Goal: Task Accomplishment & Management: Manage account settings

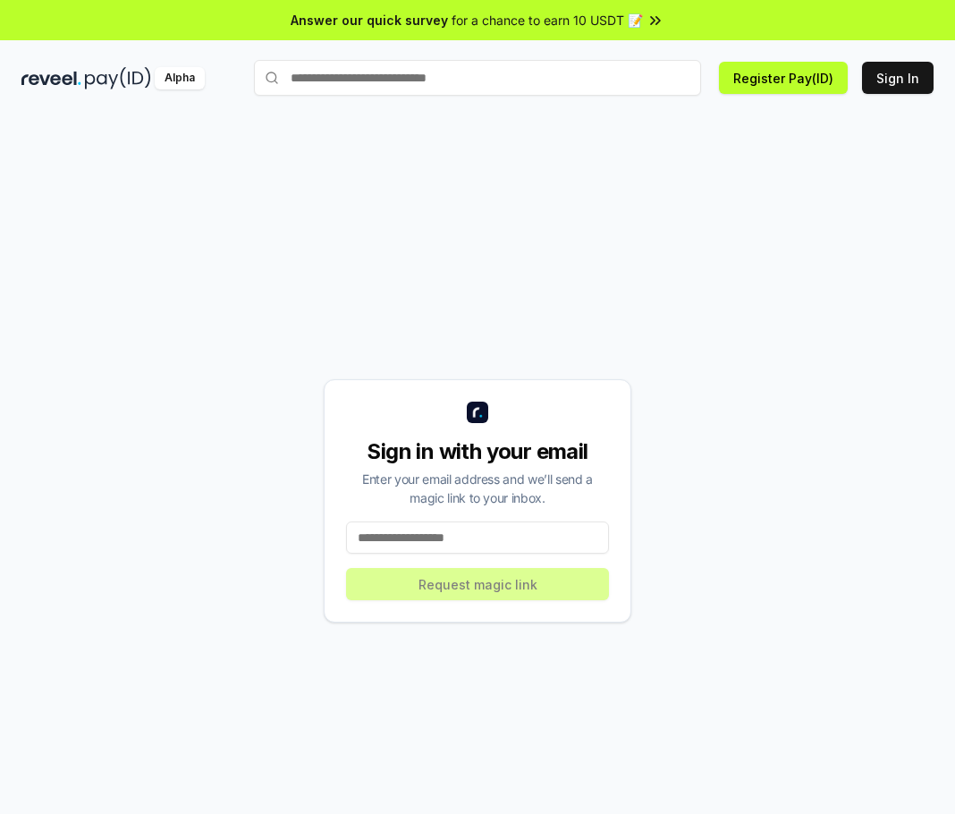
click at [517, 535] on input at bounding box center [477, 537] width 263 height 32
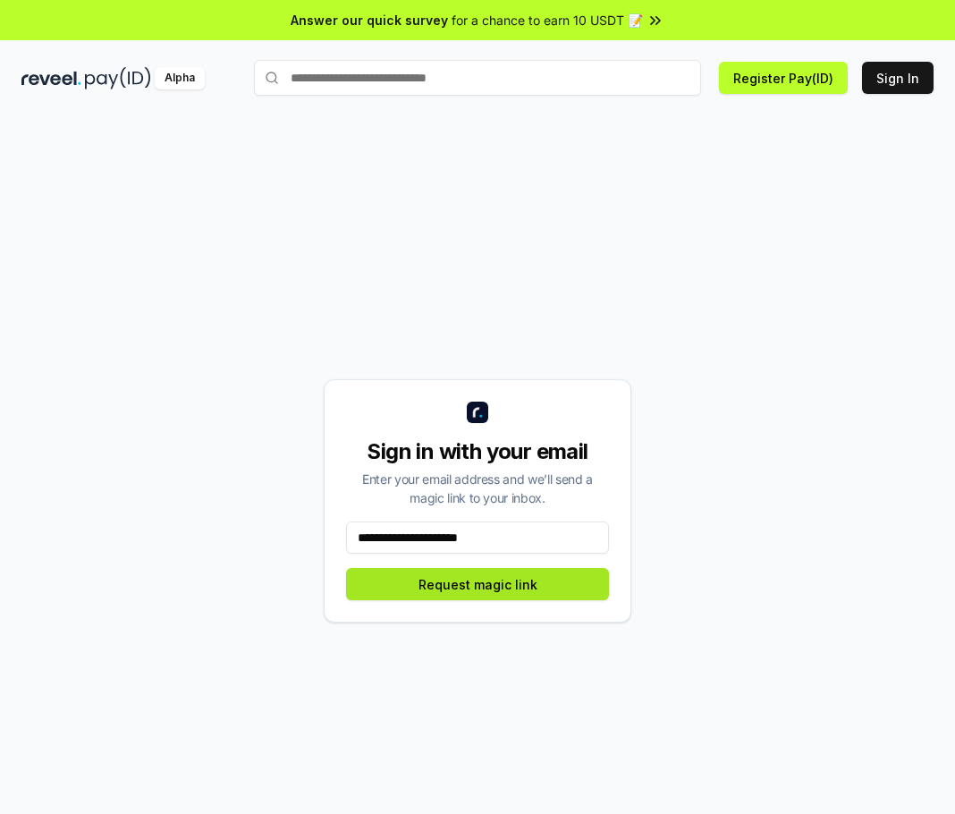
type input "**********"
click at [513, 579] on button "Request magic link" at bounding box center [477, 584] width 263 height 32
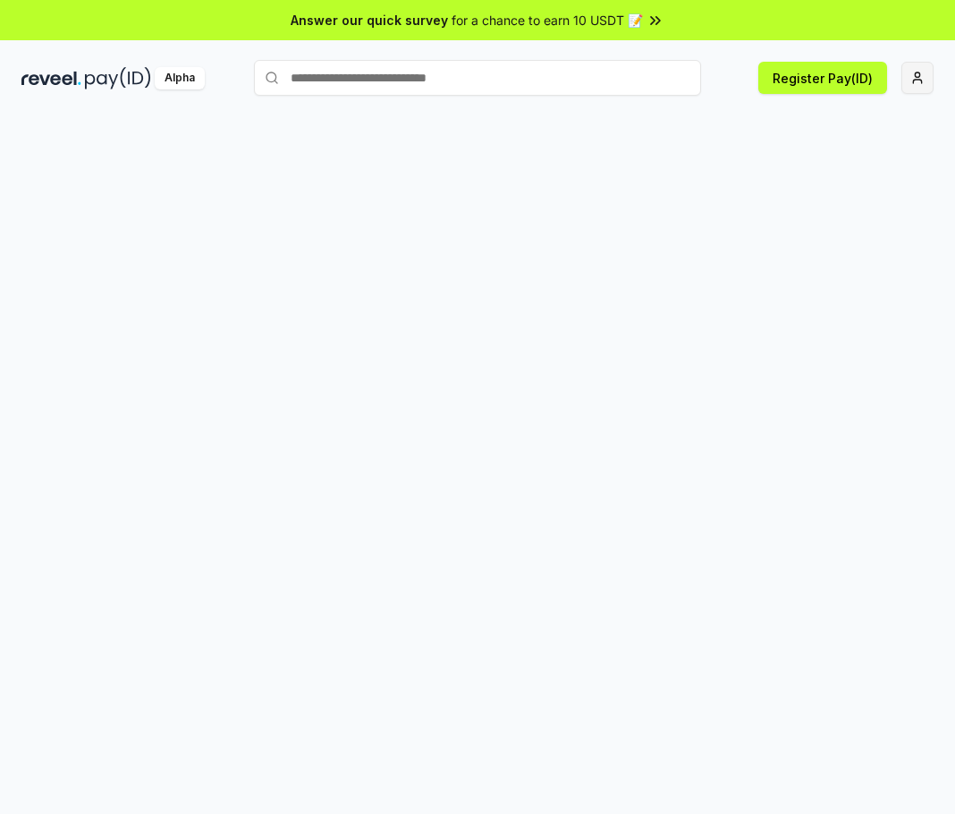
click at [925, 84] on html "Answer our quick survey for a chance to earn 10 USDT 📝 Alpha Register Pay(ID)" at bounding box center [477, 407] width 955 height 814
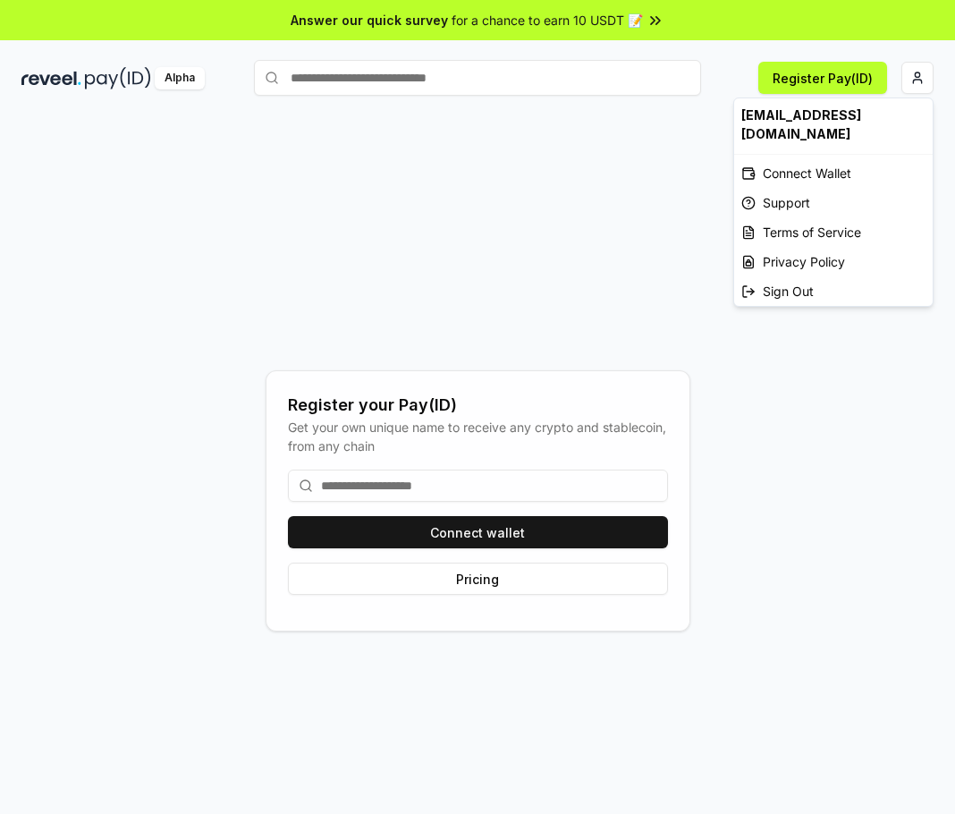
click at [925, 84] on html "Answer our quick survey for a chance to earn 10 USDT 📝 Alpha Register Pay(ID) R…" at bounding box center [477, 407] width 955 height 814
click at [571, 531] on html "Answer our quick survey for a chance to earn 10 USDT 📝 Alpha Register Pay(ID) R…" at bounding box center [477, 407] width 955 height 814
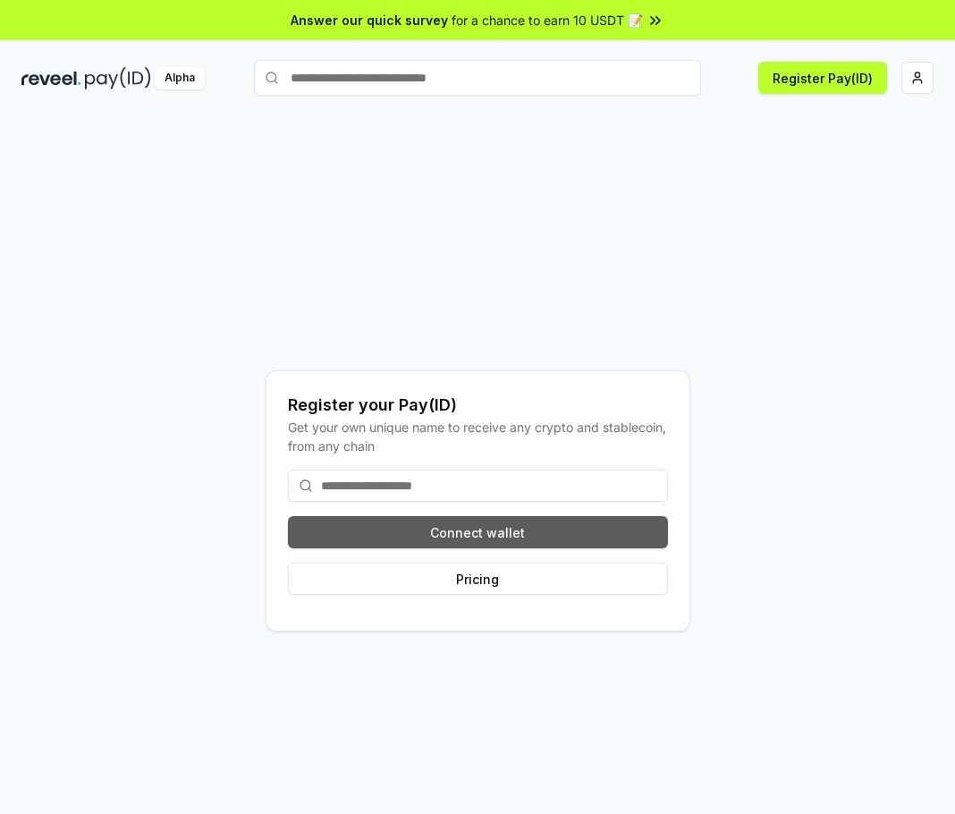
click at [592, 540] on button "Connect wallet" at bounding box center [478, 532] width 380 height 32
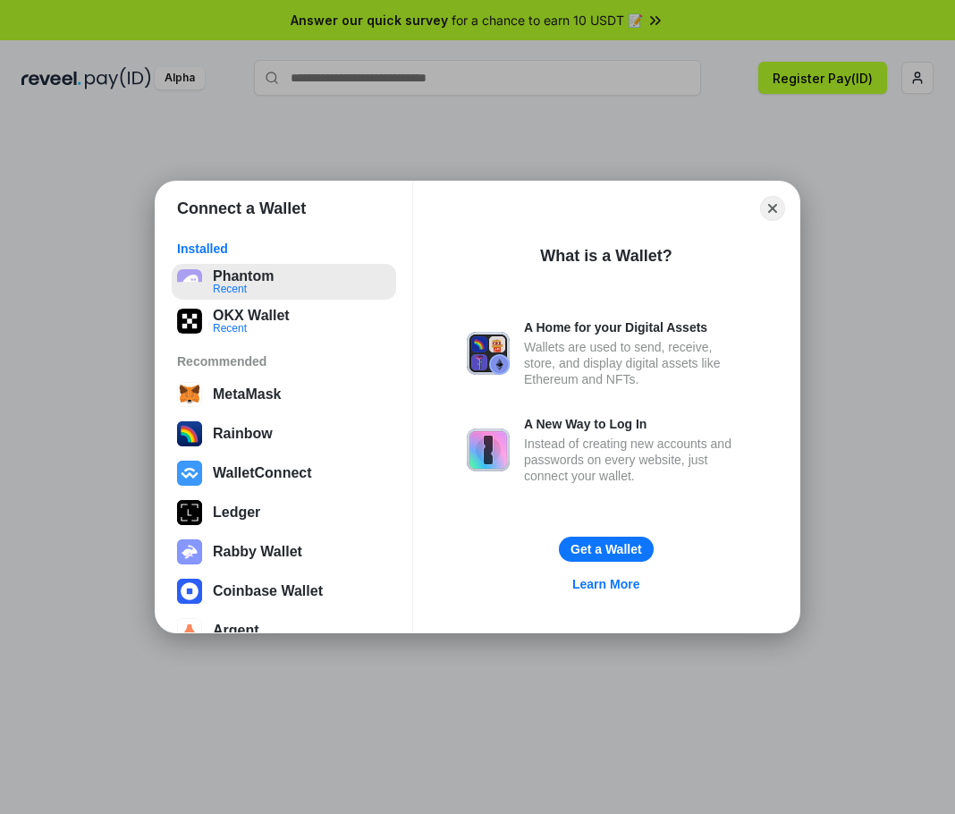
click at [283, 286] on button "Phantom Recent" at bounding box center [284, 282] width 224 height 36
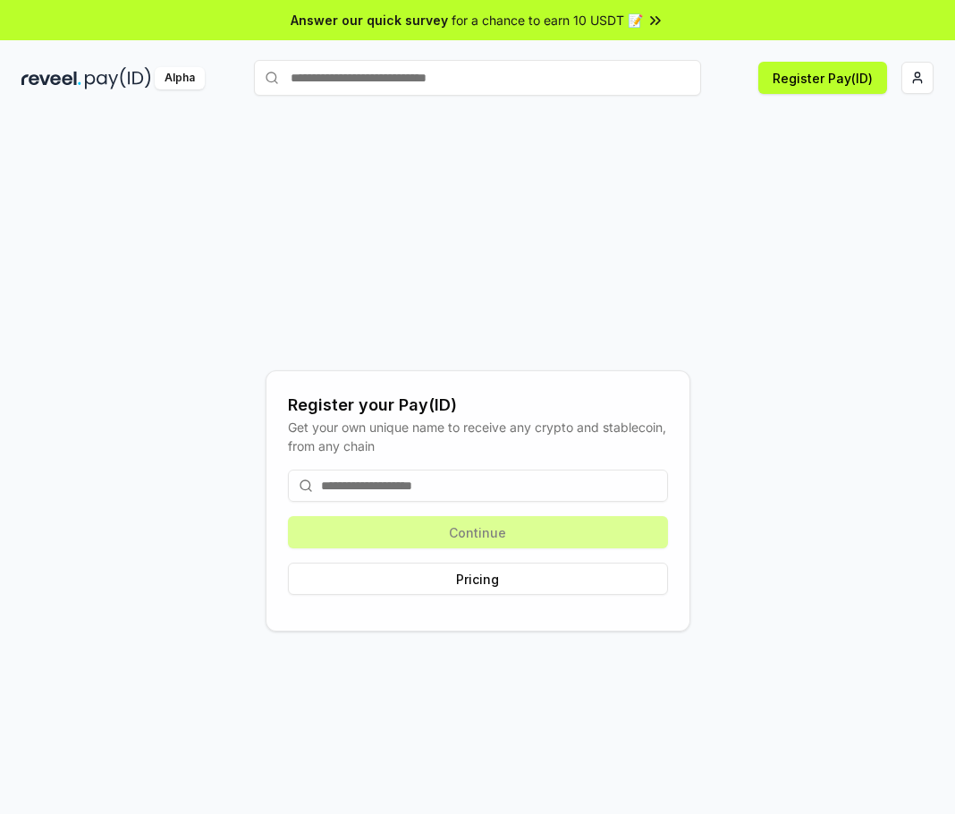
click at [558, 485] on input at bounding box center [478, 485] width 380 height 32
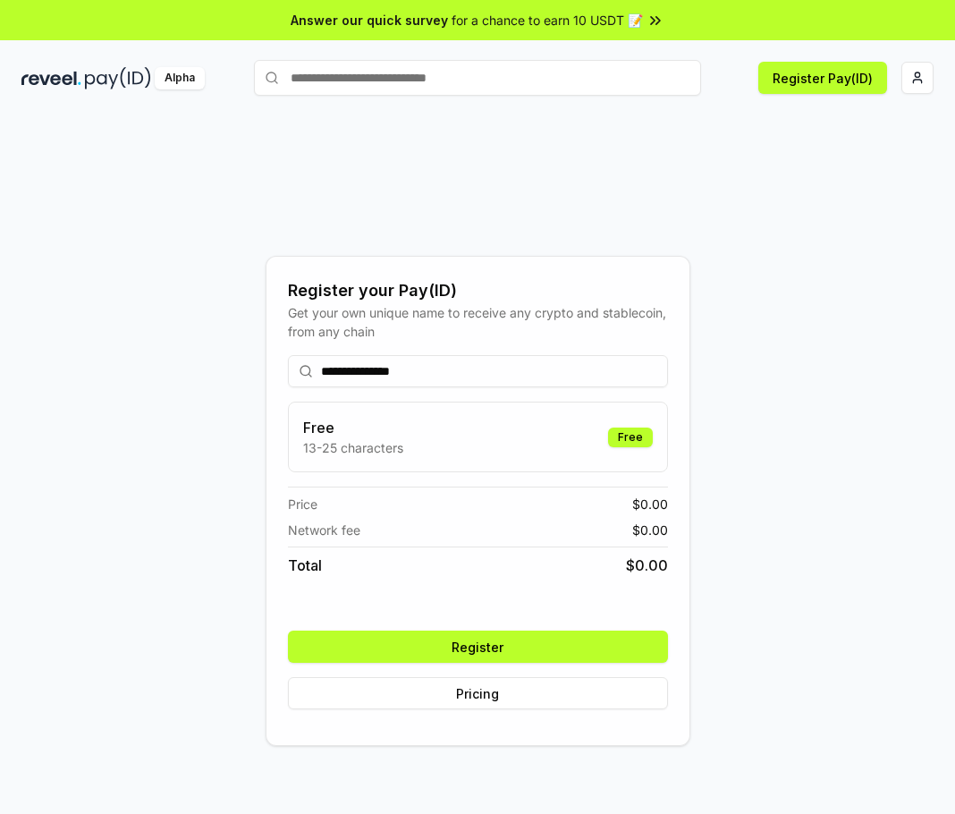
type input "**********"
click at [603, 638] on button "Register" at bounding box center [478, 646] width 380 height 32
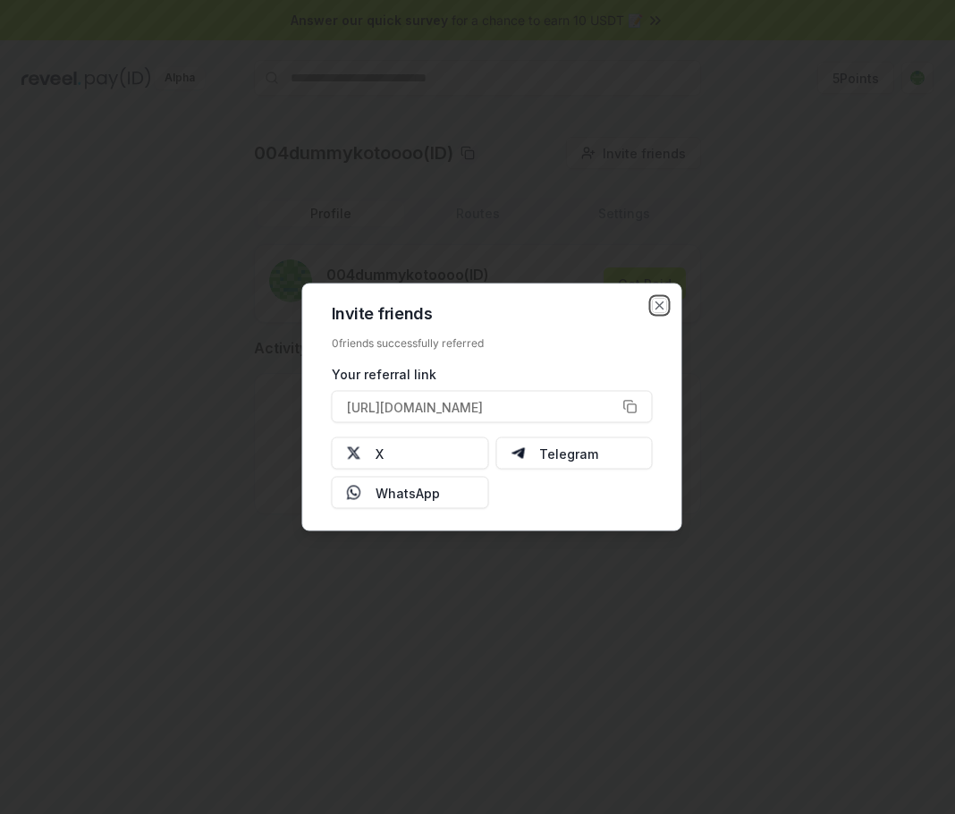
click at [660, 304] on icon "button" at bounding box center [660, 306] width 14 height 14
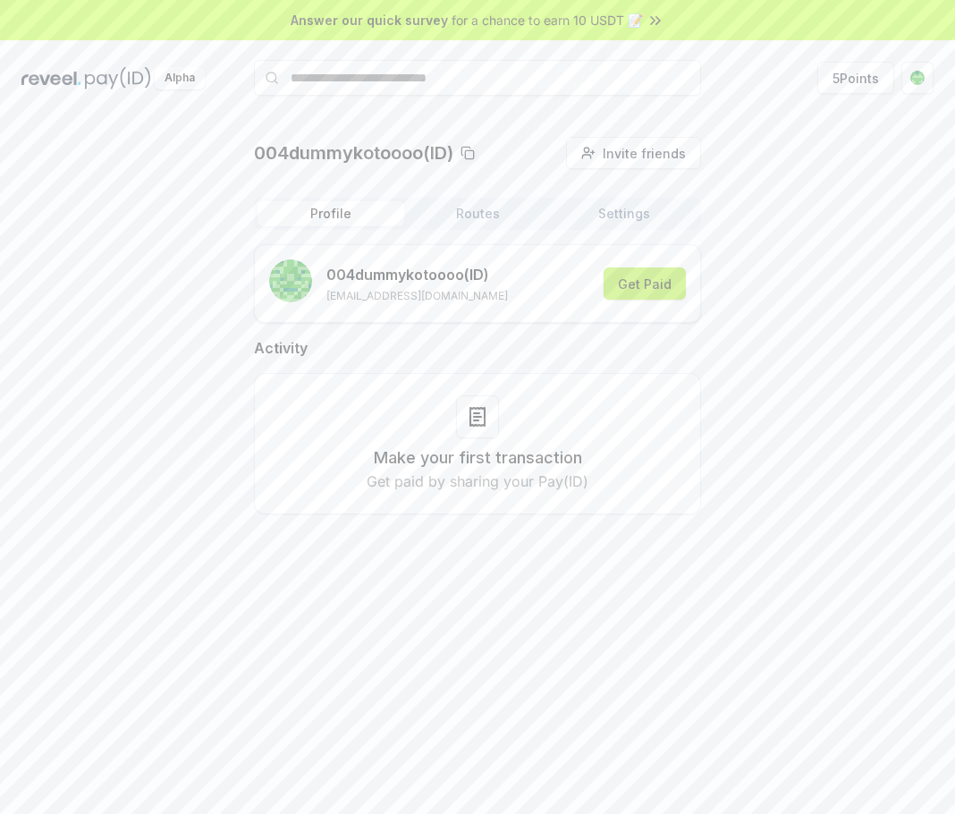
click at [633, 286] on button "Get Paid" at bounding box center [645, 283] width 82 height 32
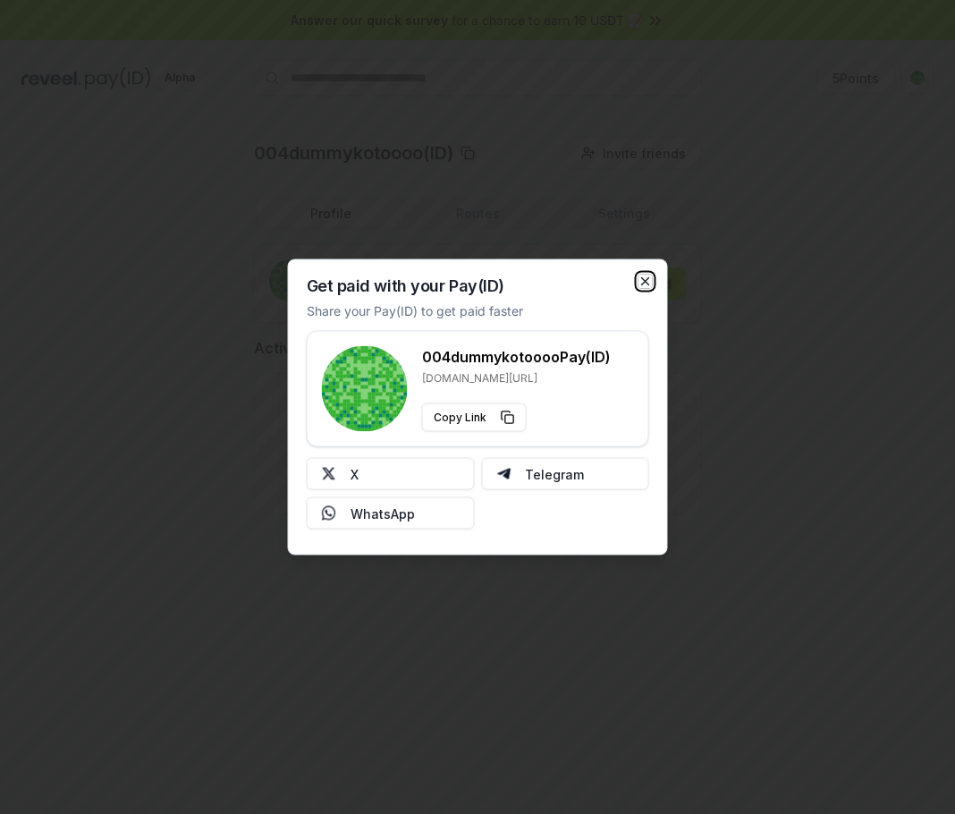
click at [647, 279] on icon "button" at bounding box center [645, 281] width 7 height 7
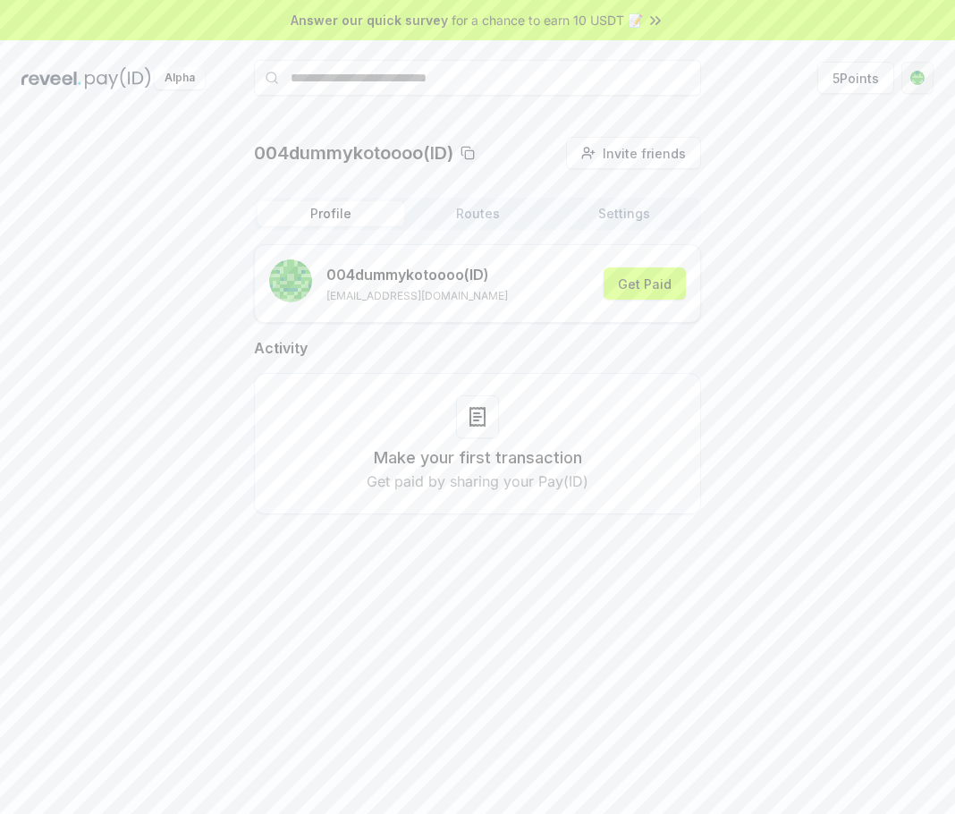
click at [914, 77] on html "Answer our quick survey for a chance to earn 10 USDT 📝 Alpha 5 Points 004dummyk…" at bounding box center [477, 407] width 955 height 814
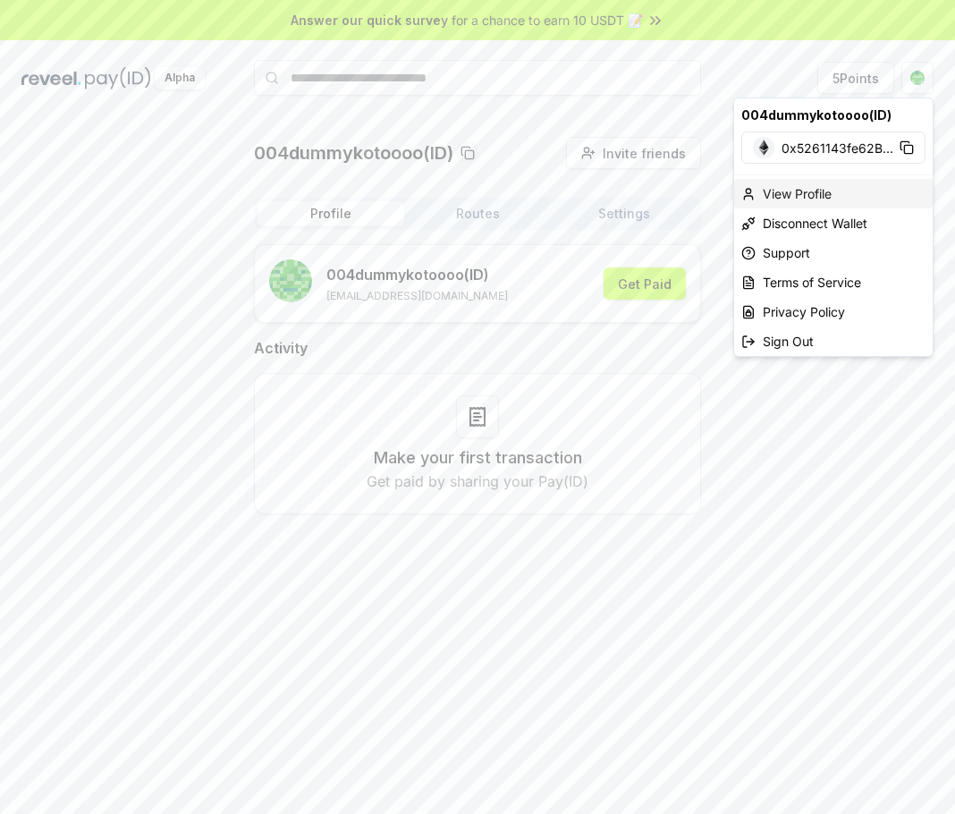
click at [816, 206] on div "View Profile" at bounding box center [833, 194] width 199 height 30
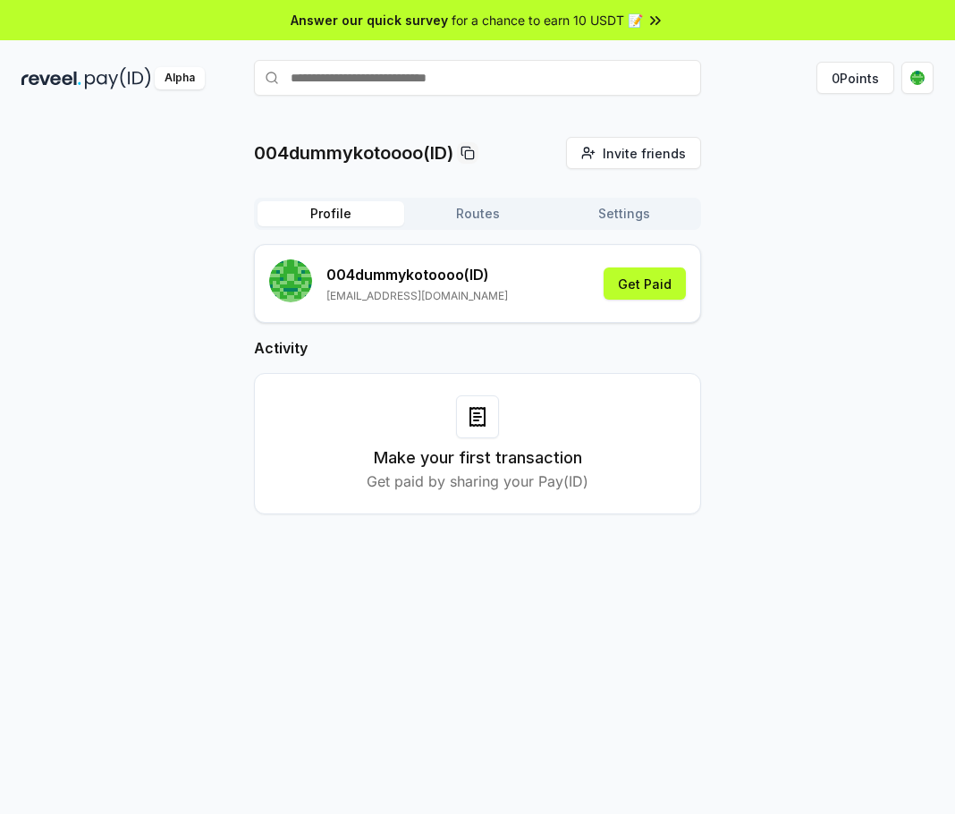
click at [503, 211] on button "Routes" at bounding box center [477, 213] width 147 height 25
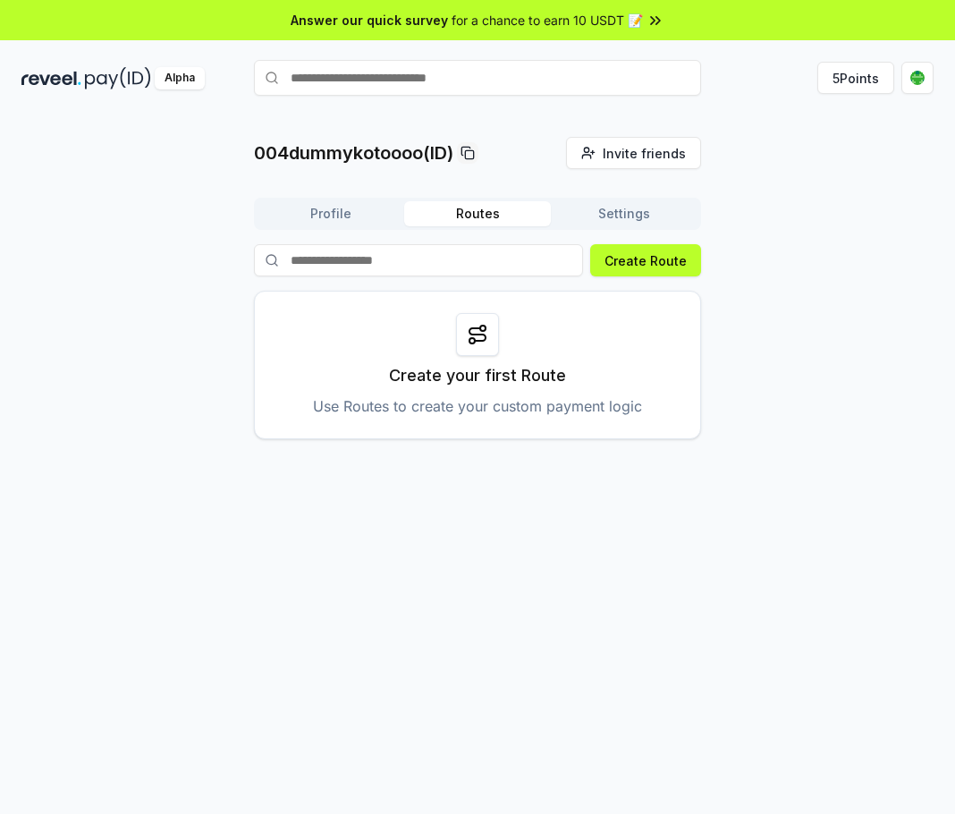
click at [633, 213] on button "Settings" at bounding box center [624, 213] width 147 height 25
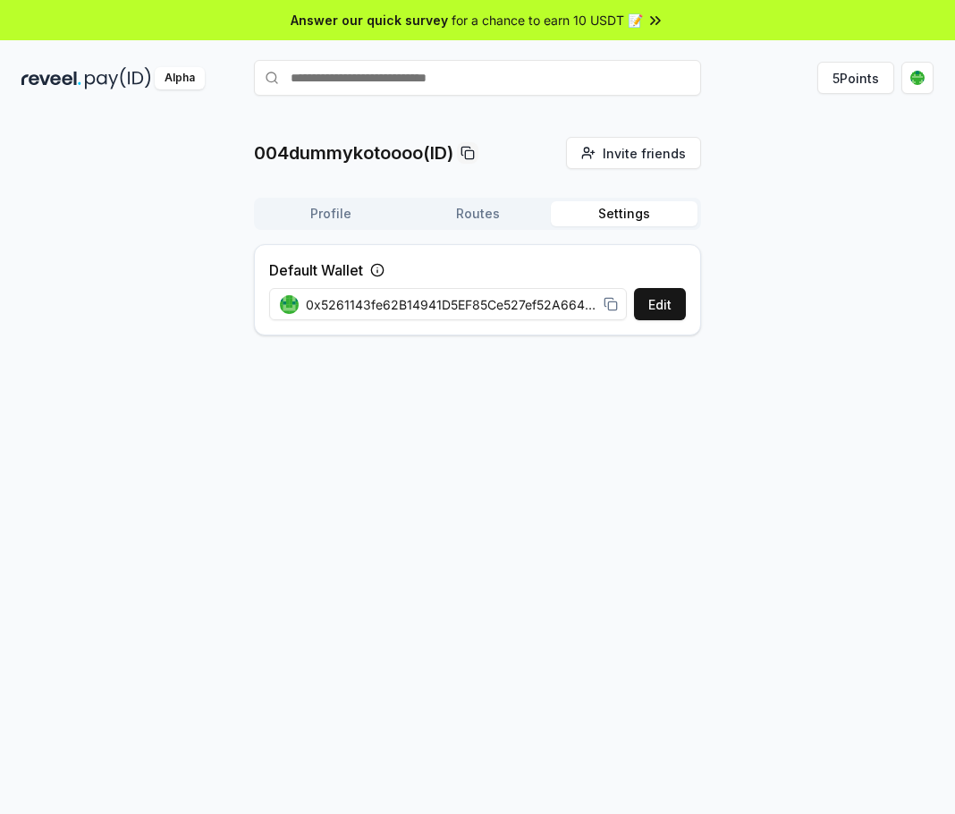
click at [365, 215] on button "Profile" at bounding box center [331, 213] width 147 height 25
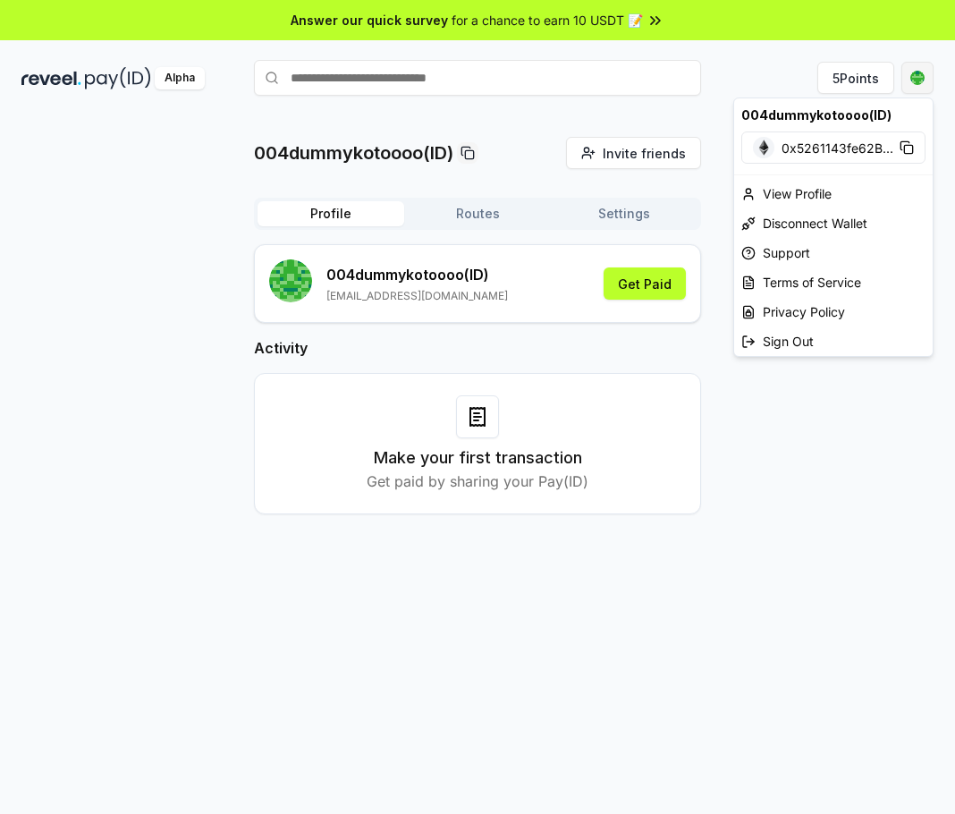
click at [923, 88] on html "Answer our quick survey for a chance to earn 10 USDT 📝 Alpha 5 Points 004dummyk…" at bounding box center [477, 407] width 955 height 814
click at [828, 333] on div "Sign Out" at bounding box center [833, 341] width 199 height 30
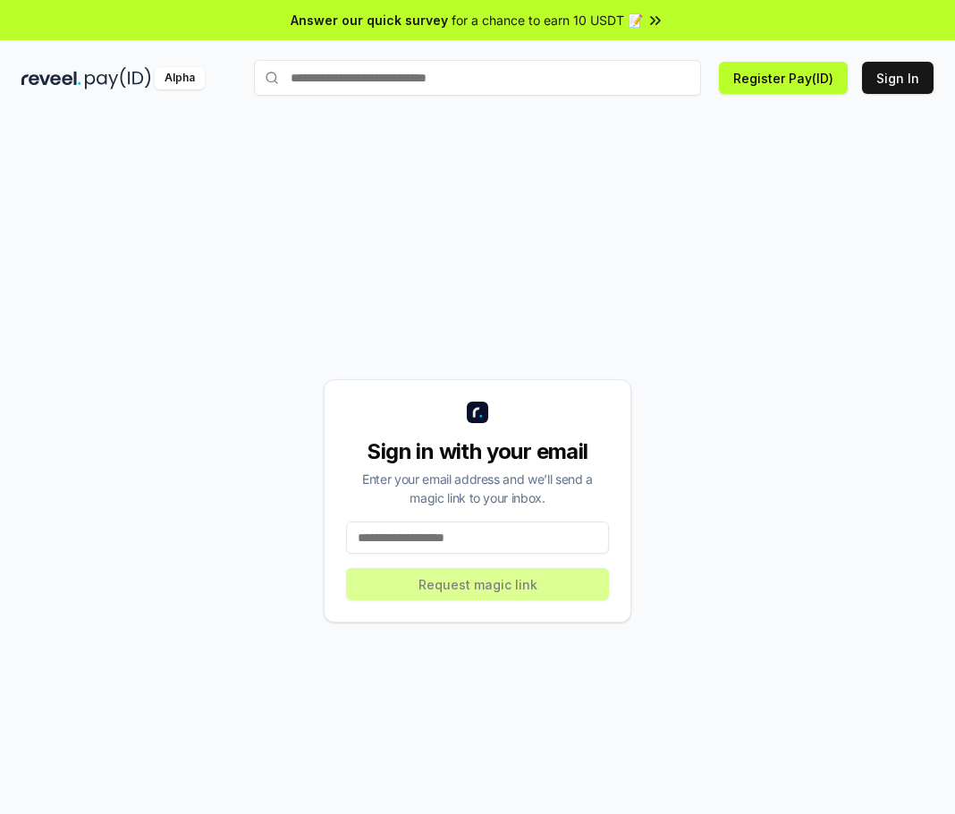
click at [460, 524] on input at bounding box center [477, 537] width 263 height 32
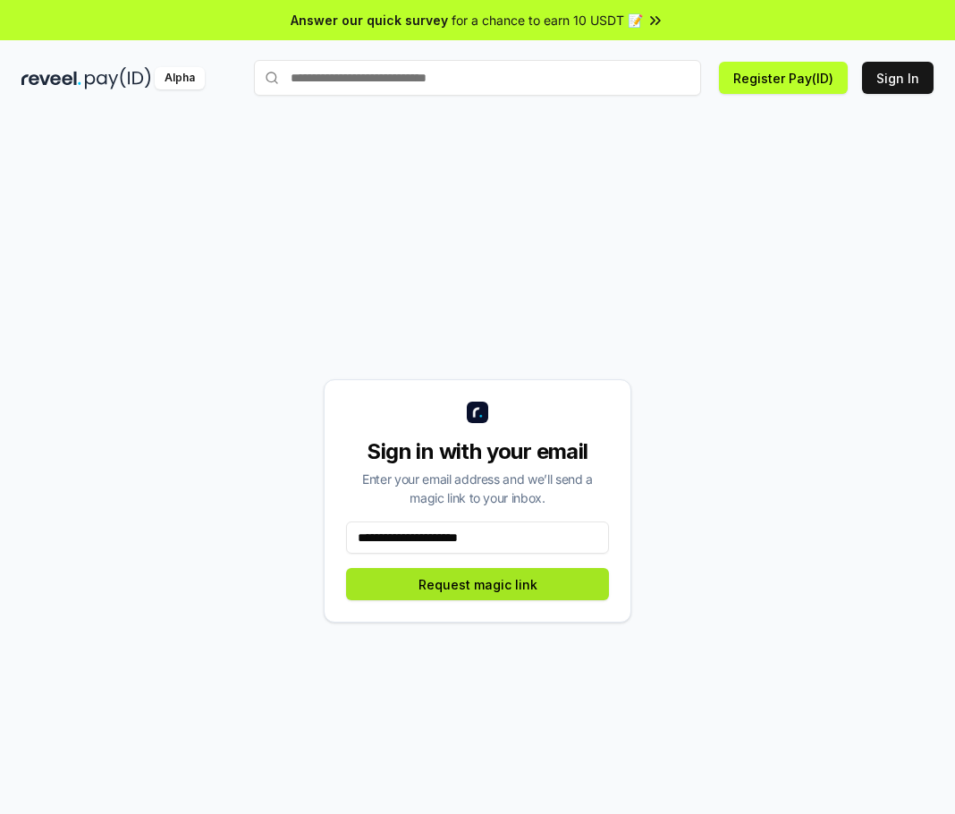
type input "**********"
click at [452, 578] on button "Request magic link" at bounding box center [477, 584] width 263 height 32
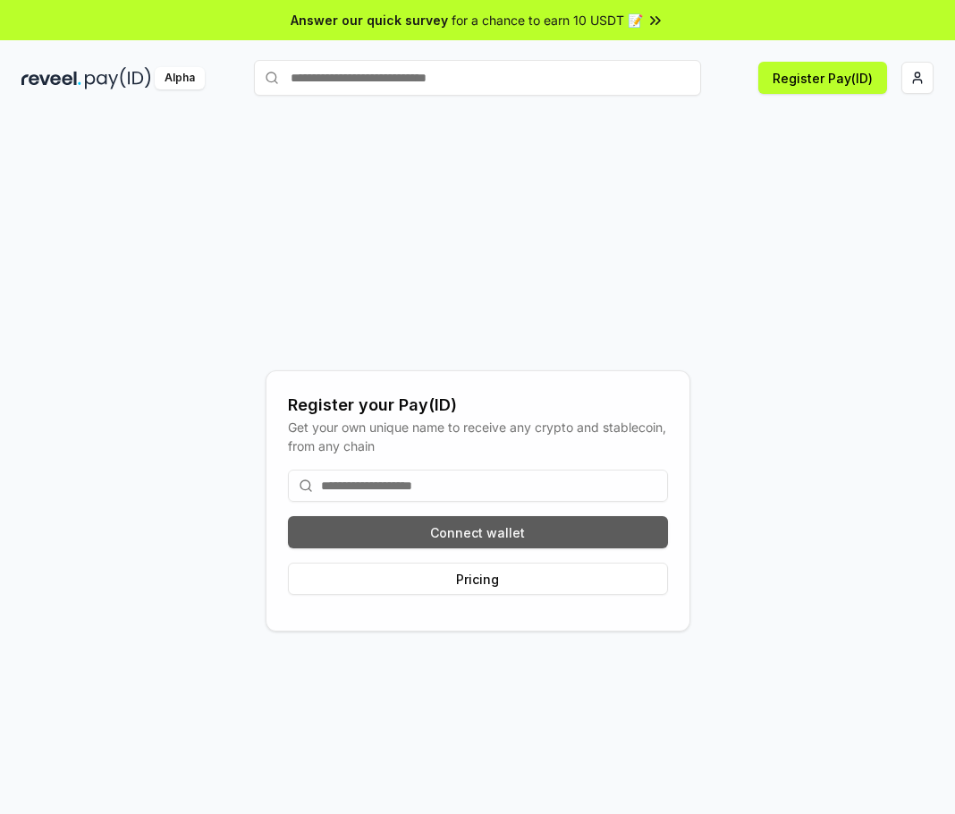
click at [601, 535] on button "Connect wallet" at bounding box center [478, 532] width 380 height 32
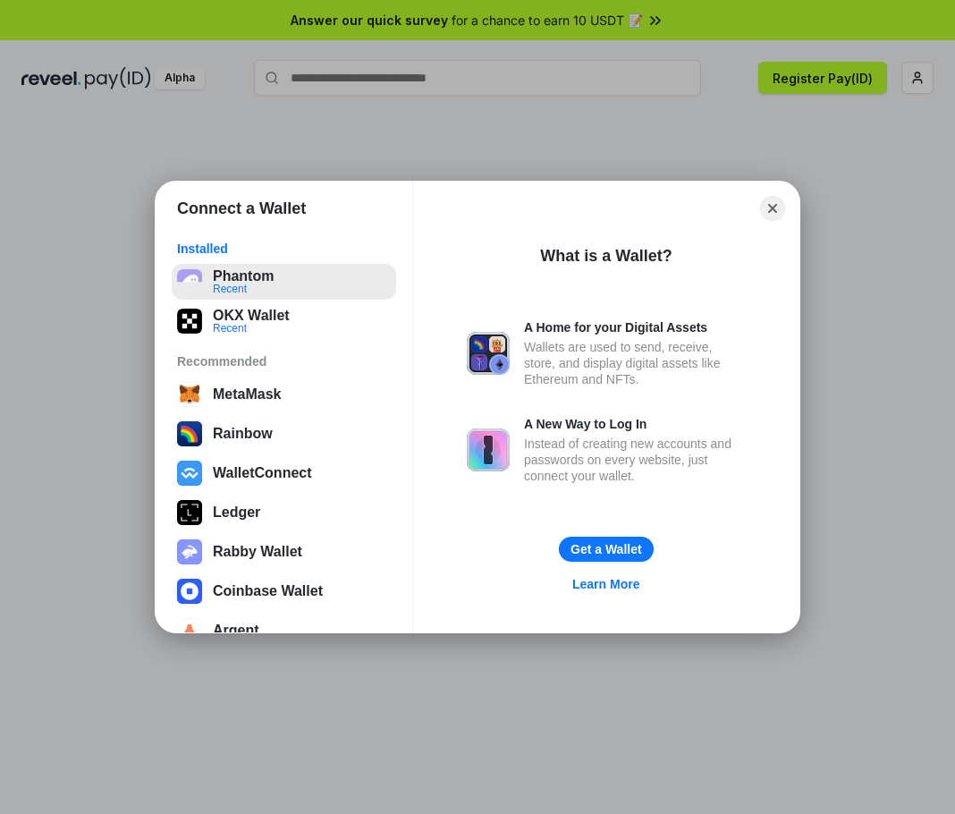
click at [245, 279] on button "Phantom Recent" at bounding box center [284, 282] width 224 height 36
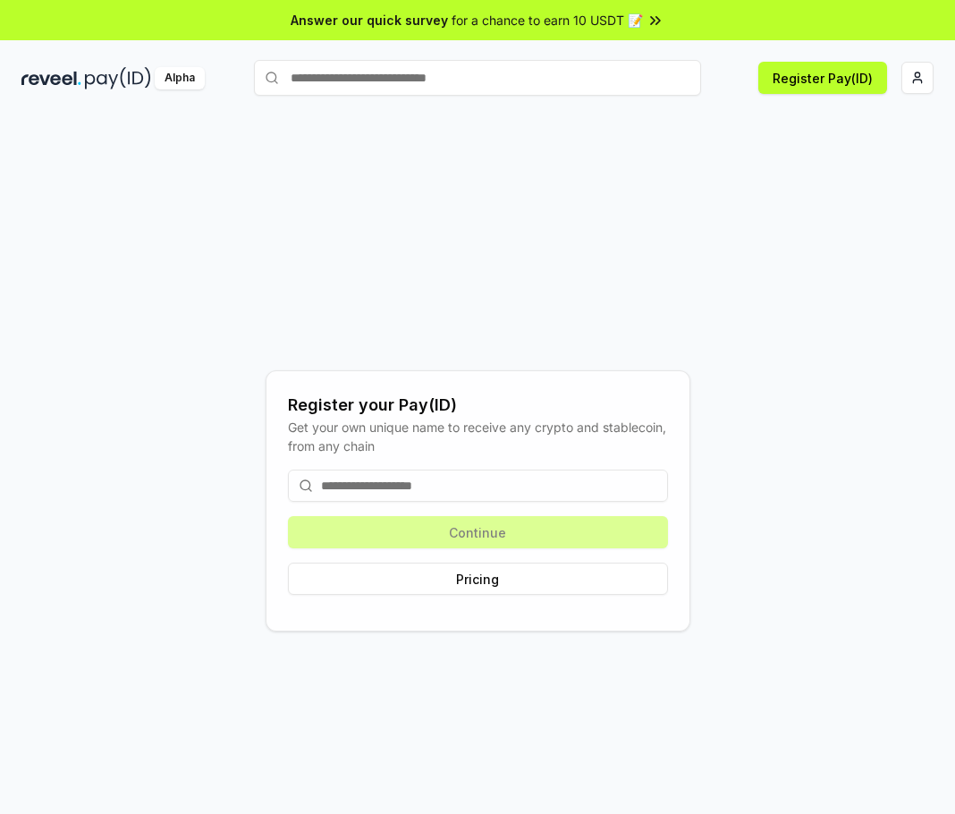
click at [556, 470] on input at bounding box center [478, 485] width 380 height 32
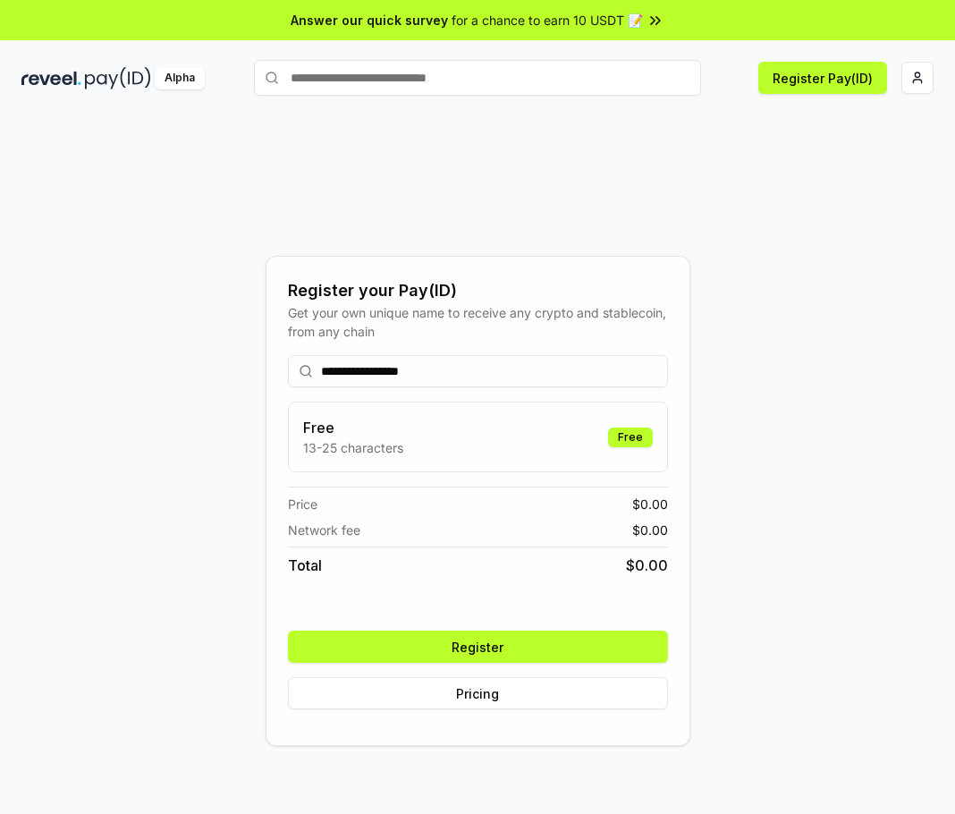
type input "**********"
click at [606, 622] on div "**********" at bounding box center [478, 532] width 380 height 383
click at [606, 628] on div "**********" at bounding box center [478, 532] width 380 height 383
click at [608, 637] on button "Register" at bounding box center [478, 646] width 380 height 32
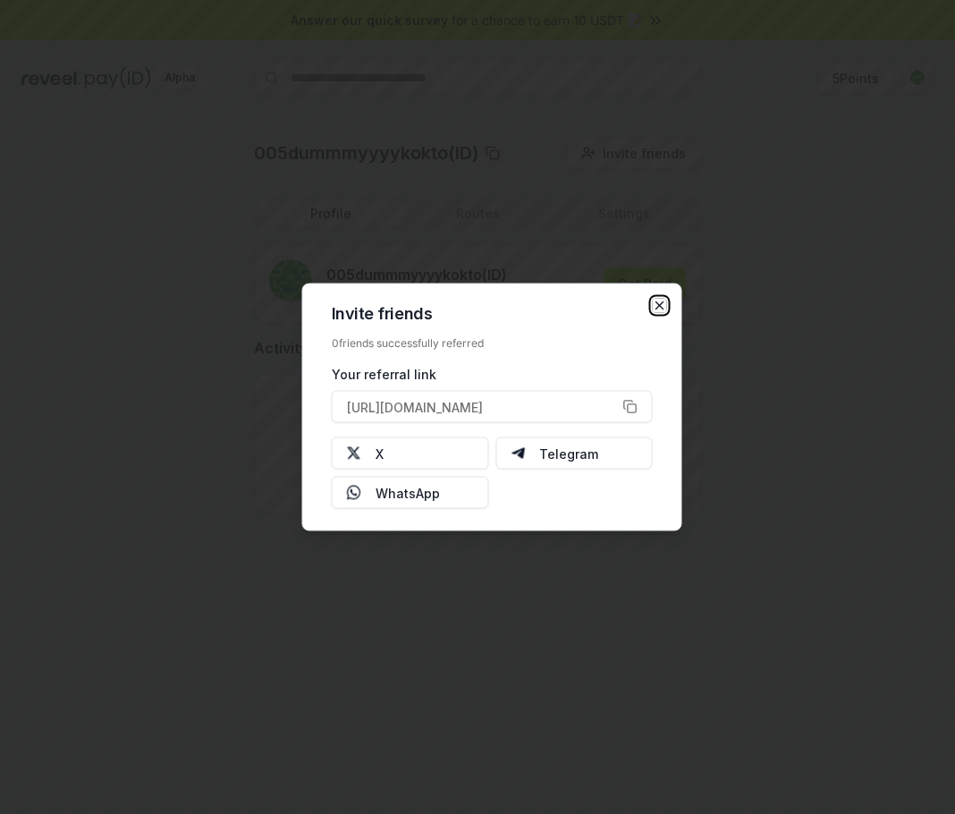
click at [658, 309] on icon "button" at bounding box center [660, 306] width 14 height 14
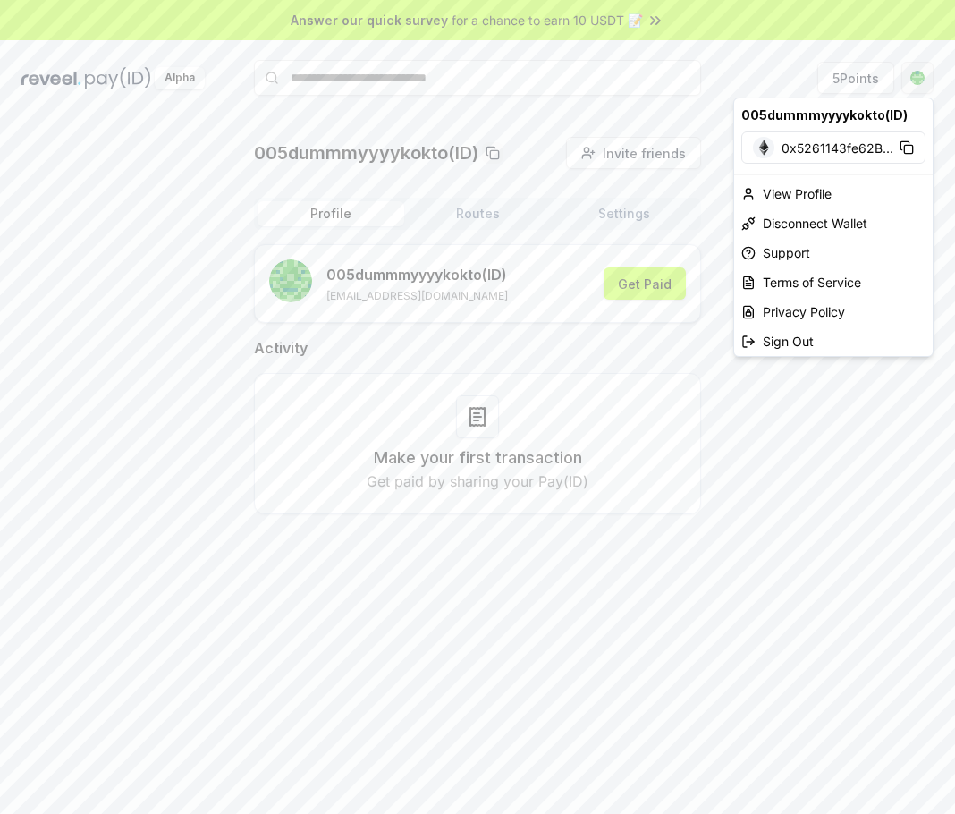
click at [925, 77] on html "Answer our quick survey for a chance to earn 10 USDT 📝 Alpha 5 Points 005dummmy…" at bounding box center [477, 407] width 955 height 814
click at [469, 216] on html "Answer our quick survey for a chance to earn 10 USDT 📝 Alpha 5 Points 005dummmy…" at bounding box center [477, 407] width 955 height 814
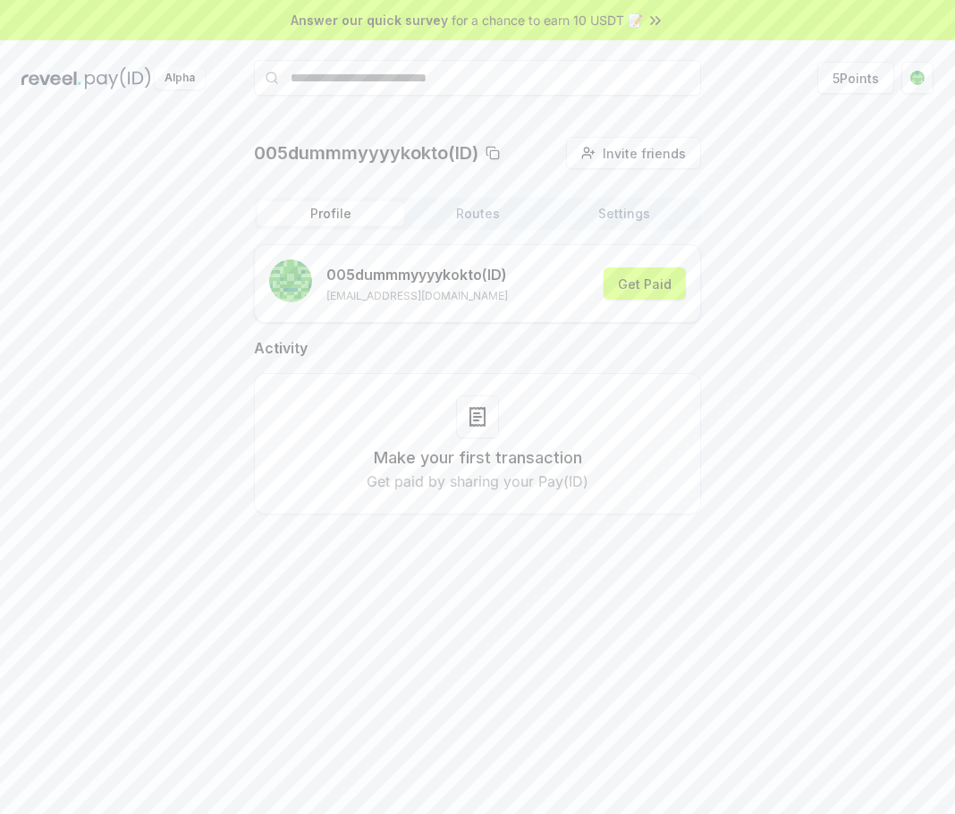
click at [479, 215] on button "Routes" at bounding box center [477, 213] width 147 height 25
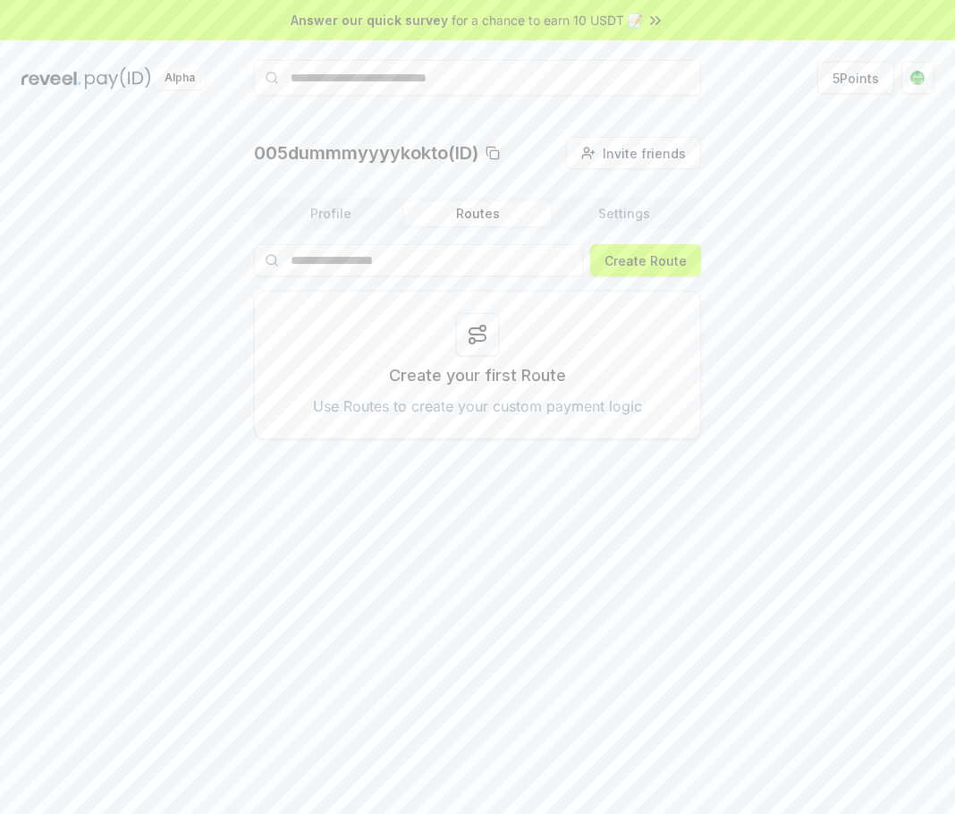
click at [608, 215] on button "Settings" at bounding box center [624, 213] width 147 height 25
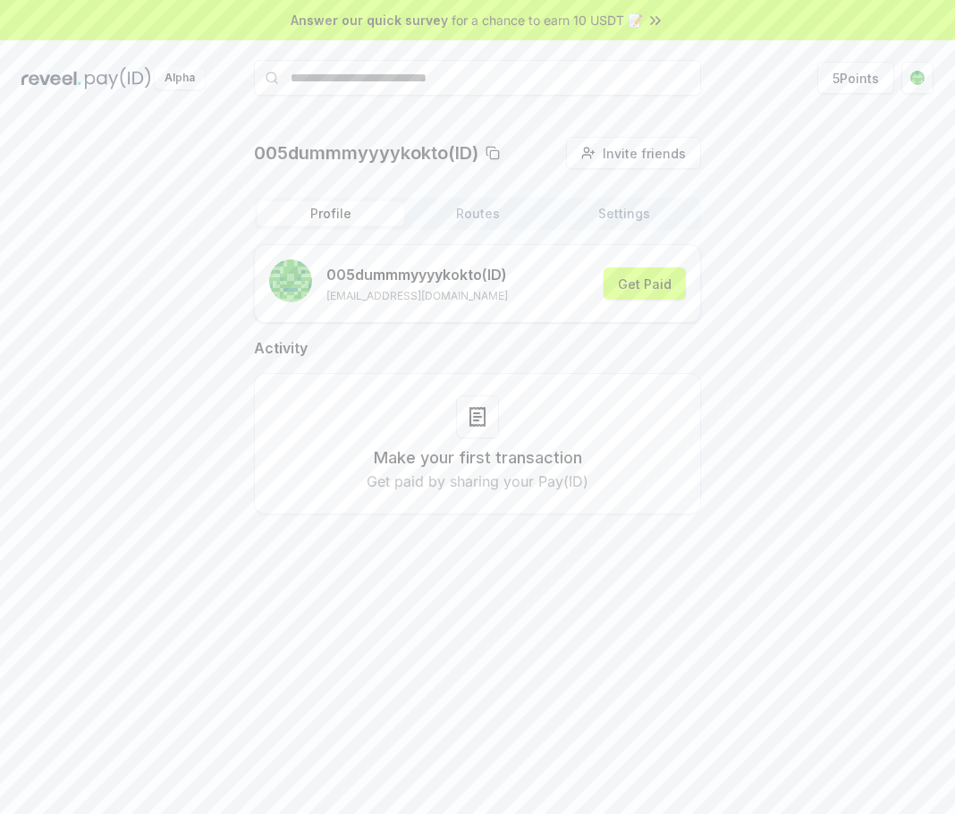
click at [361, 204] on button "Profile" at bounding box center [331, 213] width 147 height 25
click at [932, 80] on html "Answer our quick survey for a chance to earn 10 USDT 📝 Alpha 5 Points 005dummmy…" at bounding box center [477, 407] width 955 height 814
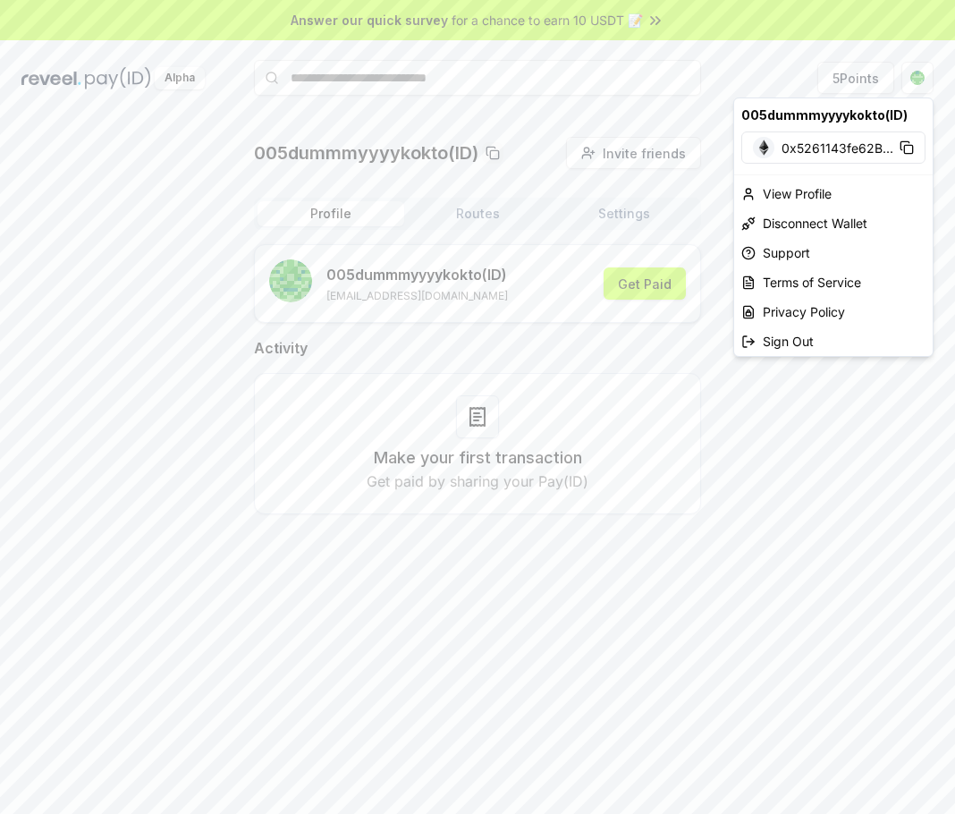
click at [649, 21] on html "Answer our quick survey for a chance to earn 10 USDT 📝 Alpha 5 Points 005dummmy…" at bounding box center [477, 407] width 955 height 814
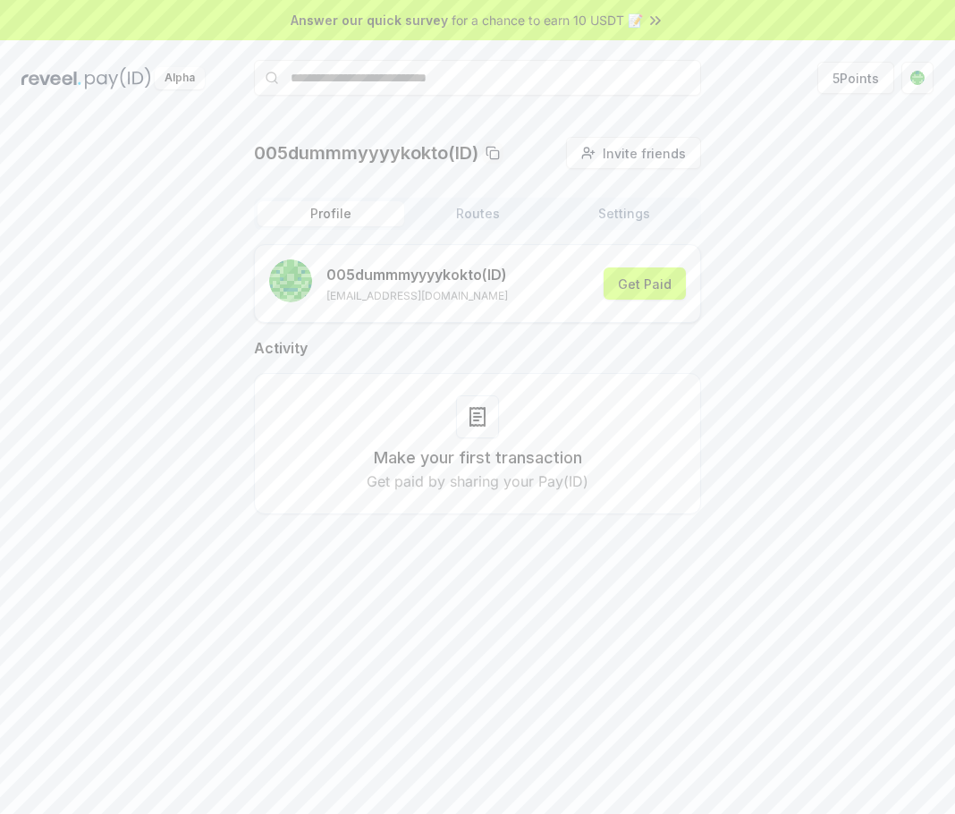
click at [649, 21] on icon at bounding box center [656, 21] width 18 height 18
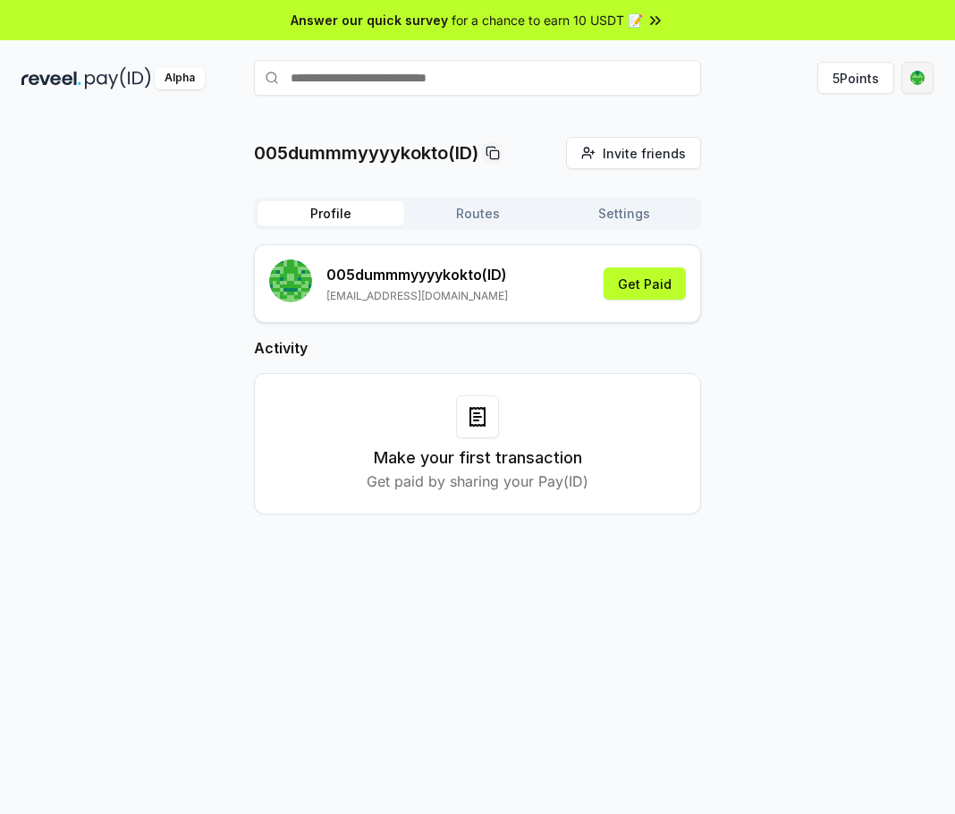
click at [905, 68] on html "Answer our quick survey for a chance to earn 10 USDT 📝 Alpha 5 Points 005dummmy…" at bounding box center [477, 407] width 955 height 814
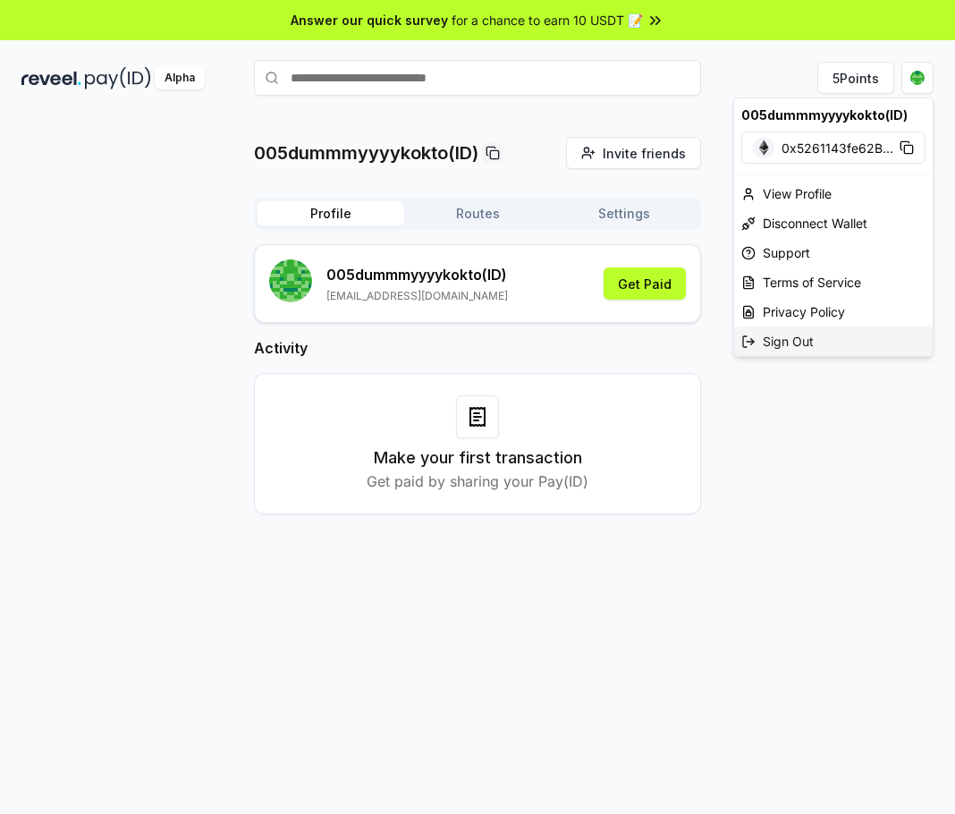
click at [826, 347] on div "Sign Out" at bounding box center [833, 341] width 199 height 30
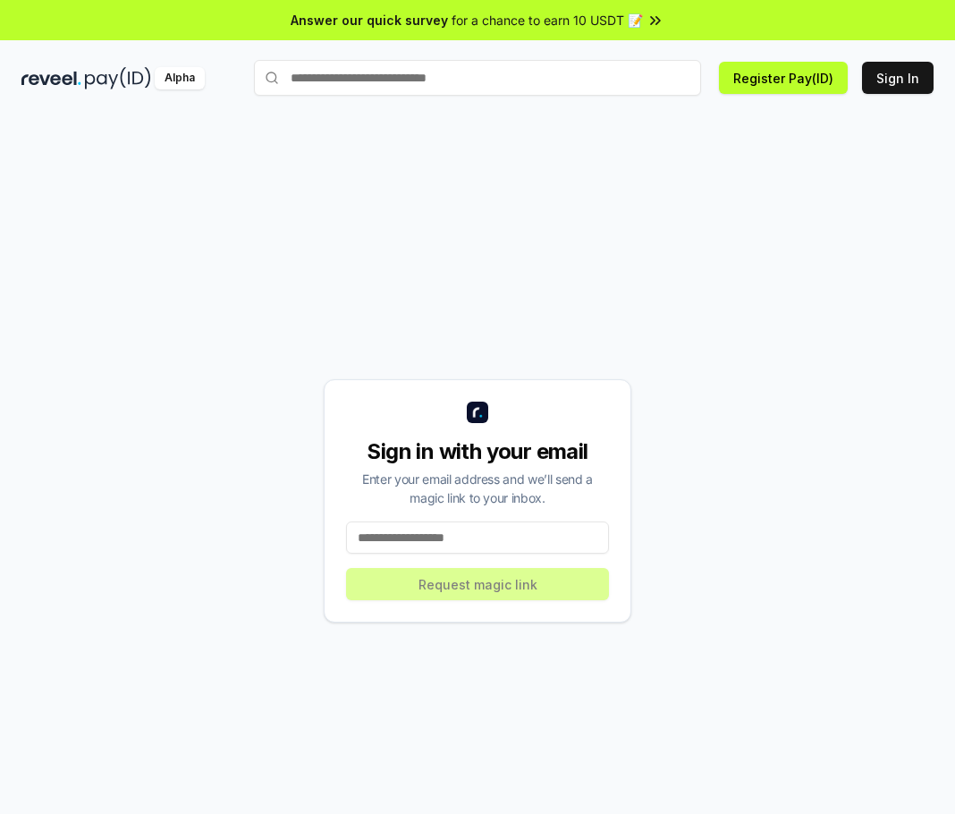
click at [495, 544] on input at bounding box center [477, 537] width 263 height 32
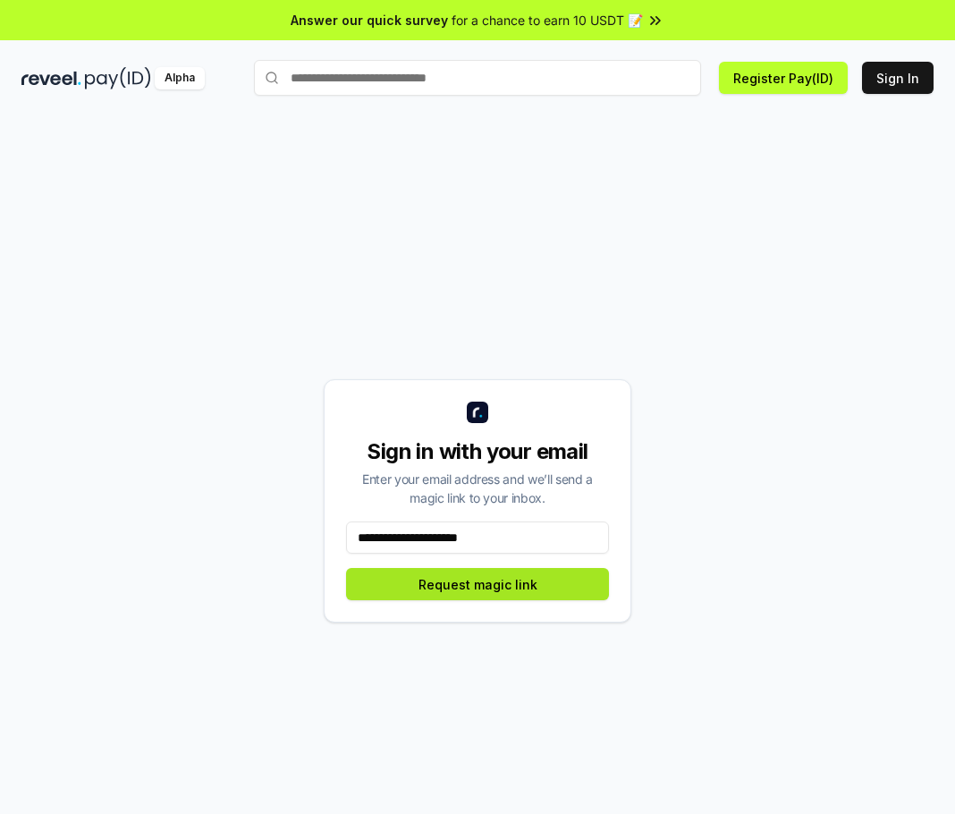
type input "**********"
click at [495, 588] on button "Request magic link" at bounding box center [477, 584] width 263 height 32
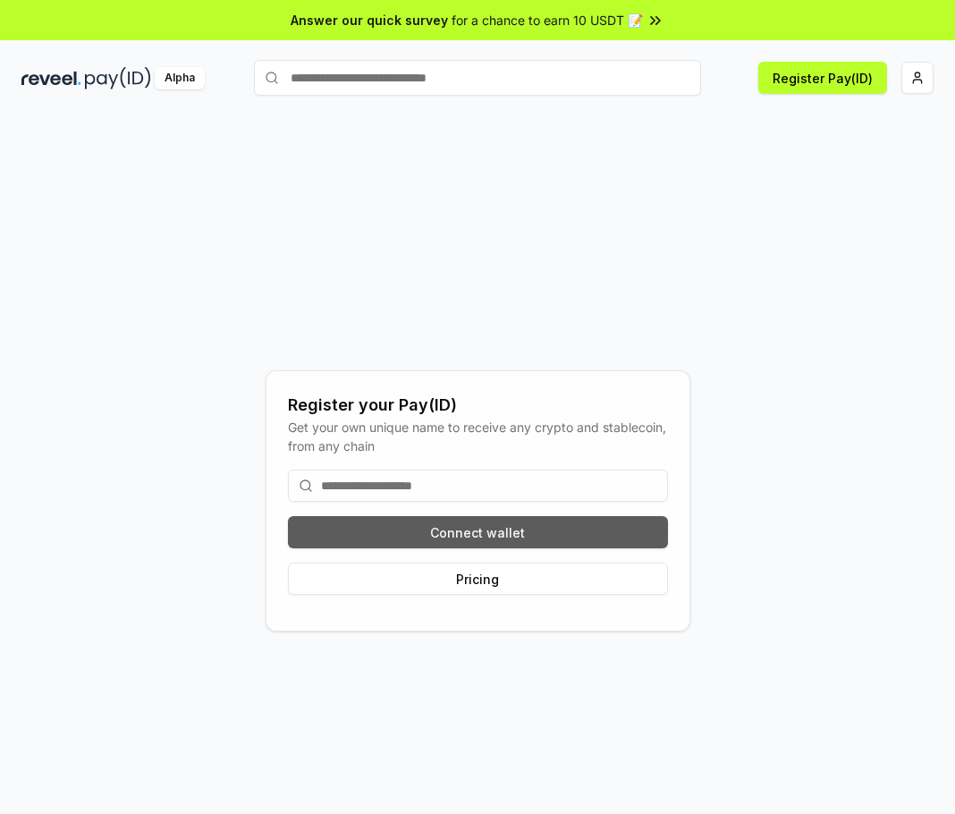
click at [517, 531] on button "Connect wallet" at bounding box center [478, 532] width 380 height 32
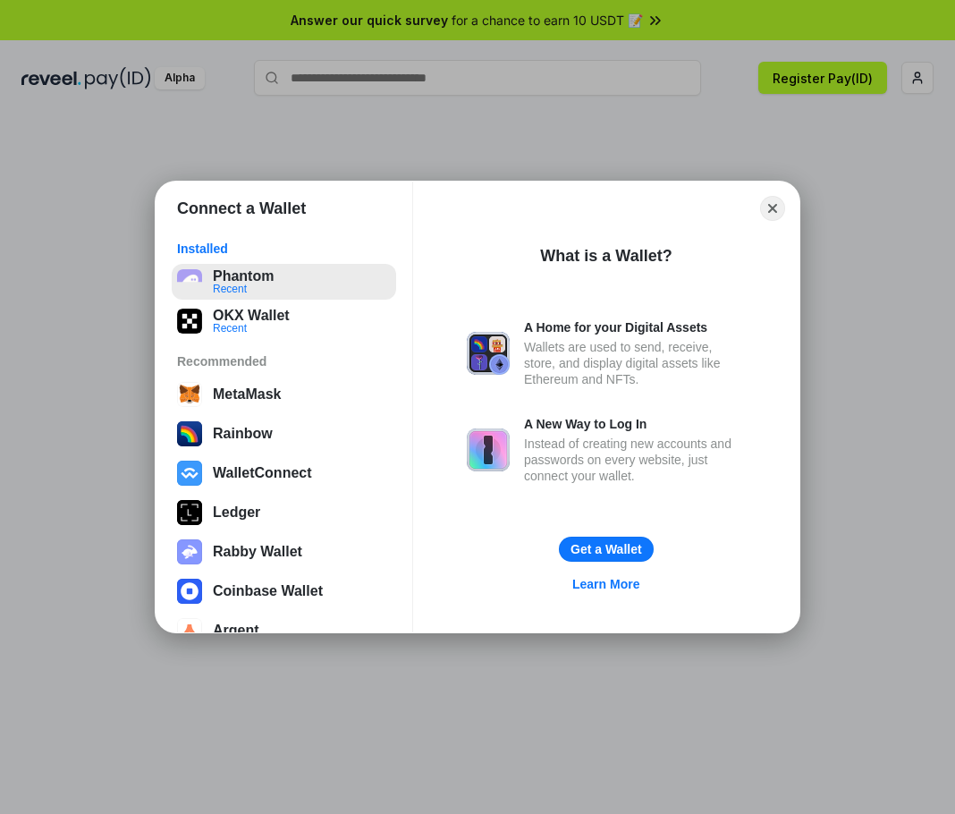
click at [274, 290] on button "Phantom Recent" at bounding box center [284, 282] width 224 height 36
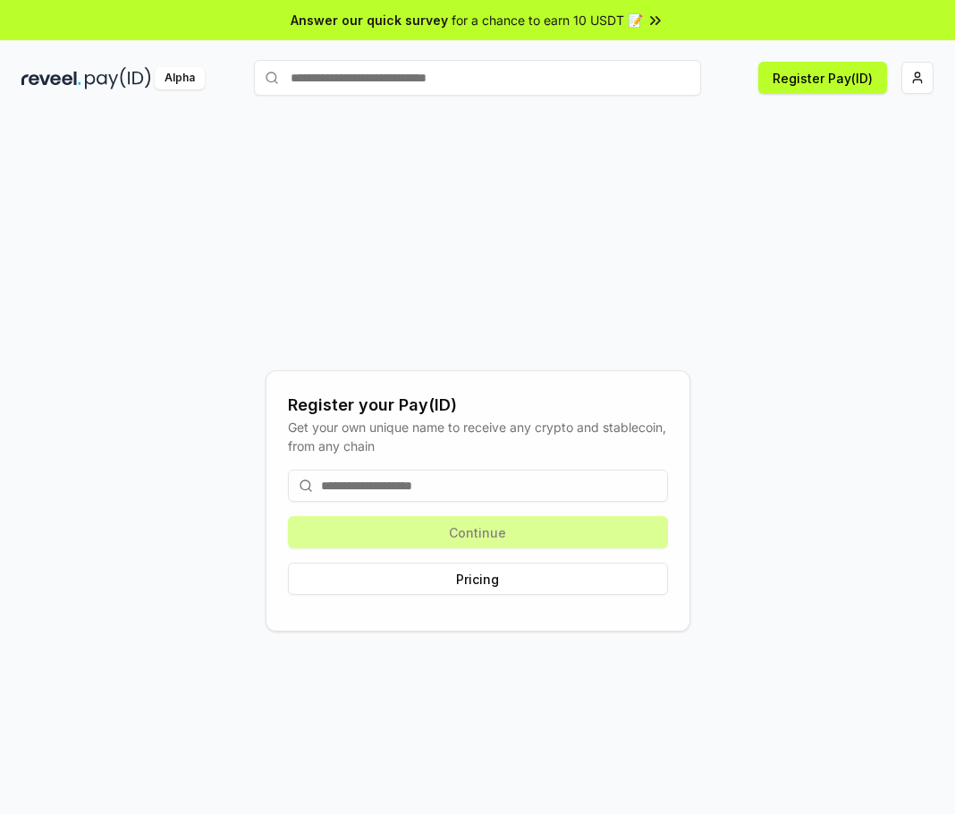
click at [485, 490] on input at bounding box center [478, 485] width 380 height 32
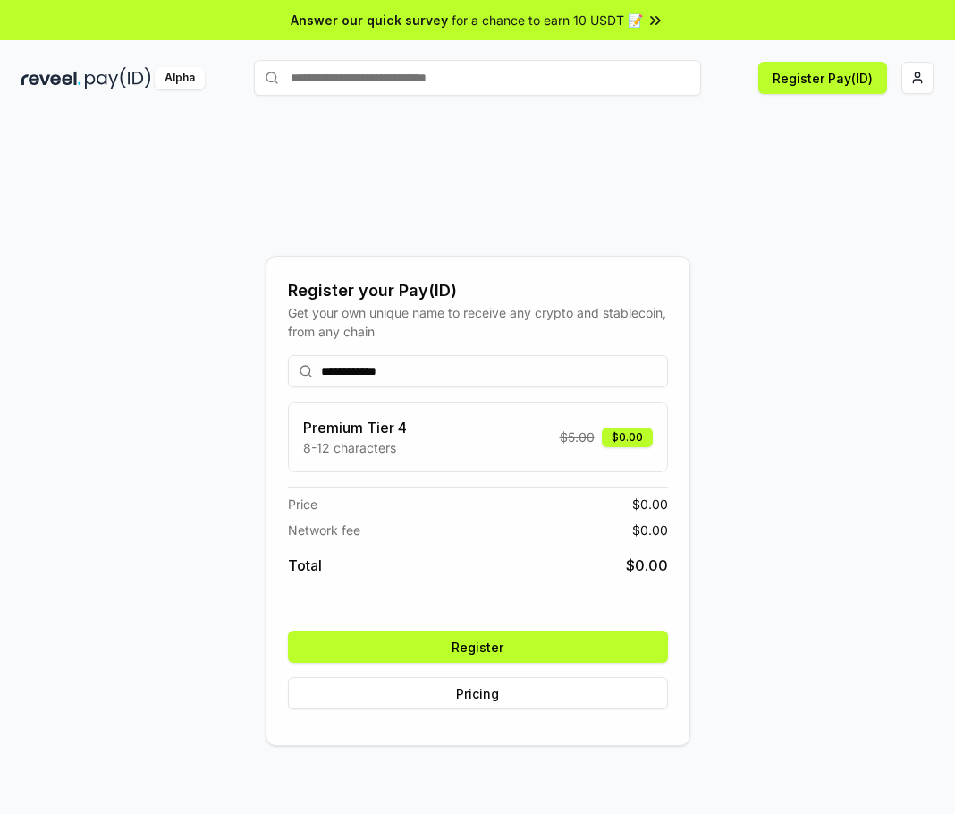
type input "**********"
click at [435, 651] on button "Register" at bounding box center [478, 646] width 380 height 32
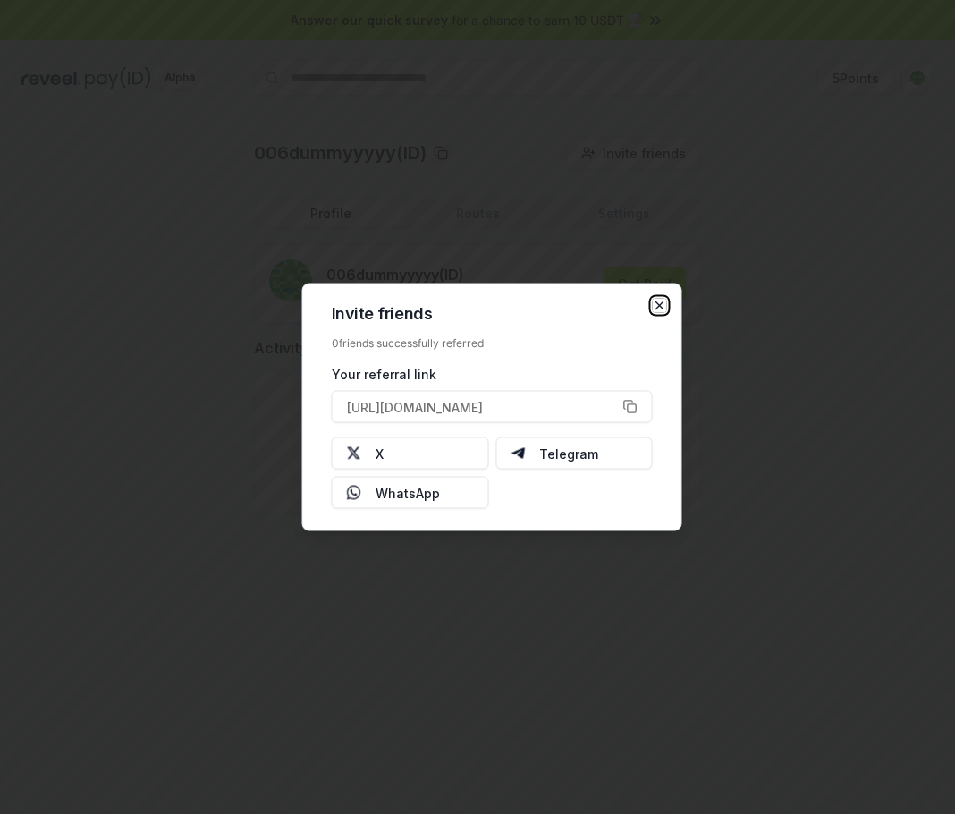
click at [665, 306] on icon "button" at bounding box center [660, 306] width 14 height 14
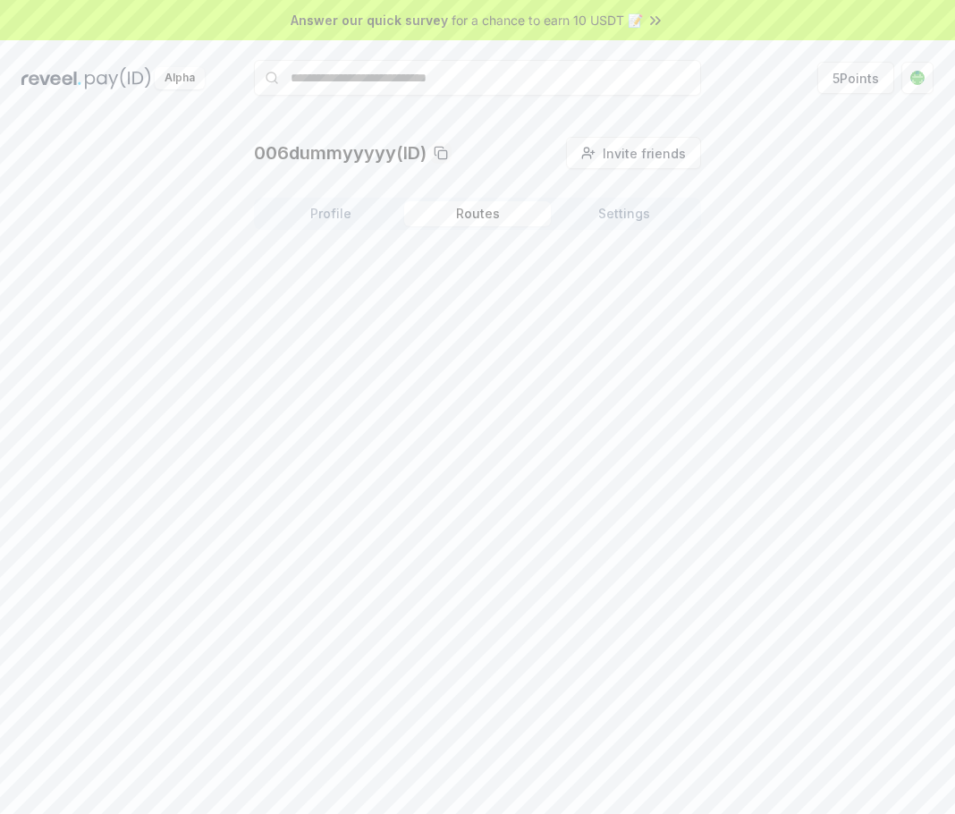
click at [501, 209] on button "Routes" at bounding box center [477, 213] width 147 height 25
click at [619, 209] on button "Settings" at bounding box center [624, 213] width 147 height 25
click at [608, 302] on rect at bounding box center [612, 305] width 8 height 8
click at [290, 225] on button "Profile" at bounding box center [331, 213] width 147 height 25
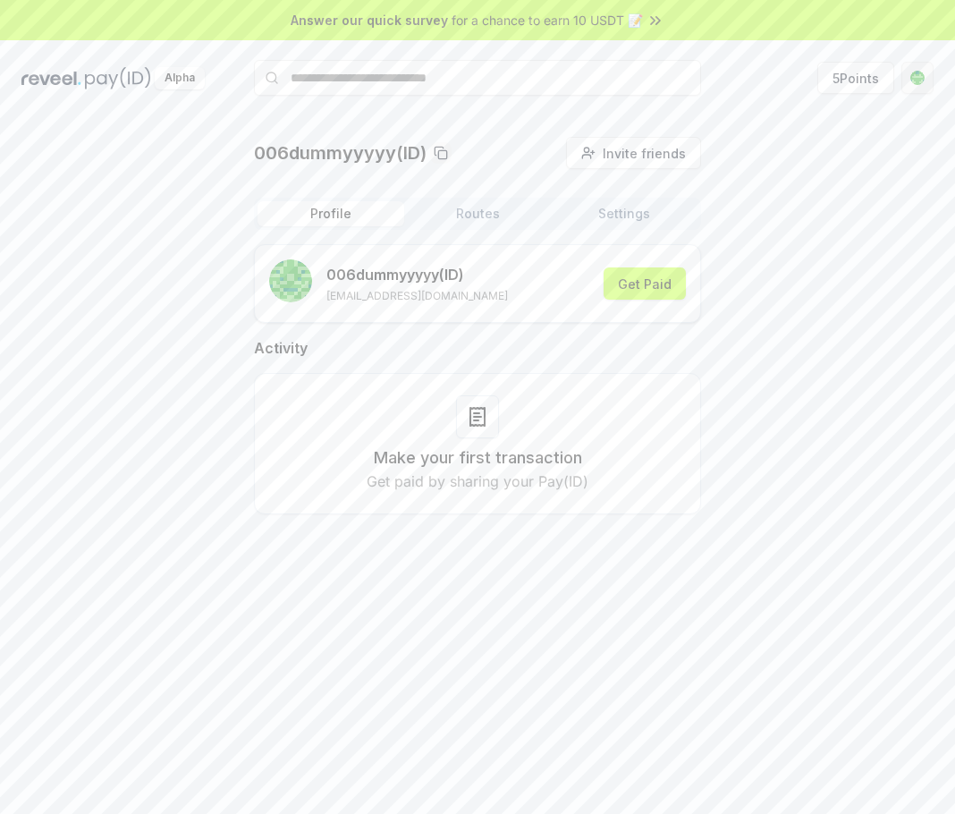
click at [914, 80] on html "Answer our quick survey for a chance to earn 10 USDT 📝 Alpha 5 Points 006dummyy…" at bounding box center [477, 407] width 955 height 814
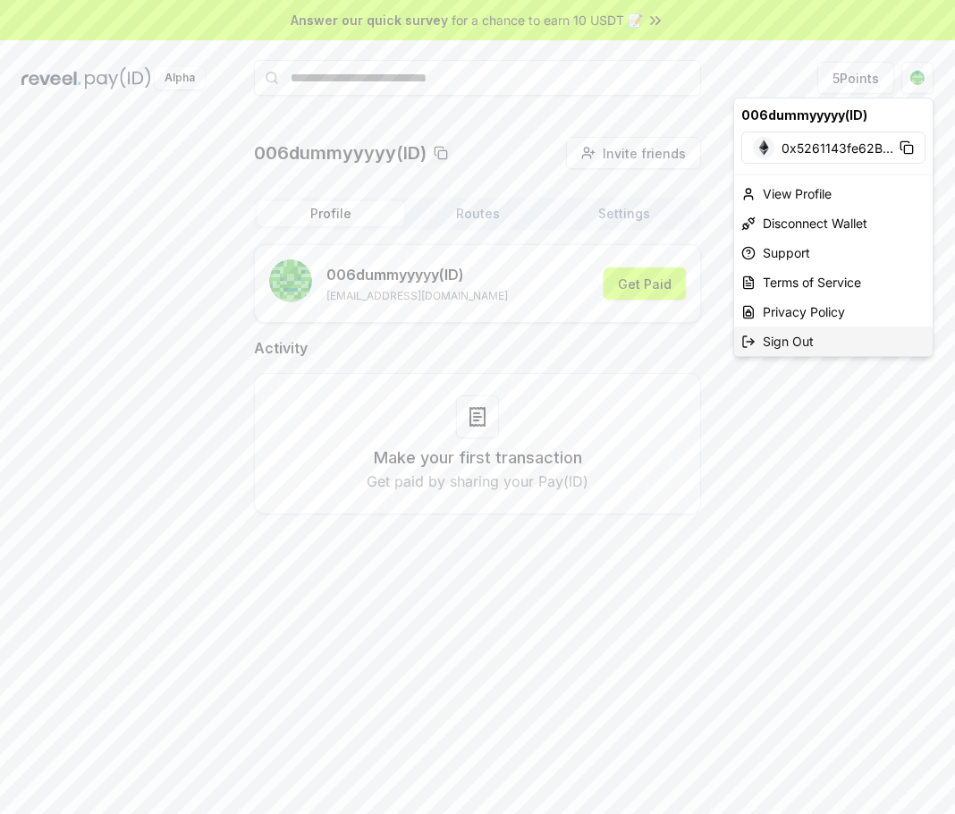
click at [792, 351] on div "Sign Out" at bounding box center [833, 341] width 199 height 30
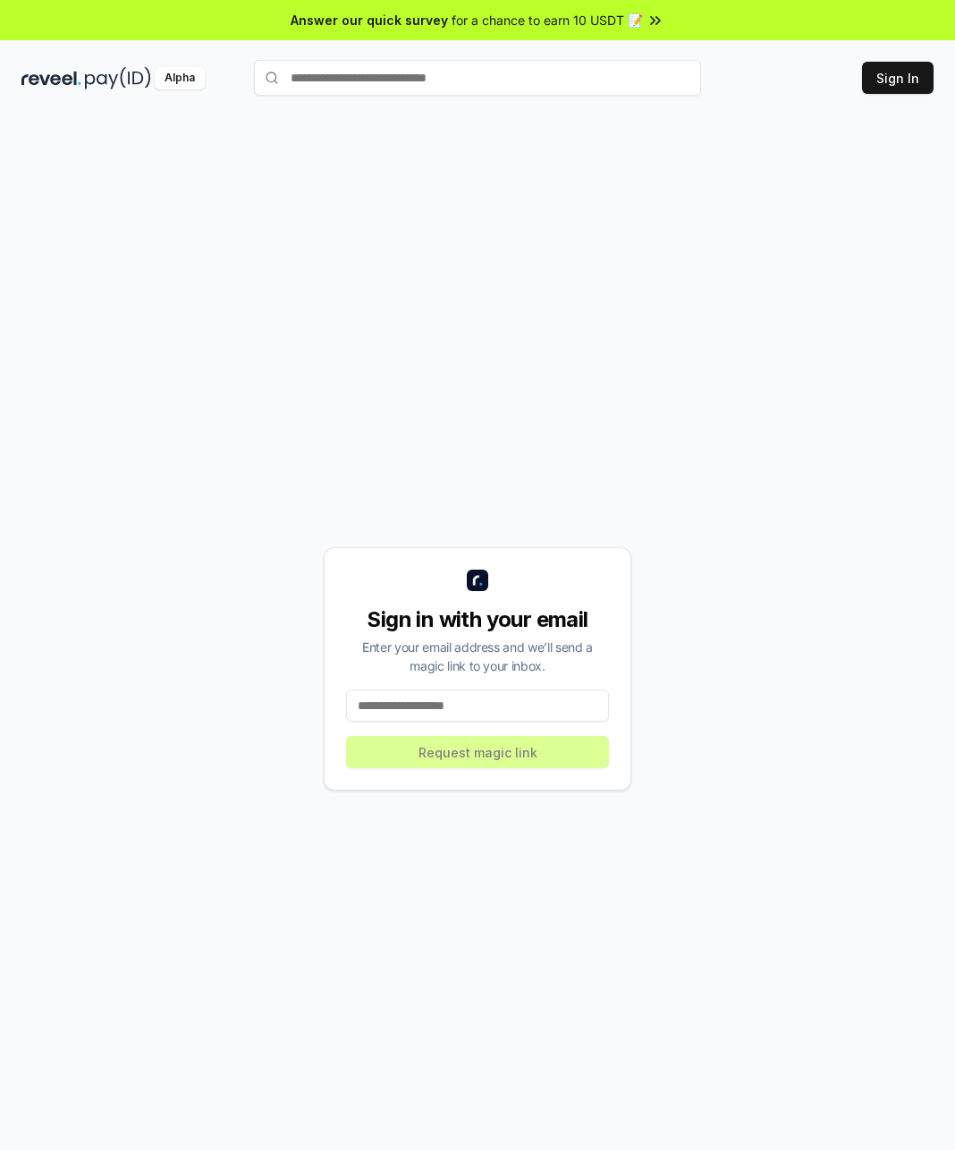
click at [517, 701] on input at bounding box center [477, 705] width 263 height 32
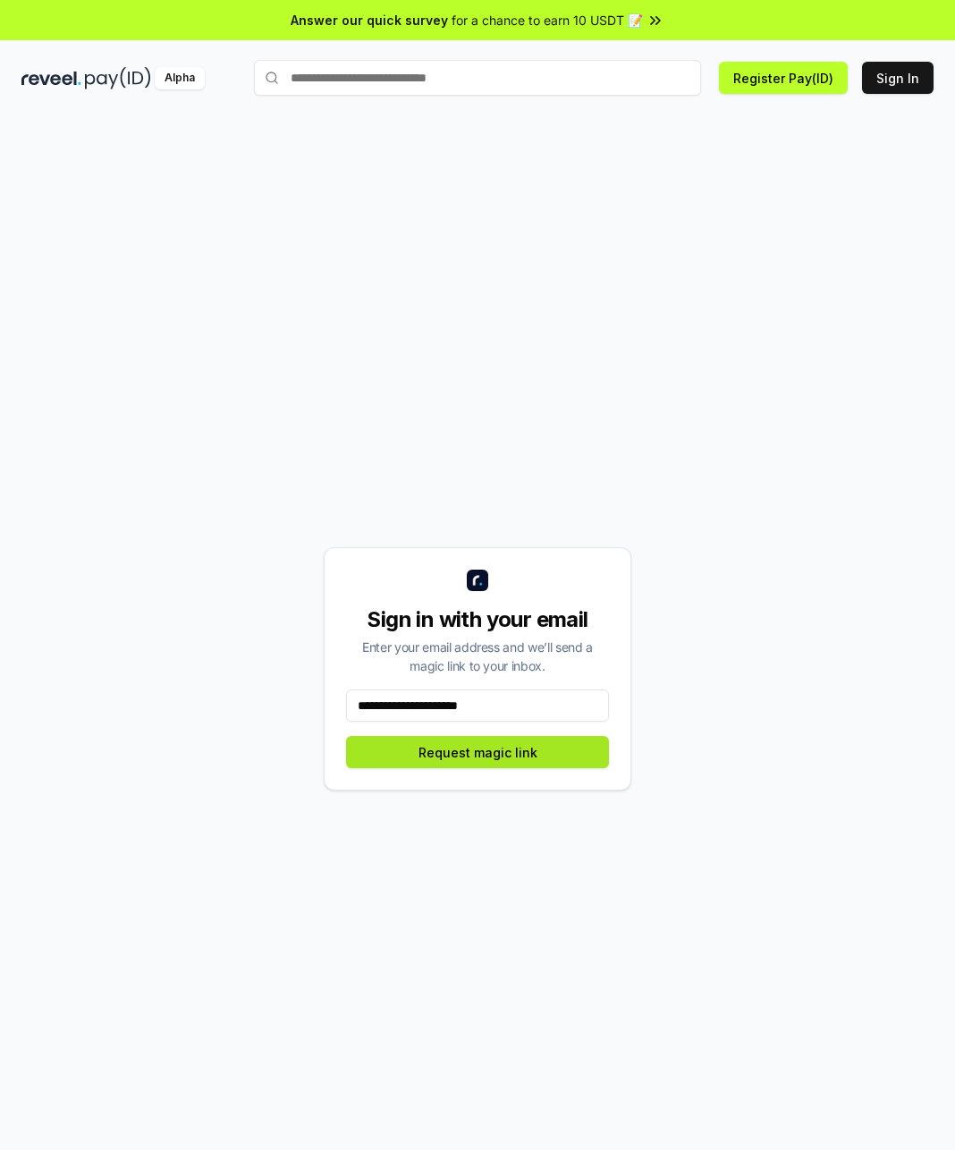
type input "**********"
click at [385, 744] on button "Request magic link" at bounding box center [477, 752] width 263 height 32
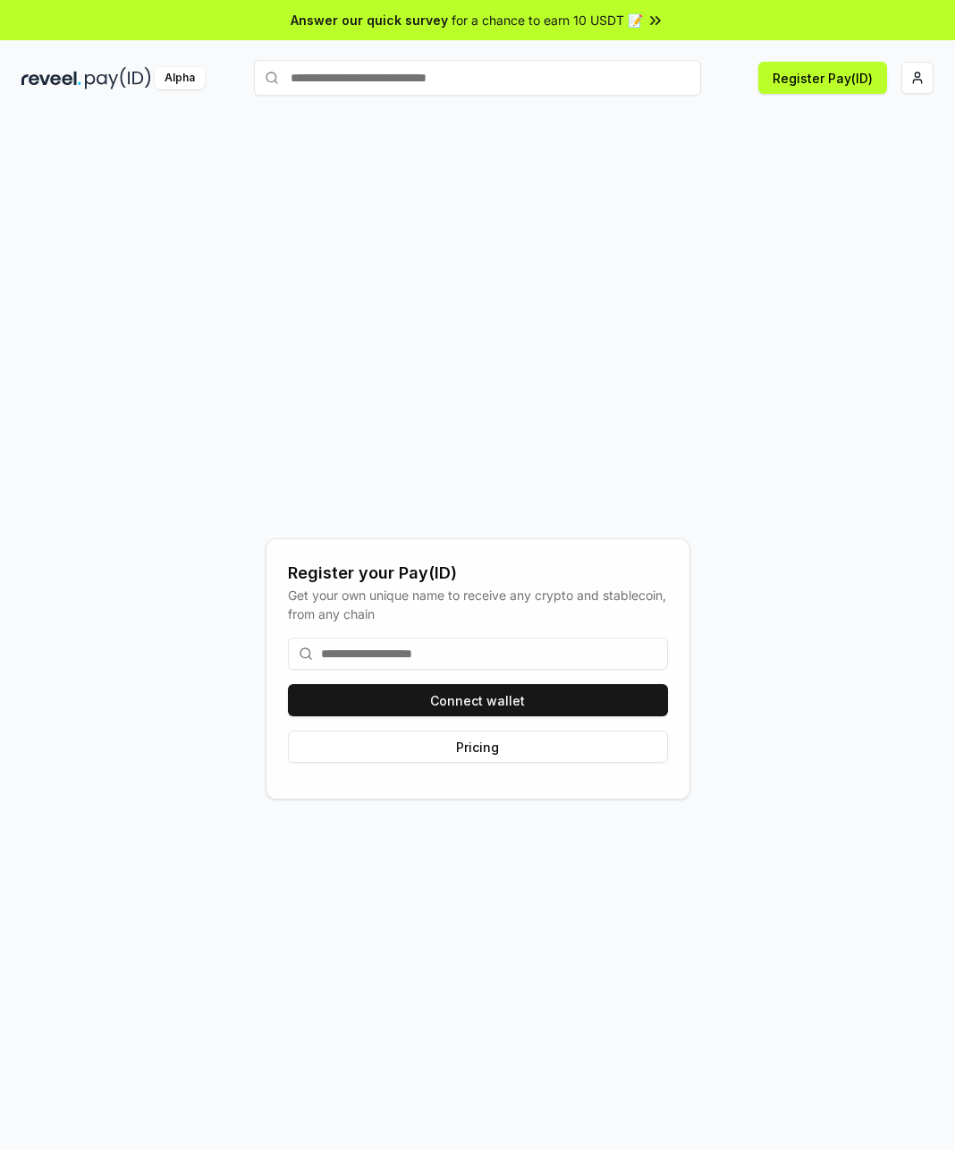
click at [472, 647] on input at bounding box center [478, 654] width 380 height 32
click at [503, 694] on button "Connect wallet" at bounding box center [478, 700] width 380 height 32
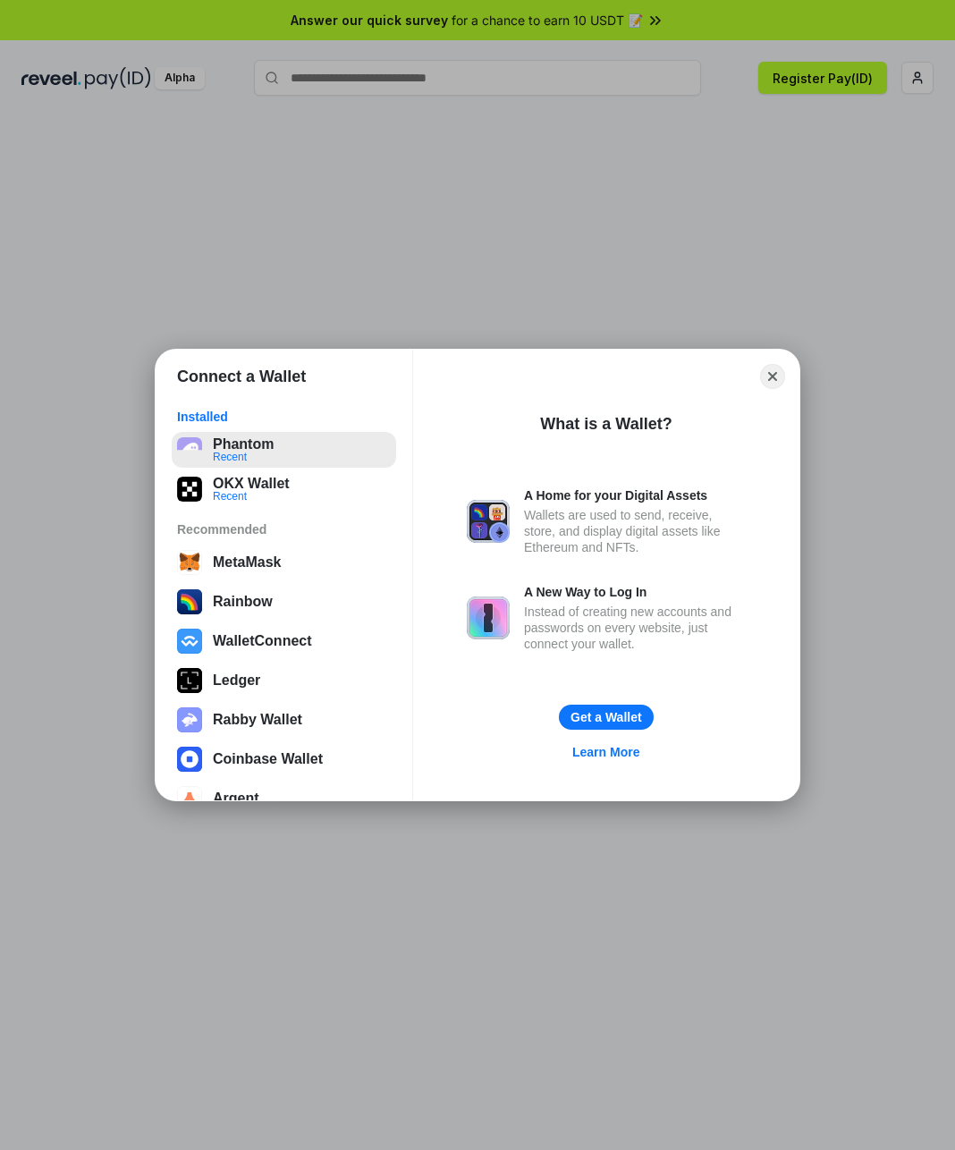
click at [249, 445] on button "Phantom Recent" at bounding box center [284, 450] width 224 height 36
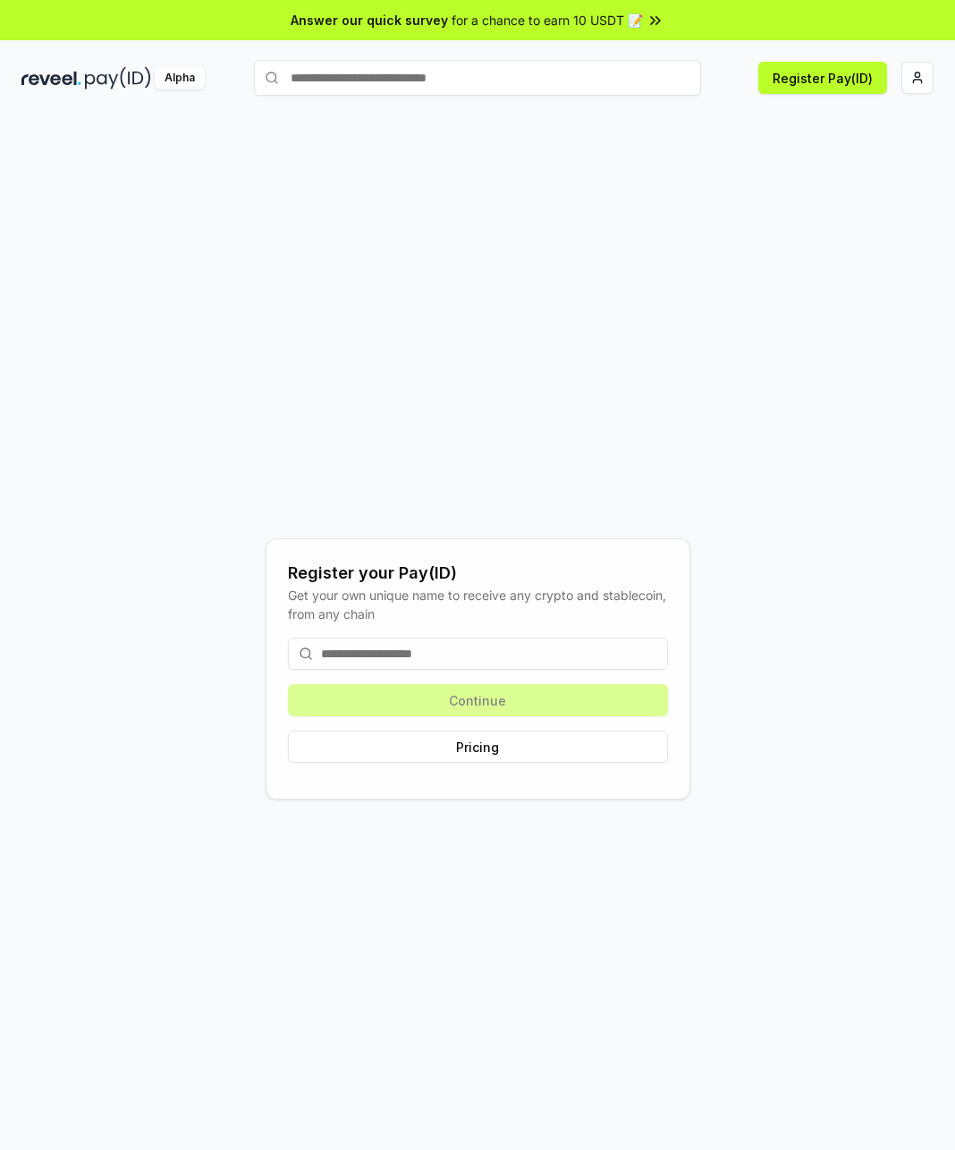
click at [569, 651] on input at bounding box center [478, 654] width 380 height 32
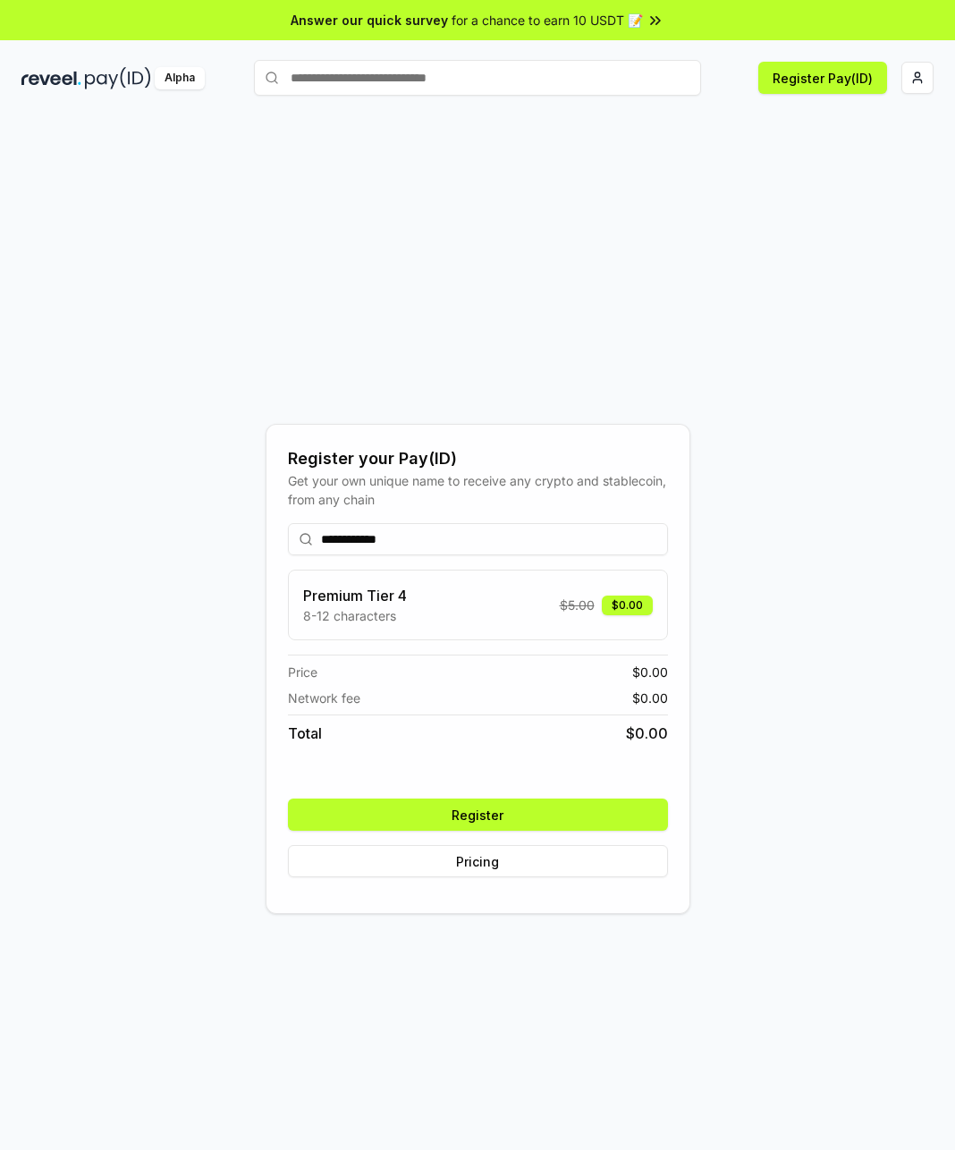
type input "**********"
click at [551, 812] on button "Register" at bounding box center [478, 815] width 380 height 32
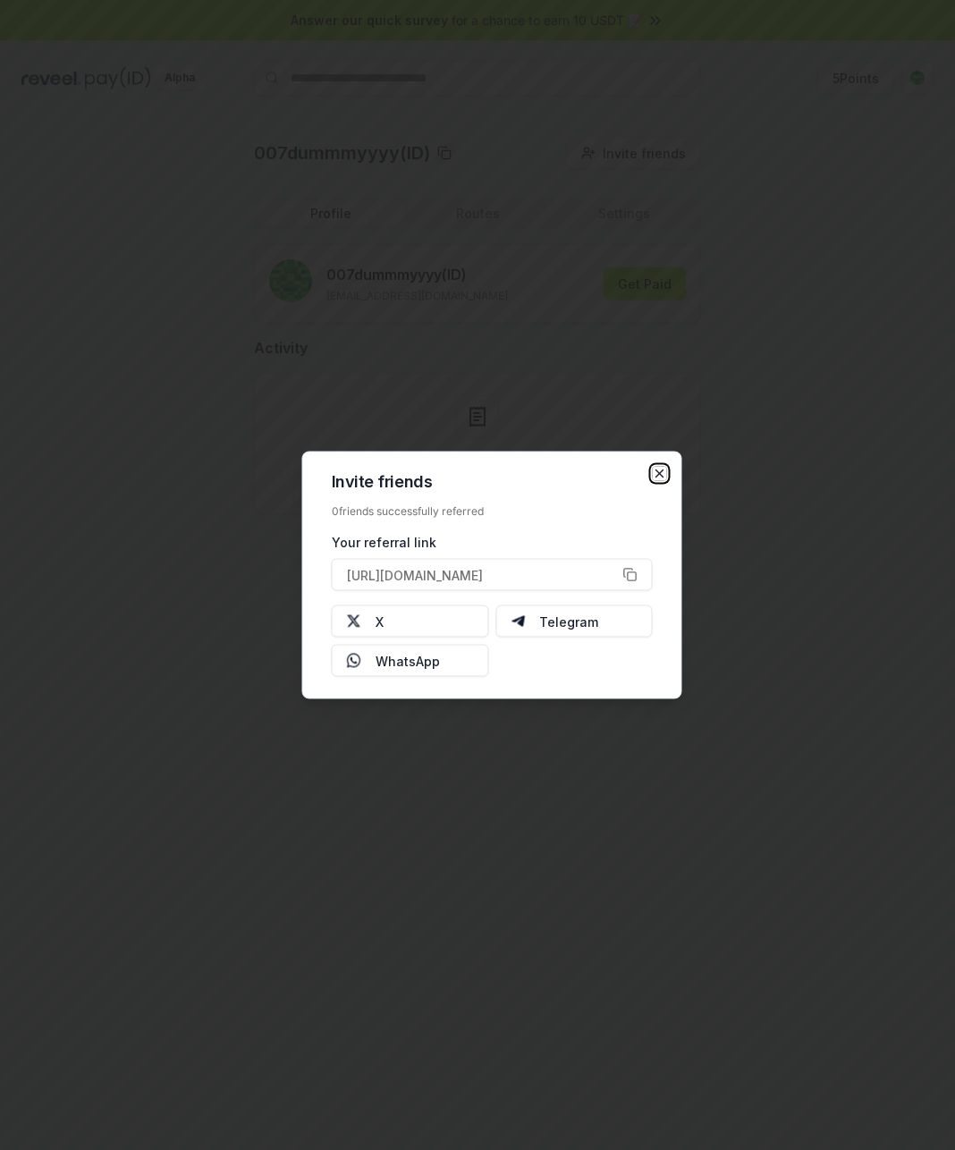
click at [664, 469] on icon "button" at bounding box center [660, 474] width 14 height 14
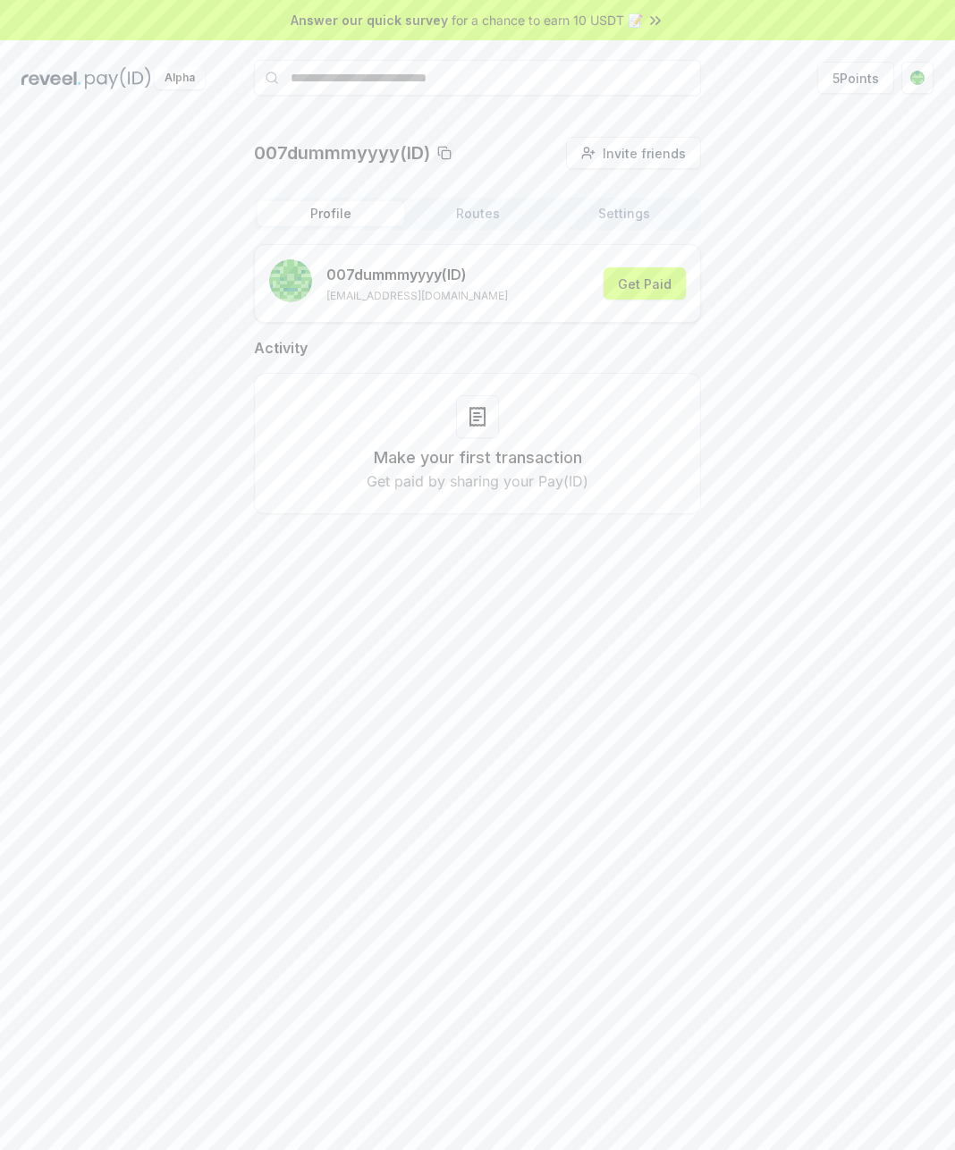
click at [660, 472] on div "Make your first transaction Get paid by sharing your Pay(ID)" at bounding box center [477, 443] width 402 height 97
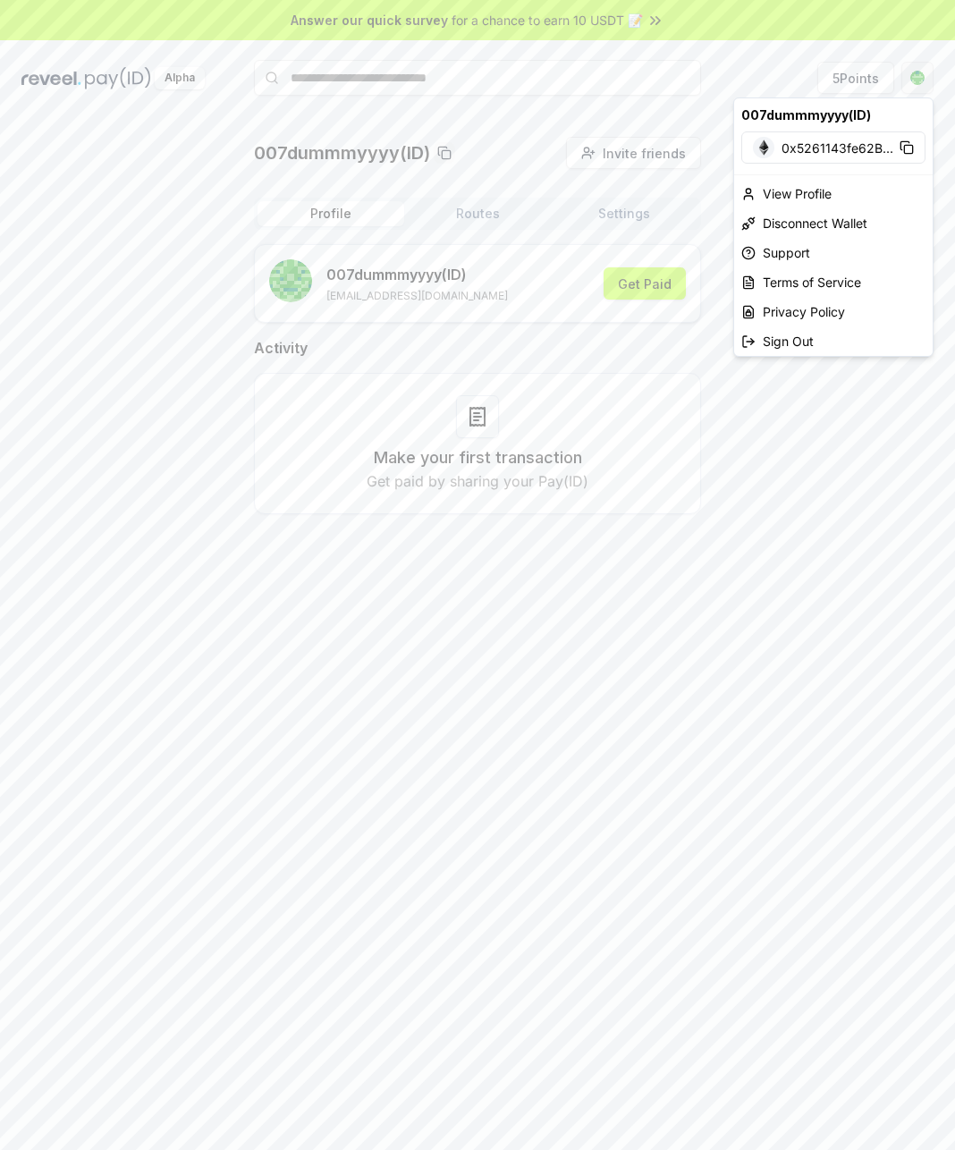
click at [921, 86] on html "Answer our quick survey for a chance to earn 10 USDT 📝 Alpha 5 Points 007dummmy…" at bounding box center [477, 575] width 955 height 1150
click at [810, 352] on div "Sign Out" at bounding box center [833, 341] width 199 height 30
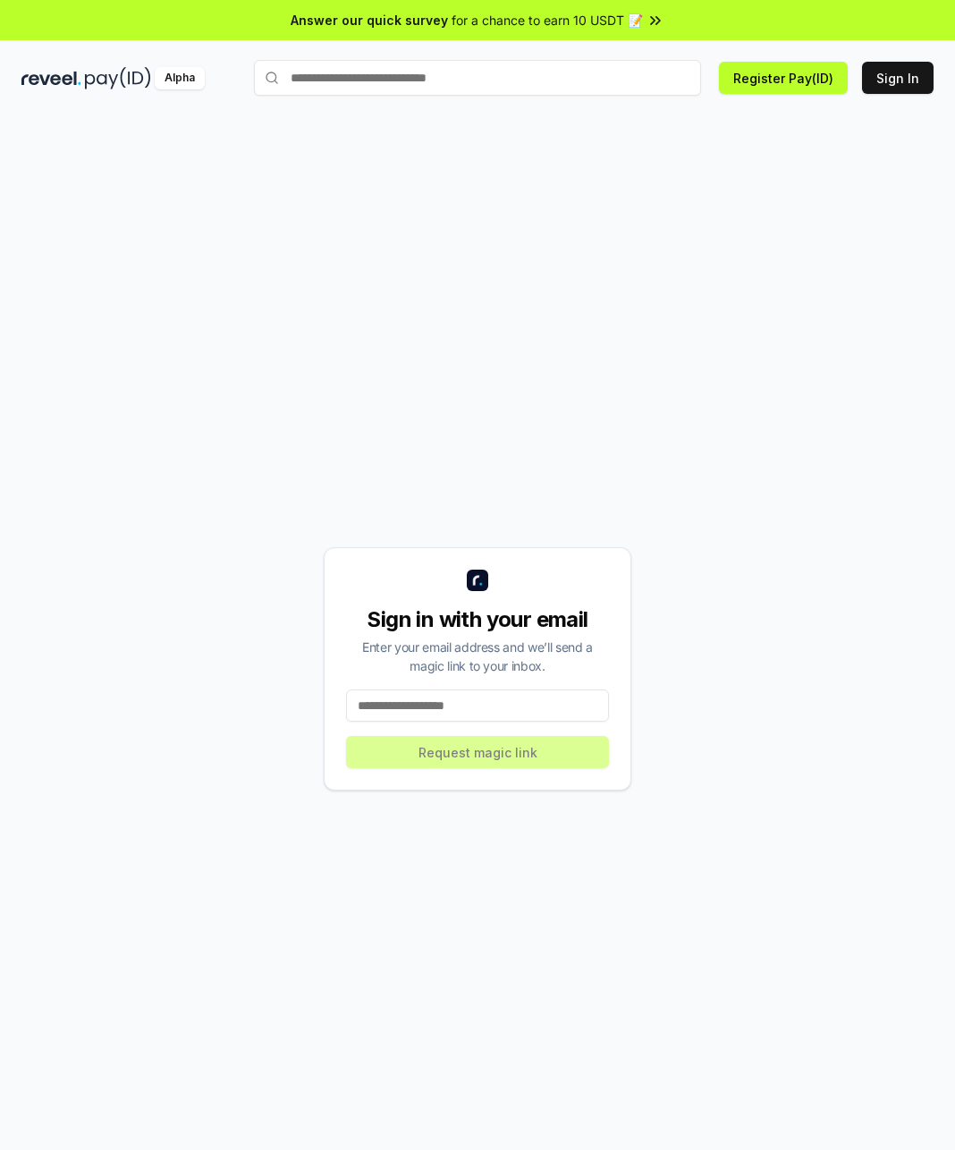
click at [476, 719] on input at bounding box center [477, 705] width 263 height 32
type input "**********"
click at [508, 751] on button "Request magic link" at bounding box center [477, 752] width 263 height 32
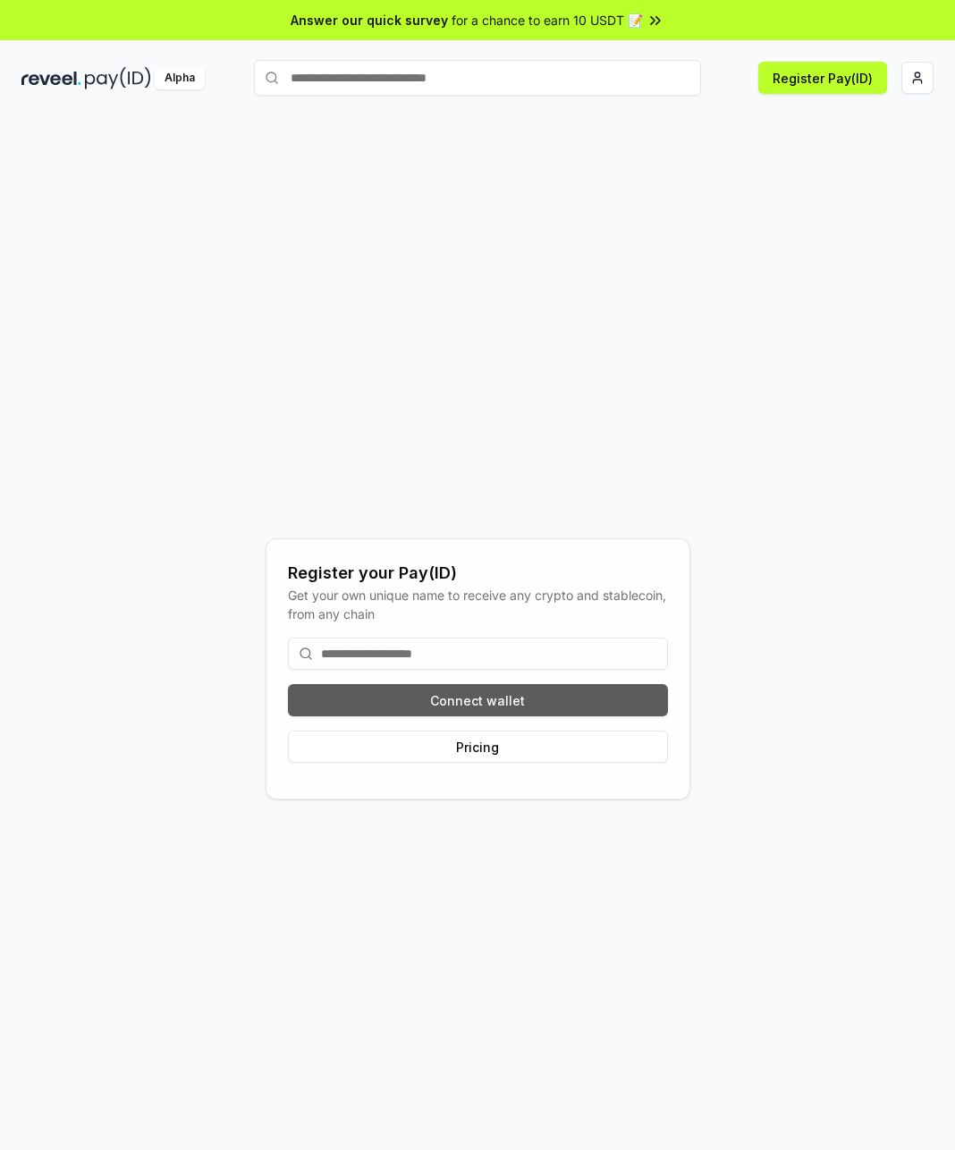
click at [506, 692] on button "Connect wallet" at bounding box center [478, 700] width 380 height 32
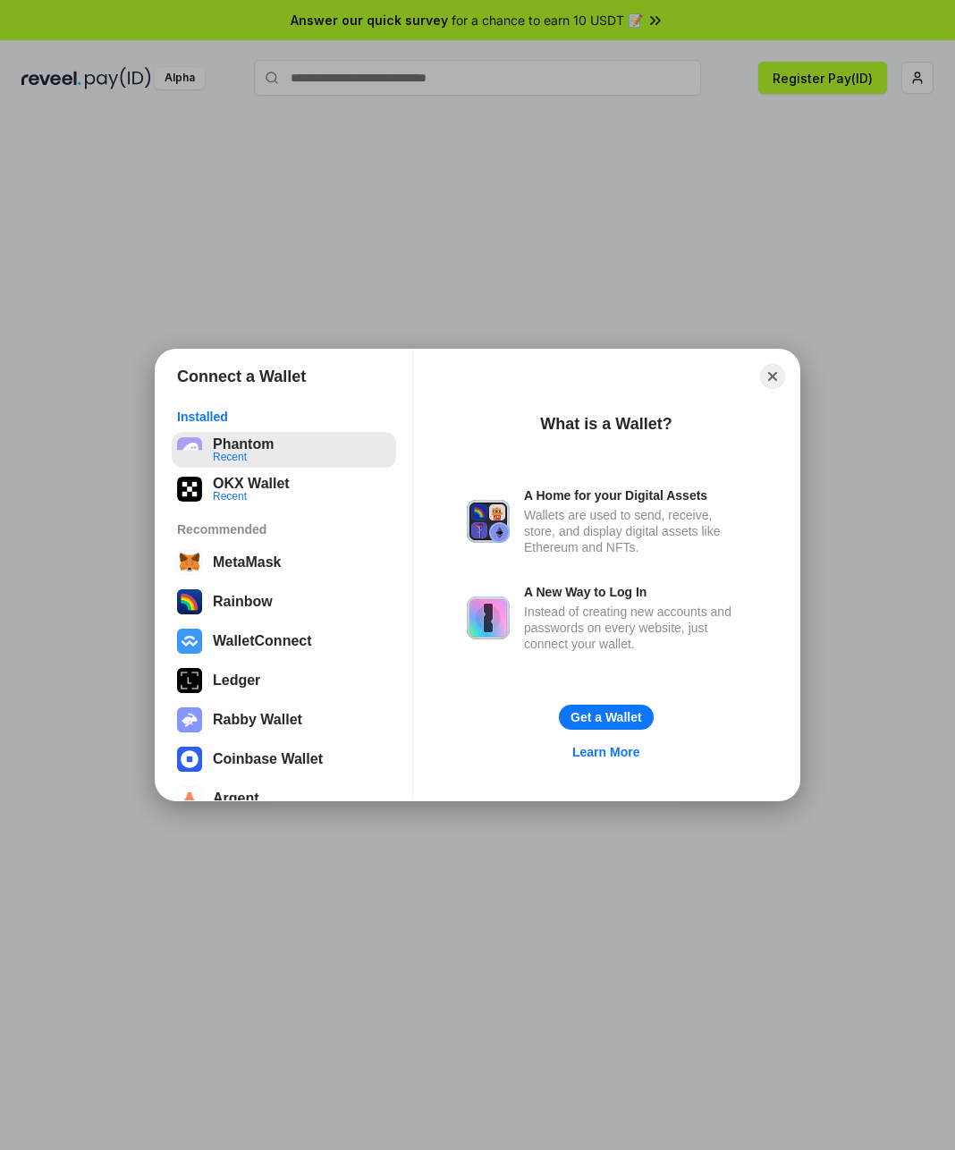
click at [224, 454] on button "Phantom Recent" at bounding box center [284, 450] width 224 height 36
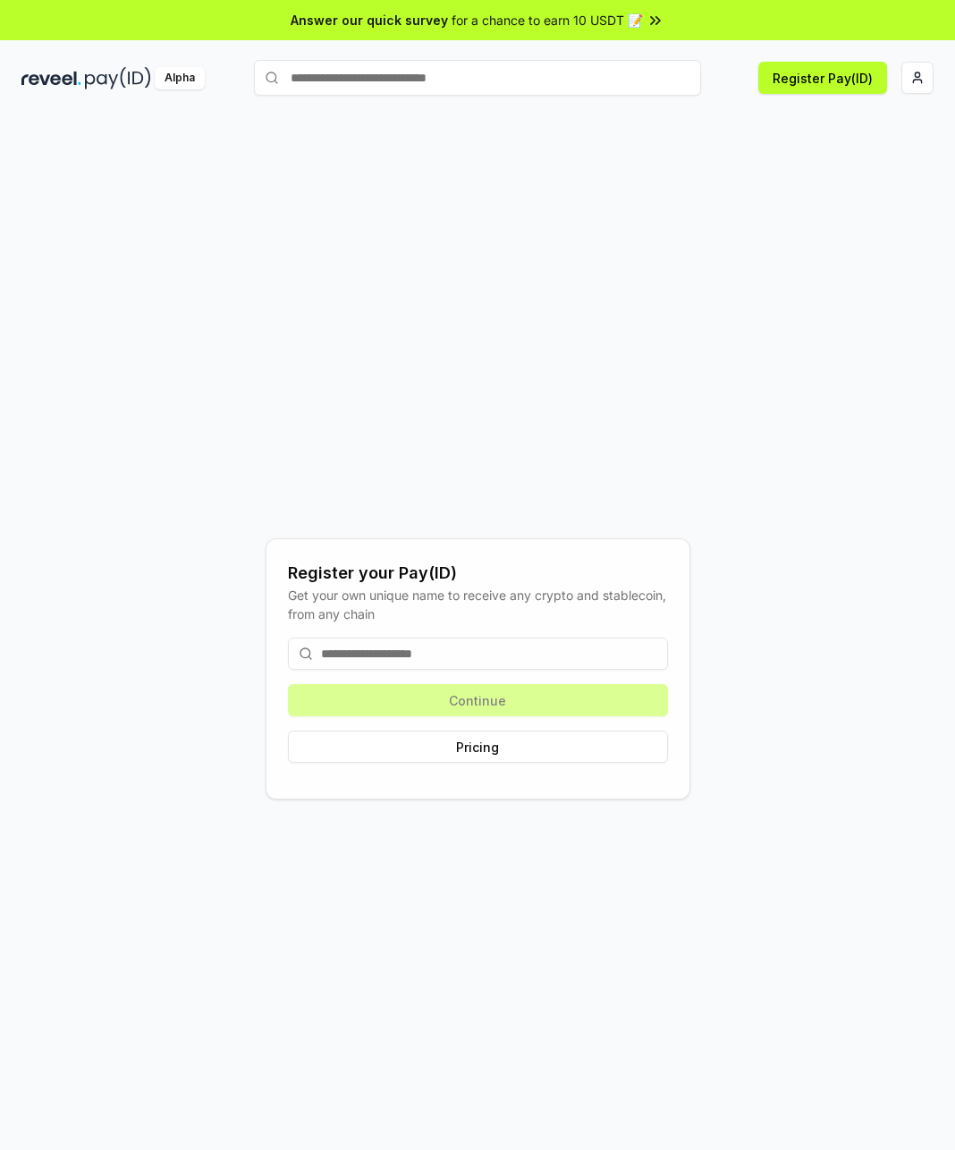
click at [513, 644] on input at bounding box center [478, 654] width 380 height 32
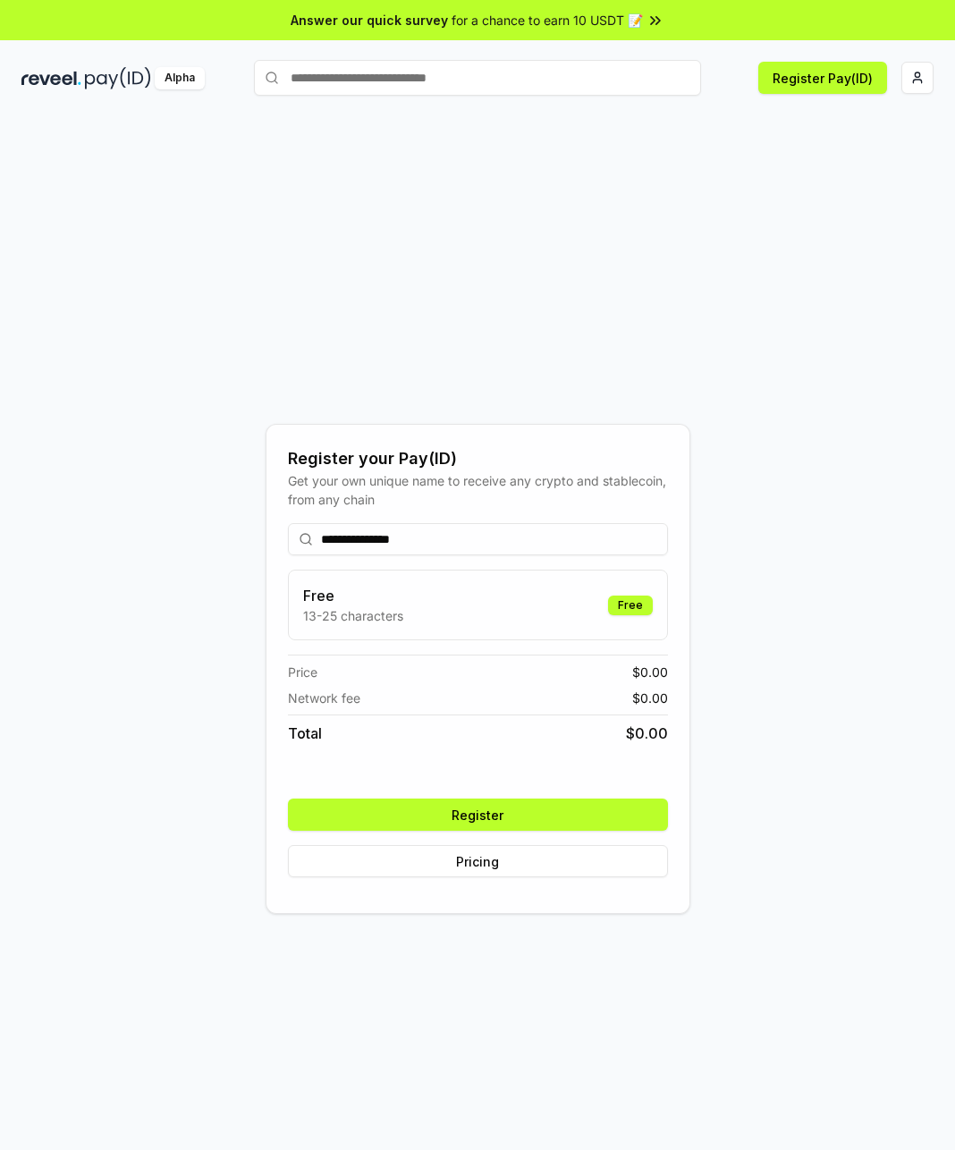
type input "**********"
click at [554, 812] on button "Register" at bounding box center [478, 815] width 380 height 32
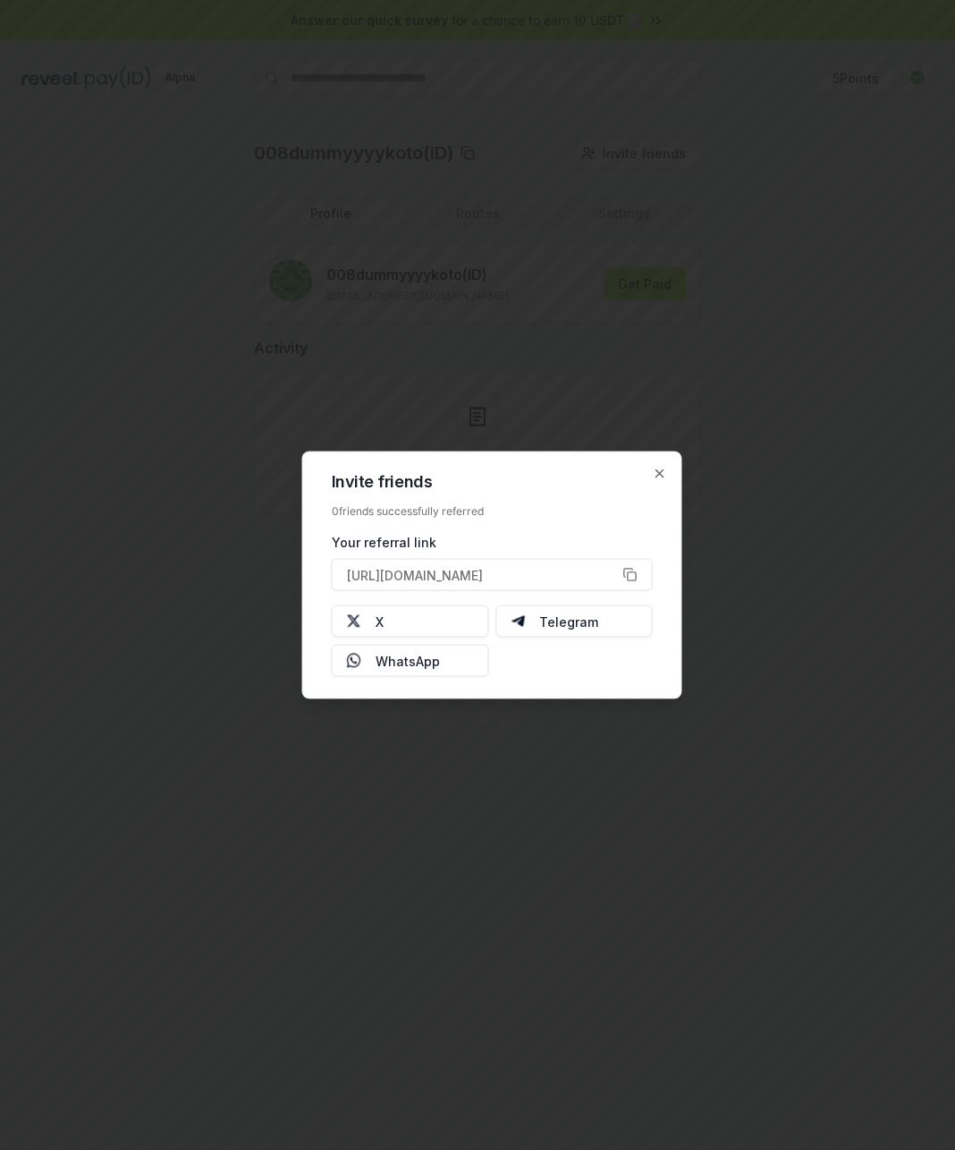
click at [662, 483] on div "Invite friends 0 friends successfully referred Your referral link https://revee…" at bounding box center [492, 576] width 380 height 248
click at [651, 474] on h2 "Invite friends" at bounding box center [492, 482] width 321 height 16
click at [665, 476] on icon "button" at bounding box center [660, 474] width 14 height 14
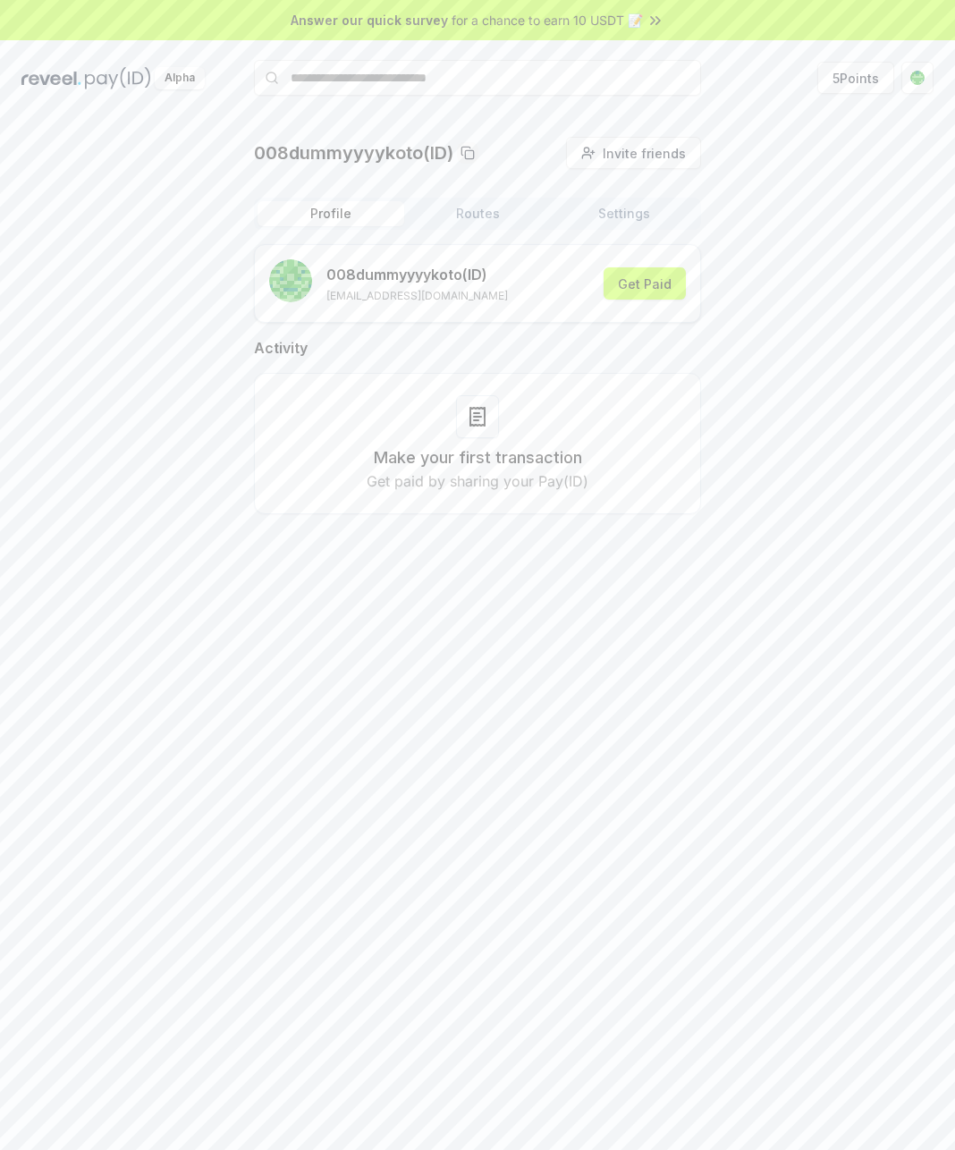
click at [474, 213] on button "Routes" at bounding box center [477, 213] width 147 height 25
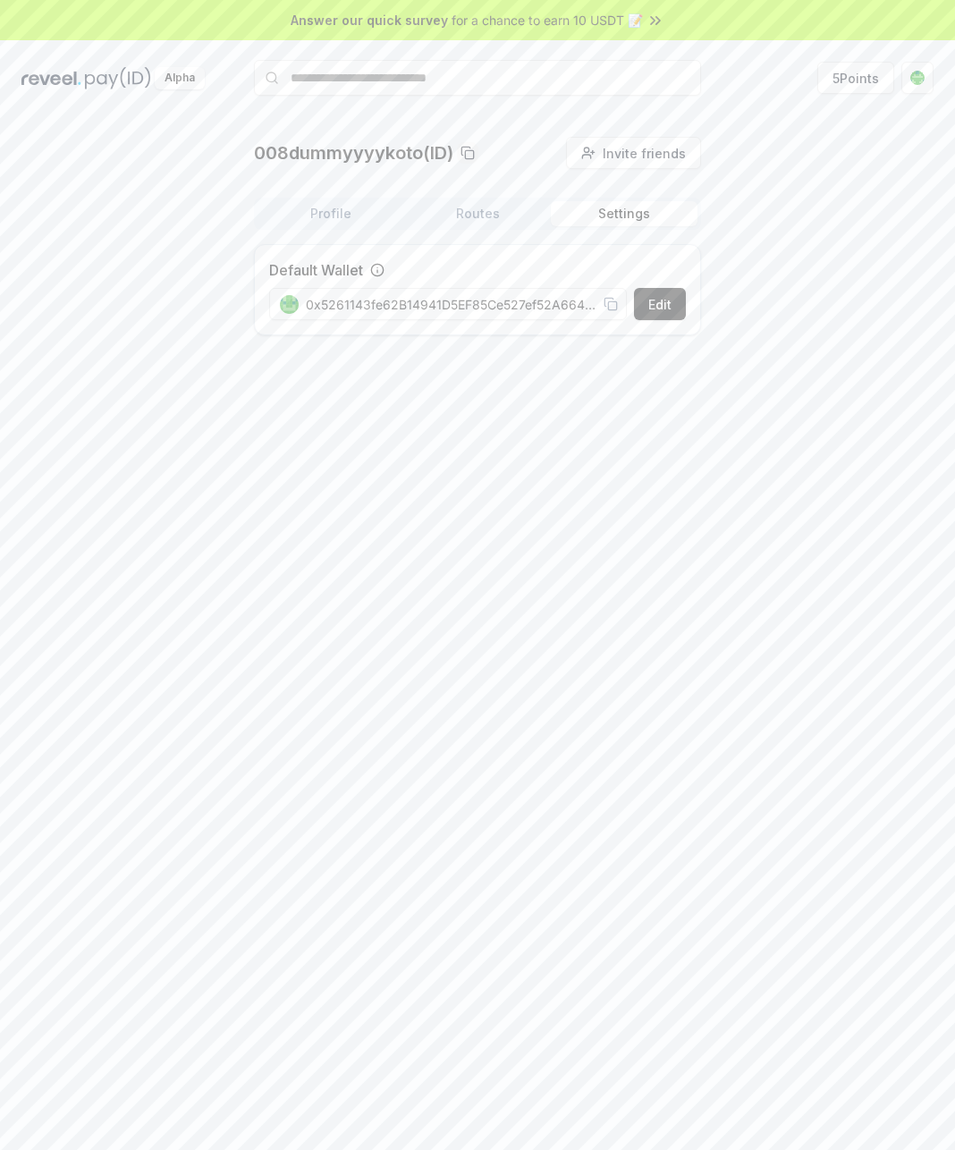
click at [588, 218] on button "Settings" at bounding box center [624, 213] width 147 height 25
click at [452, 227] on div "Profile Routes Settings" at bounding box center [477, 214] width 447 height 32
click at [495, 215] on button "Routes" at bounding box center [477, 213] width 147 height 25
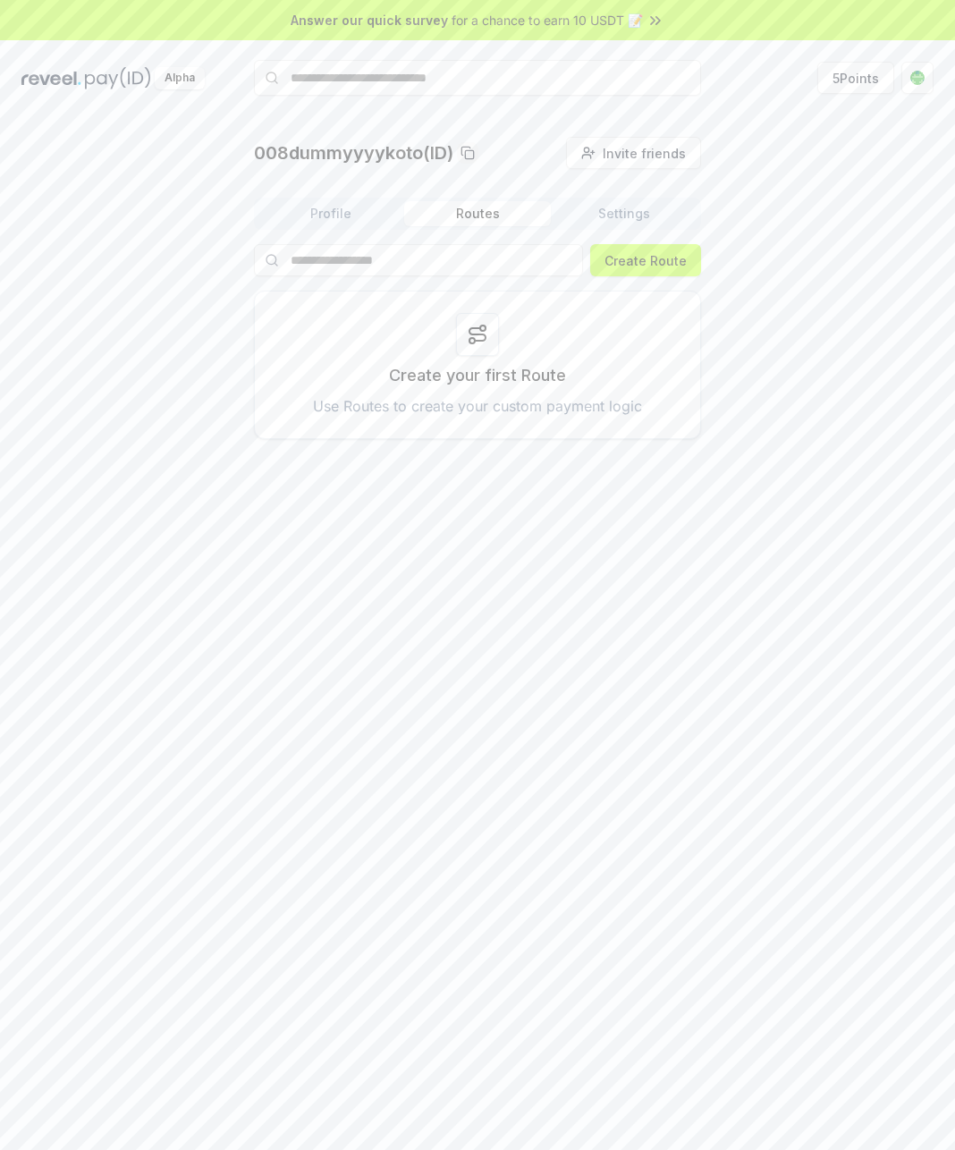
click at [472, 347] on div at bounding box center [477, 334] width 43 height 43
click at [488, 431] on div "Create your first Route Use Routes to create your custom payment logic" at bounding box center [477, 365] width 447 height 148
click at [472, 397] on p "Use Routes to create your custom payment logic" at bounding box center [477, 405] width 329 height 21
click at [615, 259] on button "Create Route" at bounding box center [645, 260] width 111 height 32
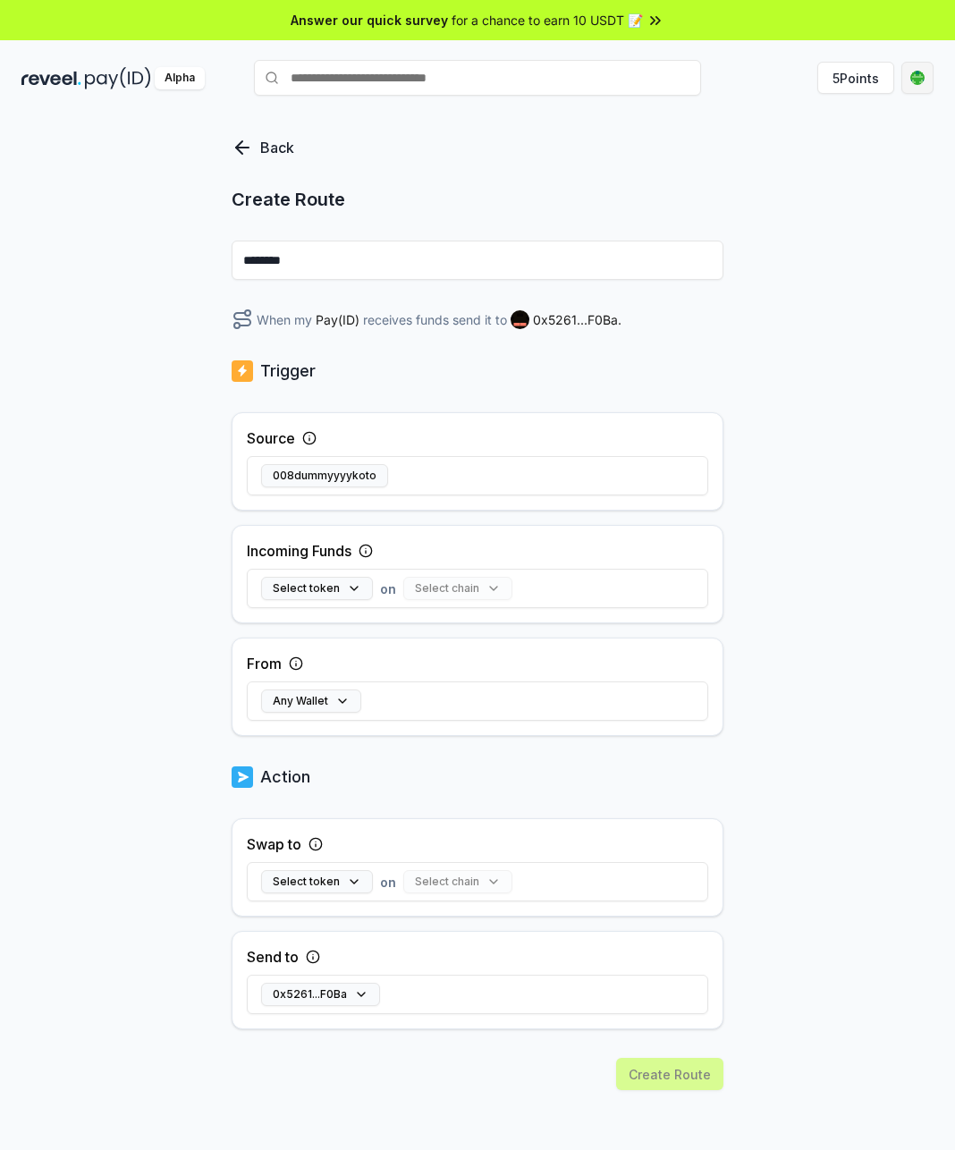
click at [930, 80] on html "Answer our quick survey for a chance to earn 10 USDT 📝 Alpha 5 Points Back Crea…" at bounding box center [477, 575] width 955 height 1150
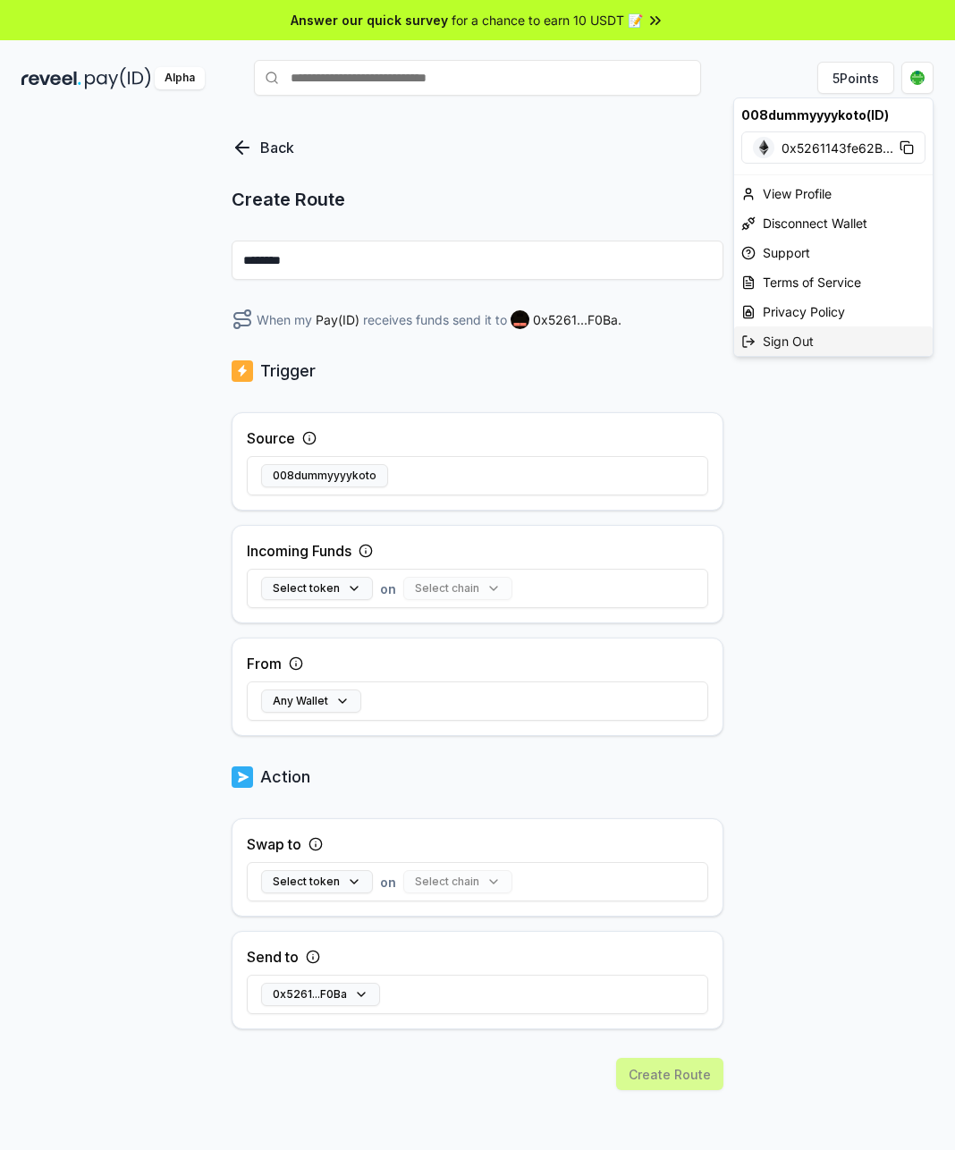
click at [832, 338] on div "Sign Out" at bounding box center [833, 341] width 199 height 30
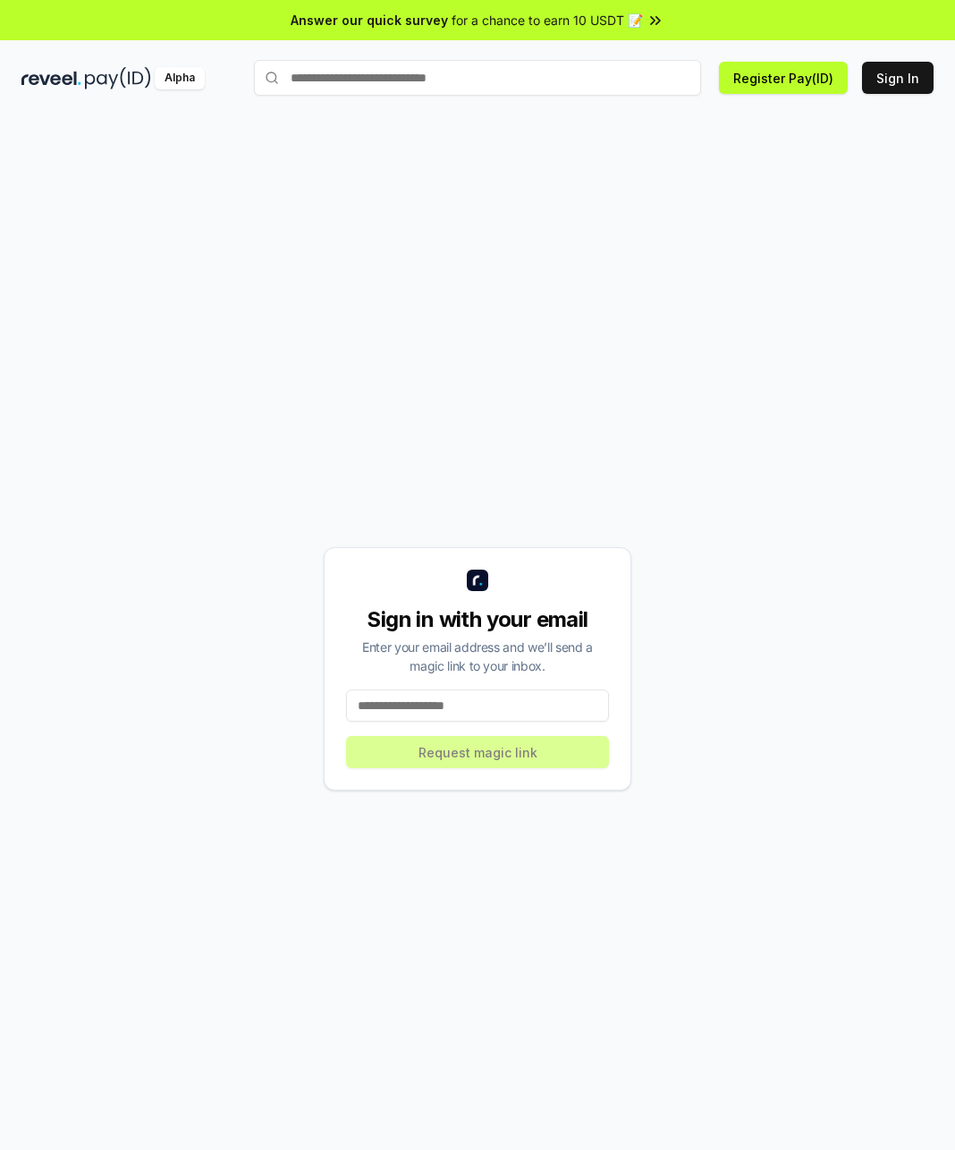
click at [503, 703] on input at bounding box center [477, 705] width 263 height 32
type input "**********"
click at [558, 760] on button "Request magic link" at bounding box center [477, 752] width 263 height 32
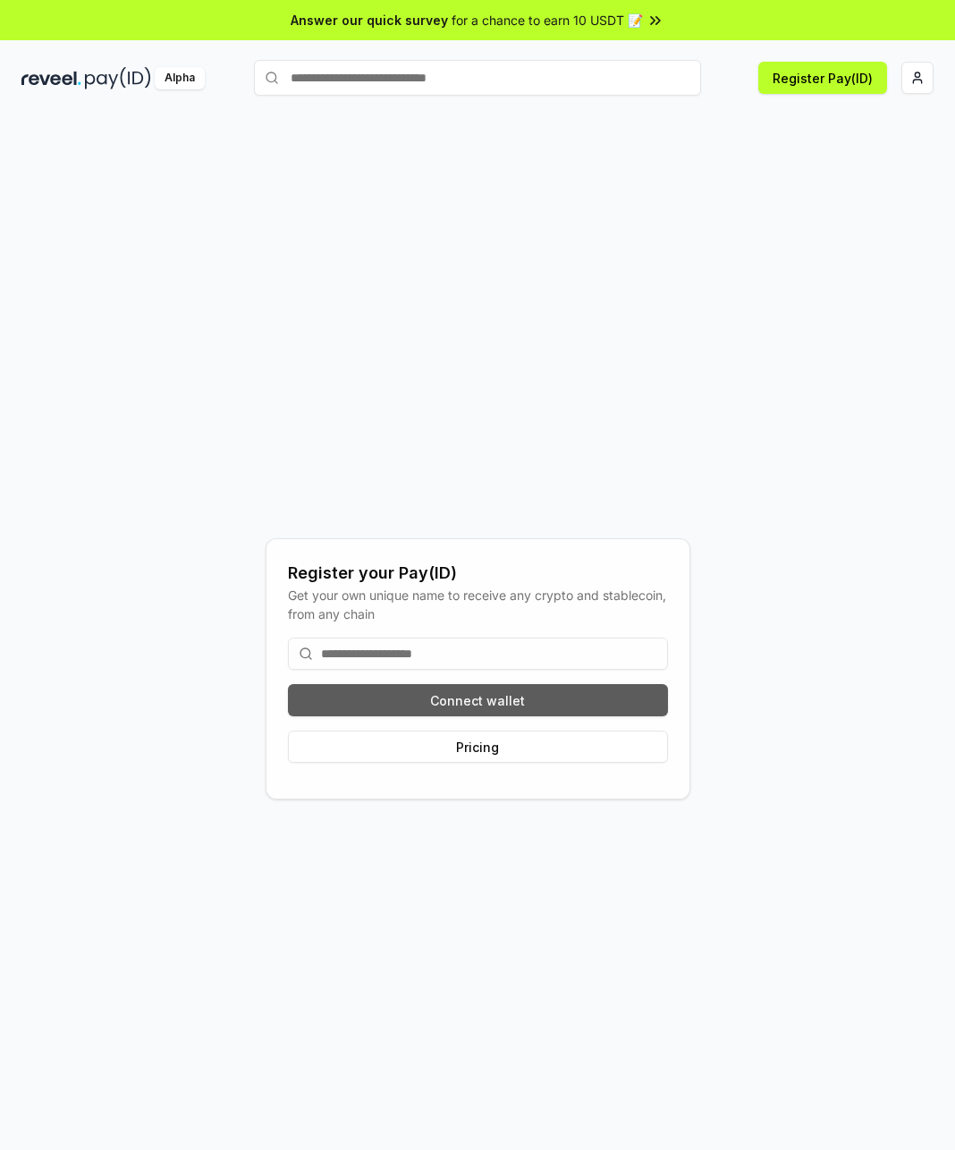
click at [494, 692] on button "Connect wallet" at bounding box center [478, 700] width 380 height 32
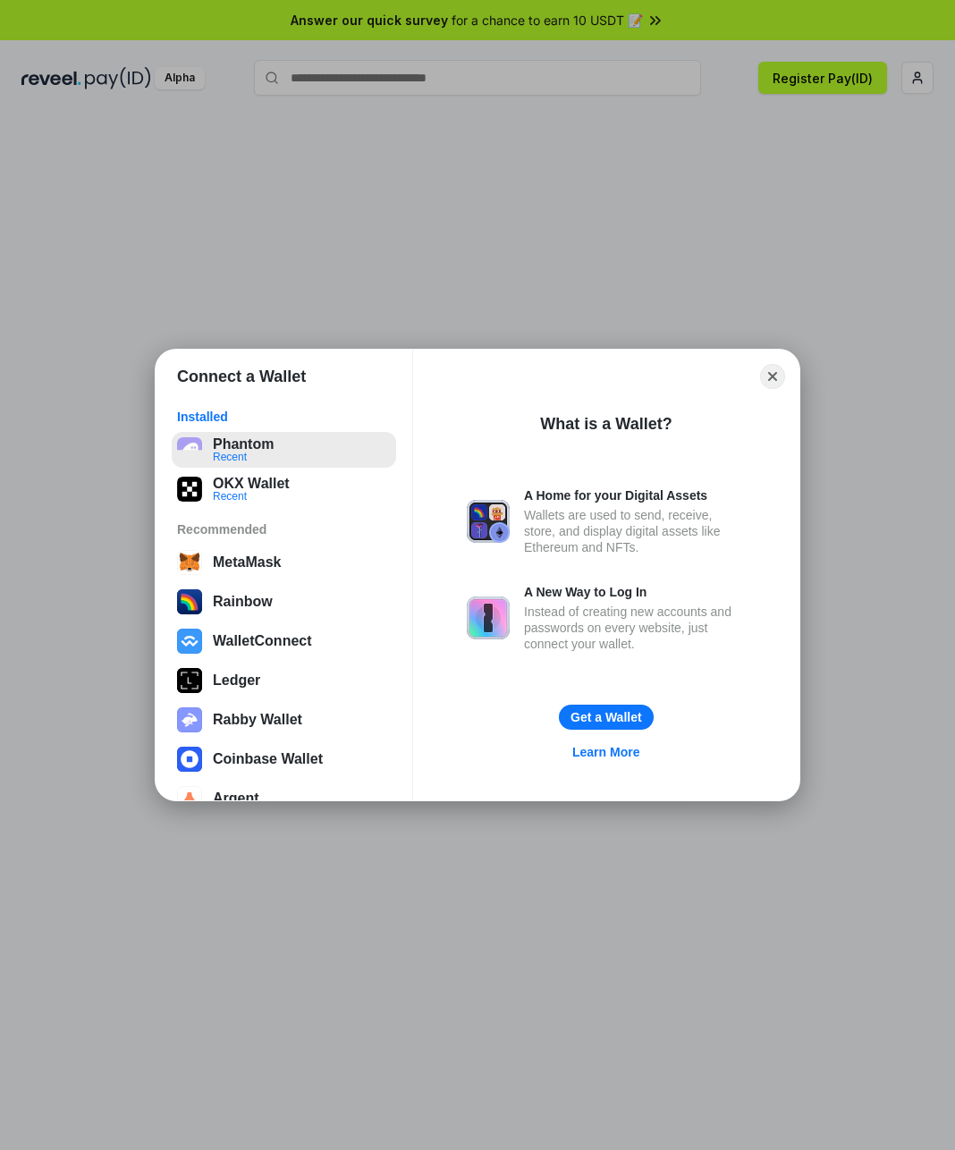
click at [243, 451] on button "Phantom Recent" at bounding box center [284, 450] width 224 height 36
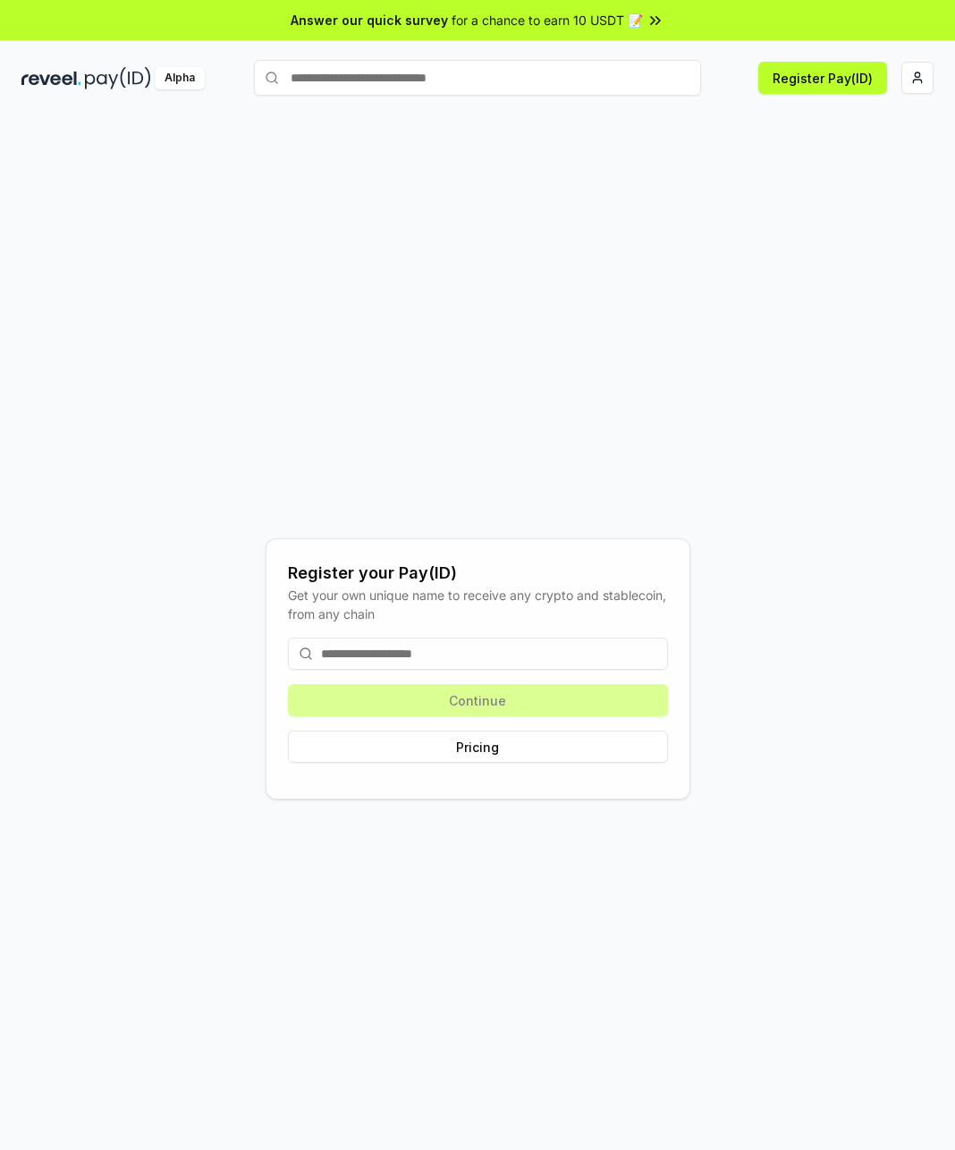
click at [469, 658] on input at bounding box center [478, 654] width 380 height 32
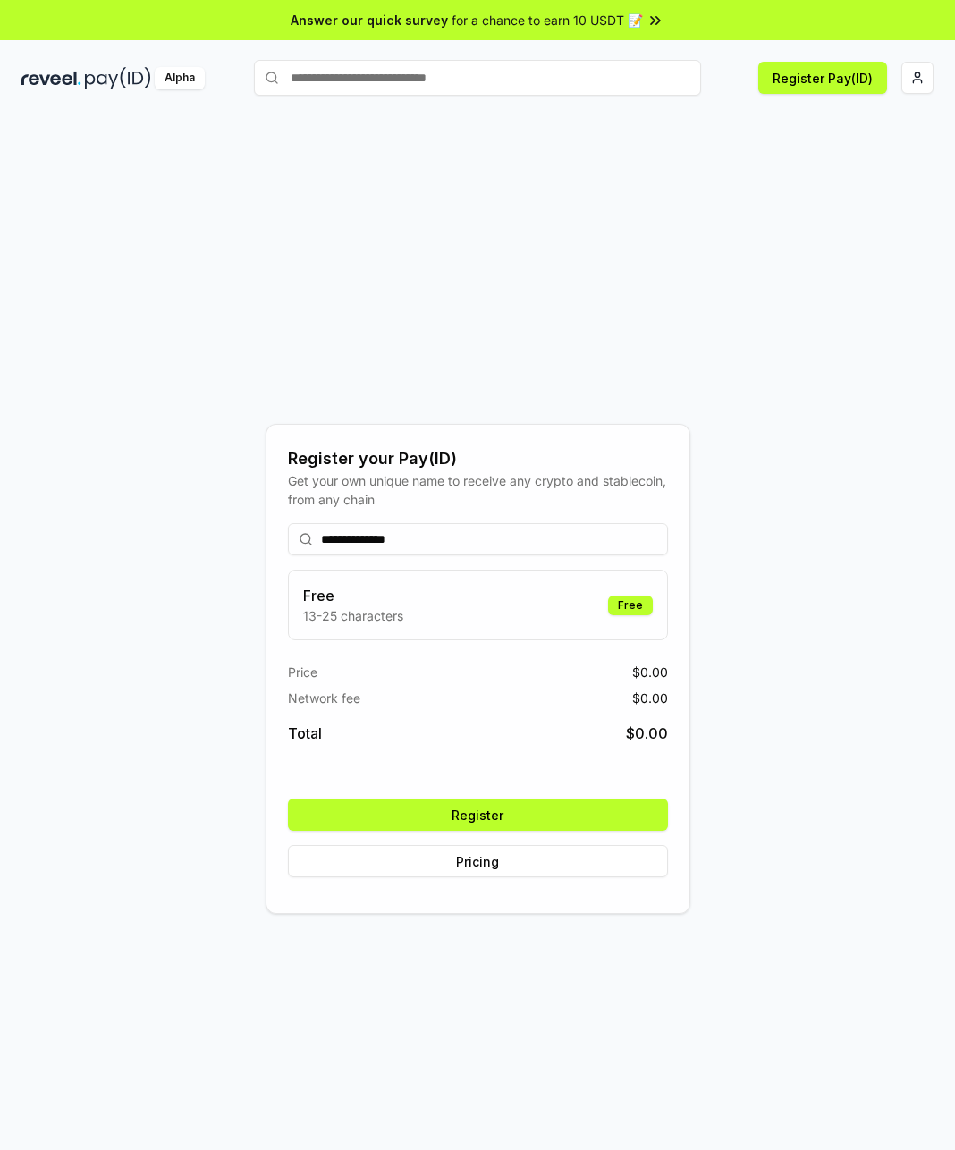
type input "**********"
click at [506, 819] on button "Register" at bounding box center [478, 815] width 380 height 32
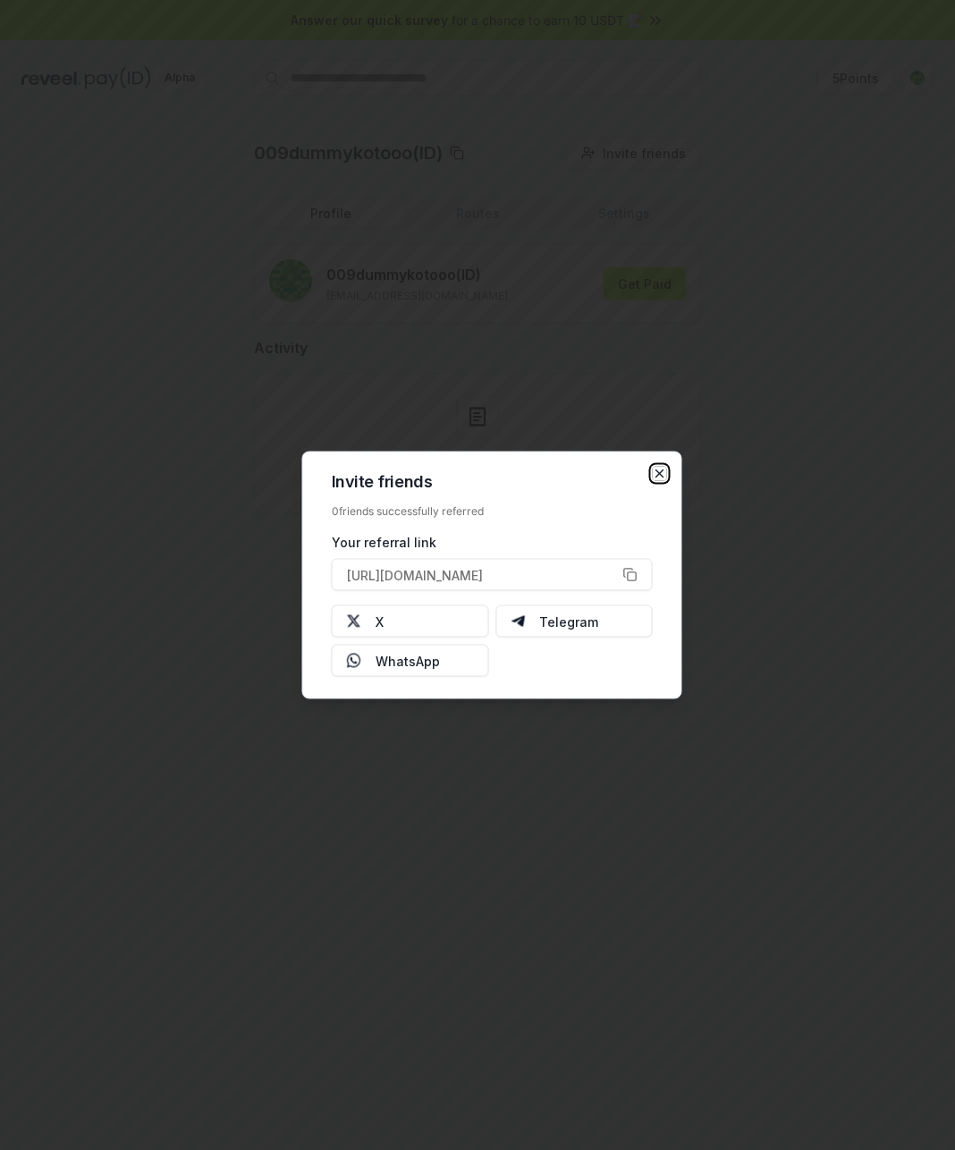
click at [664, 474] on icon "button" at bounding box center [660, 474] width 14 height 14
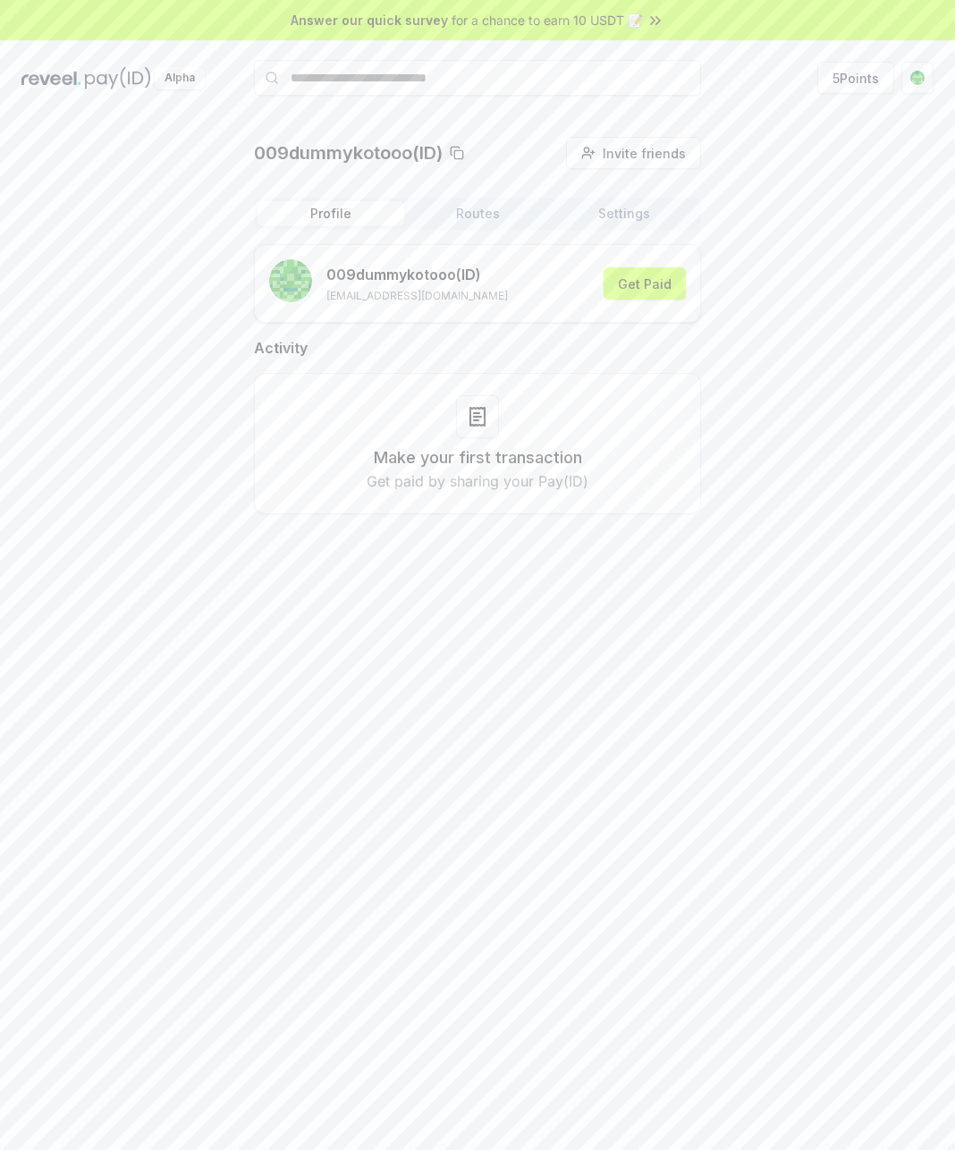
click at [617, 211] on button "Settings" at bounding box center [624, 213] width 147 height 25
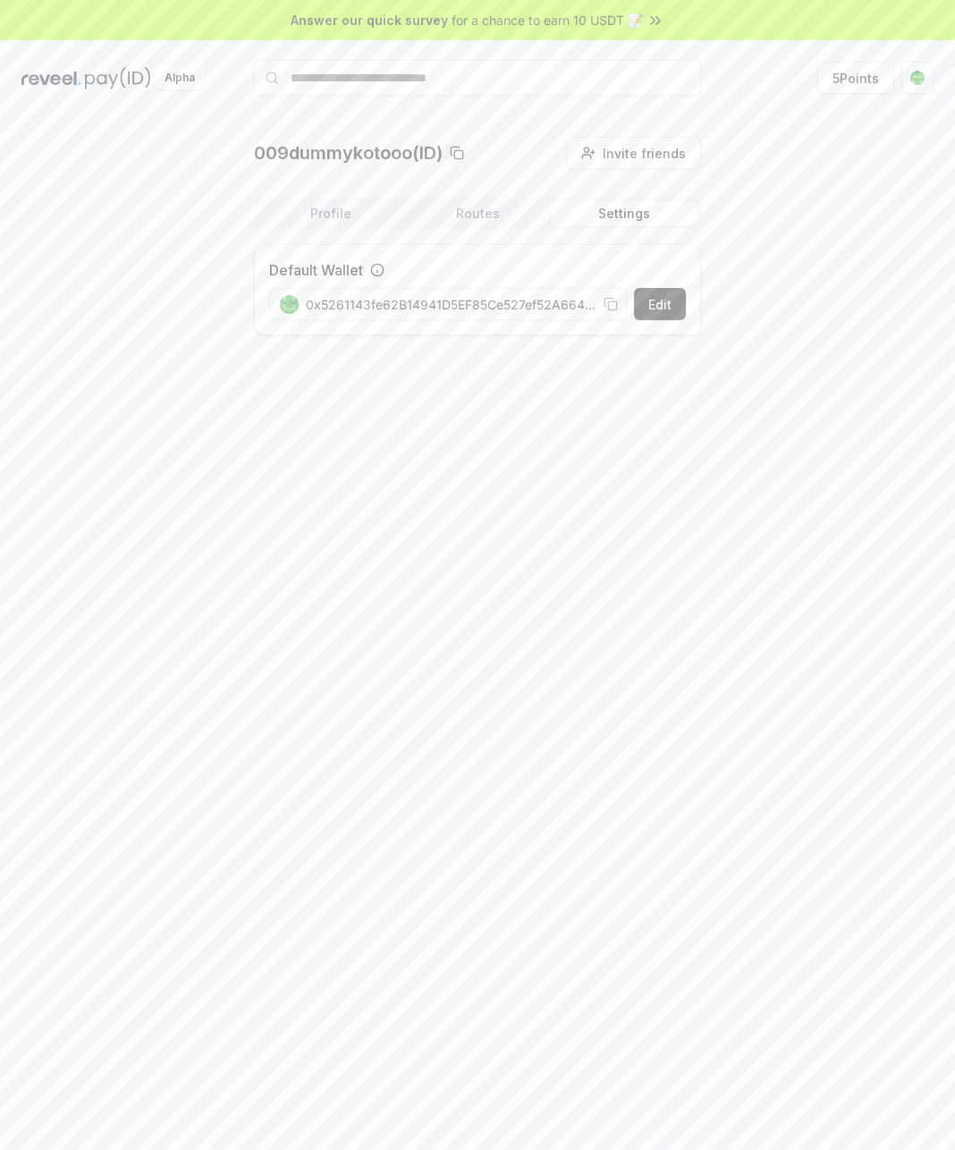
click at [520, 215] on button "Routes" at bounding box center [477, 213] width 147 height 25
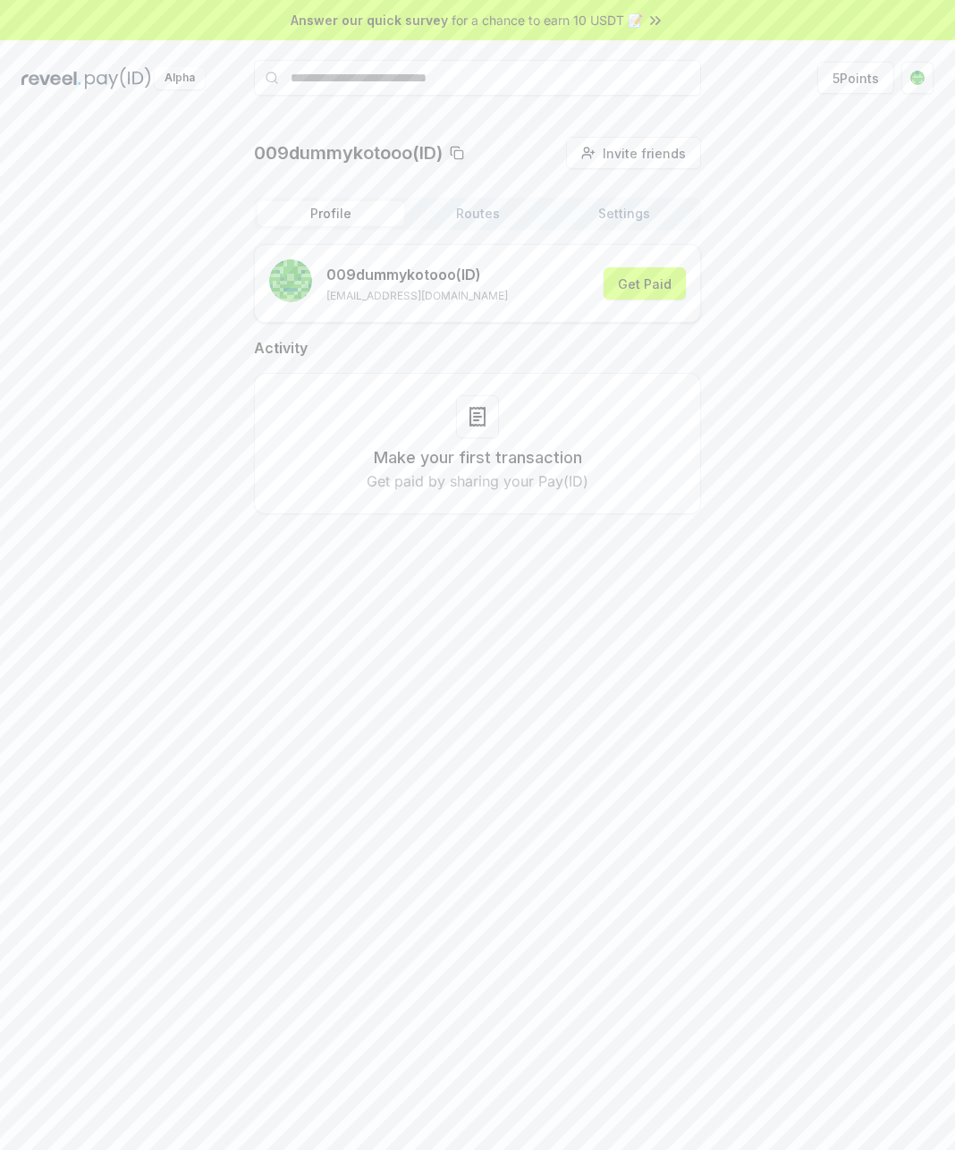
click at [351, 215] on button "Profile" at bounding box center [331, 213] width 147 height 25
click at [921, 88] on html "Answer our quick survey for a chance to earn 10 USDT 📝 Alpha 5 Points 009dummyk…" at bounding box center [477, 575] width 955 height 1150
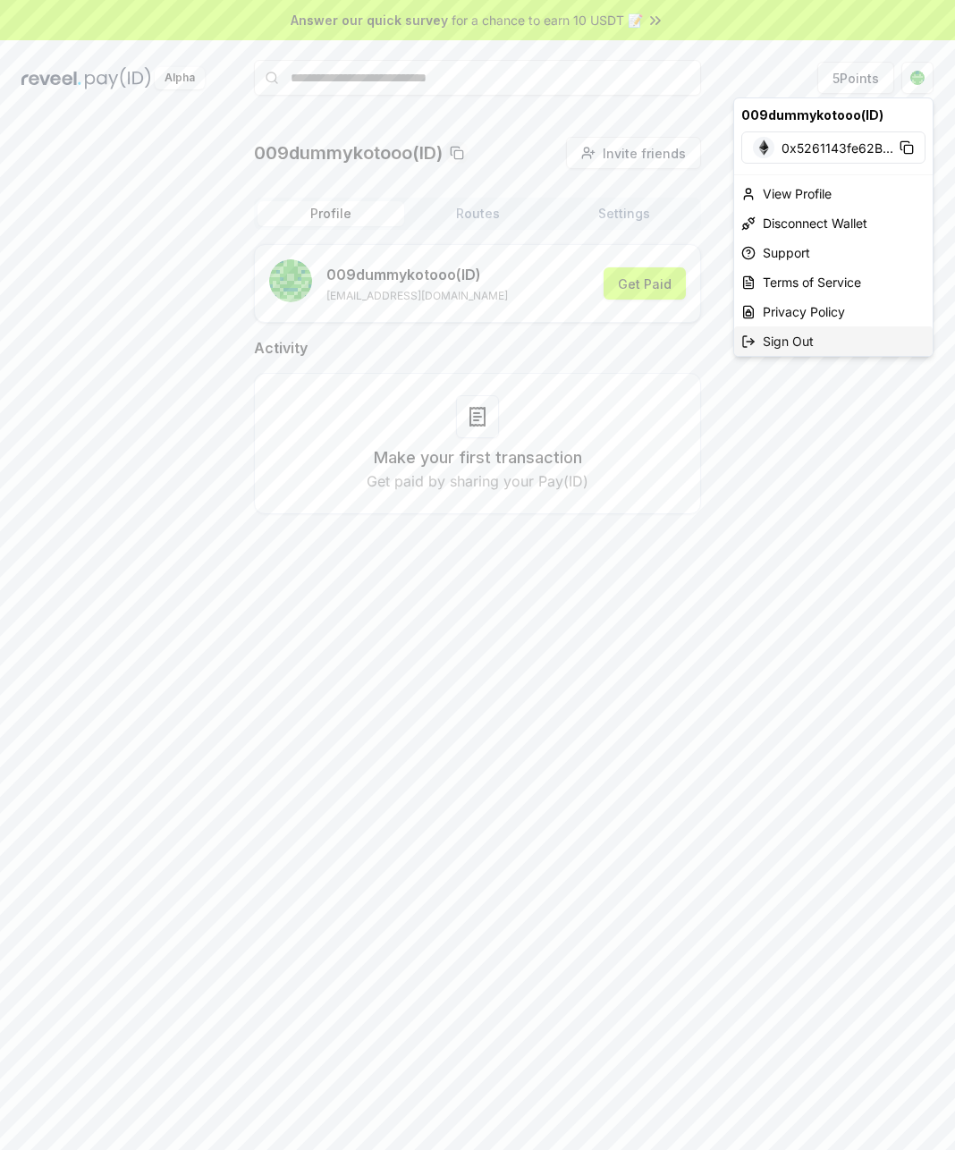
click at [789, 349] on div "Sign Out" at bounding box center [833, 341] width 199 height 30
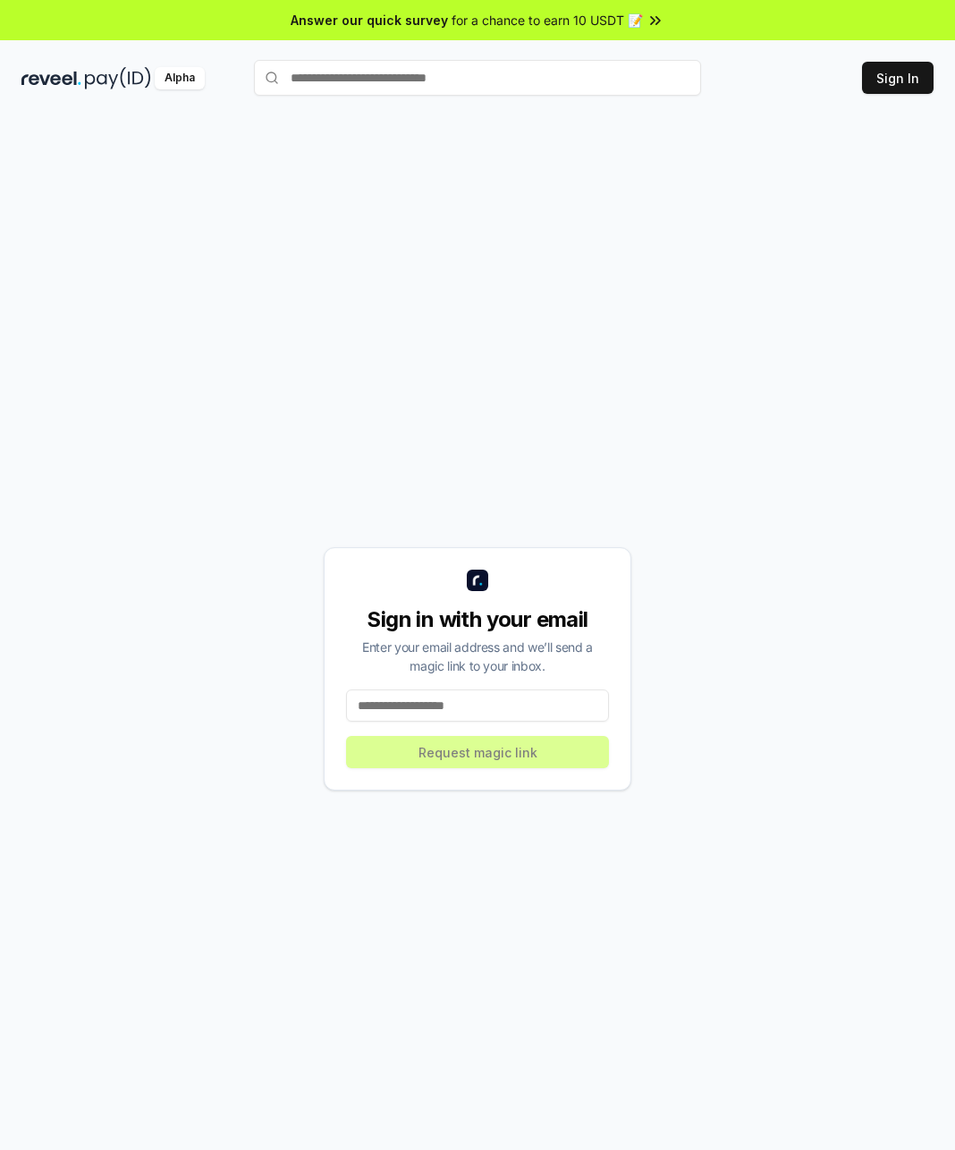
click at [483, 706] on input at bounding box center [477, 705] width 263 height 32
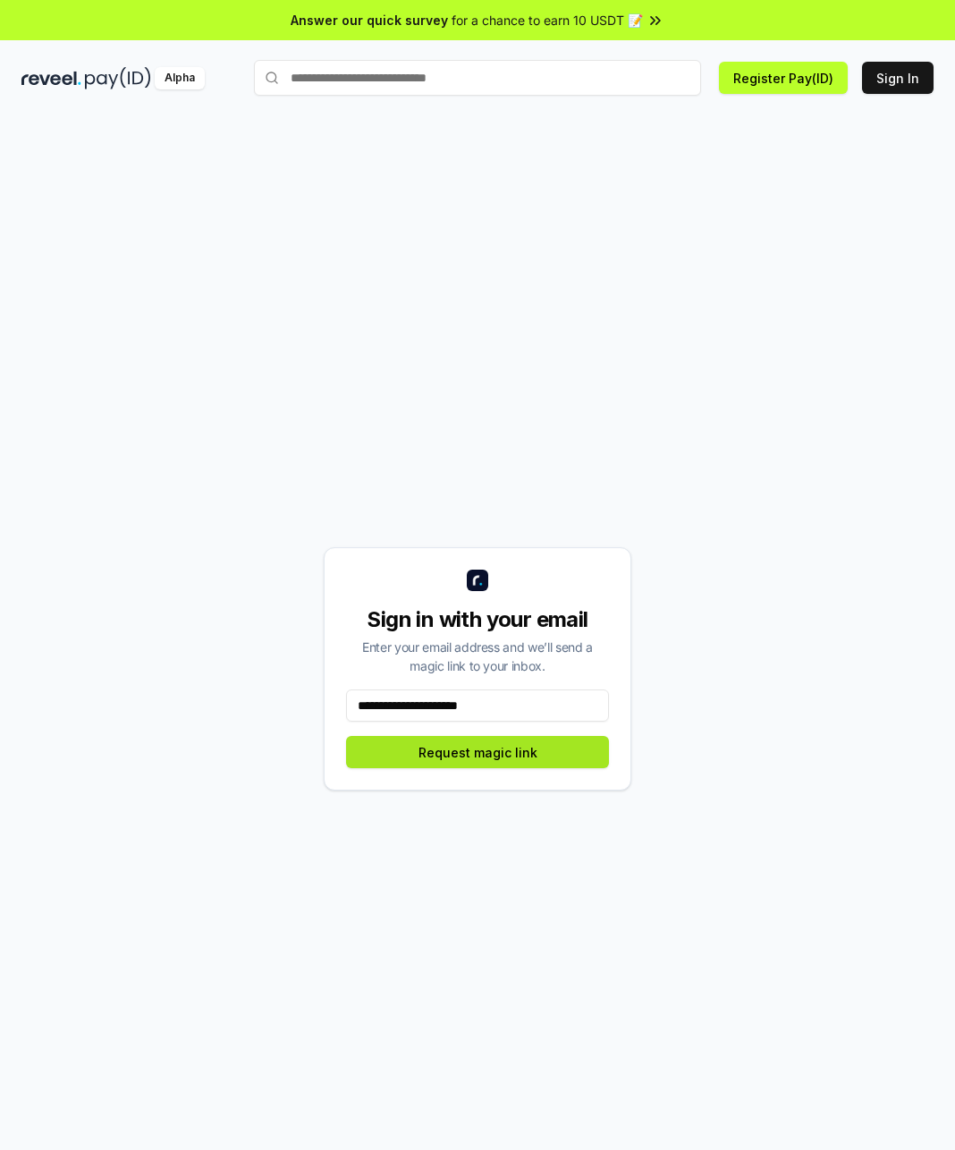
type input "**********"
click at [449, 753] on button "Request magic link" at bounding box center [477, 752] width 263 height 32
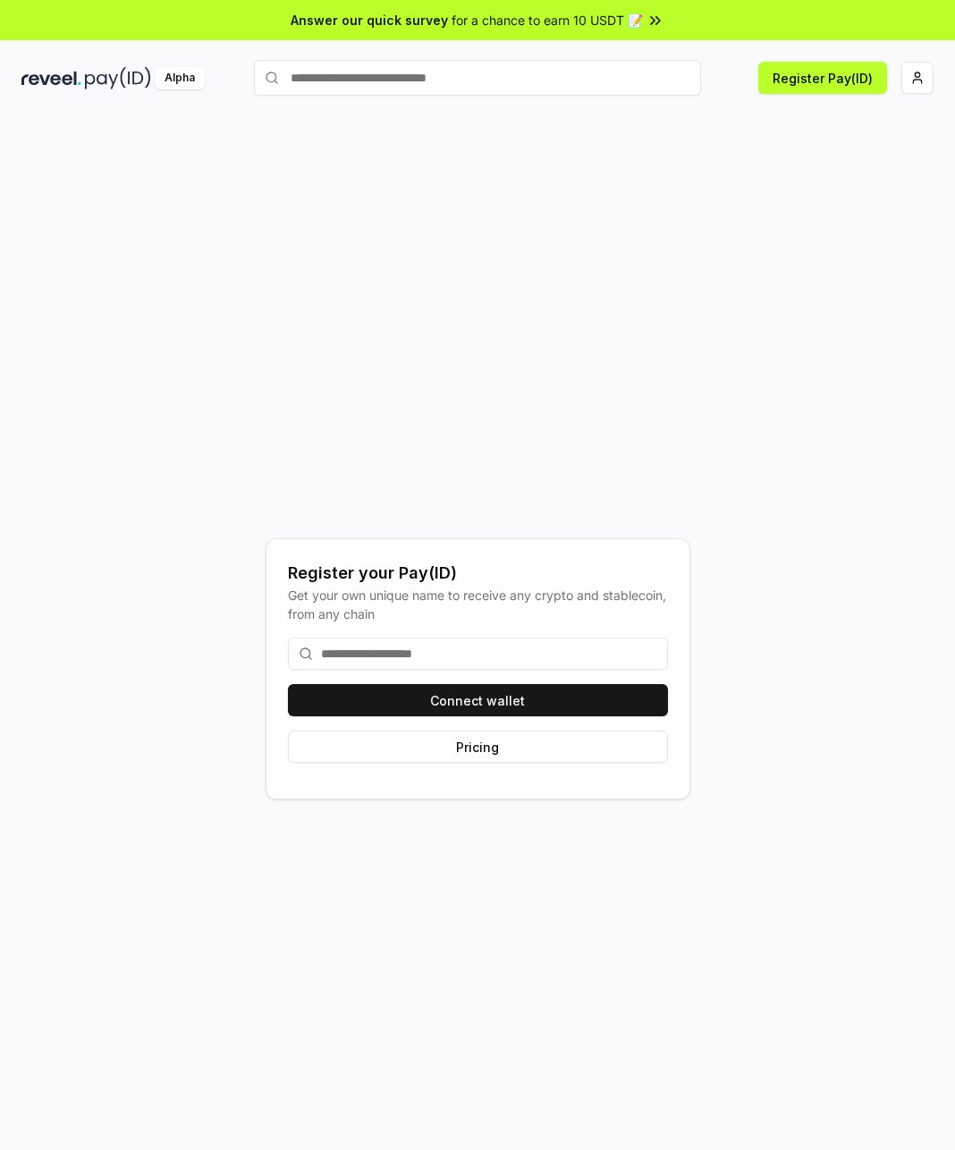
click at [497, 644] on input at bounding box center [478, 654] width 380 height 32
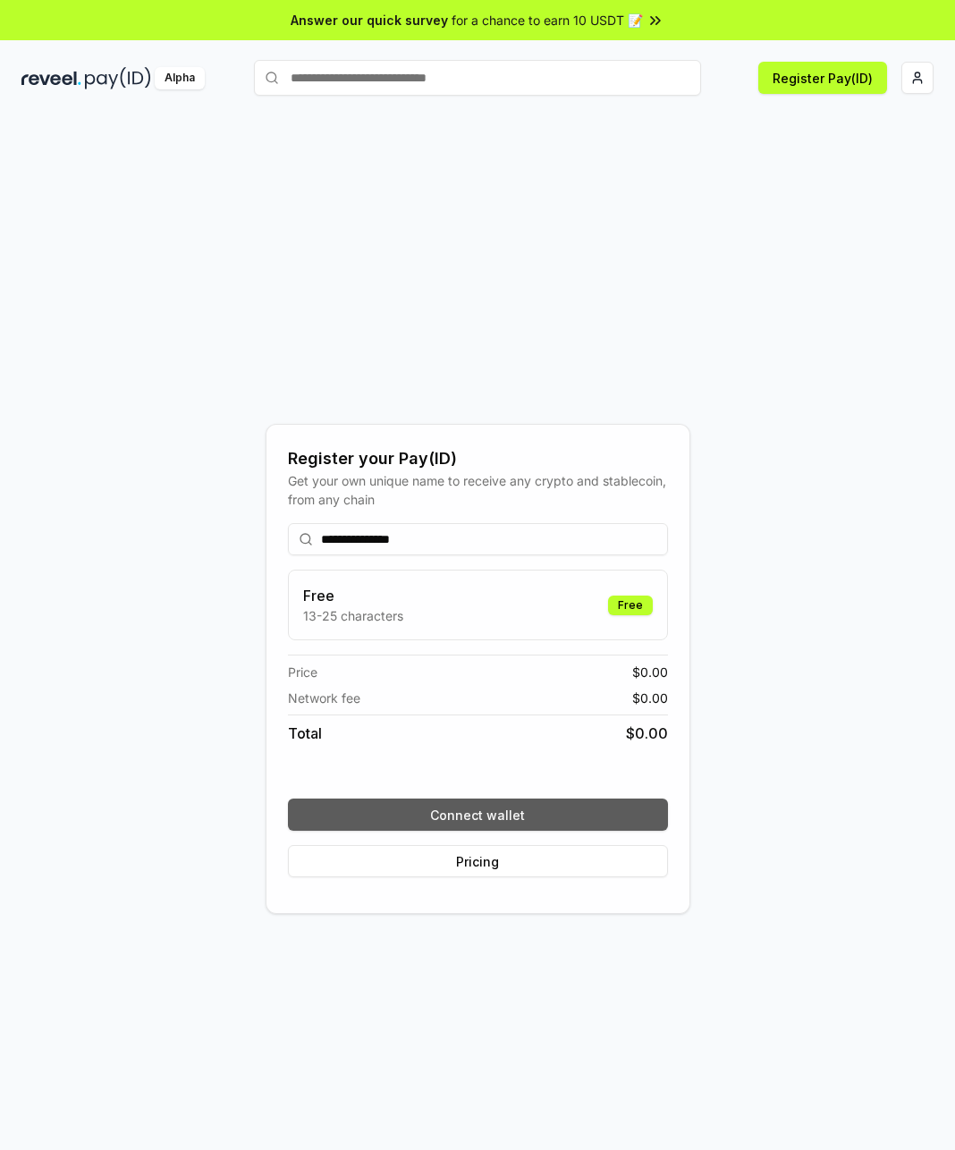
type input "**********"
click at [528, 817] on button "Connect wallet" at bounding box center [478, 815] width 380 height 32
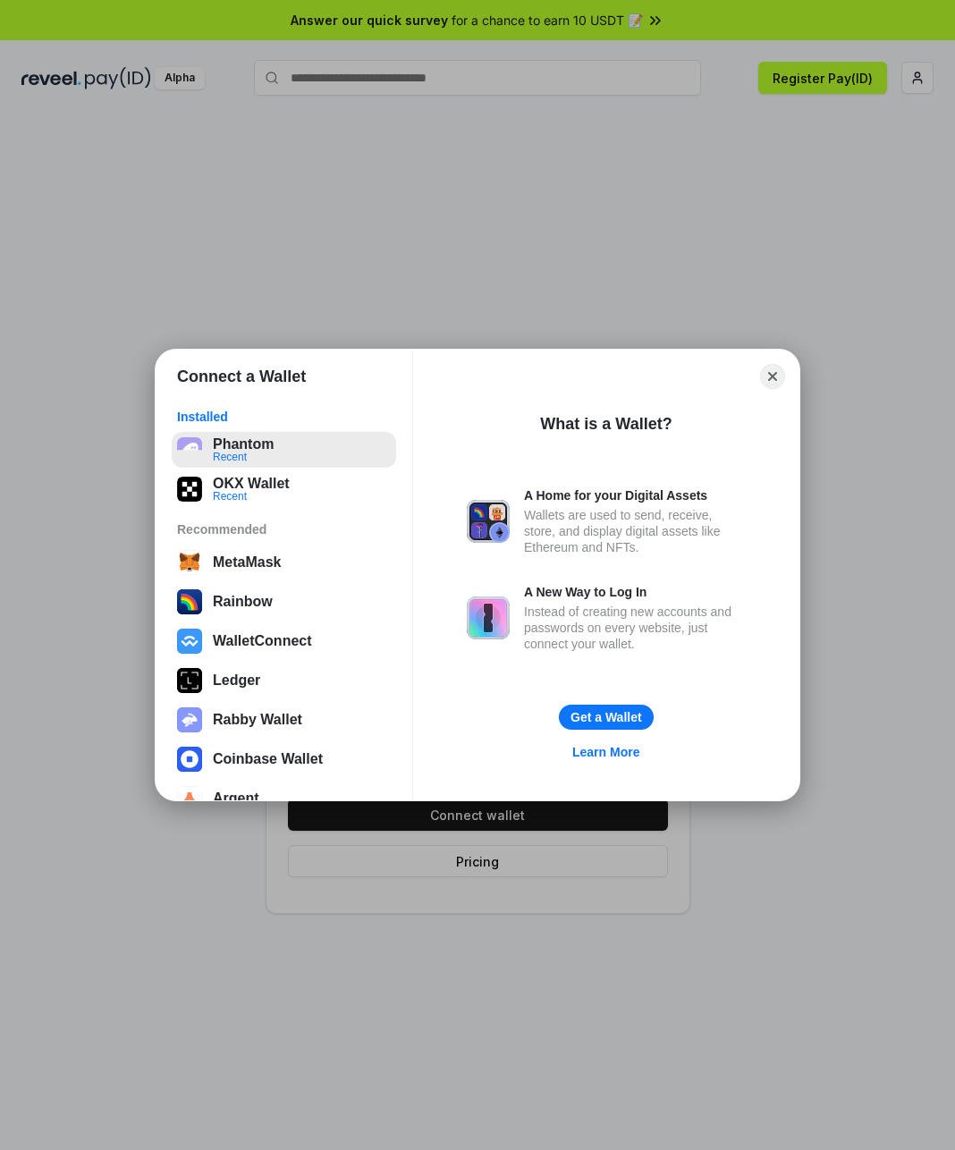
click at [249, 445] on button "Phantom Recent" at bounding box center [284, 450] width 224 height 36
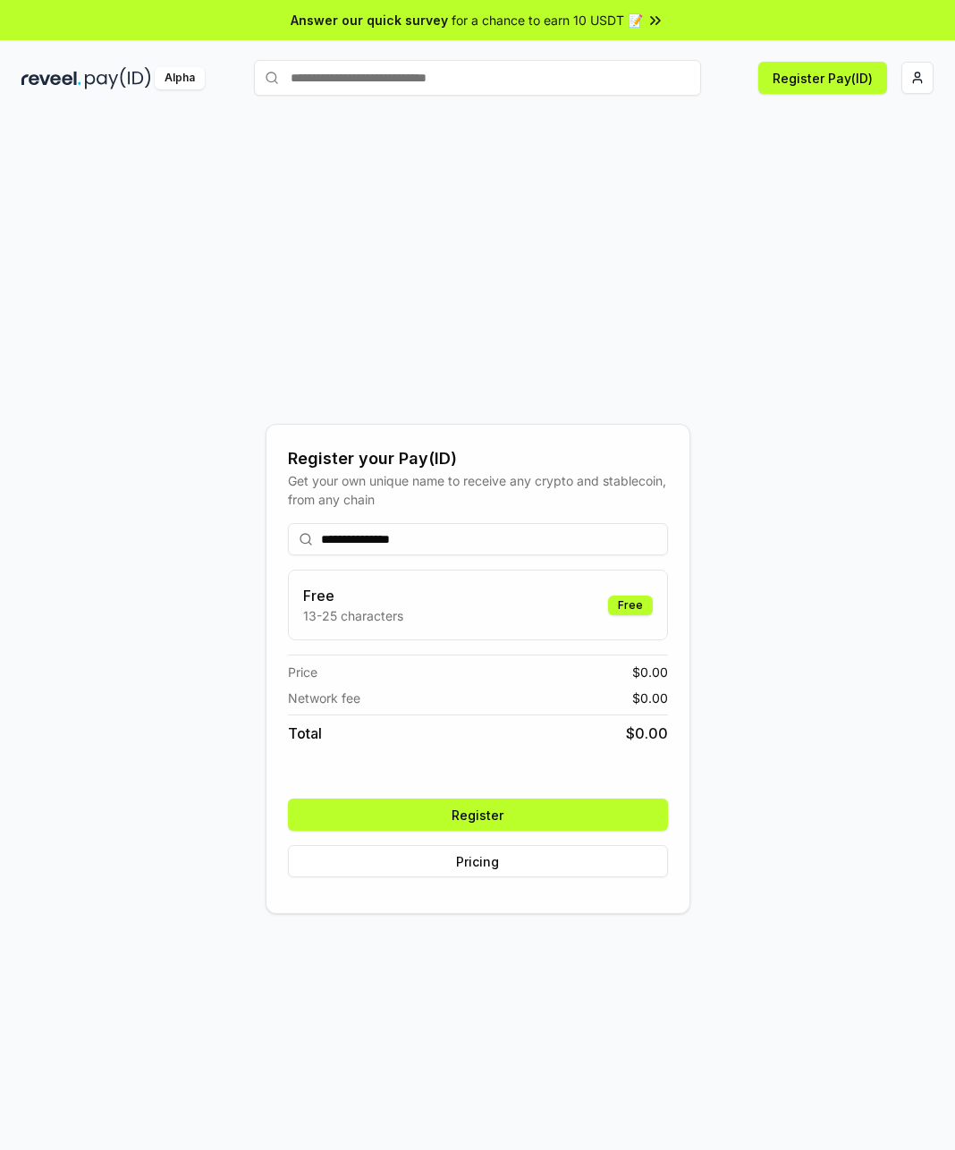
click at [542, 814] on button "Register" at bounding box center [478, 815] width 380 height 32
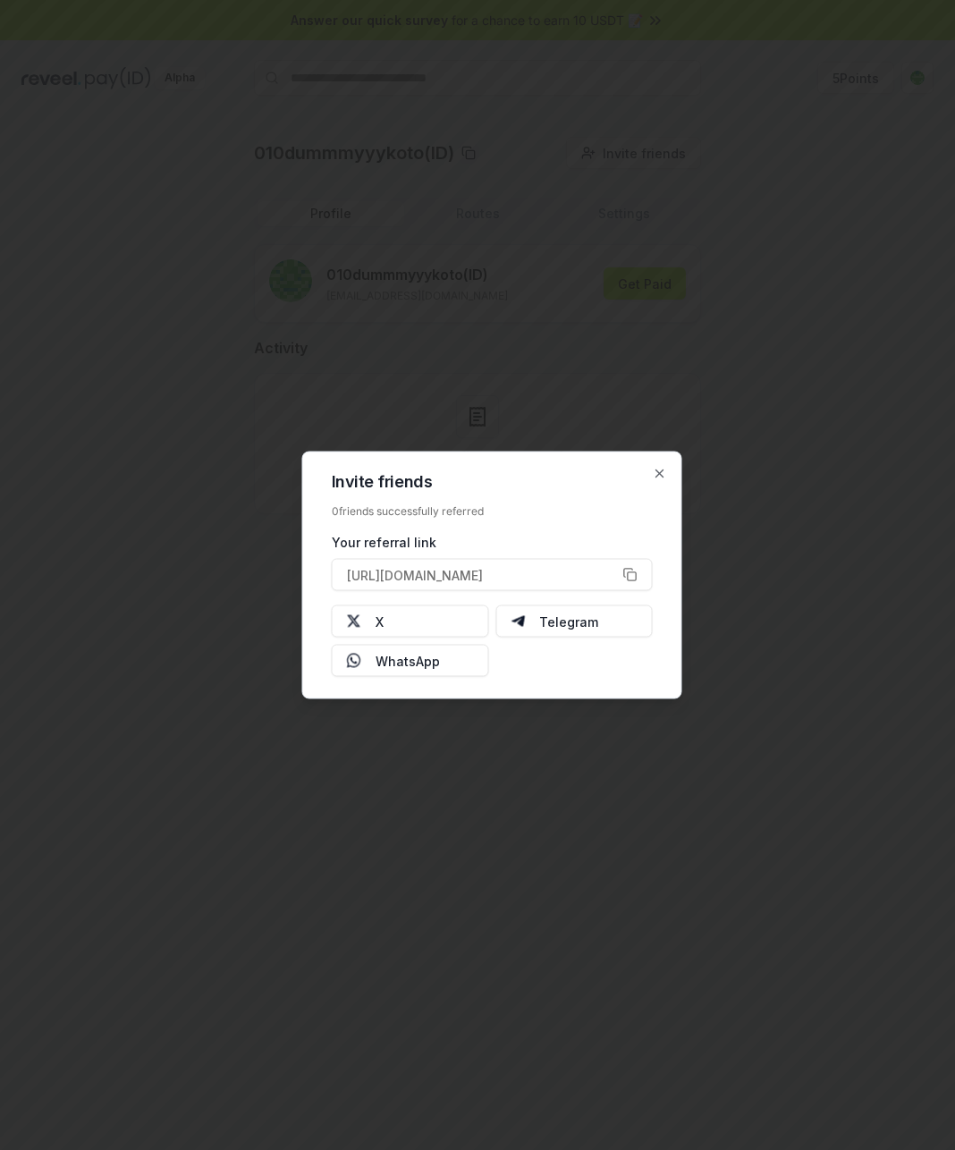
click at [656, 463] on div "Invite friends 0 friends successfully referred Your referral link [URL][DOMAIN_…" at bounding box center [492, 576] width 380 height 248
click at [660, 469] on icon "button" at bounding box center [660, 474] width 14 height 14
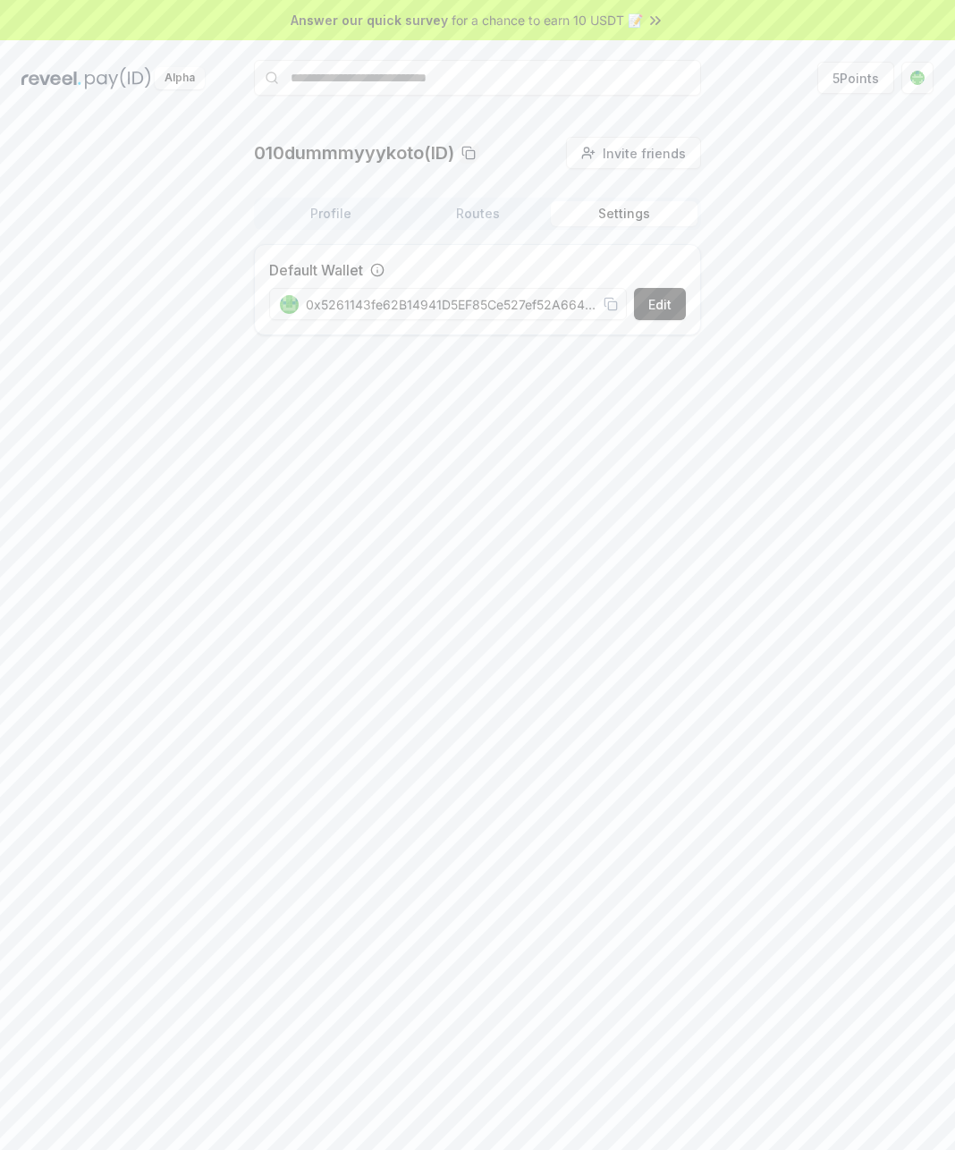
click at [624, 225] on button "Settings" at bounding box center [624, 213] width 147 height 25
click at [533, 225] on button "Routes" at bounding box center [477, 213] width 147 height 25
click at [334, 238] on div "Profile Routes Settings" at bounding box center [477, 221] width 447 height 47
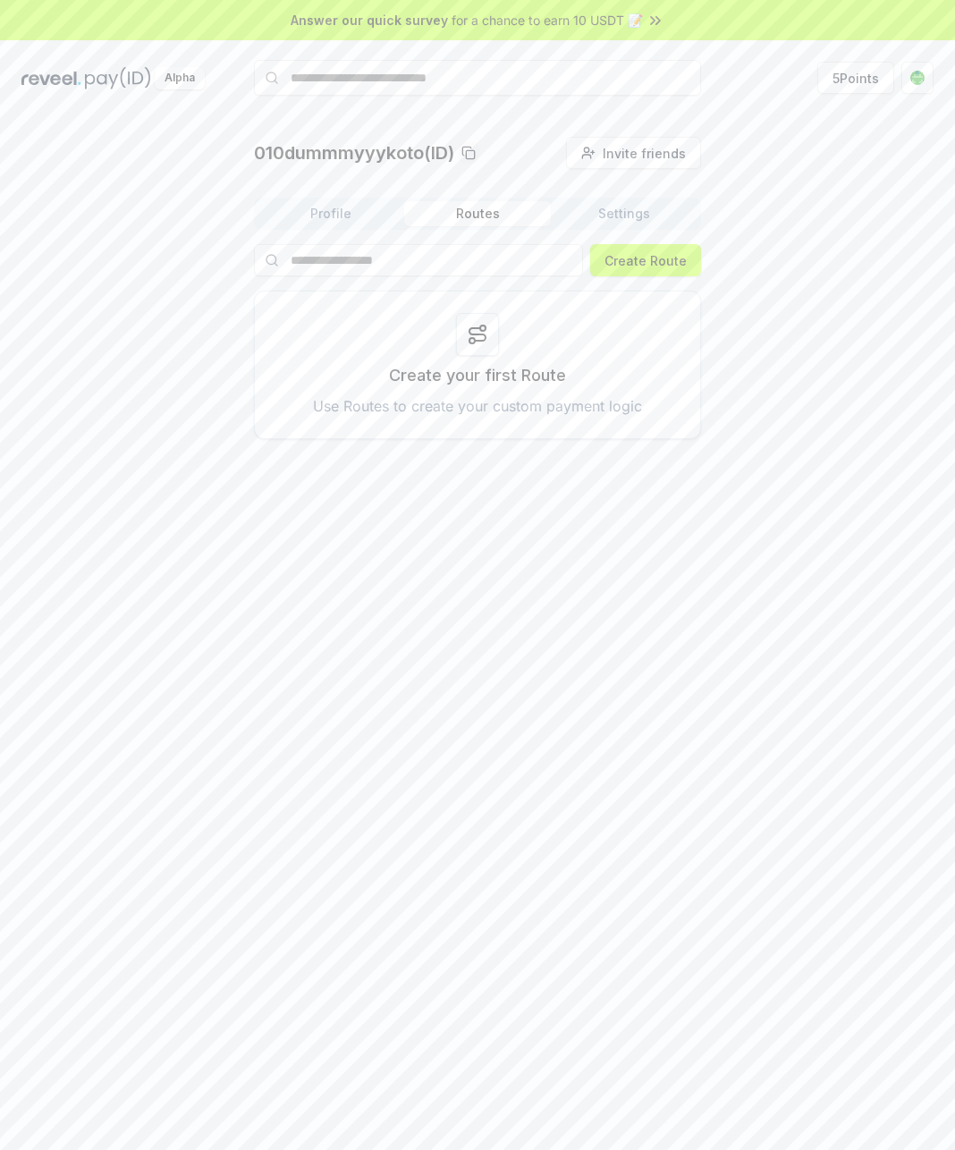
click at [311, 218] on button "Profile" at bounding box center [331, 213] width 147 height 25
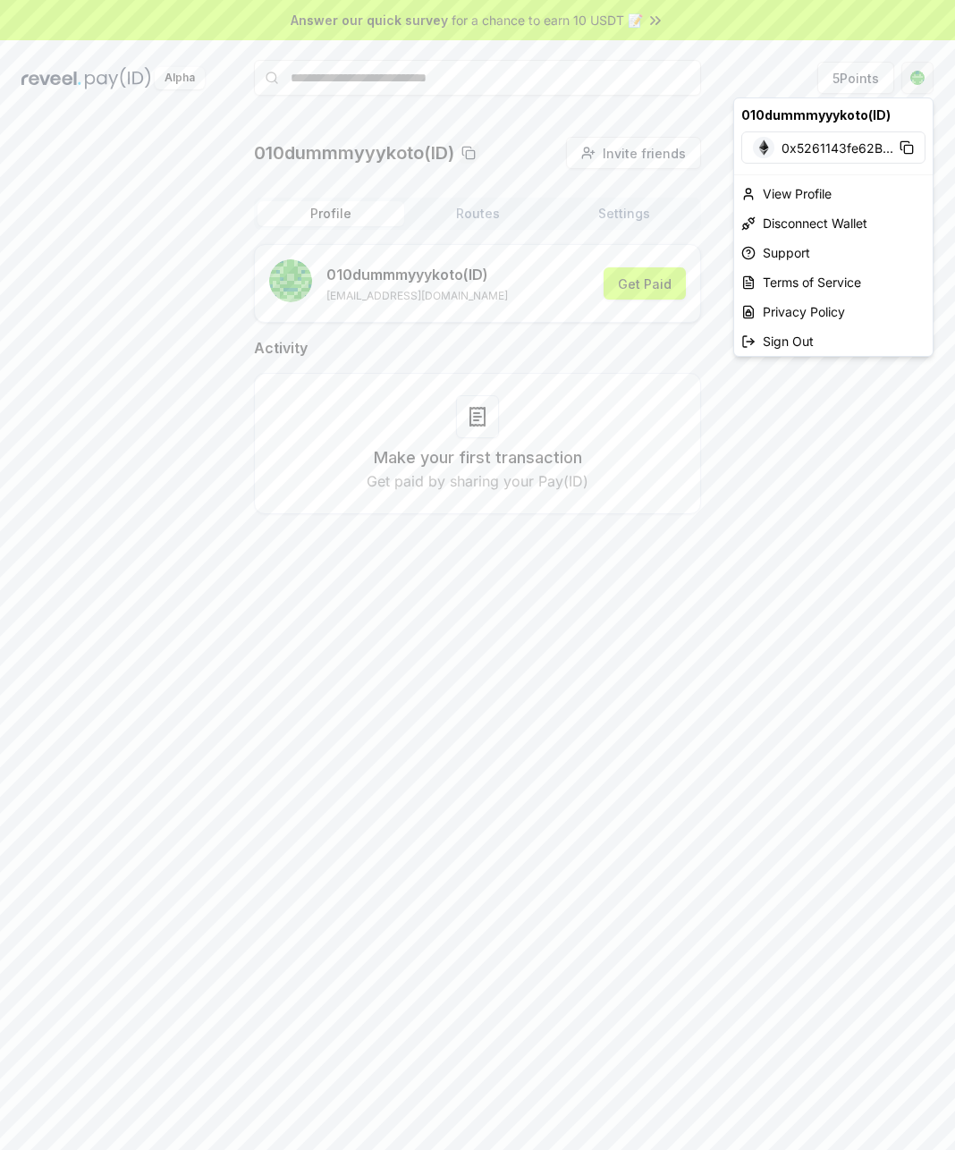
click at [916, 77] on html "Answer our quick survey for a chance to earn 10 USDT 📝 Alpha 5 Points 010dummmy…" at bounding box center [477, 575] width 955 height 1150
click at [821, 338] on div "Sign Out" at bounding box center [833, 341] width 199 height 30
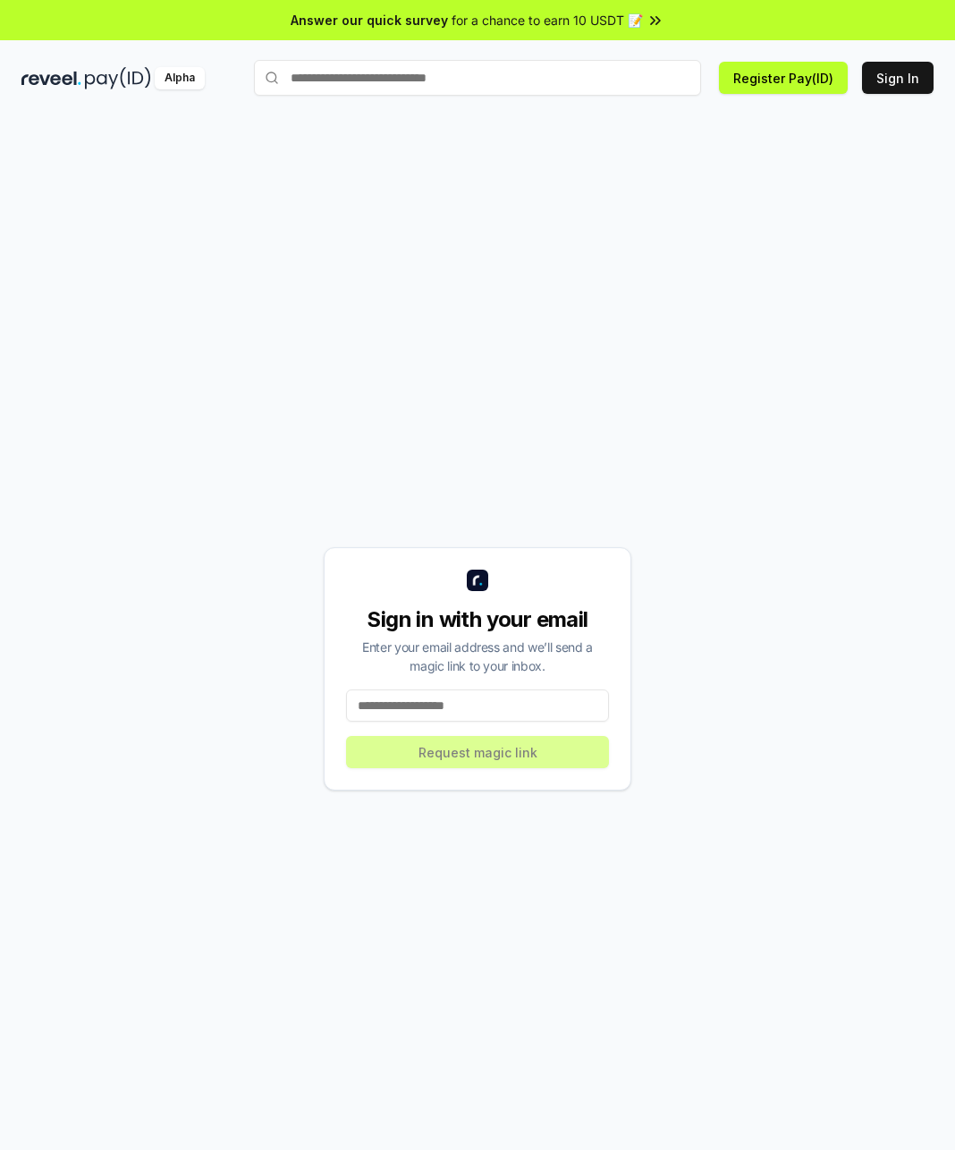
click at [508, 708] on input at bounding box center [477, 705] width 263 height 32
type input "**********"
click at [499, 751] on button "Request magic link" at bounding box center [477, 752] width 263 height 32
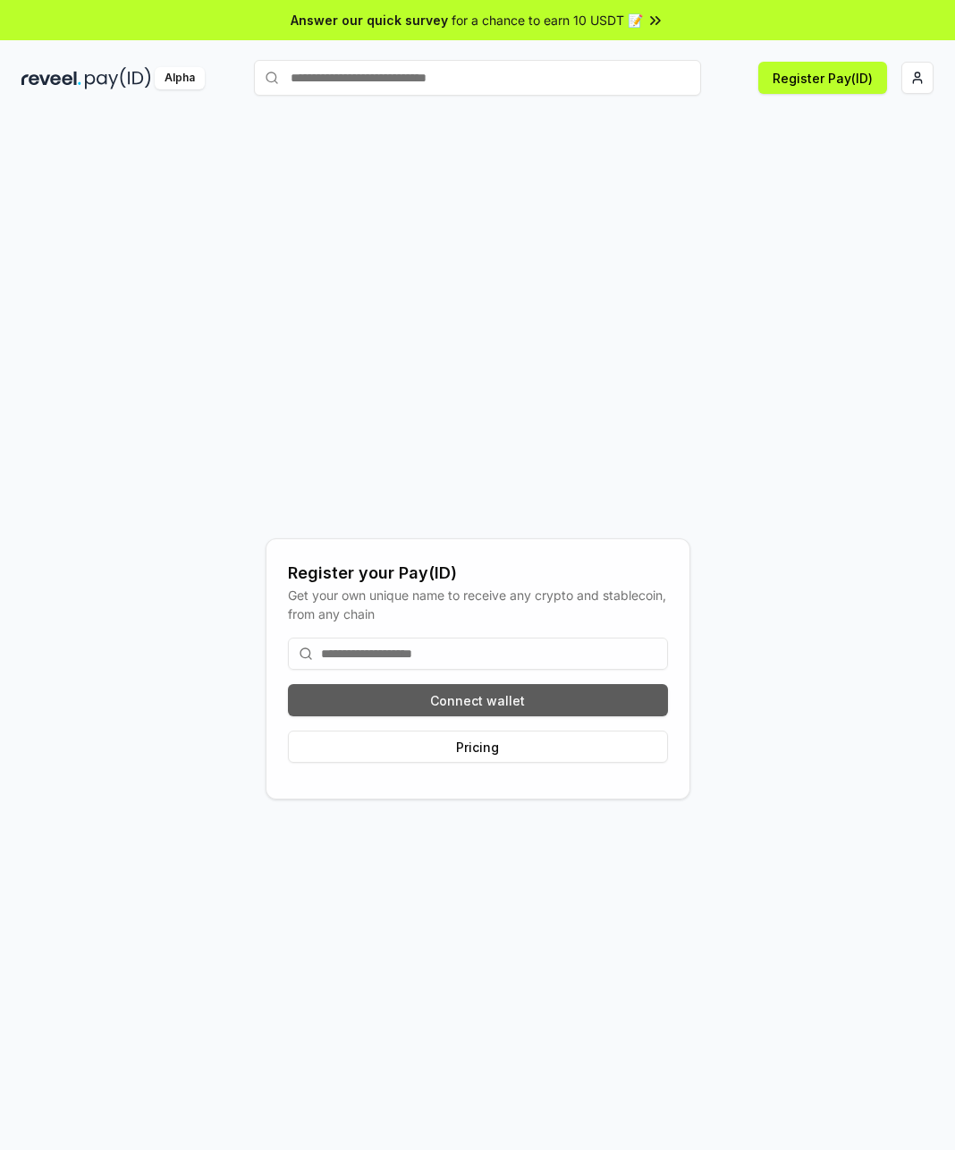
click at [501, 712] on button "Connect wallet" at bounding box center [478, 700] width 380 height 32
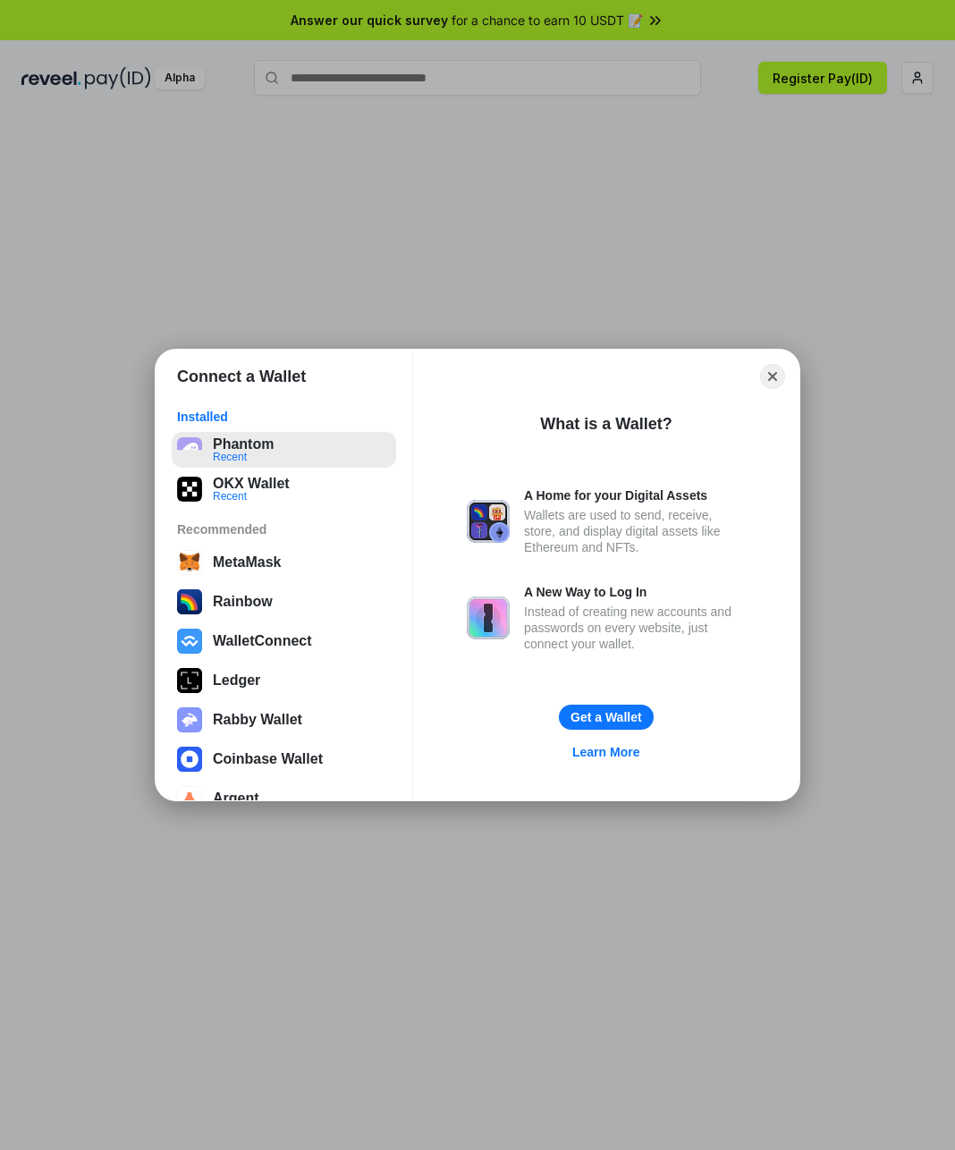
click at [247, 452] on button "Phantom Recent" at bounding box center [284, 450] width 224 height 36
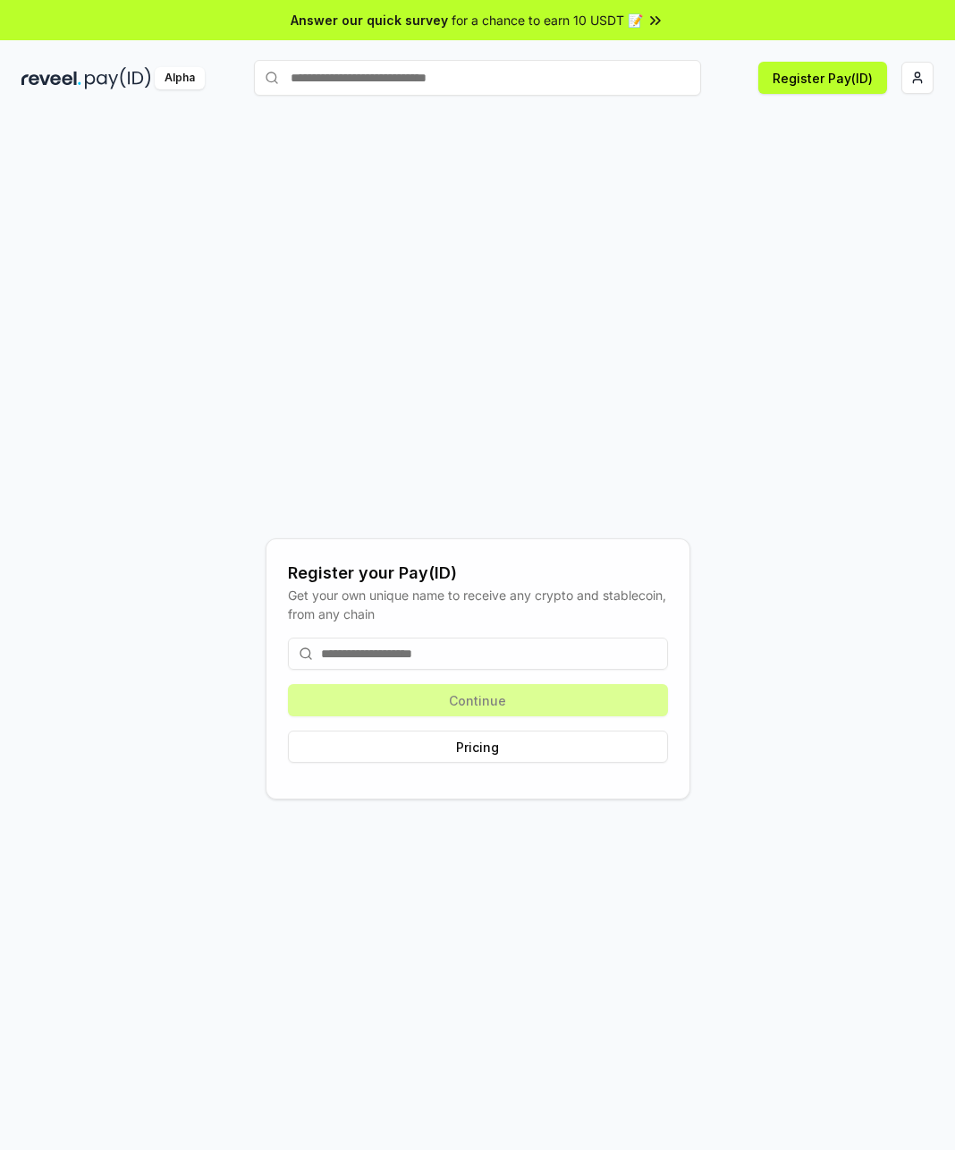
click at [435, 658] on input at bounding box center [478, 654] width 380 height 32
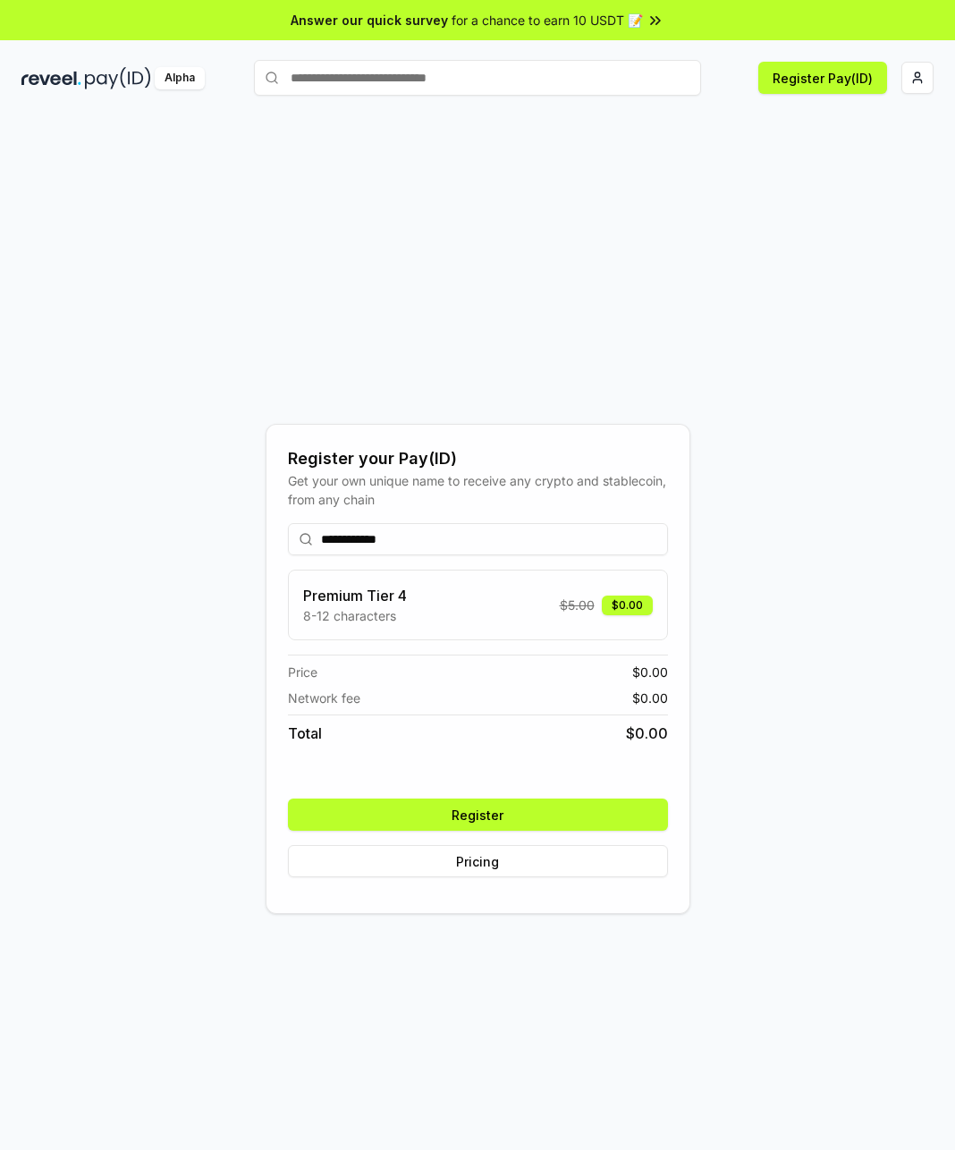
type input "**********"
click at [481, 819] on button "Register" at bounding box center [478, 815] width 380 height 32
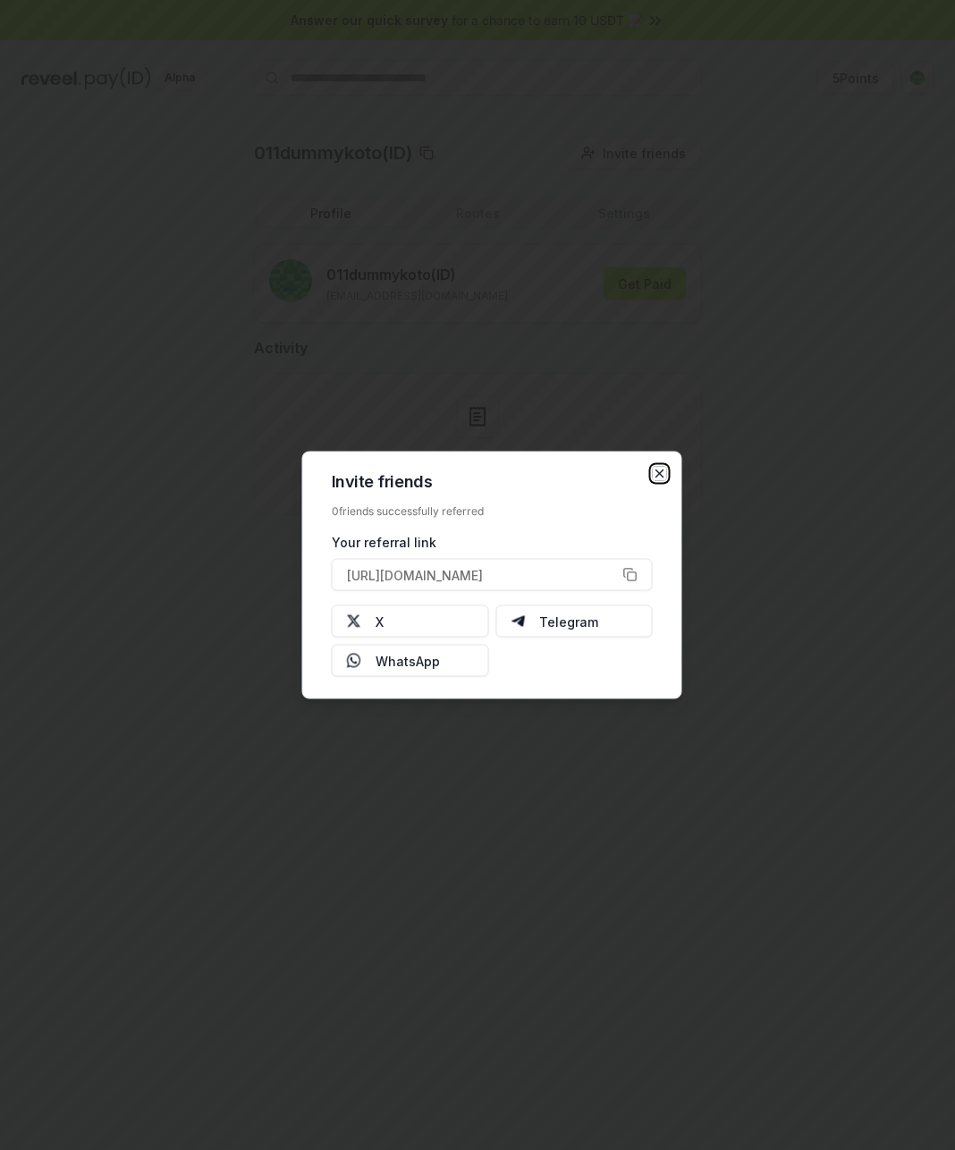
click at [658, 479] on icon "button" at bounding box center [660, 474] width 14 height 14
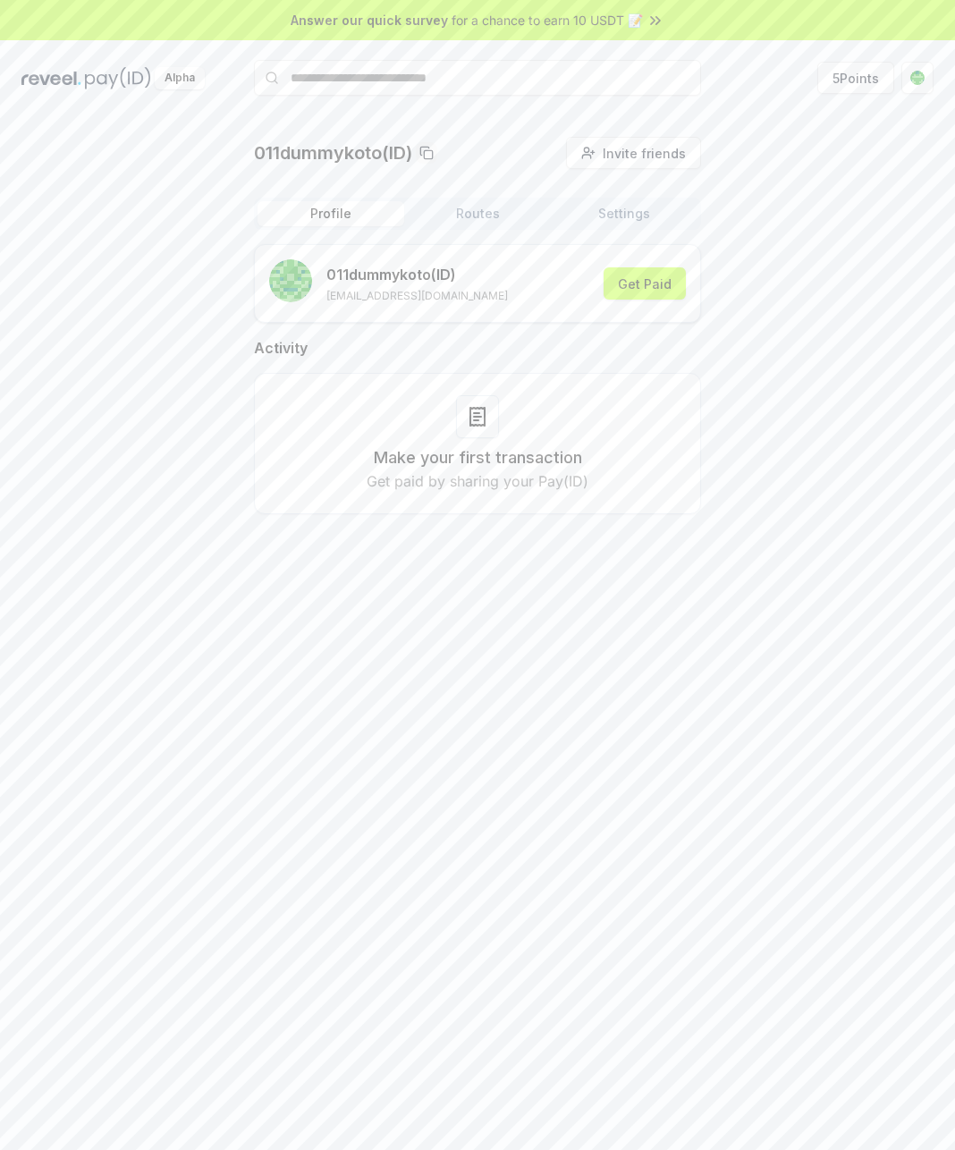
click at [599, 233] on div "Profile Routes Settings 011dummykoto (ID) [EMAIL_ADDRESS][DOMAIN_NAME] Get Paid…" at bounding box center [477, 370] width 447 height 345
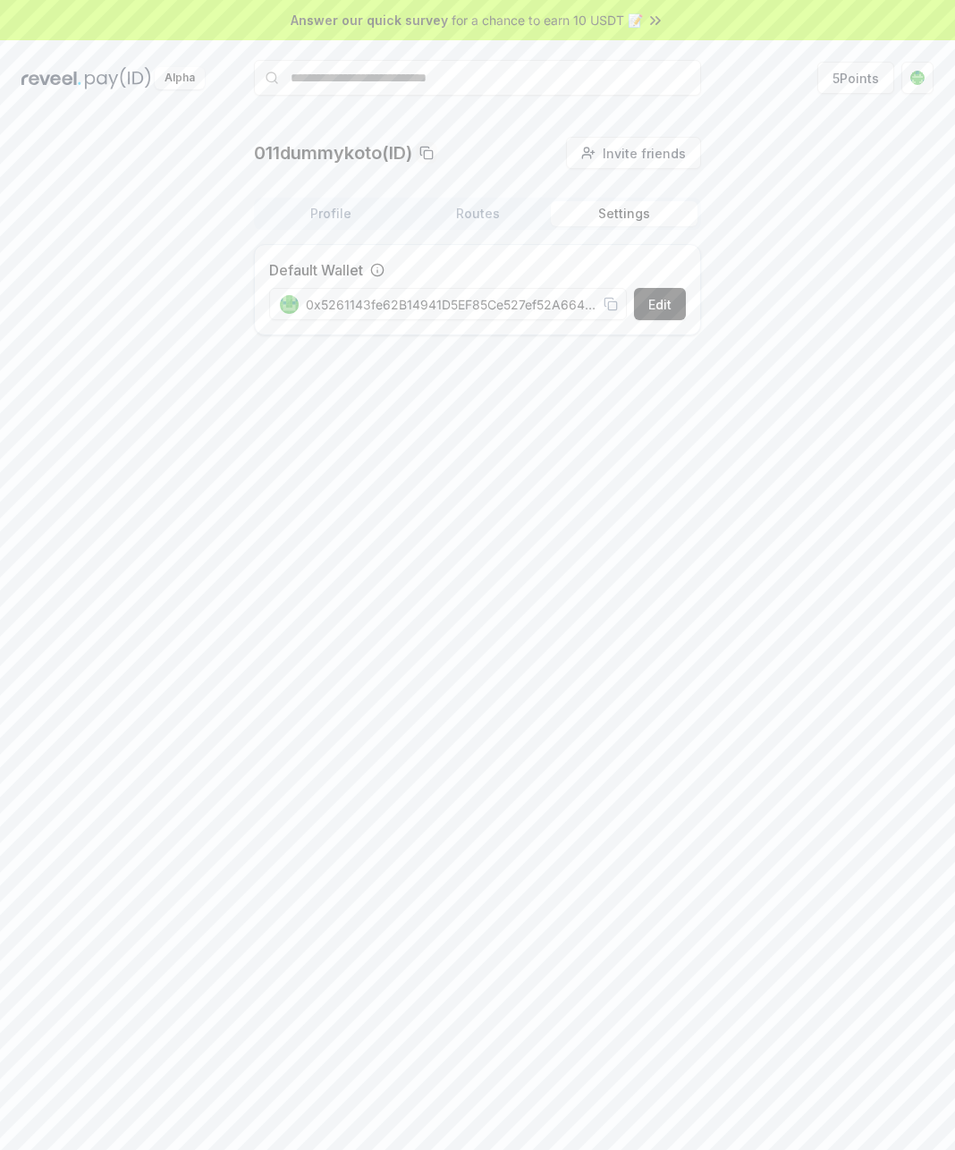
click at [603, 225] on button "Settings" at bounding box center [624, 213] width 147 height 25
click at [485, 207] on button "Routes" at bounding box center [477, 213] width 147 height 25
click at [334, 215] on button "Profile" at bounding box center [331, 213] width 147 height 25
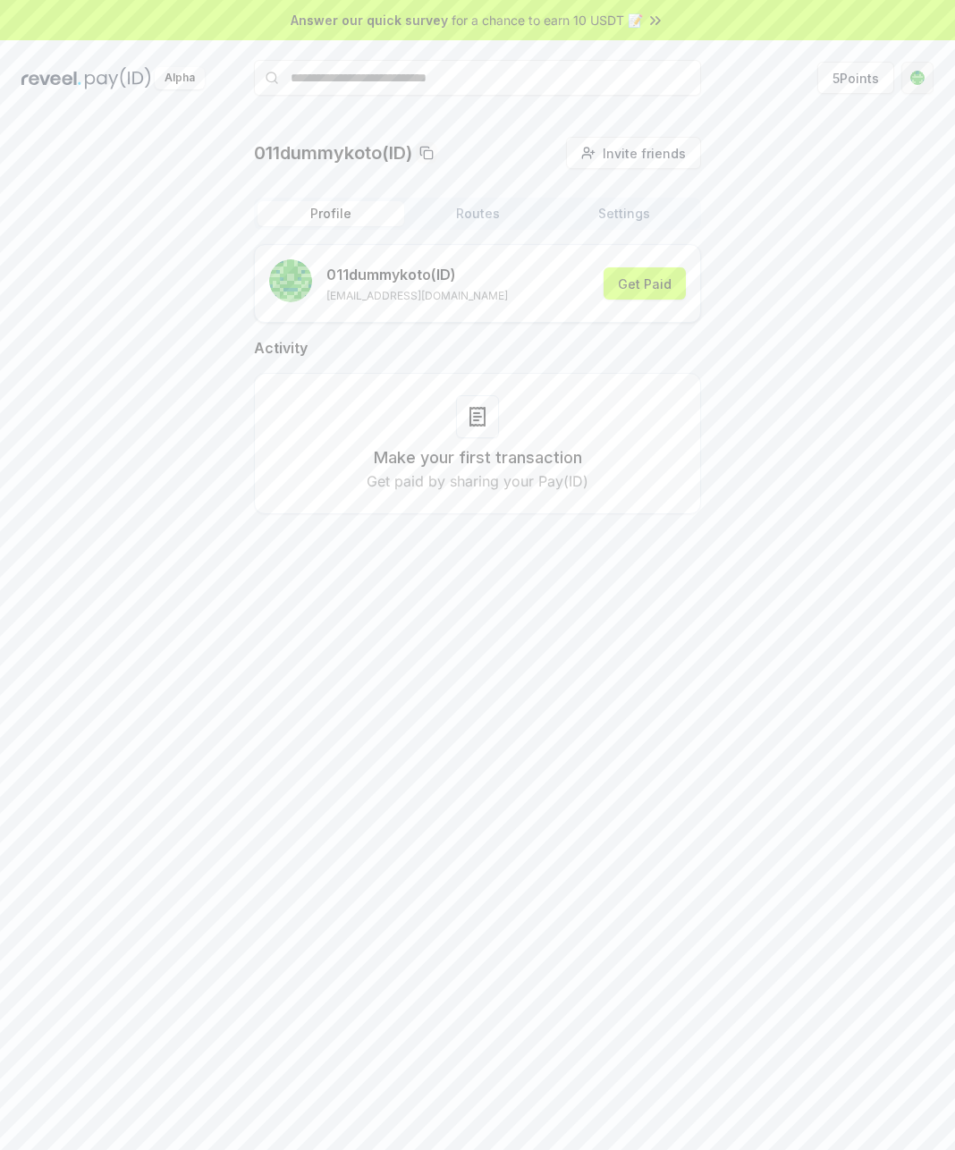
click at [919, 84] on html "Answer our quick survey for a chance to earn 10 USDT 📝 Alpha 5 Points 011dummyk…" at bounding box center [477, 575] width 955 height 1150
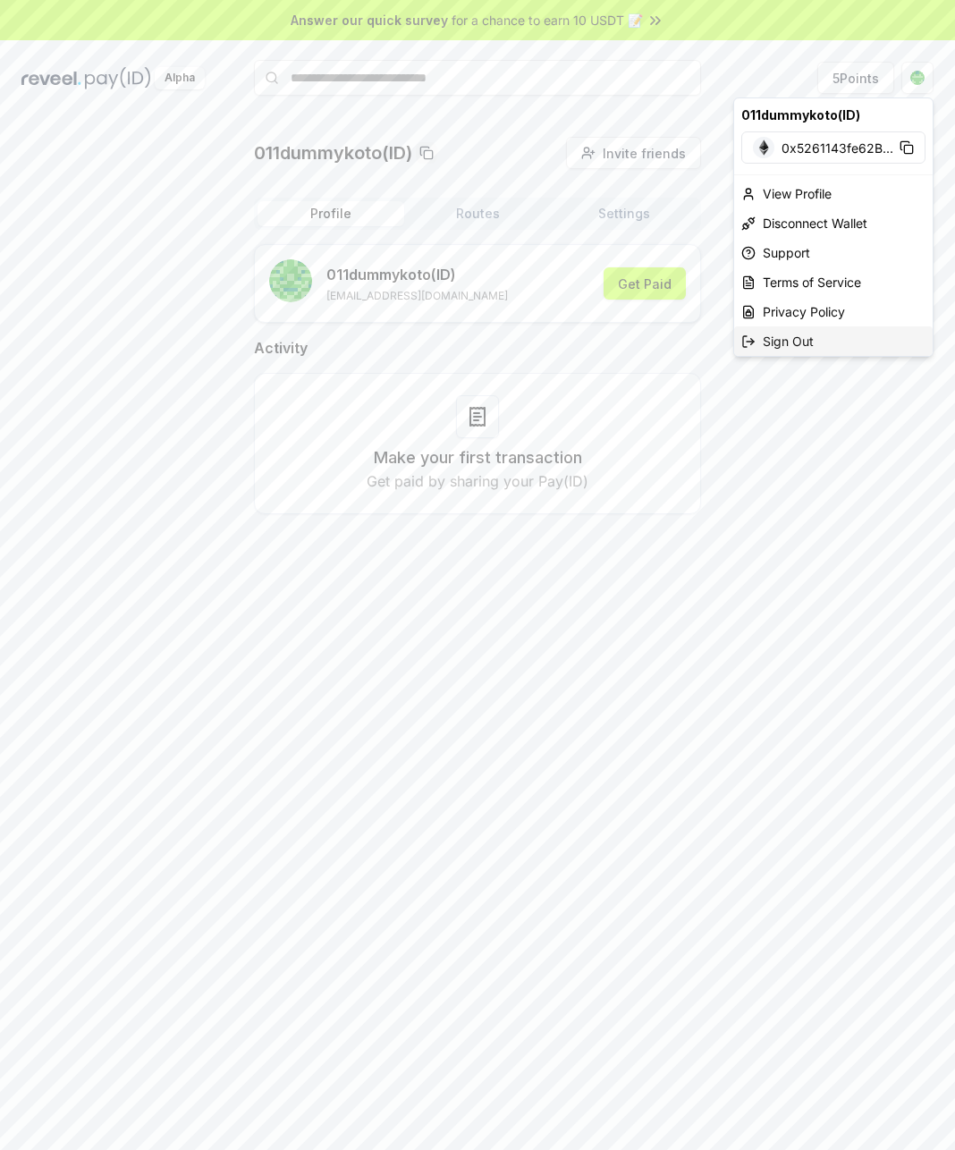
click at [776, 342] on div "Sign Out" at bounding box center [833, 341] width 199 height 30
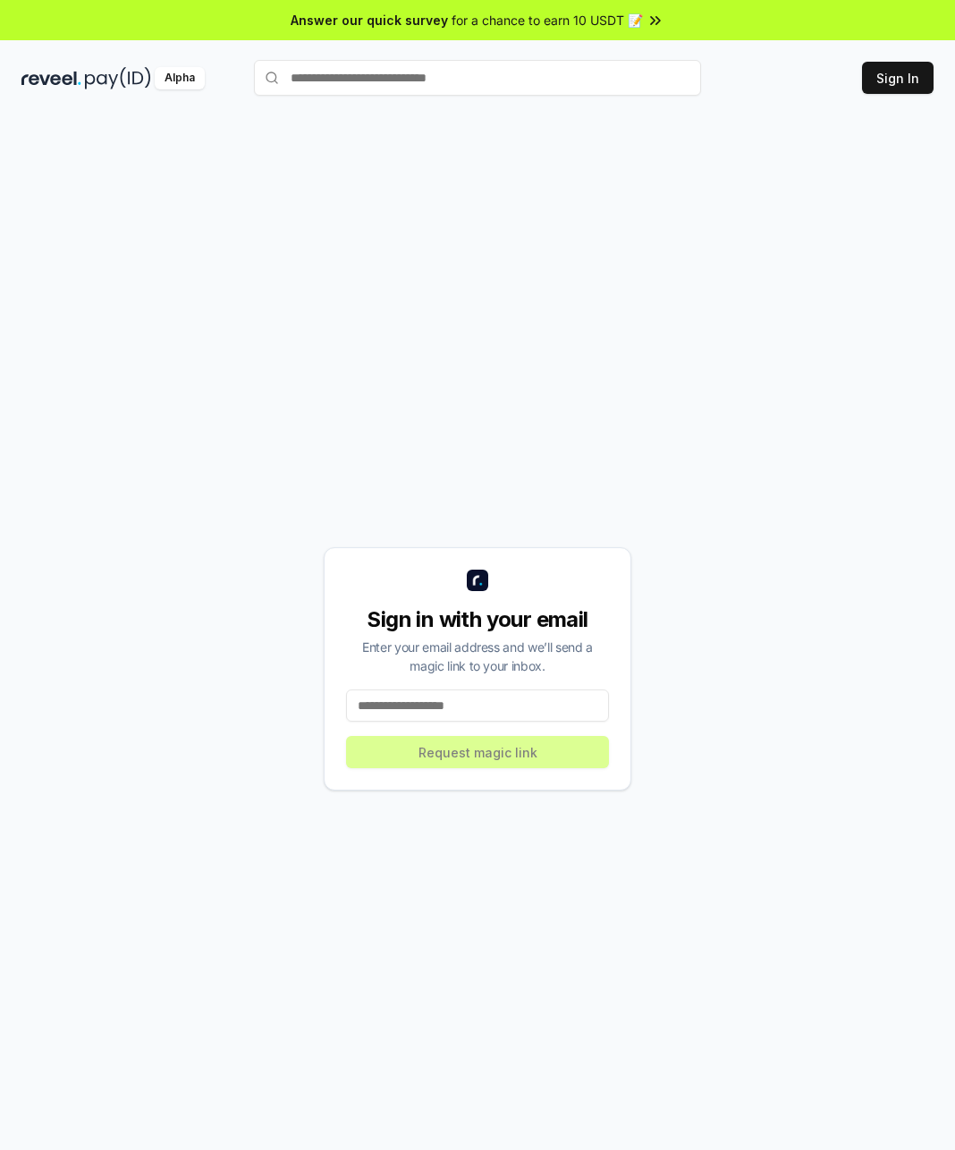
click at [435, 706] on input at bounding box center [477, 705] width 263 height 32
click at [513, 708] on input "**********" at bounding box center [477, 705] width 263 height 32
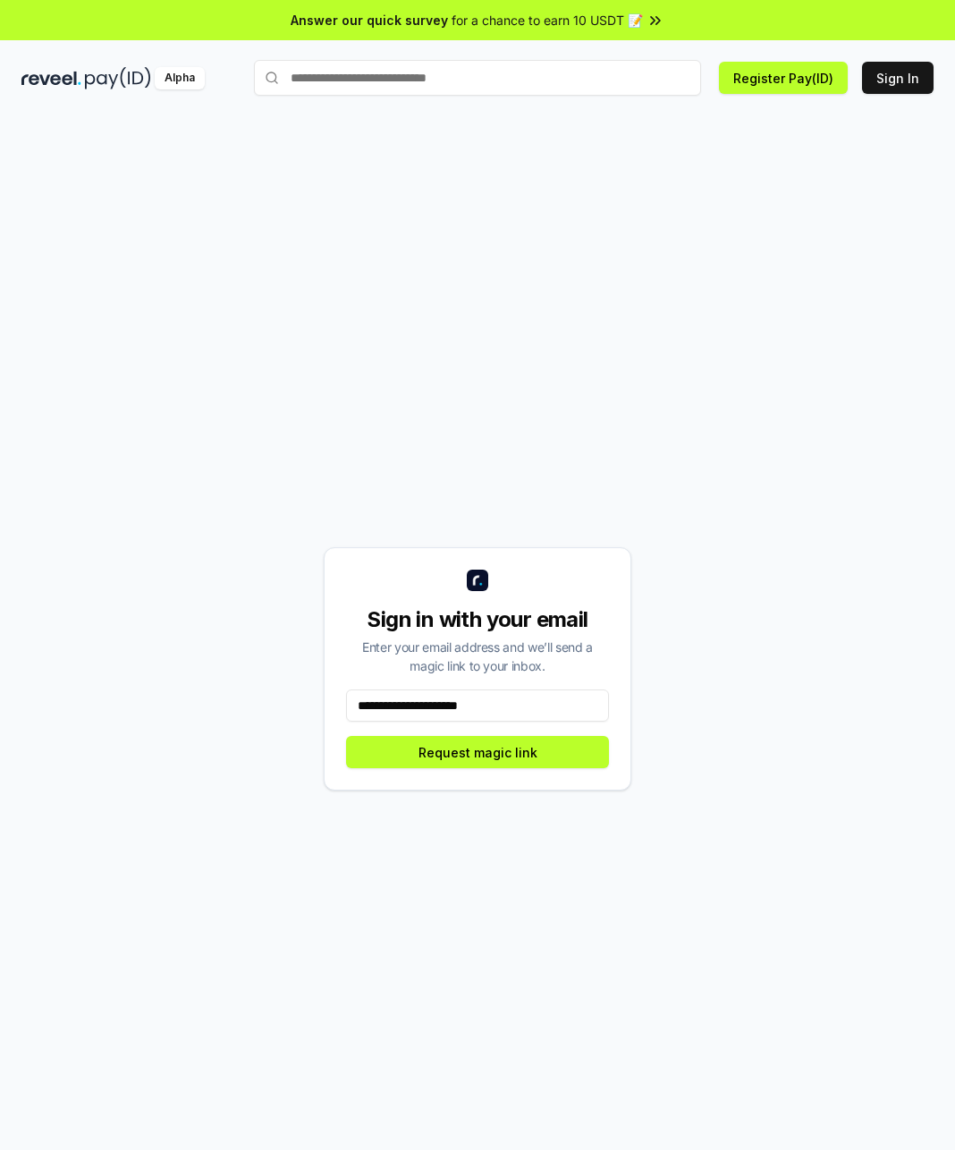
type input "**********"
click at [519, 769] on div "**********" at bounding box center [478, 668] width 308 height 243
click at [519, 751] on button "Request magic link" at bounding box center [477, 752] width 263 height 32
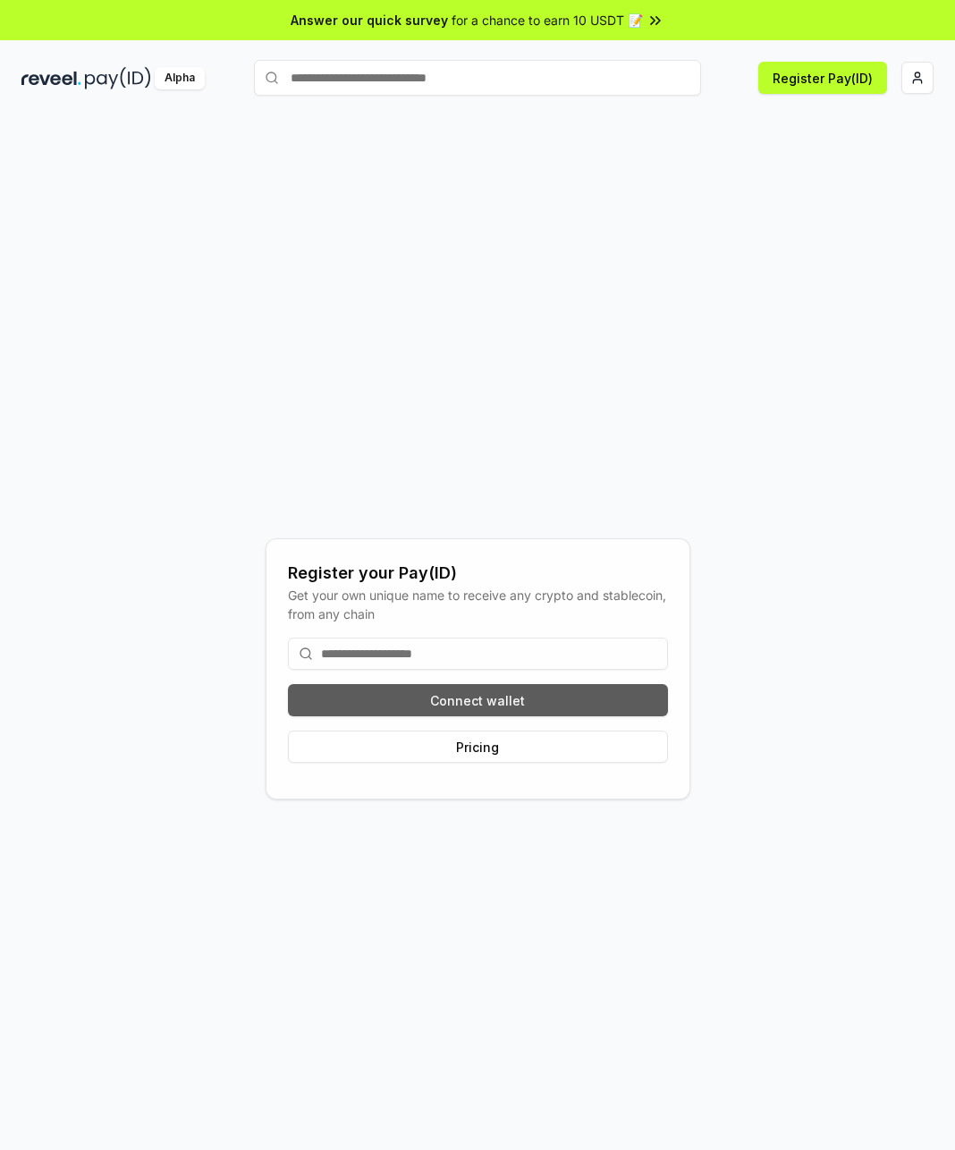
click at [465, 699] on button "Connect wallet" at bounding box center [478, 700] width 380 height 32
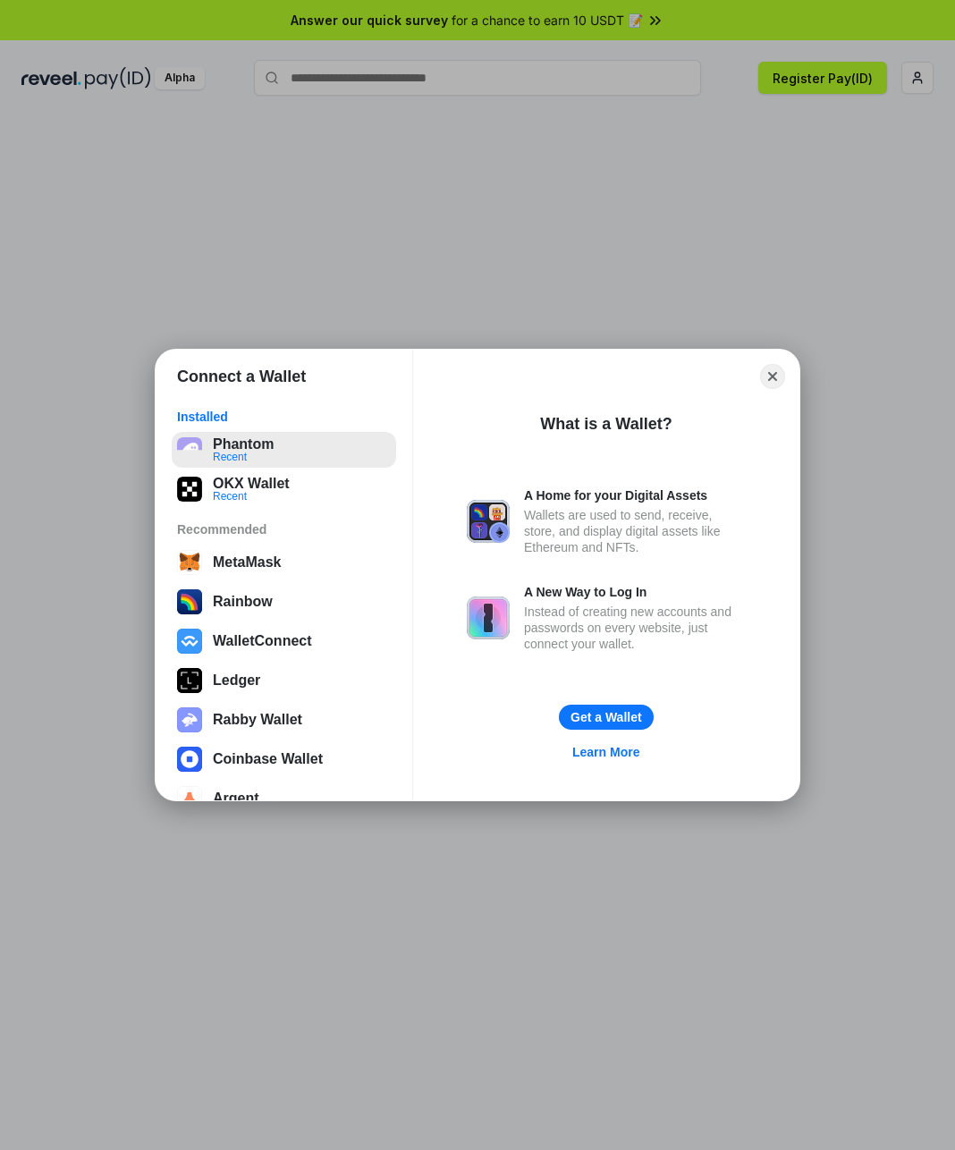
click at [272, 451] on button "Phantom Recent" at bounding box center [284, 450] width 224 height 36
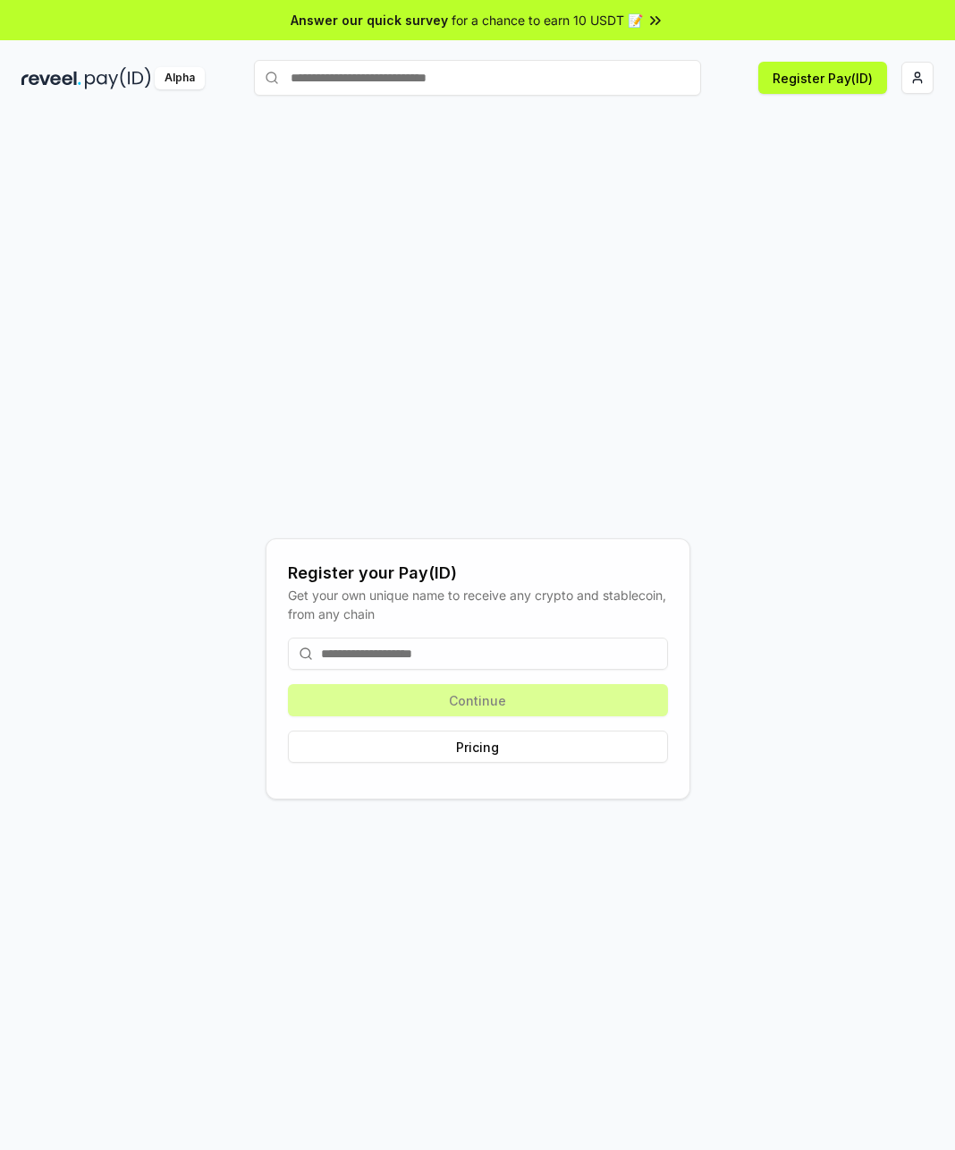
click at [435, 660] on input at bounding box center [478, 654] width 380 height 32
click at [376, 644] on input at bounding box center [478, 654] width 380 height 32
click at [490, 664] on input at bounding box center [478, 654] width 380 height 32
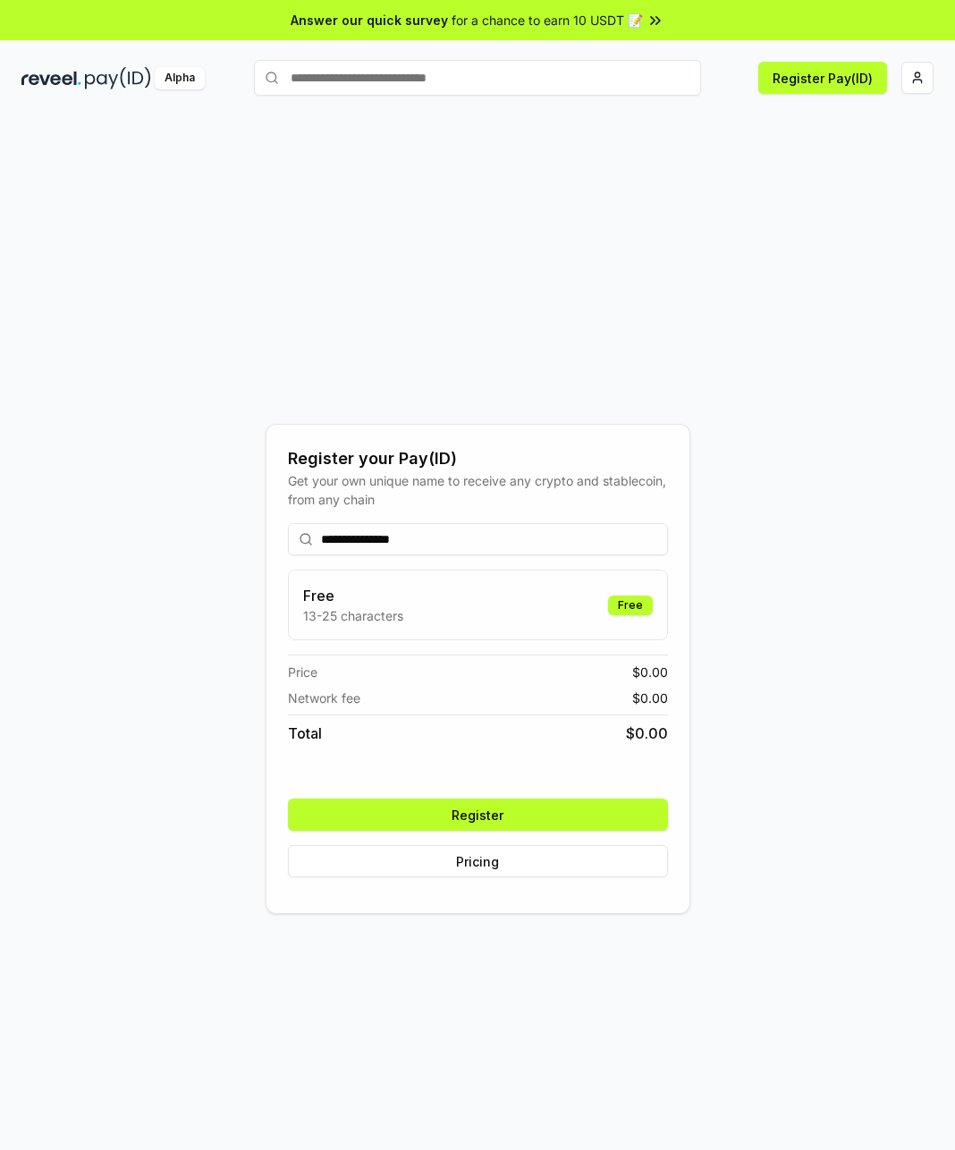
type input "**********"
click at [533, 828] on button "Register" at bounding box center [478, 815] width 380 height 32
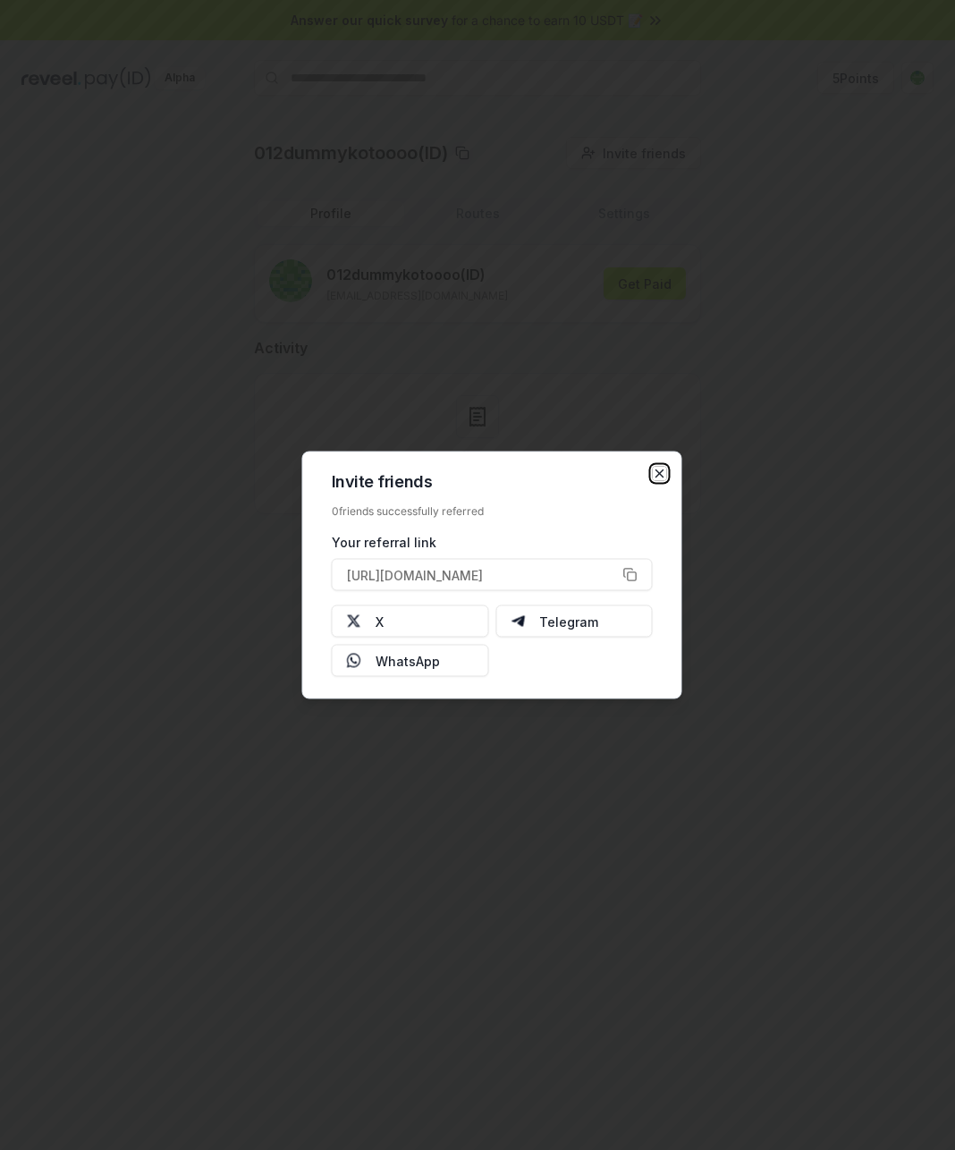
click at [662, 474] on icon "button" at bounding box center [660, 474] width 14 height 14
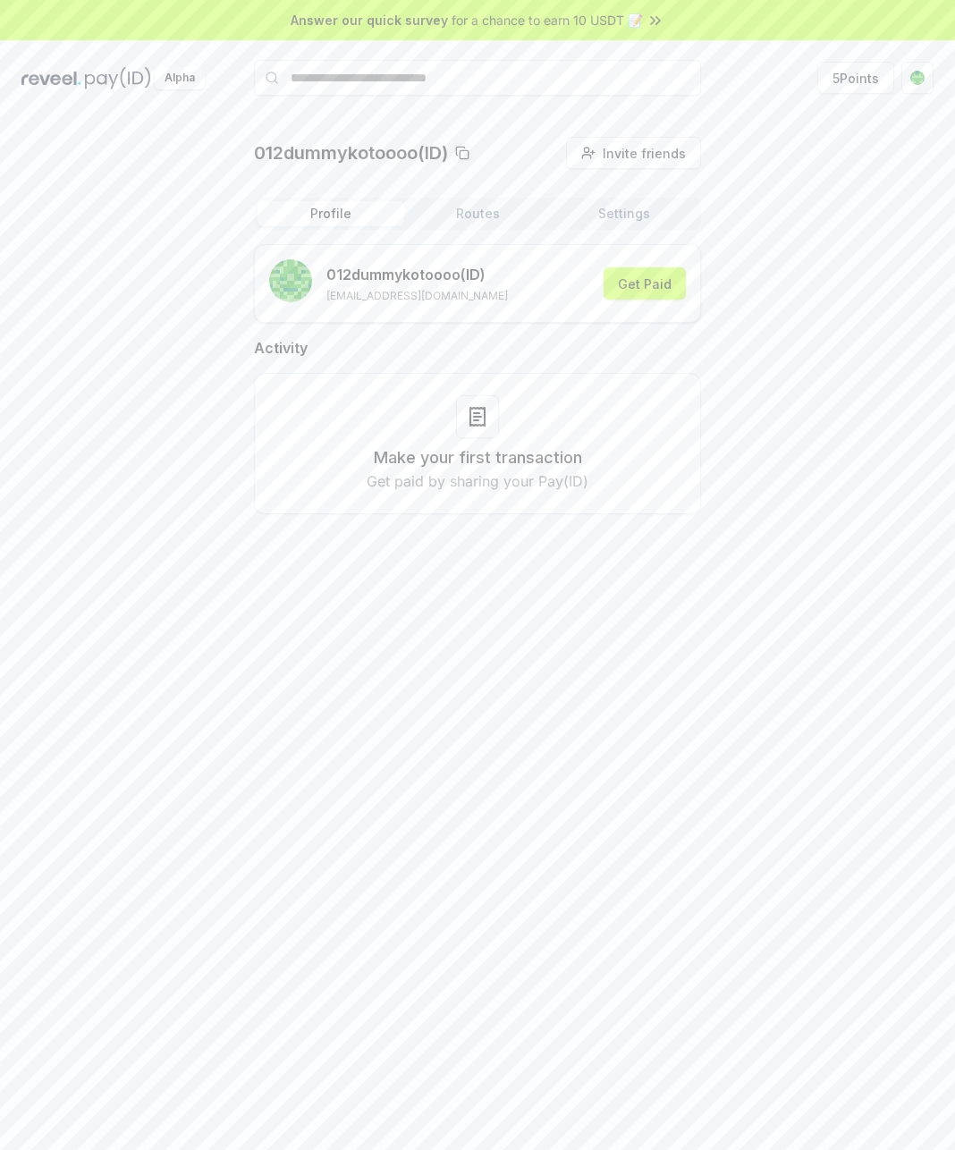
click at [624, 209] on button "Settings" at bounding box center [624, 213] width 147 height 25
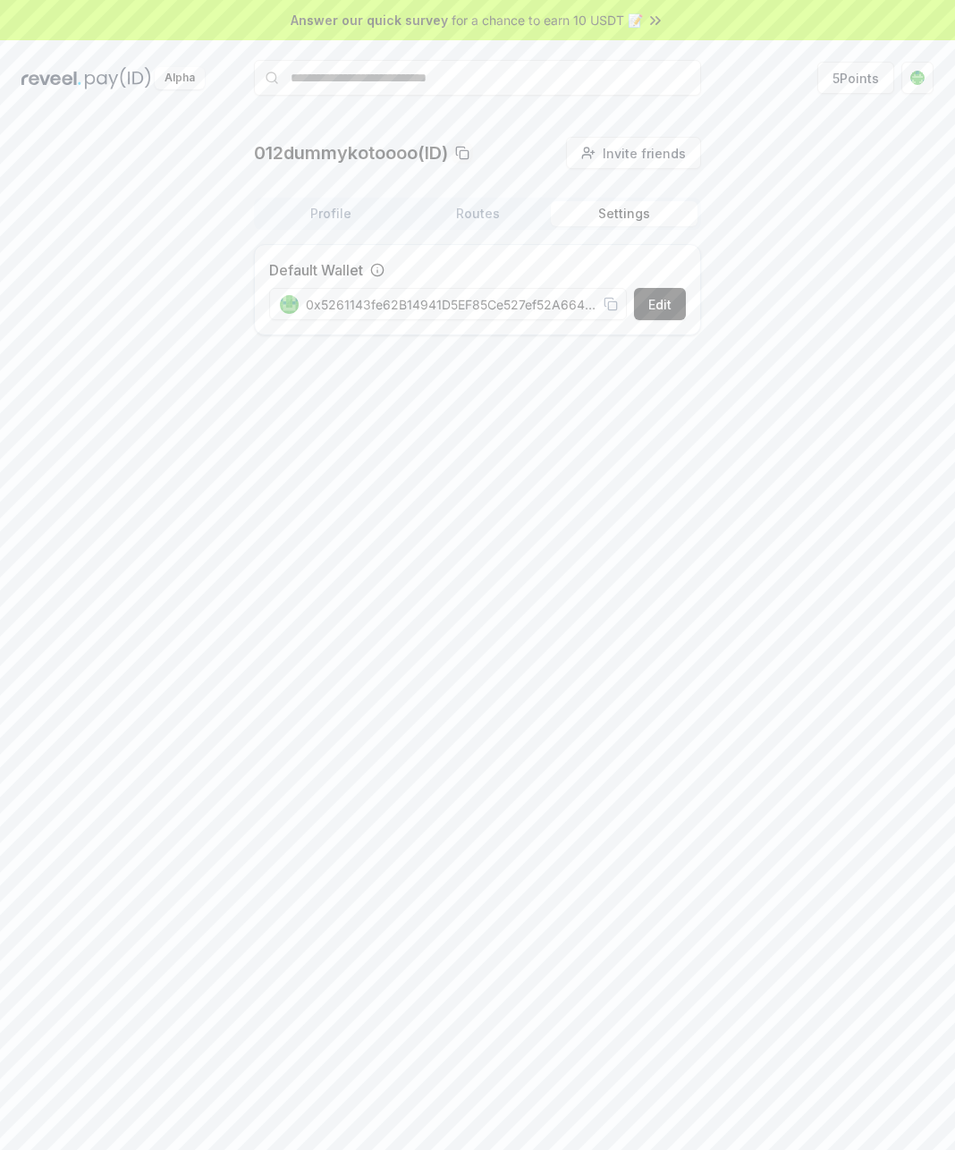
click at [467, 215] on button "Routes" at bounding box center [477, 213] width 147 height 25
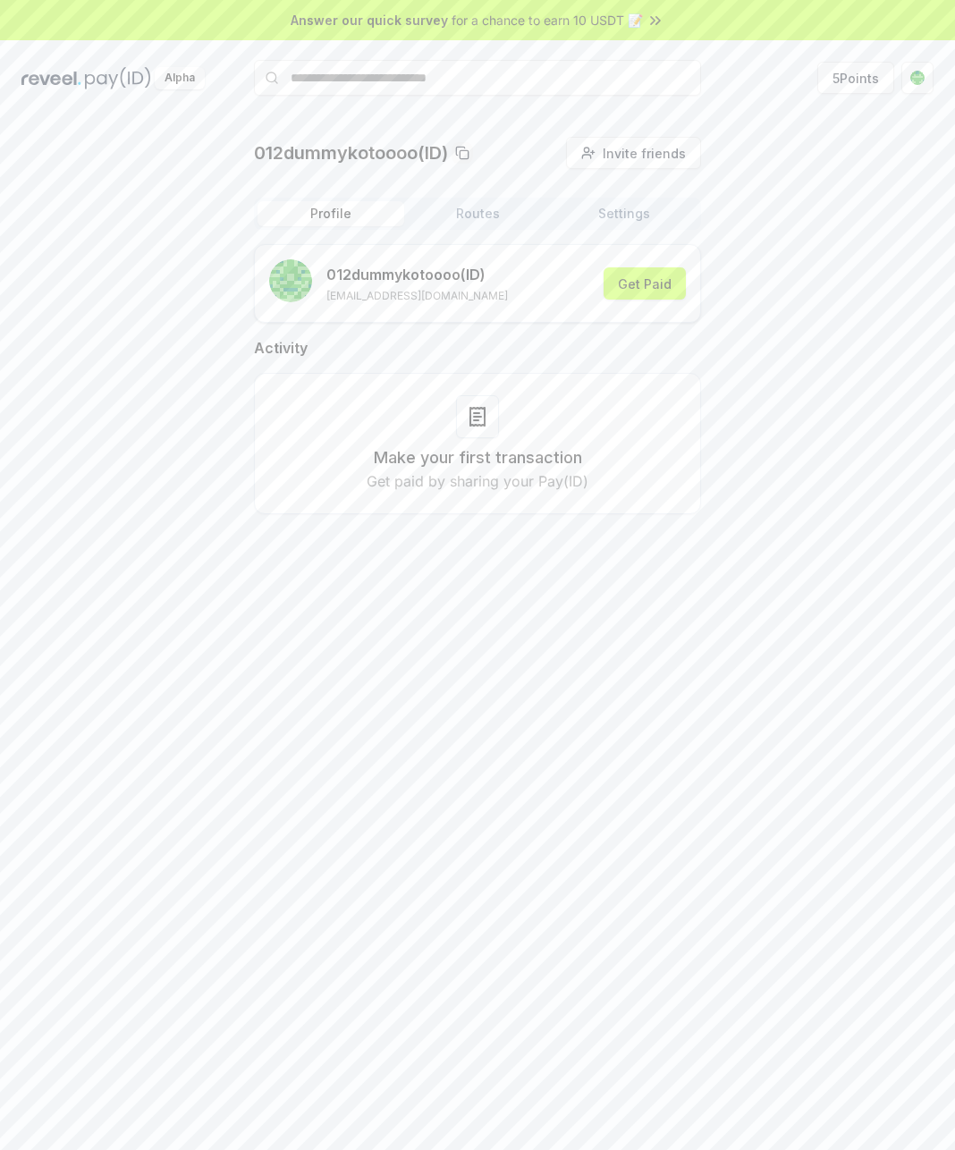
click at [376, 213] on button "Profile" at bounding box center [331, 213] width 147 height 25
click at [921, 82] on html "Answer our quick survey for a chance to earn 10 USDT 📝 Alpha 5 Points 012dummyk…" at bounding box center [477, 575] width 955 height 1150
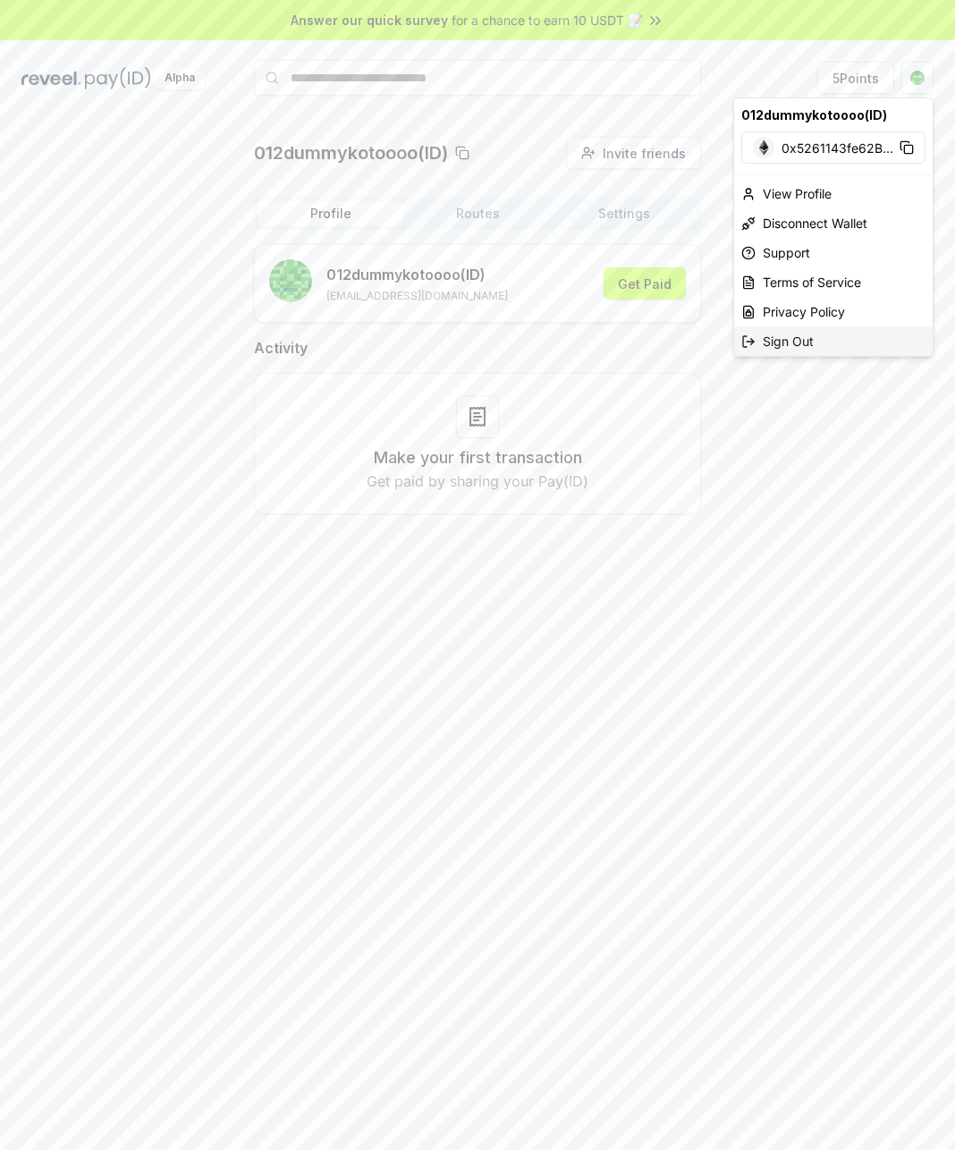
click at [787, 338] on div "Sign Out" at bounding box center [833, 341] width 199 height 30
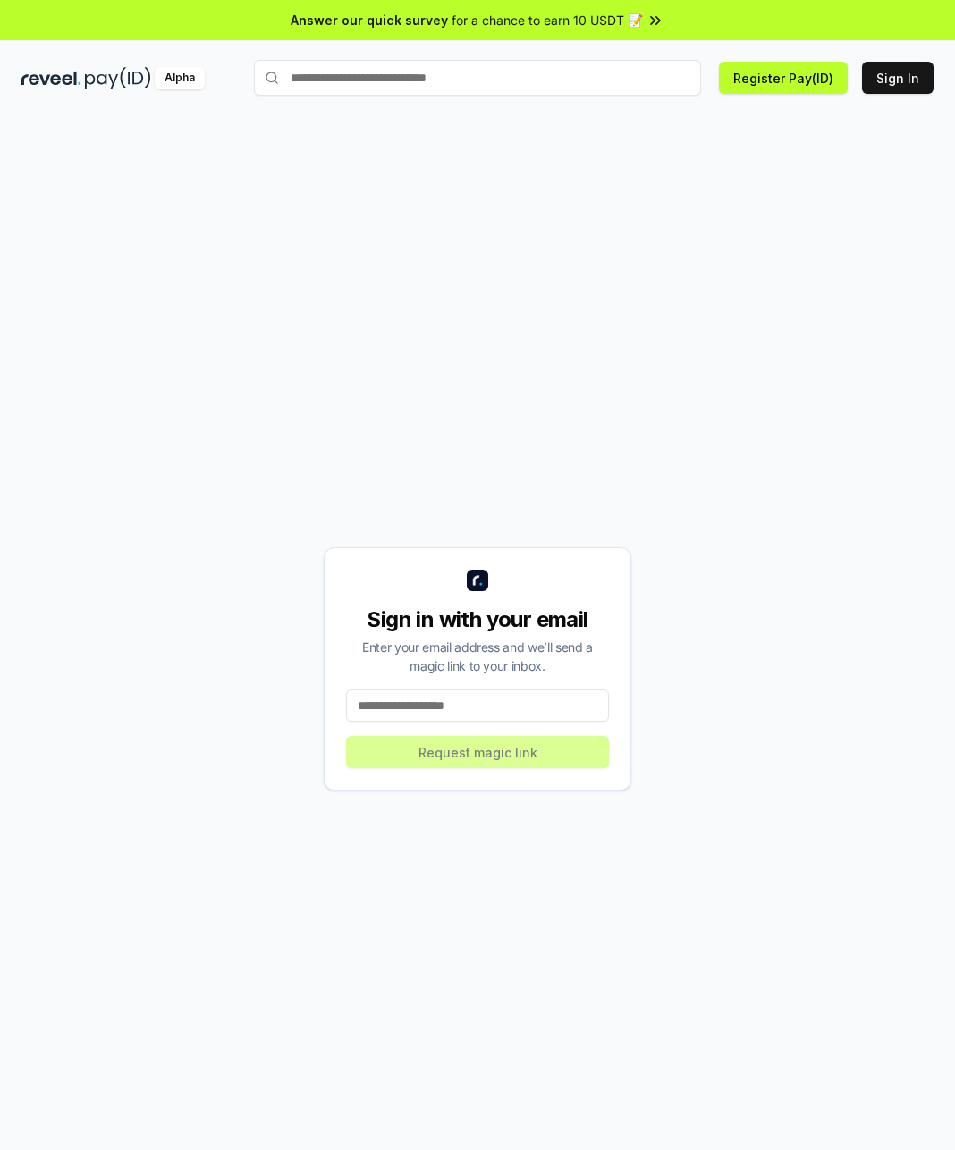
click at [492, 696] on input at bounding box center [477, 705] width 263 height 32
type input "**********"
click at [551, 749] on button "Request magic link" at bounding box center [477, 752] width 263 height 32
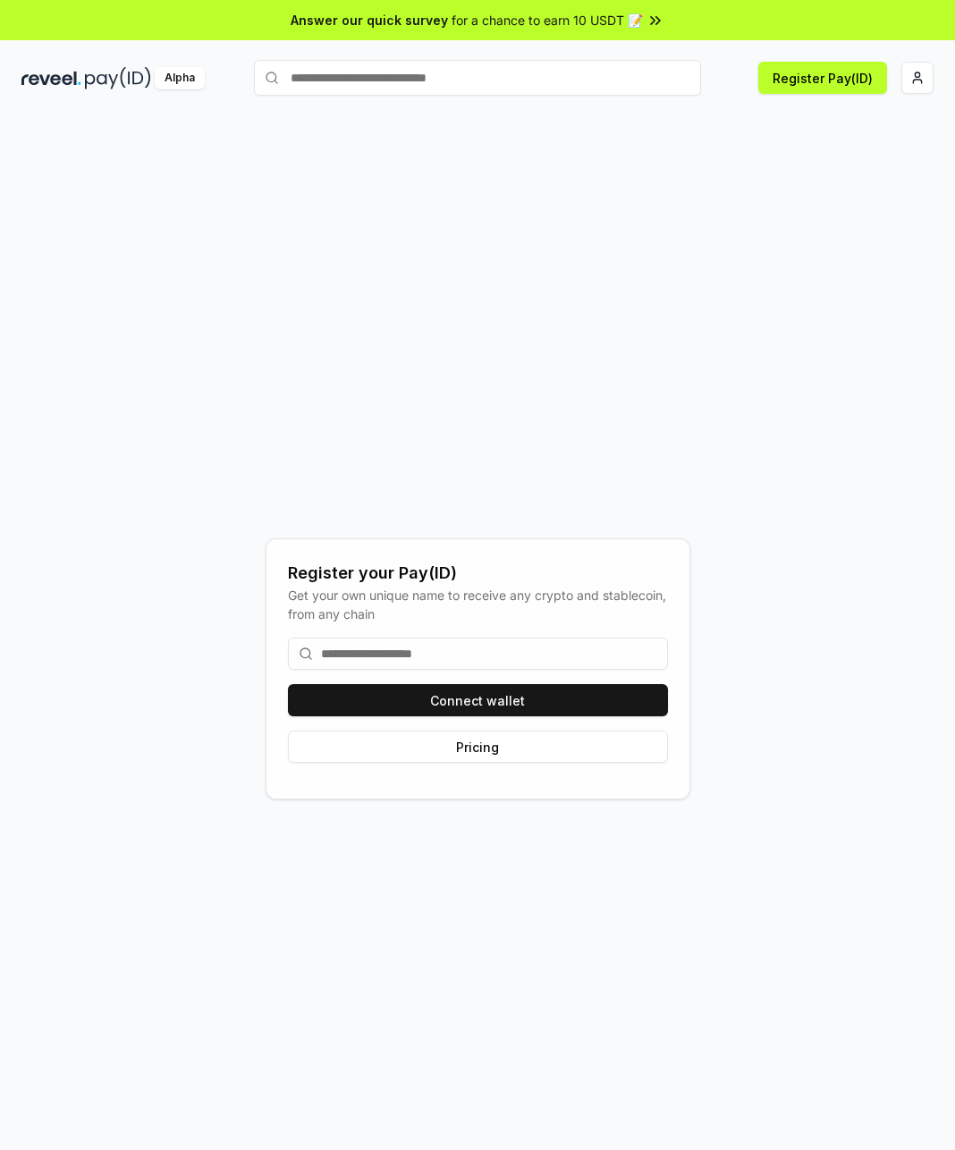
click at [469, 640] on input at bounding box center [478, 654] width 380 height 32
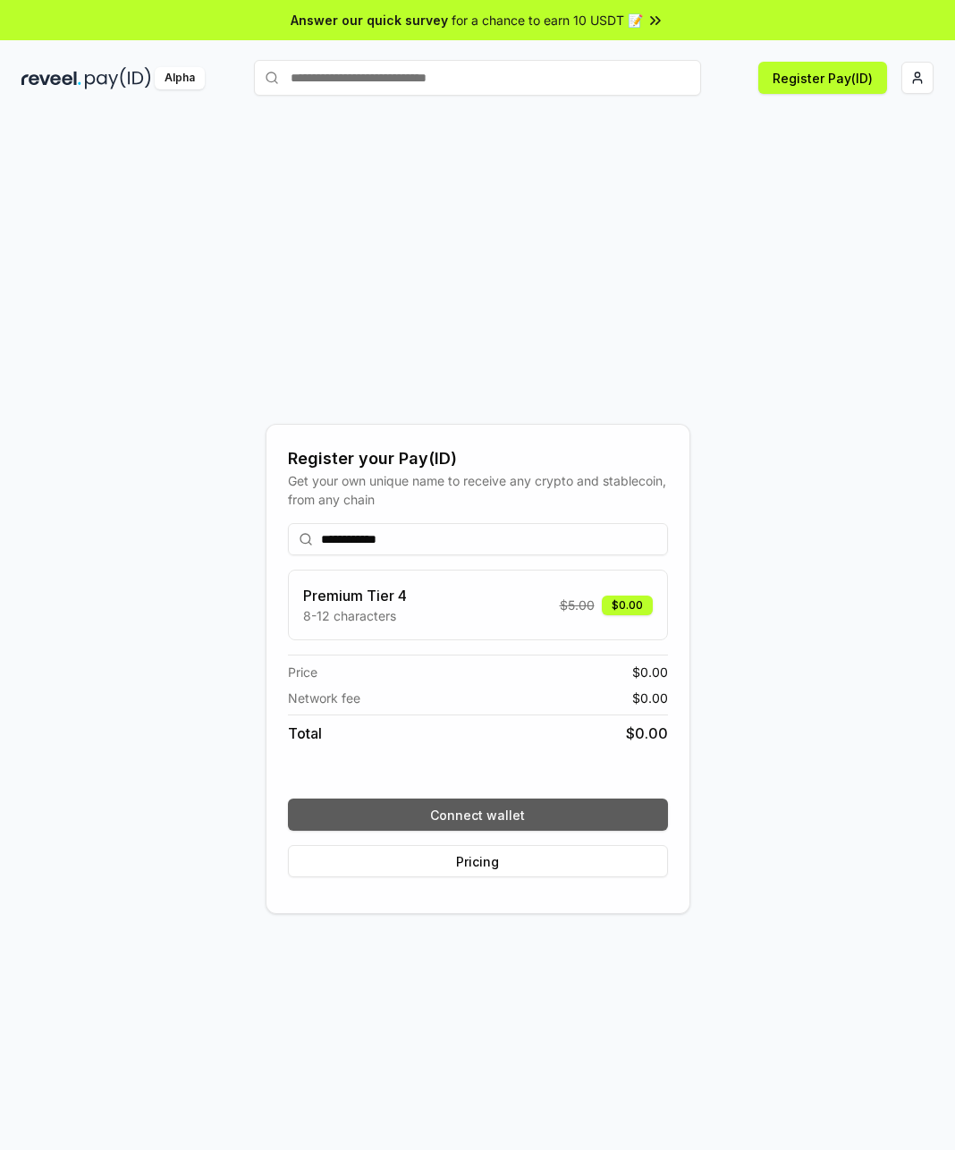
type input "**********"
click at [508, 817] on button "Connect wallet" at bounding box center [478, 815] width 380 height 32
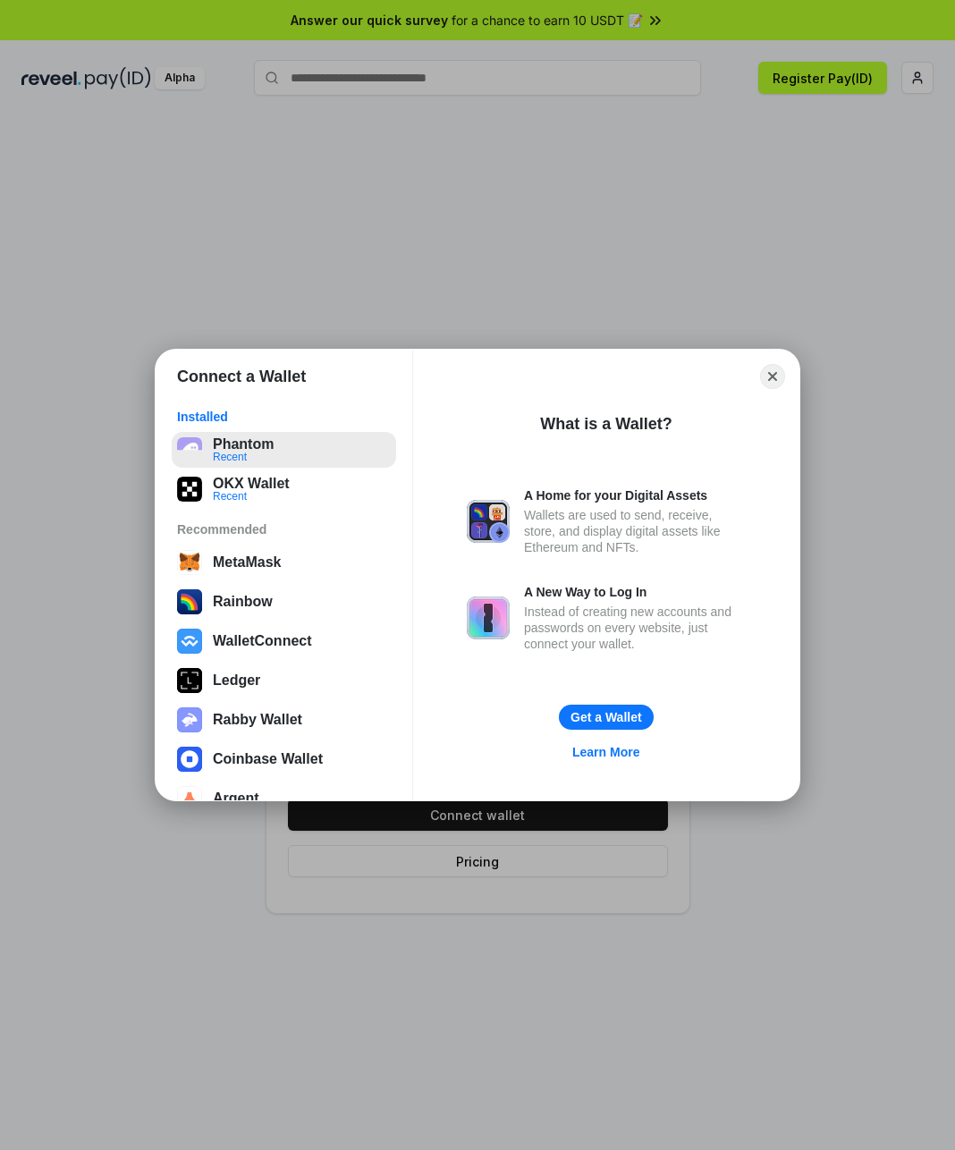
click at [272, 452] on button "Phantom Recent" at bounding box center [284, 450] width 224 height 36
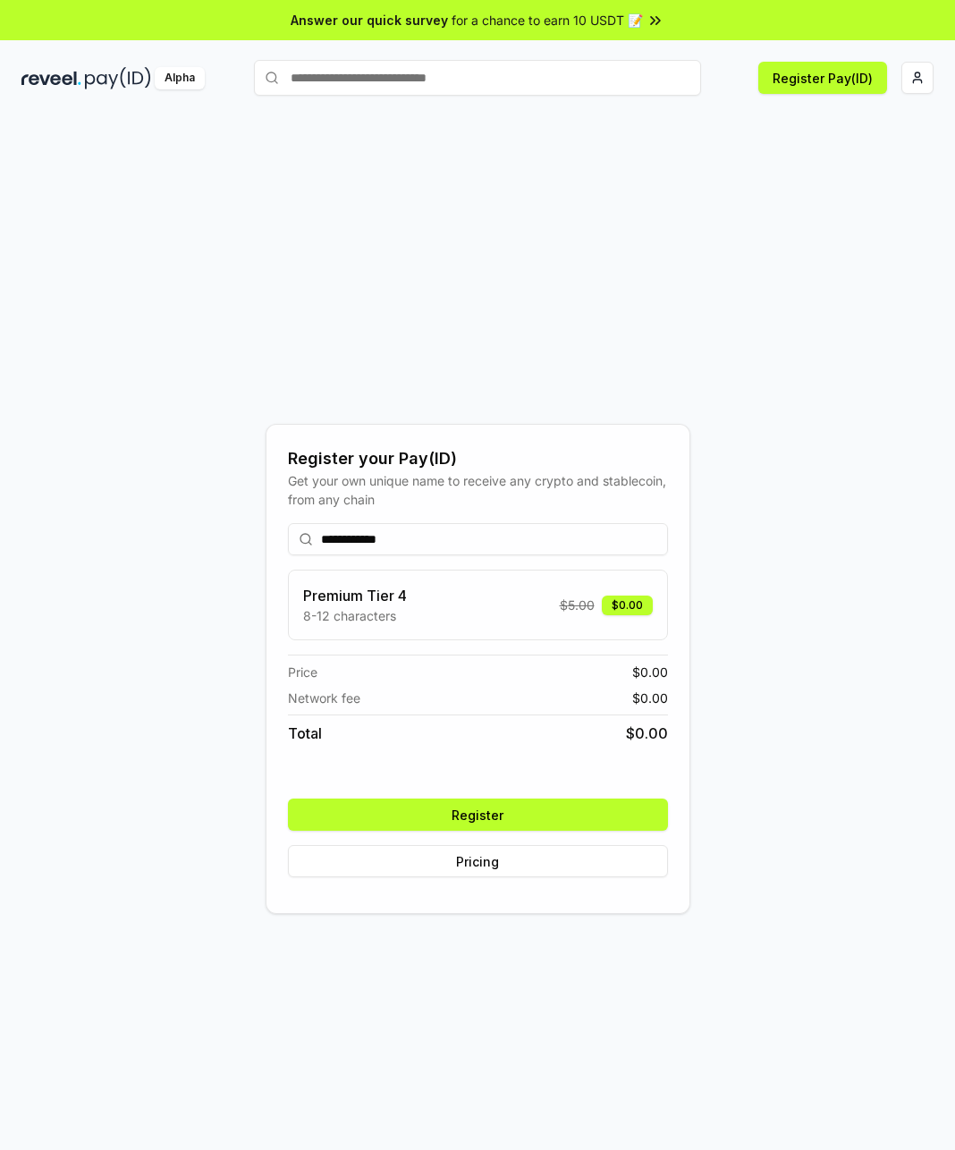
click at [529, 810] on button "Register" at bounding box center [478, 815] width 380 height 32
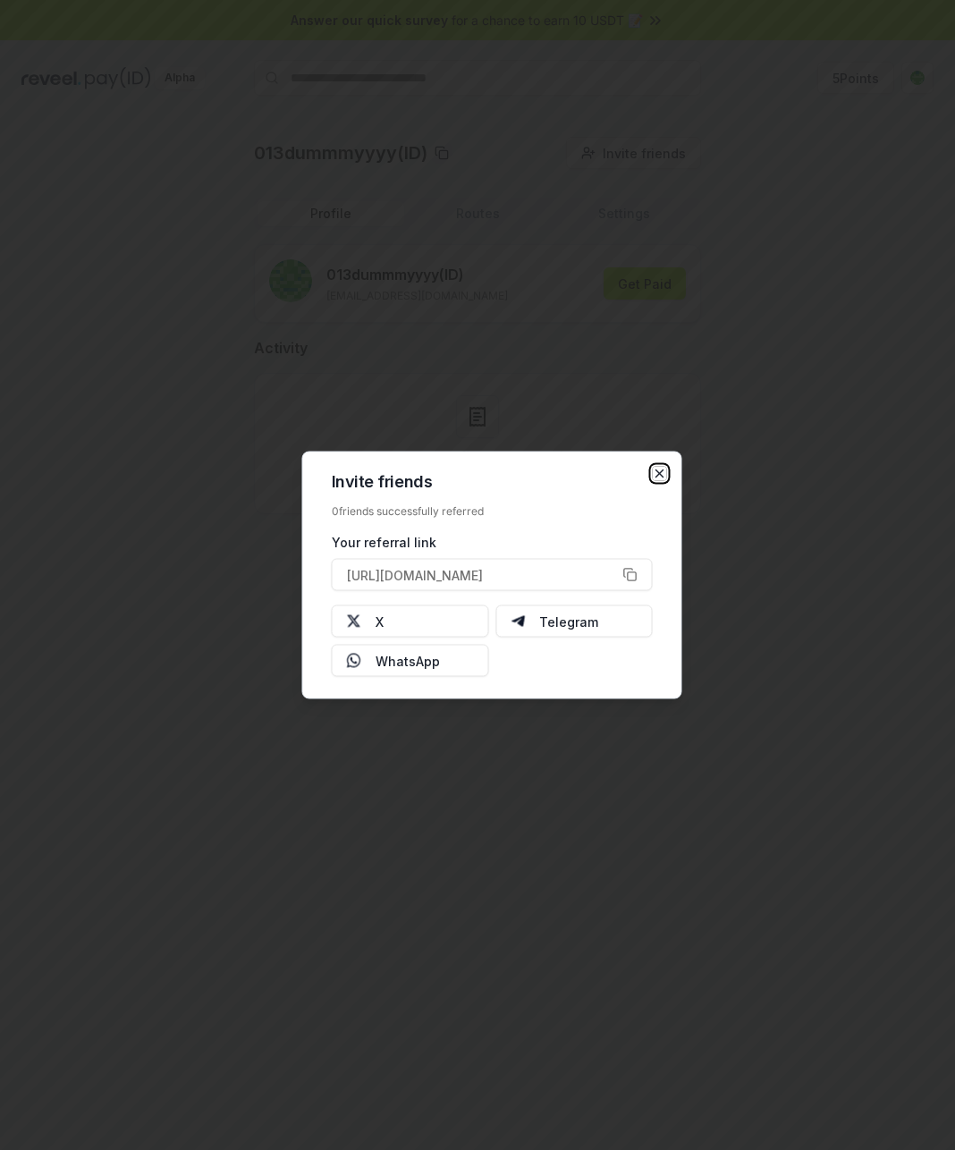
click at [664, 476] on icon "button" at bounding box center [660, 474] width 14 height 14
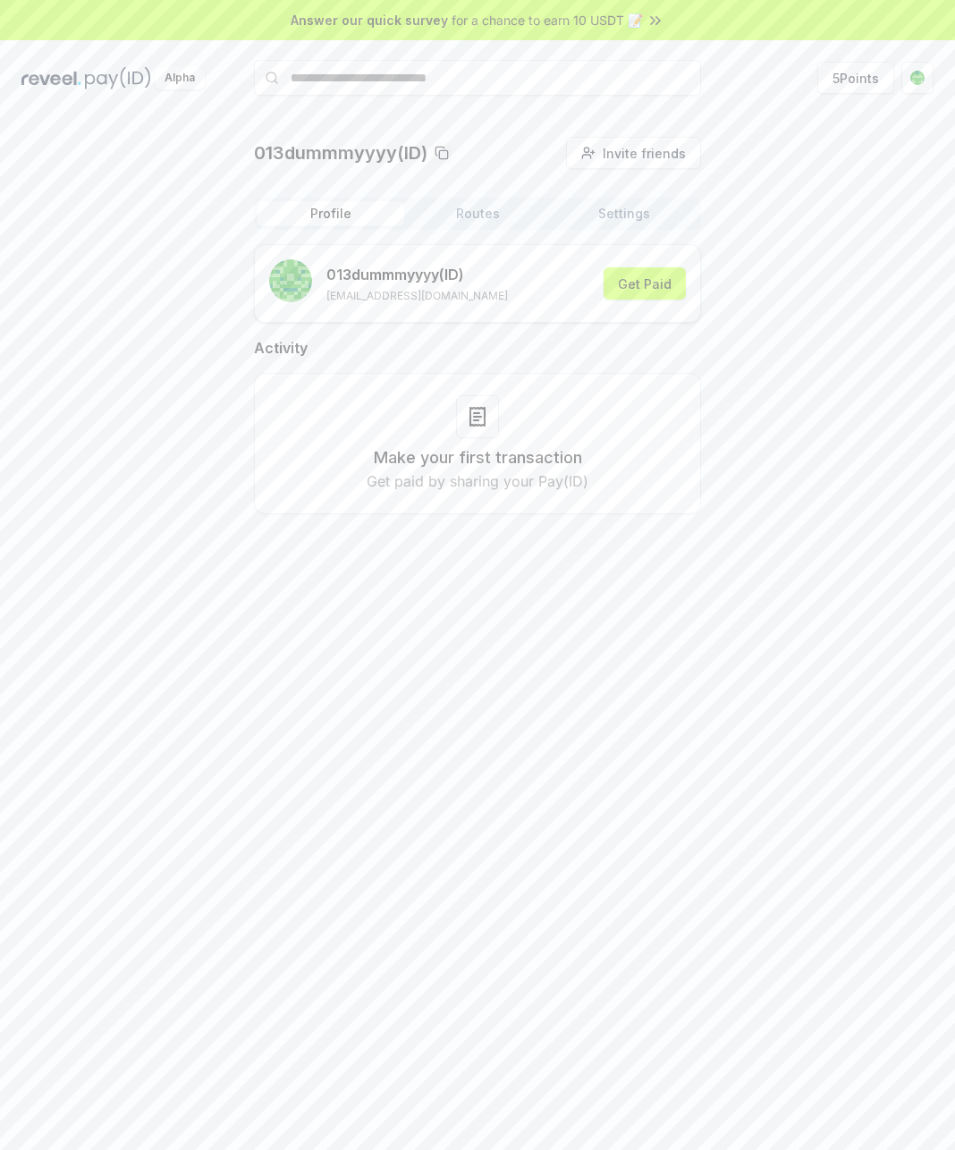
click at [499, 216] on button "Routes" at bounding box center [477, 213] width 147 height 25
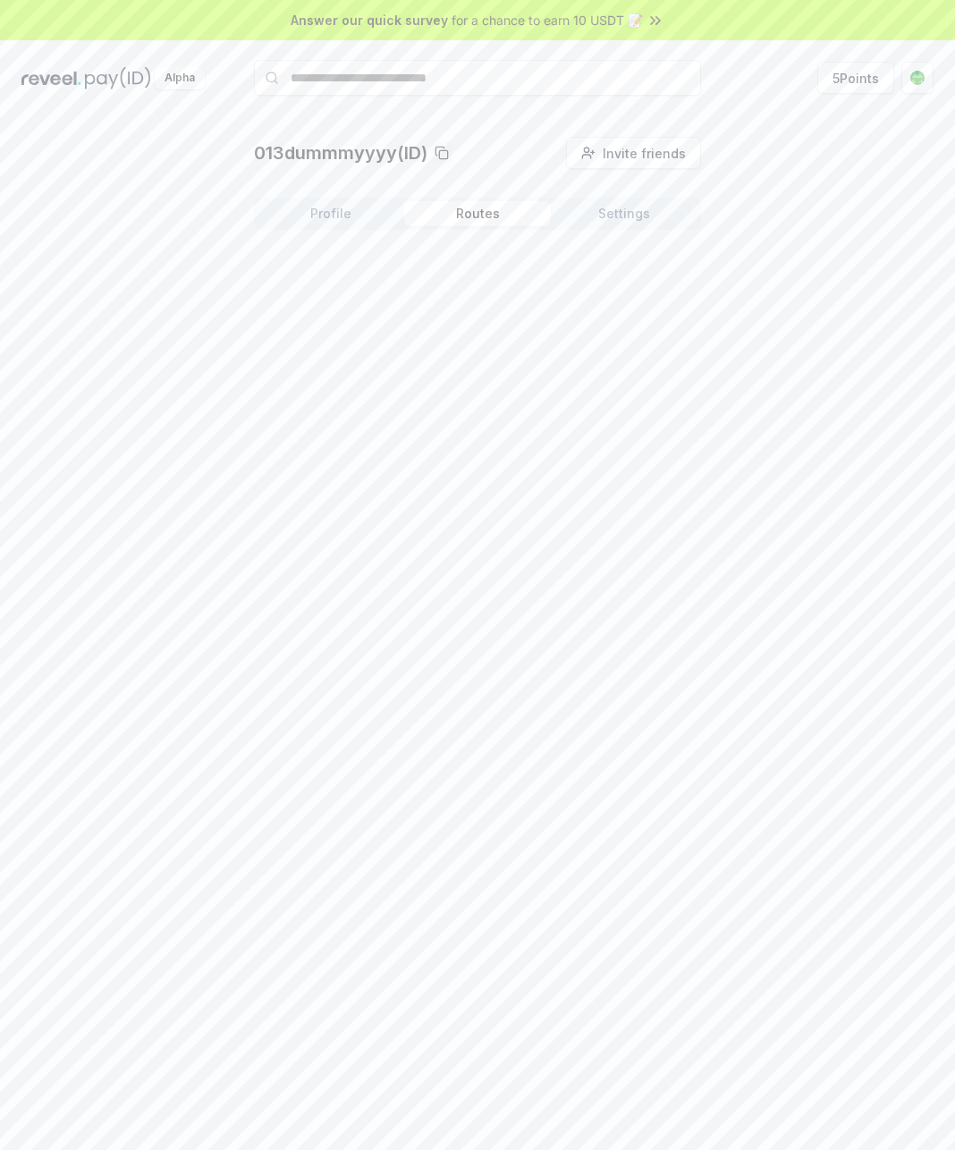
click at [613, 204] on button "Settings" at bounding box center [624, 213] width 147 height 25
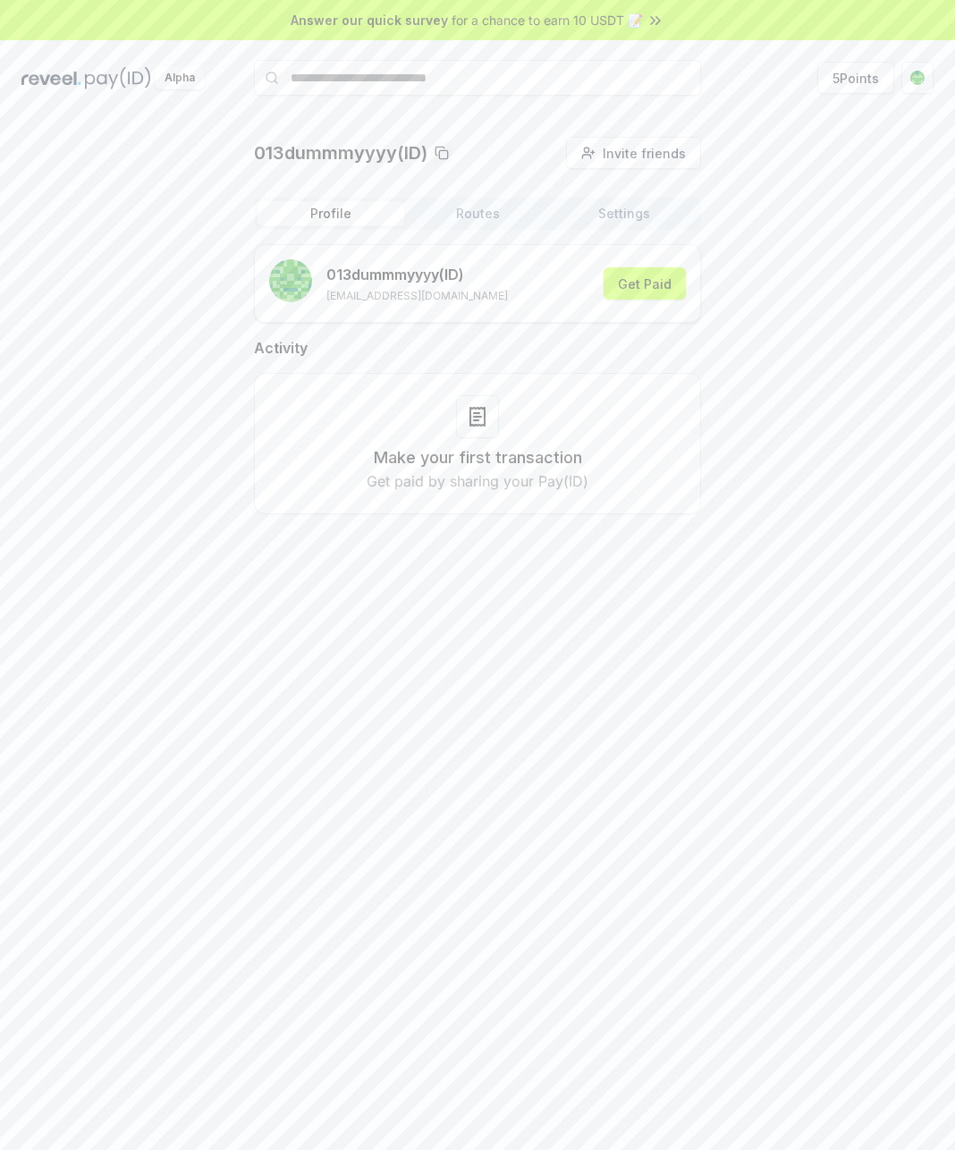
click at [317, 220] on button "Profile" at bounding box center [331, 213] width 147 height 25
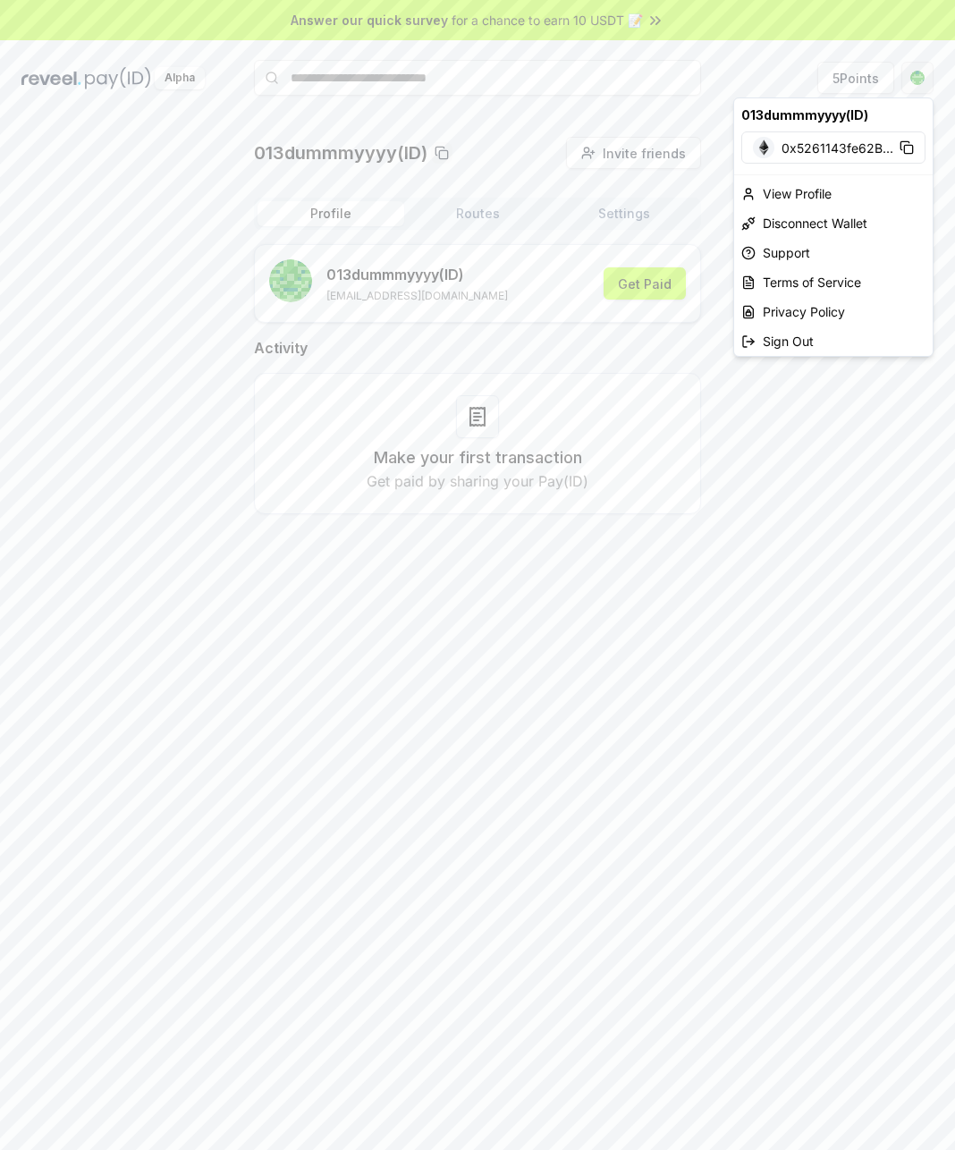
click at [919, 82] on html "Answer our quick survey for a chance to earn 10 USDT 📝 Alpha 5 Points 013dummmy…" at bounding box center [477, 575] width 955 height 1150
click at [812, 334] on div "Sign Out" at bounding box center [833, 341] width 199 height 30
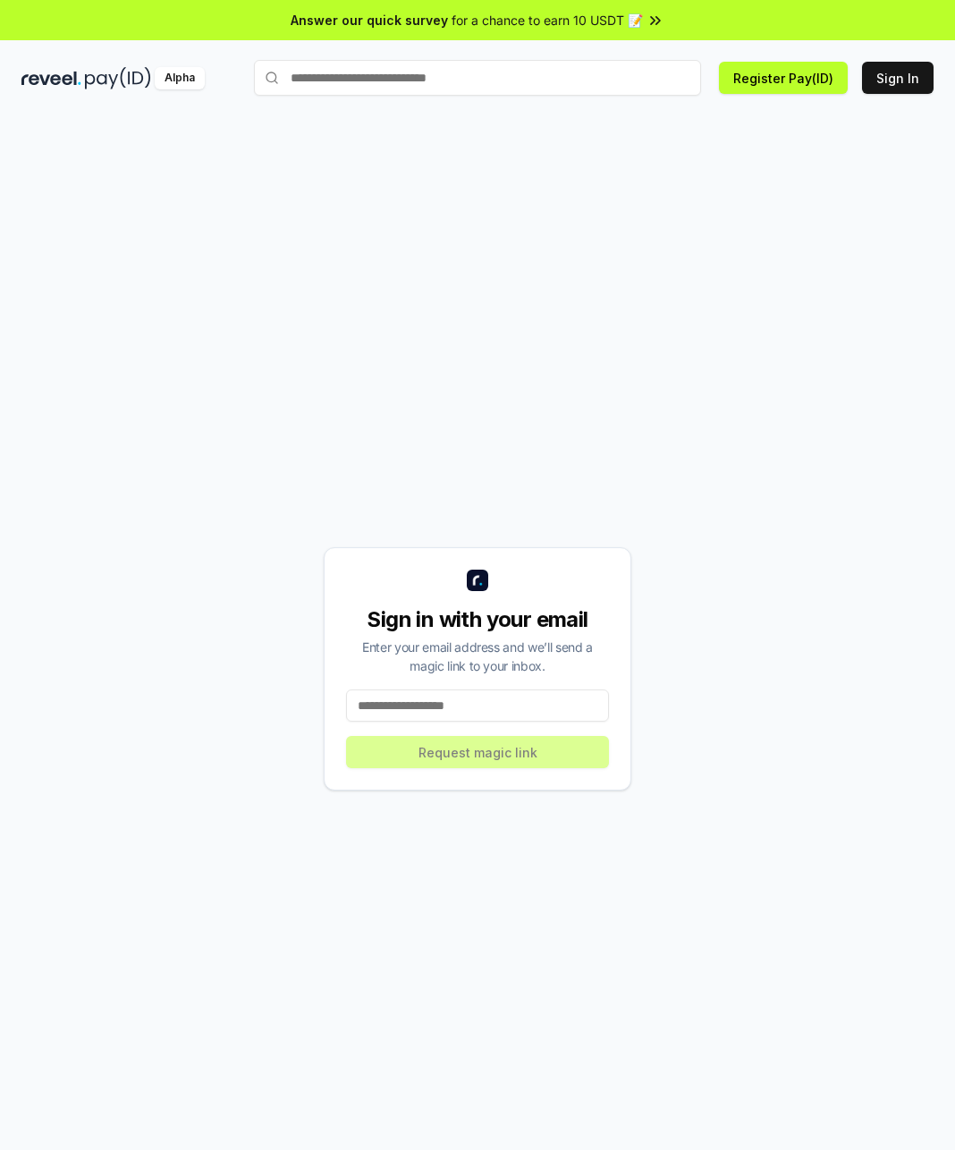
click at [472, 712] on input at bounding box center [477, 705] width 263 height 32
type input "**********"
click at [467, 744] on button "Request magic link" at bounding box center [477, 752] width 263 height 32
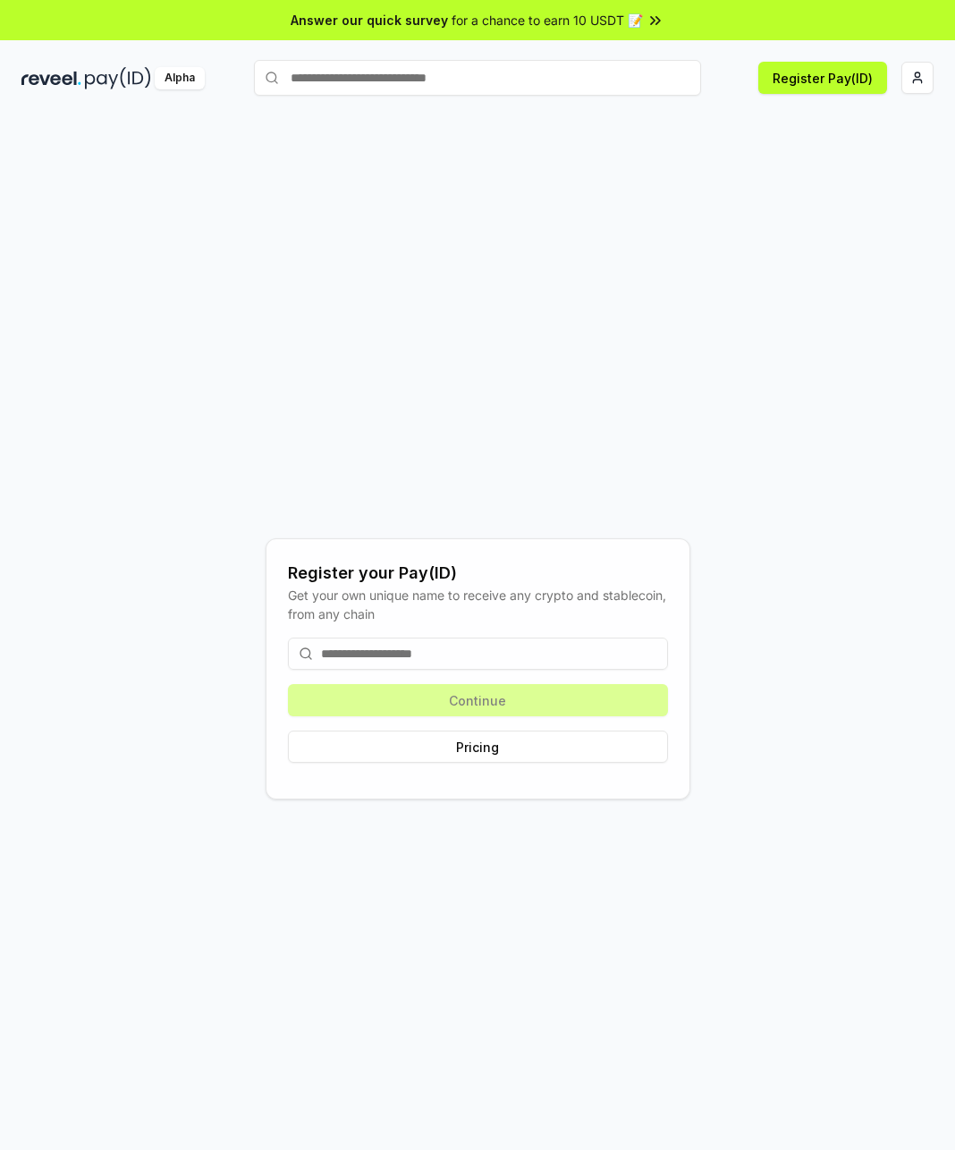
click at [427, 649] on input at bounding box center [478, 654] width 380 height 32
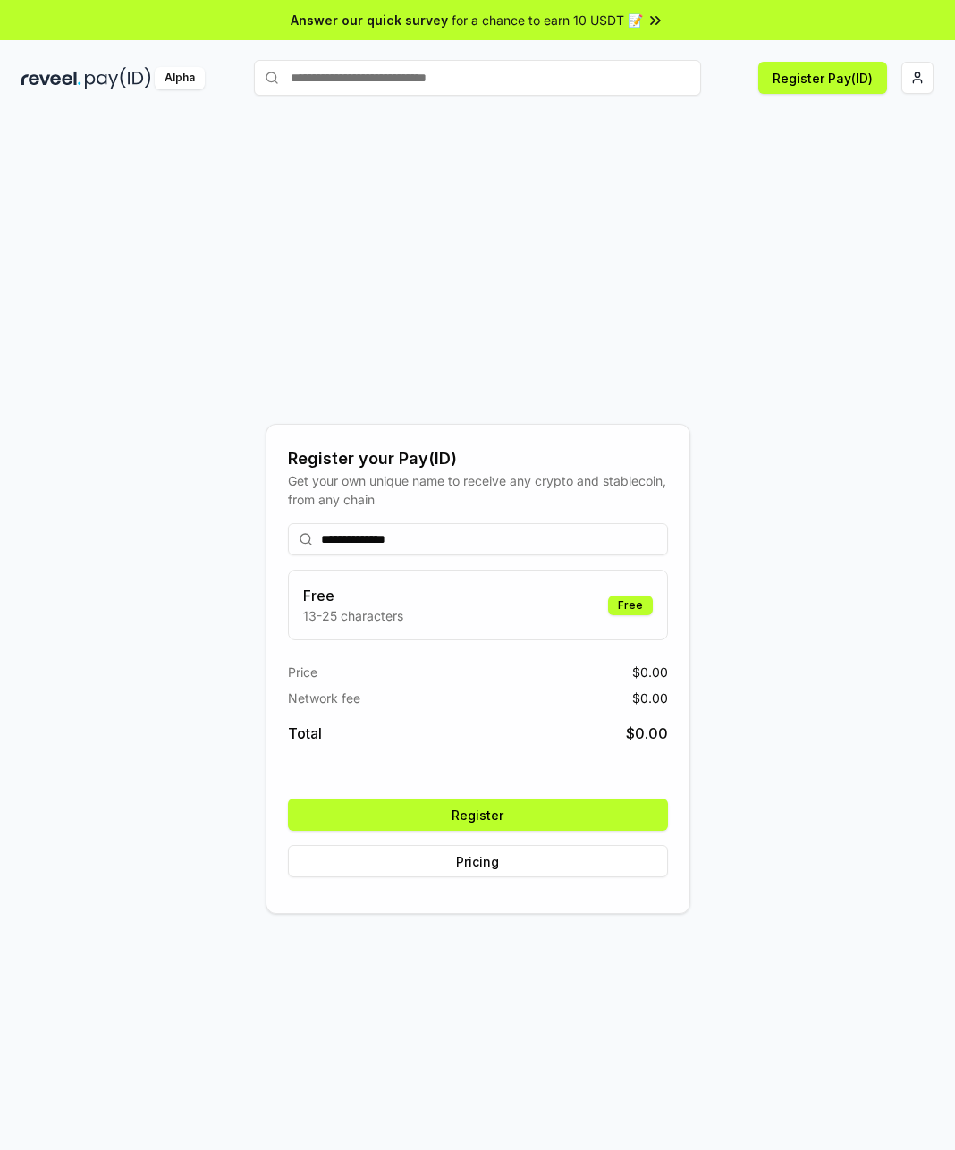
type input "**********"
click at [411, 808] on button "Register" at bounding box center [478, 815] width 380 height 32
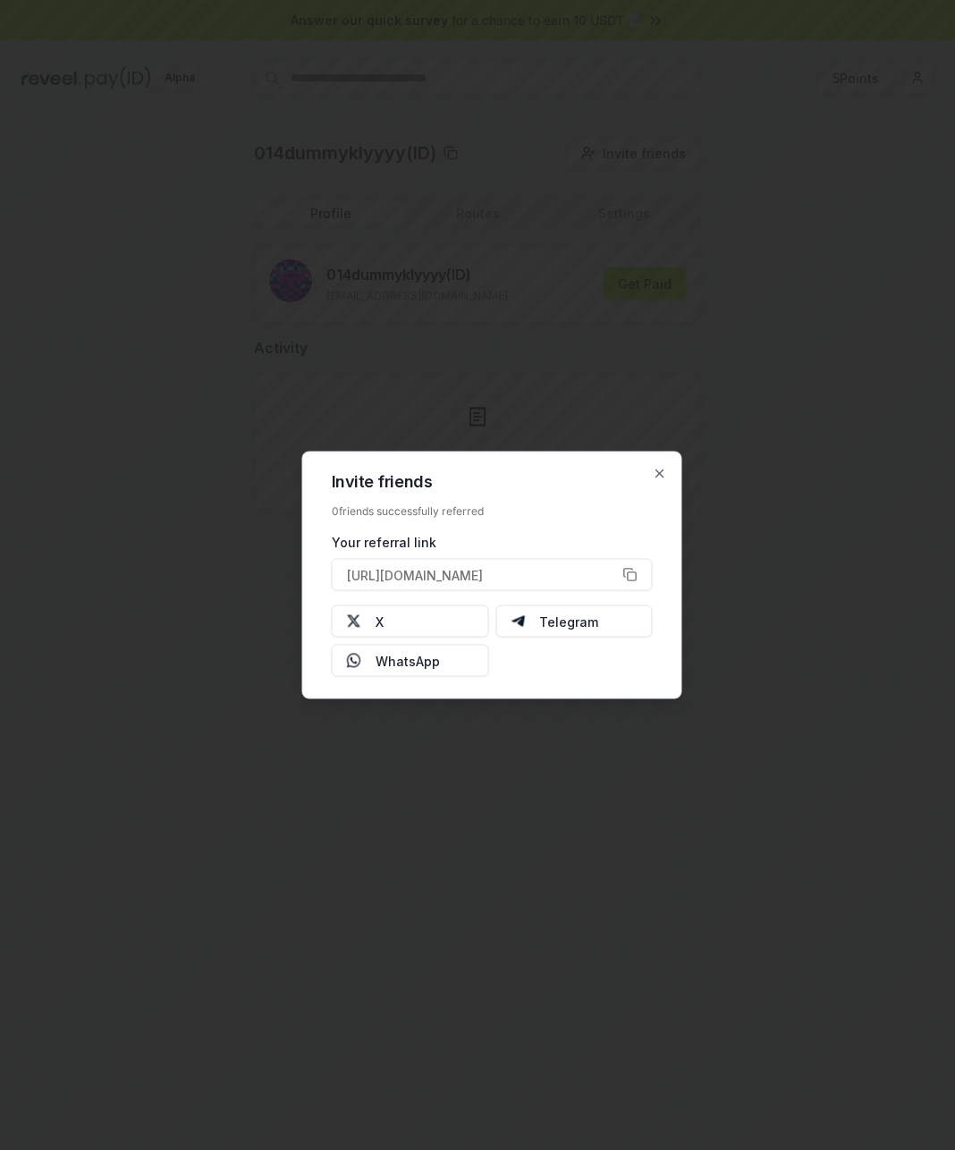
click at [658, 461] on div "Invite friends 0 friends successfully referred Your referral link https://revee…" at bounding box center [492, 576] width 380 height 248
click at [655, 481] on div "Invite friends 0 friends successfully referred Your referral link https://revee…" at bounding box center [492, 576] width 380 height 248
click at [660, 481] on div "Invite friends 0 friends successfully referred Your referral link https://revee…" at bounding box center [492, 576] width 380 height 248
click at [662, 472] on icon "button" at bounding box center [660, 474] width 14 height 14
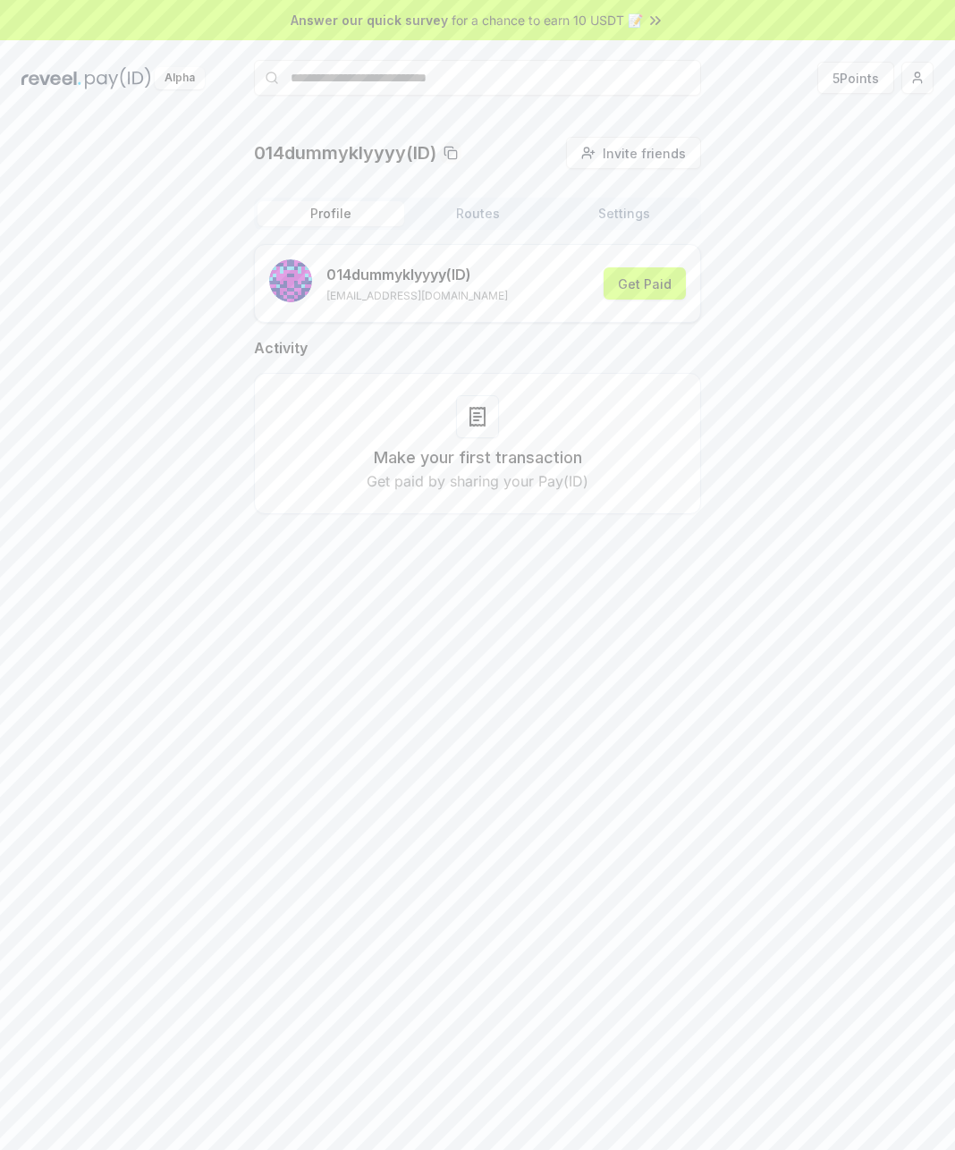
click at [624, 209] on button "Settings" at bounding box center [624, 213] width 147 height 25
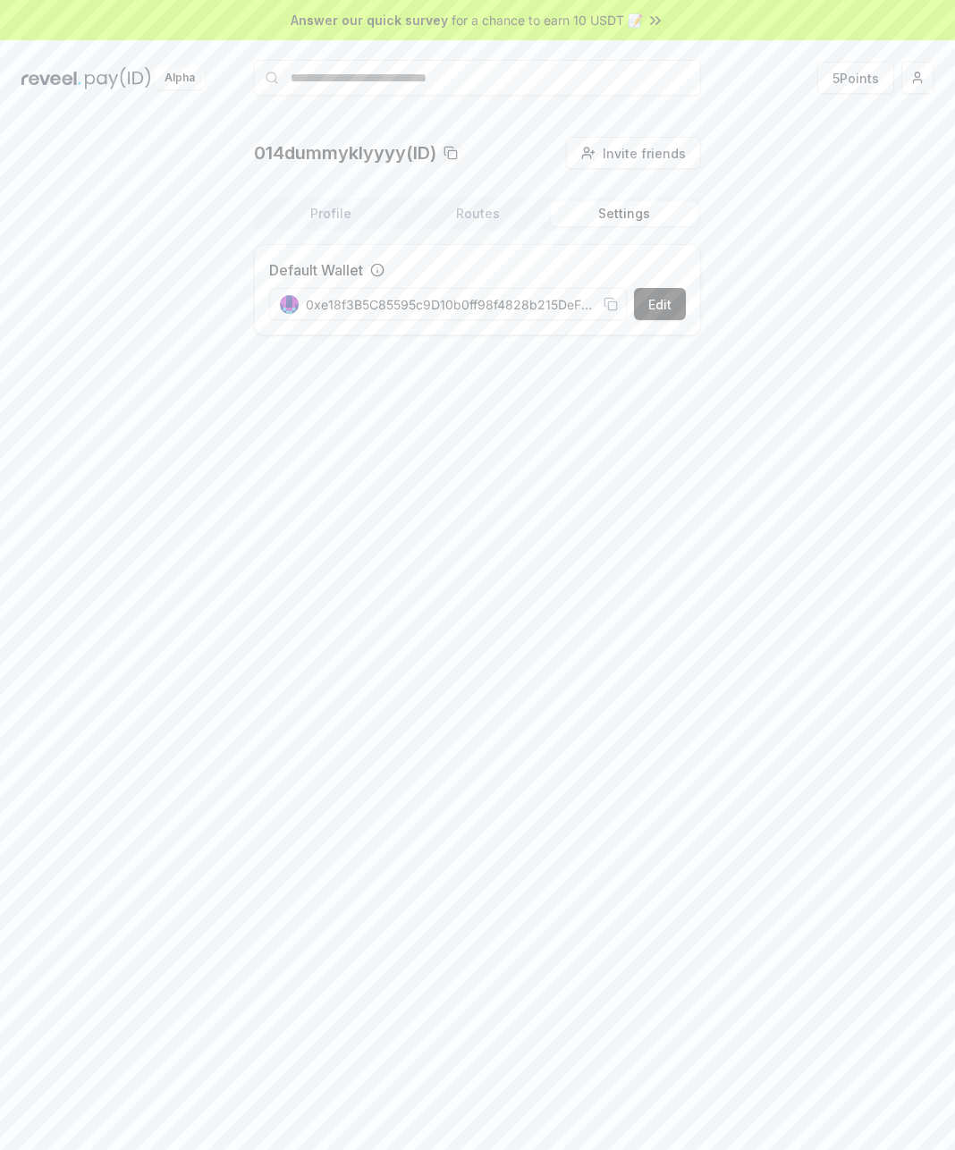
click at [608, 304] on rect at bounding box center [612, 305] width 8 height 8
click at [678, 311] on button "Edit" at bounding box center [660, 304] width 52 height 32
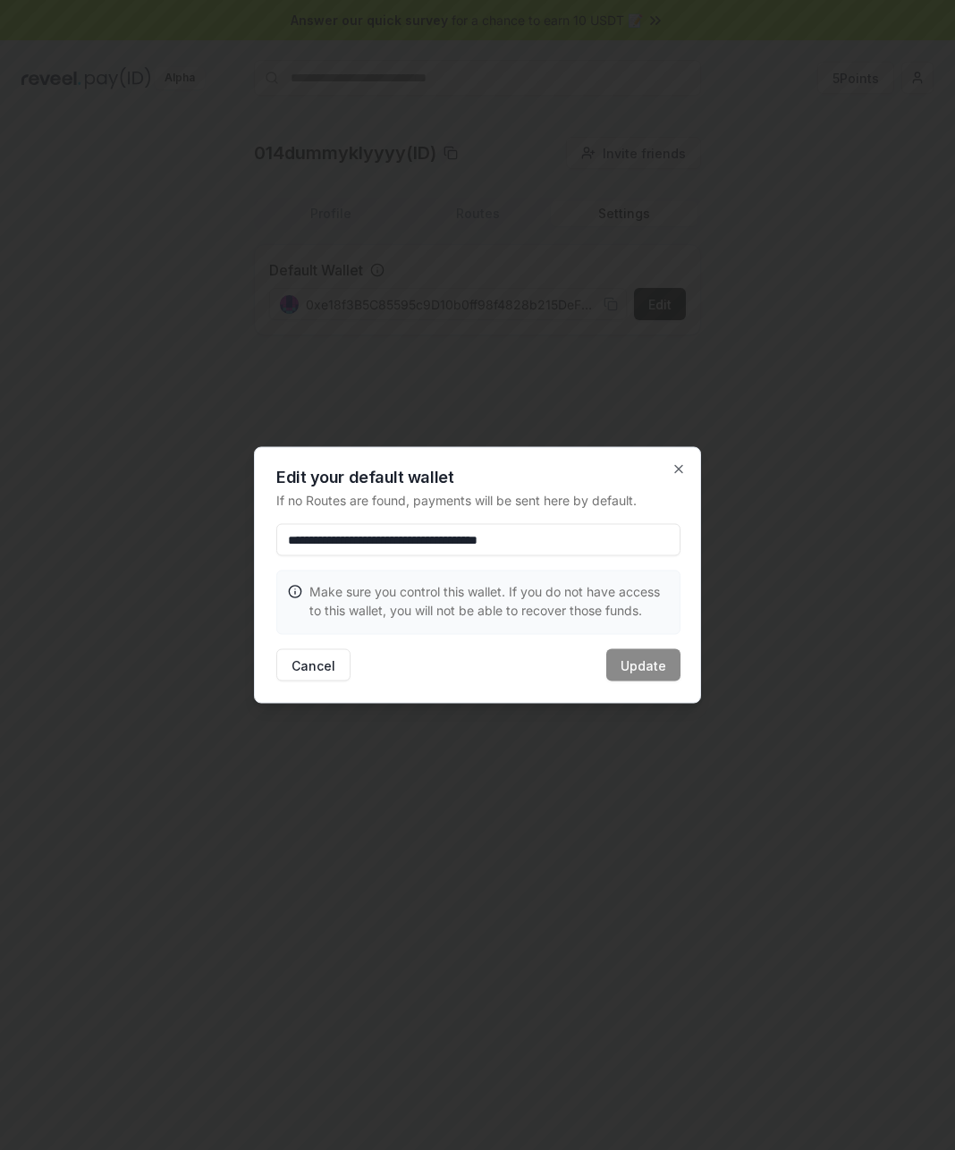
click at [791, 417] on div at bounding box center [477, 575] width 955 height 1150
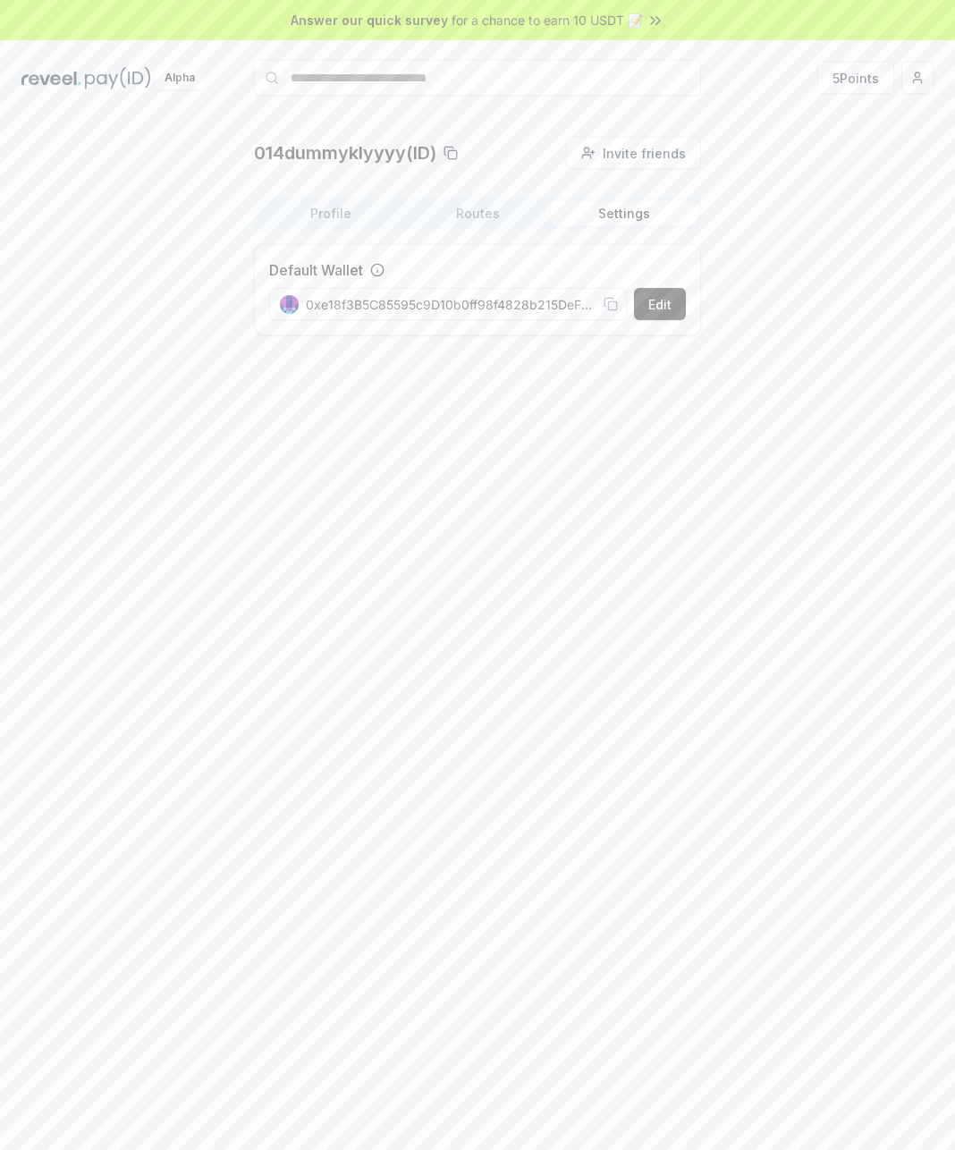
click at [934, 84] on div "Alpha 5 Points" at bounding box center [477, 78] width 955 height 47
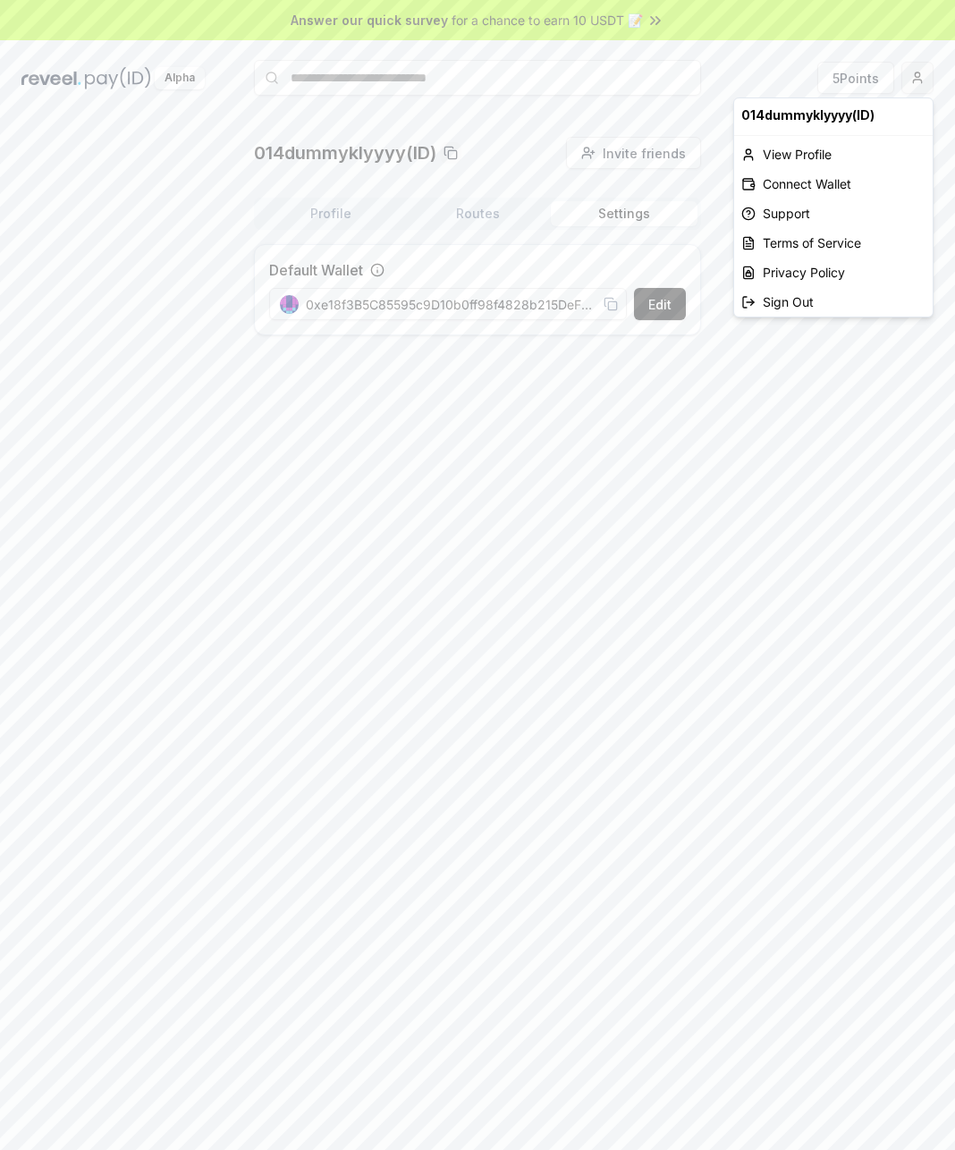
click at [925, 82] on html "Answer our quick survey for a chance to earn 10 USDT 📝 Alpha 5 Points 014dummyk…" at bounding box center [477, 575] width 955 height 1150
click at [855, 191] on div "Connect Wallet" at bounding box center [833, 184] width 199 height 30
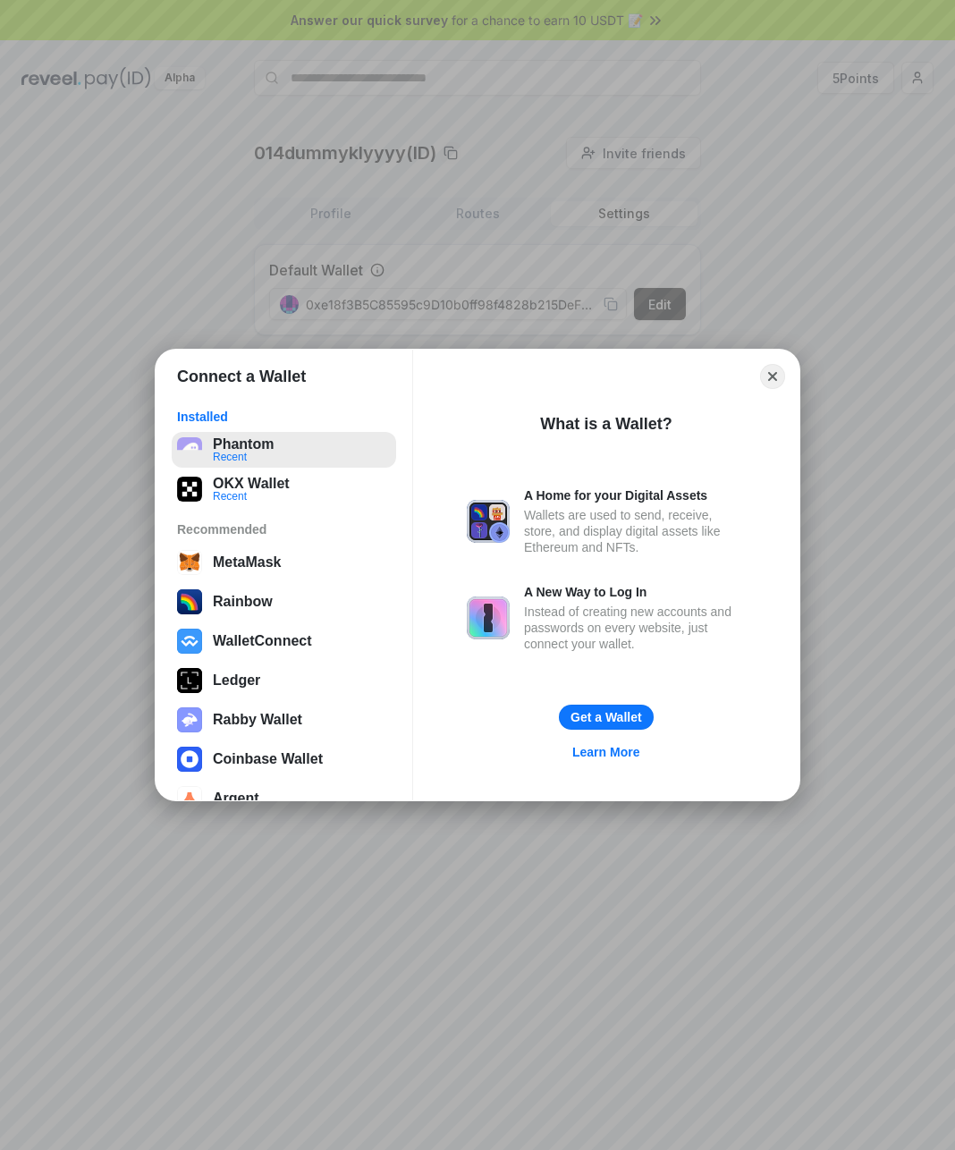
click at [268, 449] on button "Phantom Recent" at bounding box center [284, 450] width 224 height 36
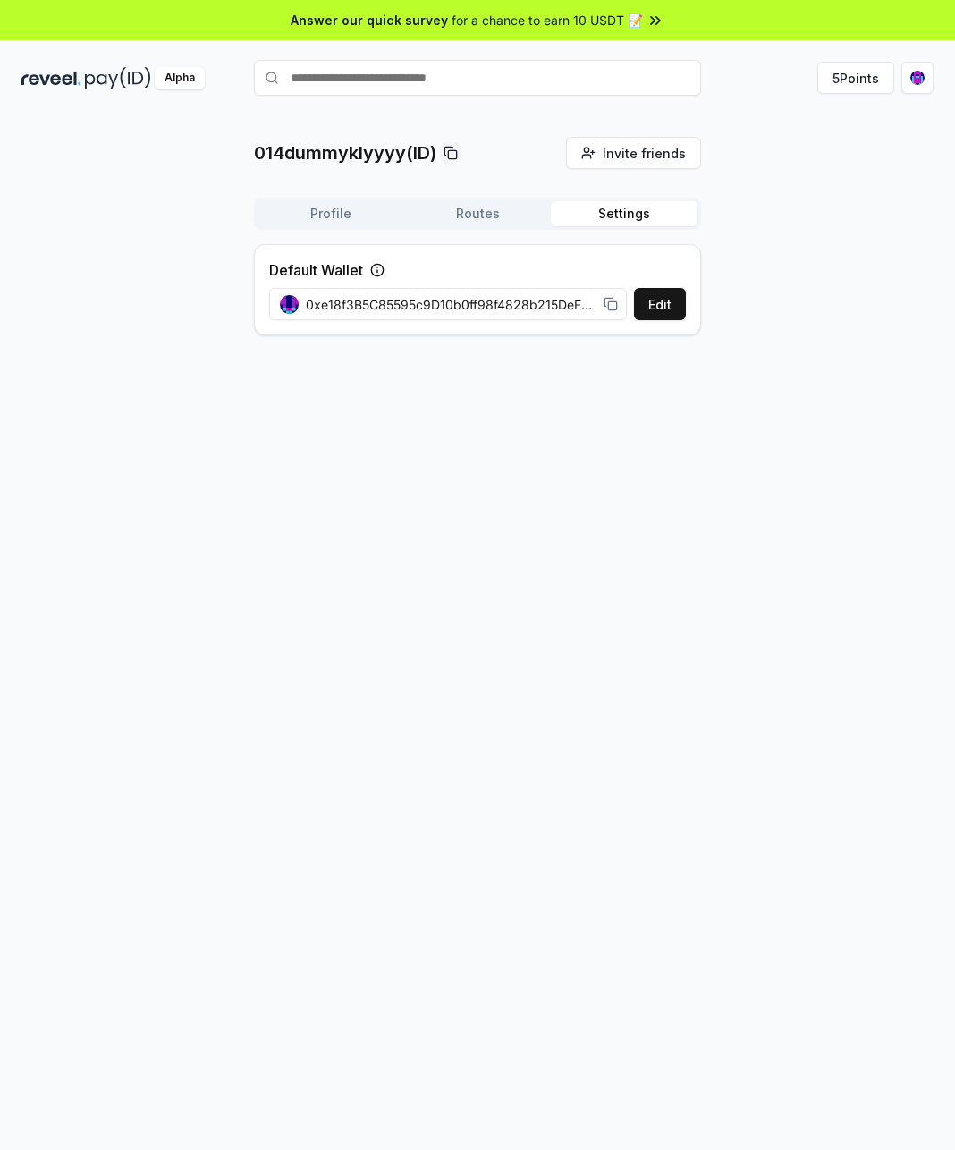
click at [358, 216] on button "Profile" at bounding box center [331, 213] width 147 height 25
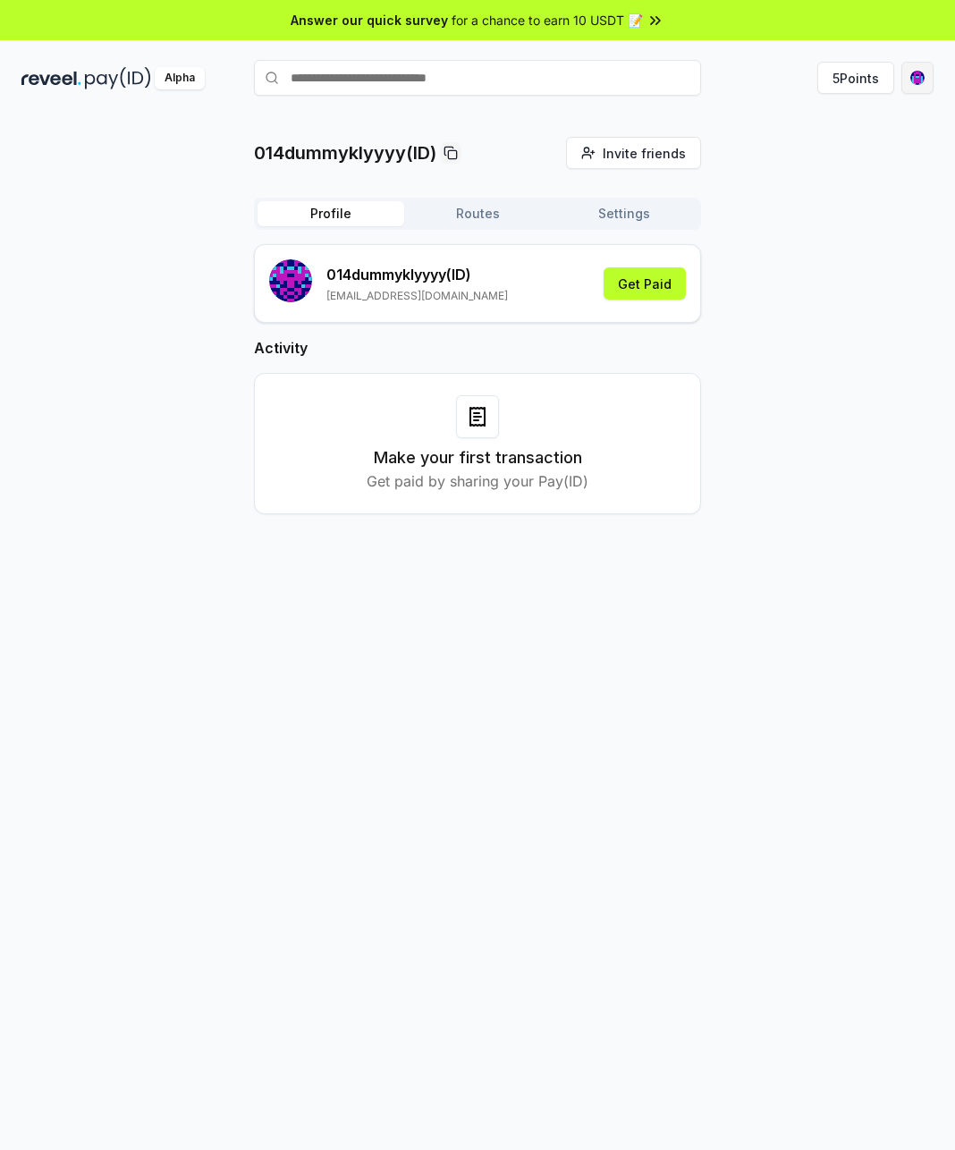
click at [914, 82] on html "Answer our quick survey for a chance to earn 10 USDT 📝 Alpha 5 Points 014dummyk…" at bounding box center [477, 575] width 955 height 1150
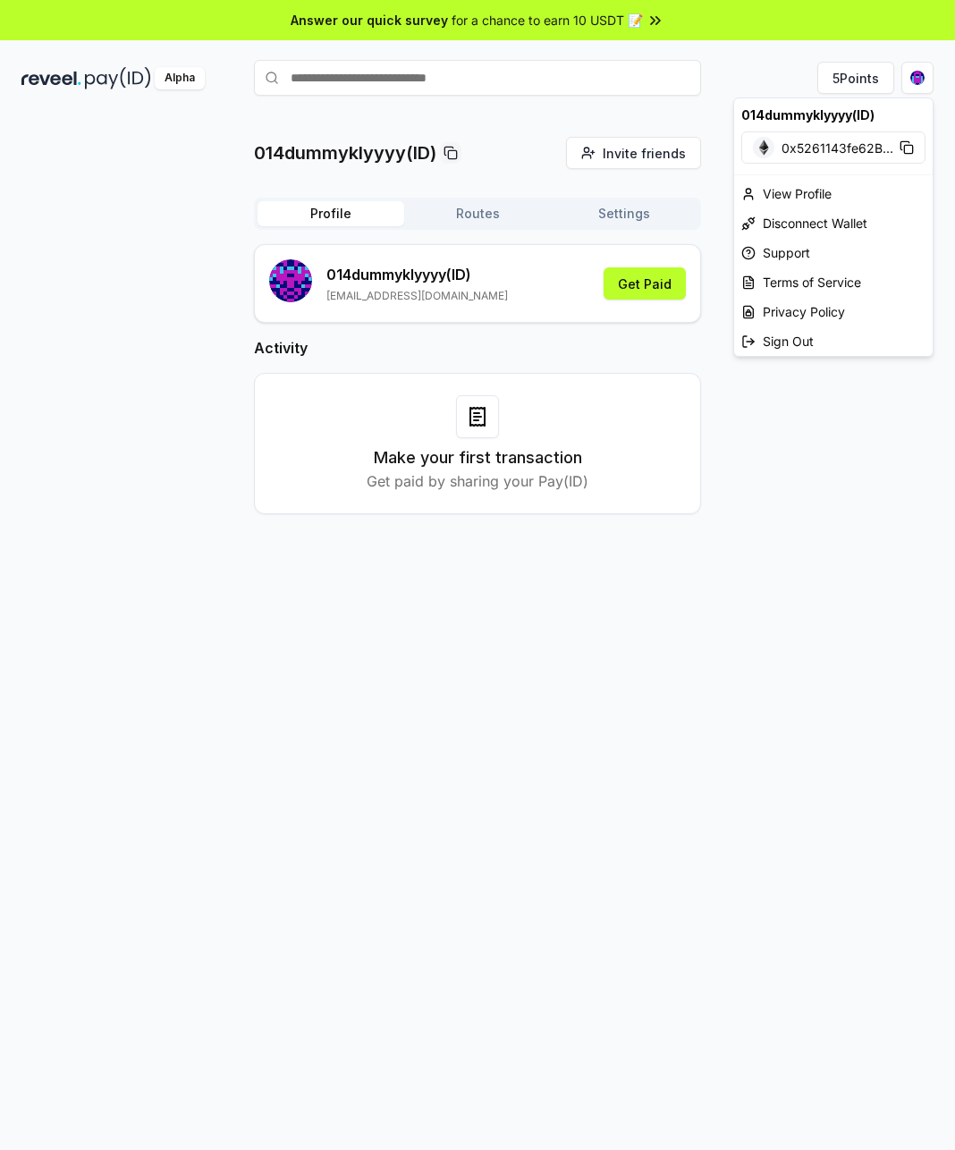
click at [624, 211] on html "Answer our quick survey for a chance to earn 10 USDT 📝 Alpha 5 Points 014dummyk…" at bounding box center [477, 575] width 955 height 1150
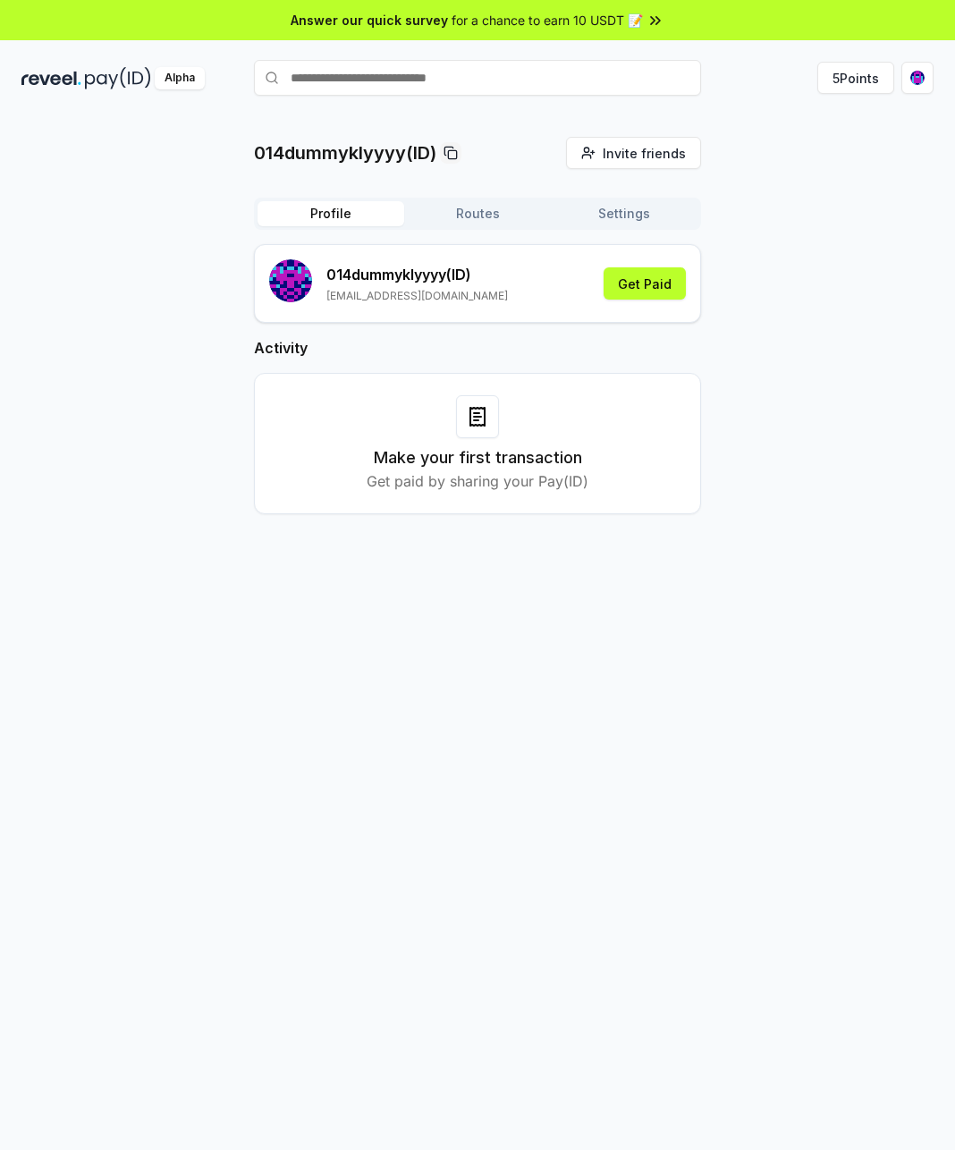
click at [596, 213] on button "Settings" at bounding box center [624, 213] width 147 height 25
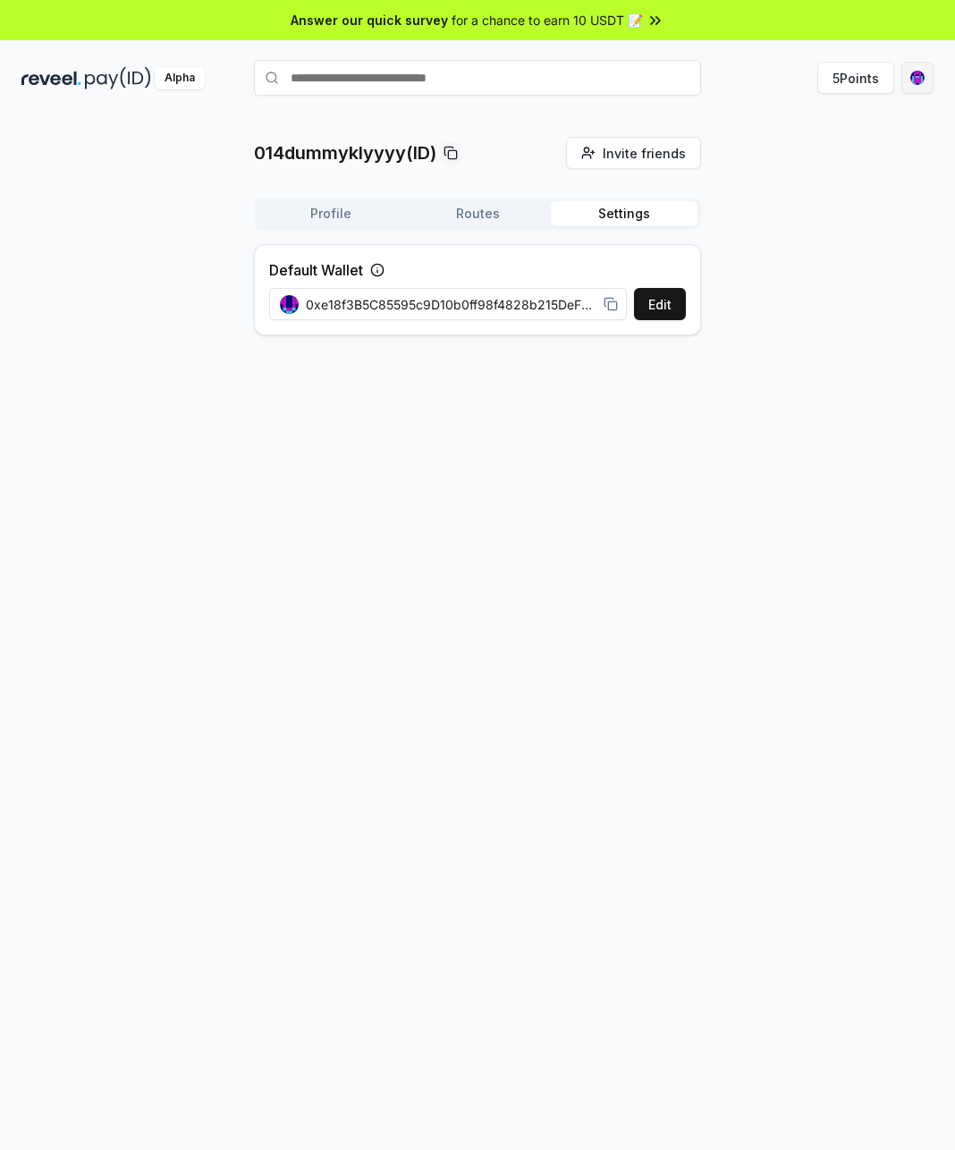
click at [930, 80] on html "Answer our quick survey for a chance to earn 10 USDT 📝 Alpha 5 Points 014dummyk…" at bounding box center [477, 575] width 955 height 1150
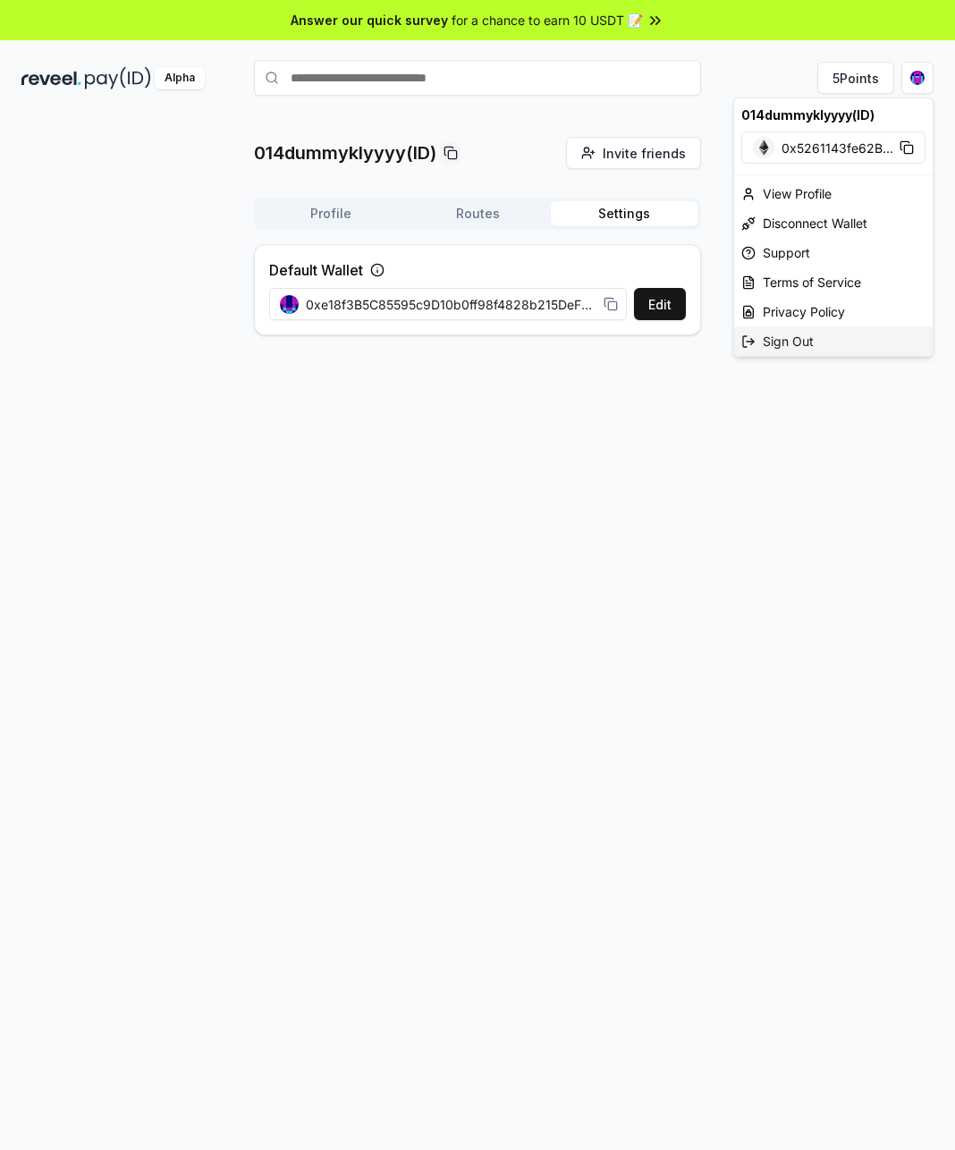
click at [776, 343] on div "Sign Out" at bounding box center [833, 341] width 199 height 30
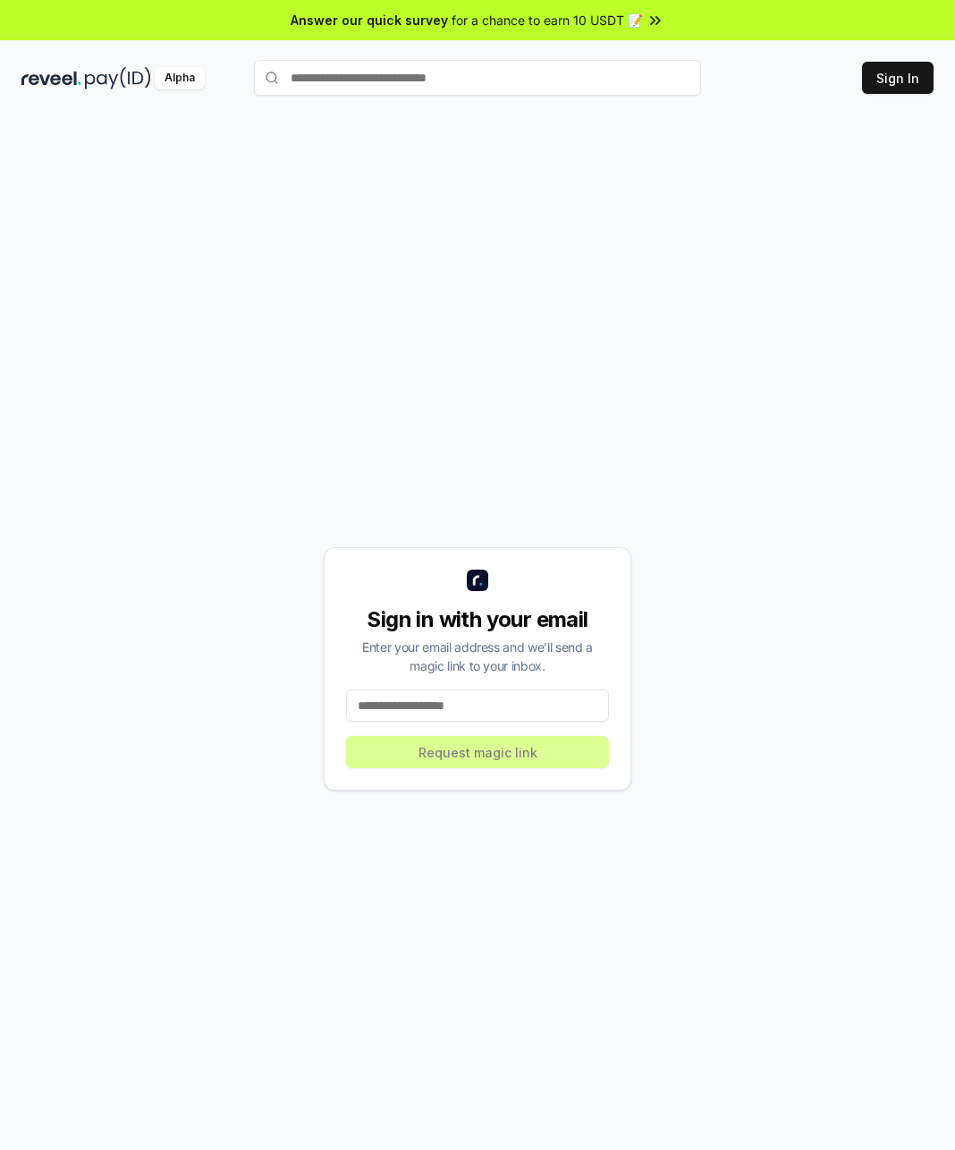
click at [397, 689] on div "Sign in with your email Enter your email address and we’ll send a magic link to…" at bounding box center [478, 668] width 308 height 243
click at [402, 689] on div "Sign in with your email Enter your email address and we’ll send a magic link to…" at bounding box center [478, 668] width 308 height 243
click at [406, 705] on input at bounding box center [477, 705] width 263 height 32
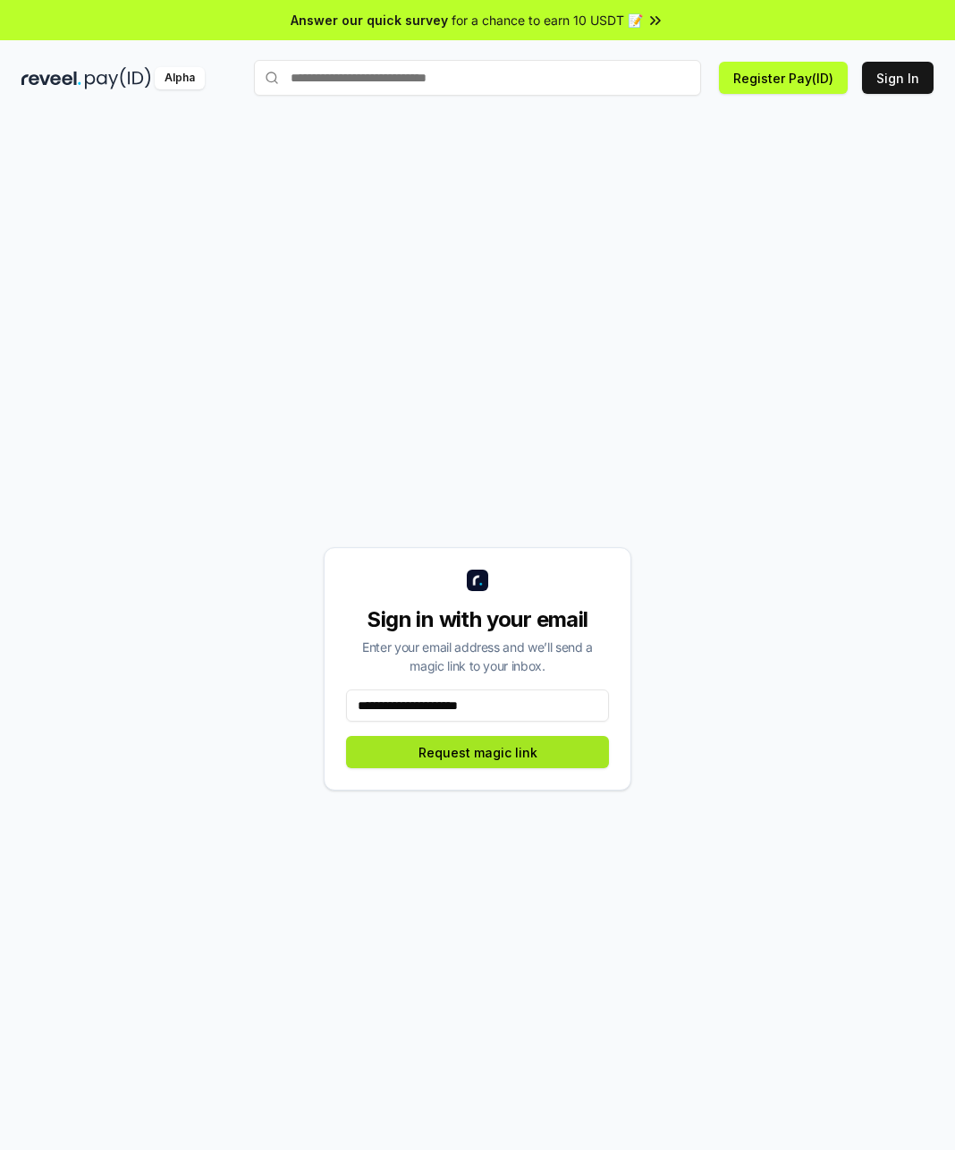
type input "**********"
click at [451, 757] on button "Request magic link" at bounding box center [477, 752] width 263 height 32
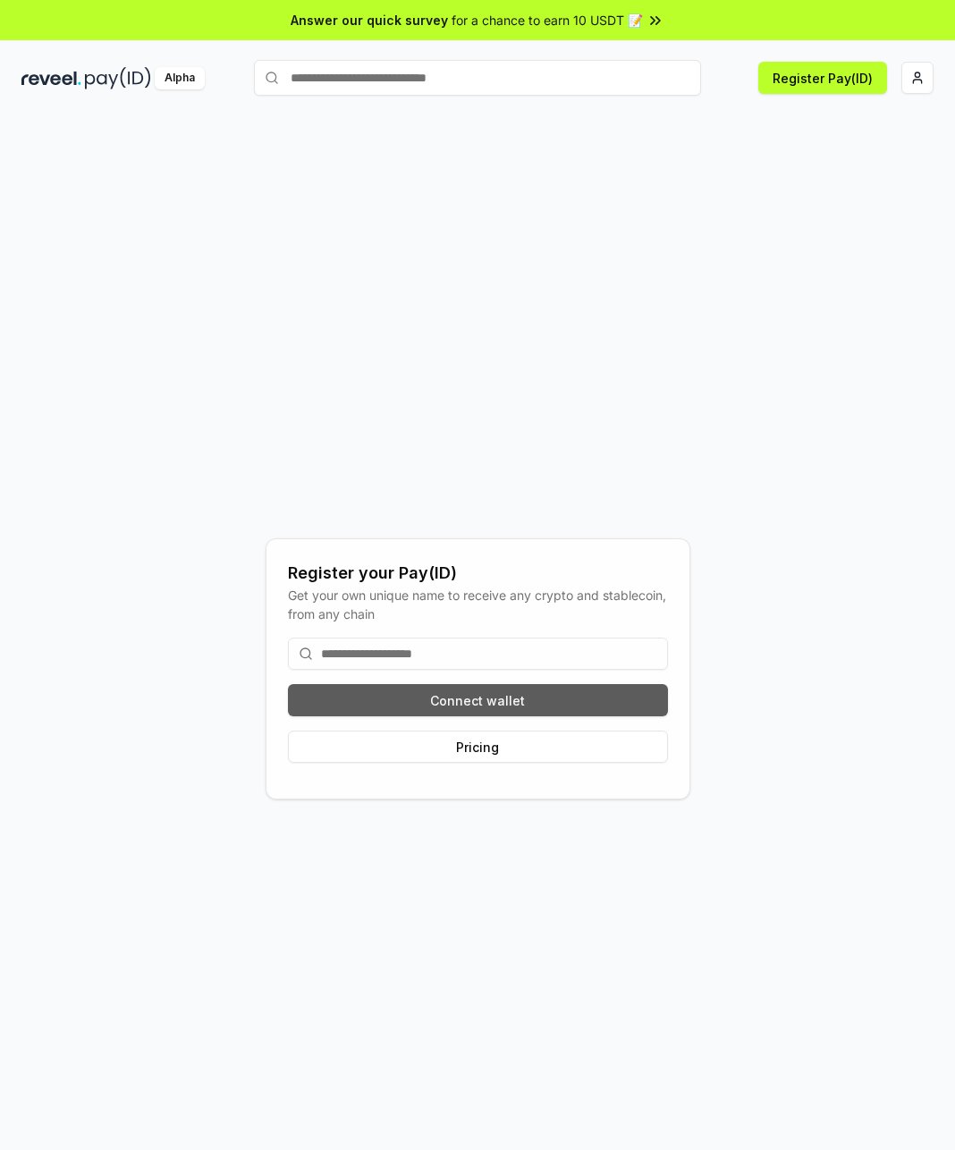
click at [467, 699] on button "Connect wallet" at bounding box center [478, 700] width 380 height 32
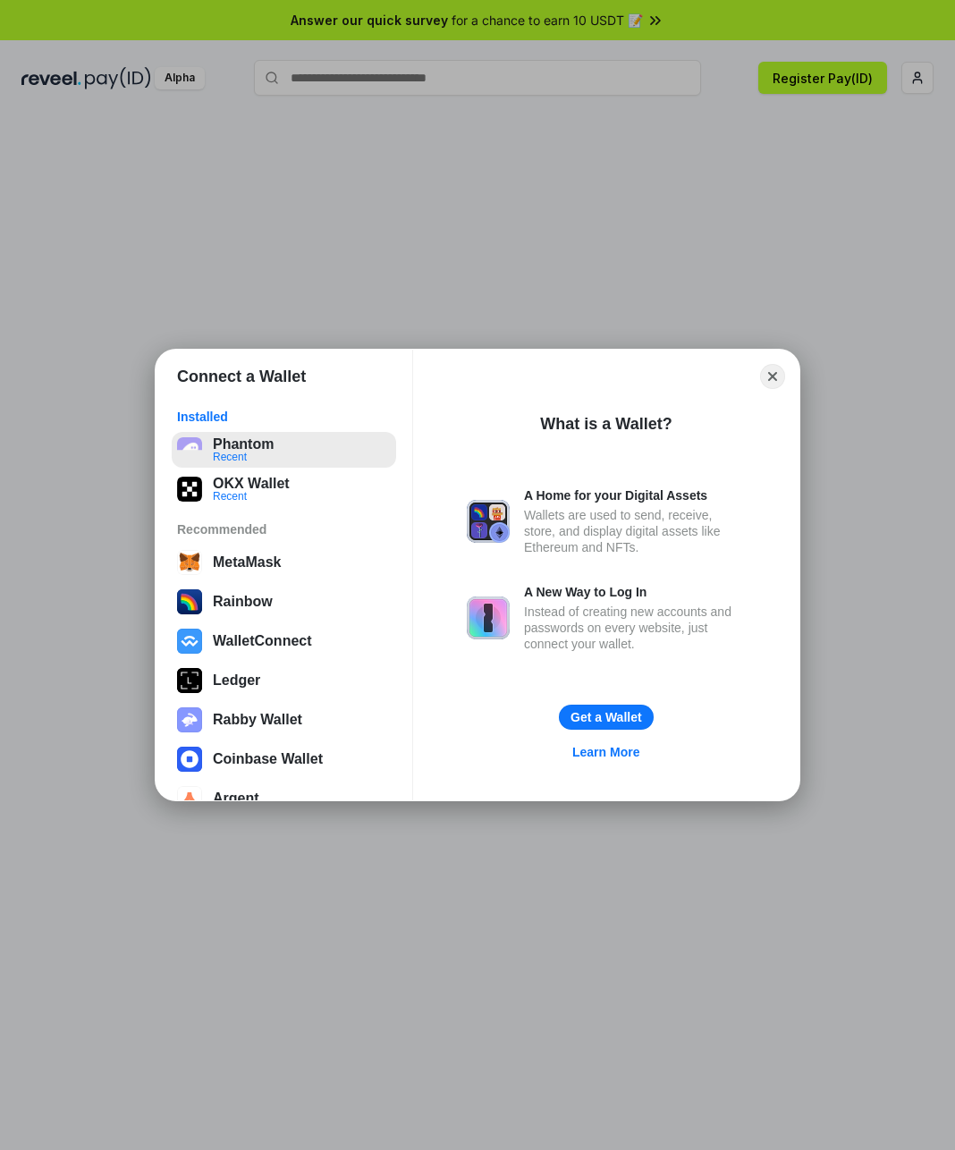
click at [256, 447] on button "Phantom Recent" at bounding box center [284, 450] width 224 height 36
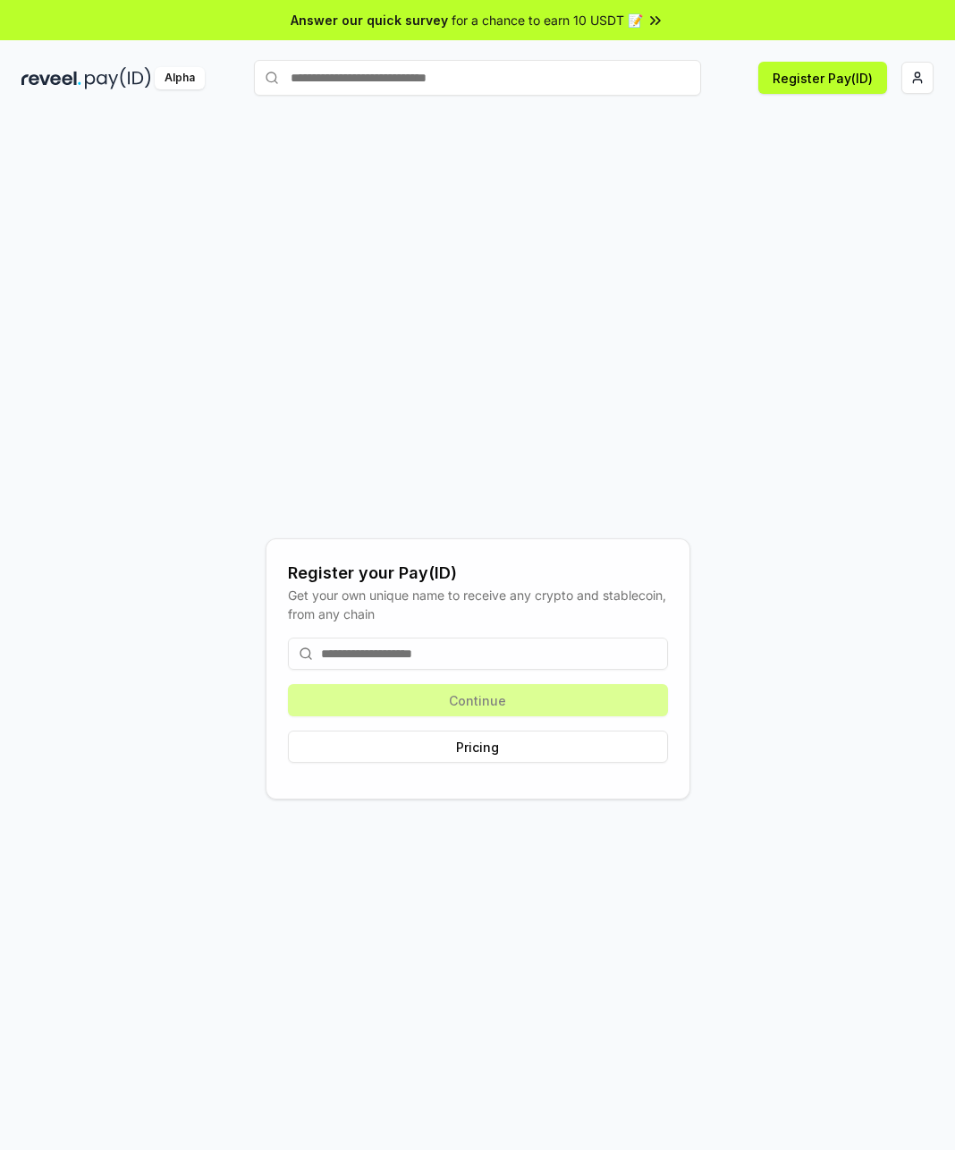
click at [458, 646] on input at bounding box center [478, 654] width 380 height 32
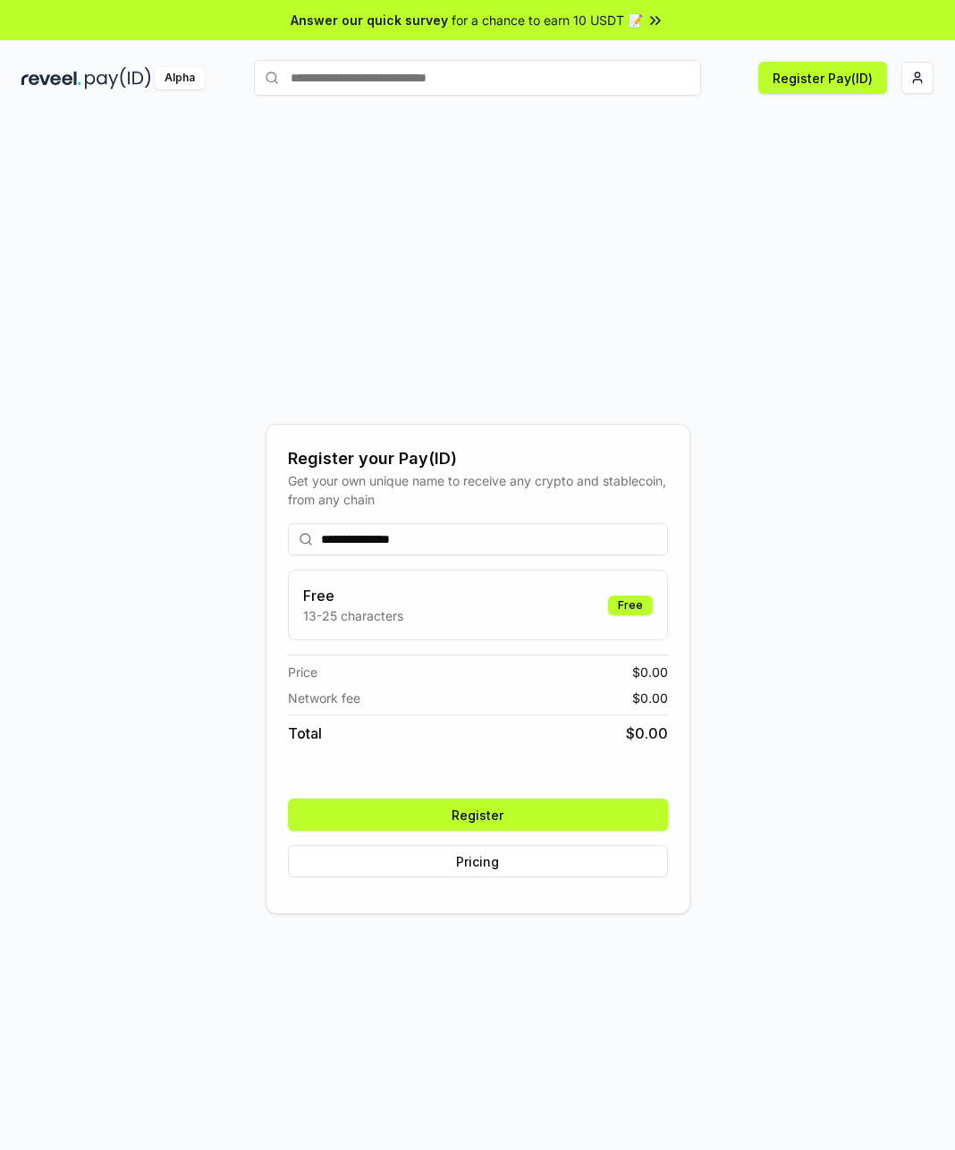
type input "**********"
click at [488, 817] on button "Register" at bounding box center [478, 815] width 380 height 32
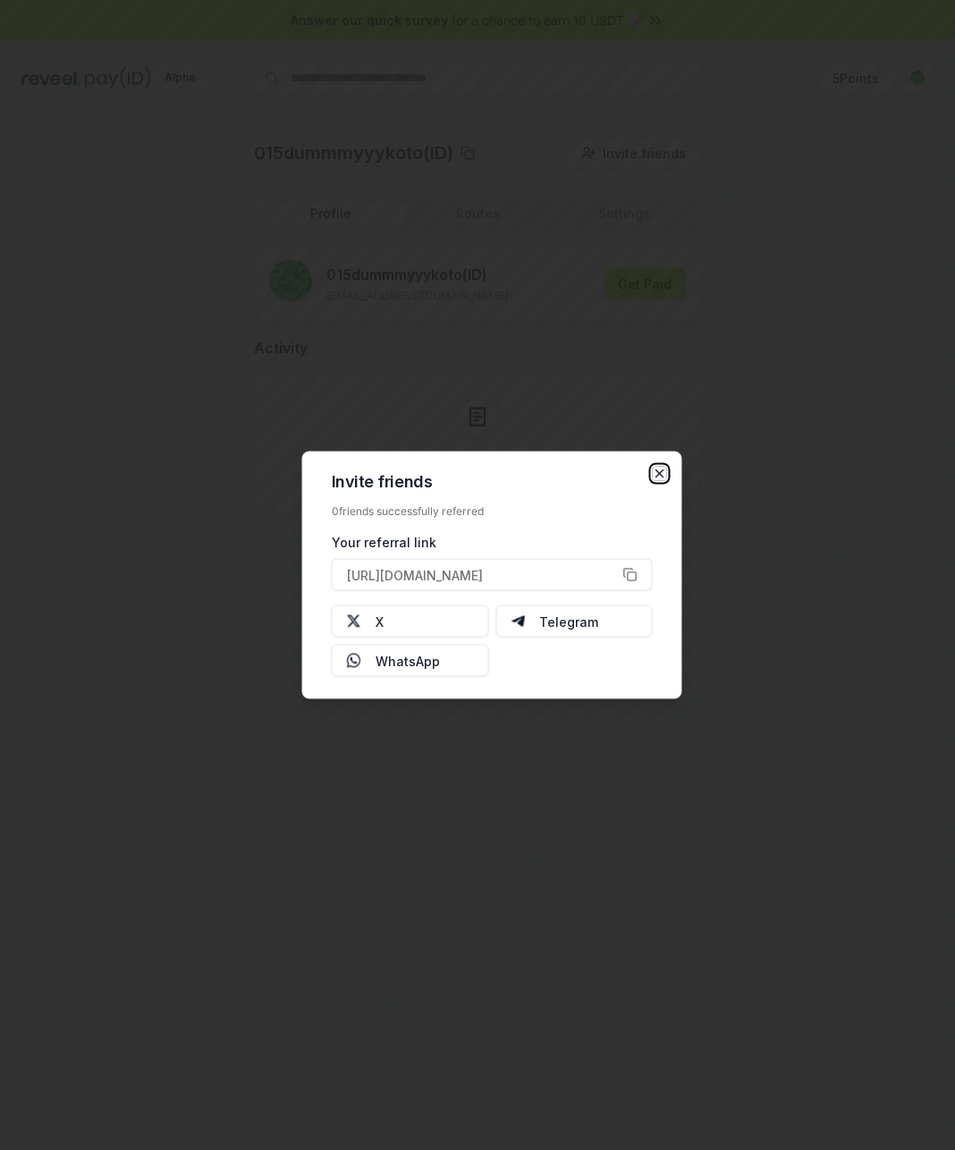
click at [657, 467] on icon "button" at bounding box center [660, 474] width 14 height 14
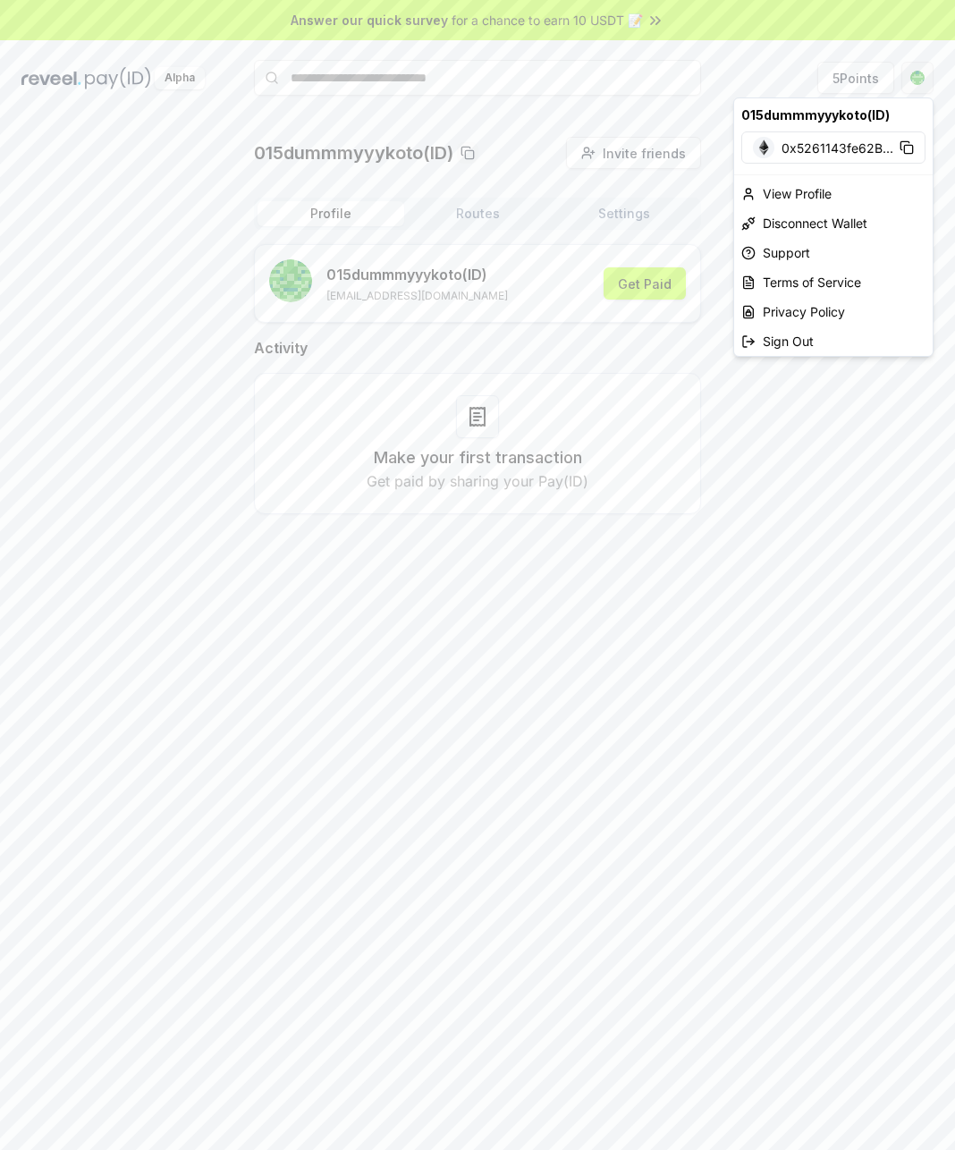
click at [918, 77] on html "Answer our quick survey for a chance to earn 10 USDT 📝 Alpha 5 Points 015dummmy…" at bounding box center [477, 575] width 955 height 1150
click at [841, 333] on div "Sign Out" at bounding box center [833, 341] width 199 height 30
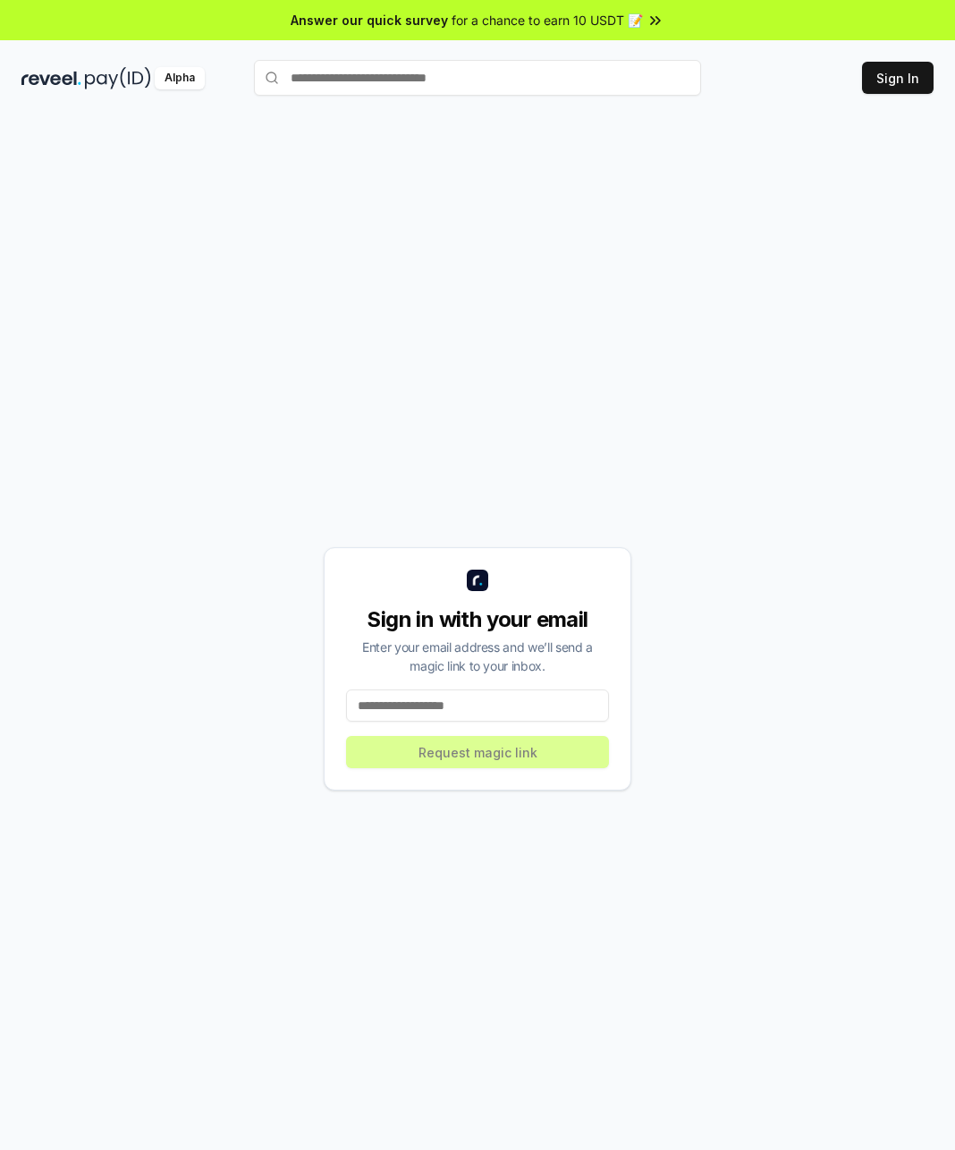
click at [509, 706] on input at bounding box center [477, 705] width 263 height 32
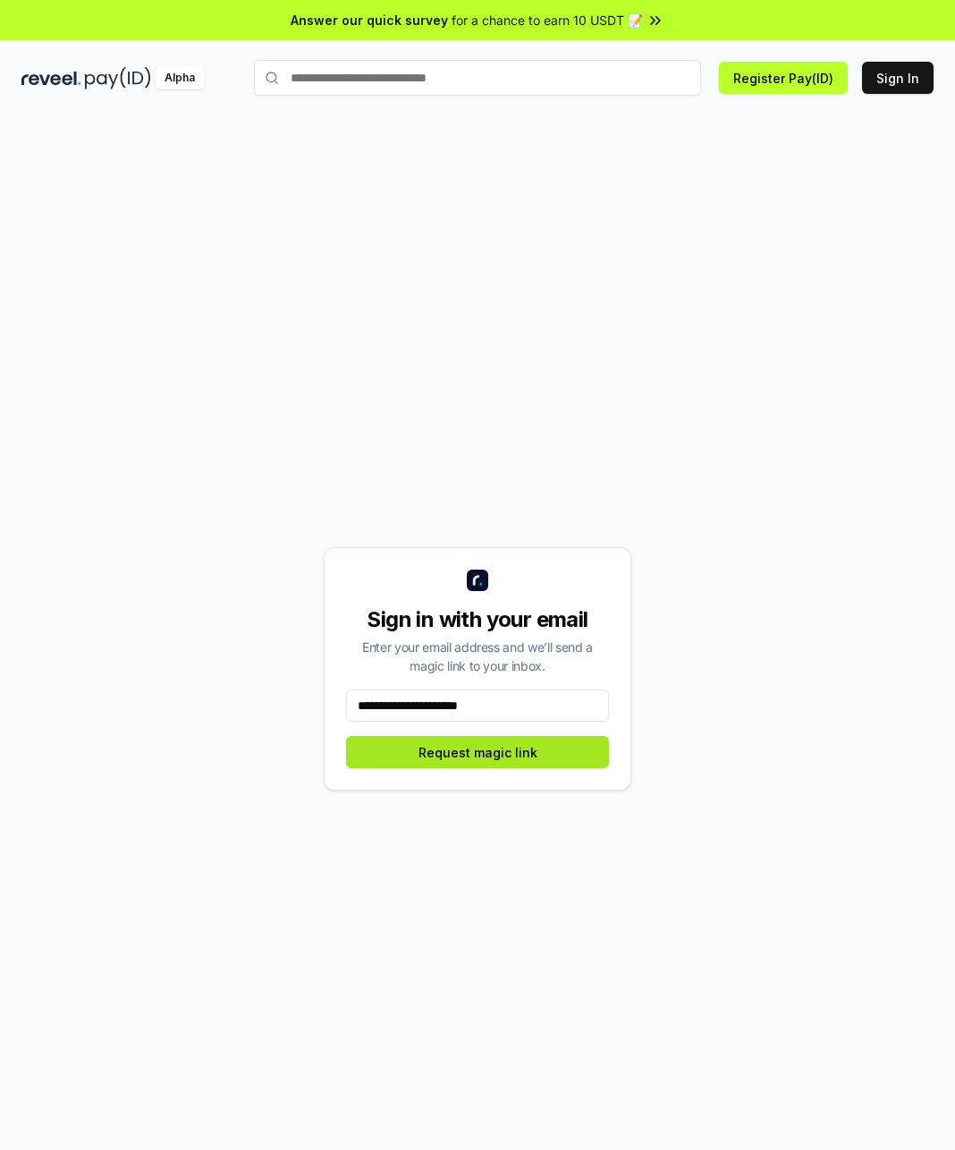
type input "**********"
click at [518, 746] on button "Request magic link" at bounding box center [477, 752] width 263 height 32
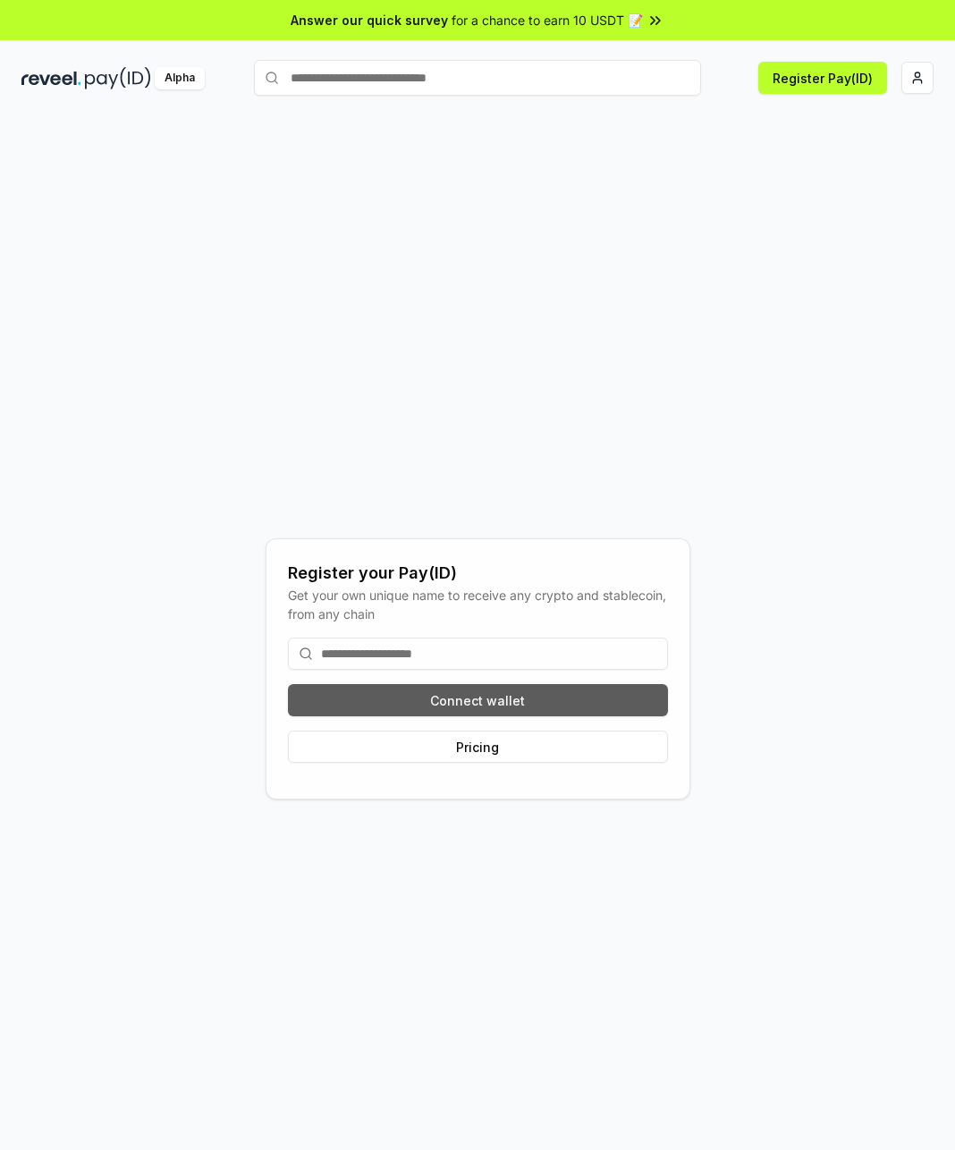
click at [423, 705] on button "Connect wallet" at bounding box center [478, 700] width 380 height 32
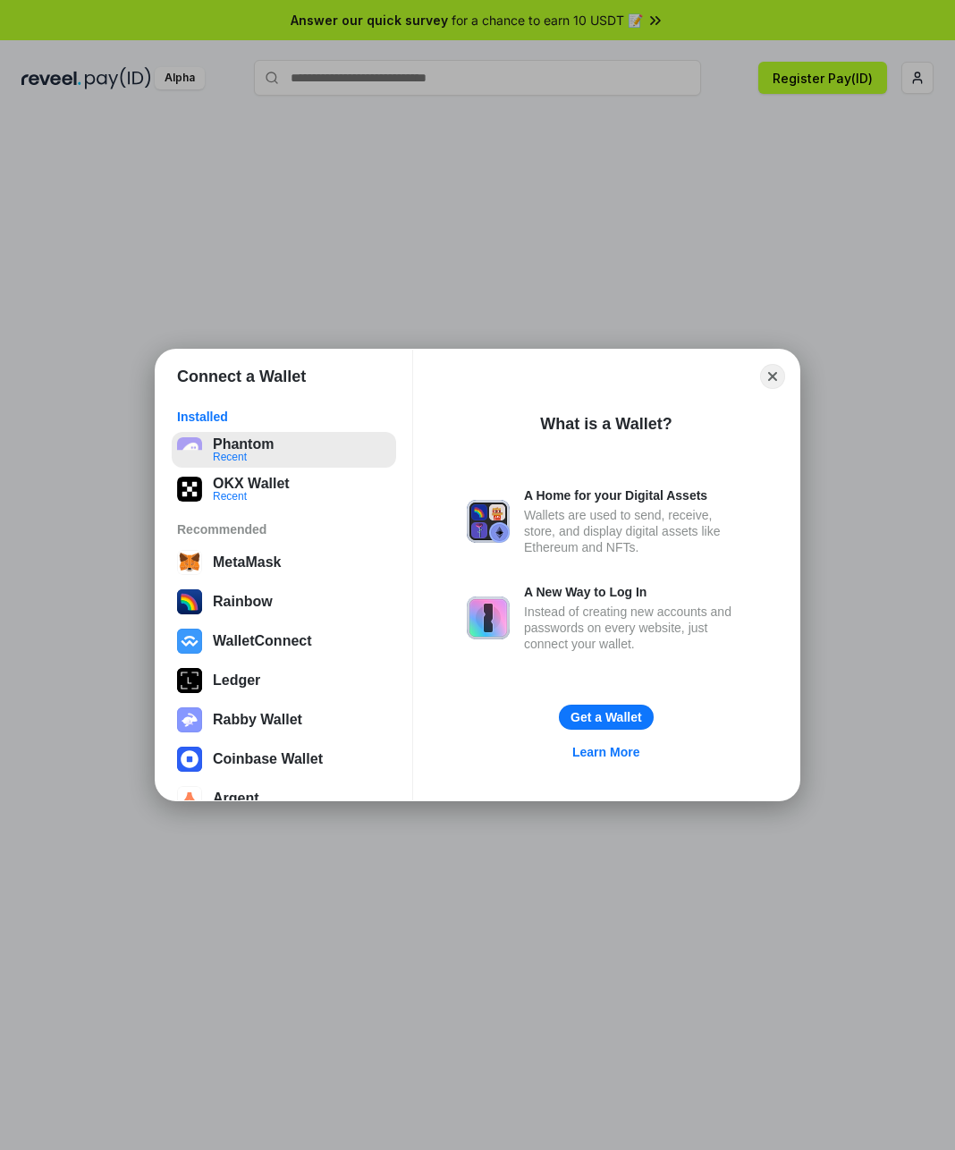
click at [282, 456] on button "Phantom Recent" at bounding box center [284, 450] width 224 height 36
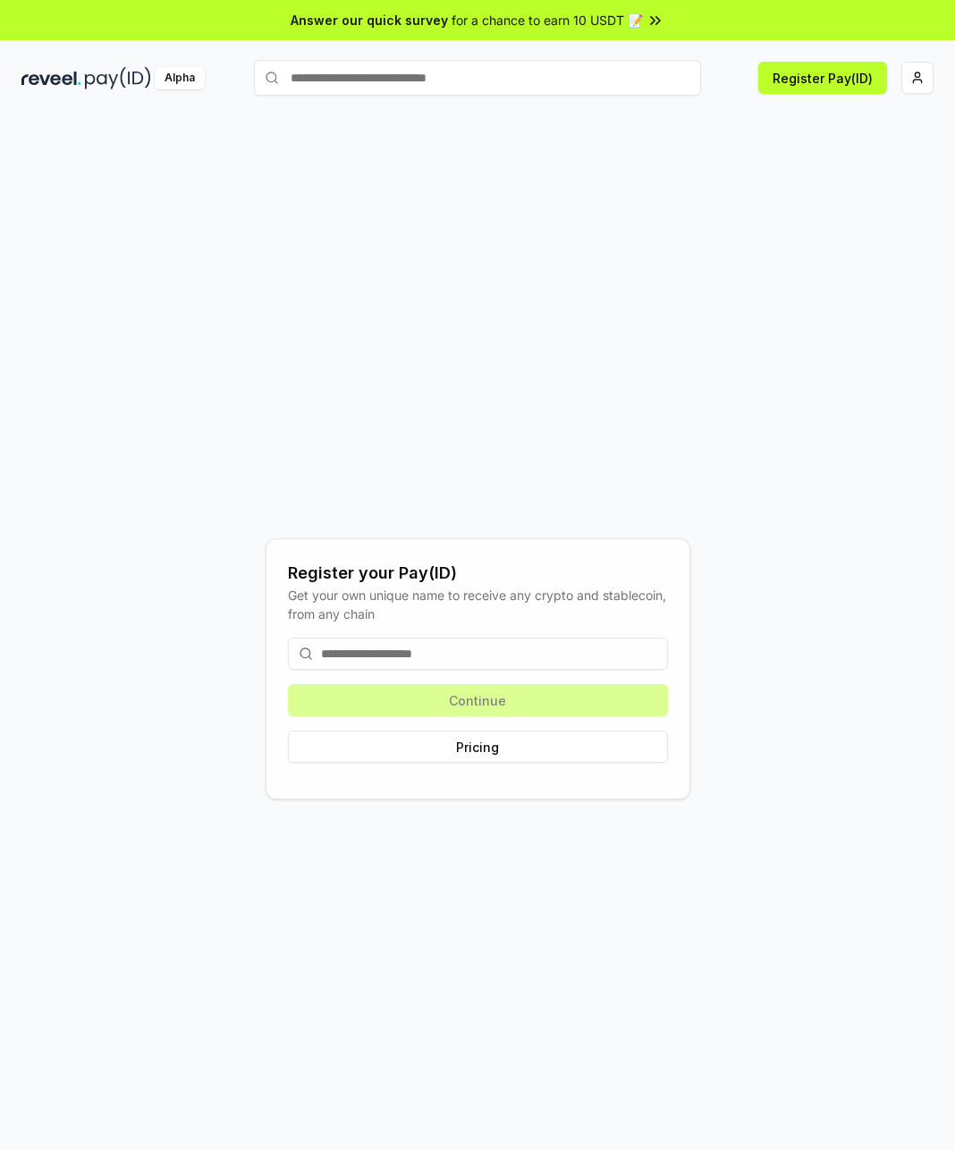
click at [434, 662] on input at bounding box center [478, 654] width 380 height 32
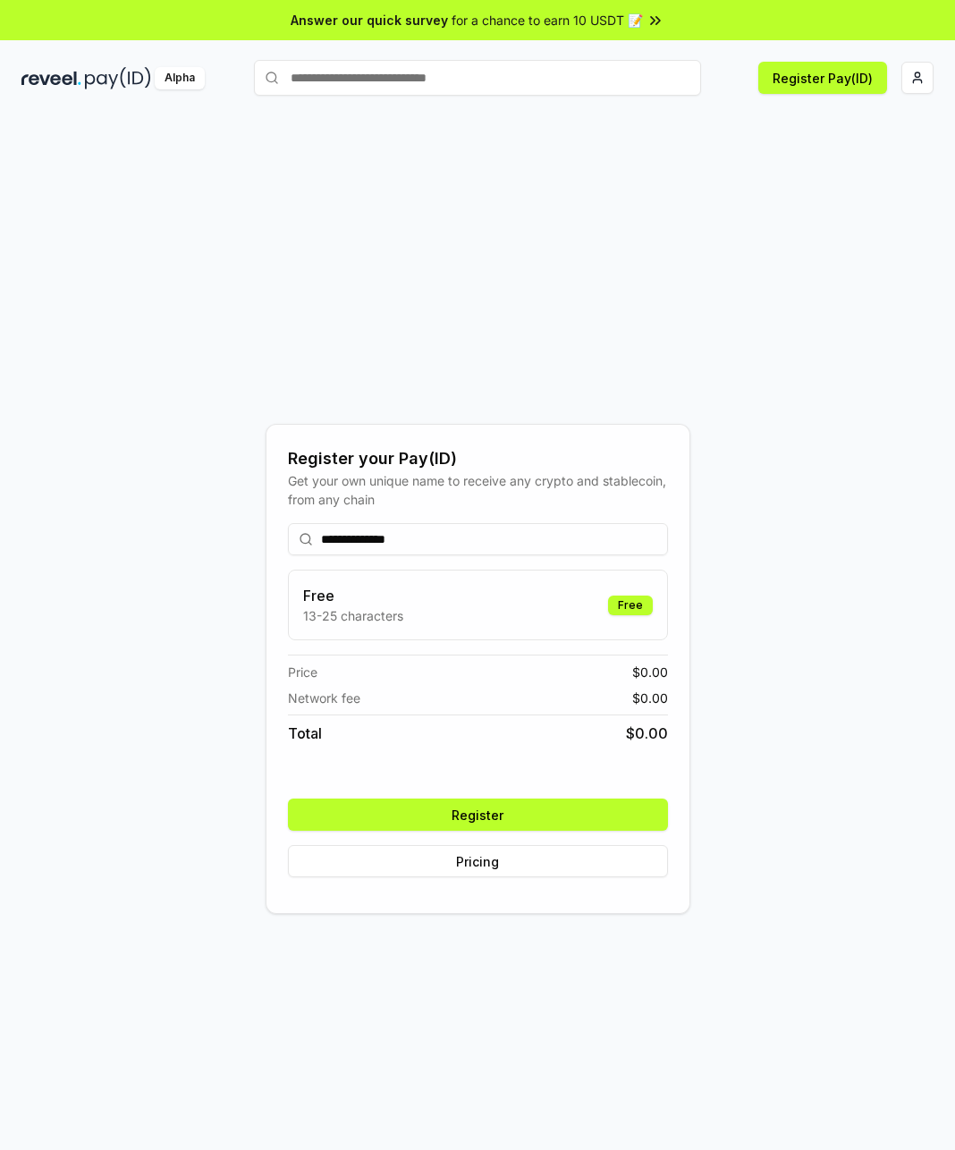
type input "**********"
click at [484, 817] on button "Register" at bounding box center [478, 815] width 380 height 32
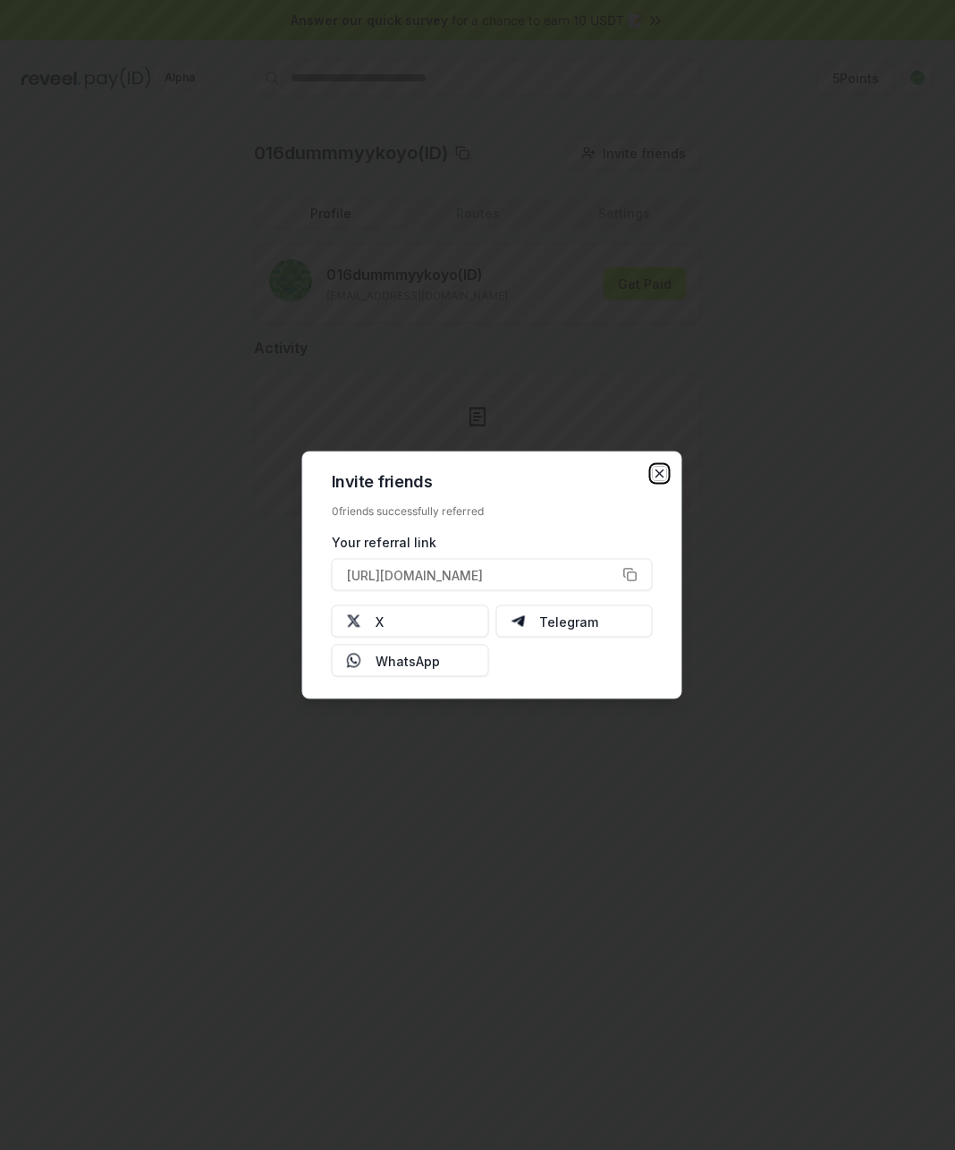
click at [659, 478] on icon "button" at bounding box center [660, 474] width 14 height 14
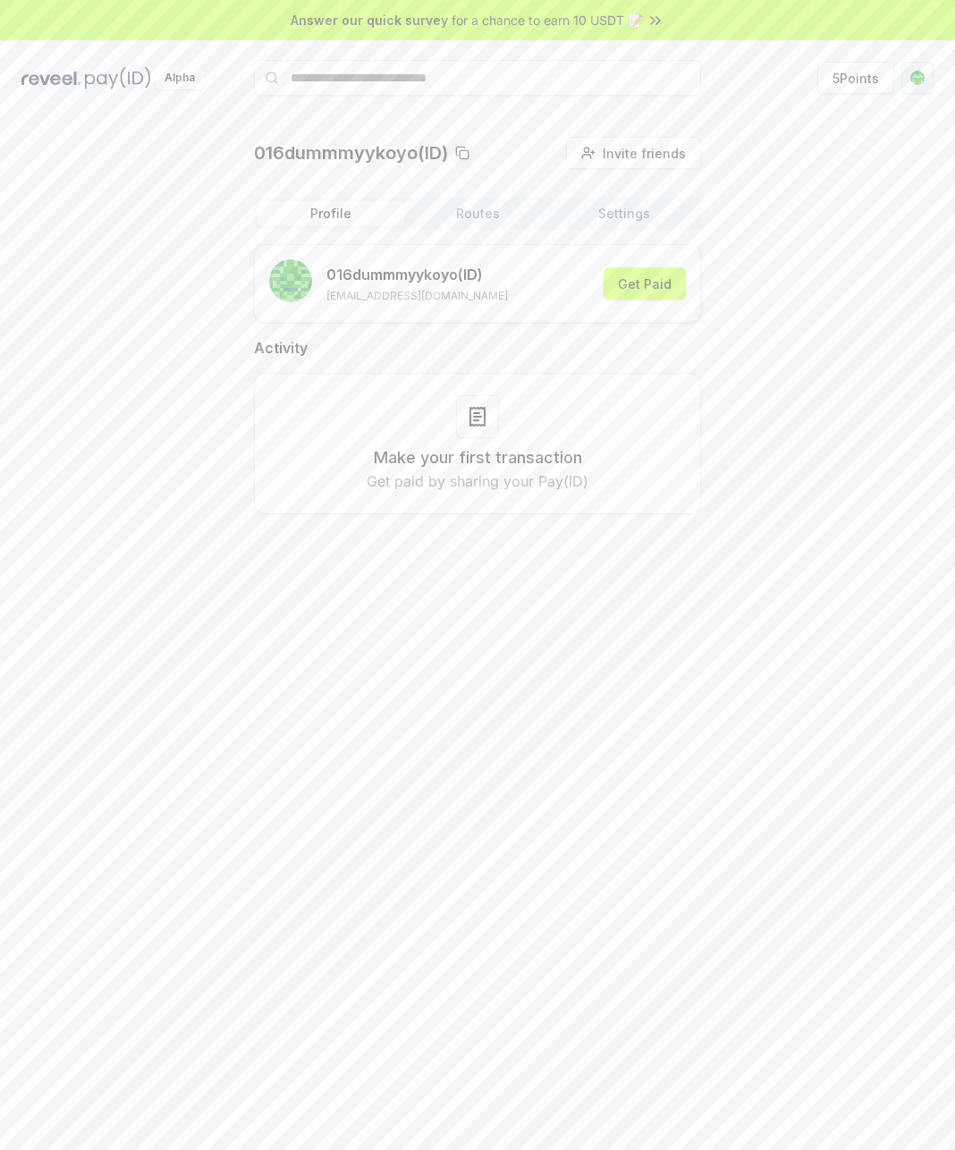
click at [927, 73] on html "Answer our quick survey for a chance to earn 10 USDT 📝 Alpha 5 Points 016dummmy…" at bounding box center [477, 575] width 955 height 1150
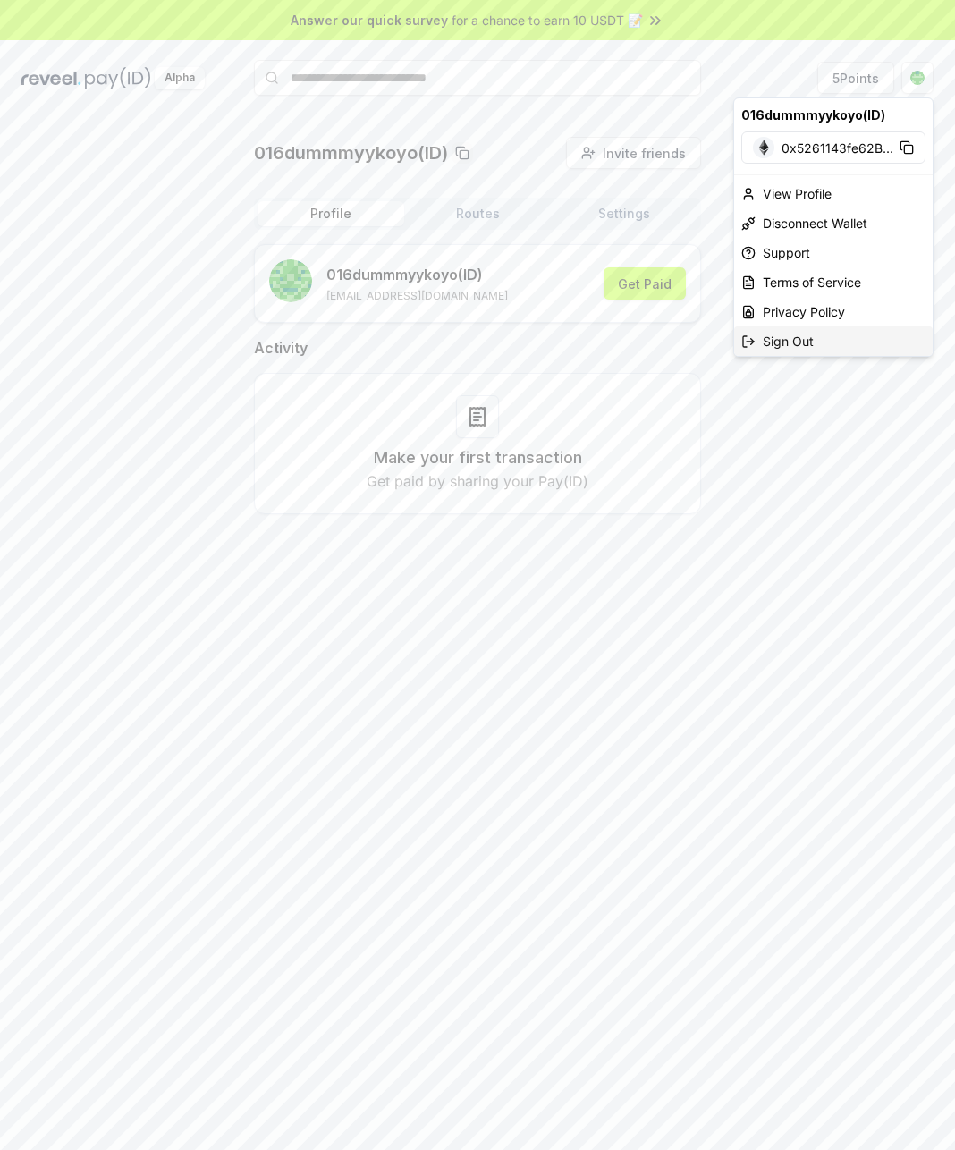
click at [824, 345] on div "Sign Out" at bounding box center [833, 341] width 199 height 30
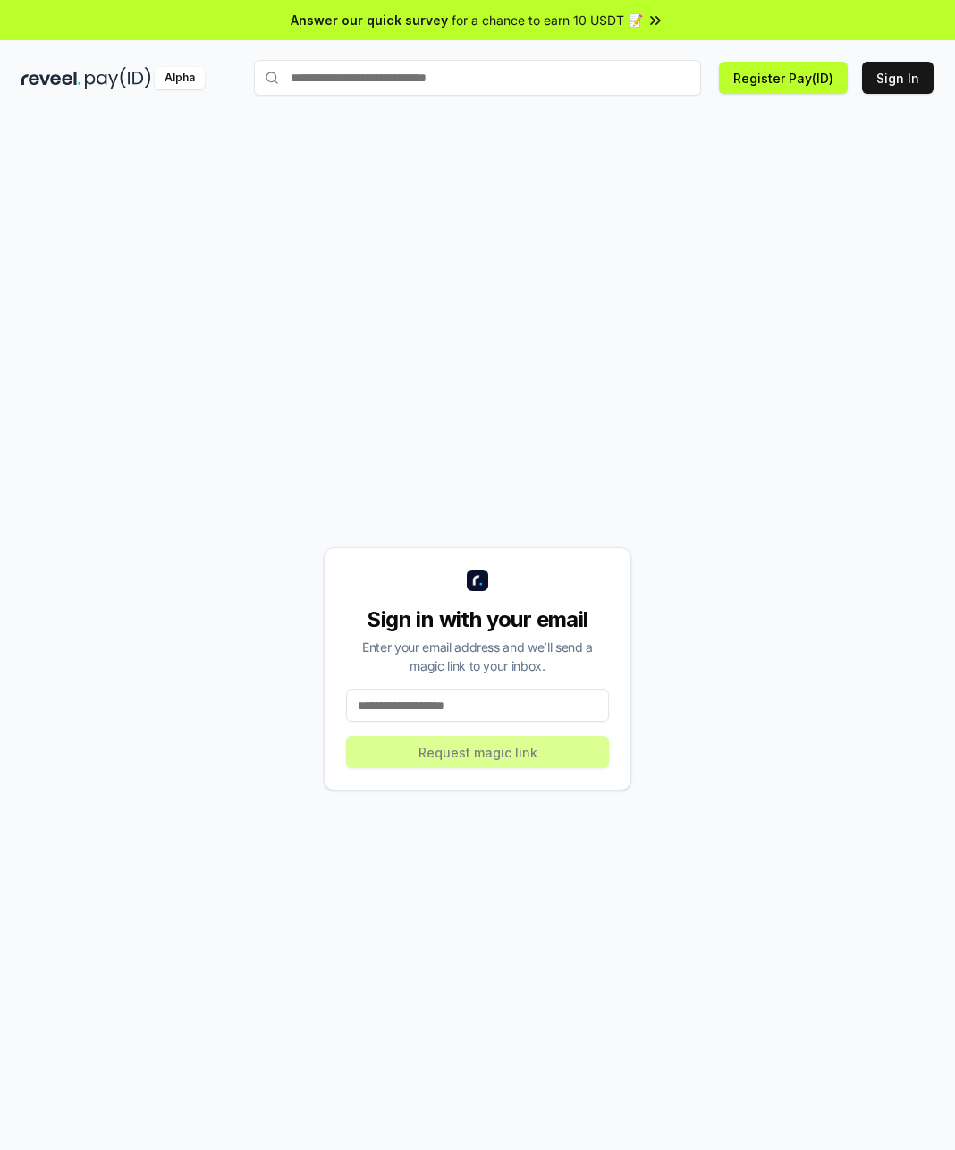
click at [482, 701] on input at bounding box center [477, 705] width 263 height 32
type input "**********"
click at [532, 746] on button "Request magic link" at bounding box center [477, 752] width 263 height 32
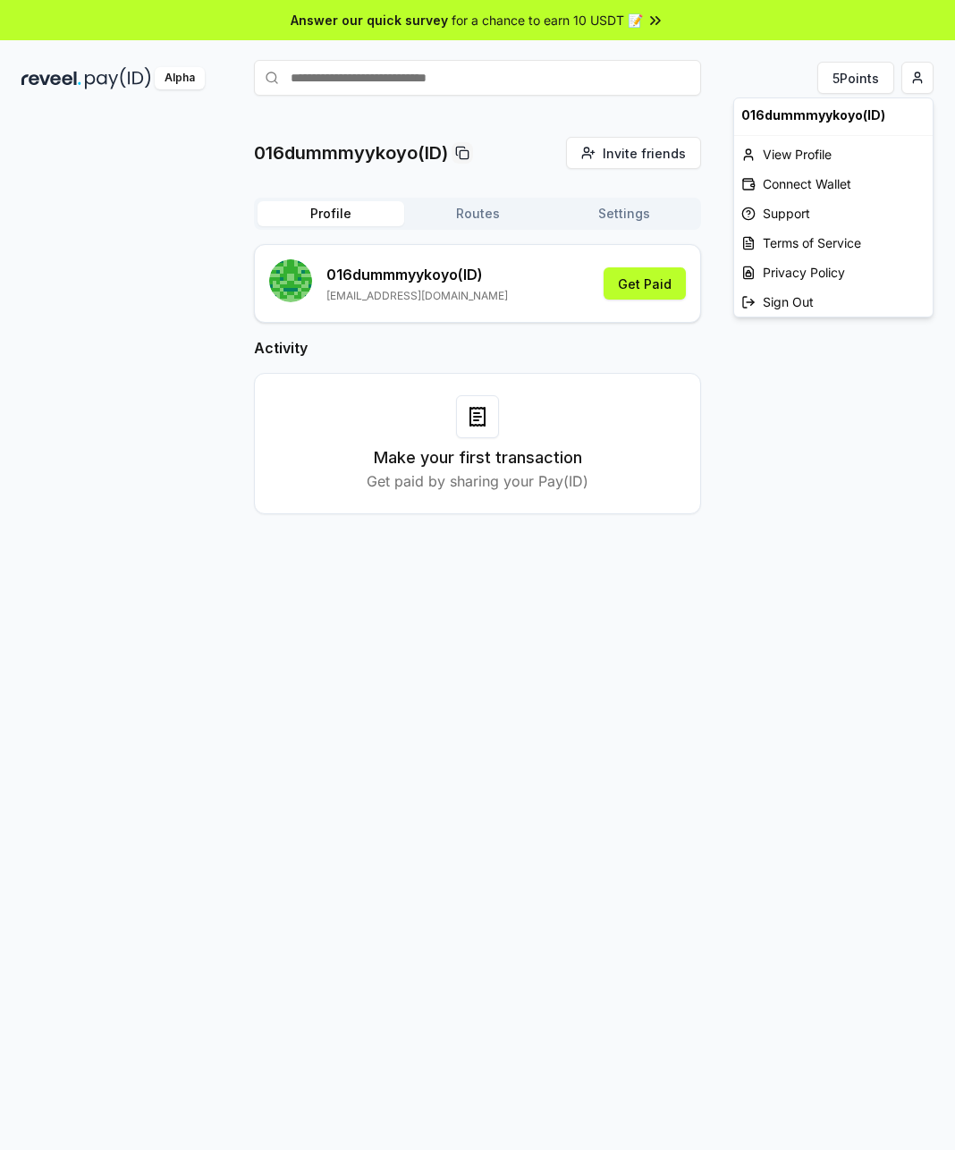
click at [915, 77] on html "Answer our quick survey for a chance to earn 10 USDT 📝 Alpha 5 Points 016dummmy…" at bounding box center [477, 575] width 955 height 1150
click at [822, 299] on div "Sign Out" at bounding box center [833, 302] width 199 height 30
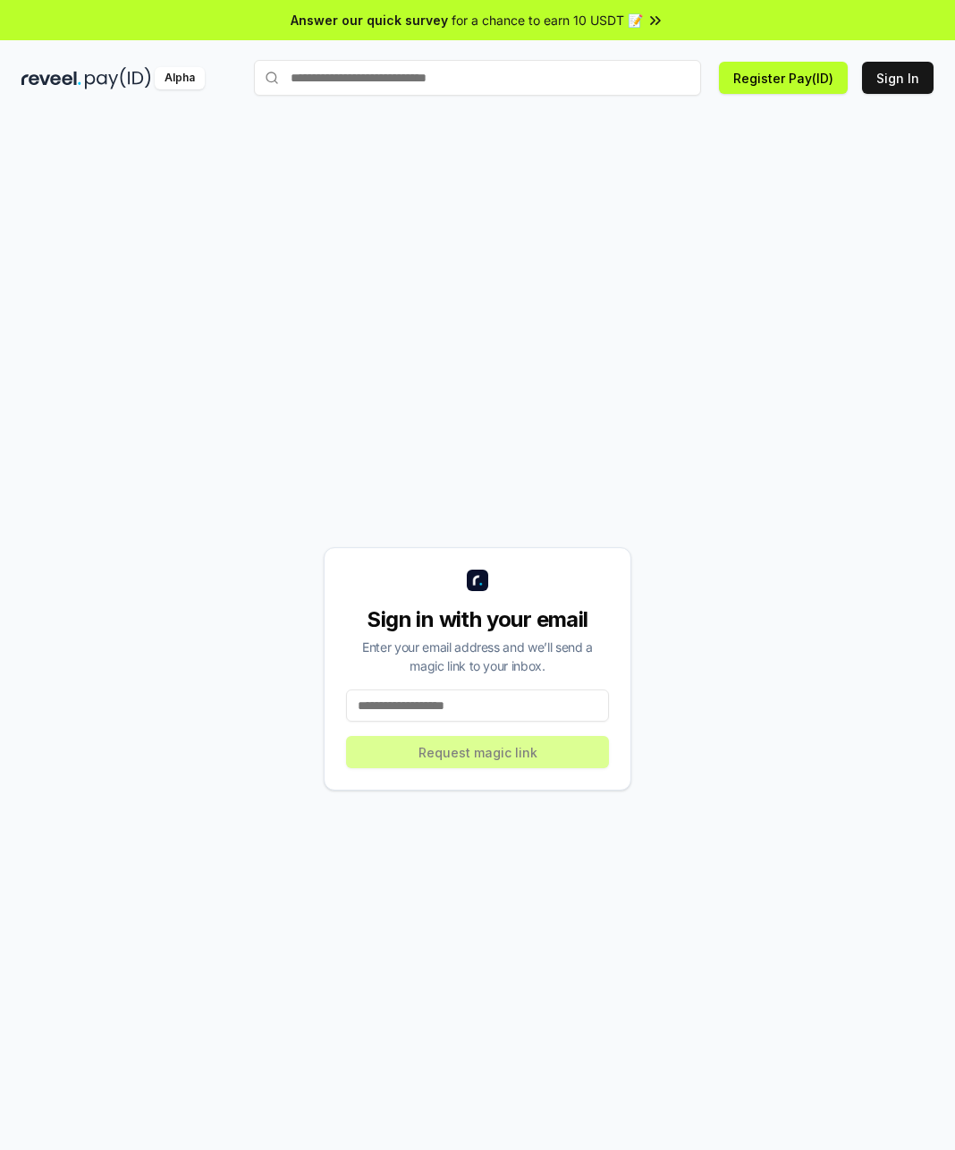
click at [444, 719] on input at bounding box center [477, 705] width 263 height 32
type input "**********"
click at [484, 755] on button "Request magic link" at bounding box center [477, 752] width 263 height 32
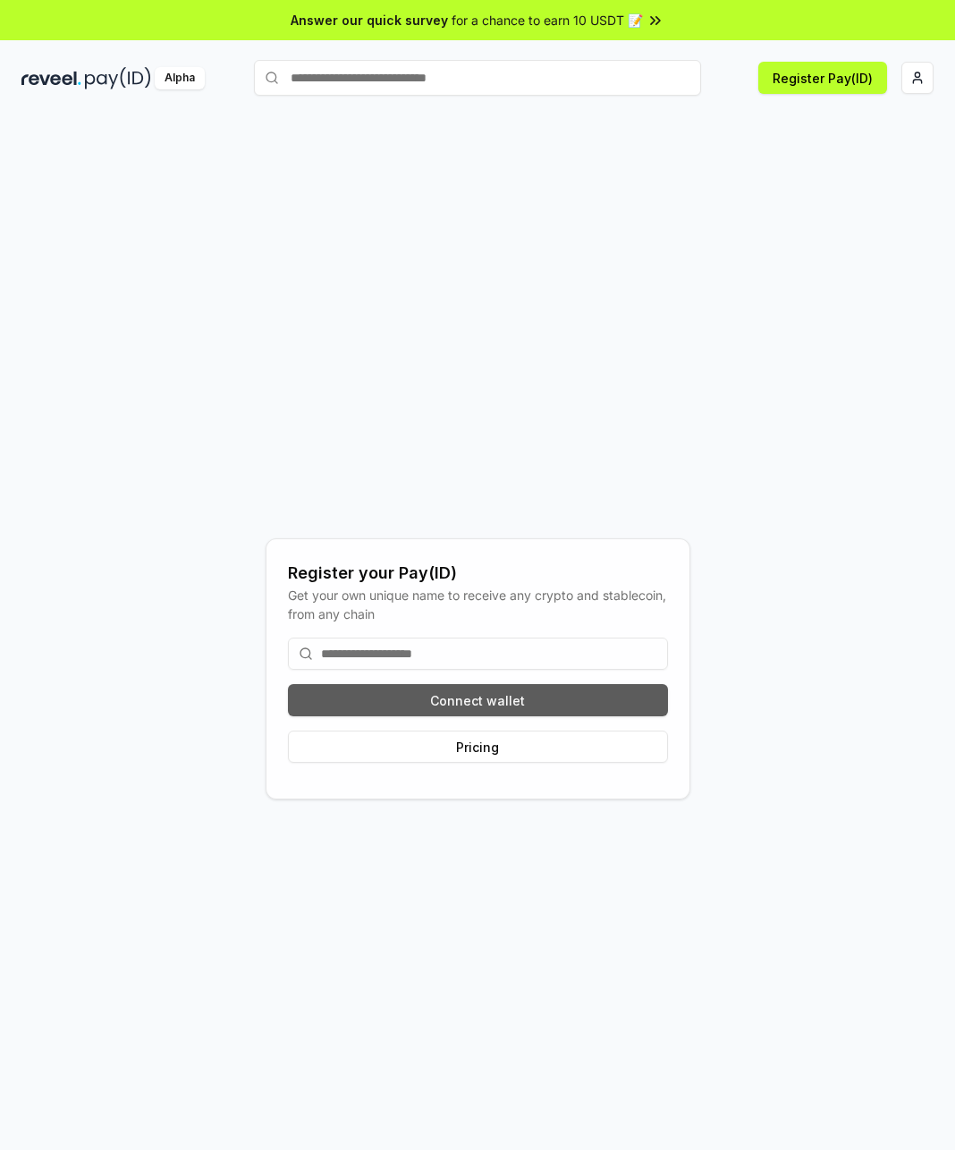
click at [491, 692] on button "Connect wallet" at bounding box center [478, 700] width 380 height 32
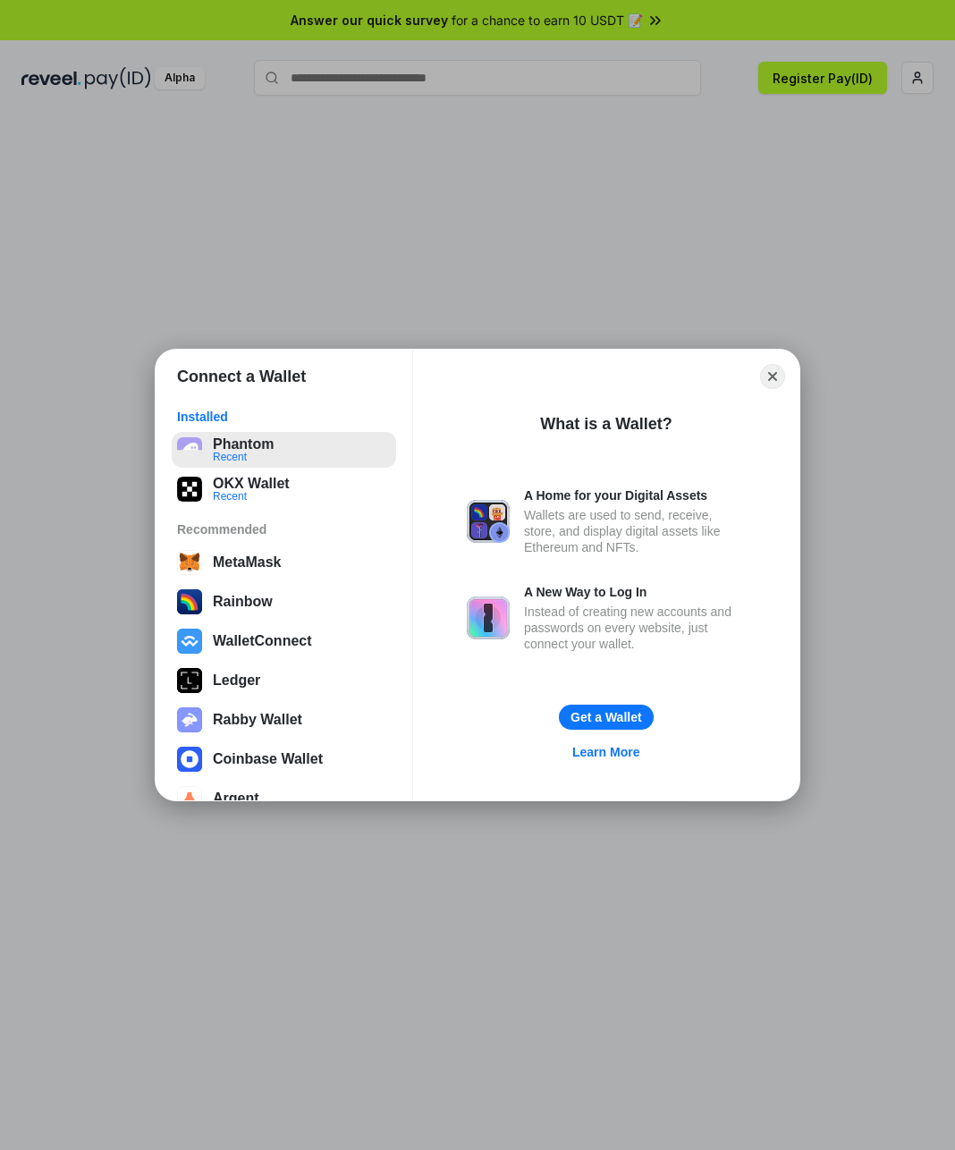
click at [230, 440] on button "Phantom Recent" at bounding box center [284, 450] width 224 height 36
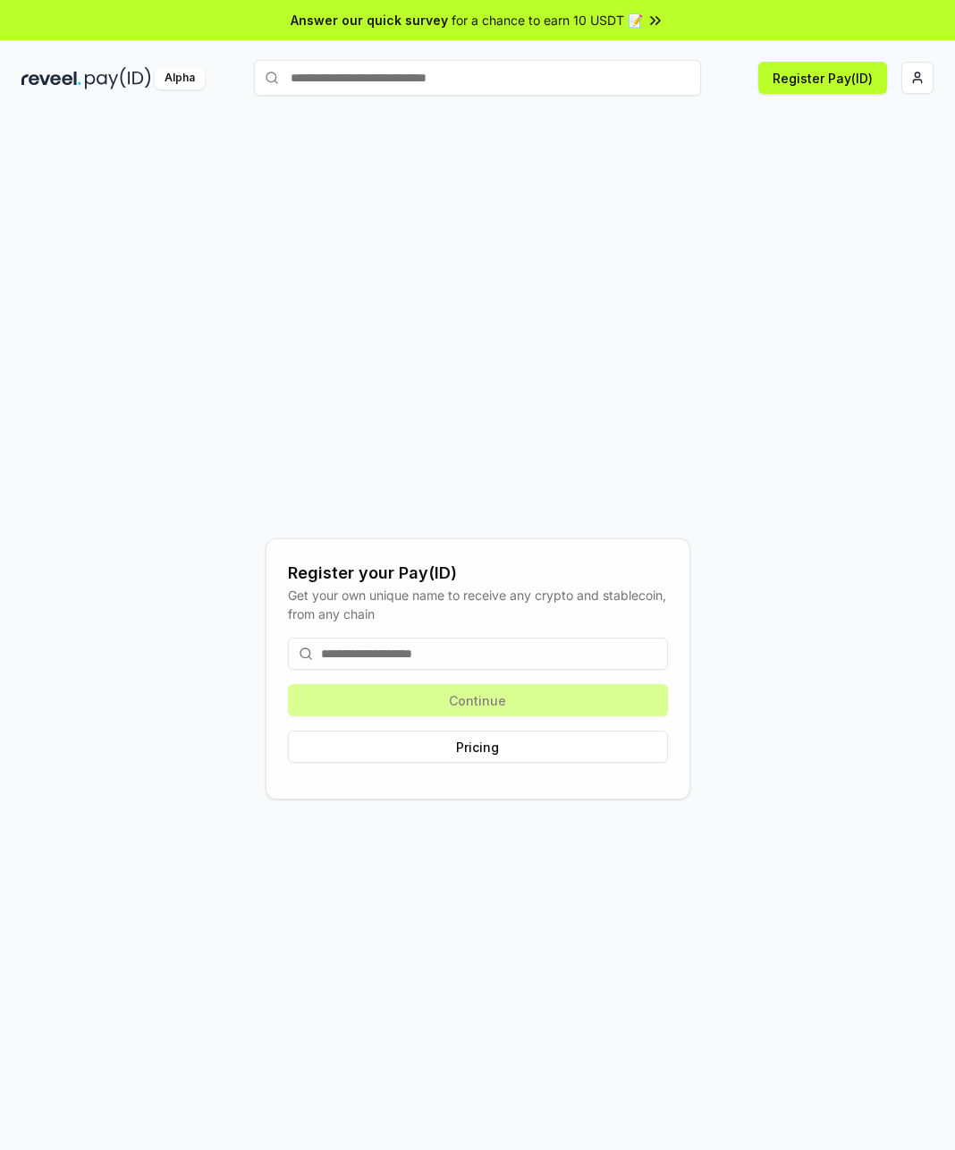
click at [450, 655] on input at bounding box center [478, 654] width 380 height 32
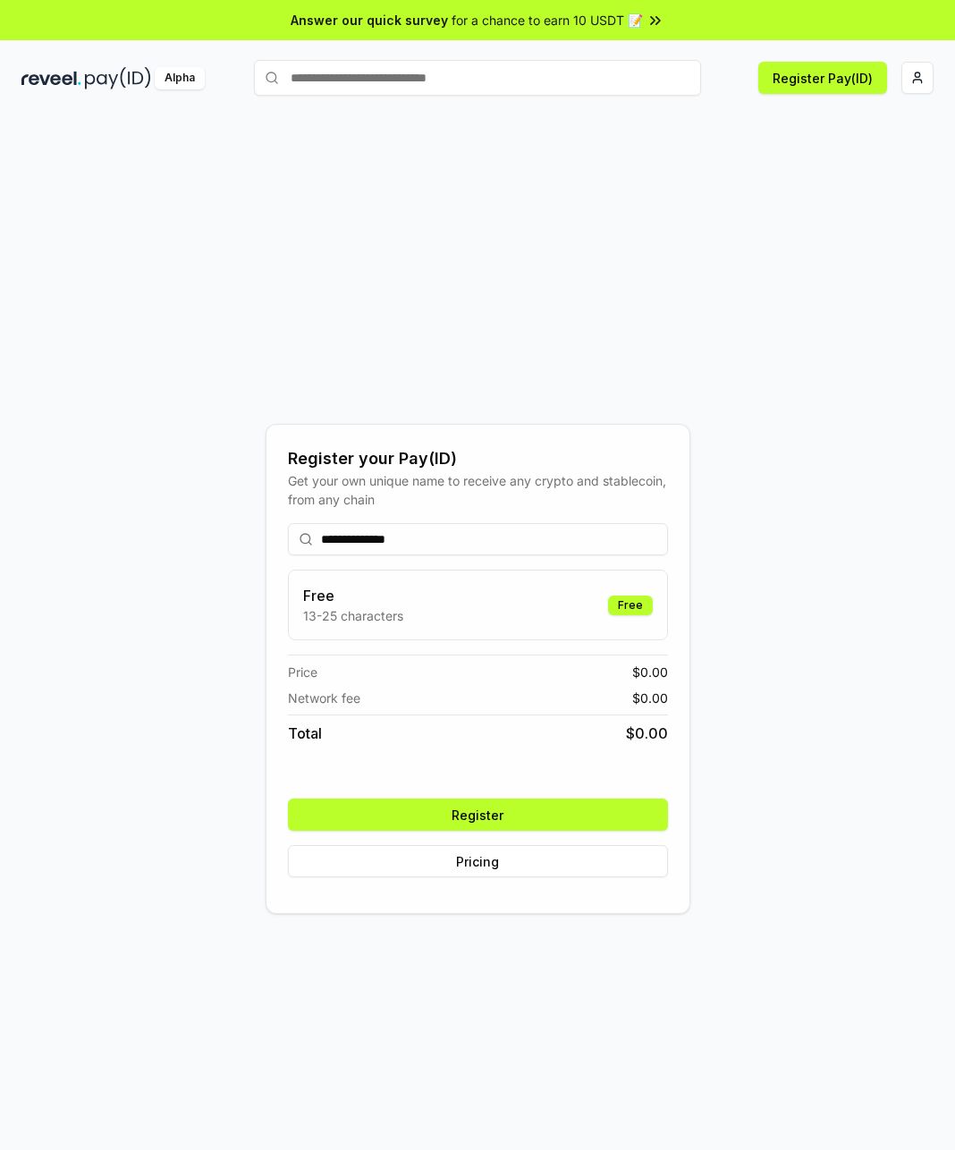
type input "**********"
click at [416, 796] on div "**********" at bounding box center [478, 700] width 380 height 383
click at [416, 808] on button "Register" at bounding box center [478, 815] width 380 height 32
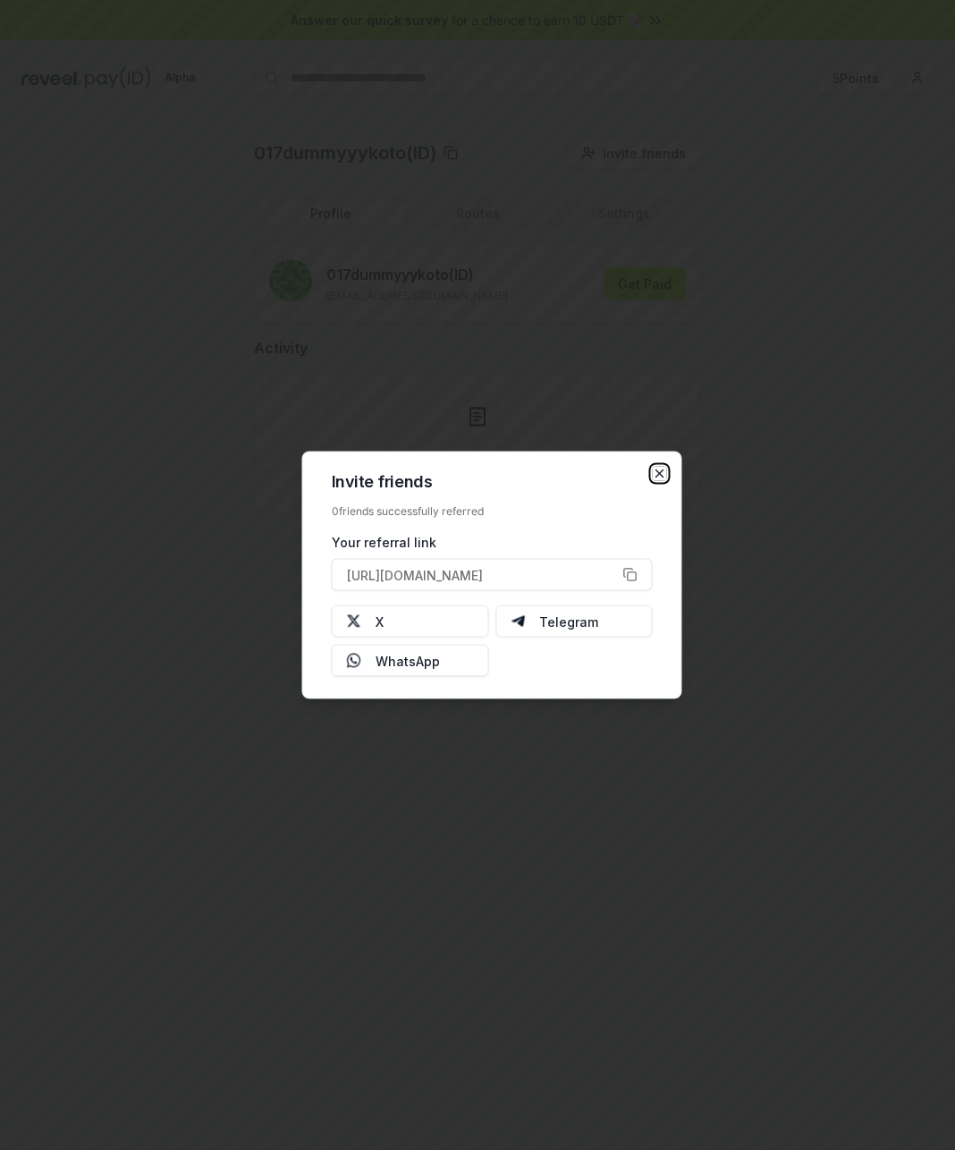
click at [666, 467] on icon "button" at bounding box center [660, 474] width 14 height 14
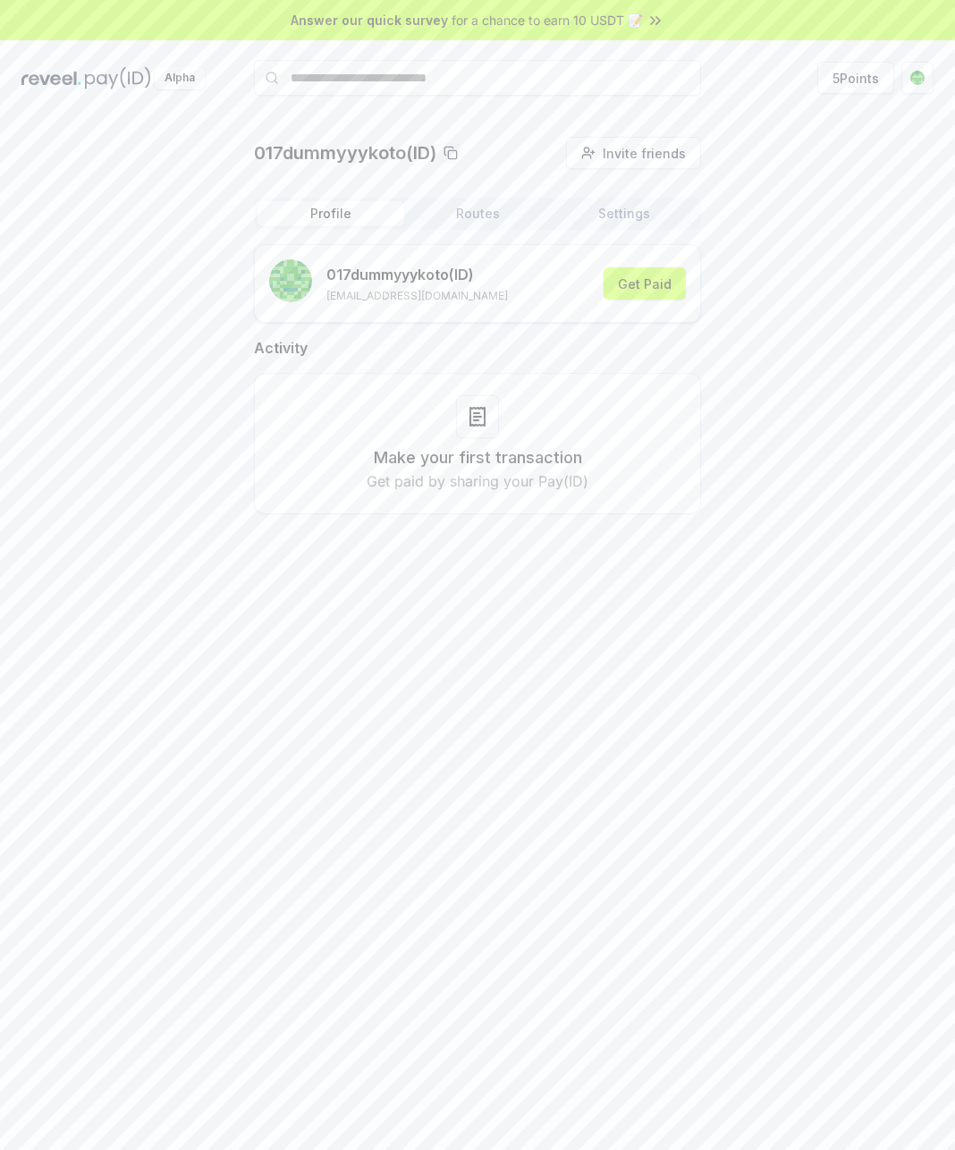
click at [620, 232] on div "Profile Routes Settings 017dummyyykoto (ID) 017dummykoto@gmail.com Get Paid Act…" at bounding box center [477, 370] width 447 height 345
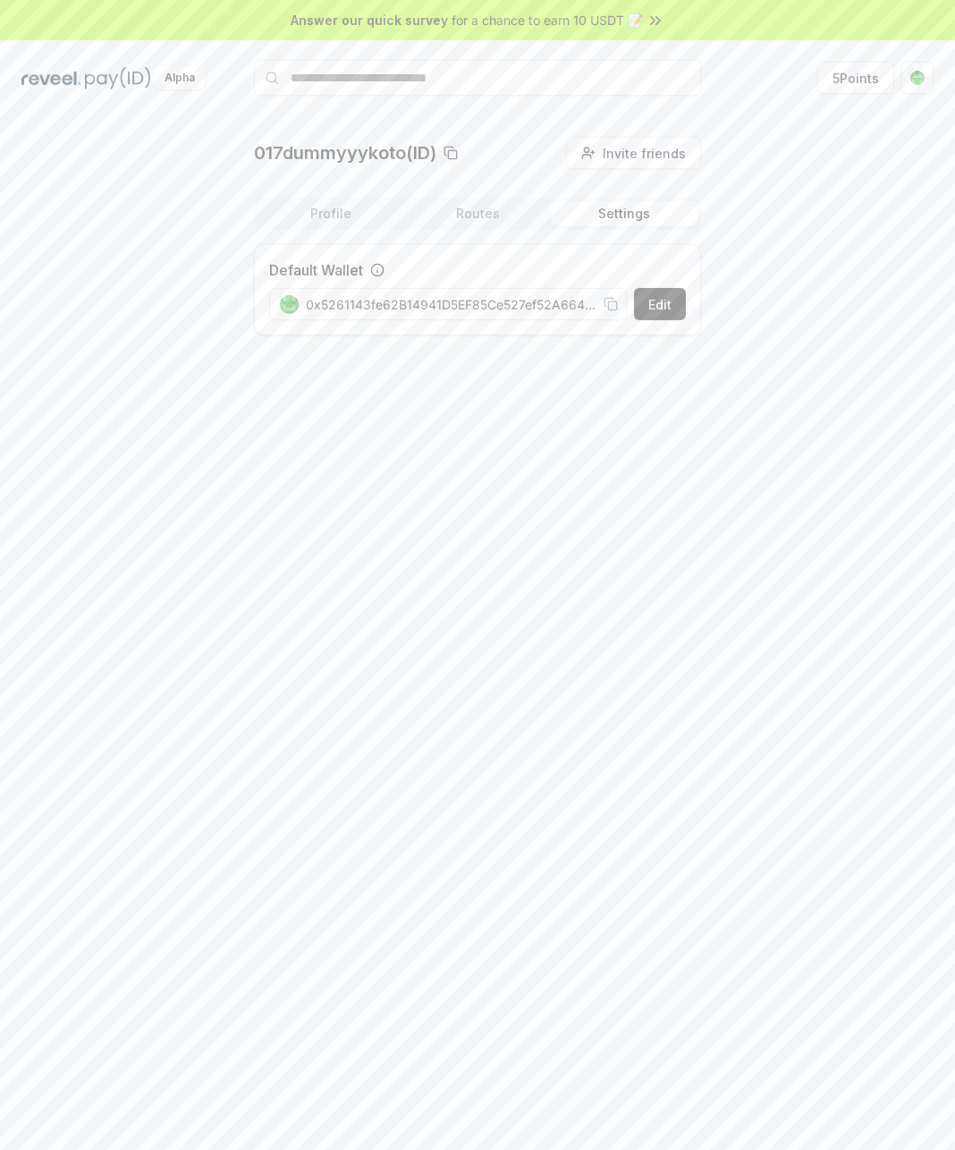
click at [620, 219] on button "Settings" at bounding box center [624, 213] width 147 height 25
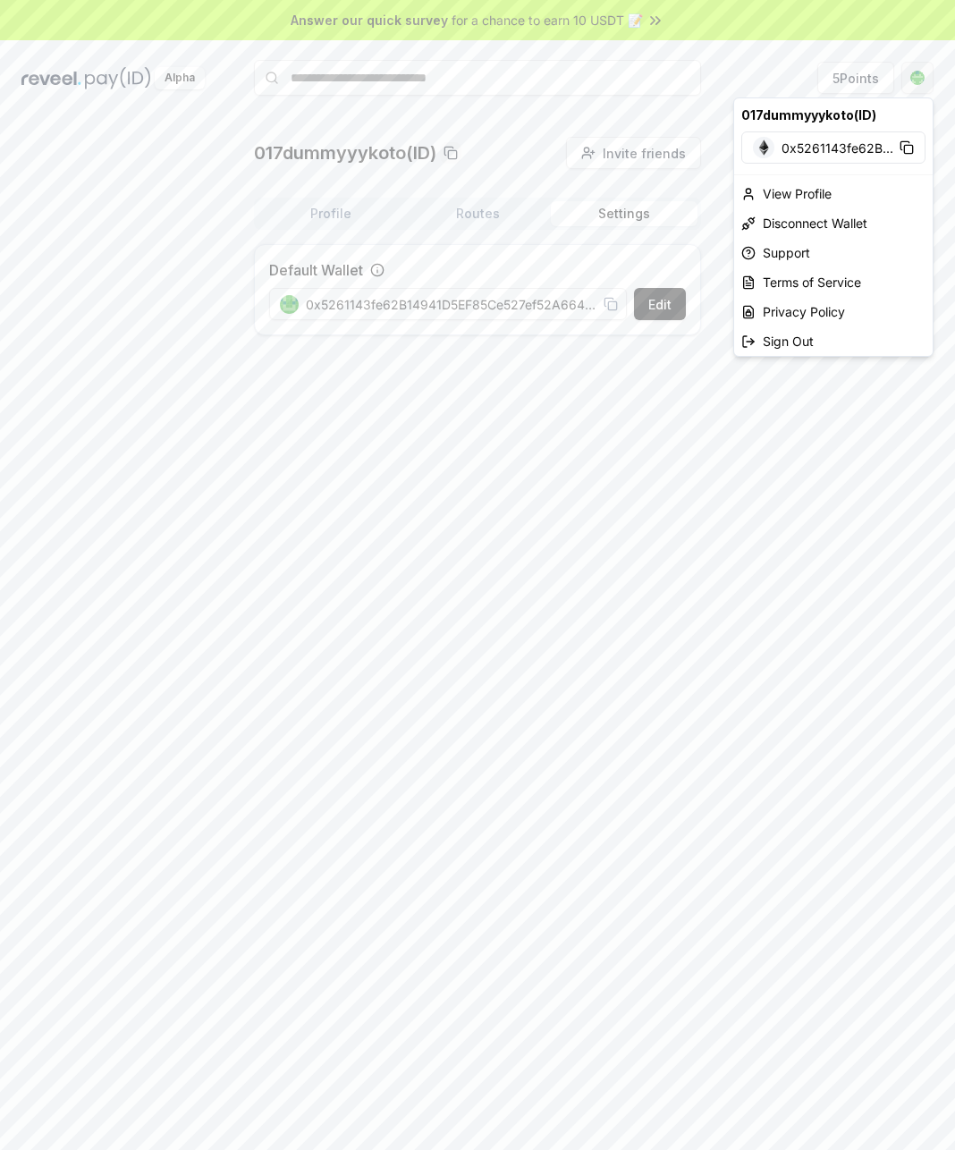
click at [924, 67] on html "Answer our quick survey for a chance to earn 10 USDT 📝 Alpha 5 Points 017dummyy…" at bounding box center [477, 575] width 955 height 1150
click at [831, 351] on div "Sign Out" at bounding box center [833, 341] width 199 height 30
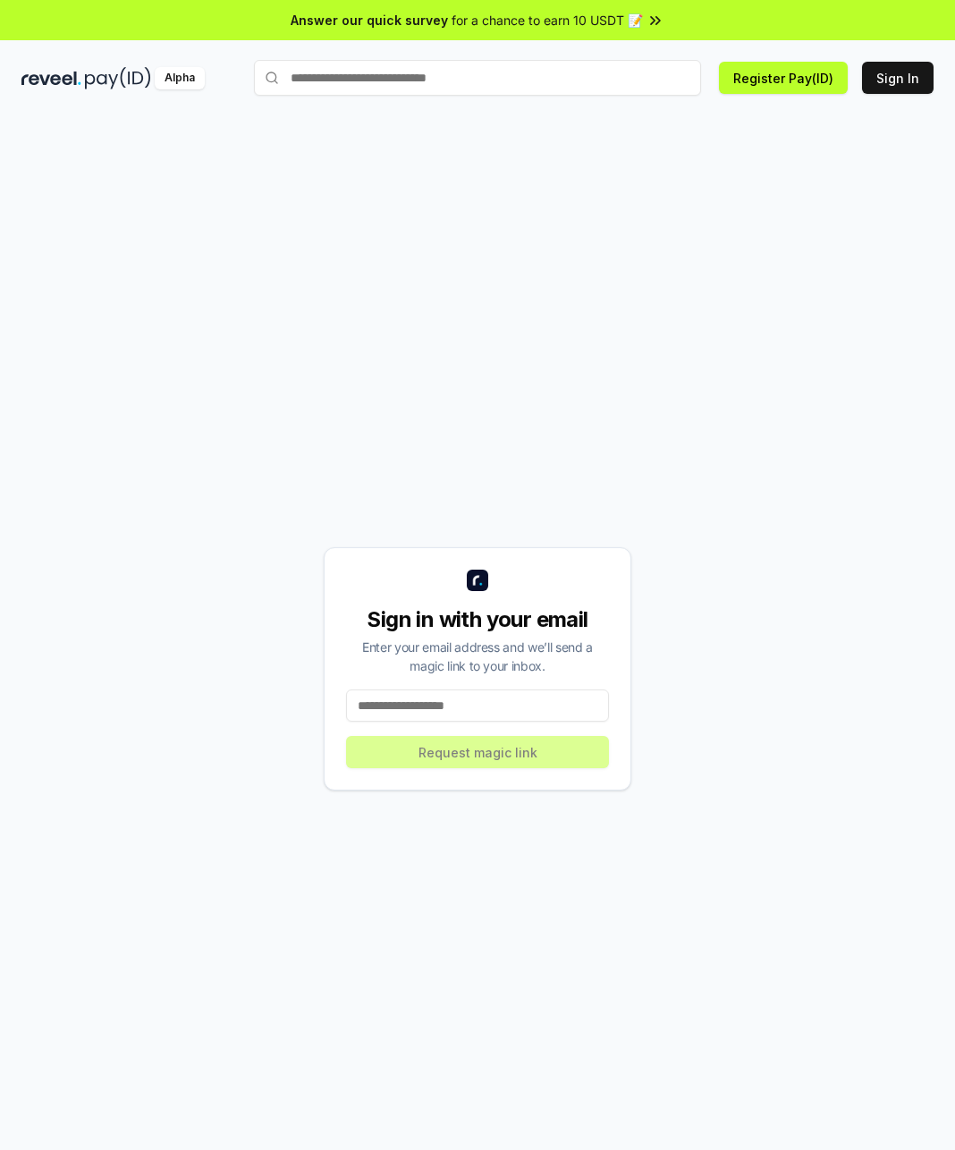
click at [450, 697] on input at bounding box center [477, 705] width 263 height 32
type input "**********"
click at [469, 763] on button "Request magic link" at bounding box center [477, 752] width 263 height 32
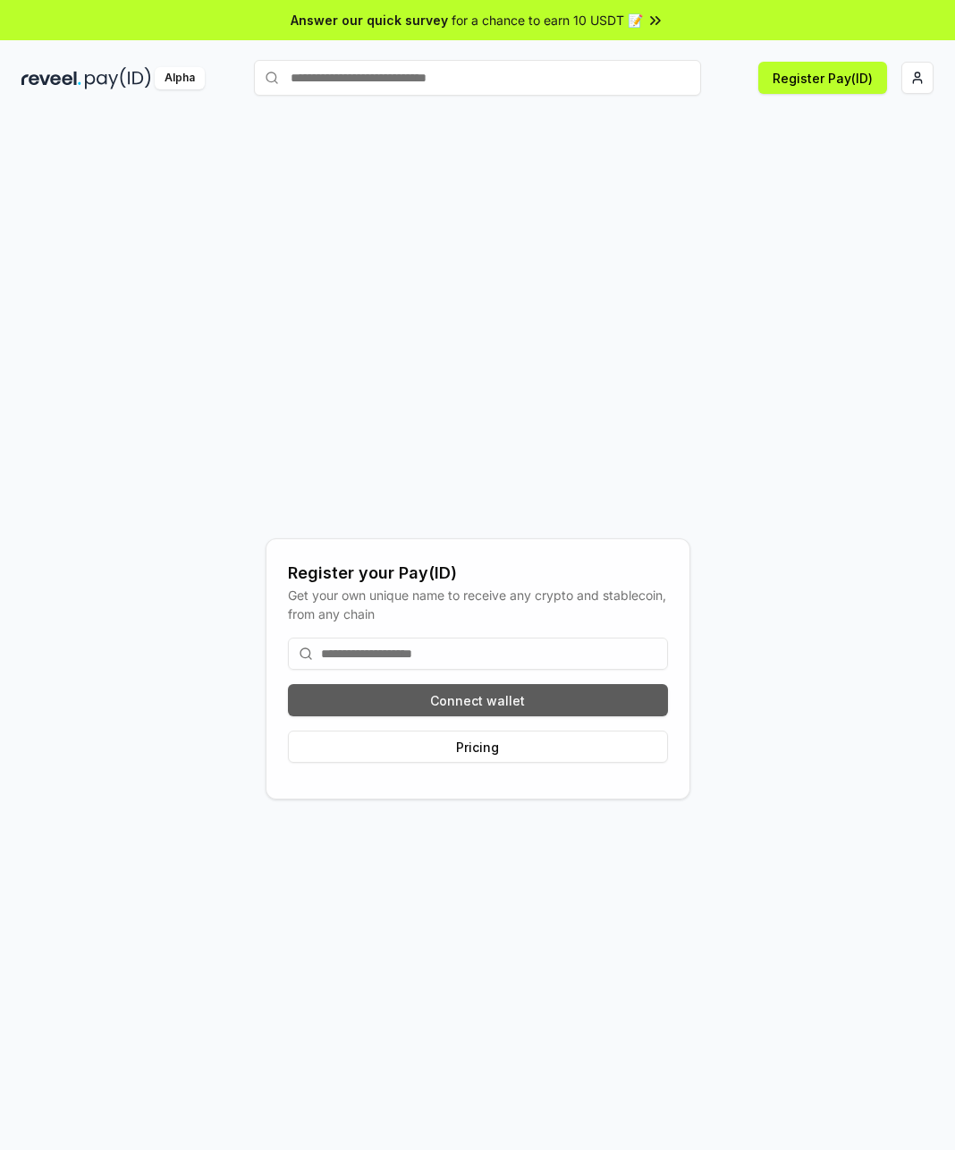
click at [521, 698] on button "Connect wallet" at bounding box center [478, 700] width 380 height 32
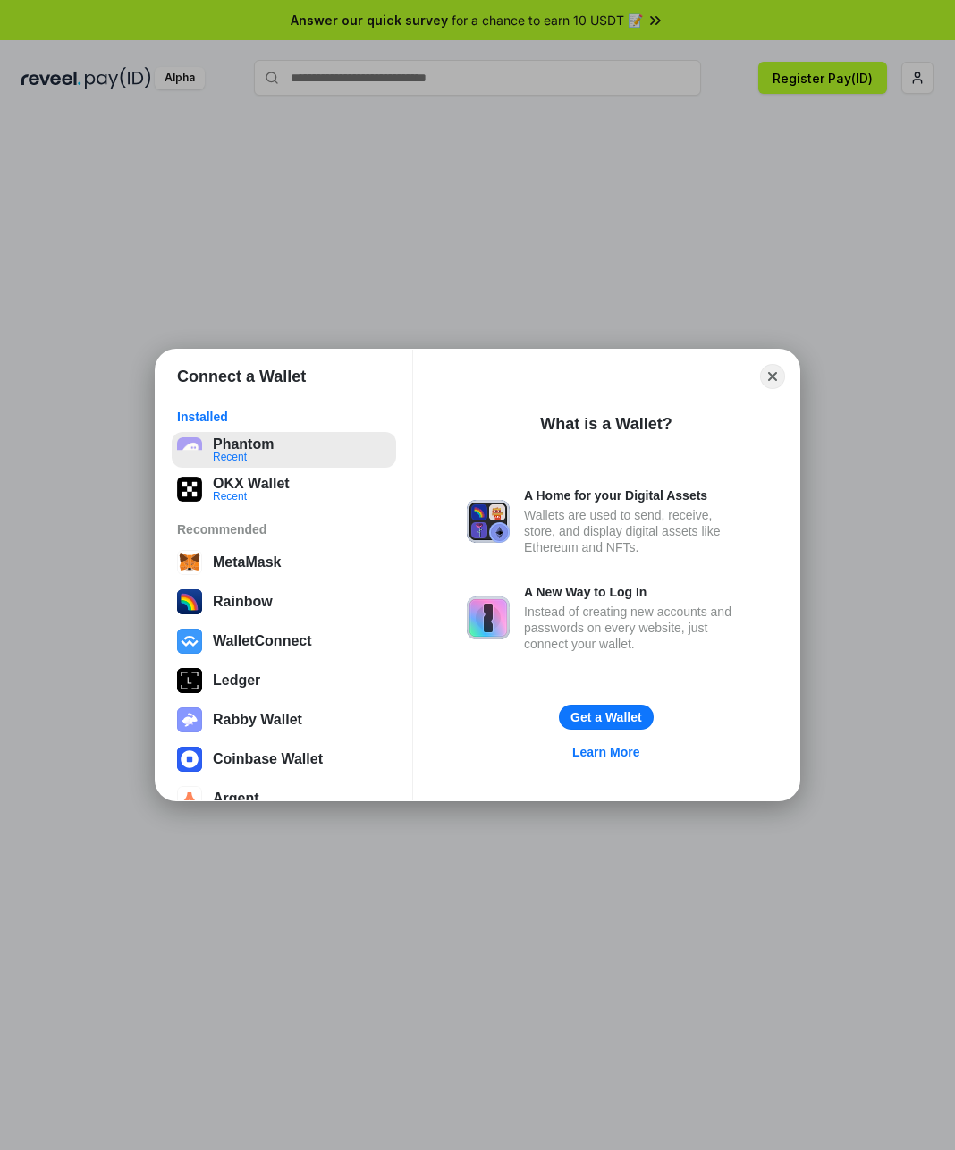
click at [258, 443] on button "Phantom Recent" at bounding box center [284, 450] width 224 height 36
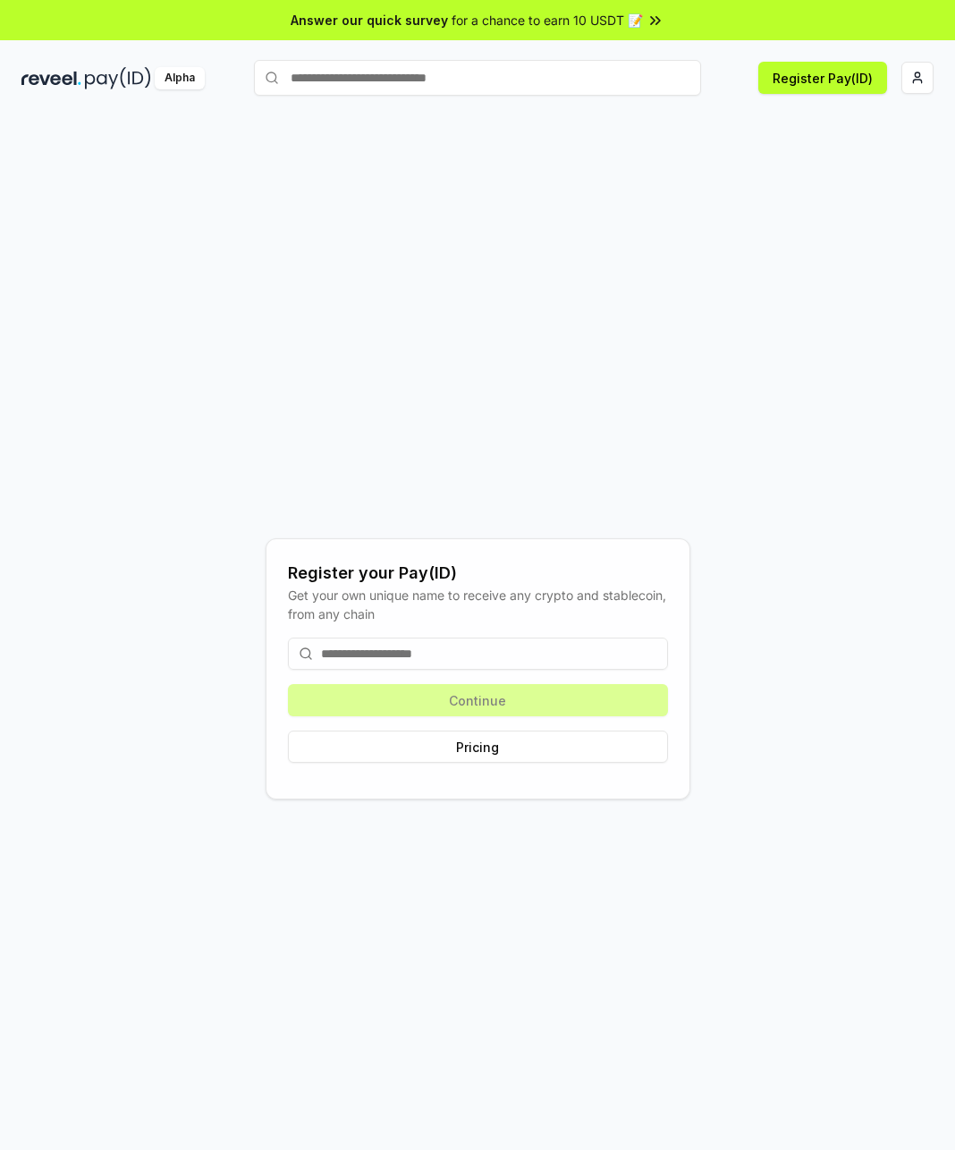
click at [409, 652] on input at bounding box center [478, 654] width 380 height 32
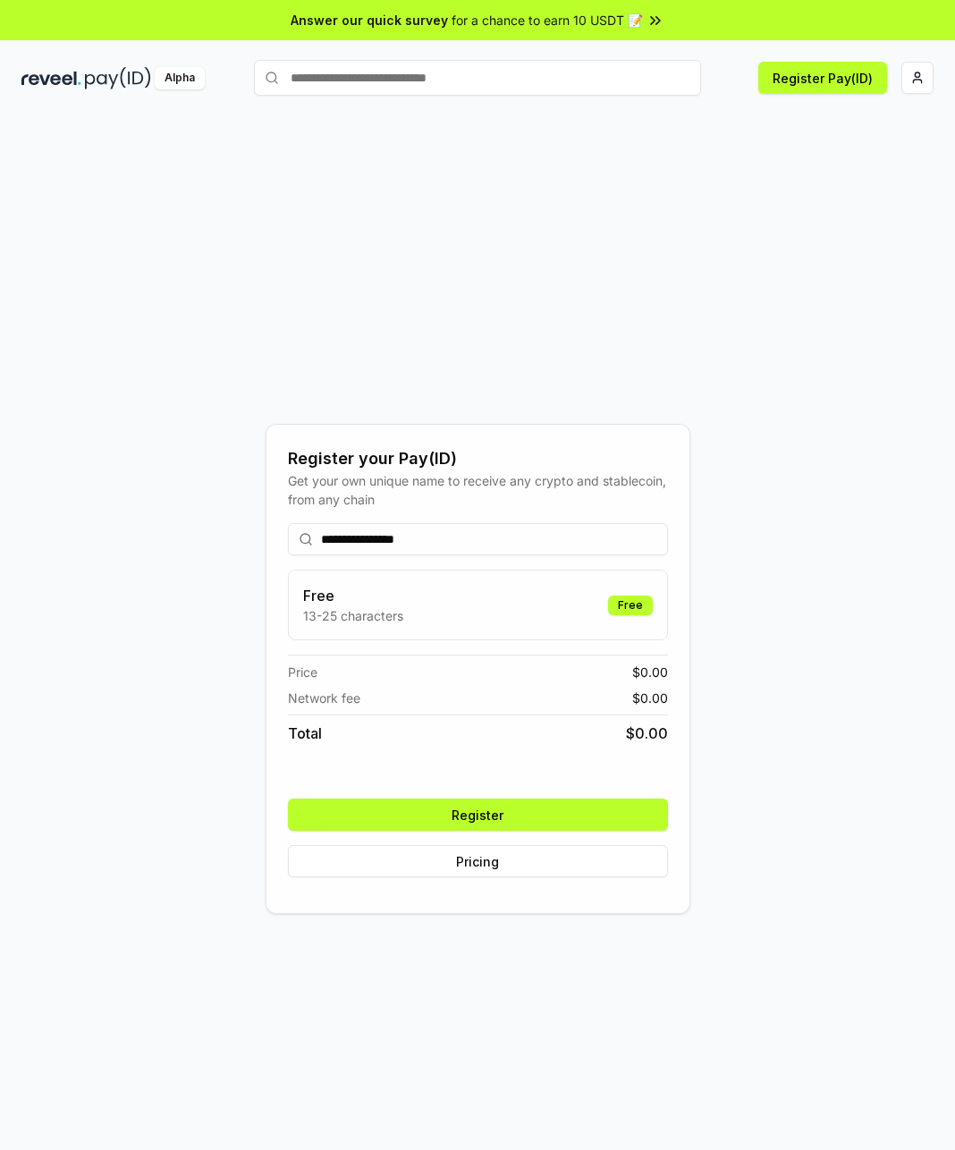
type input "**********"
click at [482, 816] on button "Register" at bounding box center [478, 815] width 380 height 32
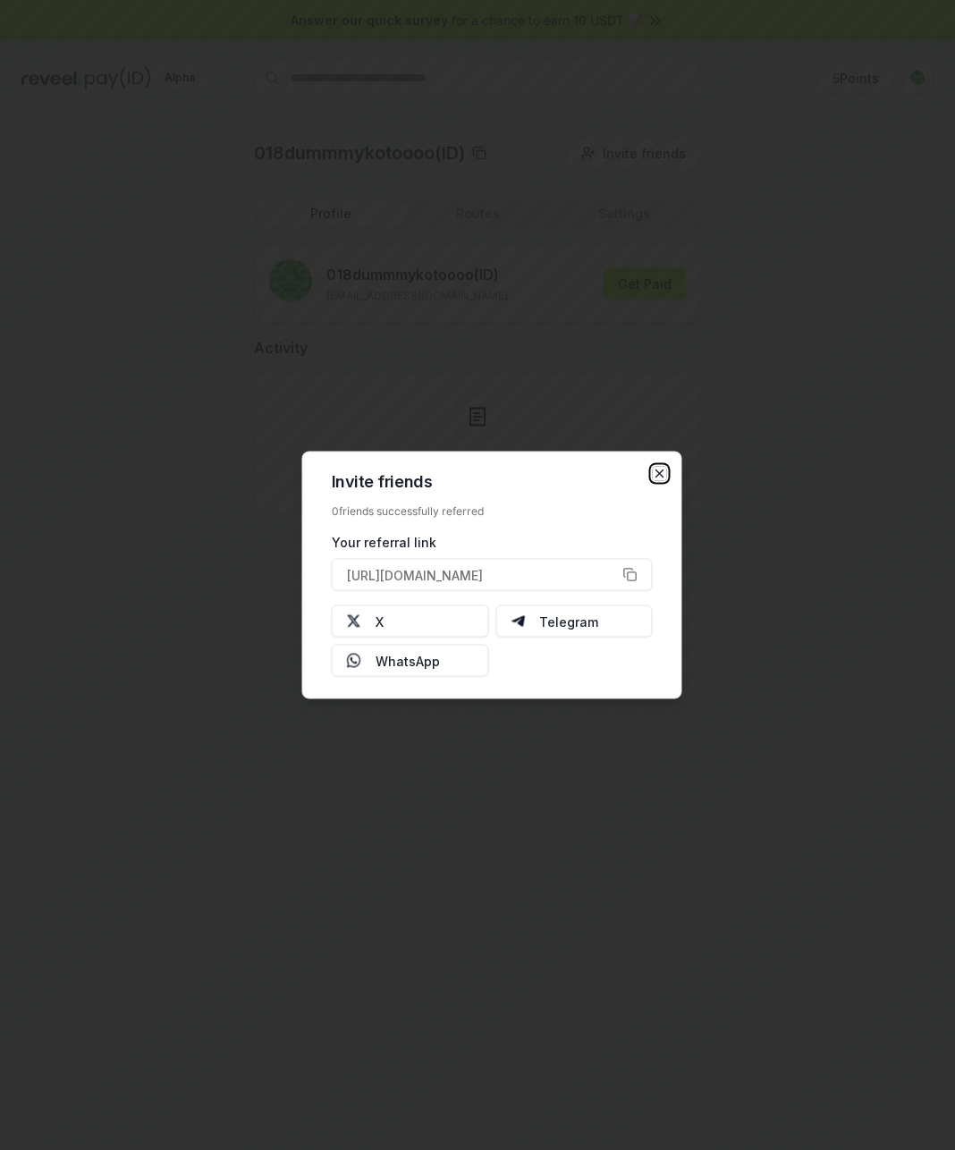
click at [666, 469] on icon "button" at bounding box center [660, 474] width 14 height 14
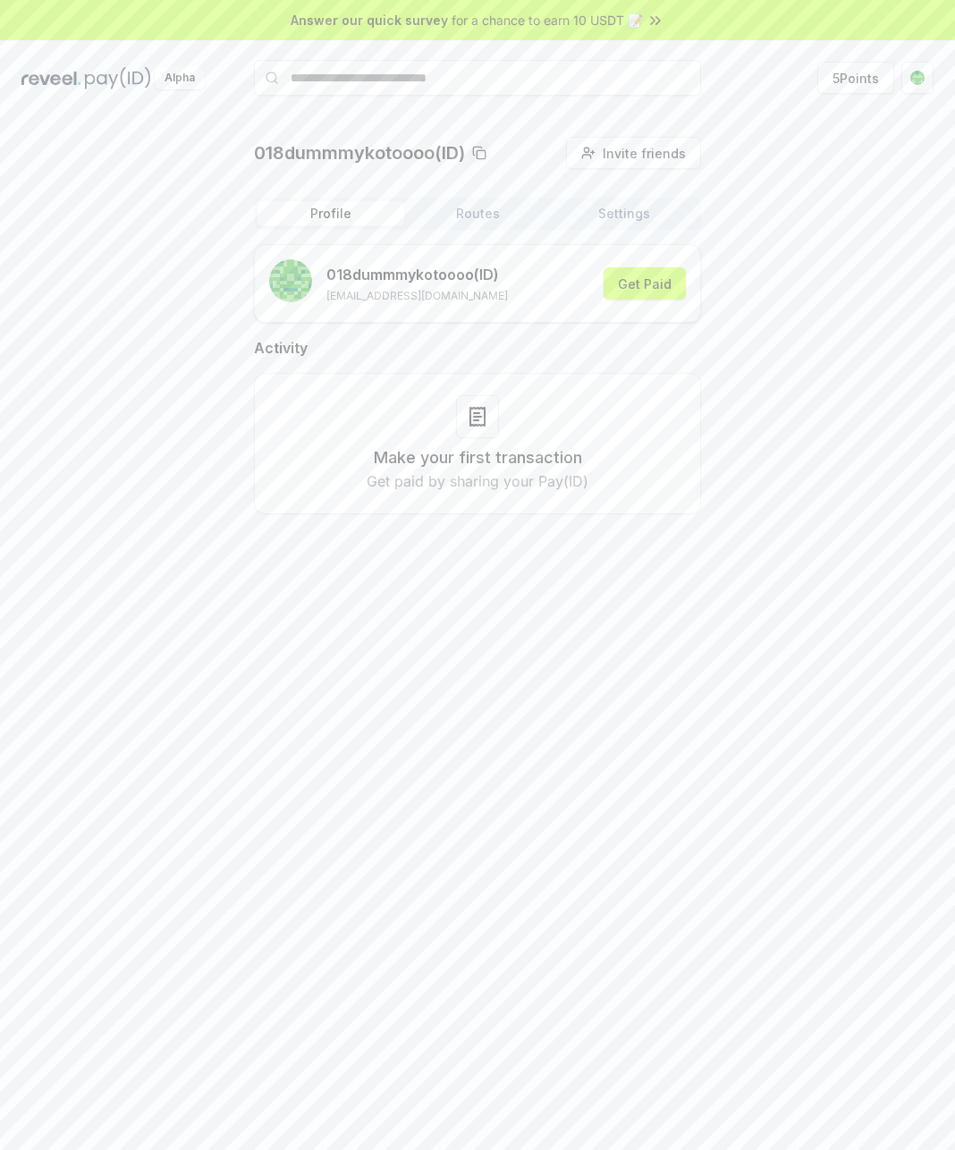
click at [613, 199] on div "Profile Routes Settings" at bounding box center [477, 214] width 447 height 32
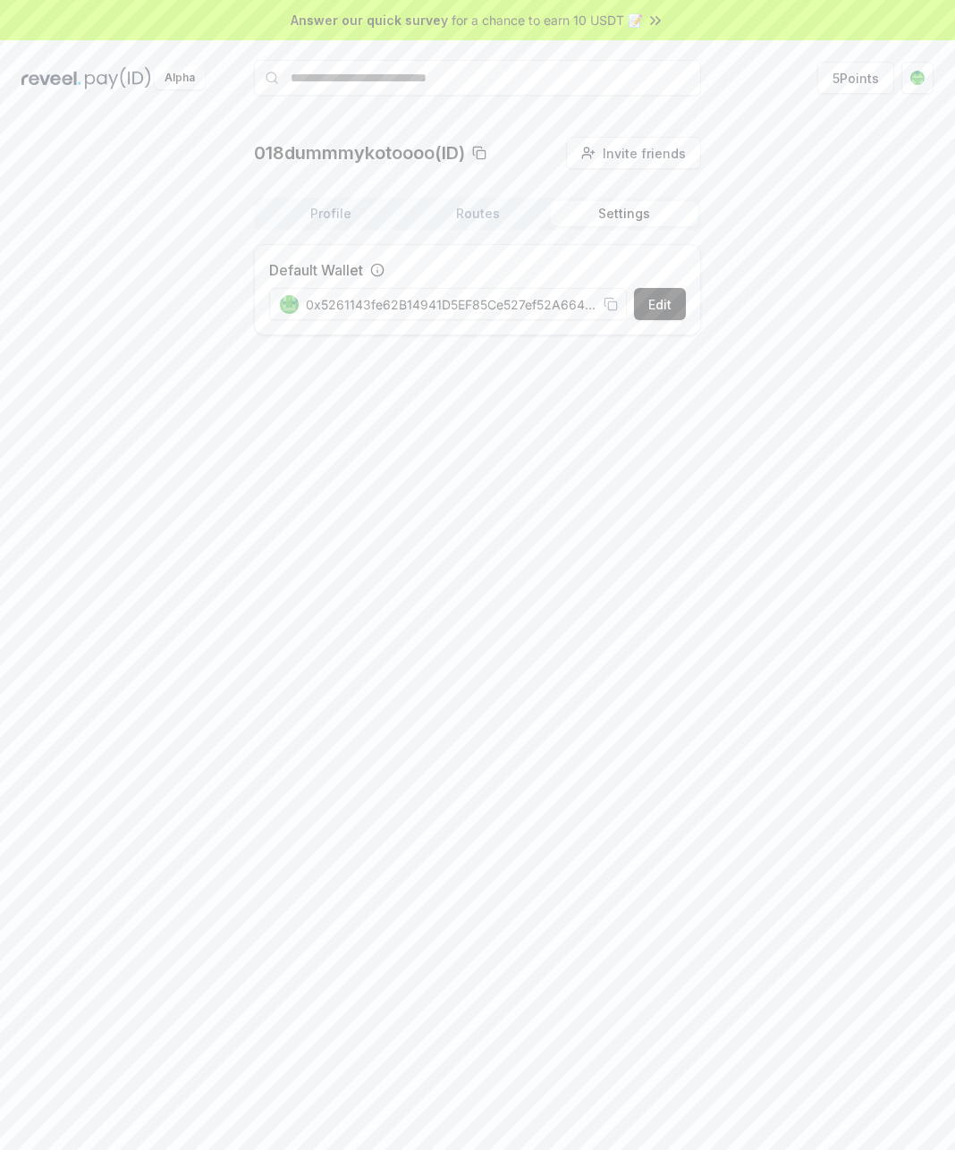
click at [613, 205] on button "Settings" at bounding box center [624, 213] width 147 height 25
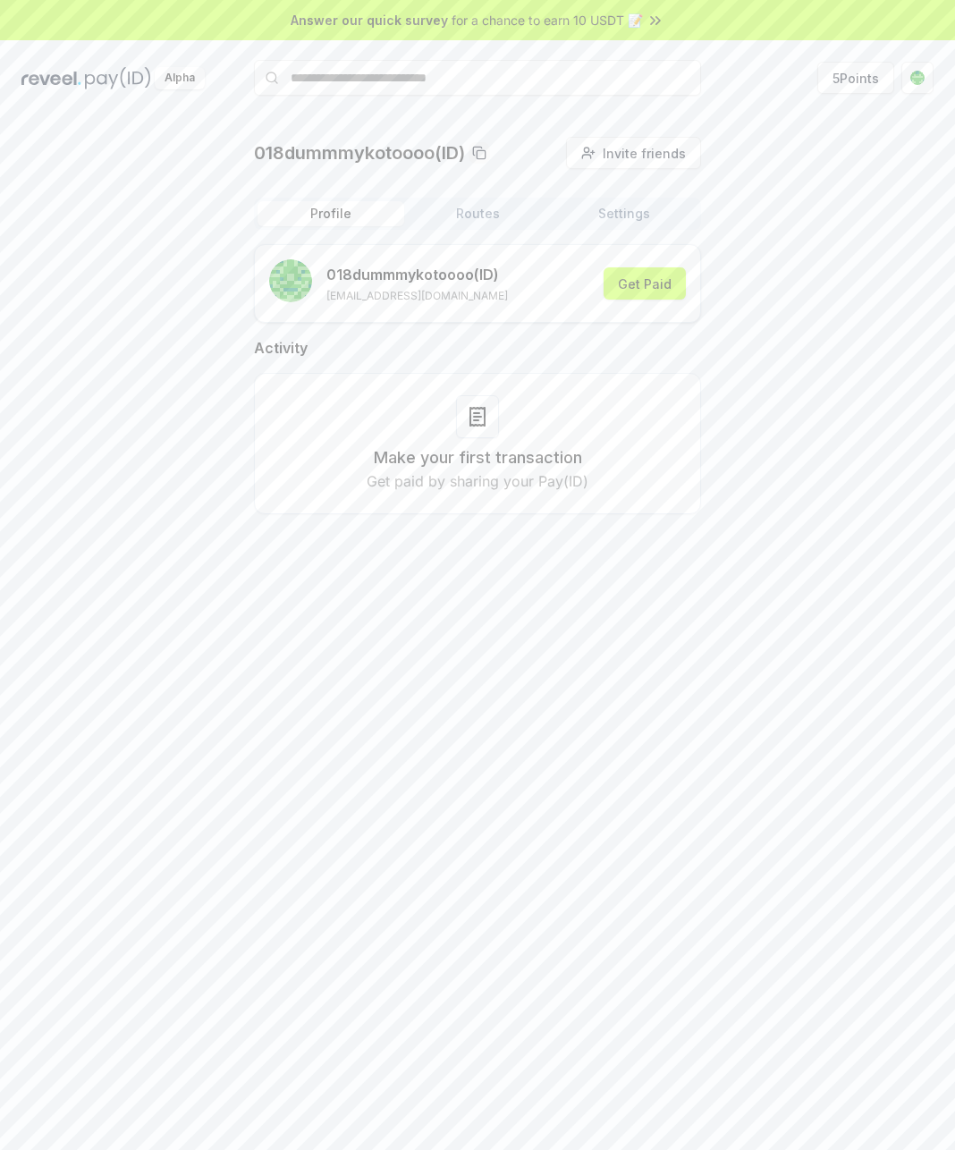
click at [364, 208] on button "Profile" at bounding box center [331, 213] width 147 height 25
click at [906, 85] on html "Answer our quick survey for a chance to earn 10 USDT 📝 Alpha 5 Points 018dummmy…" at bounding box center [477, 575] width 955 height 1150
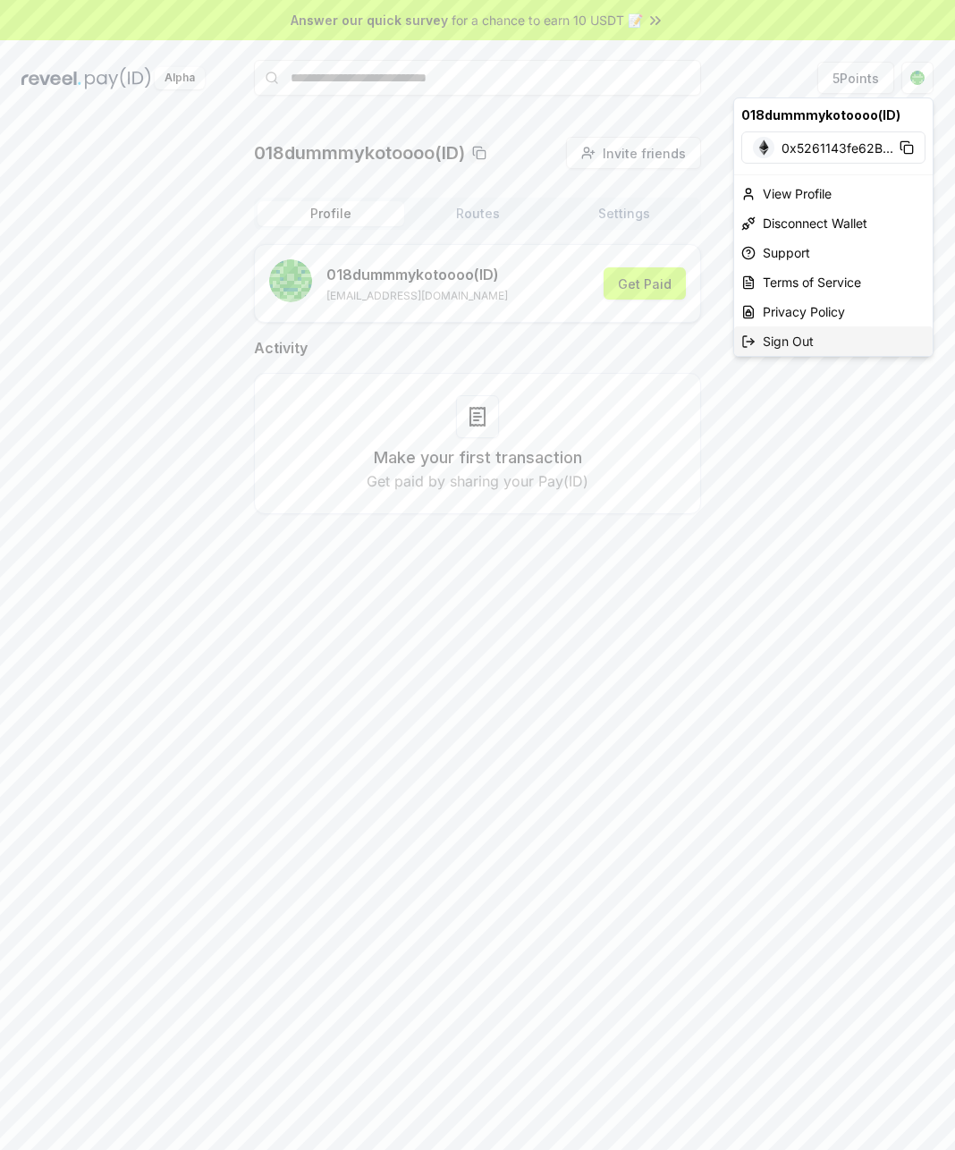
click at [772, 337] on div "Sign Out" at bounding box center [833, 341] width 199 height 30
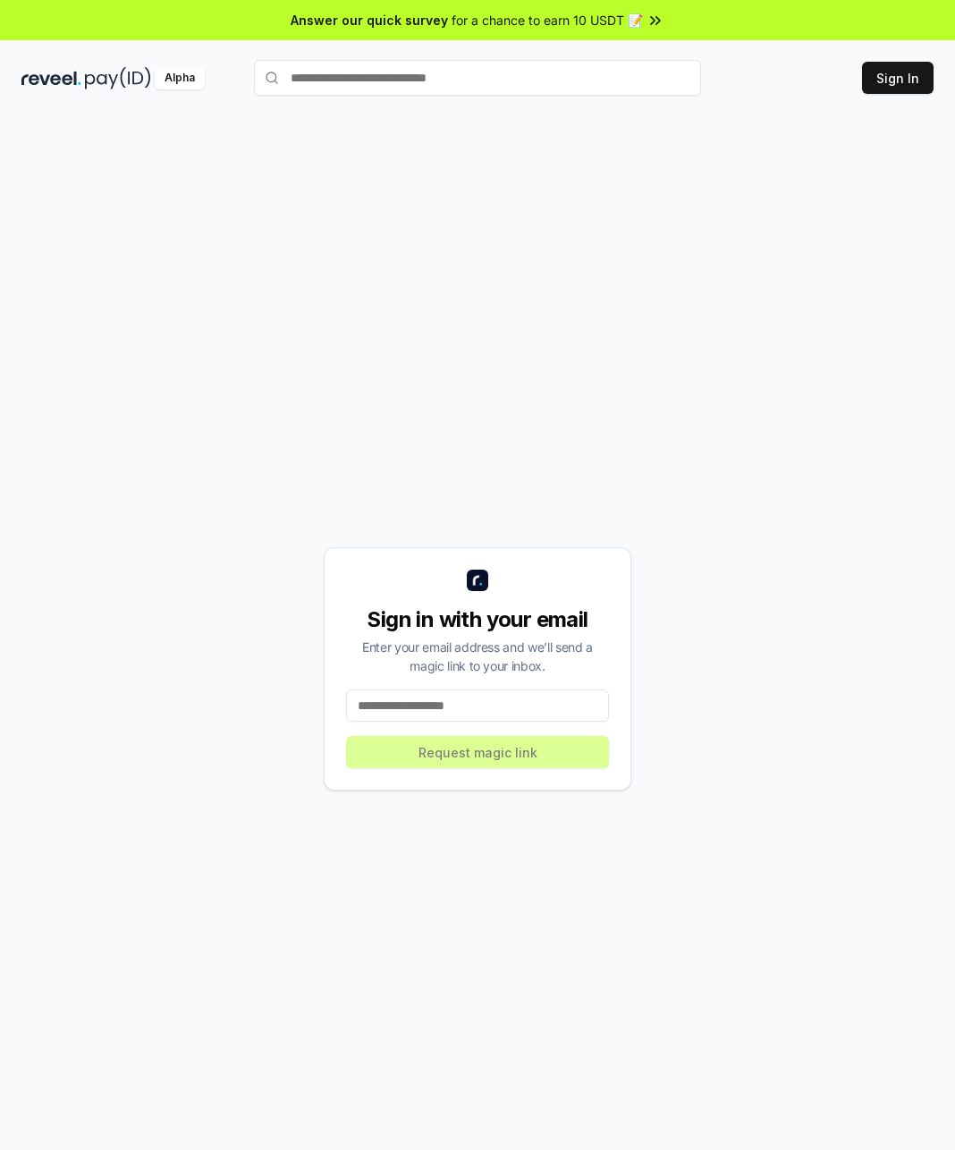
click at [521, 695] on input at bounding box center [477, 705] width 263 height 32
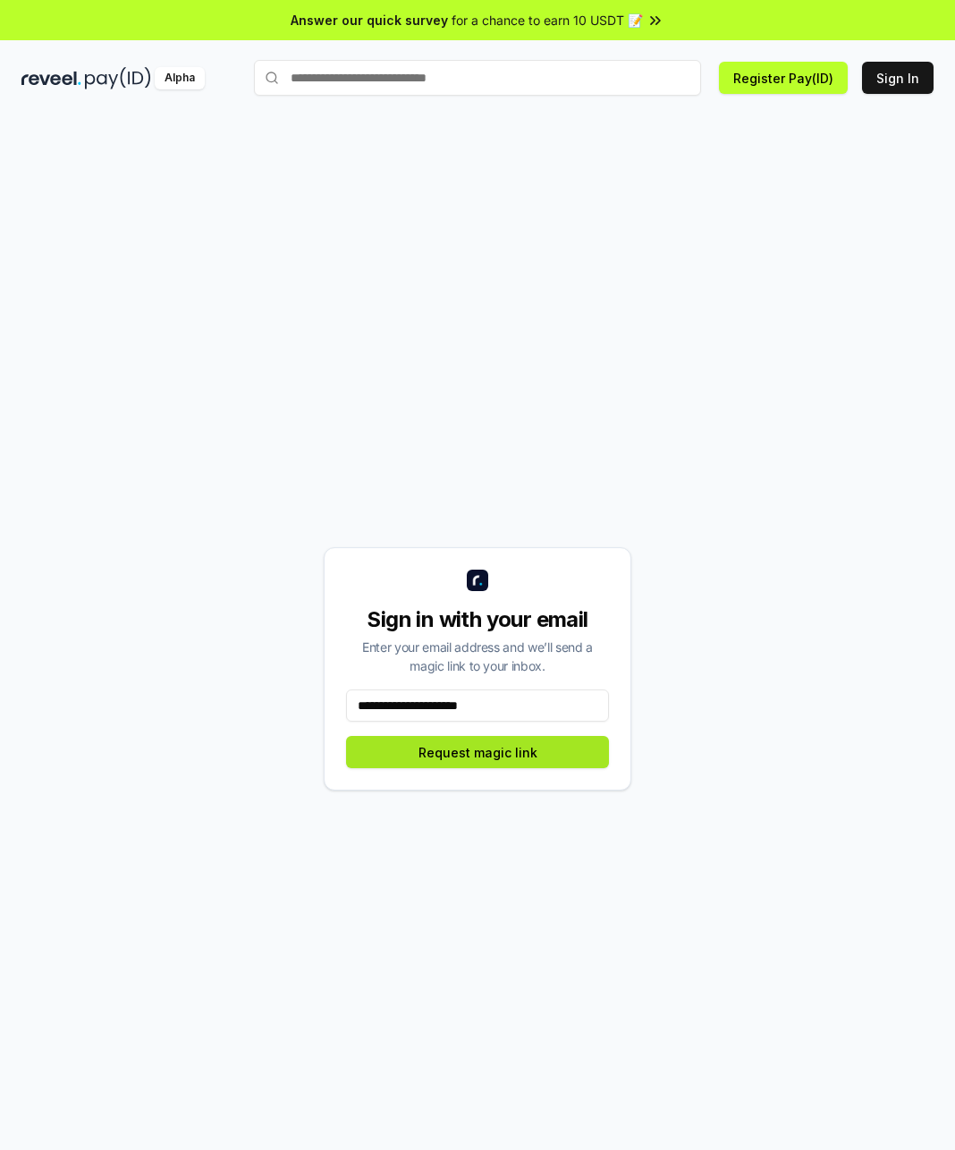
type input "**********"
click at [514, 752] on button "Request magic link" at bounding box center [477, 752] width 263 height 32
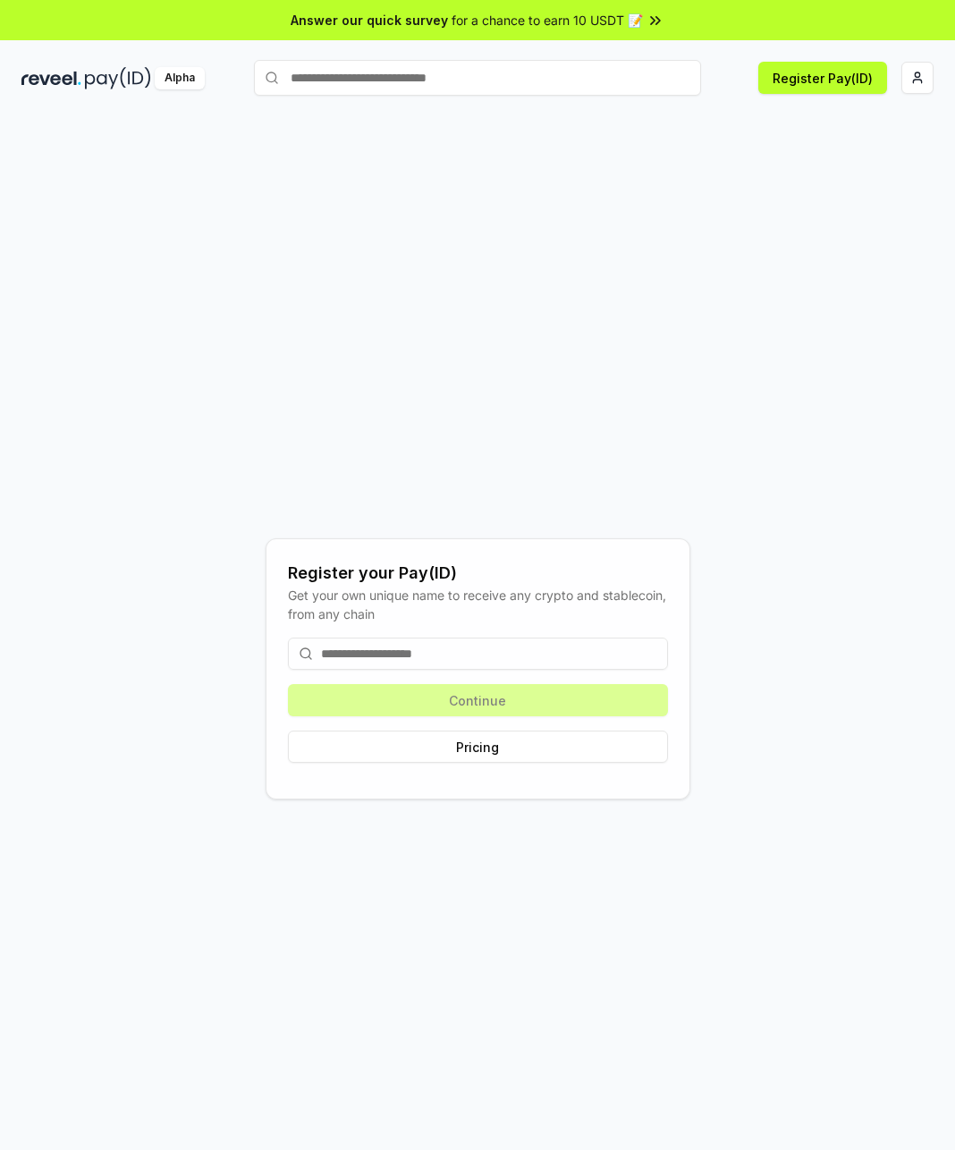
click at [484, 700] on div "Continue Pricing" at bounding box center [478, 700] width 380 height 154
click at [500, 740] on button "Pricing" at bounding box center [478, 747] width 380 height 32
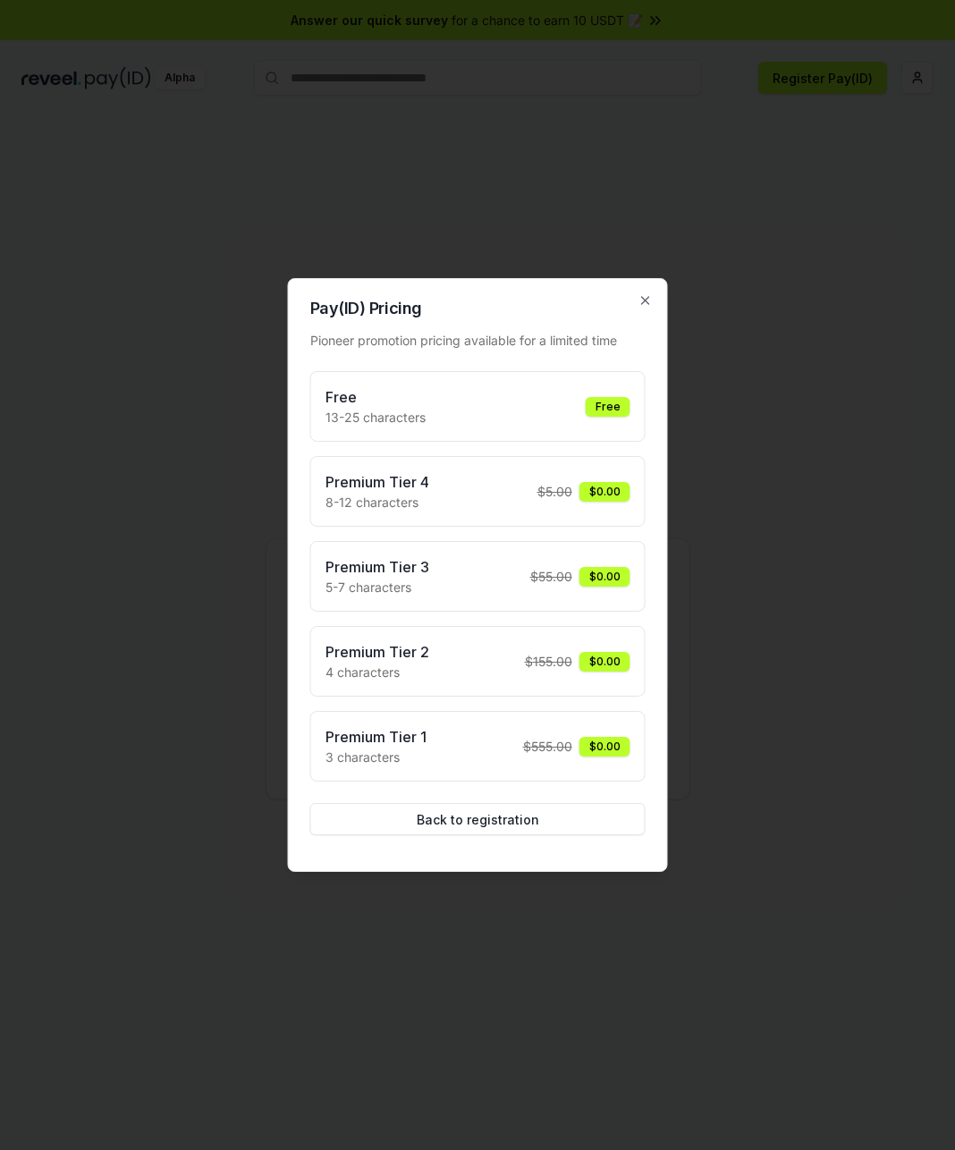
click at [754, 543] on div at bounding box center [477, 575] width 955 height 1150
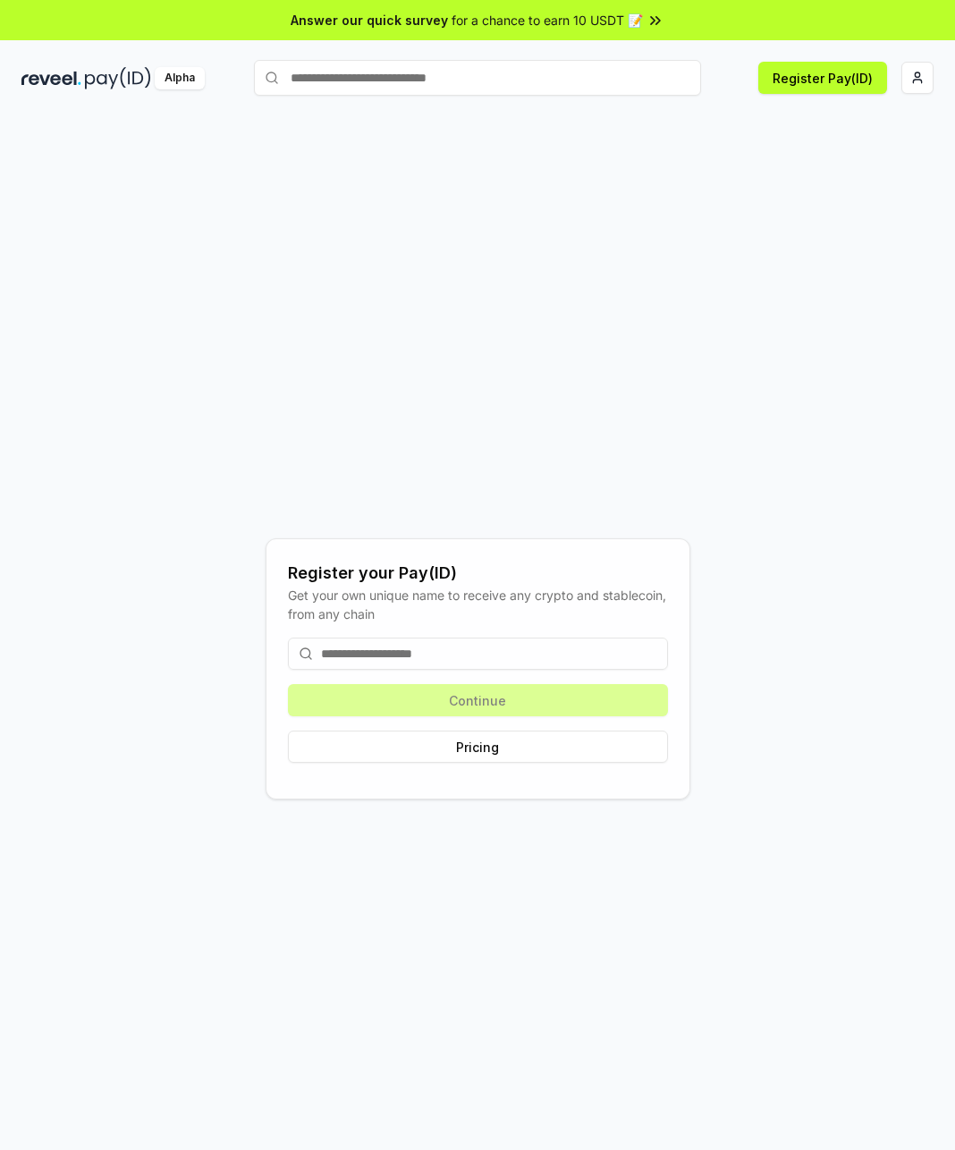
click at [471, 664] on input at bounding box center [478, 654] width 380 height 32
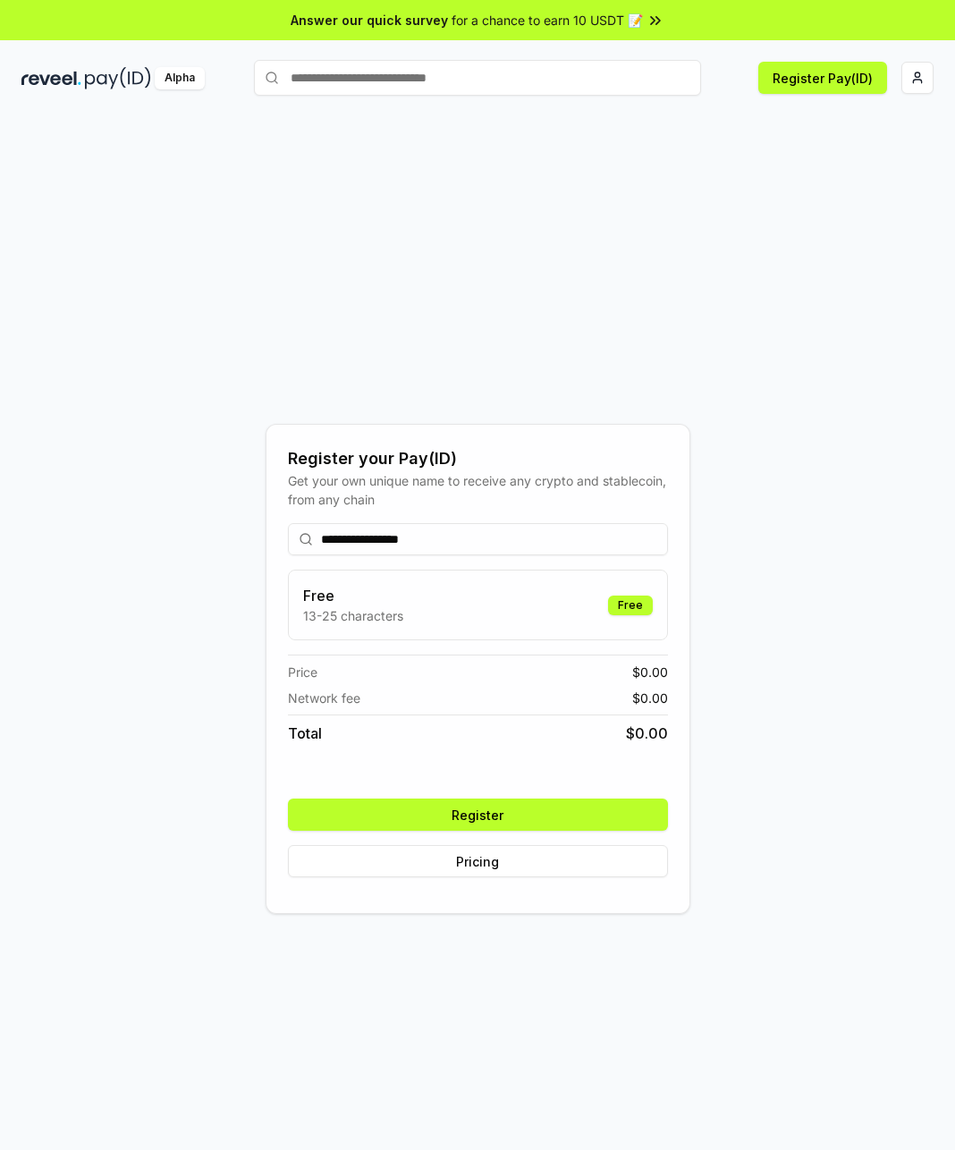
type input "**********"
click at [478, 813] on button "Register" at bounding box center [478, 815] width 380 height 32
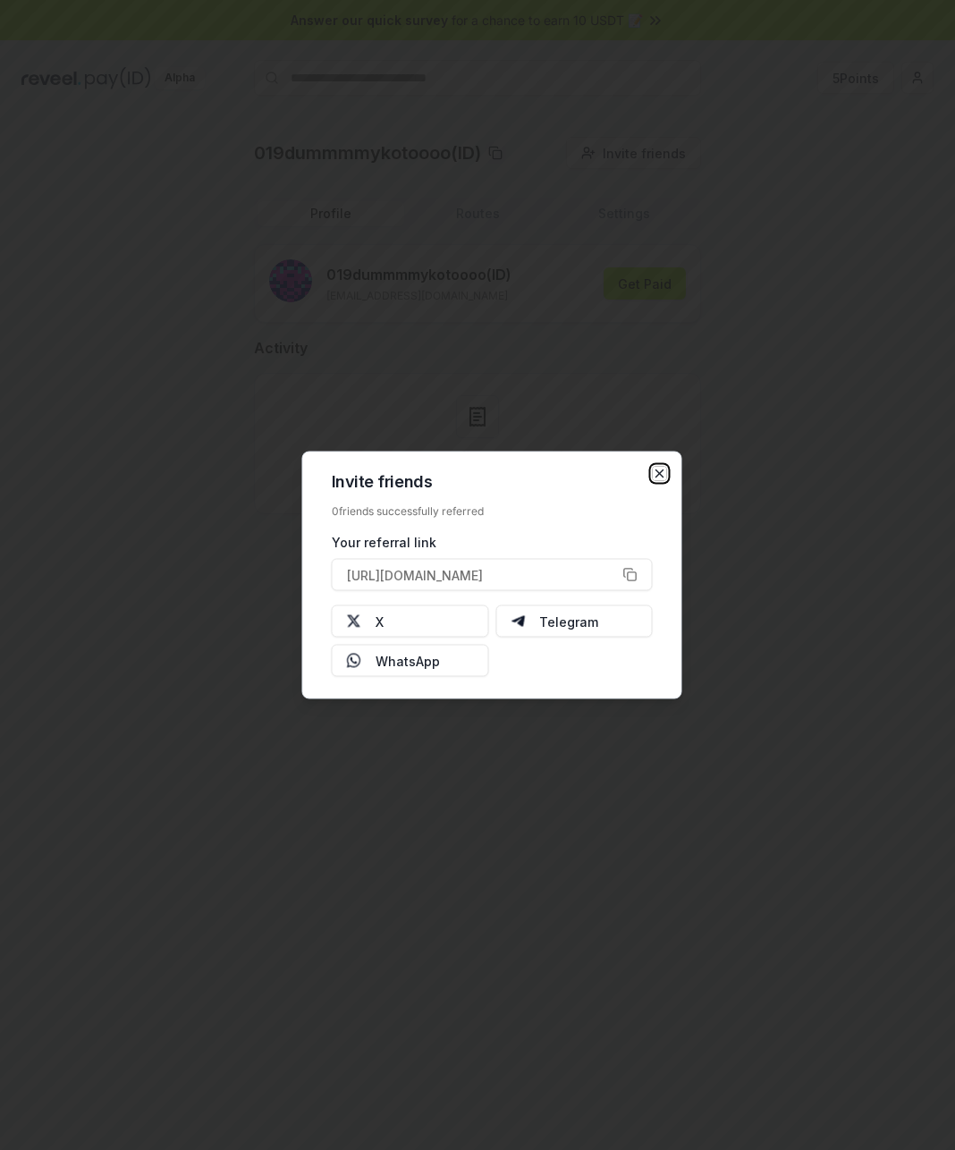
click at [666, 470] on icon "button" at bounding box center [660, 474] width 14 height 14
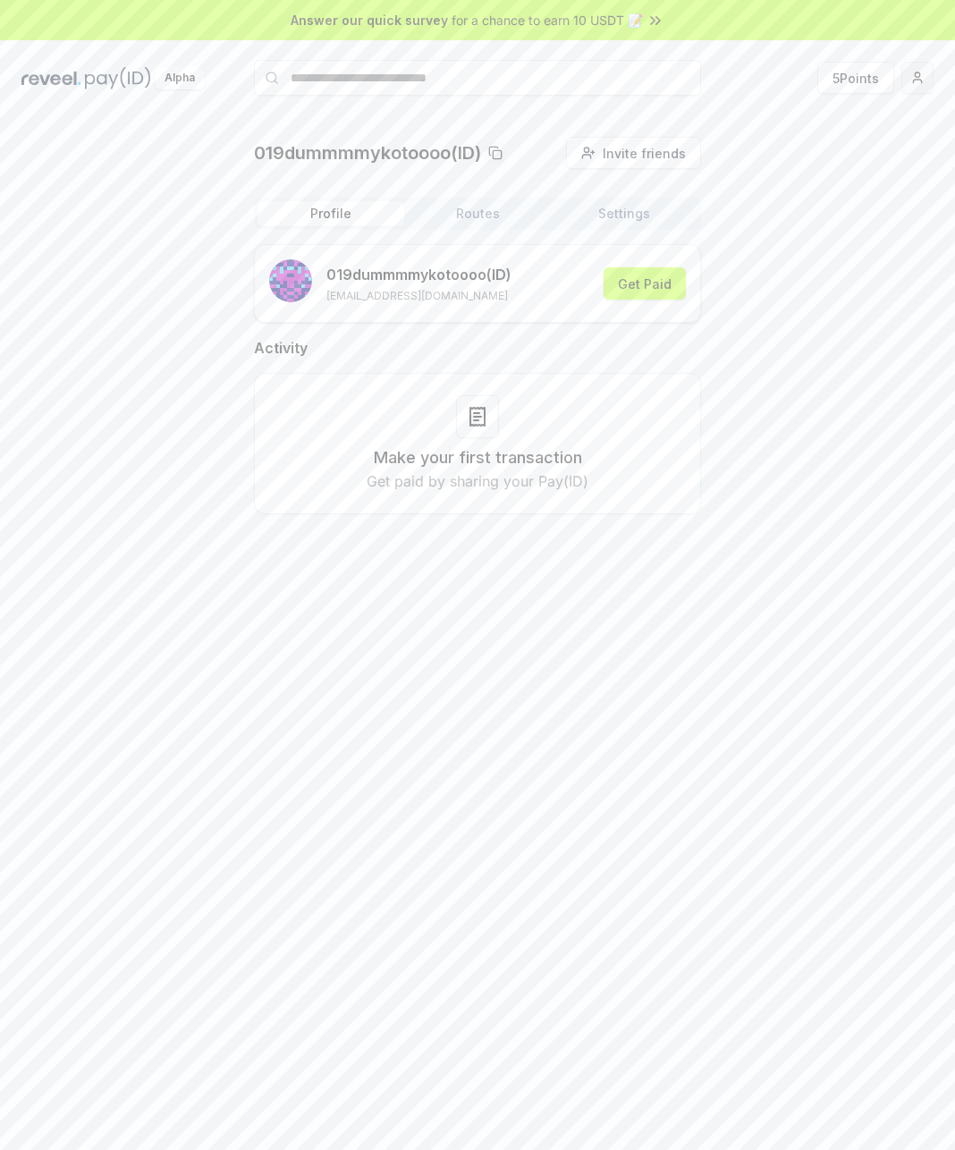
click at [909, 75] on html "Answer our quick survey for a chance to earn 10 USDT 📝 Alpha 5 Points 019dummmm…" at bounding box center [477, 575] width 955 height 1150
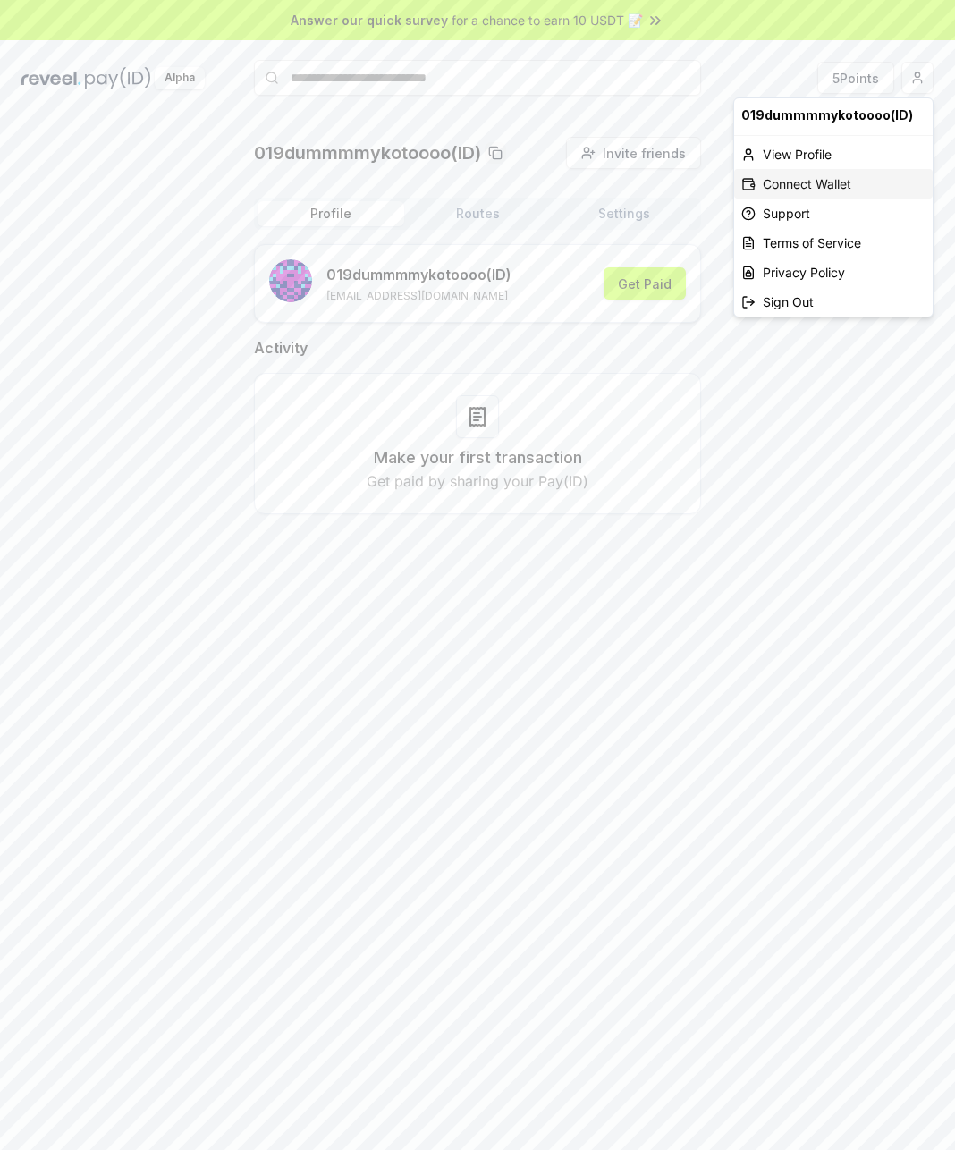
click at [824, 179] on div "Connect Wallet" at bounding box center [833, 184] width 199 height 30
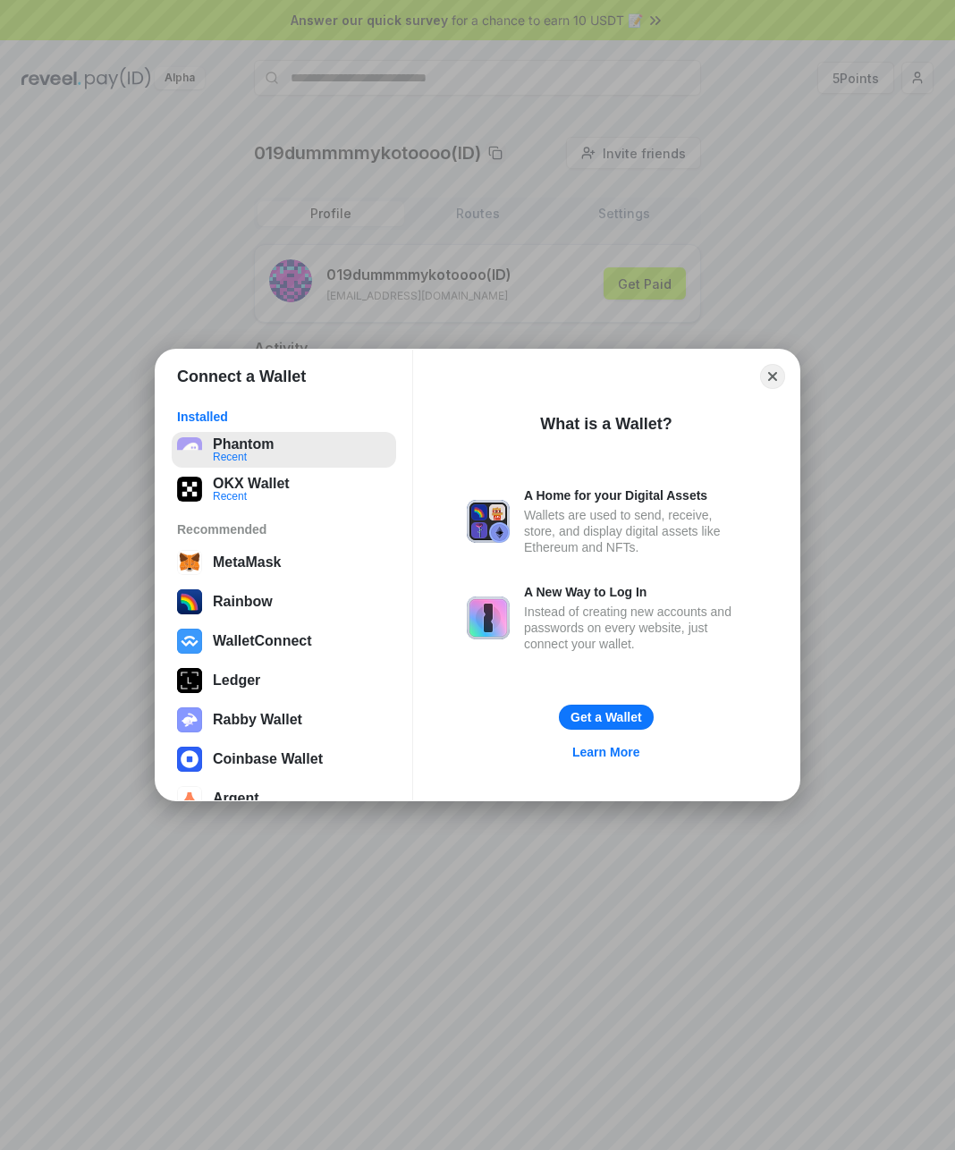
click at [282, 442] on button "Phantom Recent" at bounding box center [284, 450] width 224 height 36
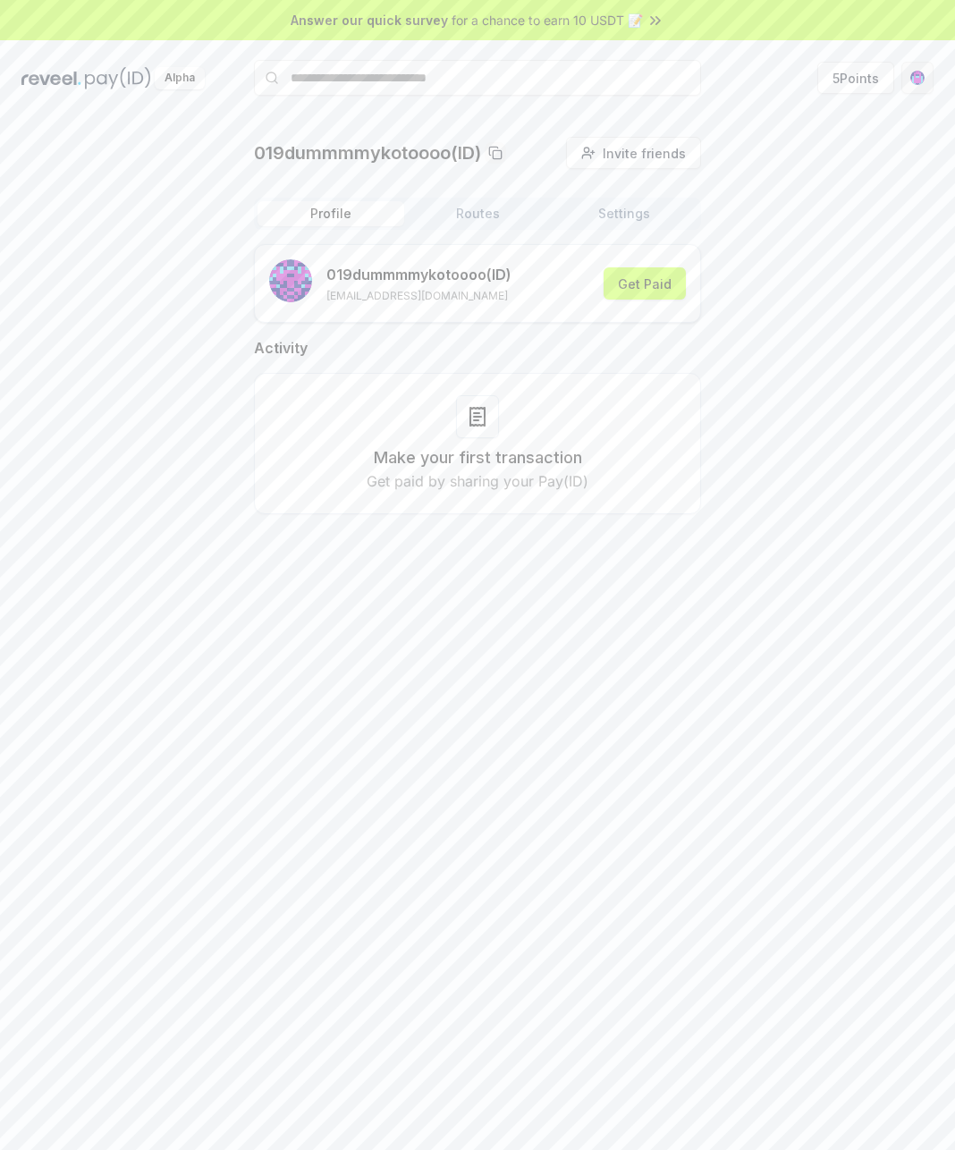
click at [915, 79] on html "Answer our quick survey for a chance to earn 10 USDT 📝 Alpha 5 Points 019dummmm…" at bounding box center [477, 575] width 955 height 1150
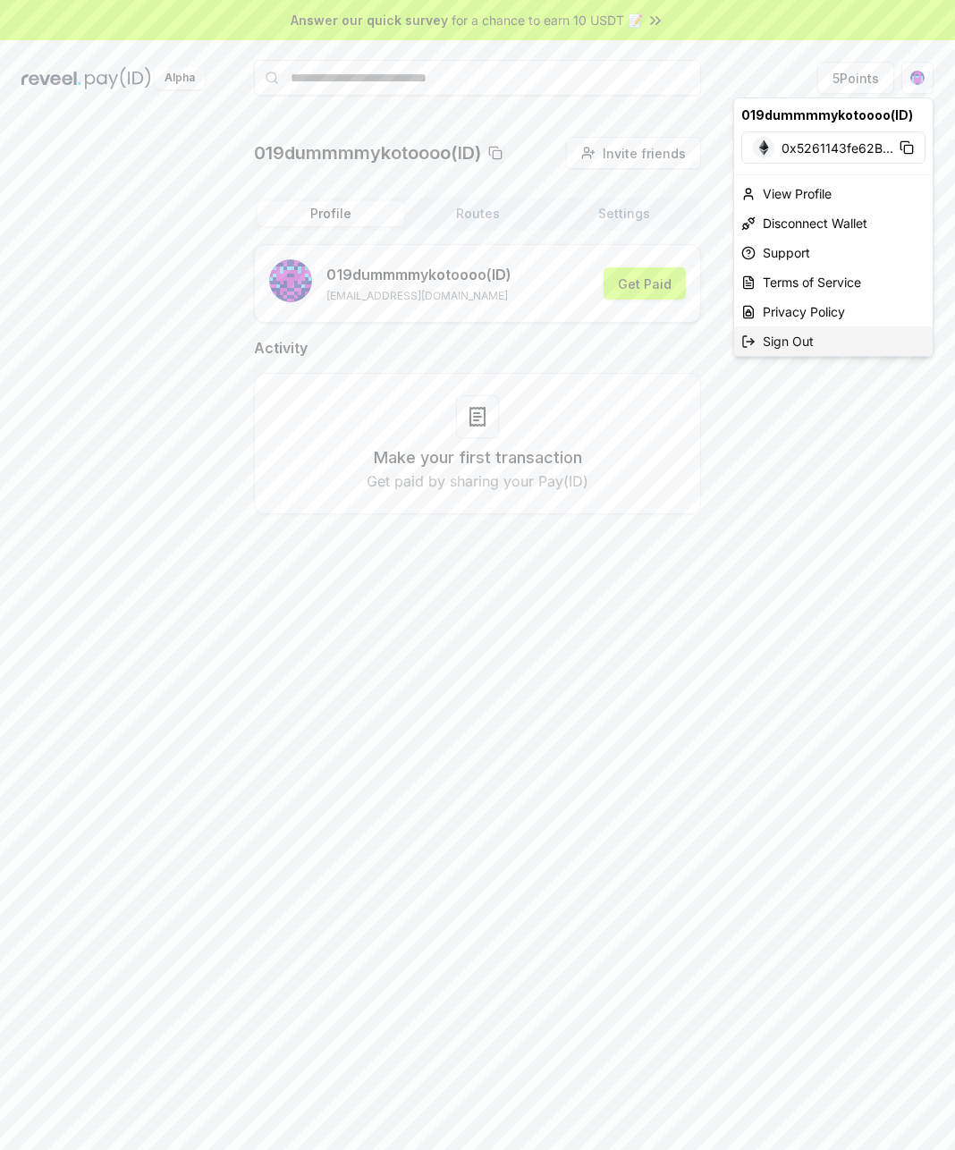
click at [802, 329] on div "Sign Out" at bounding box center [833, 341] width 199 height 30
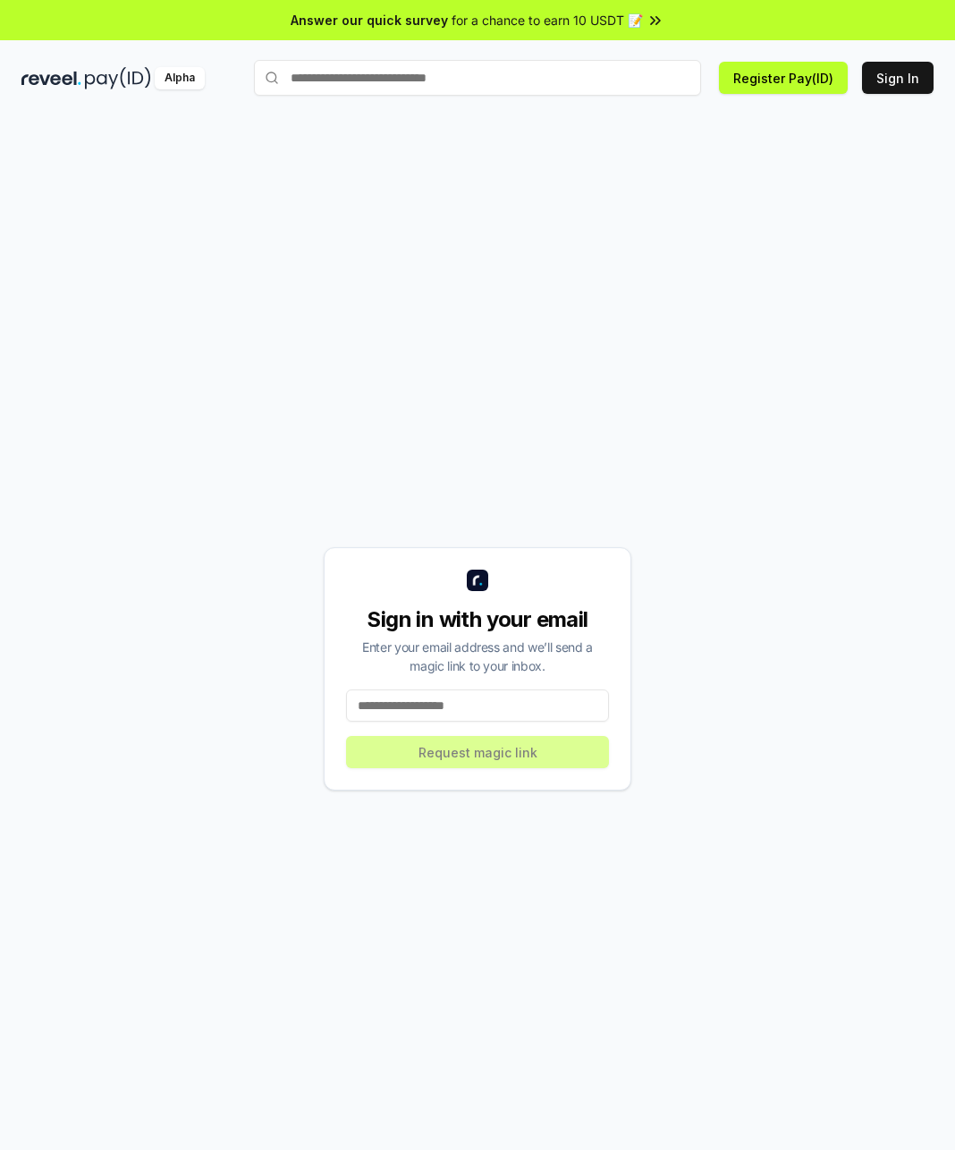
click at [480, 701] on input at bounding box center [477, 705] width 263 height 32
click at [496, 706] on input at bounding box center [477, 705] width 263 height 32
type input "**********"
click at [495, 749] on button "Request magic link" at bounding box center [477, 752] width 263 height 32
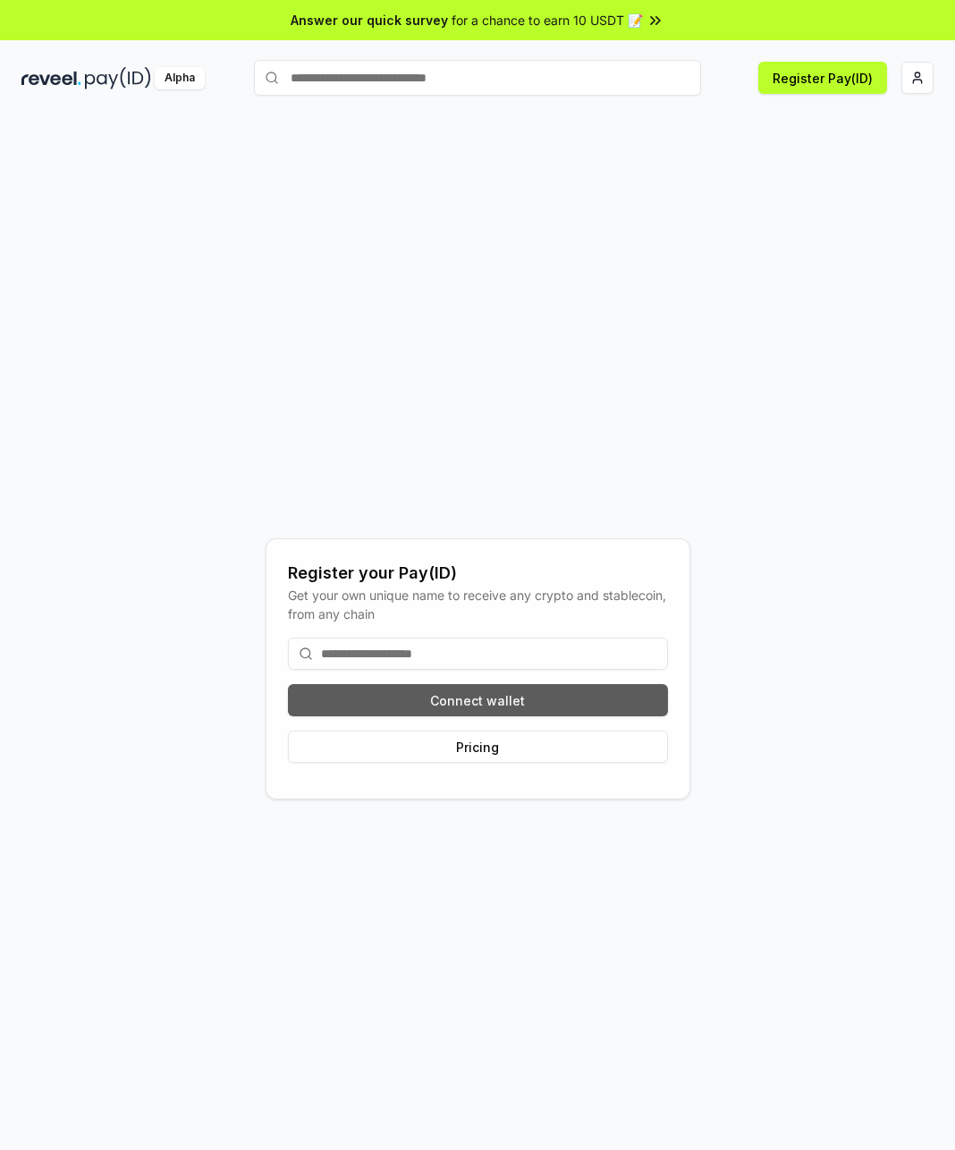
click at [496, 690] on button "Connect wallet" at bounding box center [478, 700] width 380 height 32
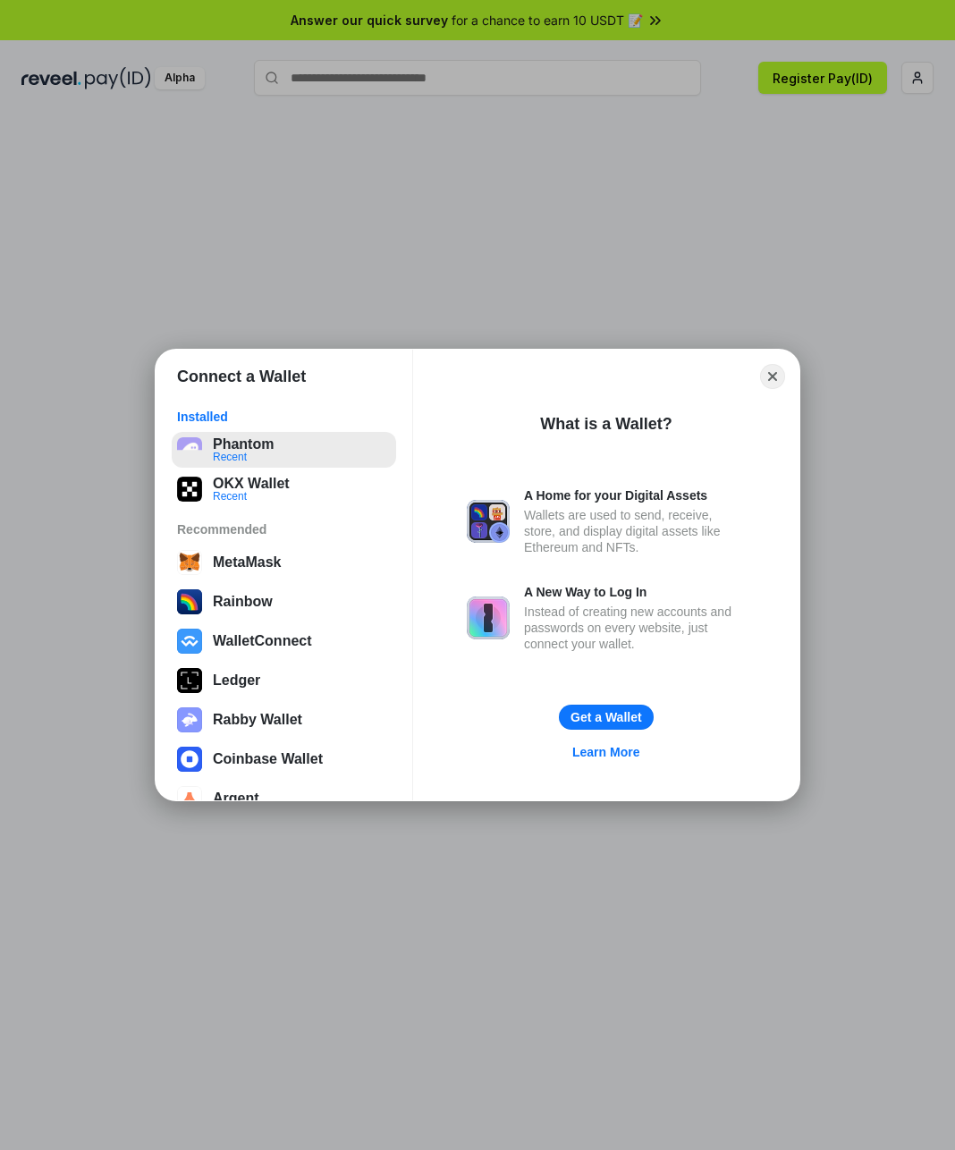
click at [267, 436] on button "Phantom Recent" at bounding box center [284, 450] width 224 height 36
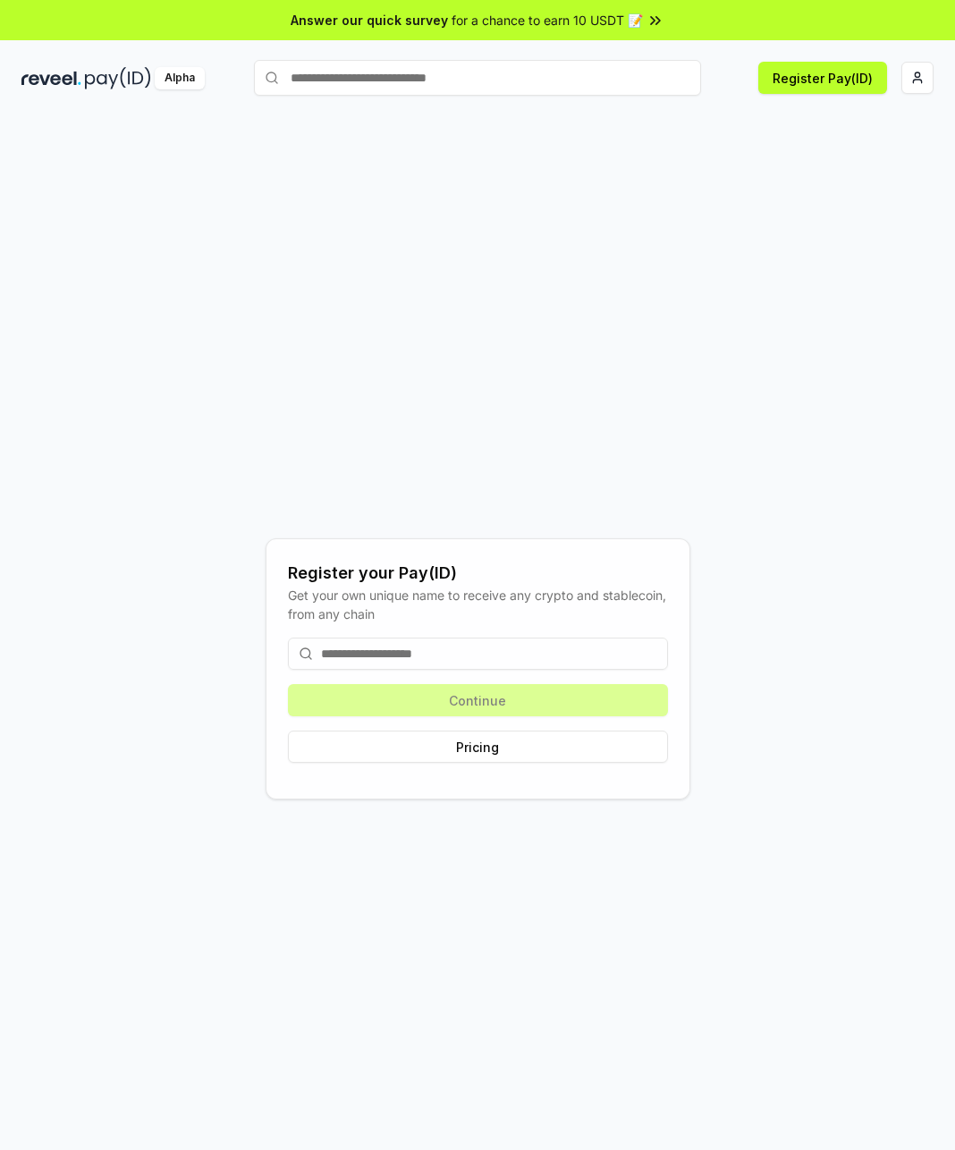
click at [471, 658] on input at bounding box center [478, 654] width 380 height 32
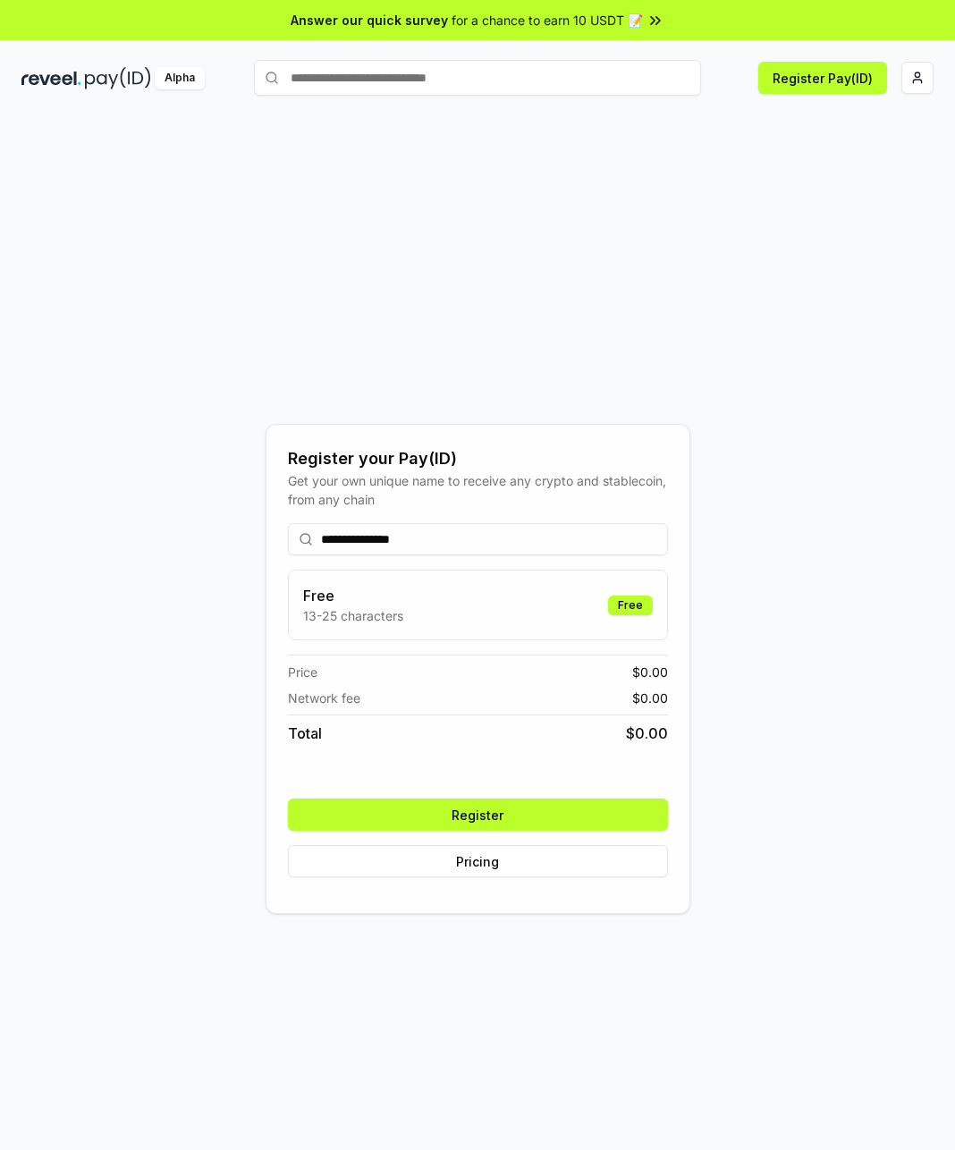
type input "**********"
click at [545, 810] on button "Register" at bounding box center [478, 815] width 380 height 32
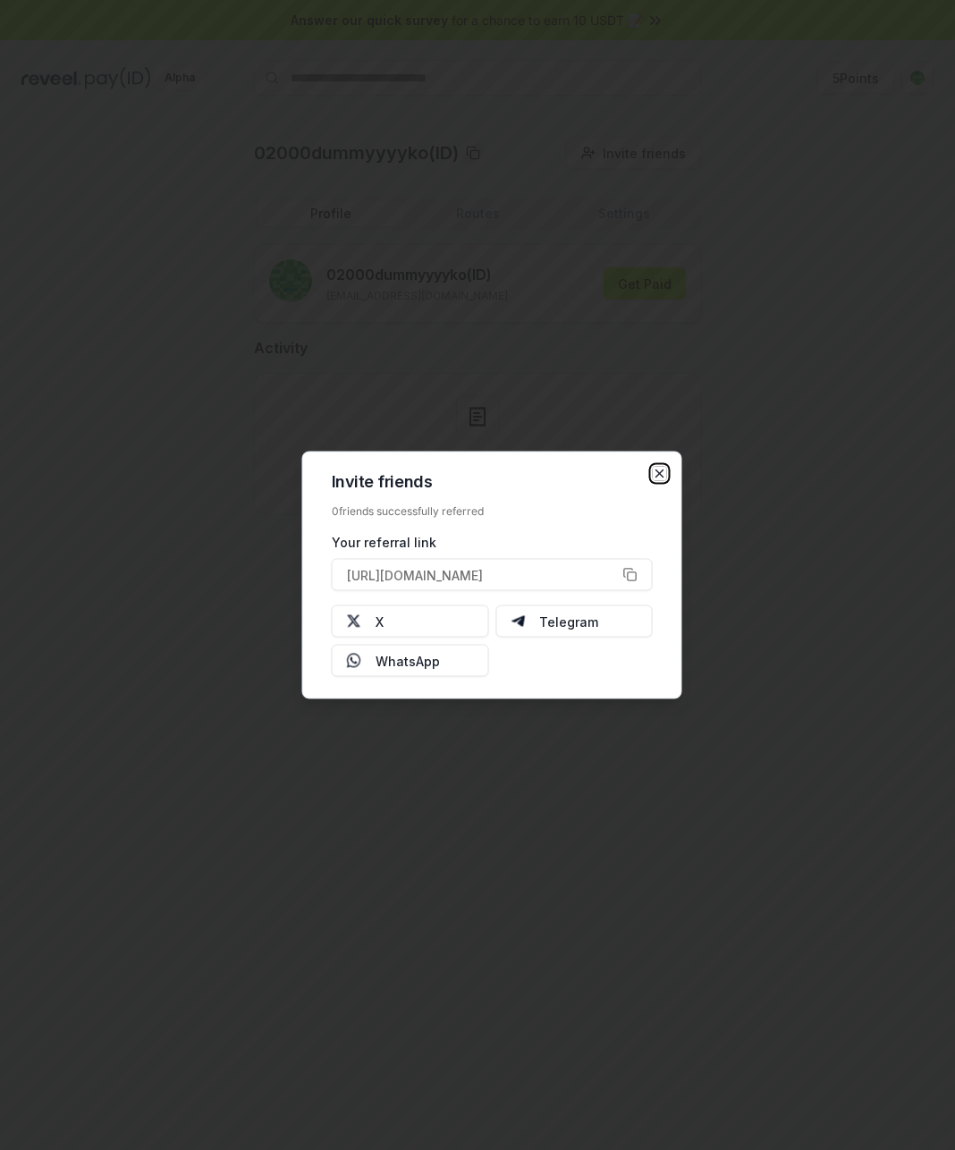
click at [659, 476] on icon "button" at bounding box center [660, 474] width 14 height 14
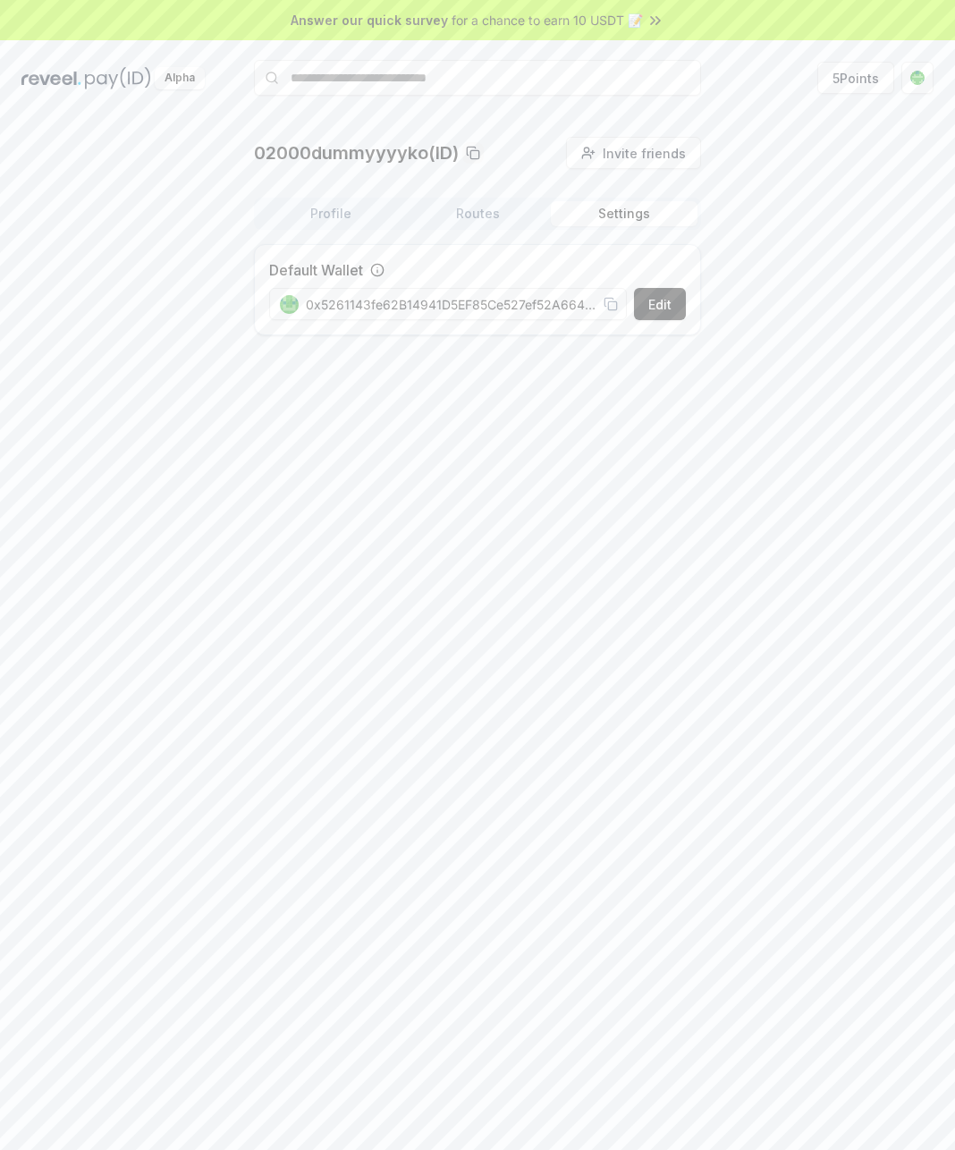
click at [636, 213] on button "Settings" at bounding box center [624, 213] width 147 height 25
click at [366, 213] on button "Profile" at bounding box center [331, 213] width 147 height 25
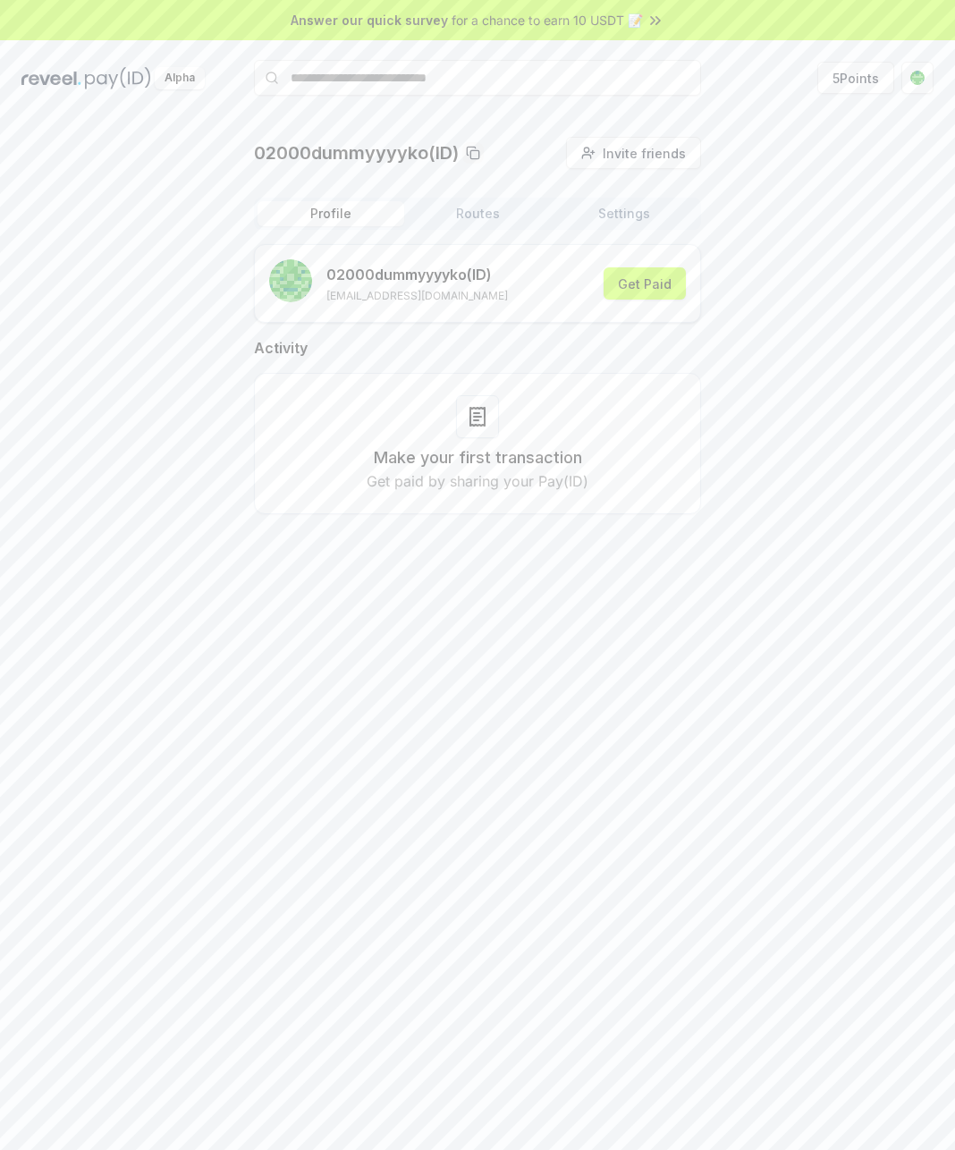
click at [498, 204] on button "Routes" at bounding box center [477, 213] width 147 height 25
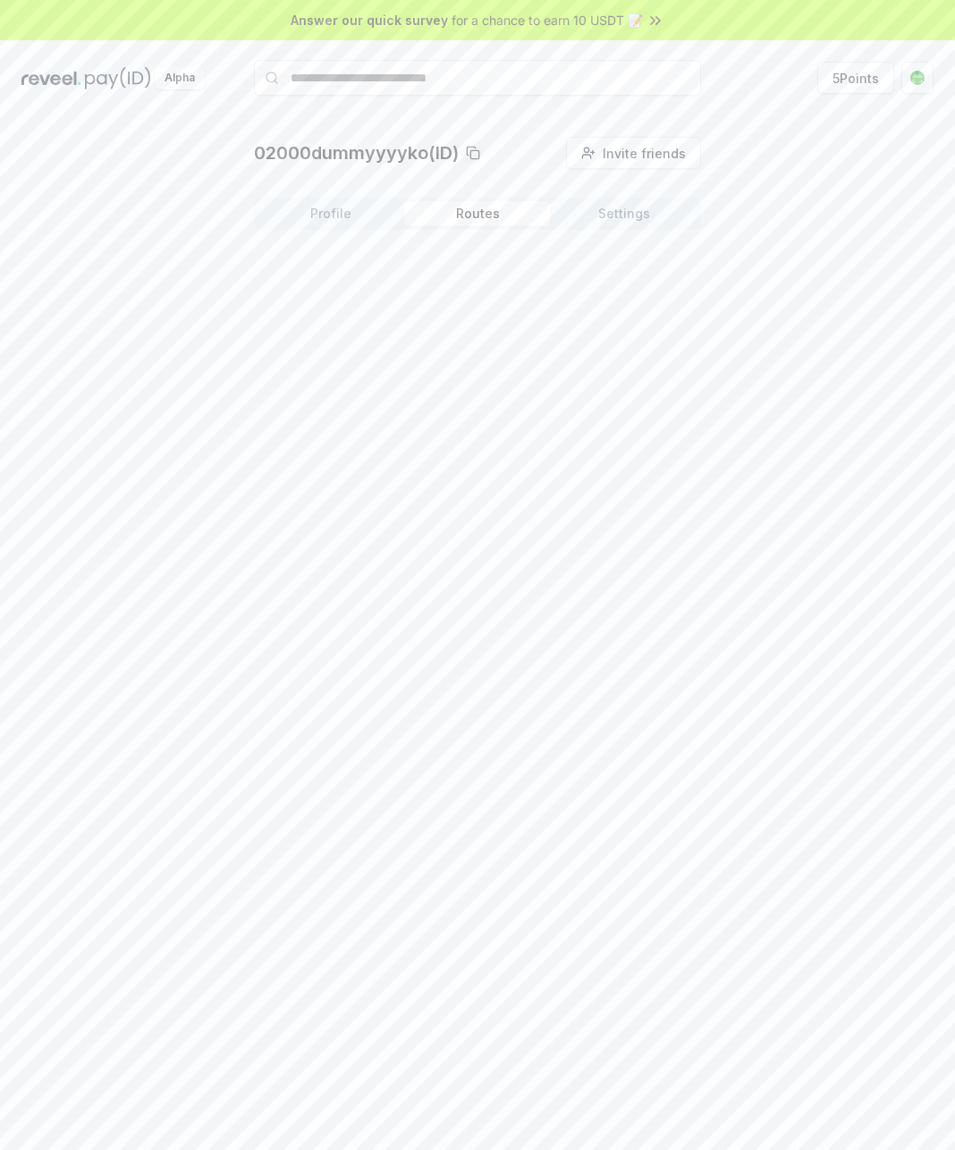
click at [353, 206] on button "Profile" at bounding box center [331, 213] width 147 height 25
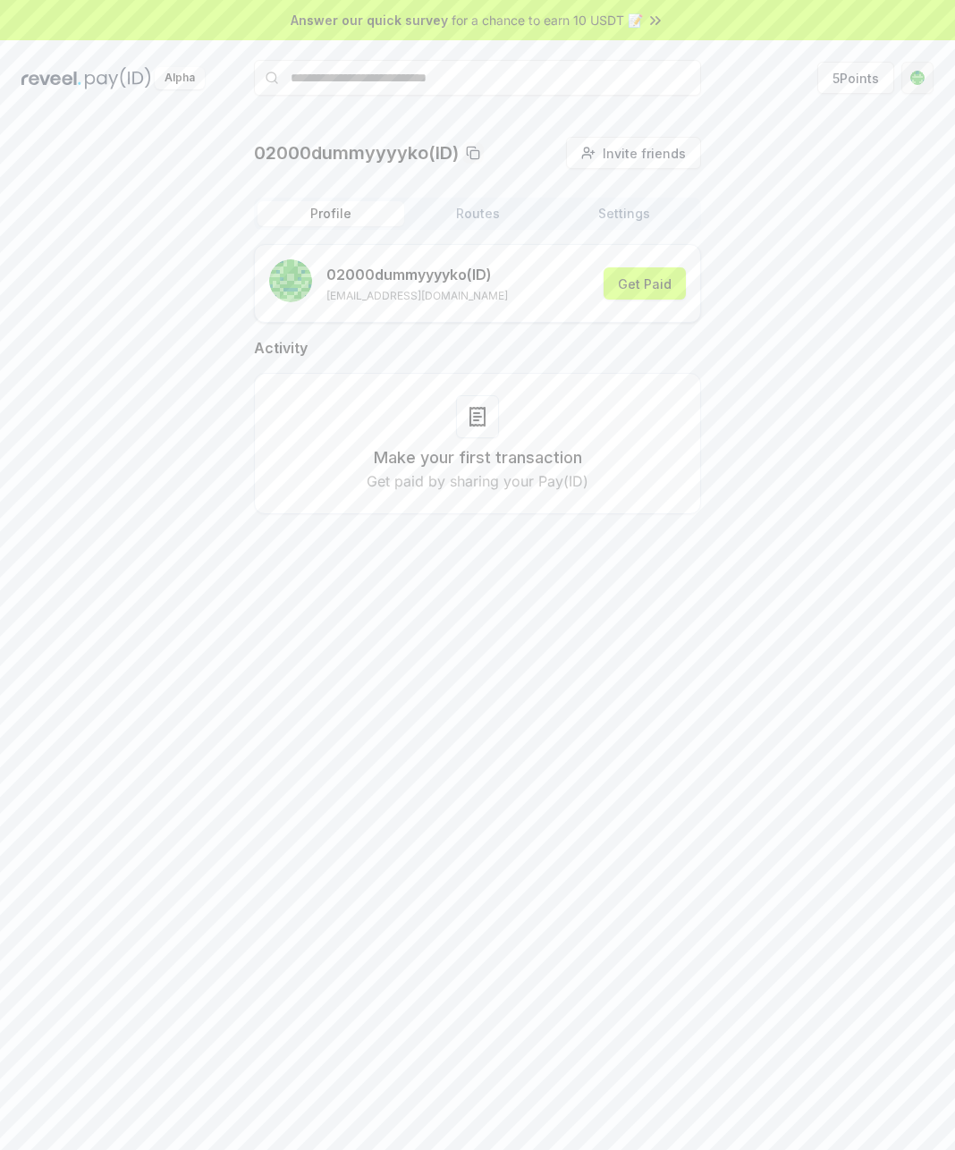
click at [906, 72] on html "Answer our quick survey for a chance to earn 10 USDT 📝 Alpha 5 Points 02000dumm…" at bounding box center [477, 575] width 955 height 1150
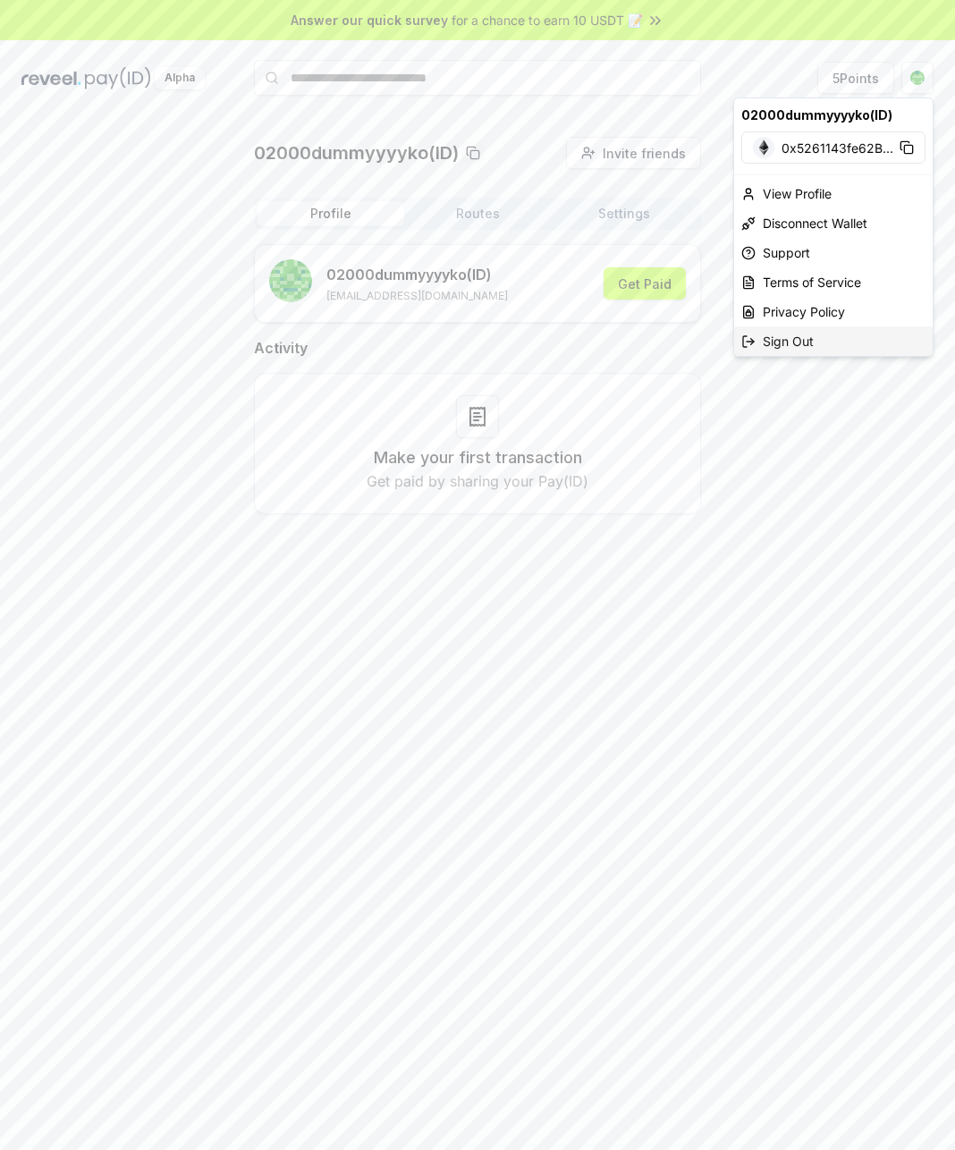
click at [813, 333] on div "Sign Out" at bounding box center [833, 341] width 199 height 30
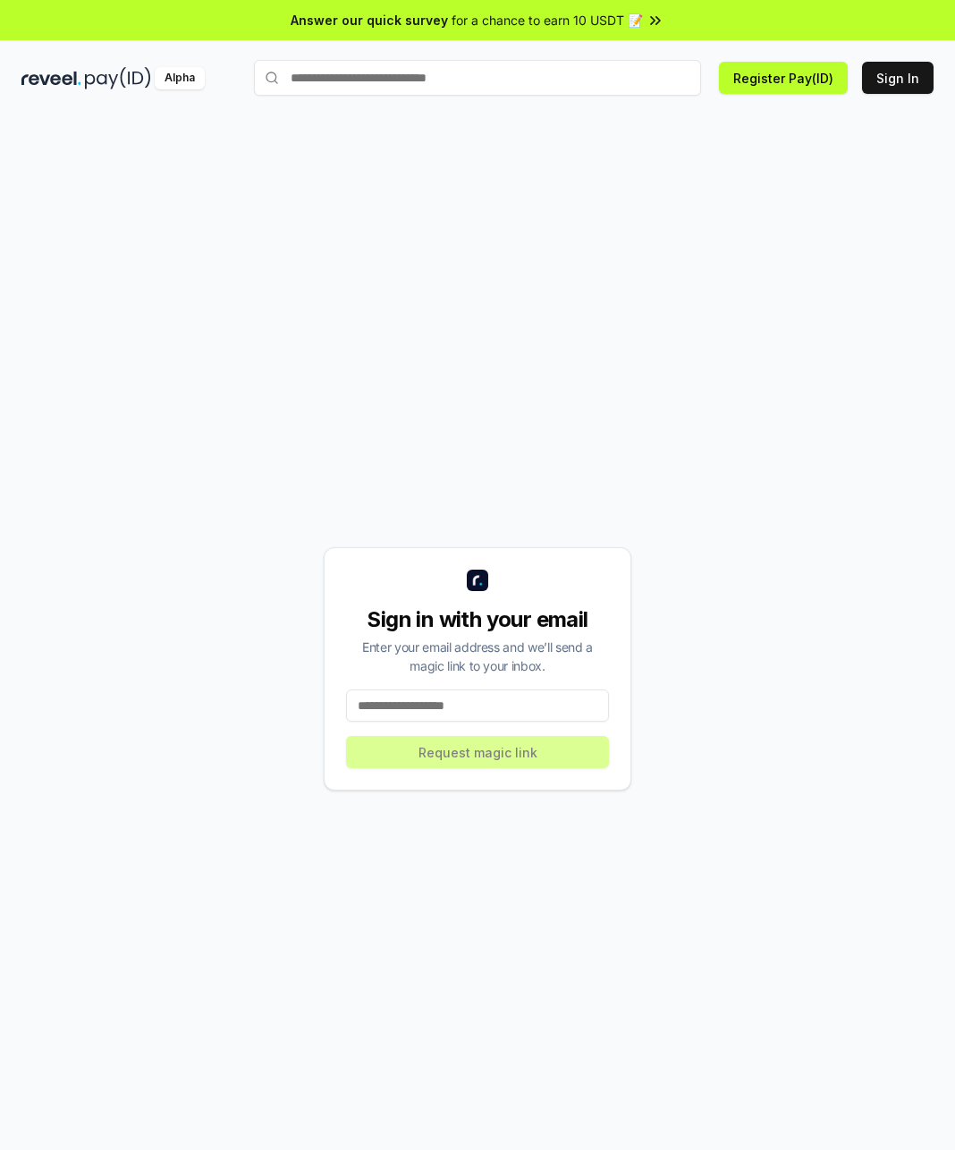
click at [505, 696] on input at bounding box center [477, 705] width 263 height 32
type input "**********"
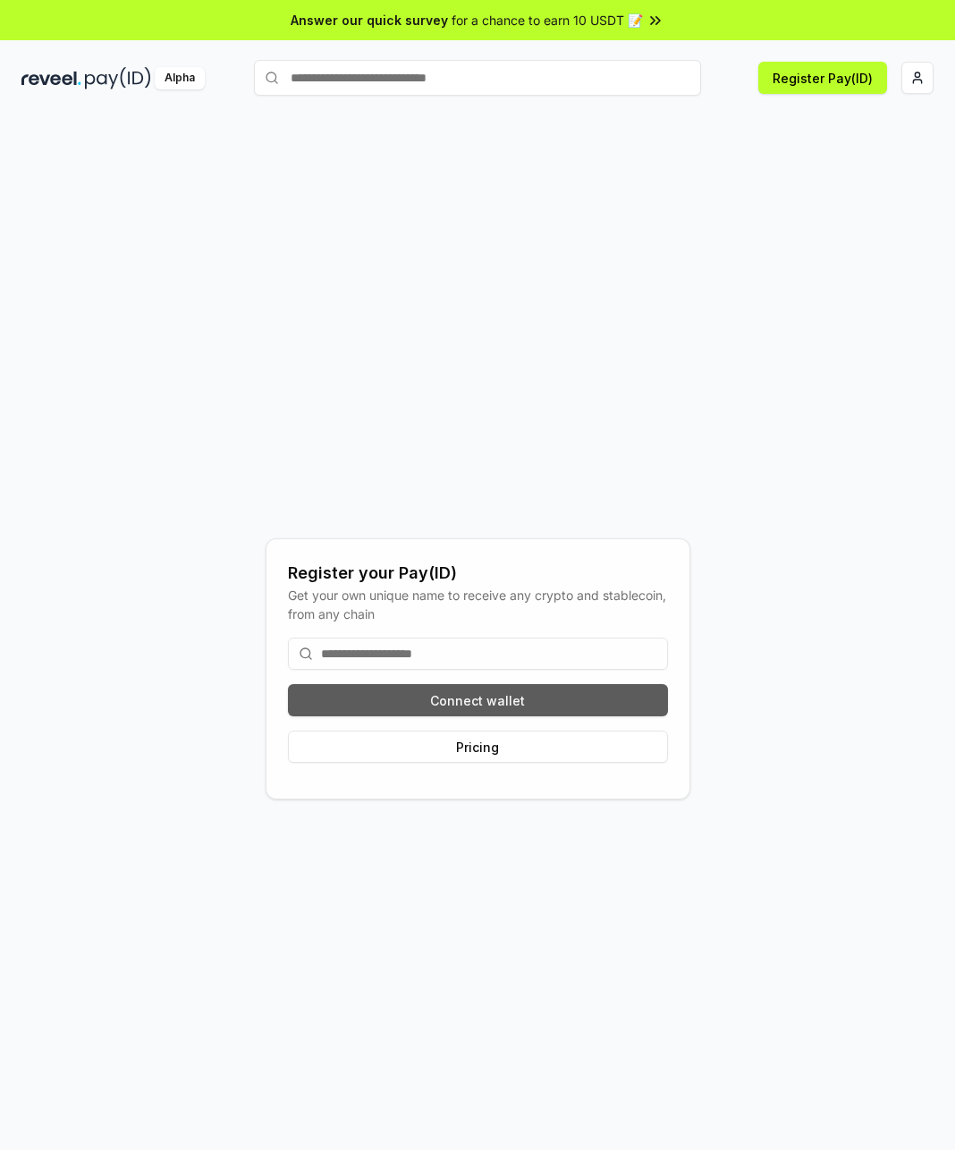
click at [611, 714] on button "Connect wallet" at bounding box center [478, 700] width 380 height 32
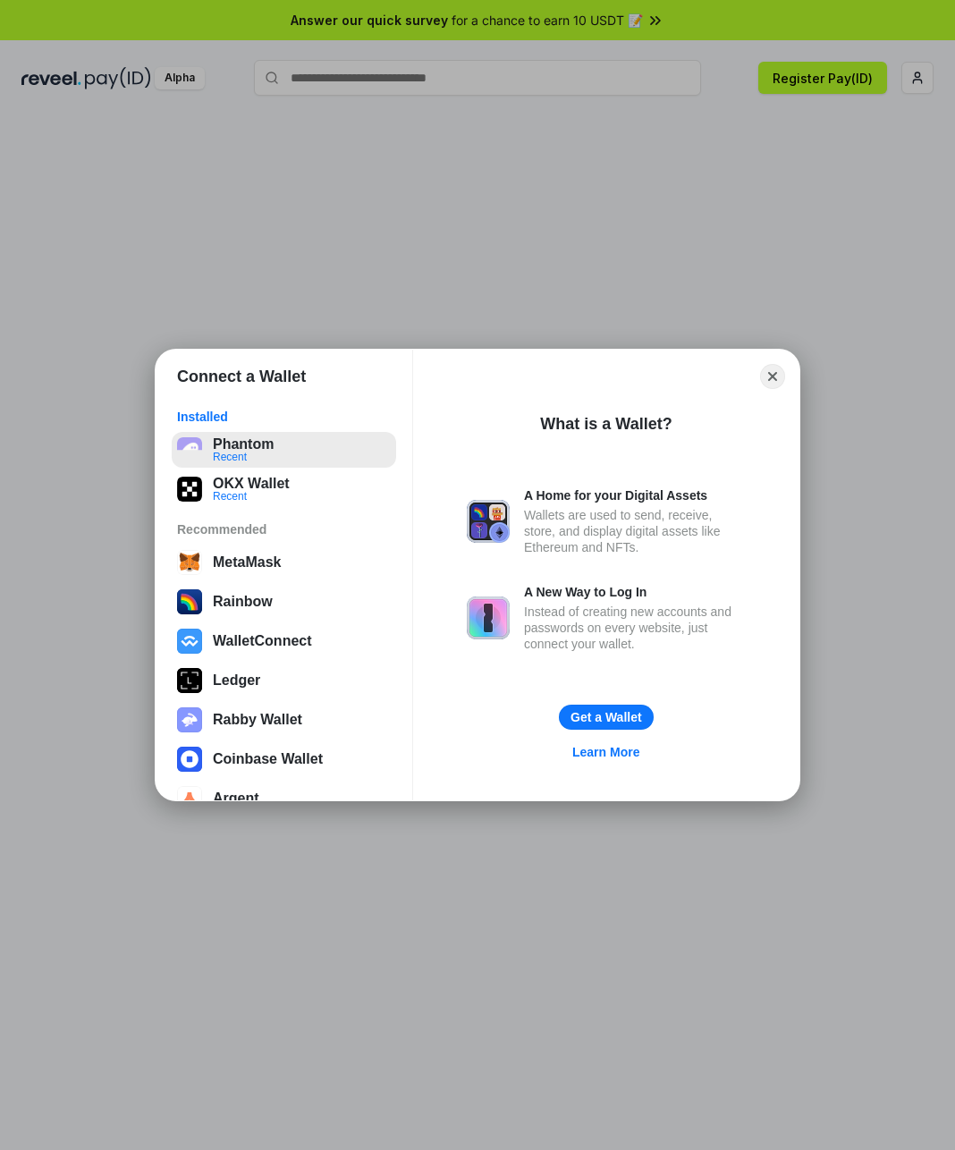
click at [273, 445] on button "Phantom Recent" at bounding box center [284, 450] width 224 height 36
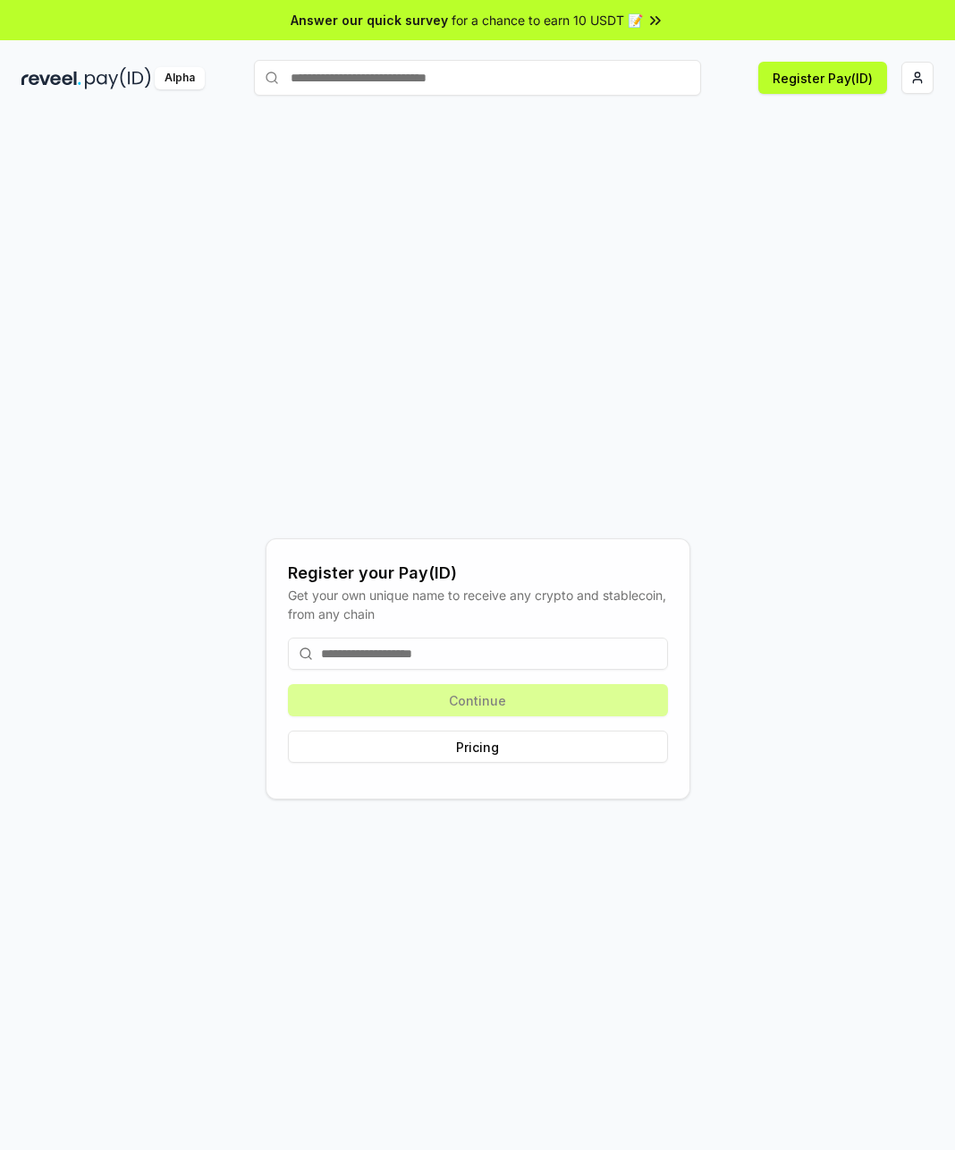
click at [436, 658] on input at bounding box center [478, 654] width 380 height 32
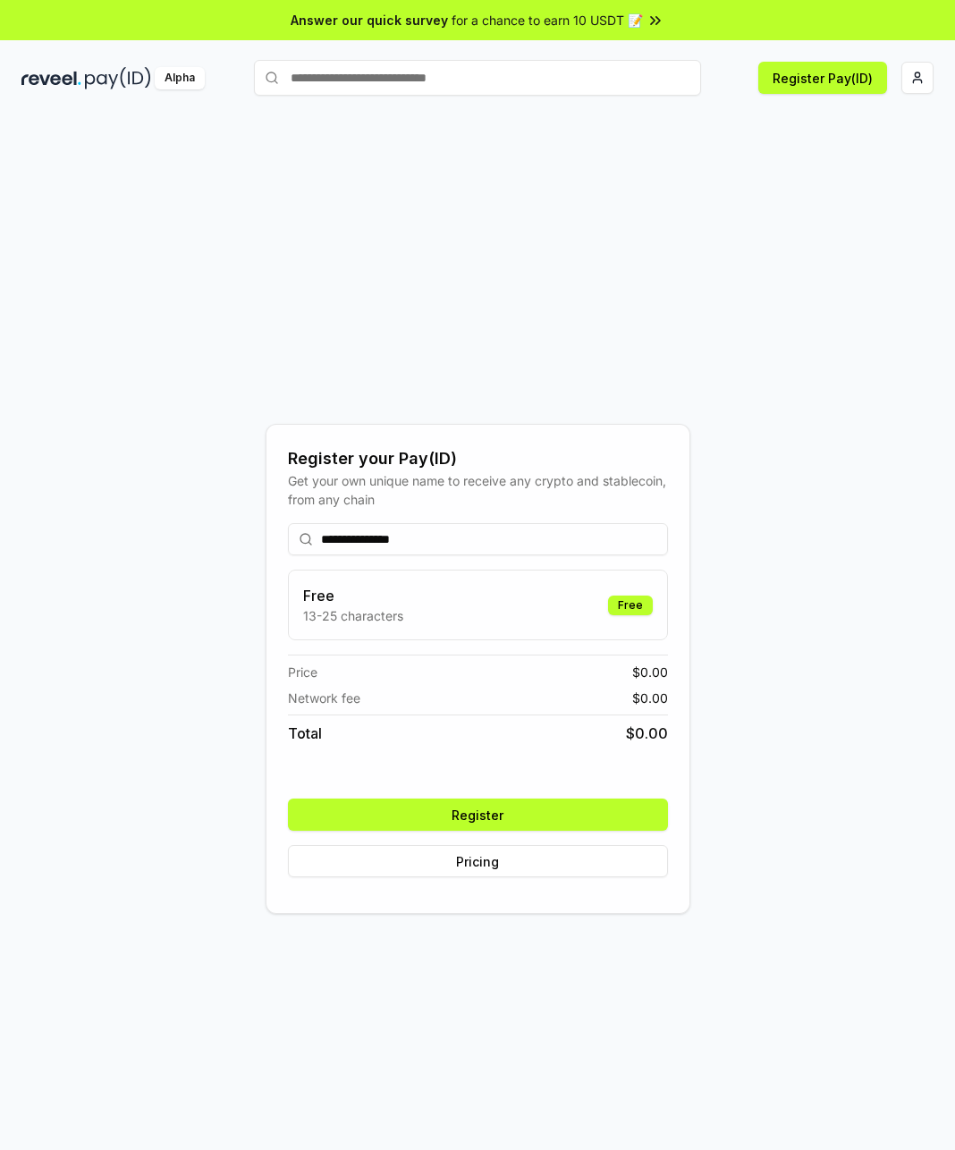
type input "**********"
click at [536, 814] on button "Register" at bounding box center [478, 815] width 380 height 32
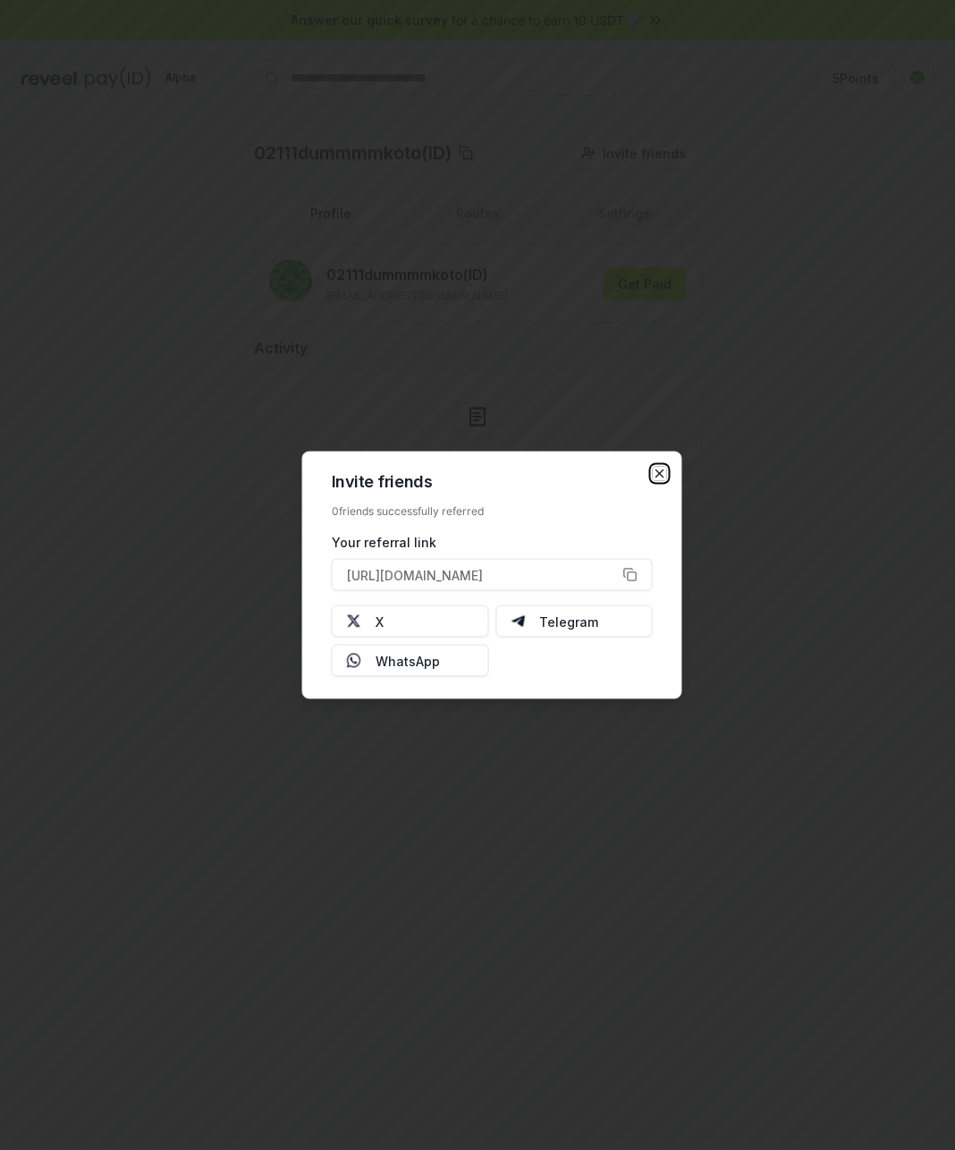
click at [664, 478] on icon "button" at bounding box center [660, 474] width 14 height 14
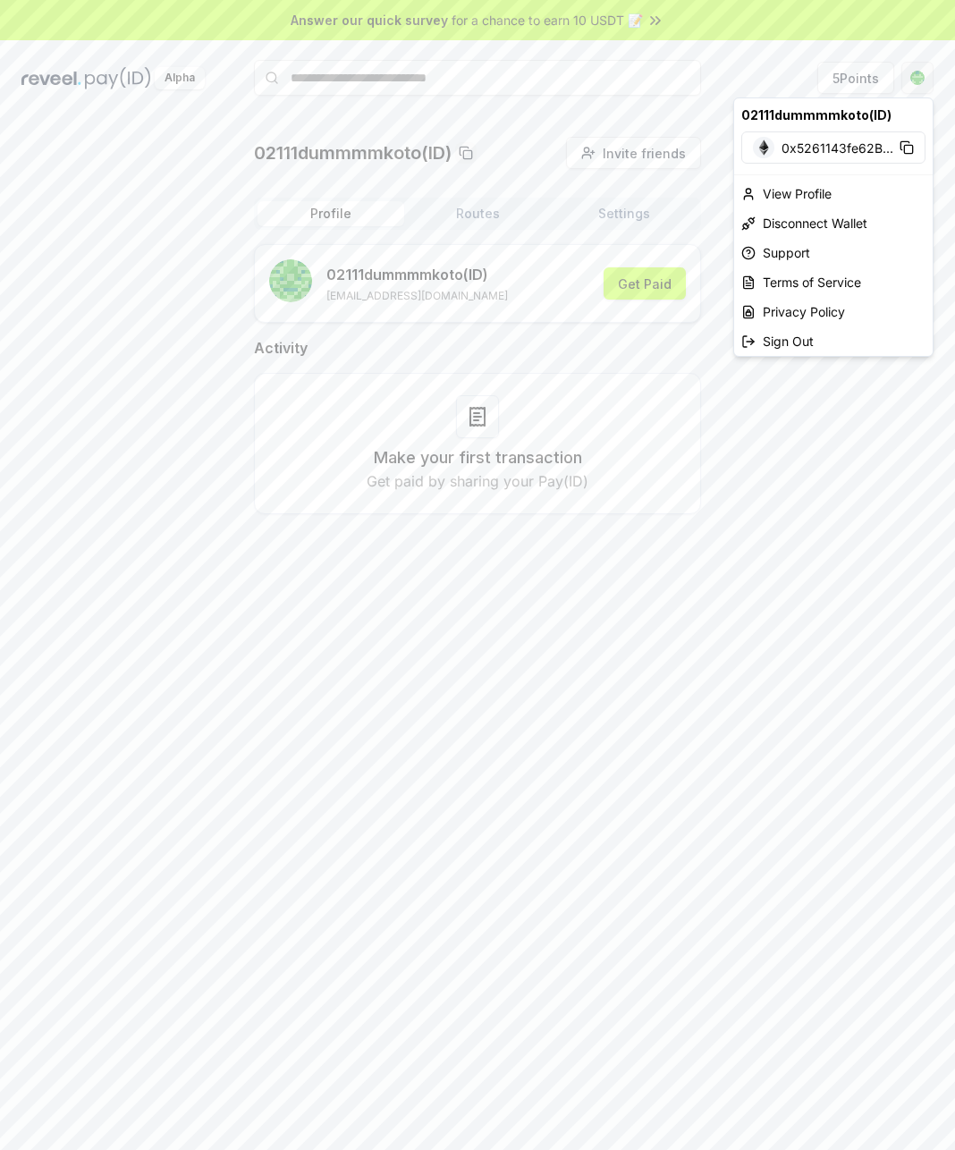
click at [924, 86] on html "Answer our quick survey for a chance to earn 10 USDT 📝 Alpha 5 Points 02111dumm…" at bounding box center [477, 575] width 955 height 1150
click at [802, 347] on div "Sign Out" at bounding box center [833, 341] width 199 height 30
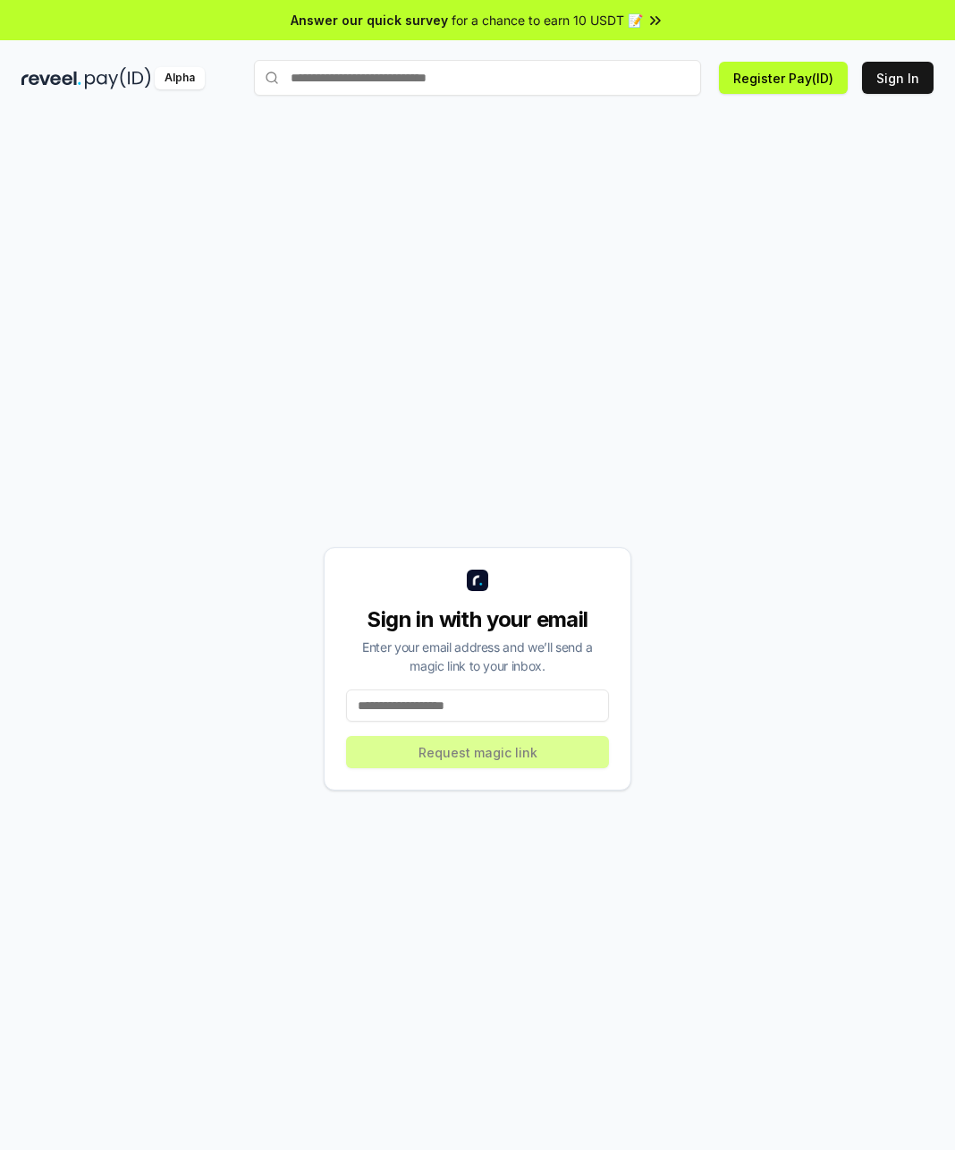
click at [436, 708] on input at bounding box center [477, 705] width 263 height 32
type input "**********"
click at [540, 746] on button "Request magic link" at bounding box center [477, 752] width 263 height 32
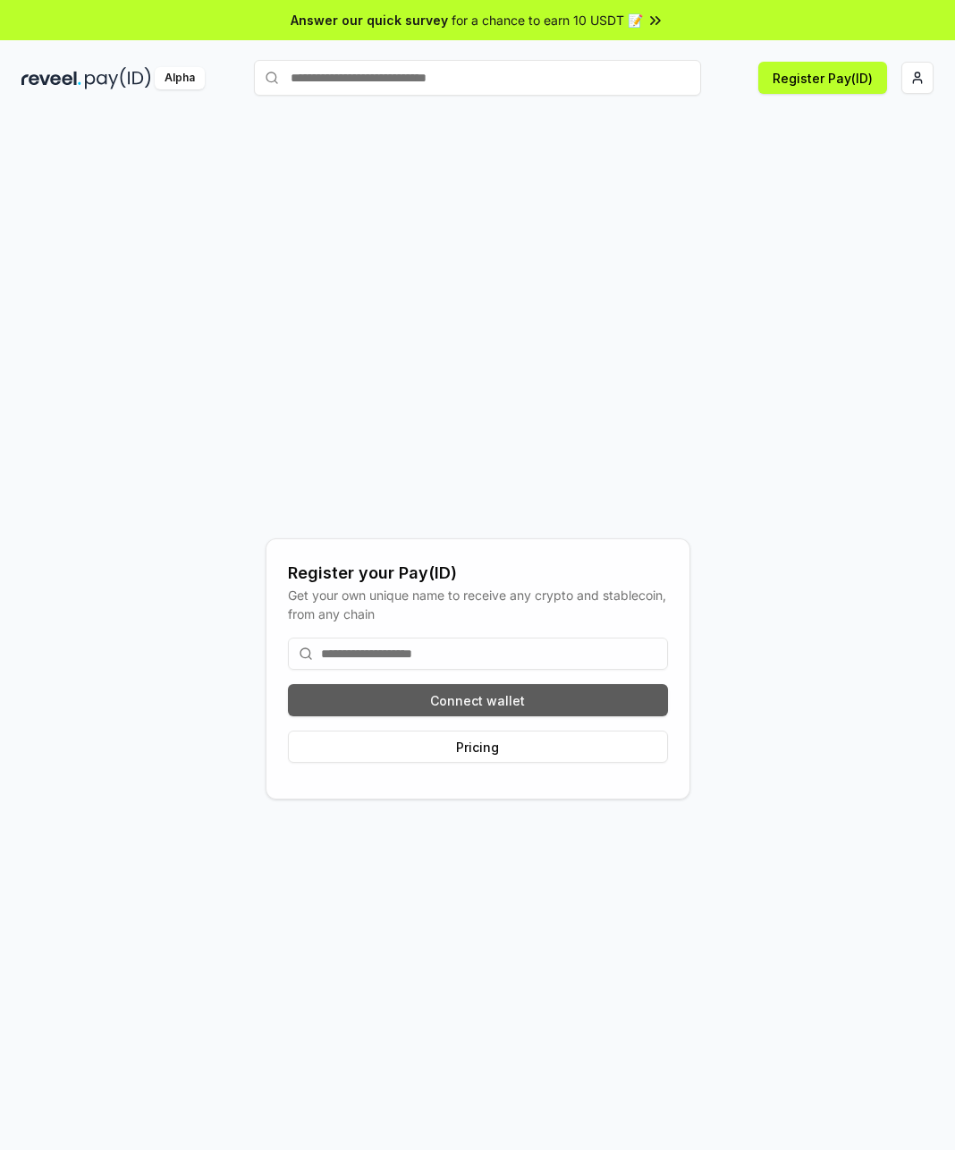
click at [527, 706] on button "Connect wallet" at bounding box center [478, 700] width 380 height 32
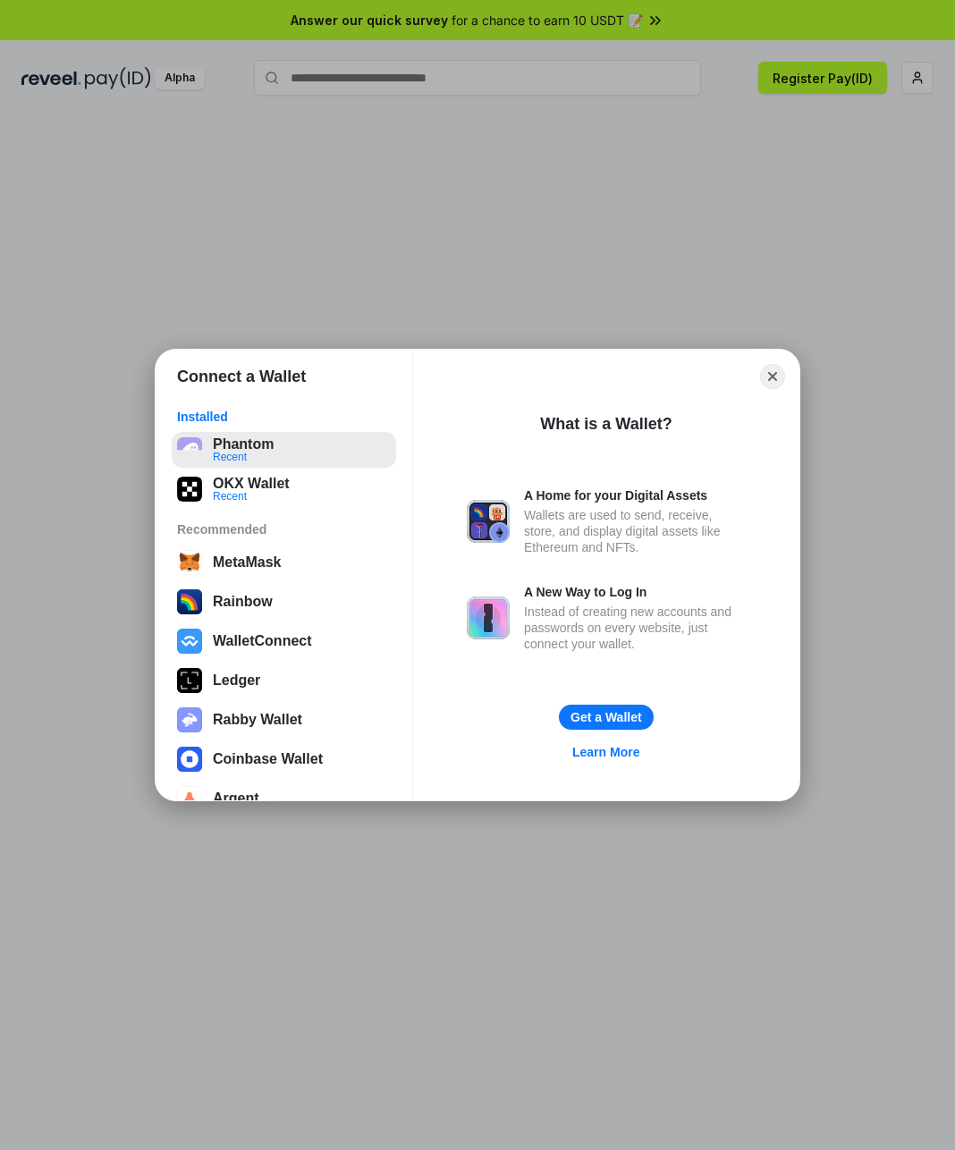
click at [248, 447] on button "Phantom Recent" at bounding box center [284, 450] width 224 height 36
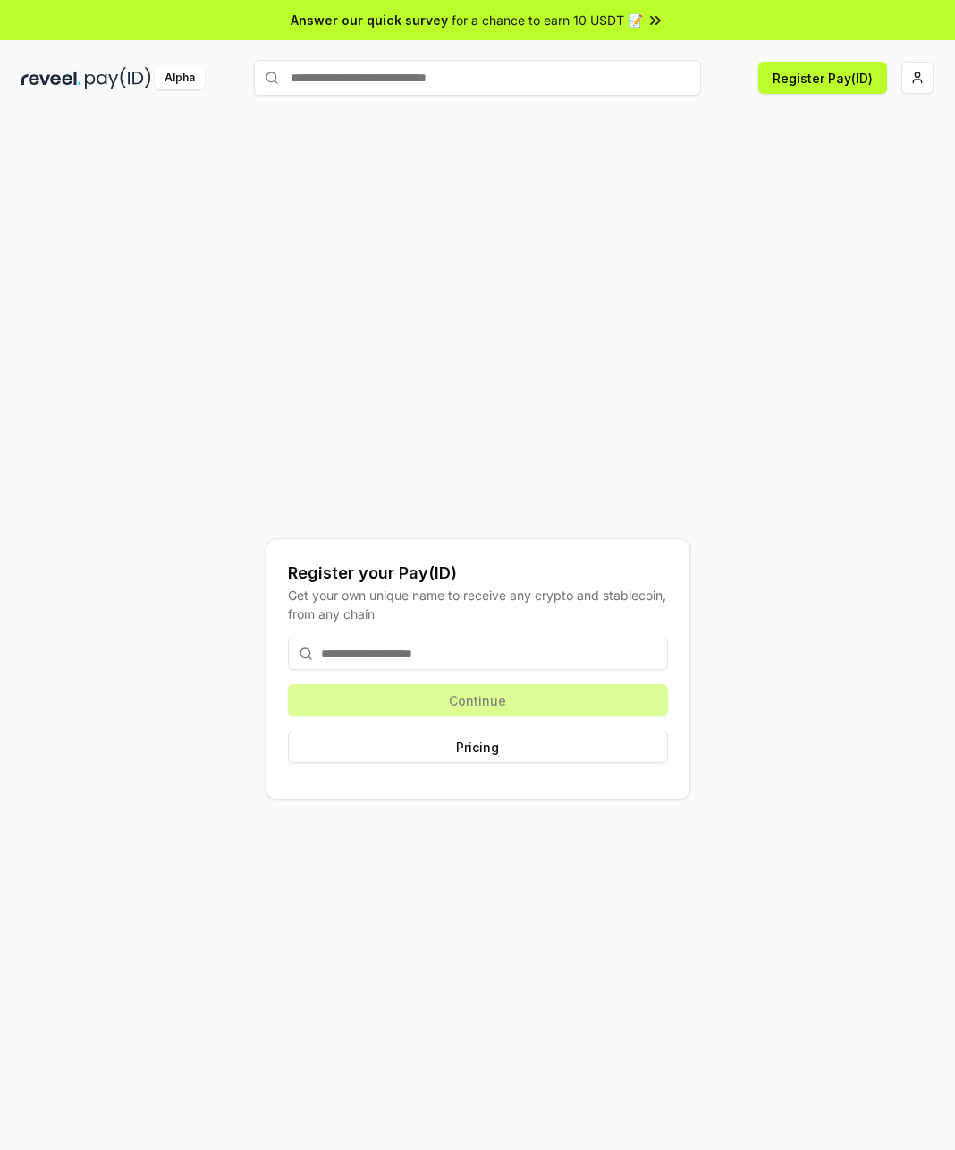
click at [455, 644] on input at bounding box center [478, 654] width 380 height 32
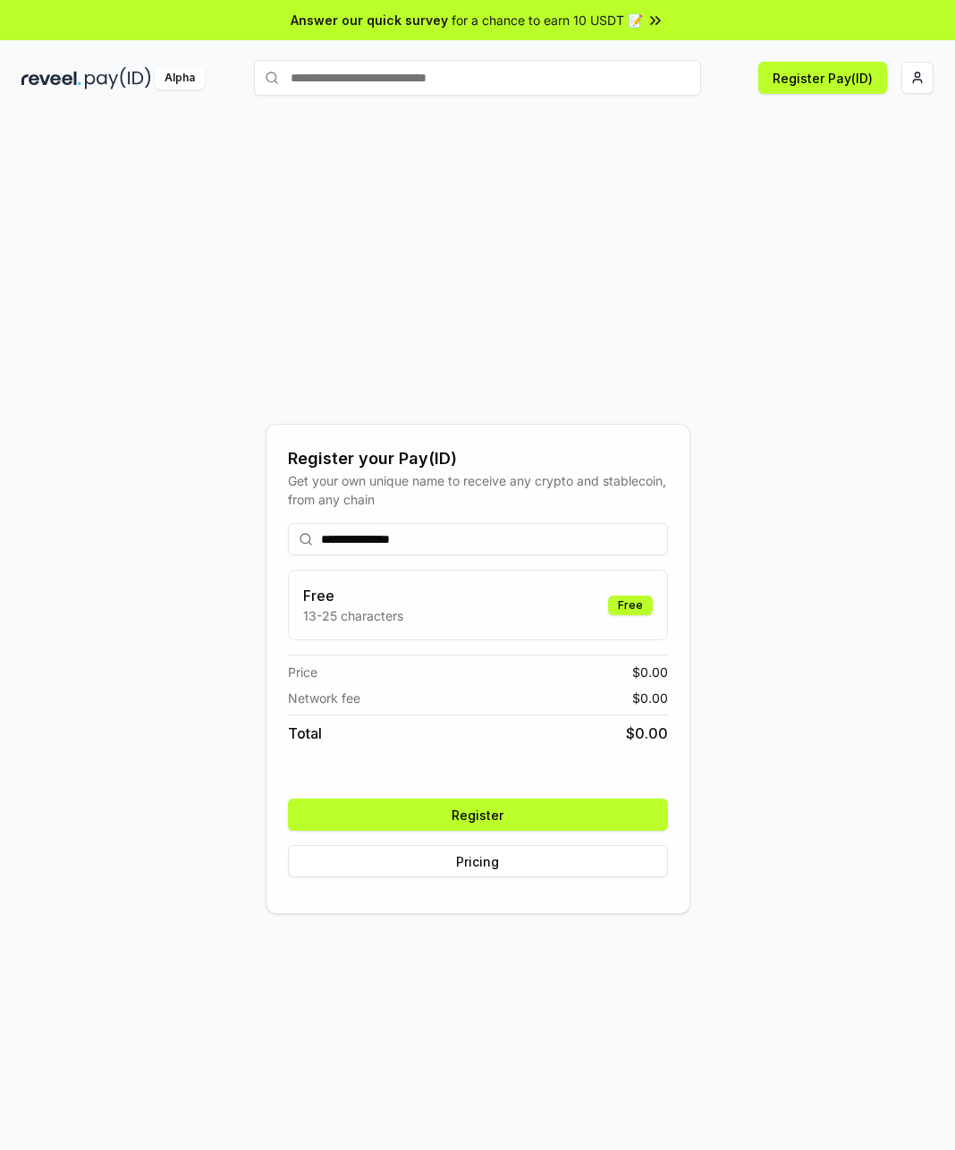
type input "**********"
click at [496, 814] on button "Register" at bounding box center [478, 815] width 380 height 32
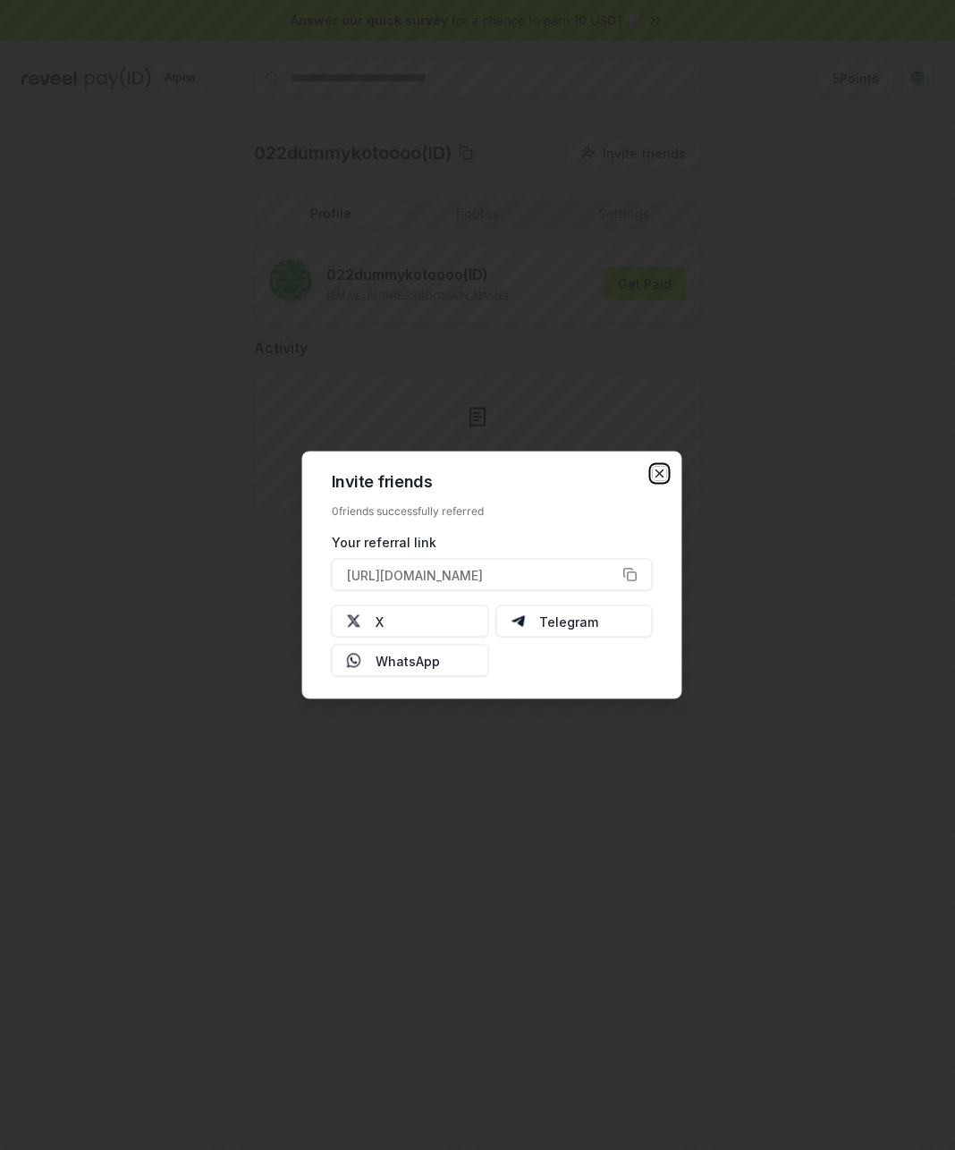
click at [655, 476] on icon "button" at bounding box center [660, 474] width 14 height 14
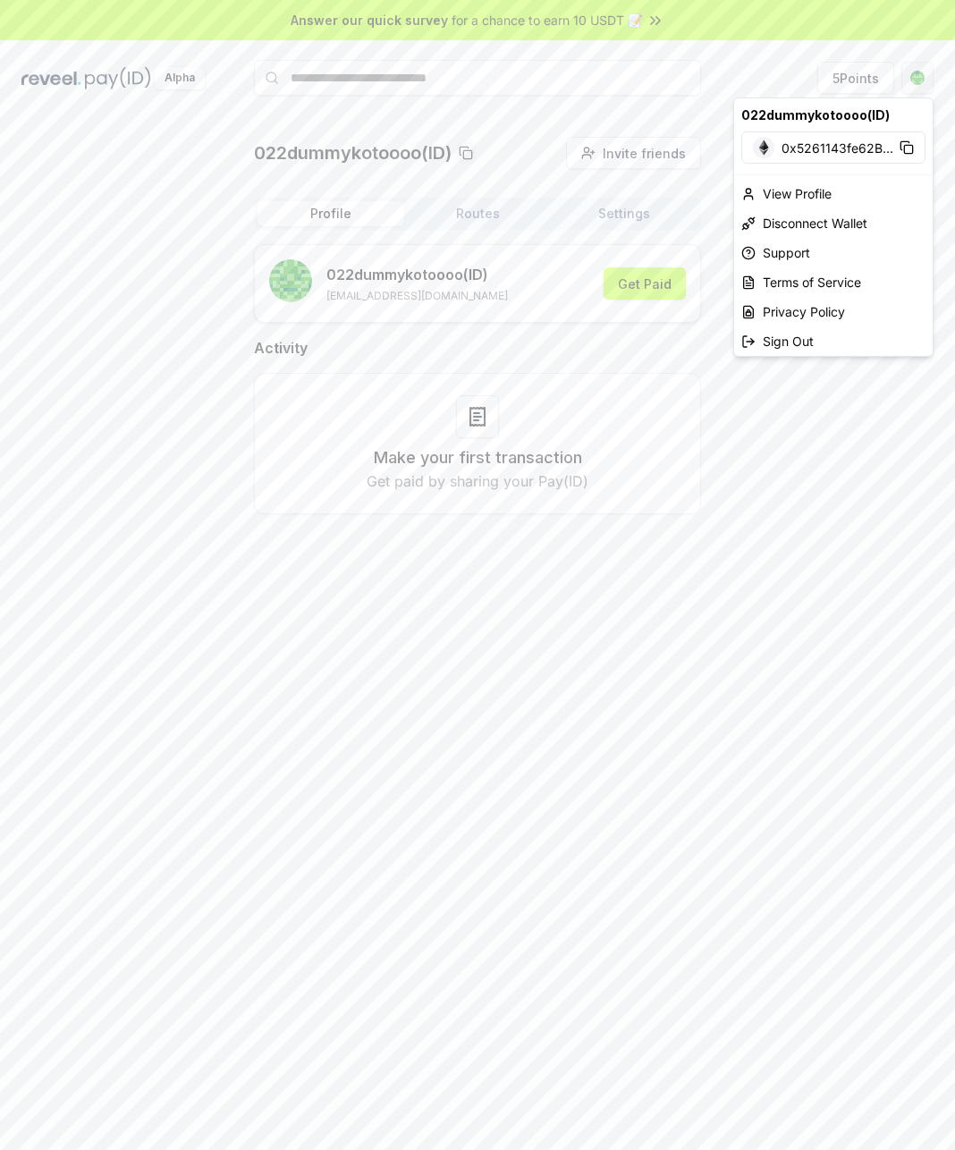
click at [909, 79] on html "Answer our quick survey for a chance to earn 10 USDT 📝 Alpha 5 Points 022dummyk…" at bounding box center [477, 575] width 955 height 1150
click at [786, 340] on div "Sign Out" at bounding box center [833, 341] width 199 height 30
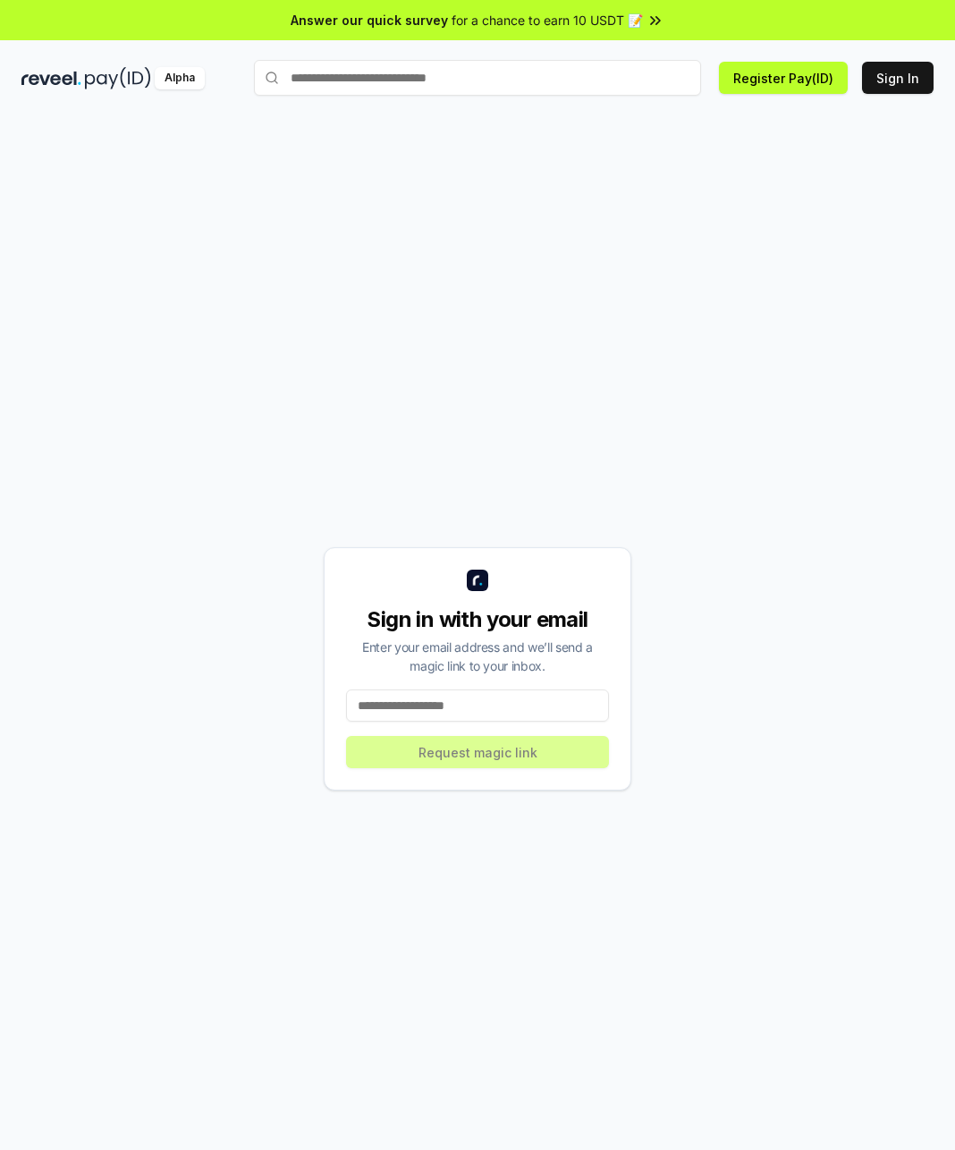
click at [457, 701] on input at bounding box center [477, 705] width 263 height 32
type input "**********"
click at [464, 755] on button "Request magic link" at bounding box center [477, 752] width 263 height 32
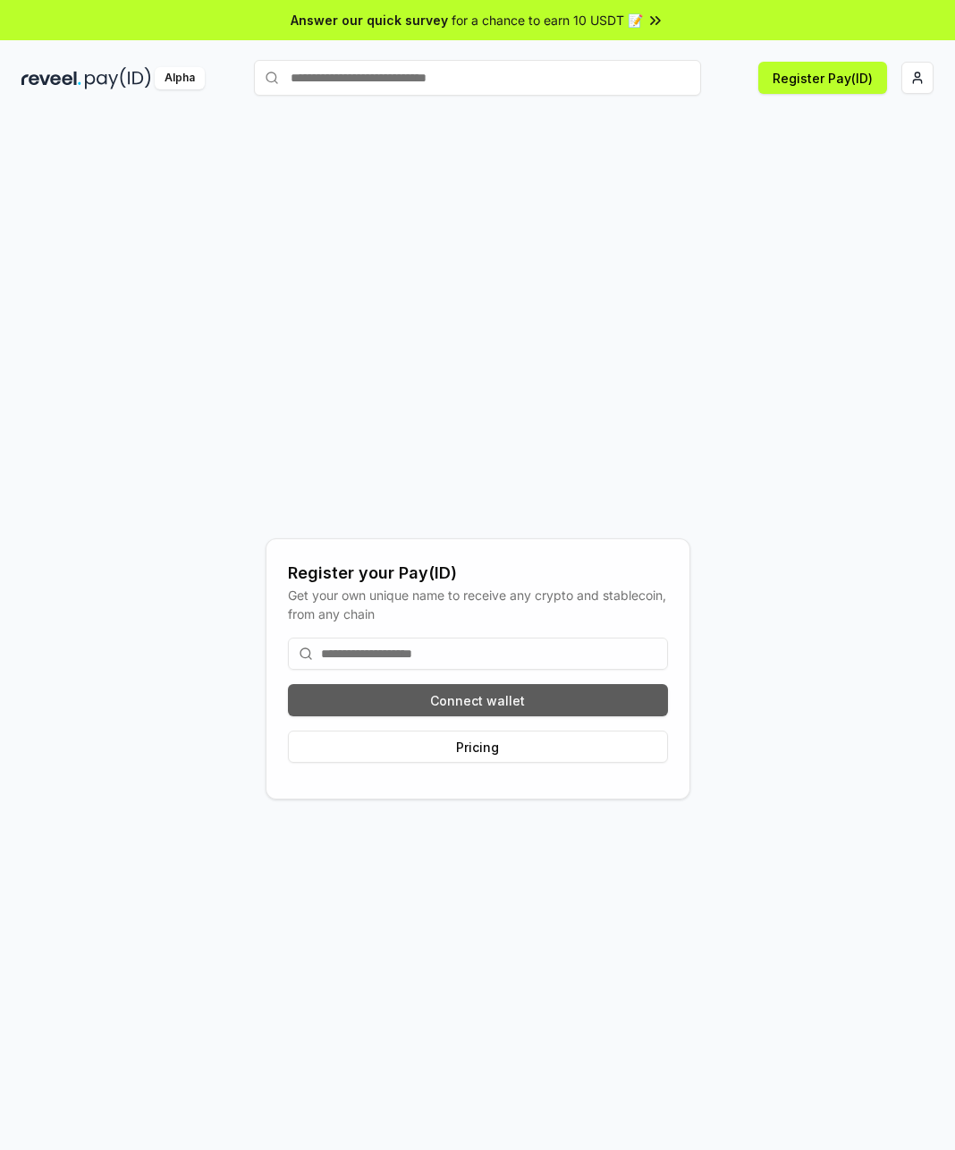
click at [418, 696] on button "Connect wallet" at bounding box center [478, 700] width 380 height 32
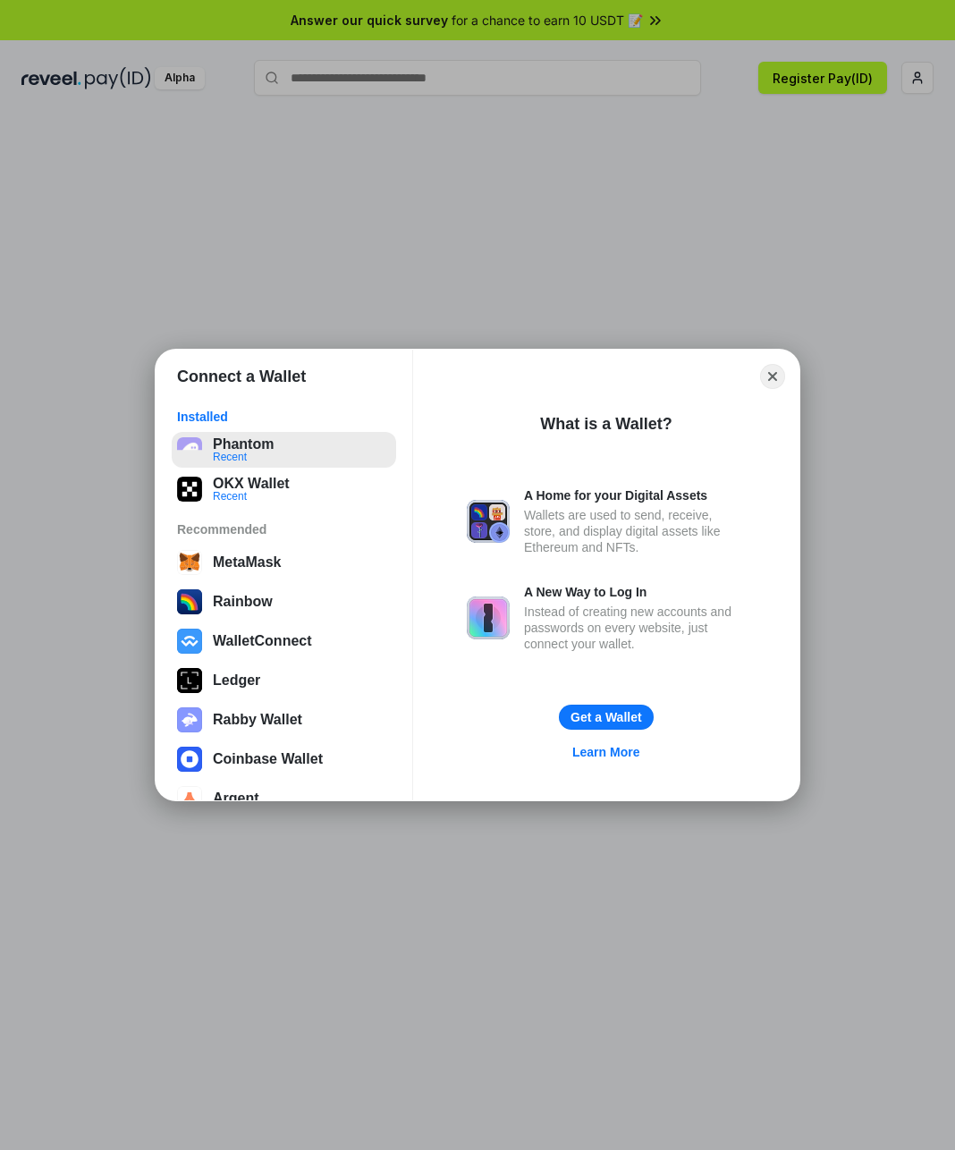
click at [269, 447] on button "Phantom Recent" at bounding box center [284, 450] width 224 height 36
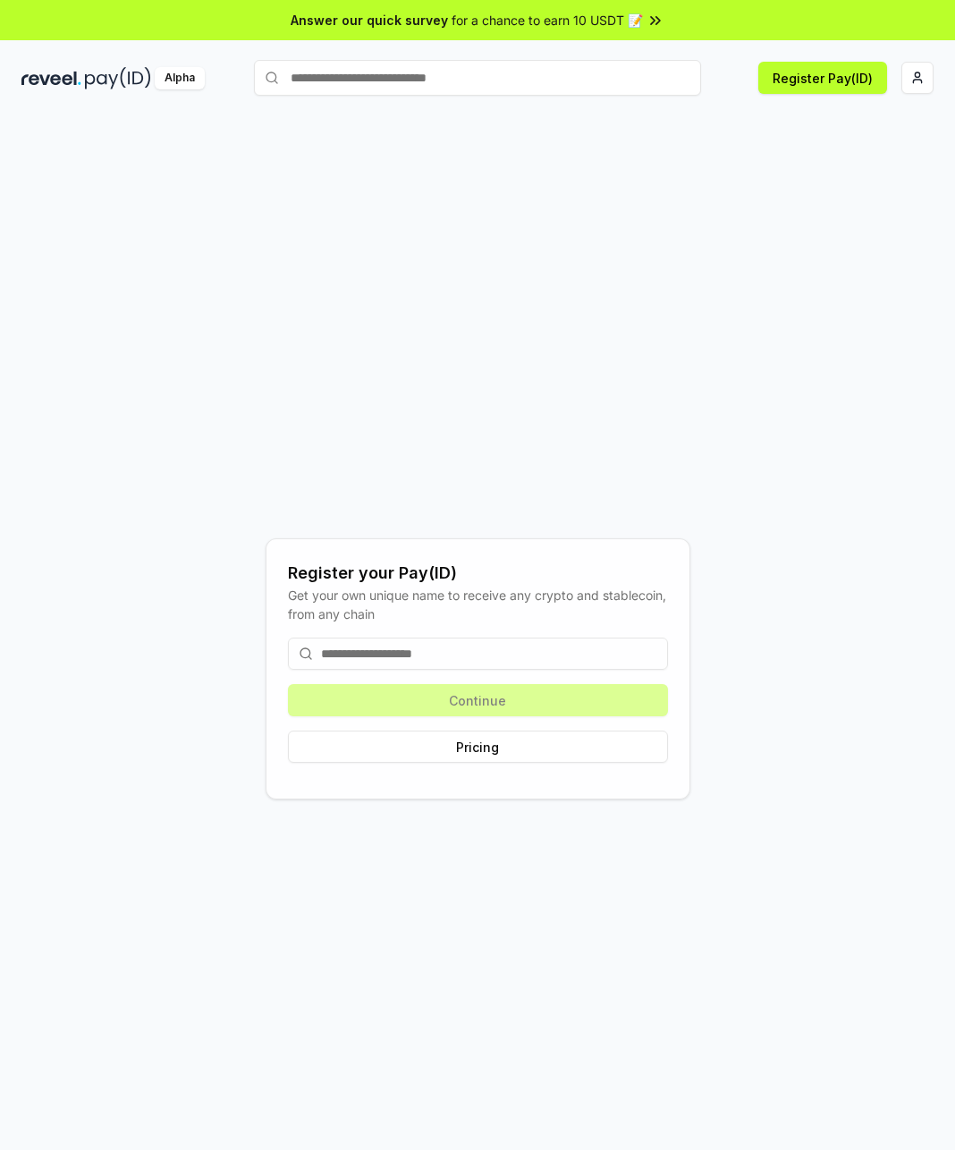
click at [455, 656] on input at bounding box center [478, 654] width 380 height 32
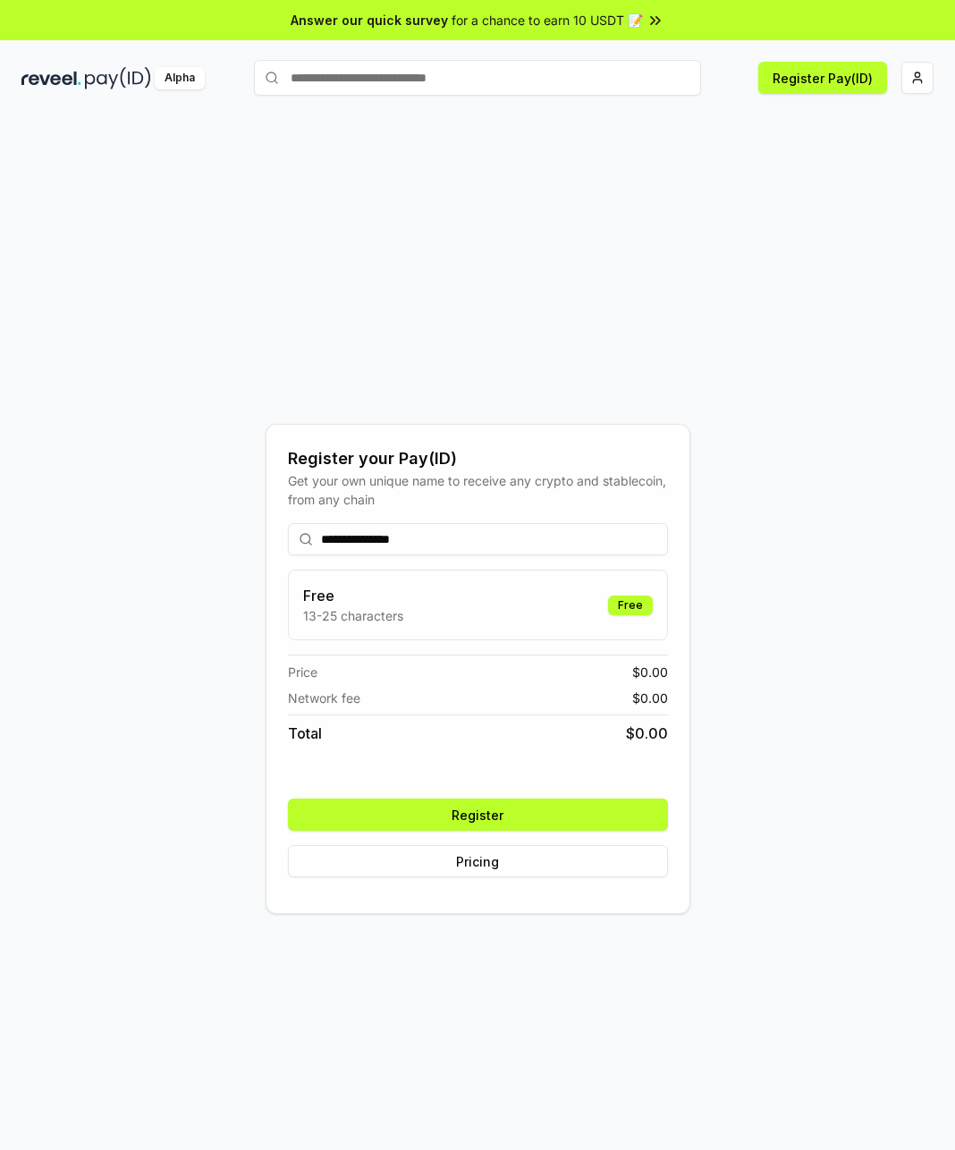
type input "**********"
click at [548, 807] on button "Register" at bounding box center [478, 815] width 380 height 32
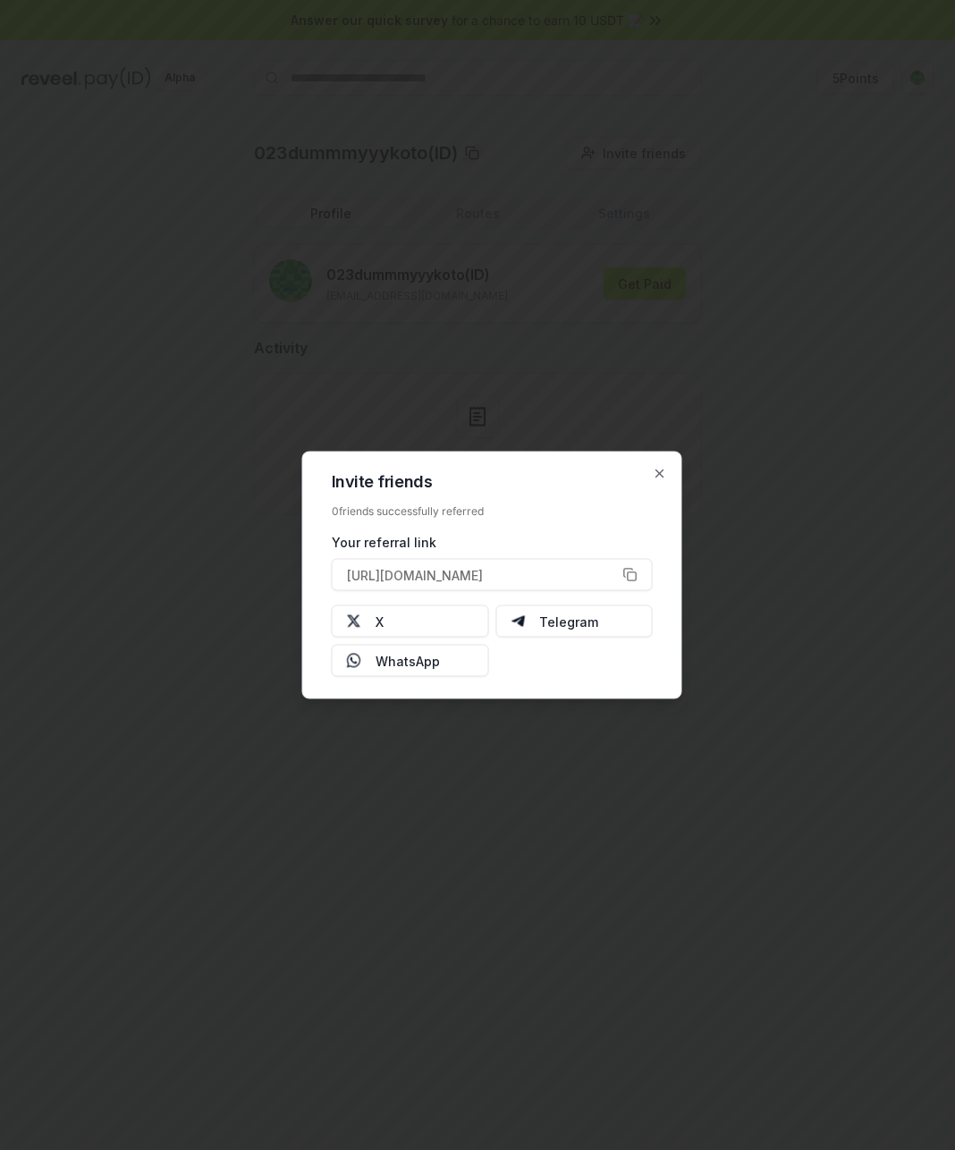
click at [654, 483] on div "Invite friends 0 friends successfully referred Your referral link https://revee…" at bounding box center [492, 576] width 380 height 248
click at [661, 469] on icon "button" at bounding box center [660, 474] width 14 height 14
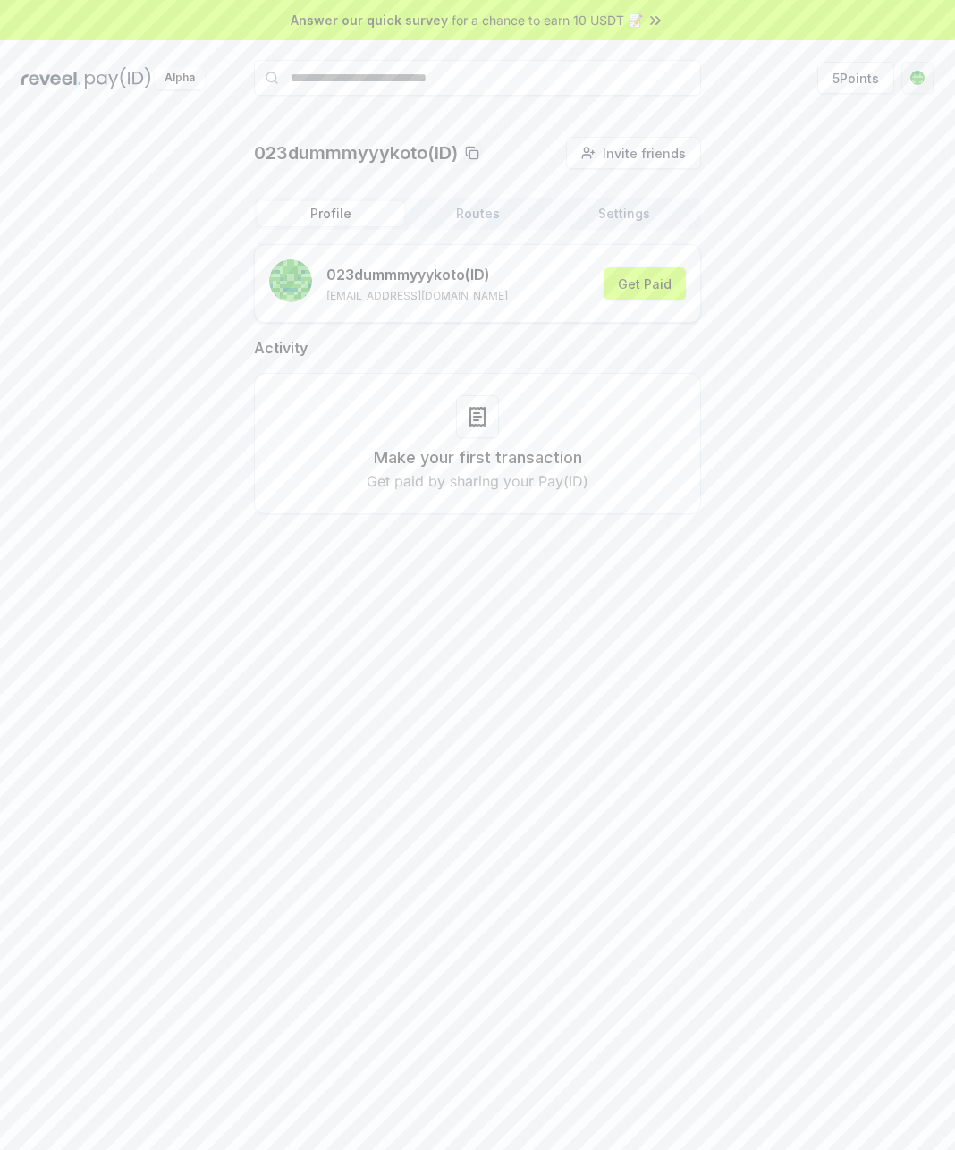
click at [922, 75] on html "Answer our quick survey for a chance to earn 10 USDT 📝 Alpha 5 Points 023dummmy…" at bounding box center [477, 575] width 955 height 1150
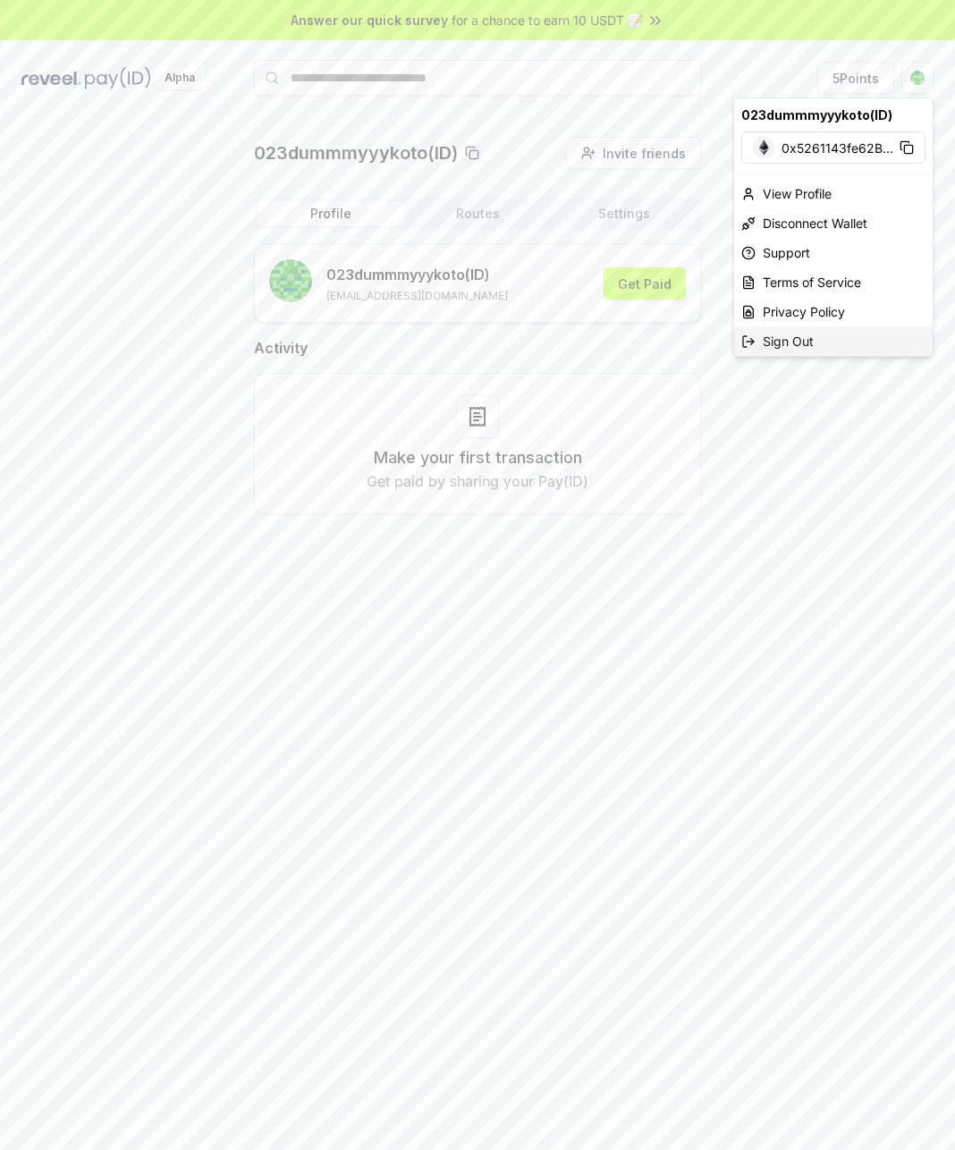
click at [813, 349] on div "Sign Out" at bounding box center [833, 341] width 199 height 30
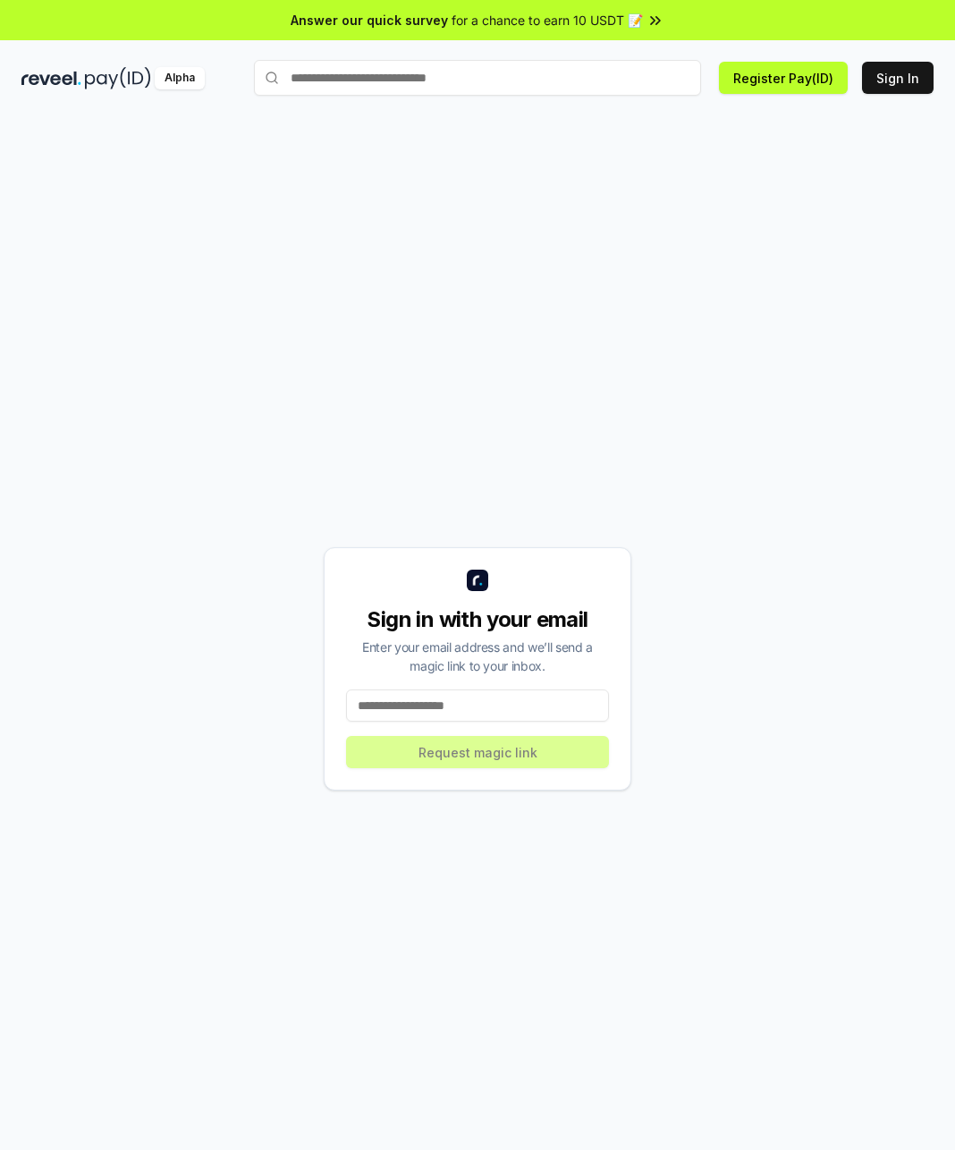
click at [489, 703] on input at bounding box center [477, 705] width 263 height 32
type input "**********"
click at [550, 760] on button "Request magic link" at bounding box center [477, 752] width 263 height 32
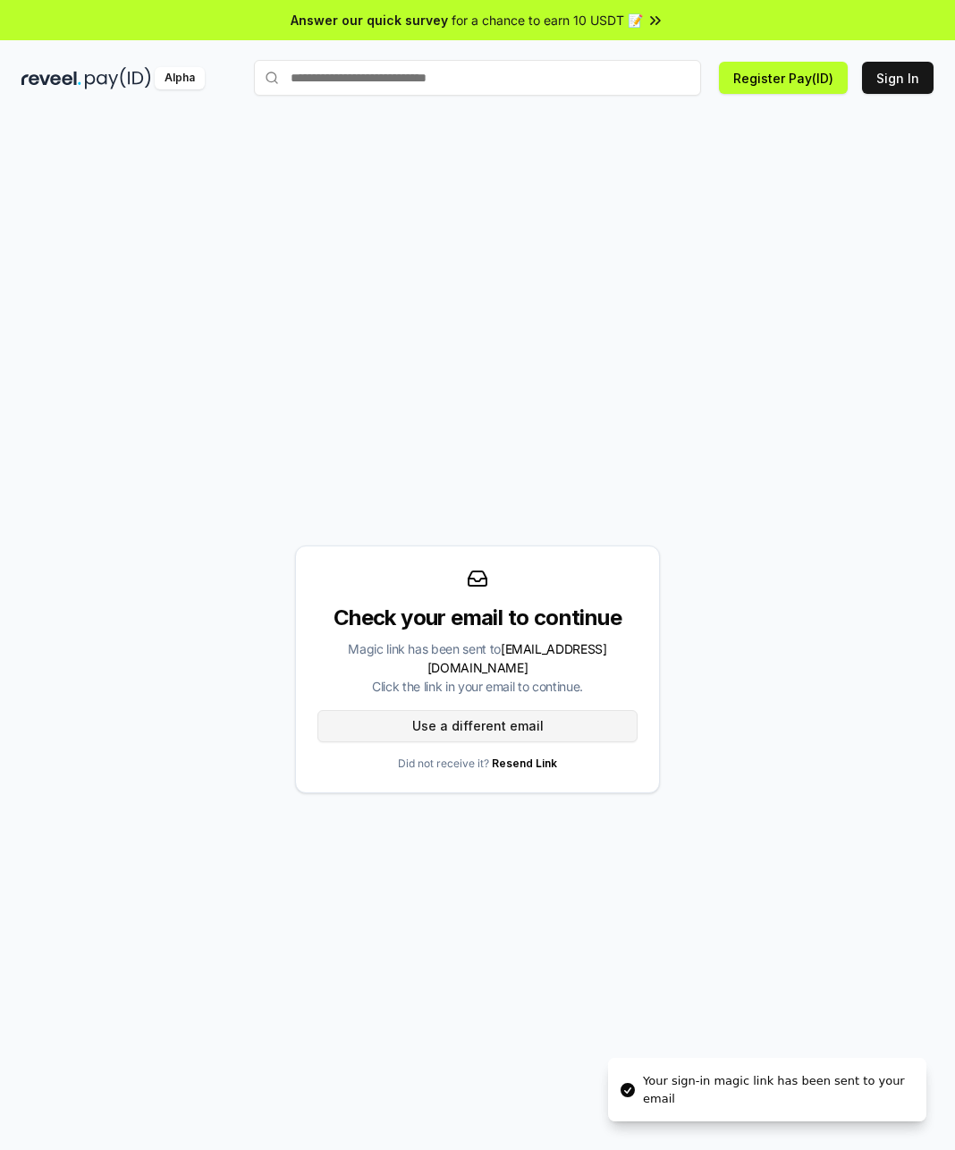
click at [482, 719] on button "Use a different email" at bounding box center [477, 726] width 320 height 32
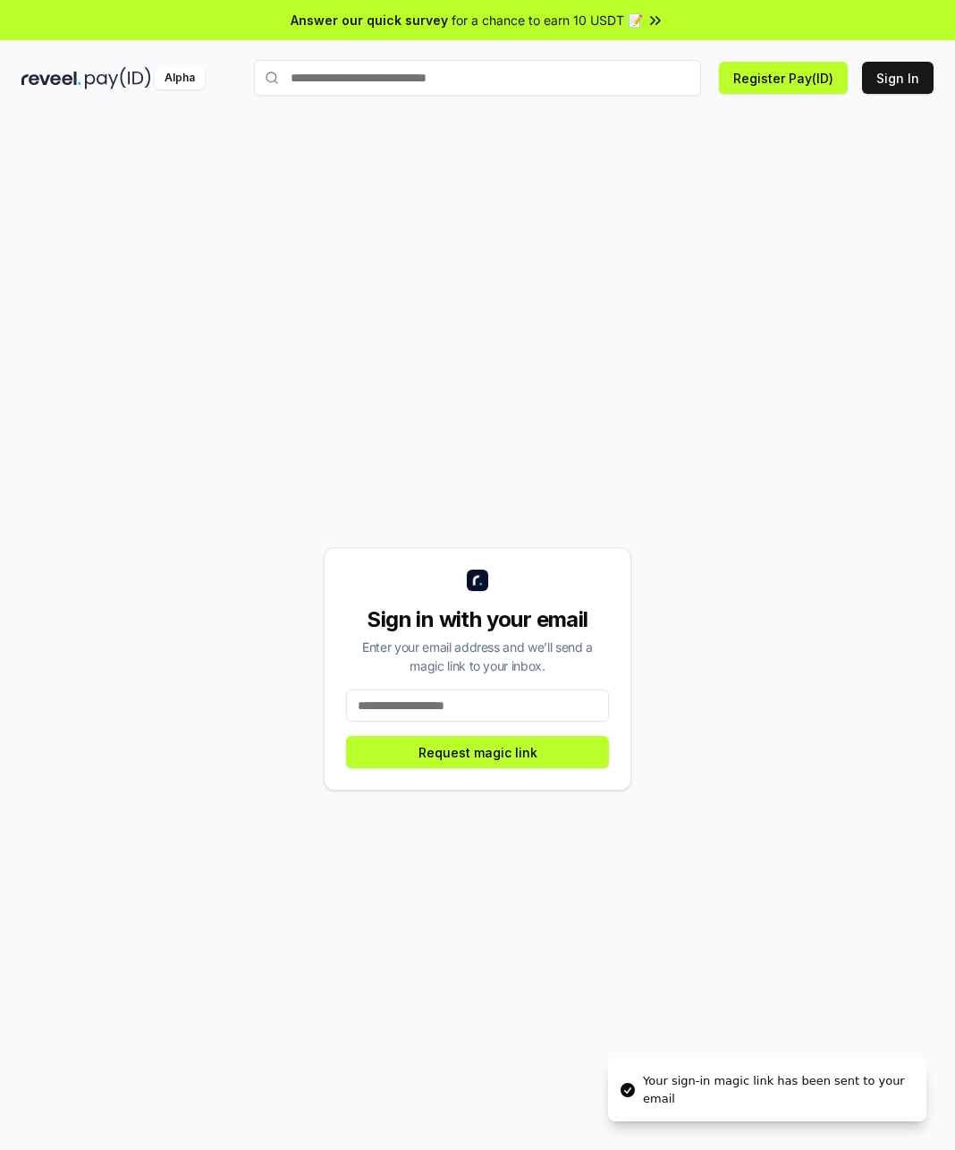
click at [468, 706] on input at bounding box center [477, 705] width 263 height 32
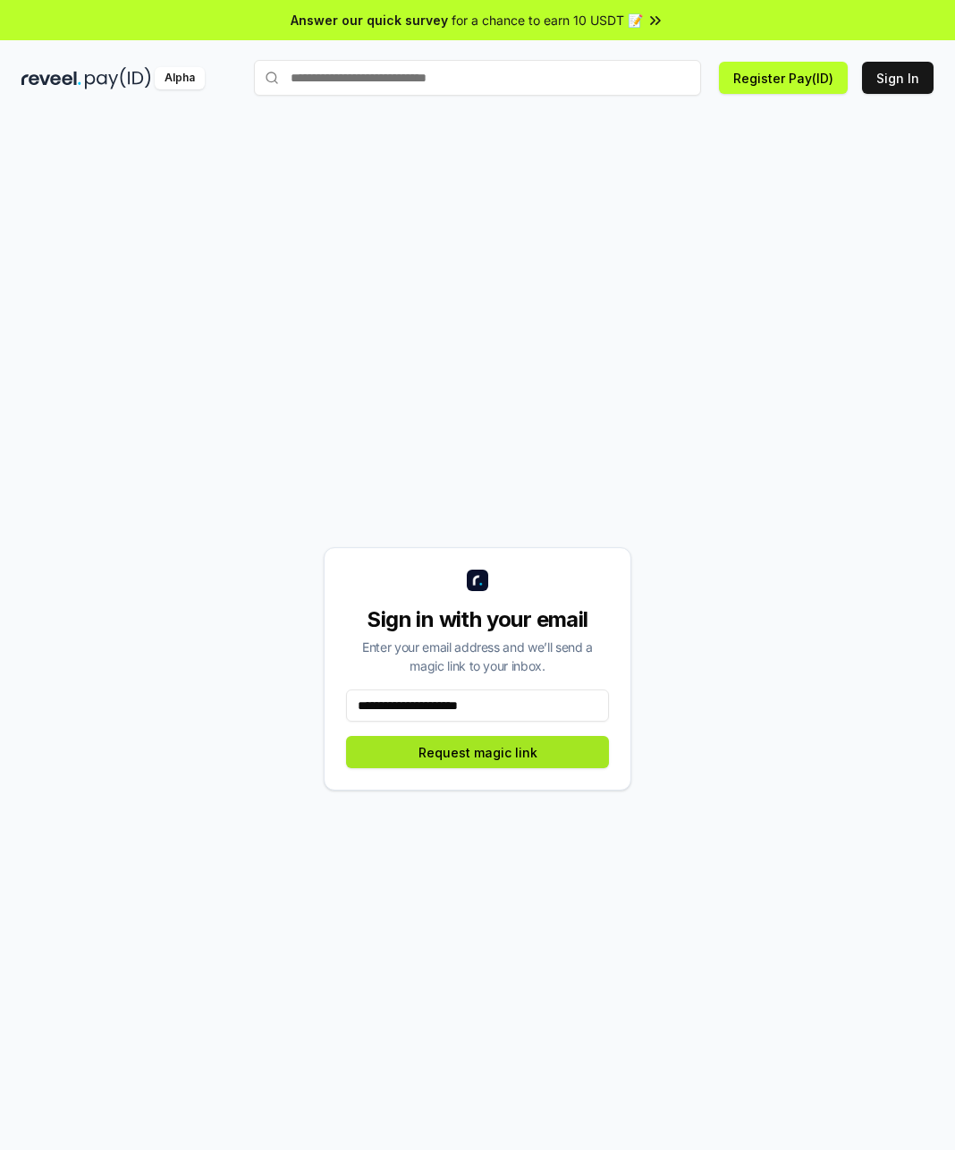
type input "**********"
click at [473, 762] on button "Request magic link" at bounding box center [477, 752] width 263 height 32
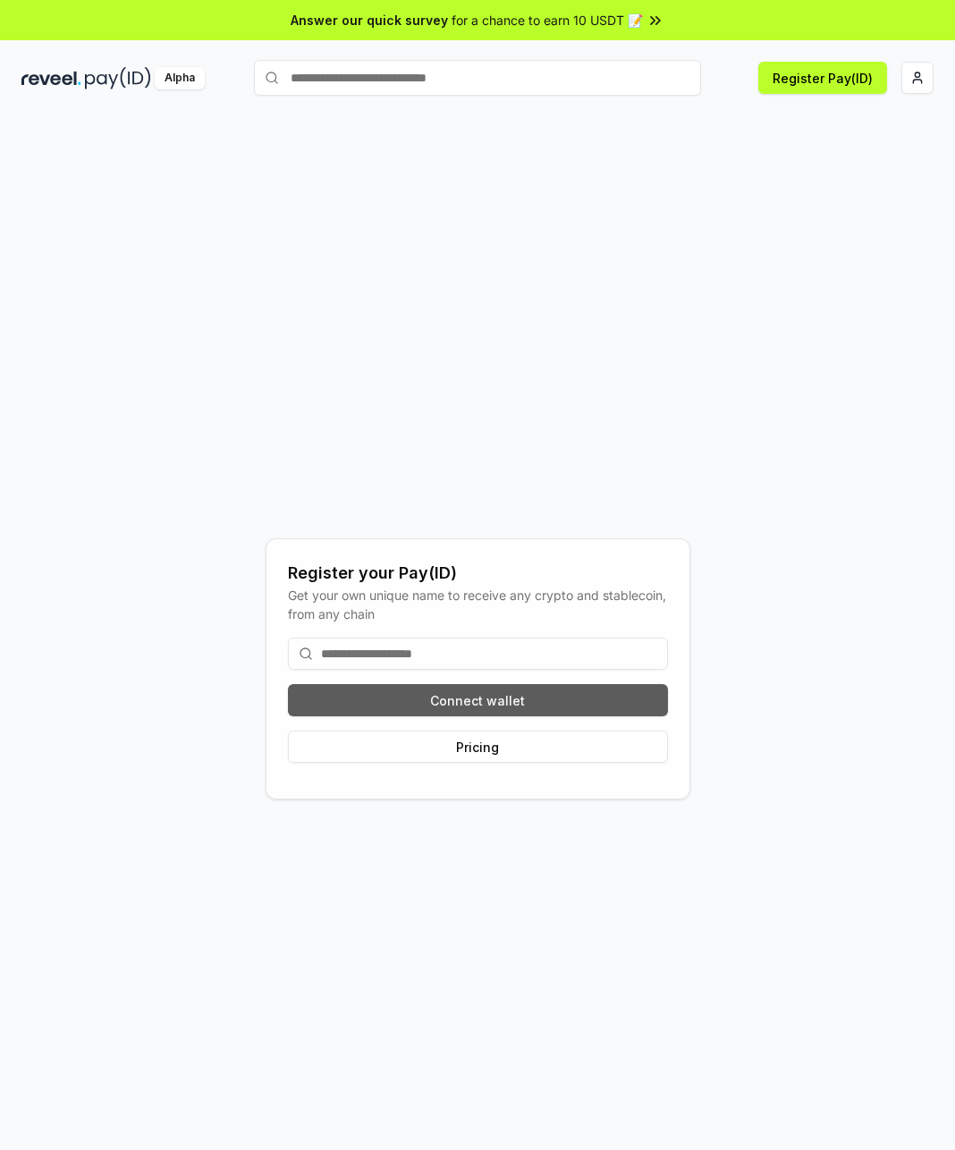
click at [529, 690] on button "Connect wallet" at bounding box center [478, 700] width 380 height 32
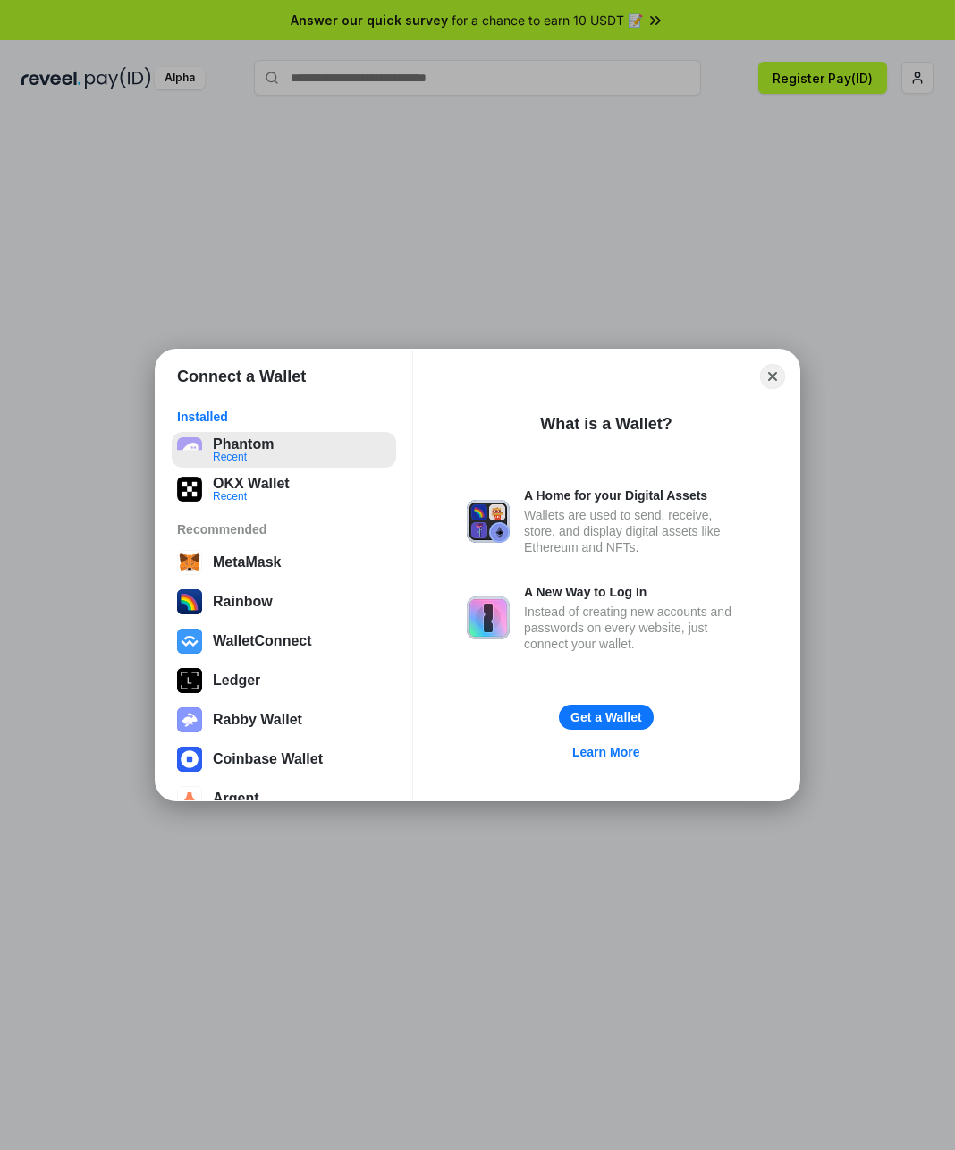
click at [305, 452] on button "Phantom Recent" at bounding box center [284, 450] width 224 height 36
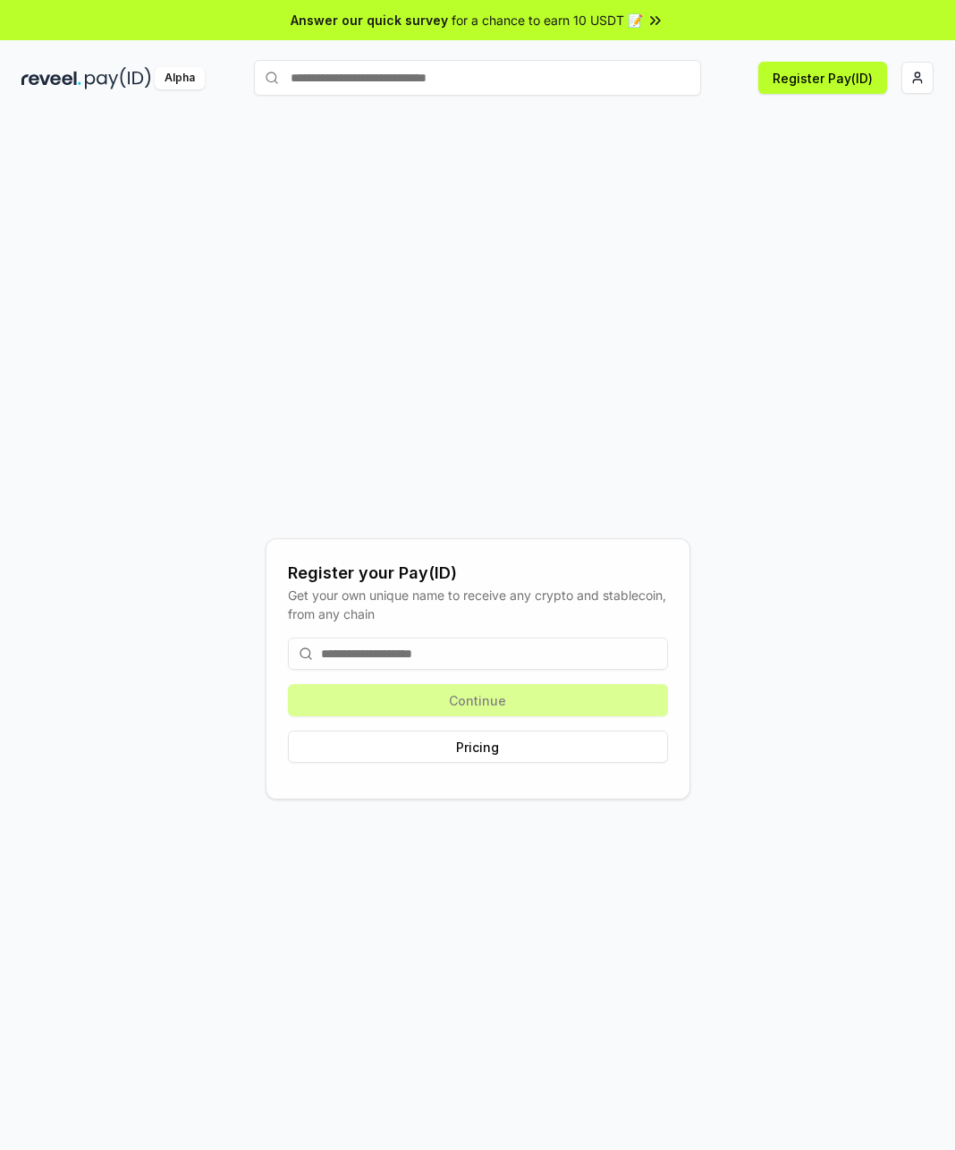
click at [455, 667] on input at bounding box center [478, 654] width 380 height 32
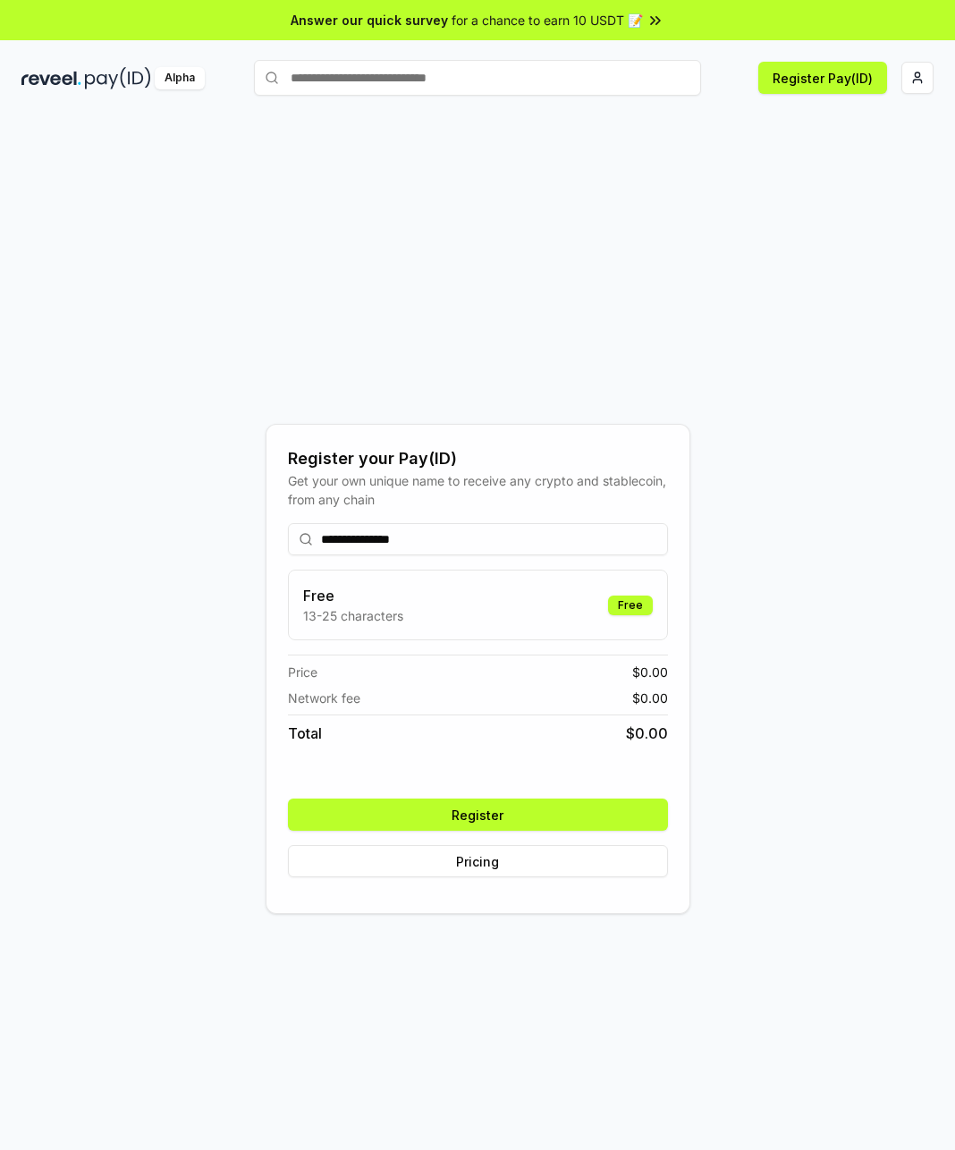
type input "**********"
click at [550, 805] on button "Register" at bounding box center [478, 815] width 380 height 32
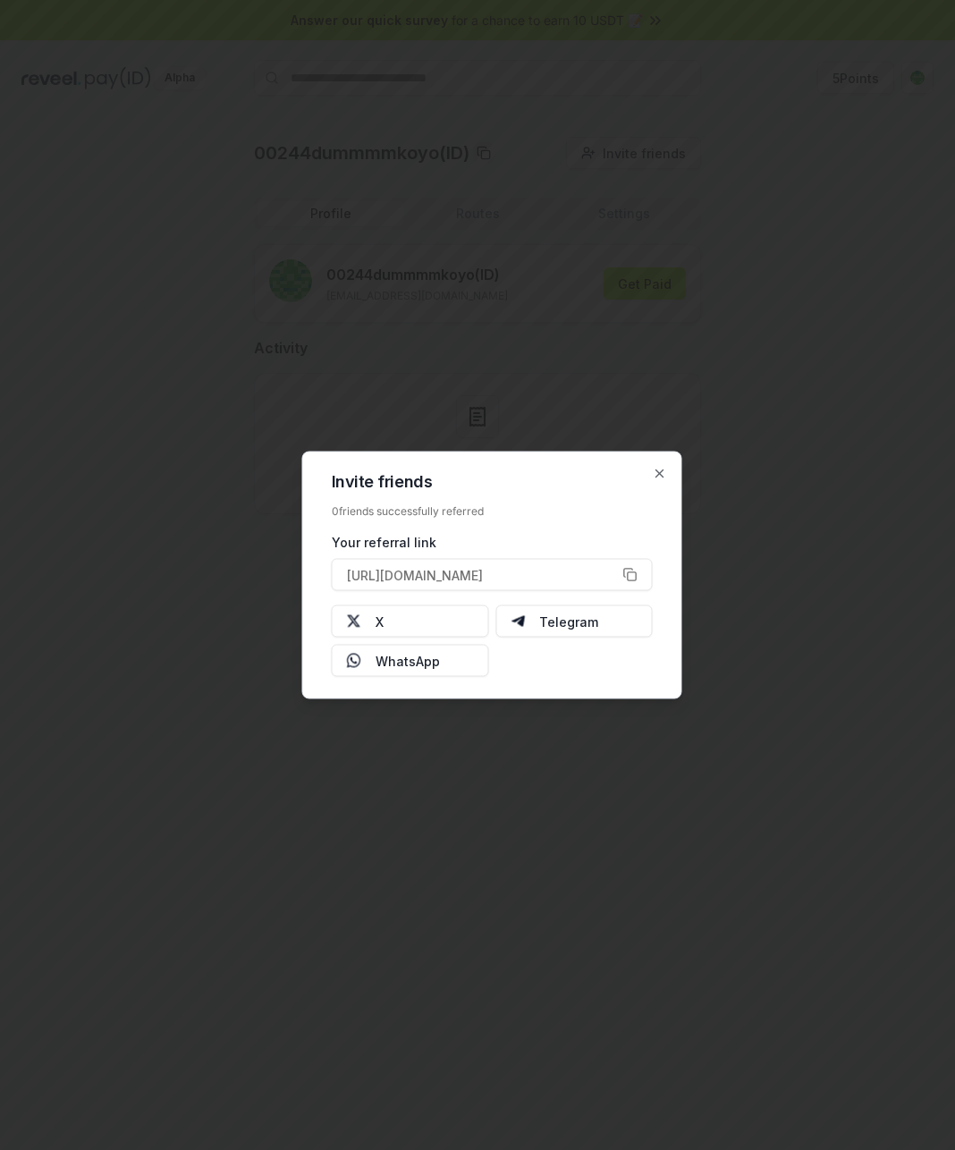
click at [668, 470] on div "Invite friends 0 friends successfully referred Your referral link [URL][DOMAIN_…" at bounding box center [492, 576] width 380 height 248
click at [672, 469] on div "Invite friends 0 friends successfully referred Your referral link [URL][DOMAIN_…" at bounding box center [492, 576] width 380 height 248
click at [661, 478] on icon "button" at bounding box center [660, 474] width 14 height 14
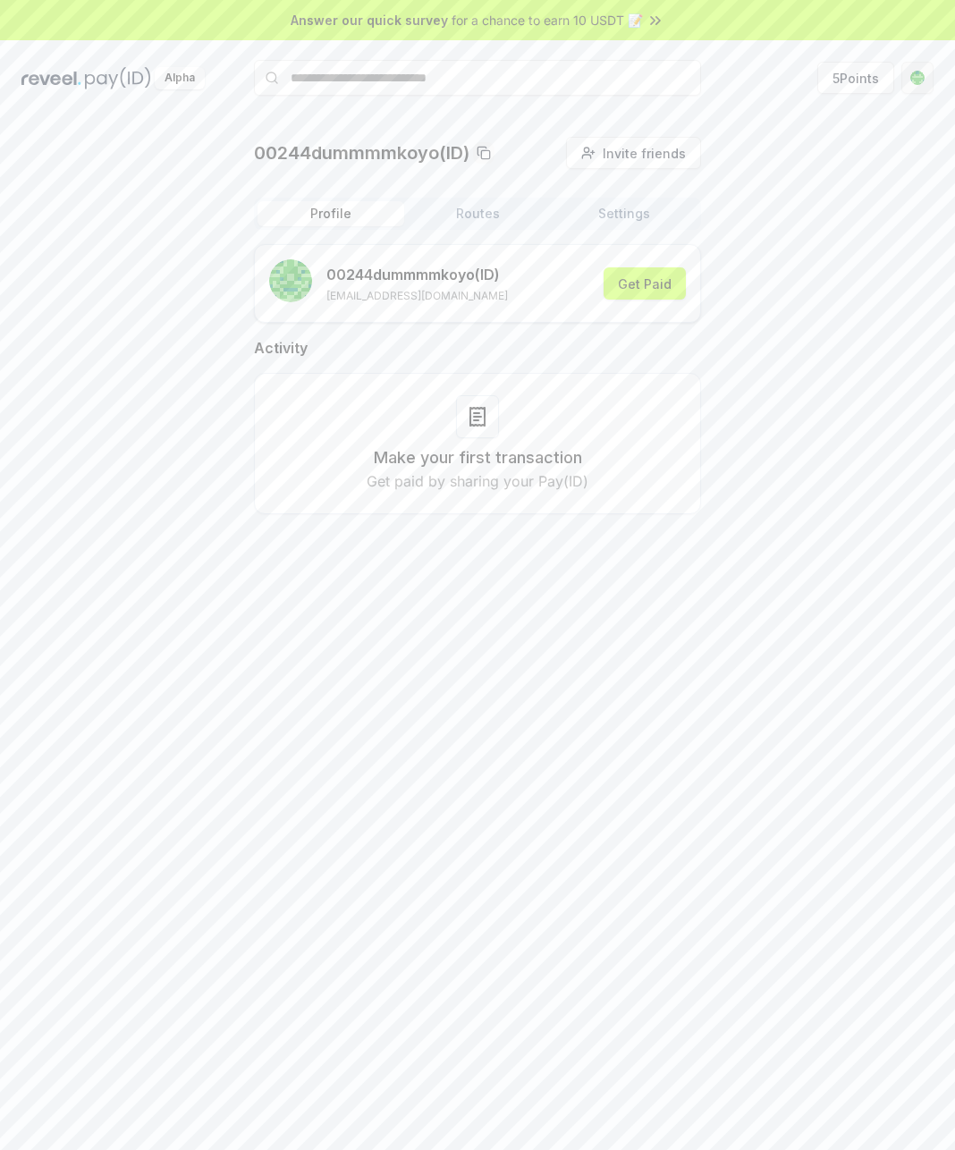
click at [913, 70] on html "Answer our quick survey for a chance to earn 10 USDT 📝 Alpha 5 Points 00244dumm…" at bounding box center [477, 575] width 955 height 1150
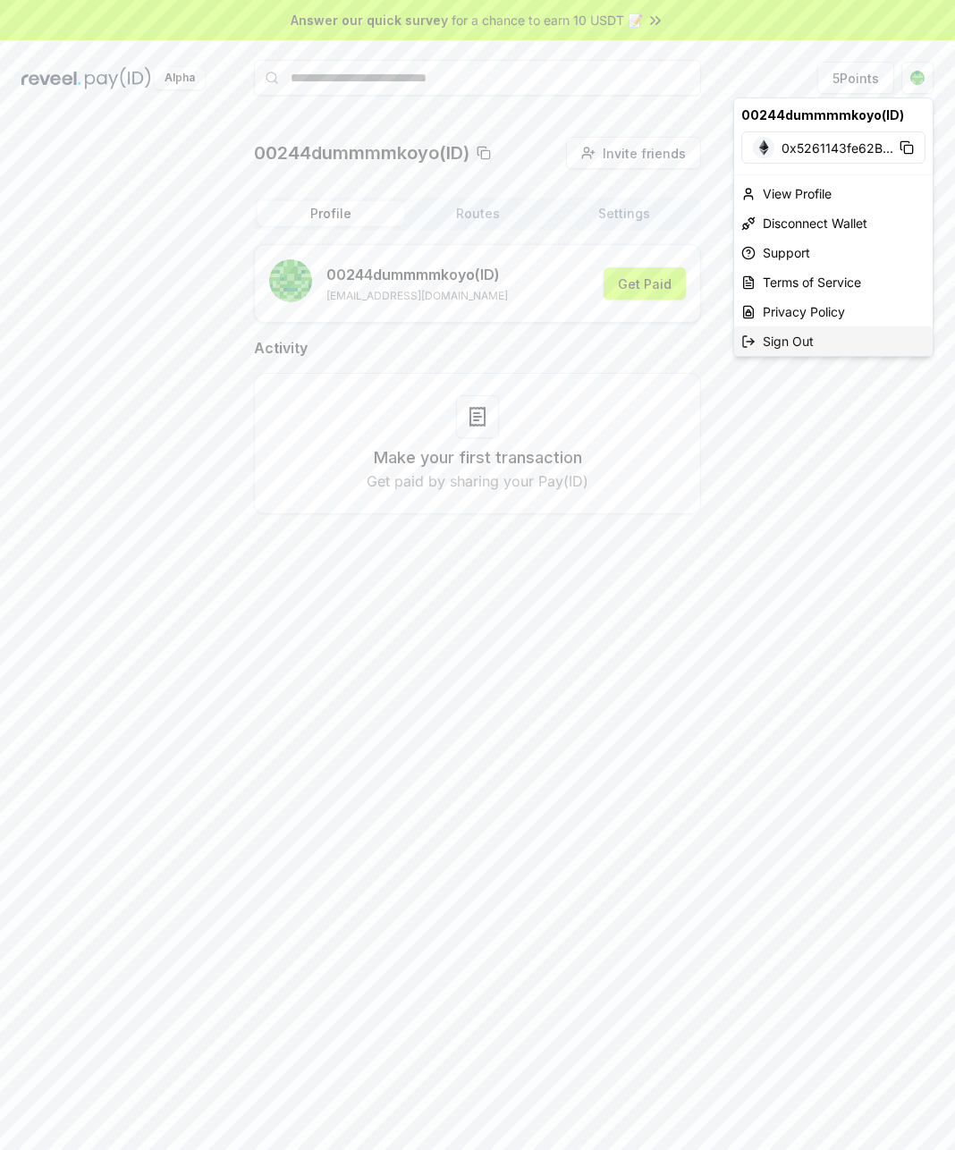
click at [806, 340] on div "Sign Out" at bounding box center [833, 341] width 199 height 30
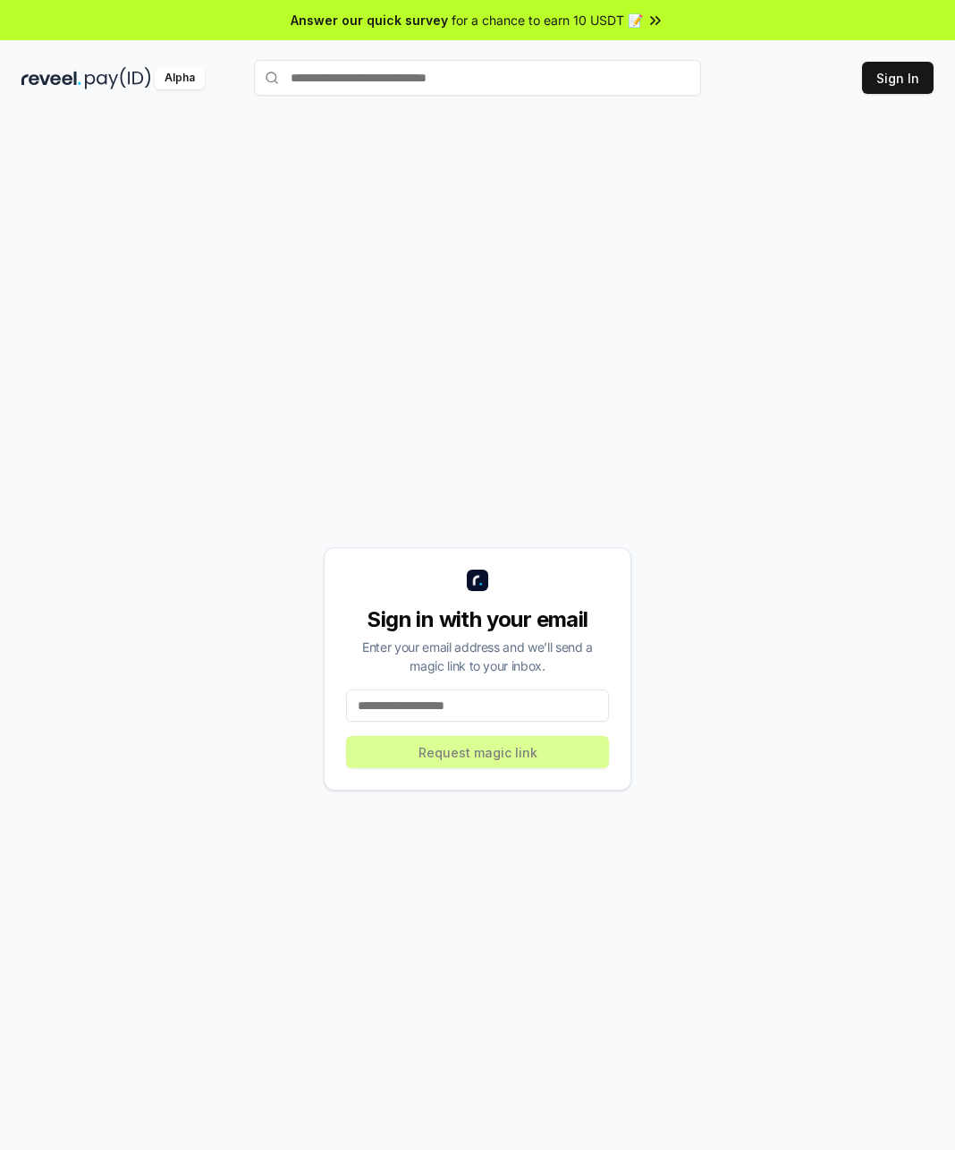
click at [477, 715] on input at bounding box center [477, 705] width 263 height 32
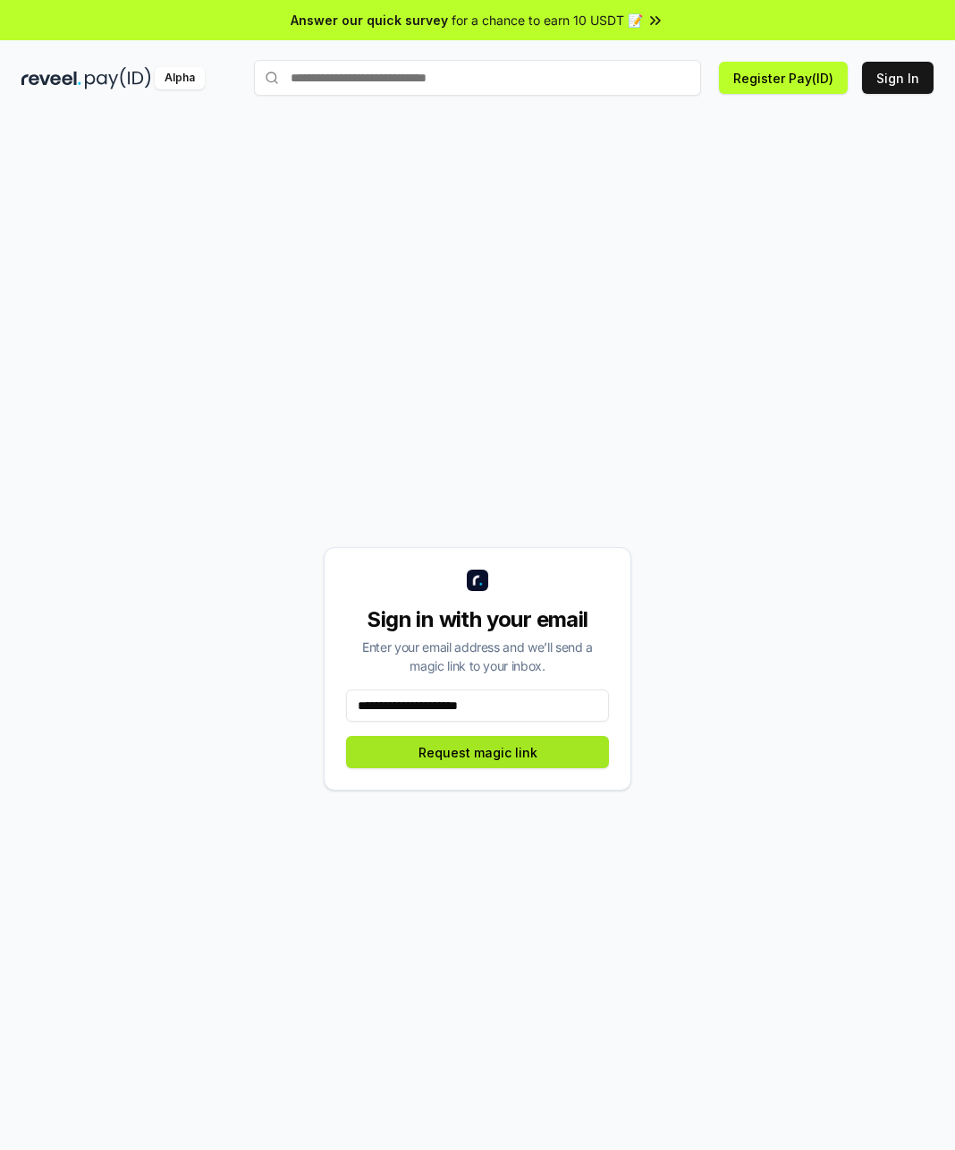
type input "**********"
click at [468, 765] on button "Request magic link" at bounding box center [477, 752] width 263 height 32
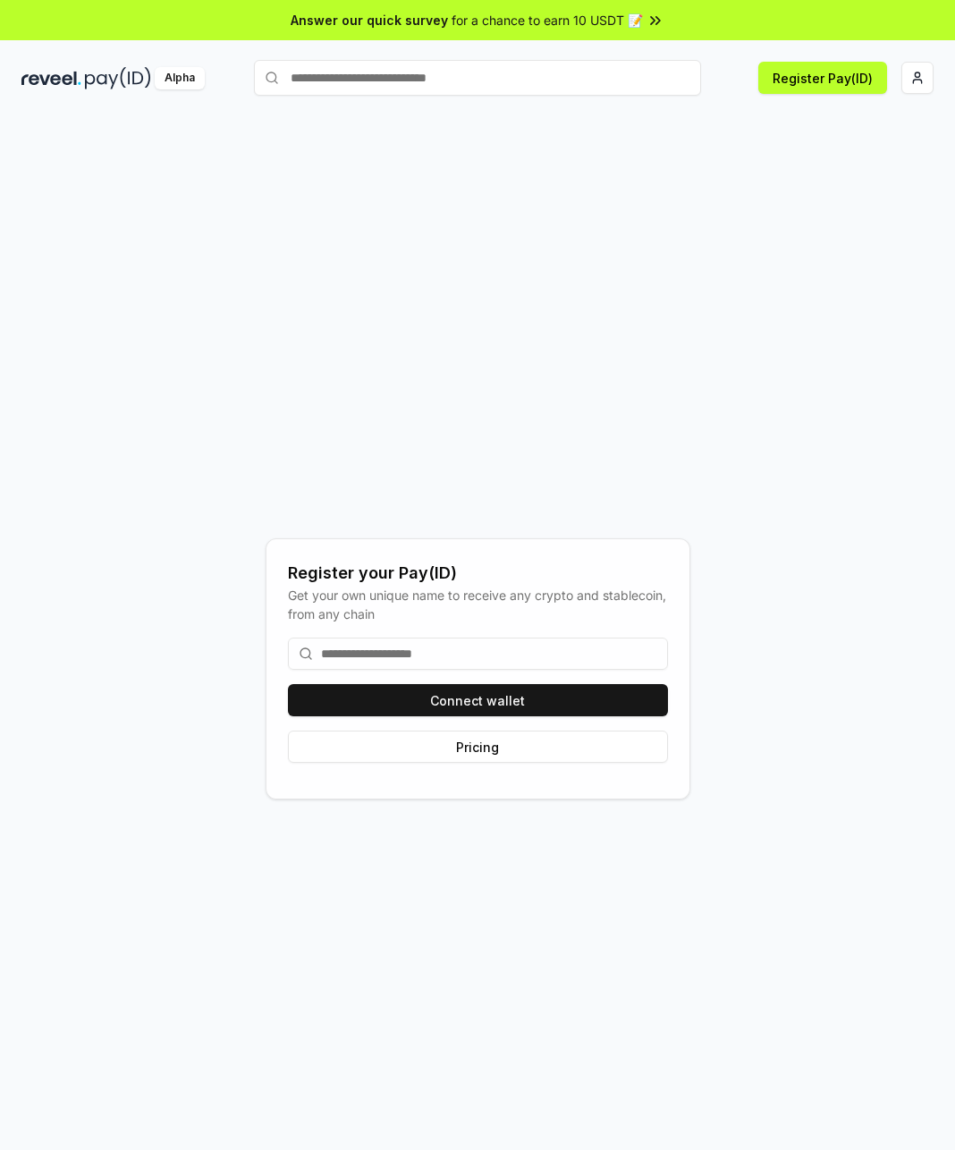
click at [469, 683] on div "Connect wallet Pricing" at bounding box center [478, 700] width 380 height 154
click at [468, 696] on button "Connect wallet" at bounding box center [478, 700] width 380 height 32
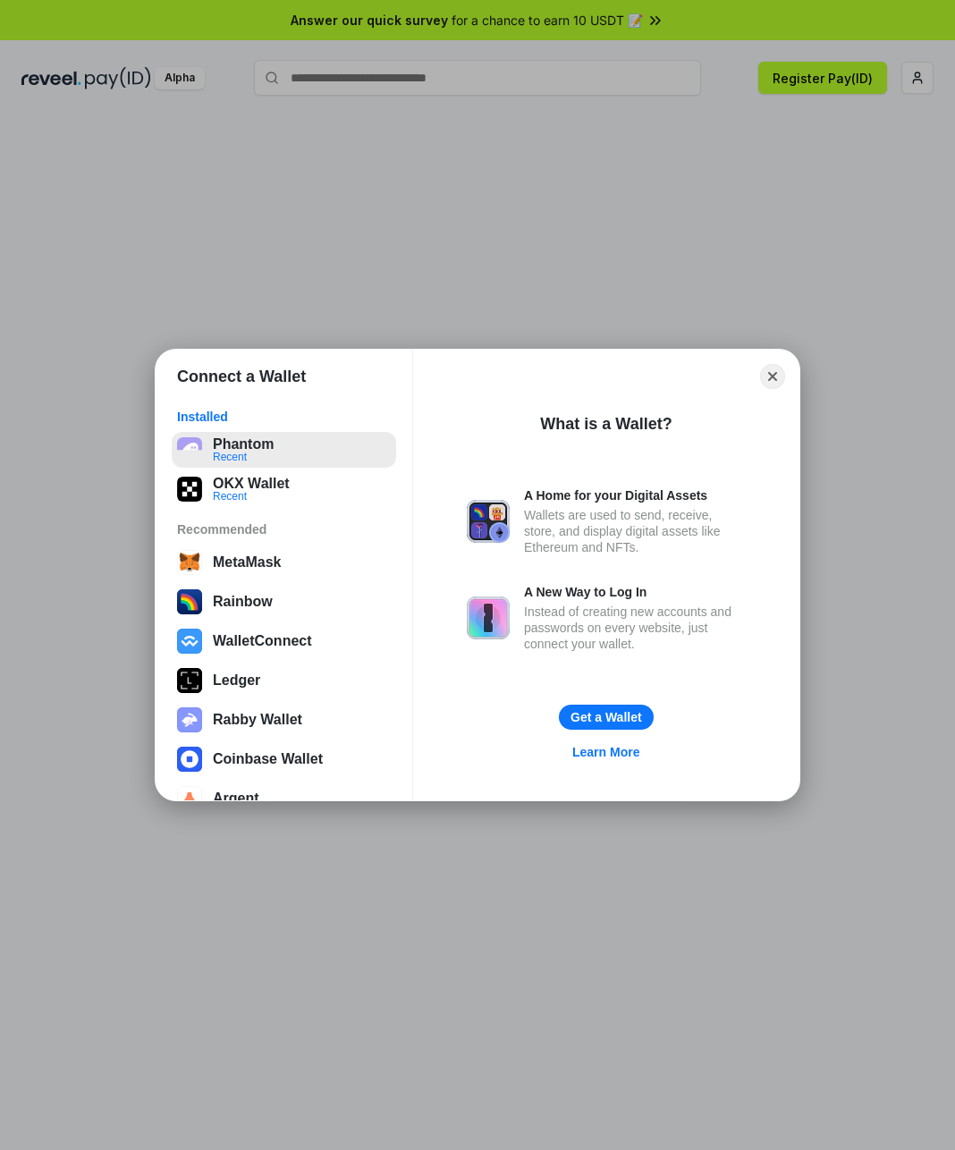
click at [244, 449] on button "Phantom Recent" at bounding box center [284, 450] width 224 height 36
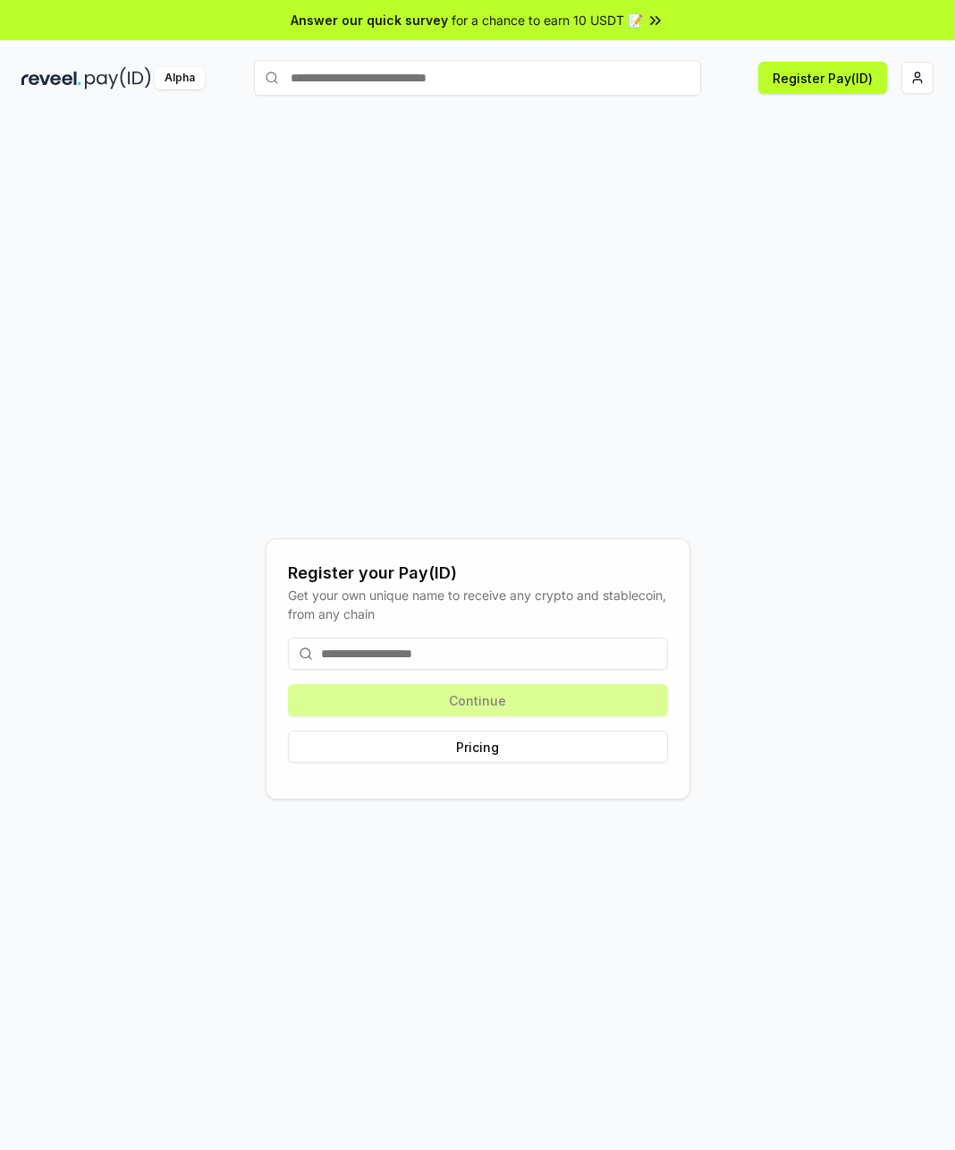
click at [502, 646] on input at bounding box center [478, 654] width 380 height 32
click at [448, 660] on input at bounding box center [478, 654] width 380 height 32
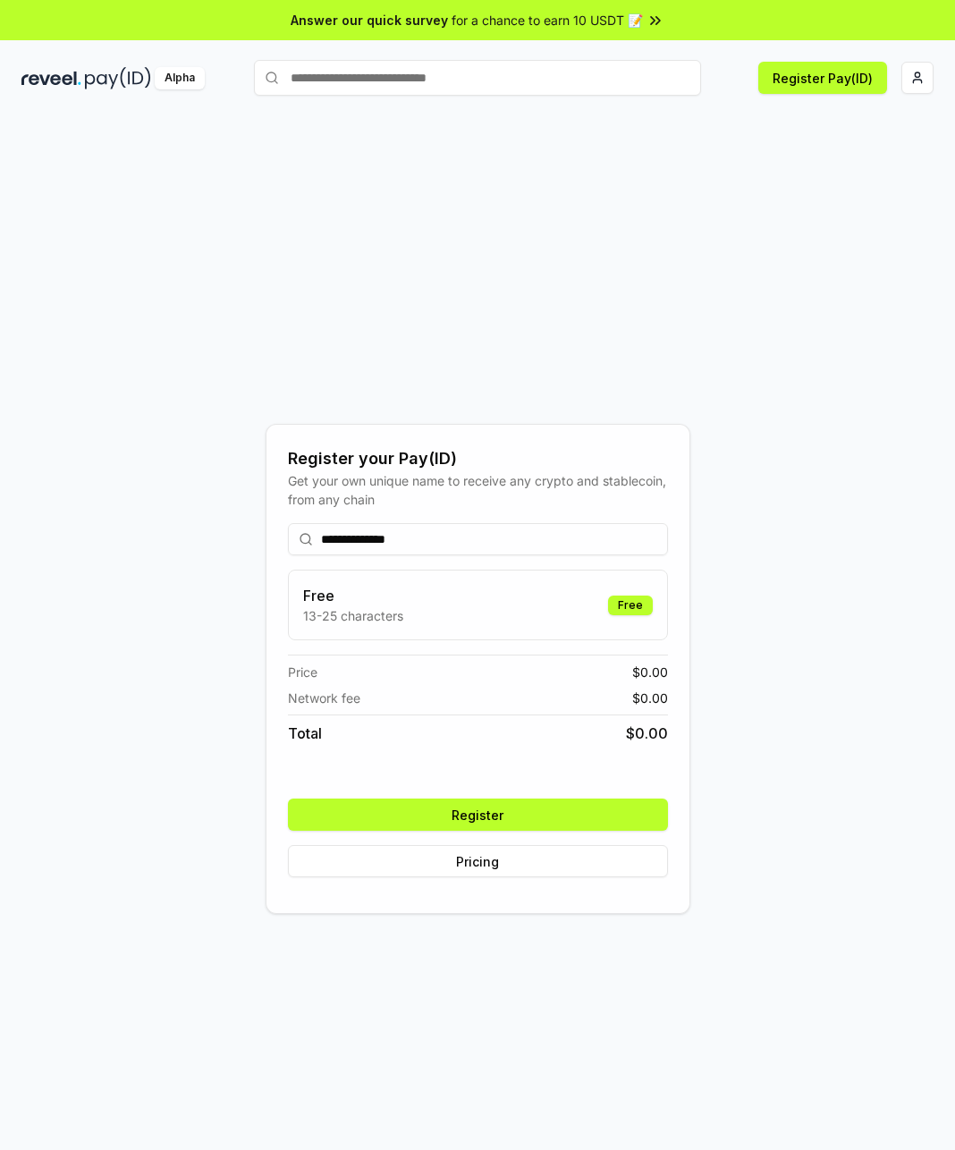
type input "**********"
click at [511, 807] on button "Register" at bounding box center [478, 815] width 380 height 32
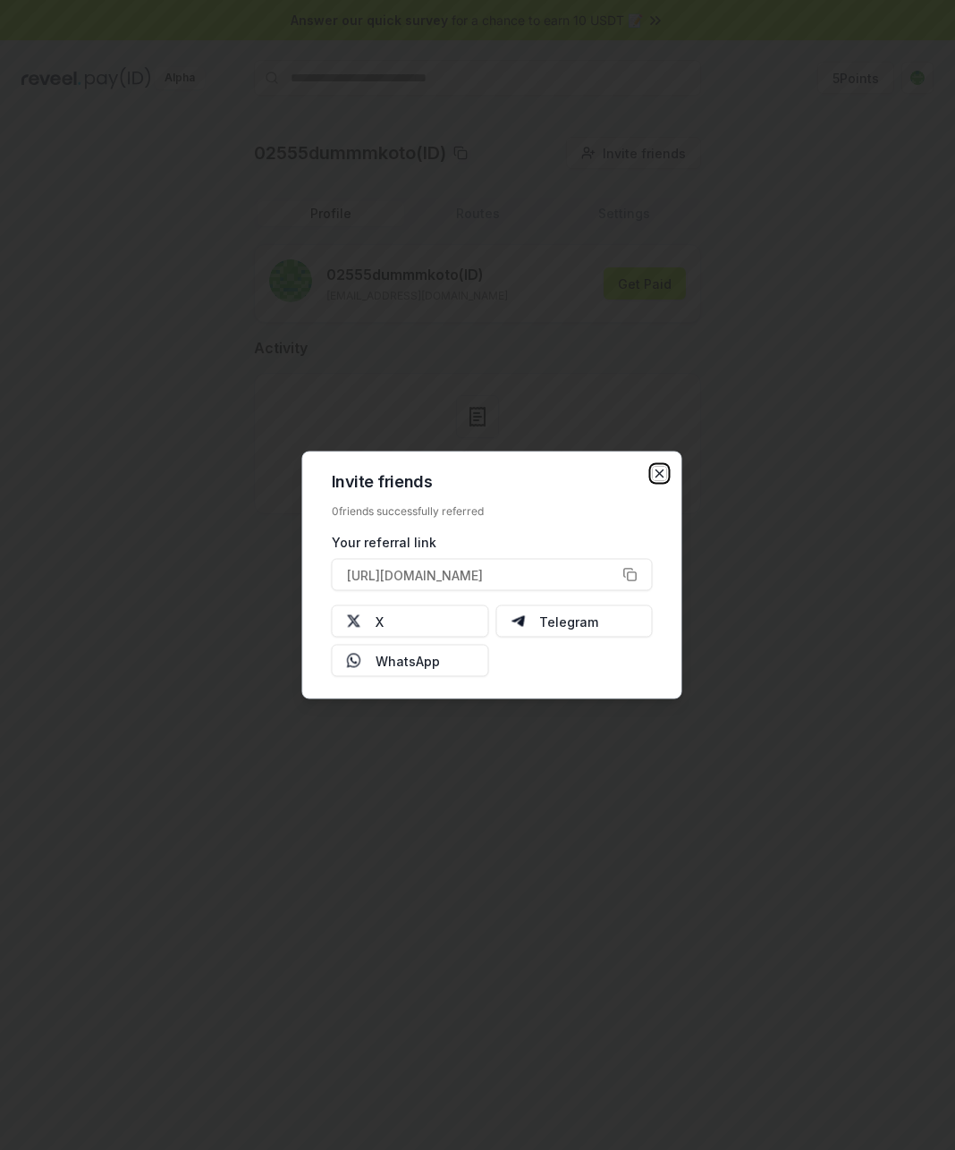
click at [666, 474] on icon "button" at bounding box center [660, 474] width 14 height 14
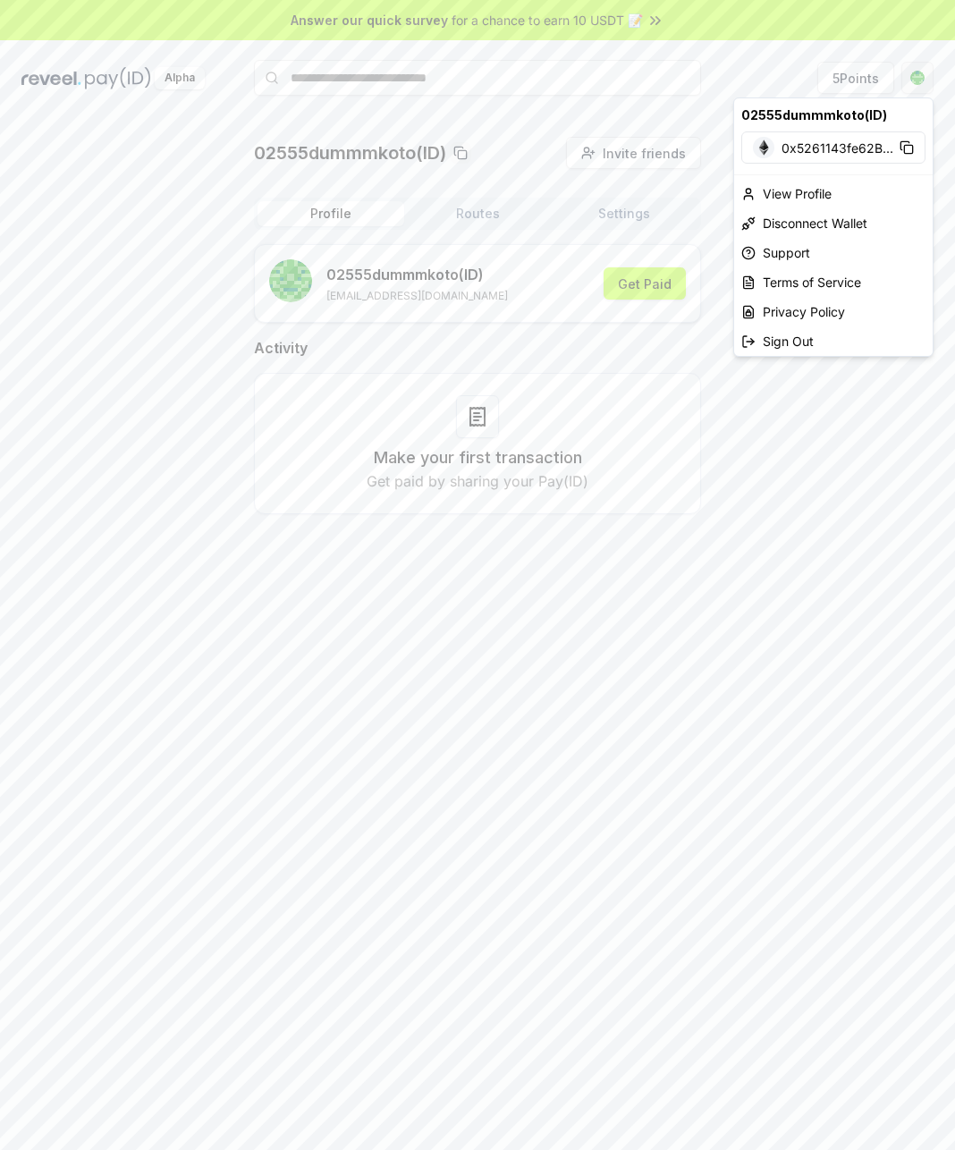
click at [922, 68] on html "Answer our quick survey for a chance to earn 10 USDT 📝 Alpha 5 Points 02555dumm…" at bounding box center [477, 575] width 955 height 1150
click at [841, 331] on div "Sign Out" at bounding box center [833, 341] width 199 height 30
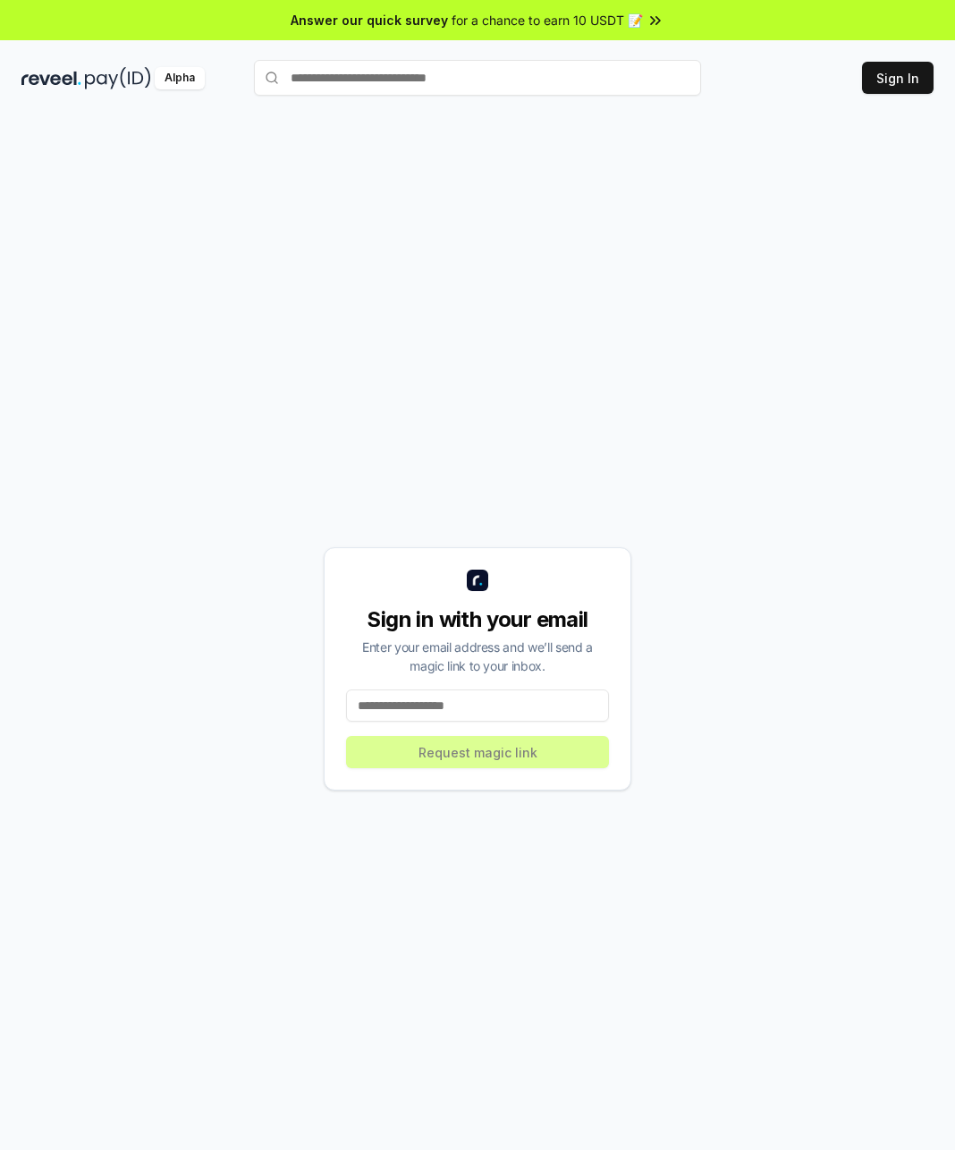
click at [448, 719] on input at bounding box center [477, 705] width 263 height 32
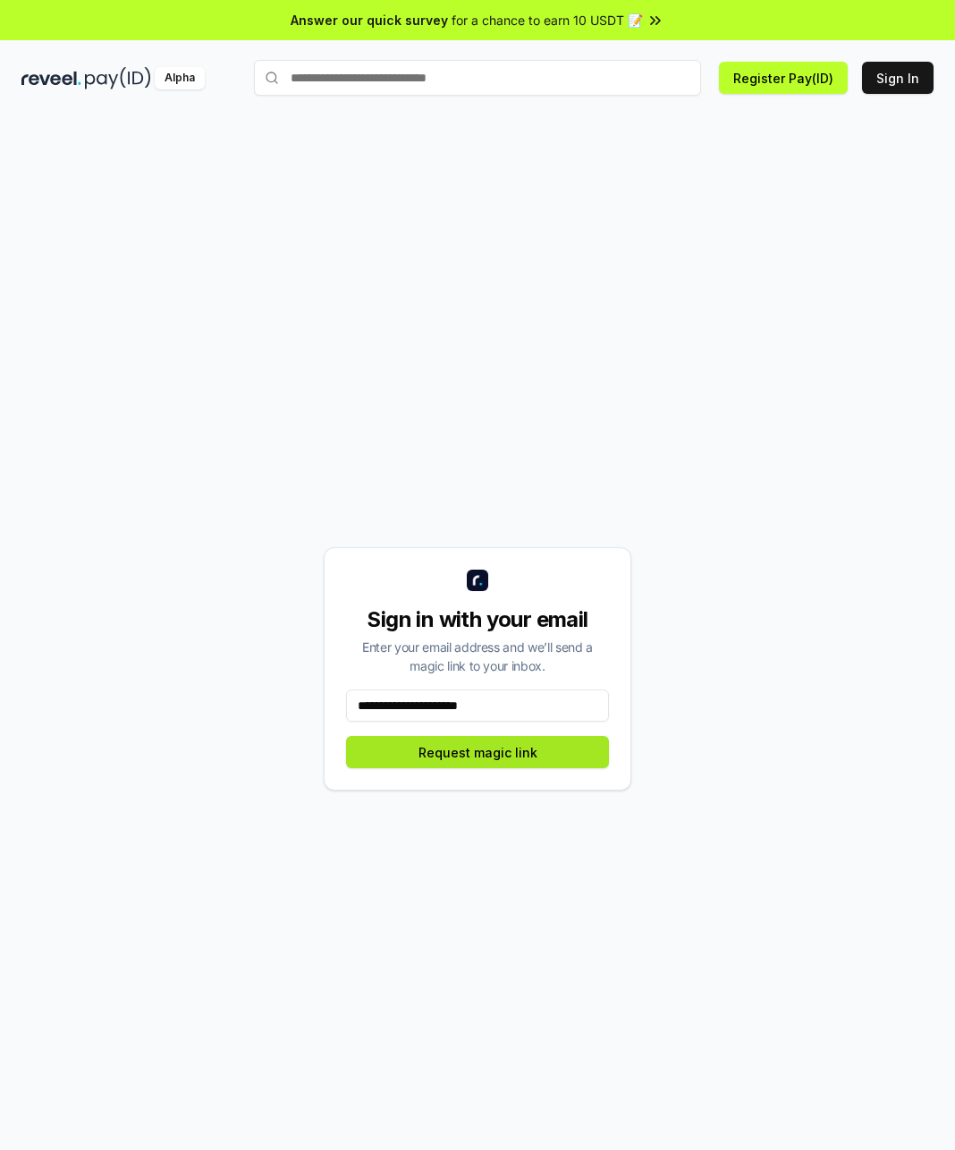
type input "**********"
click at [477, 737] on button "Request magic link" at bounding box center [477, 752] width 263 height 32
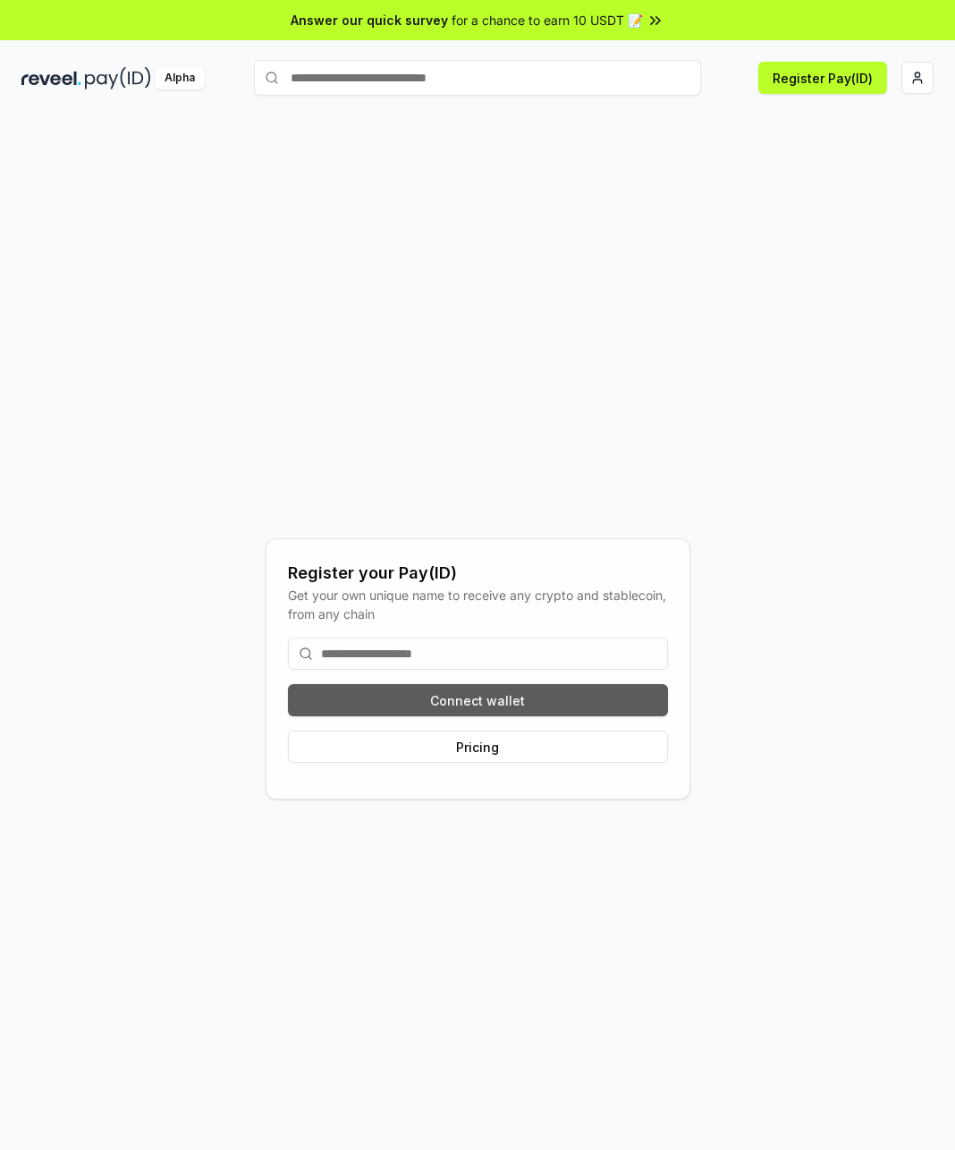
click at [471, 699] on button "Connect wallet" at bounding box center [478, 700] width 380 height 32
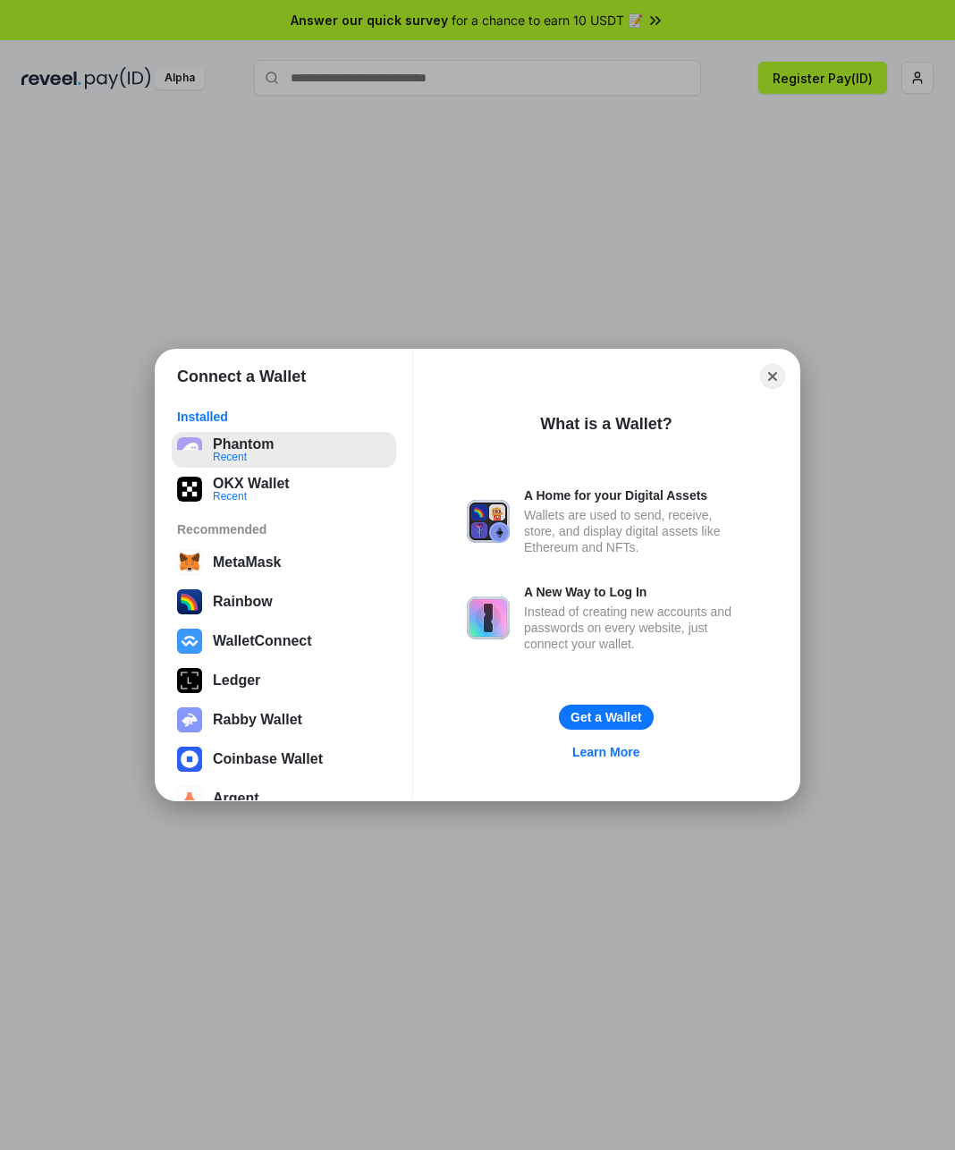
click at [258, 447] on button "Phantom Recent" at bounding box center [284, 450] width 224 height 36
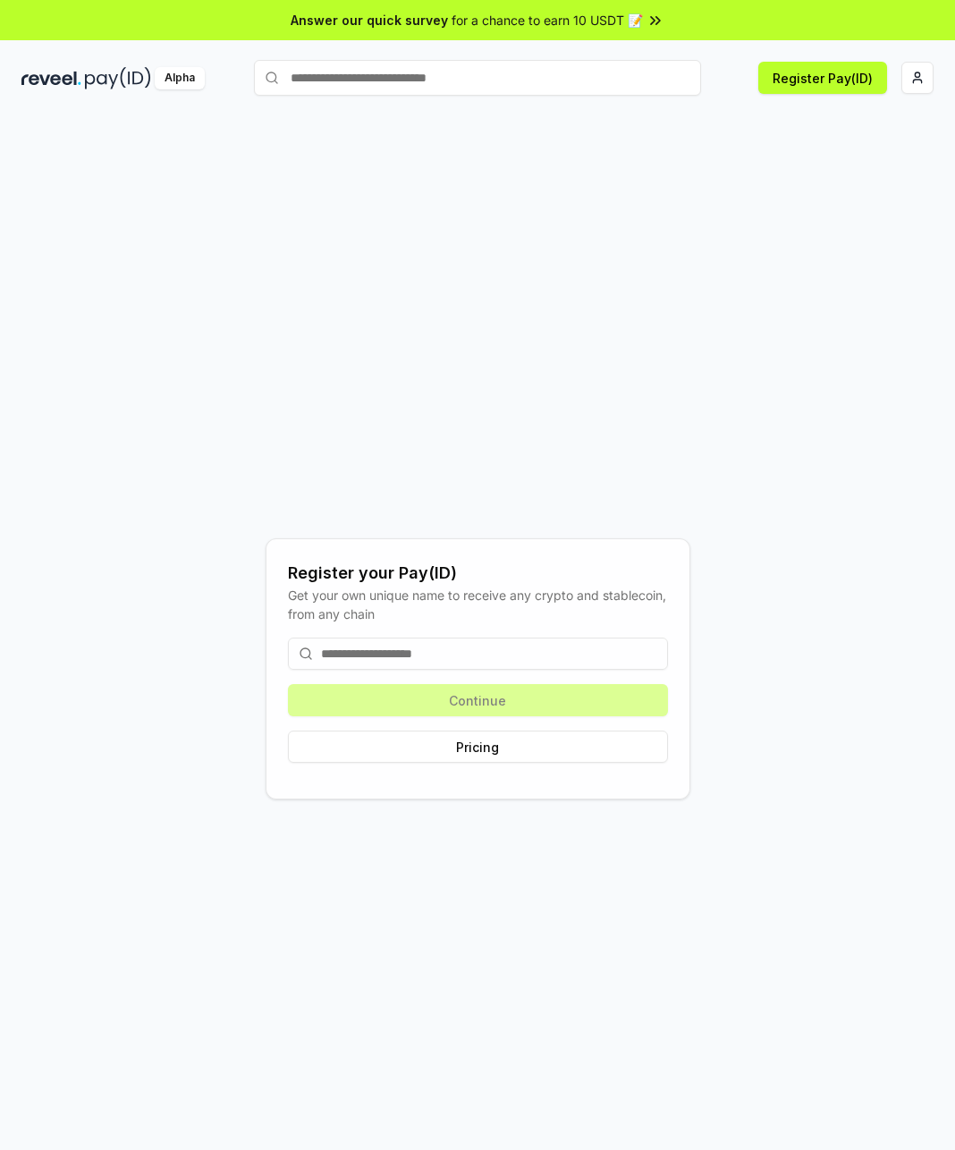
click at [410, 642] on input at bounding box center [478, 654] width 380 height 32
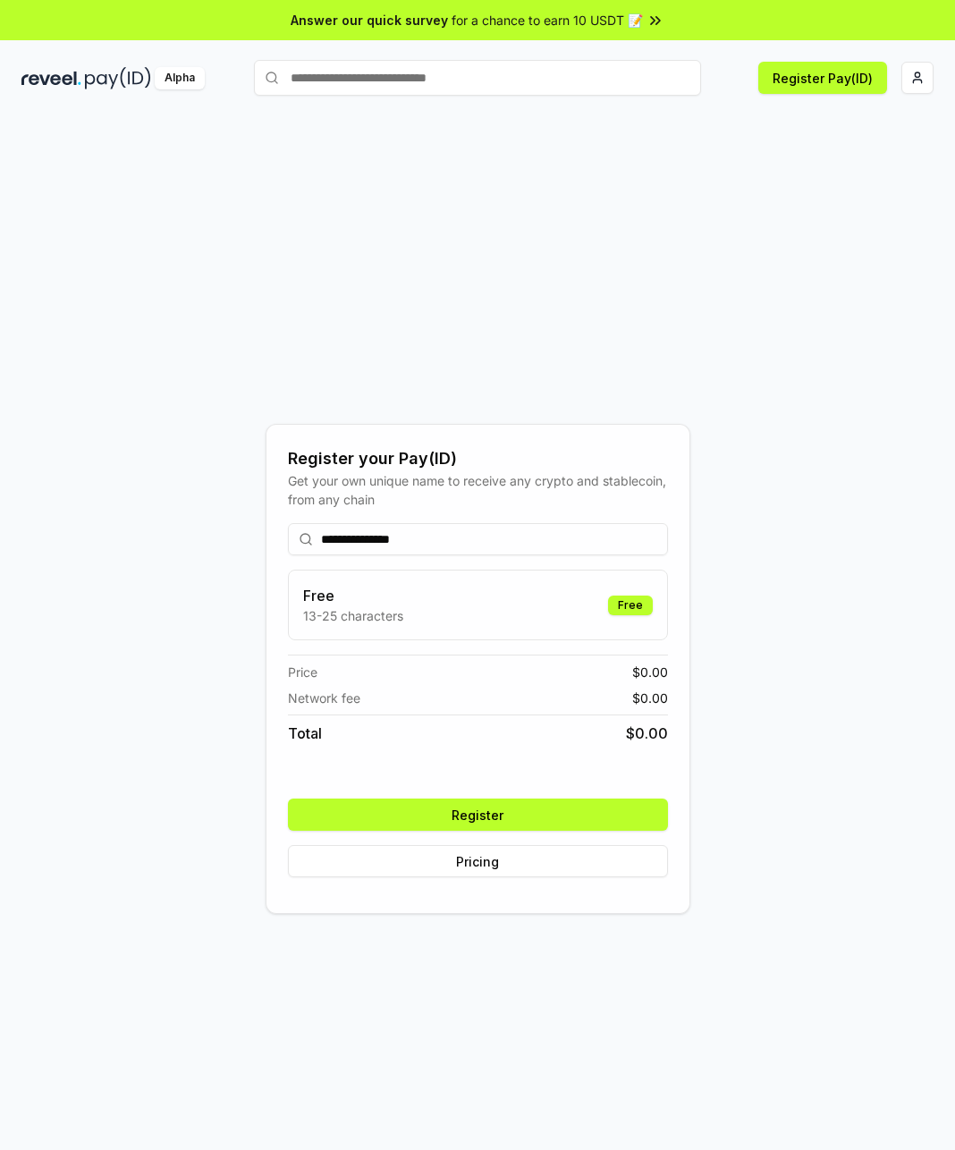
type input "**********"
click at [507, 816] on button "Register" at bounding box center [478, 815] width 380 height 32
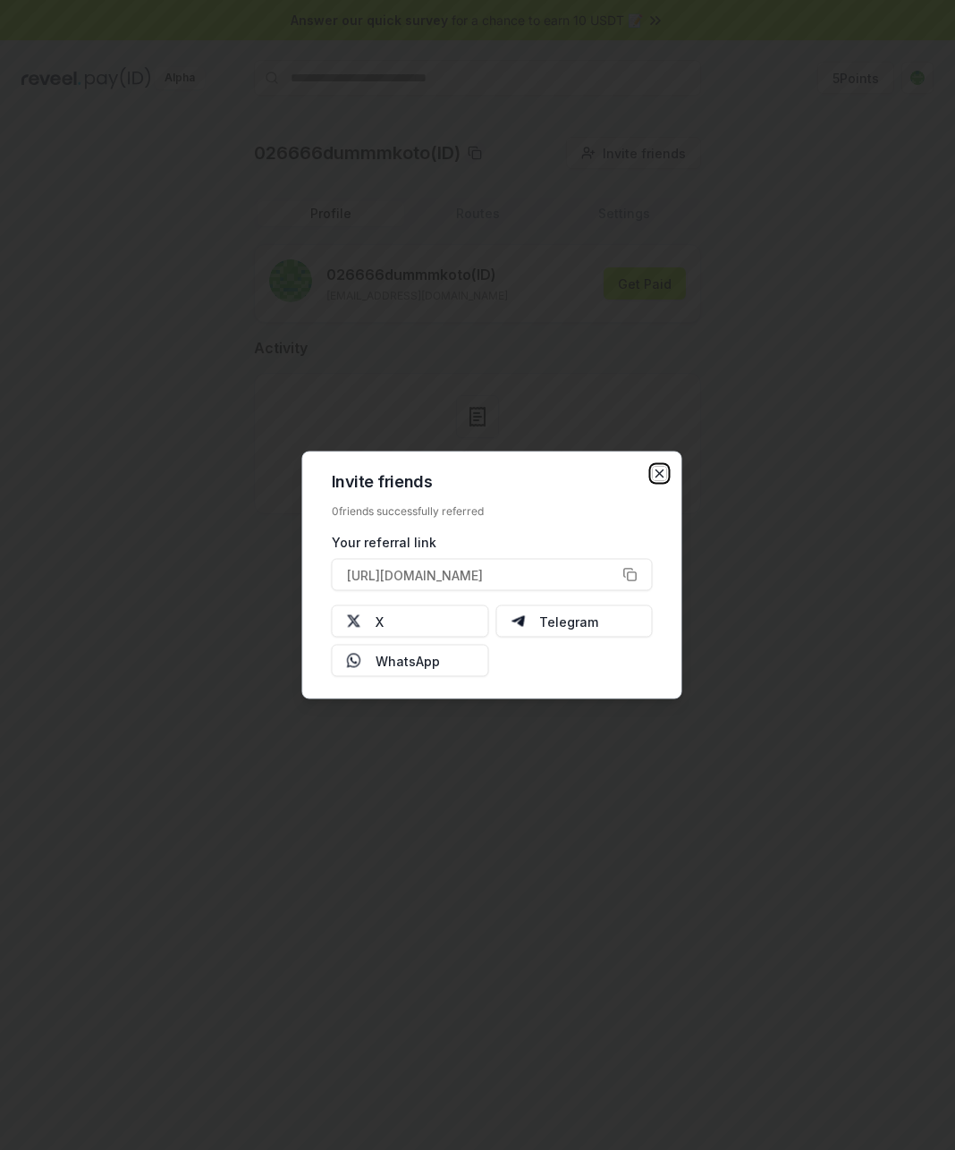
click at [664, 467] on icon "button" at bounding box center [660, 474] width 14 height 14
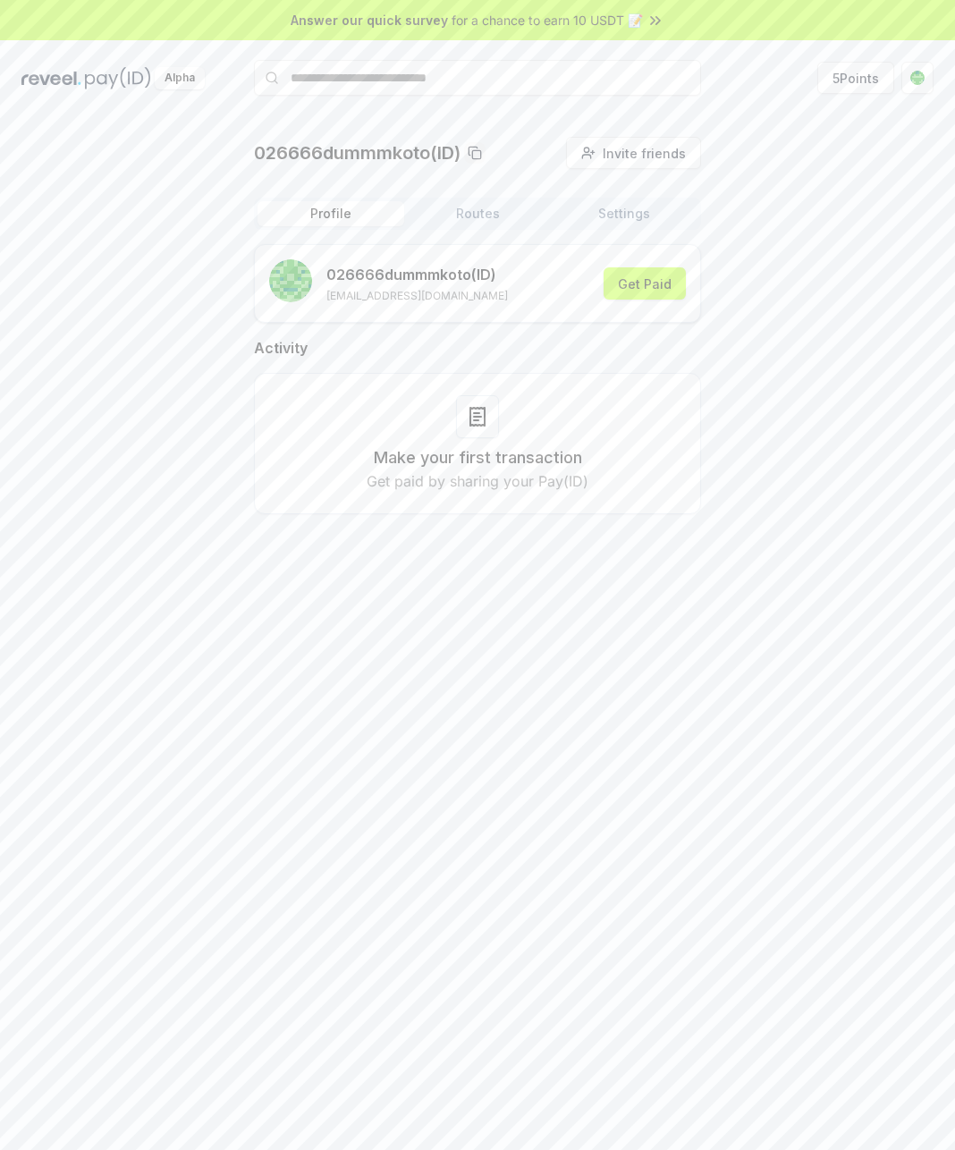
click at [609, 222] on button "Settings" at bounding box center [624, 213] width 147 height 25
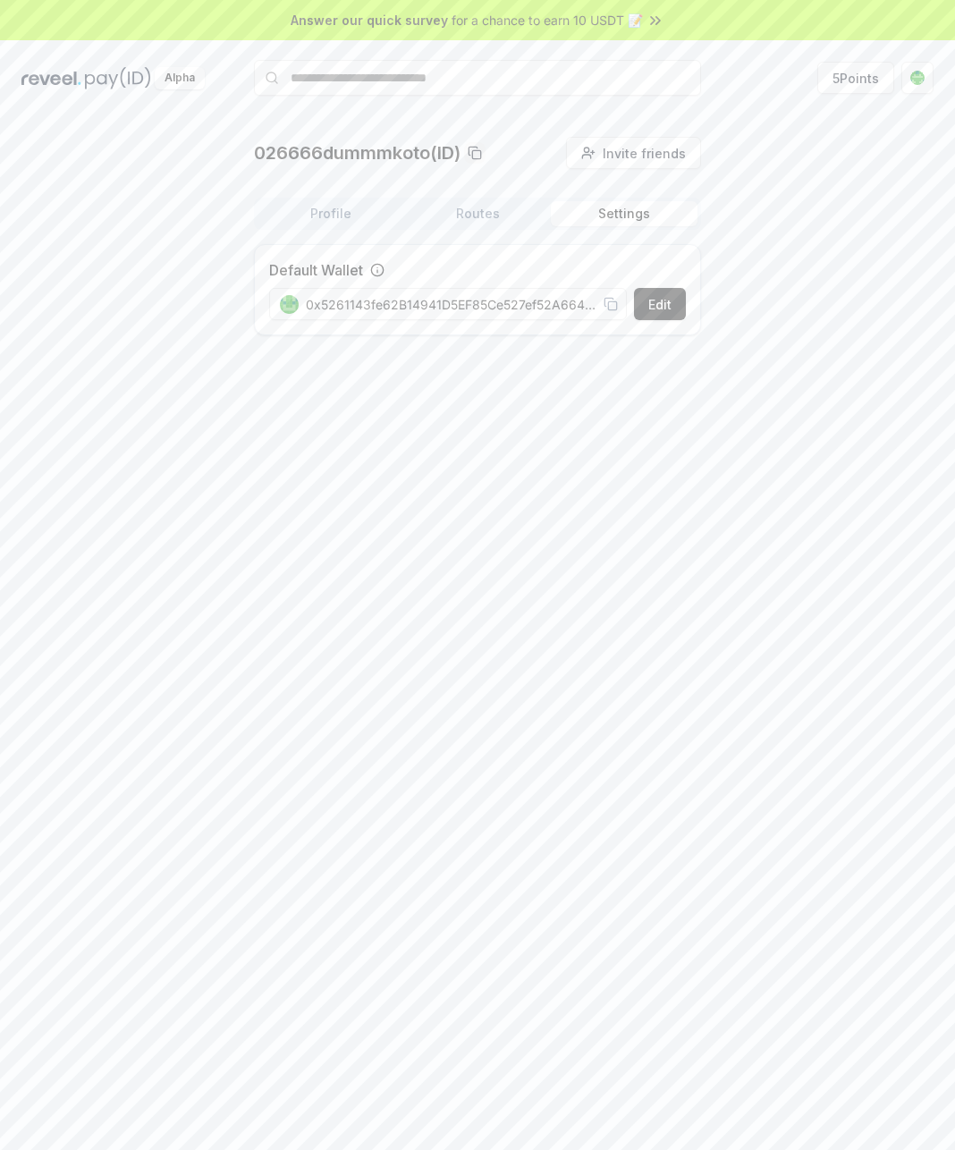
click at [344, 216] on button "Profile" at bounding box center [331, 213] width 147 height 25
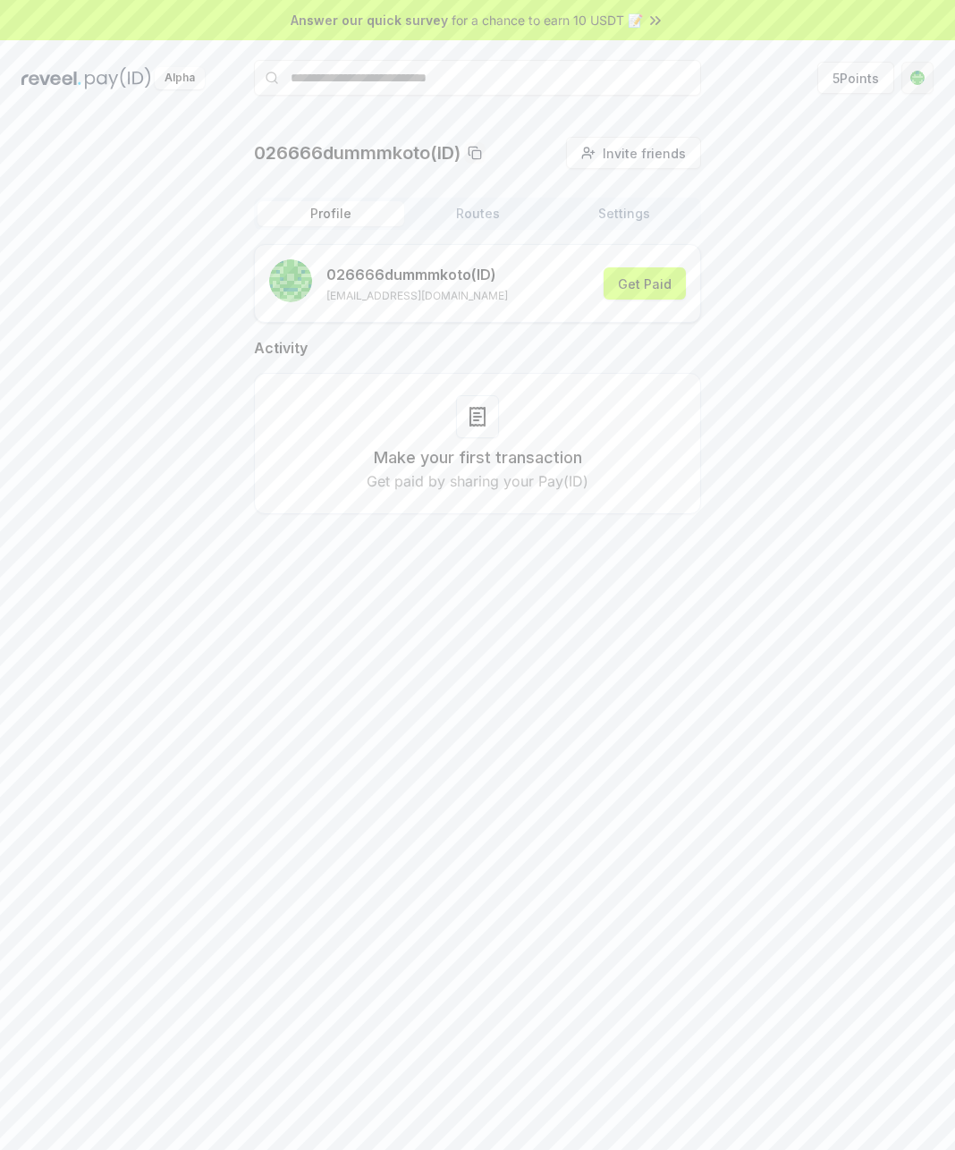
click at [926, 80] on html "Answer our quick survey for a chance to earn 10 USDT 📝 Alpha 5 Points 026666dum…" at bounding box center [477, 575] width 955 height 1150
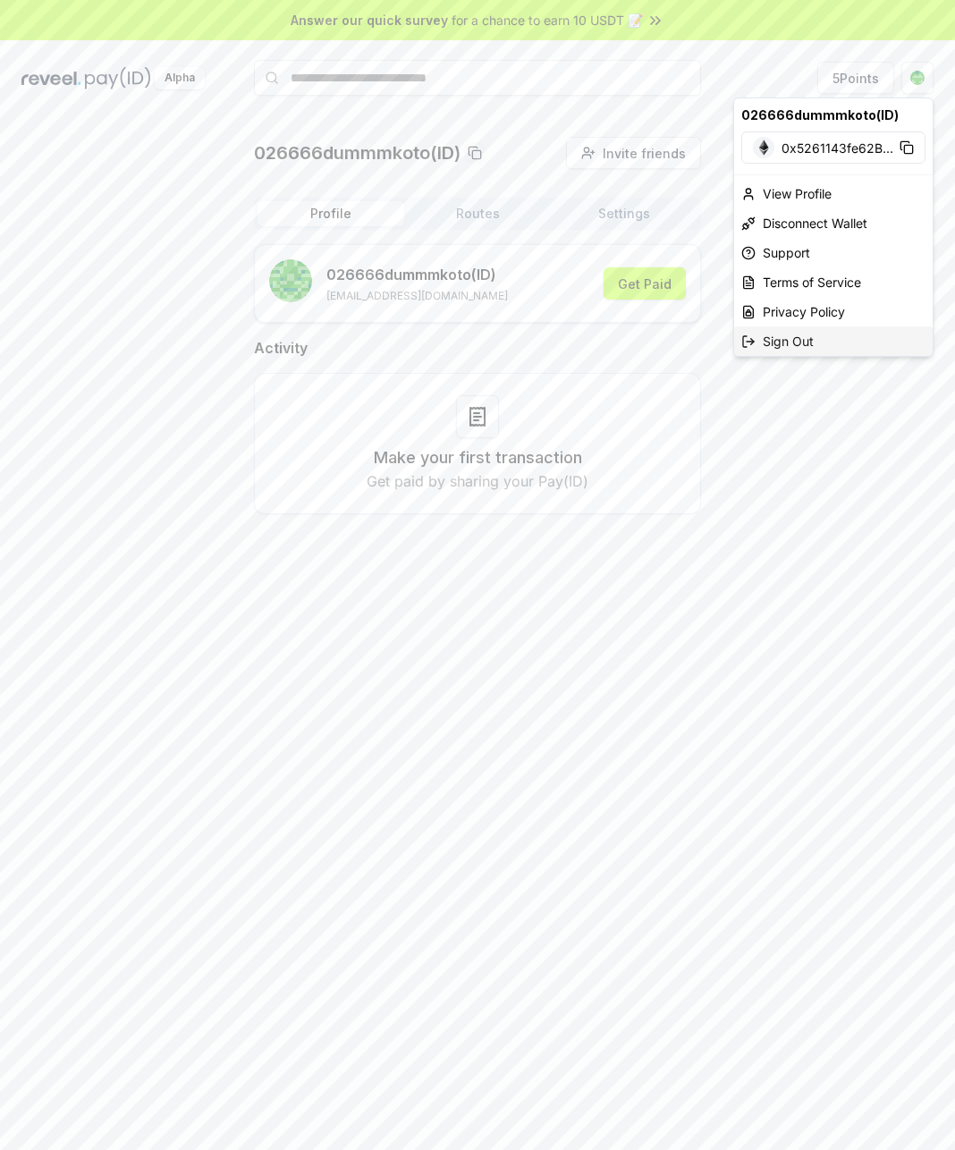
click at [773, 338] on div "Sign Out" at bounding box center [833, 341] width 199 height 30
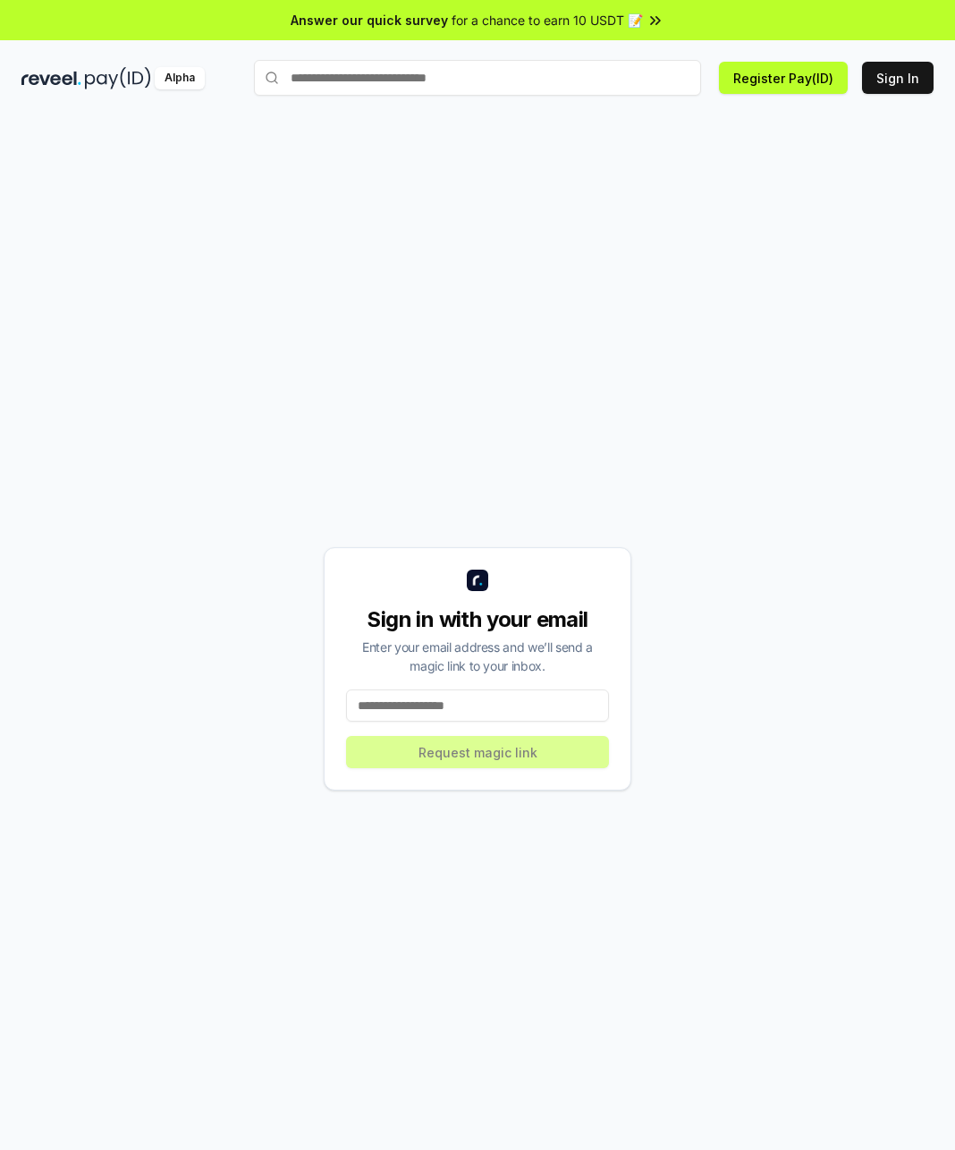
click at [436, 717] on input at bounding box center [477, 705] width 263 height 32
click at [512, 755] on div "**********" at bounding box center [478, 668] width 308 height 243
drag, startPoint x: 501, startPoint y: 703, endPoint x: 152, endPoint y: 701, distance: 348.8
click at [152, 701] on div "**********" at bounding box center [477, 669] width 912 height 1064
type input "**********"
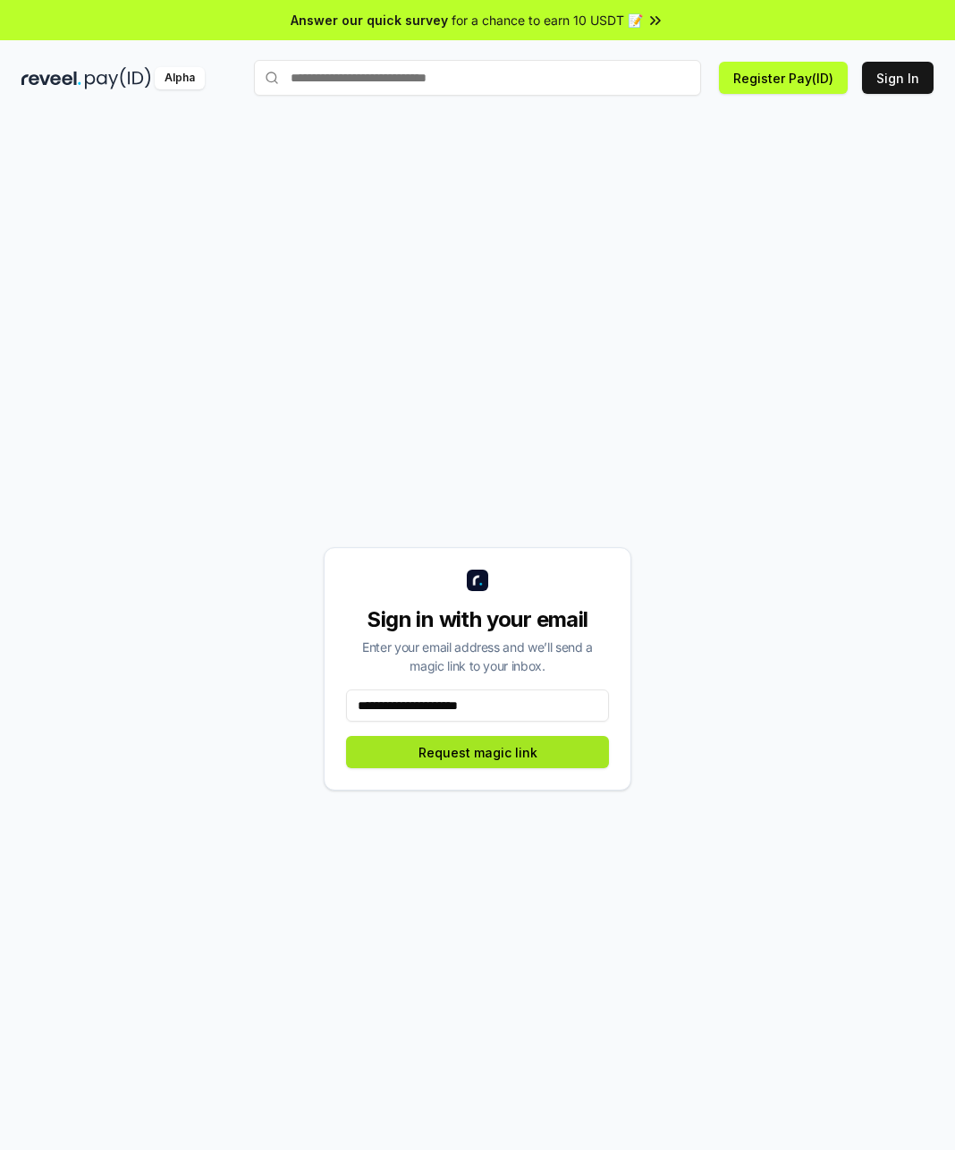
click at [361, 755] on button "Request magic link" at bounding box center [477, 752] width 263 height 32
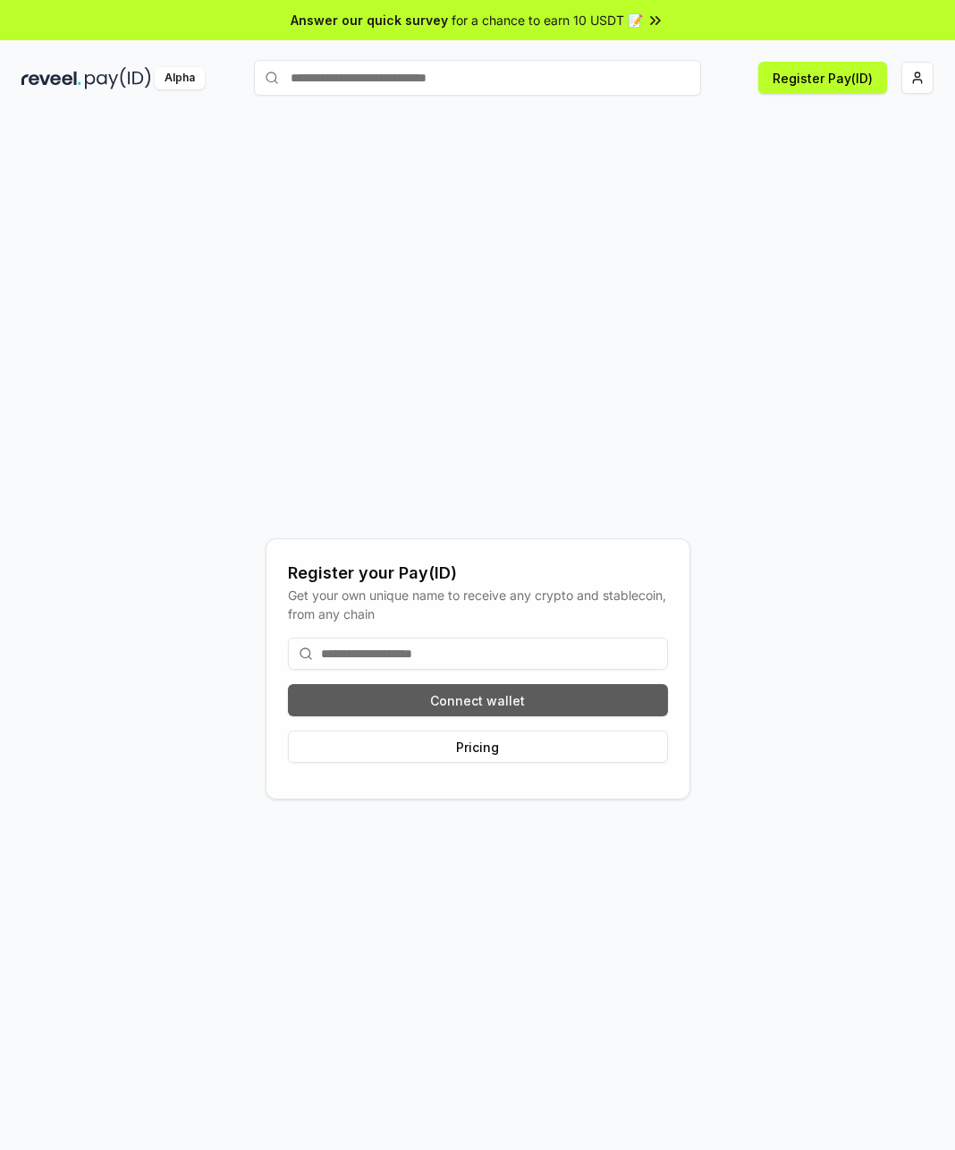
click at [511, 701] on button "Connect wallet" at bounding box center [478, 700] width 380 height 32
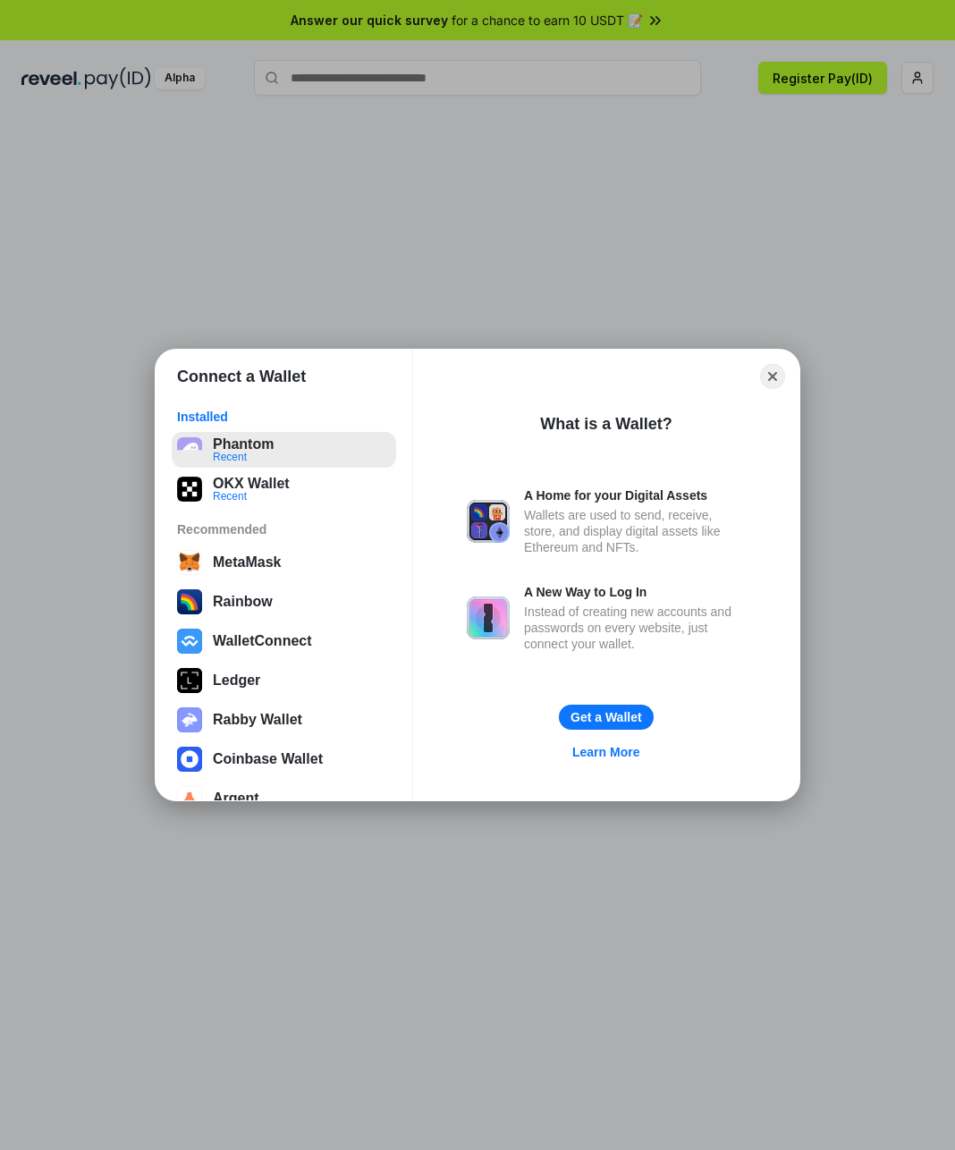
click at [275, 451] on button "Phantom Recent" at bounding box center [284, 450] width 224 height 36
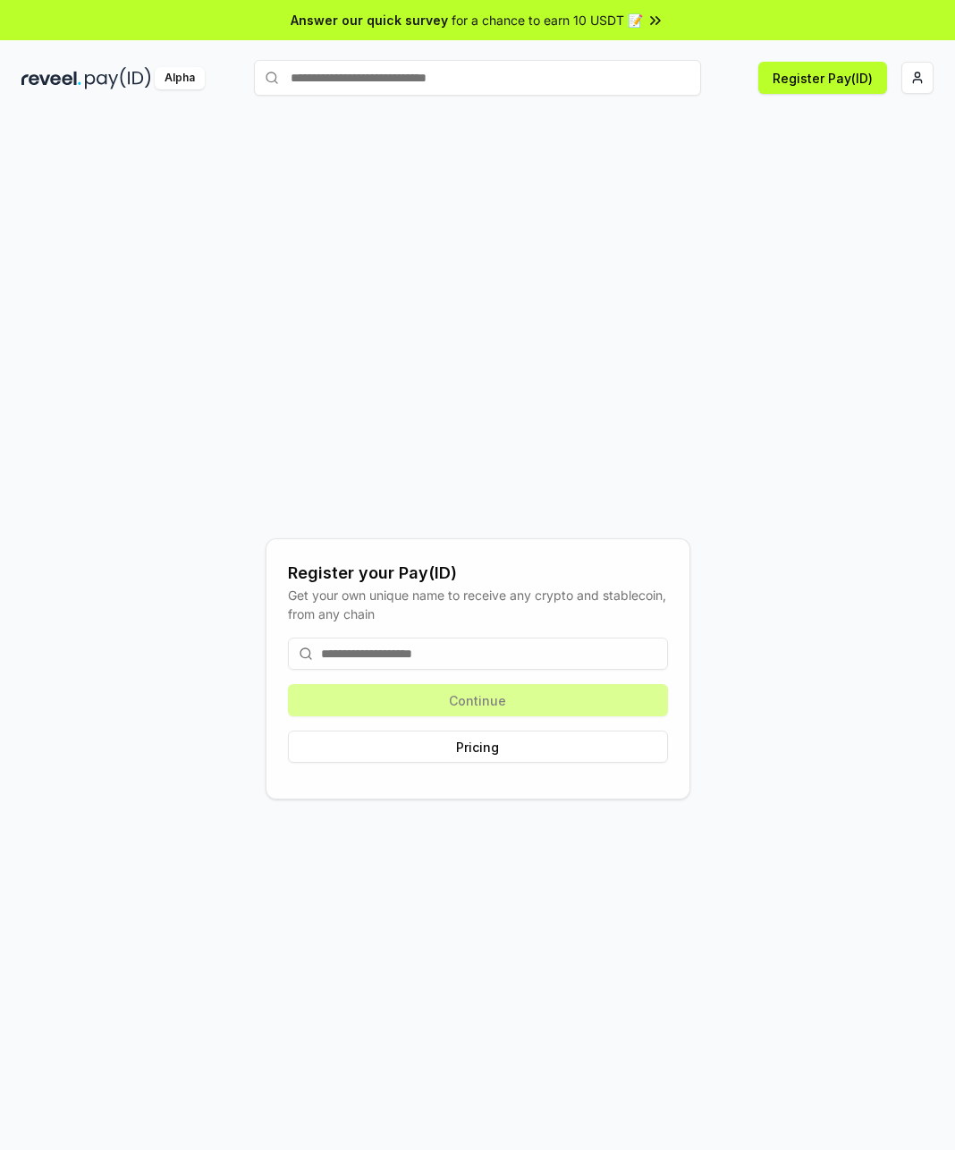
click at [439, 656] on input at bounding box center [478, 654] width 380 height 32
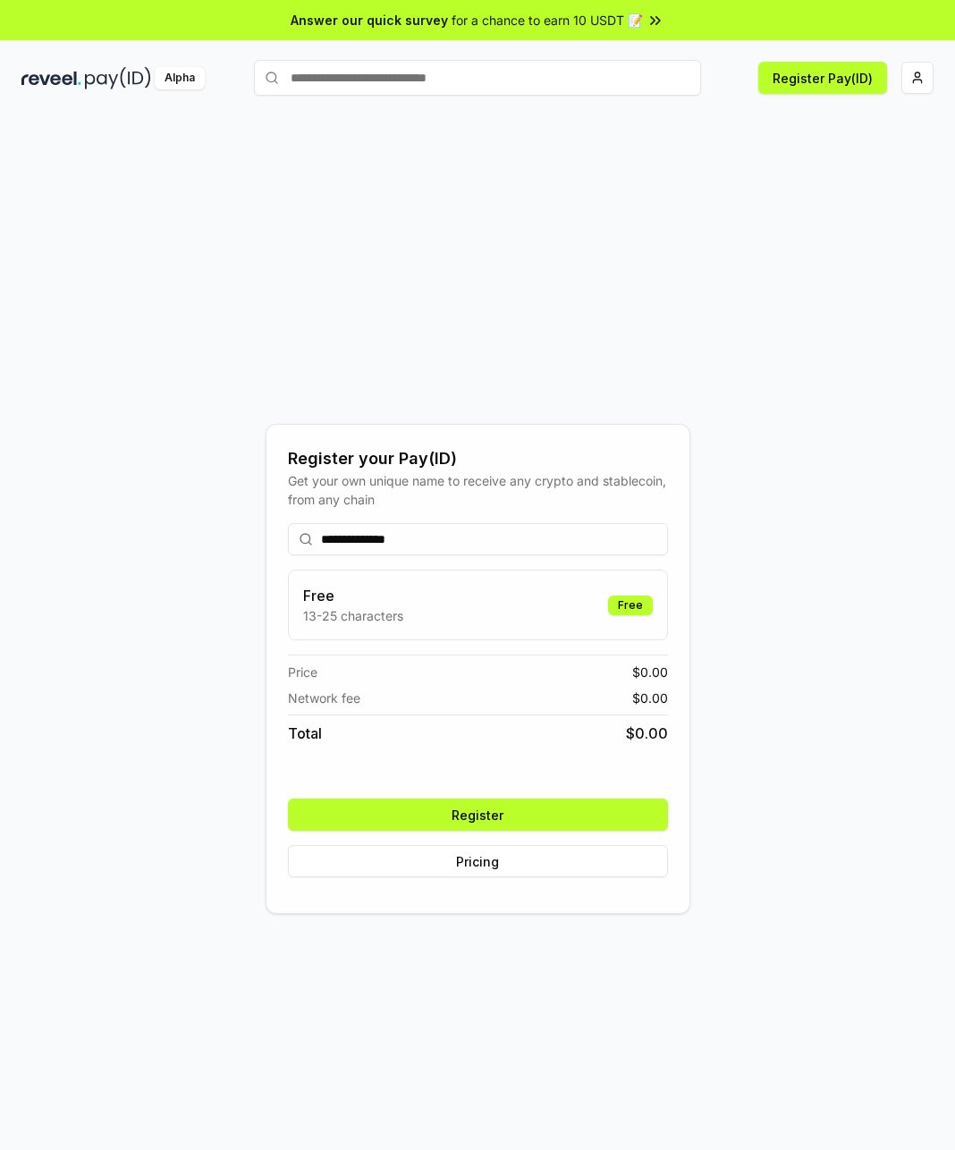
type input "**********"
click at [464, 803] on button "Register" at bounding box center [478, 815] width 380 height 32
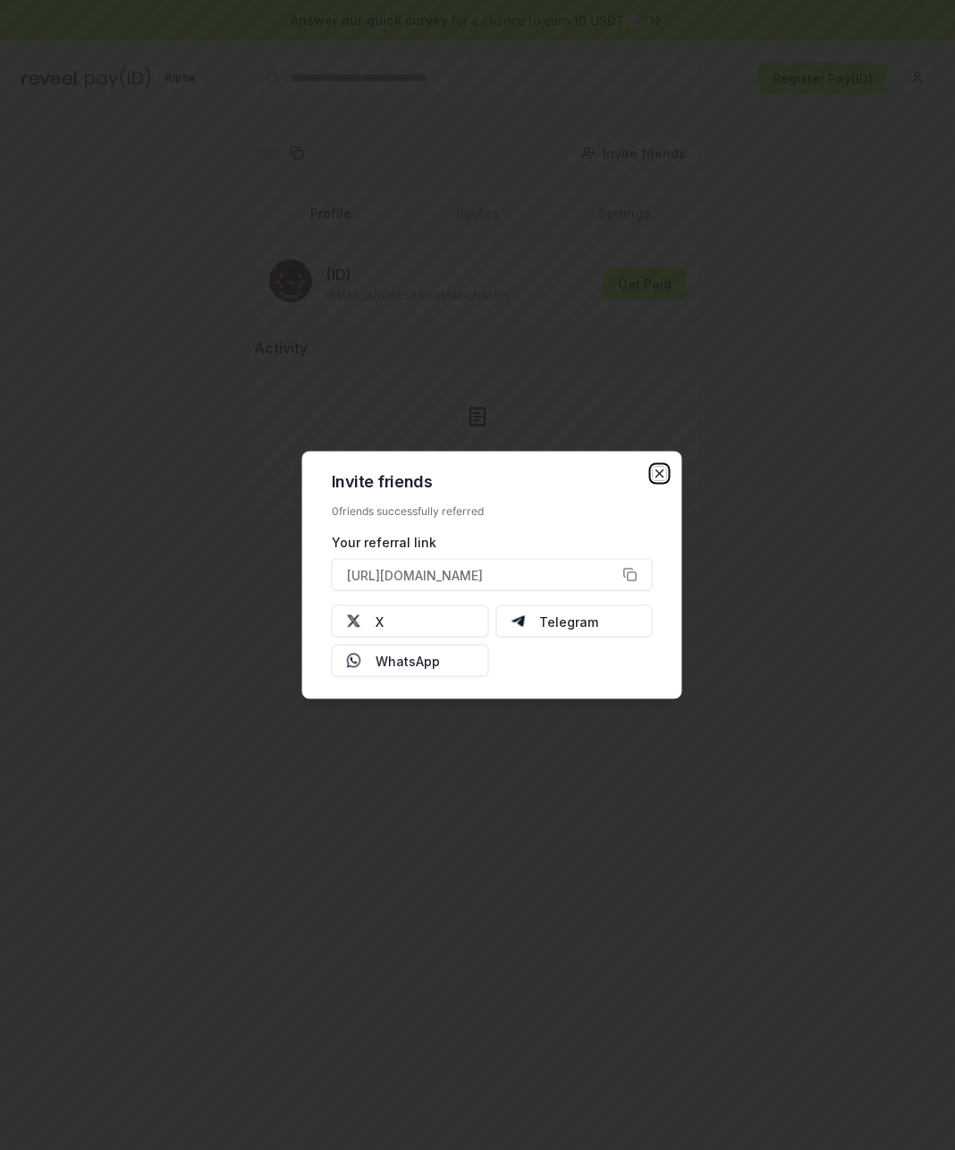
click at [655, 476] on icon "button" at bounding box center [660, 474] width 14 height 14
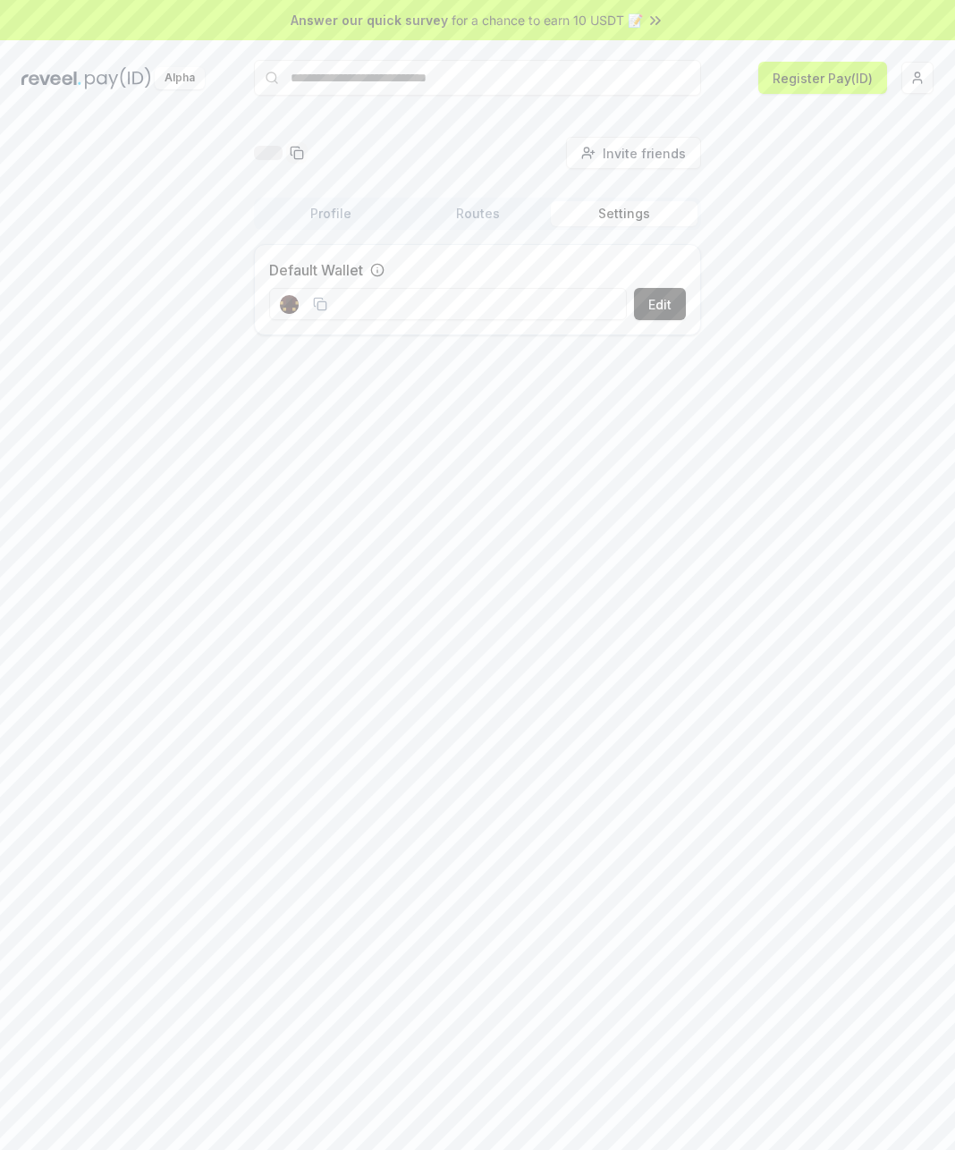
click at [607, 225] on button "Settings" at bounding box center [624, 213] width 147 height 25
click at [350, 222] on button "Profile" at bounding box center [331, 213] width 147 height 25
click at [444, 202] on button "Routes" at bounding box center [477, 213] width 147 height 25
click at [322, 204] on button "Profile" at bounding box center [331, 213] width 147 height 25
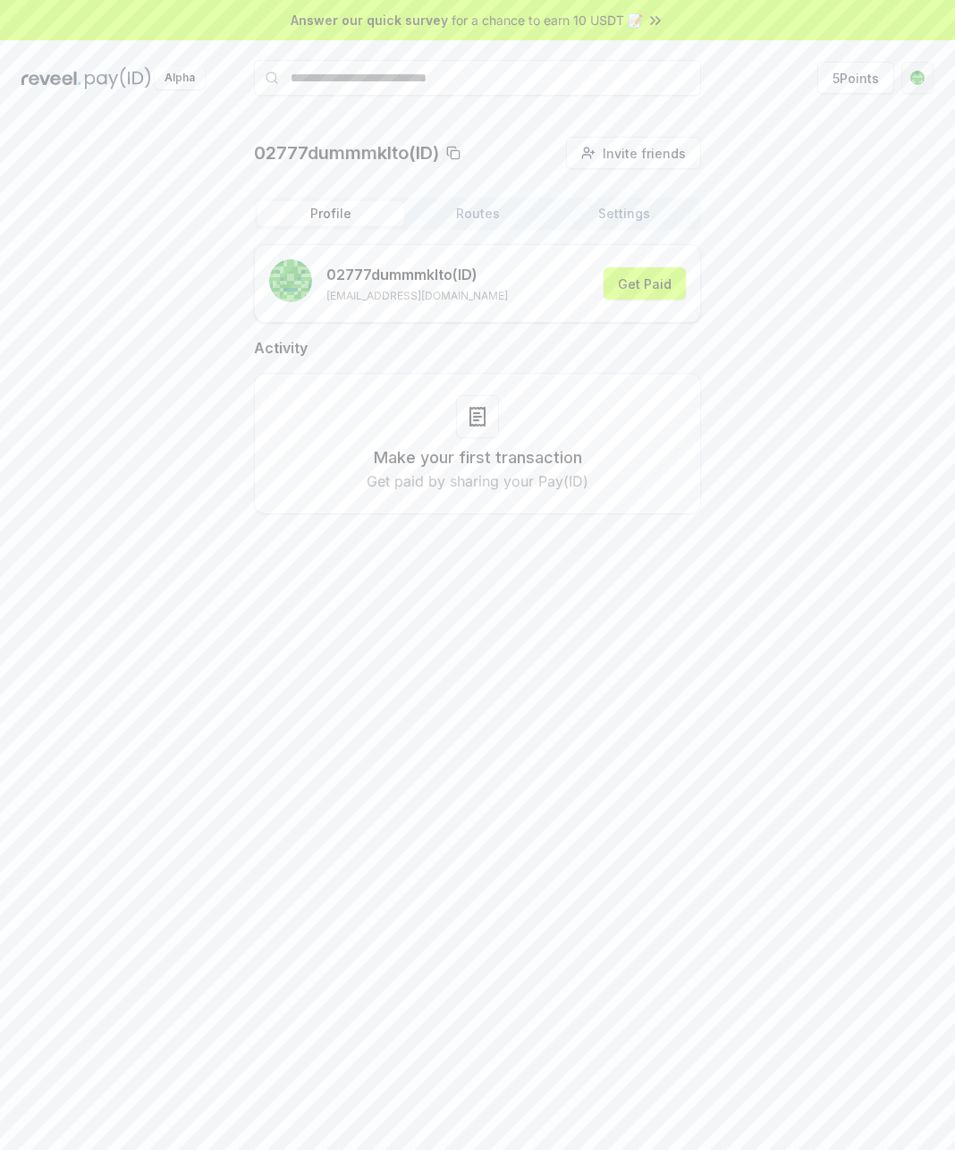
click at [923, 73] on html "Answer our quick survey for a chance to earn 10 USDT 📝 Alpha 5 Points 02777dumm…" at bounding box center [477, 575] width 955 height 1150
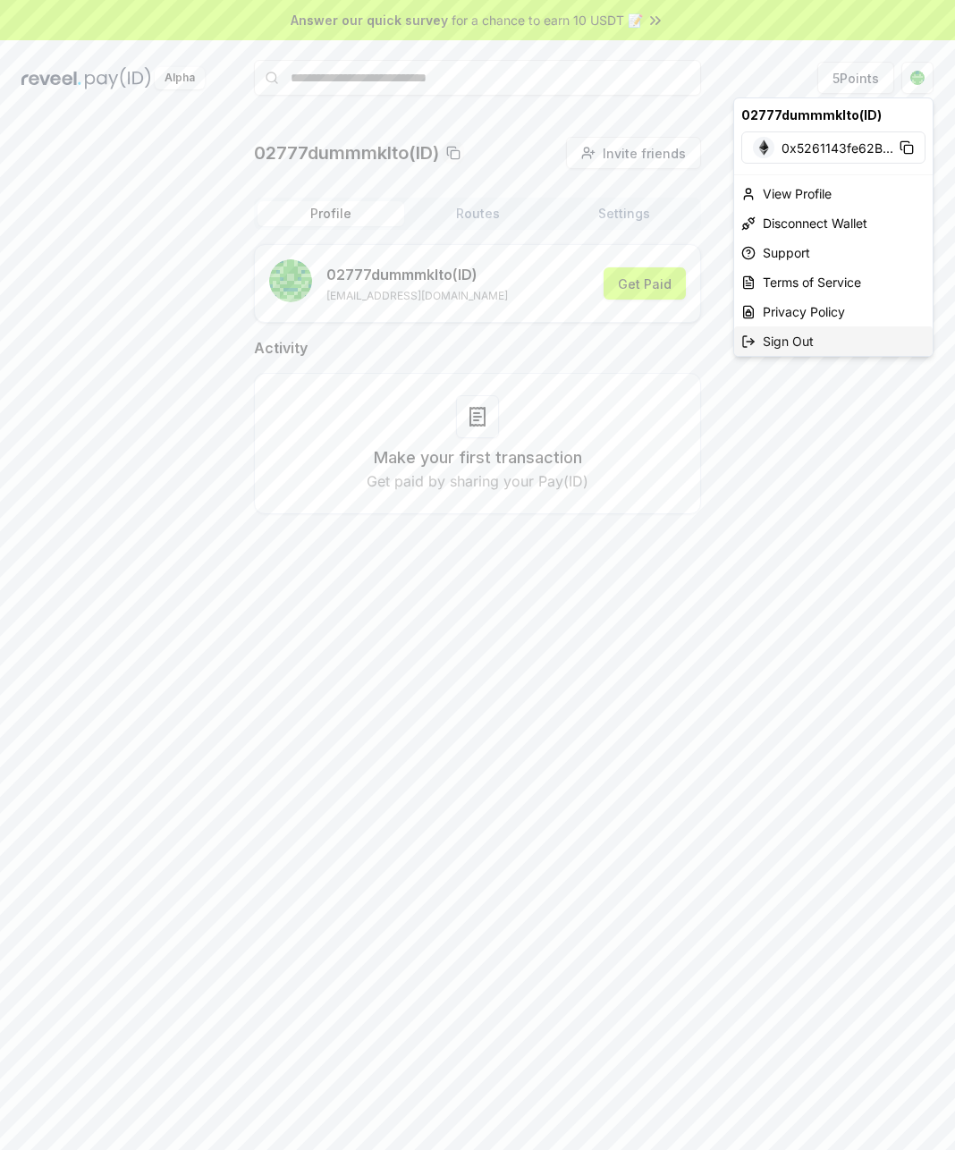
click at [837, 345] on div "Sign Out" at bounding box center [833, 341] width 199 height 30
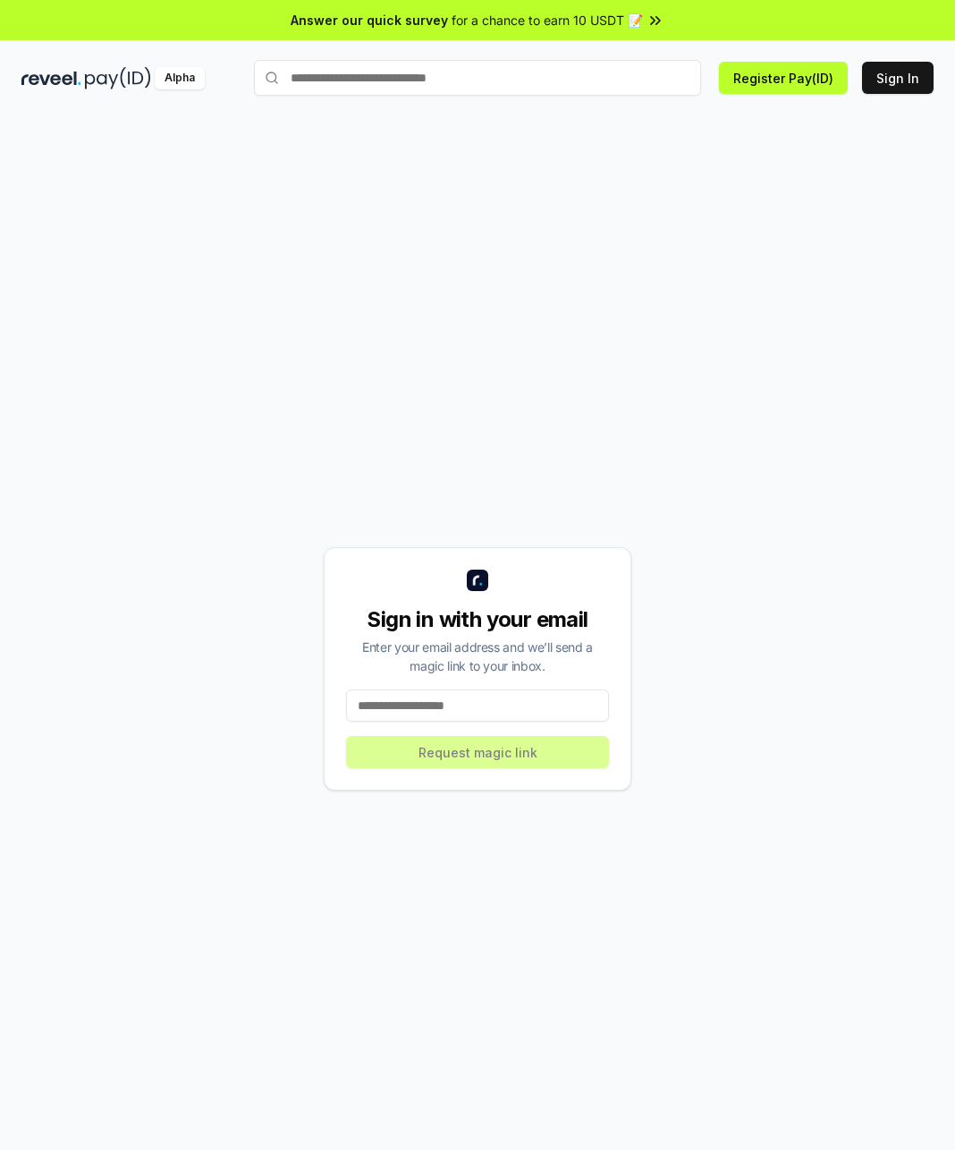
click at [533, 703] on input at bounding box center [477, 705] width 263 height 32
type input "**********"
click at [533, 764] on button "Request magic link" at bounding box center [477, 752] width 263 height 32
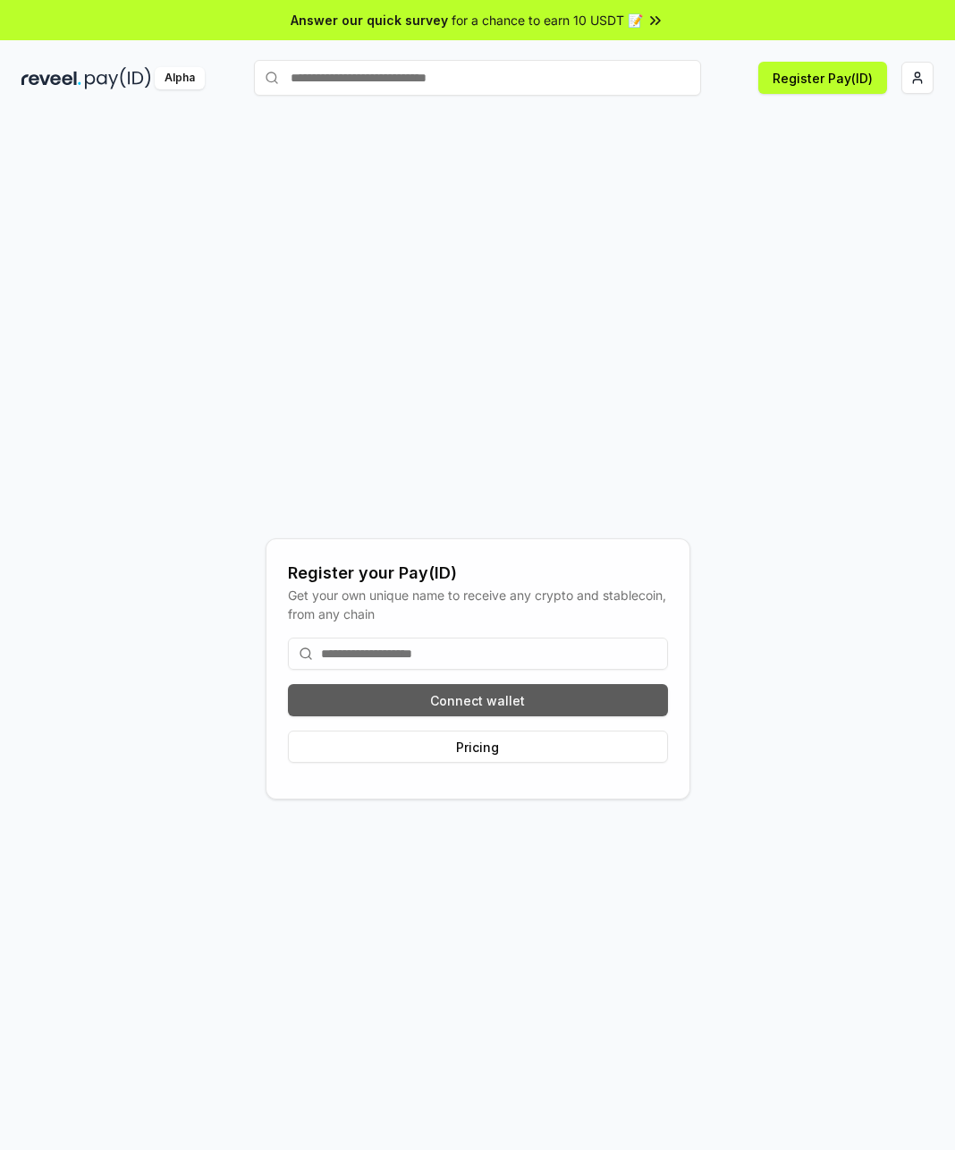
click at [590, 694] on button "Connect wallet" at bounding box center [478, 700] width 380 height 32
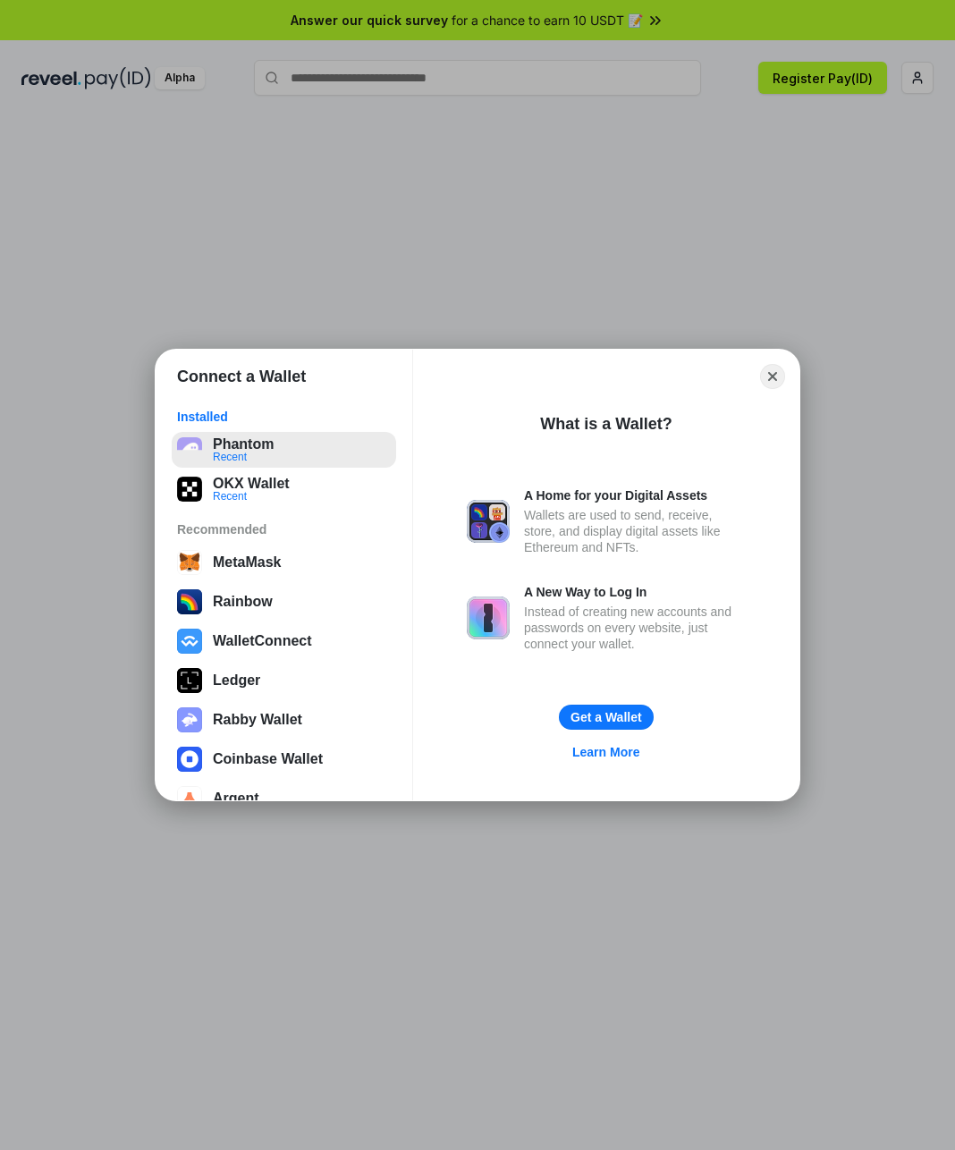
click at [277, 454] on button "Phantom Recent" at bounding box center [284, 450] width 224 height 36
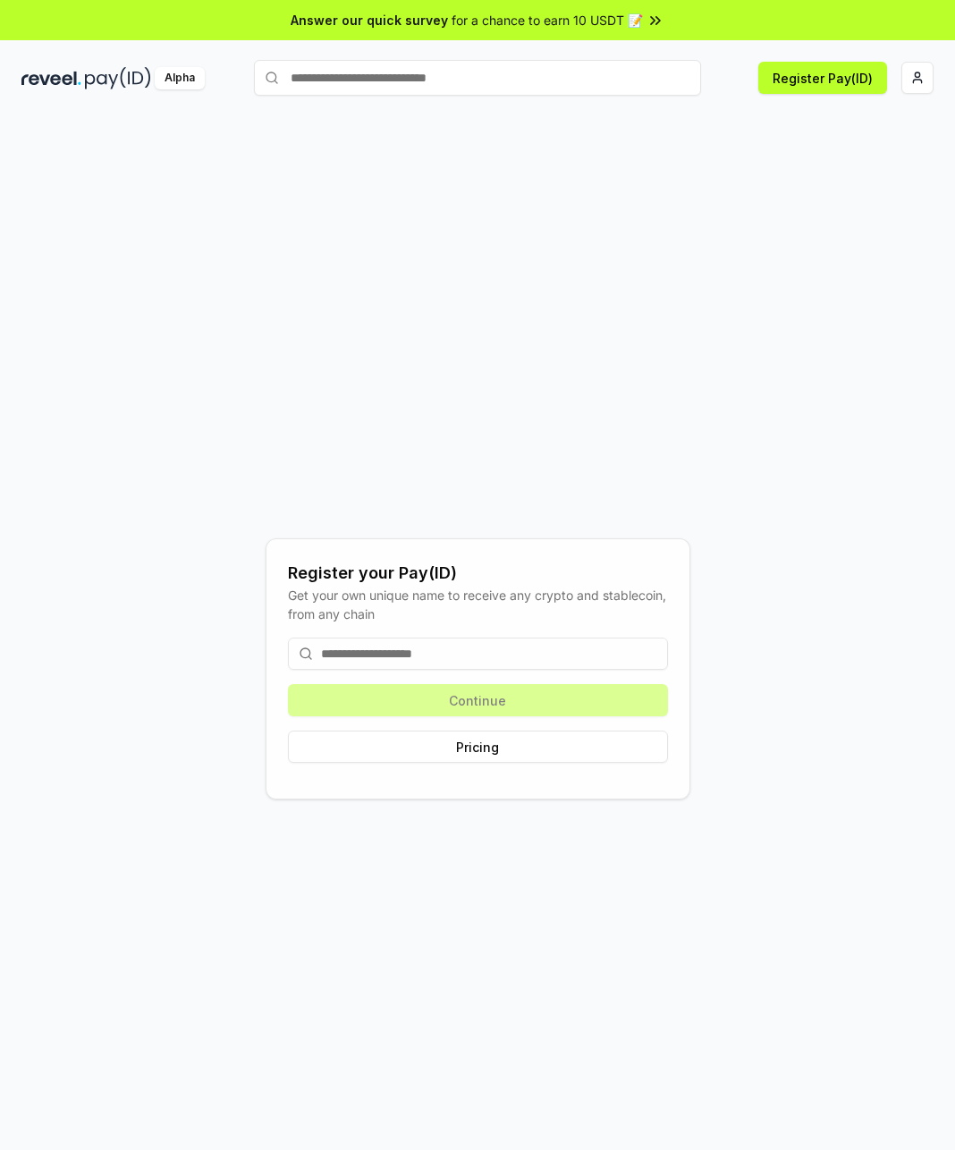
click at [470, 649] on input at bounding box center [478, 654] width 380 height 32
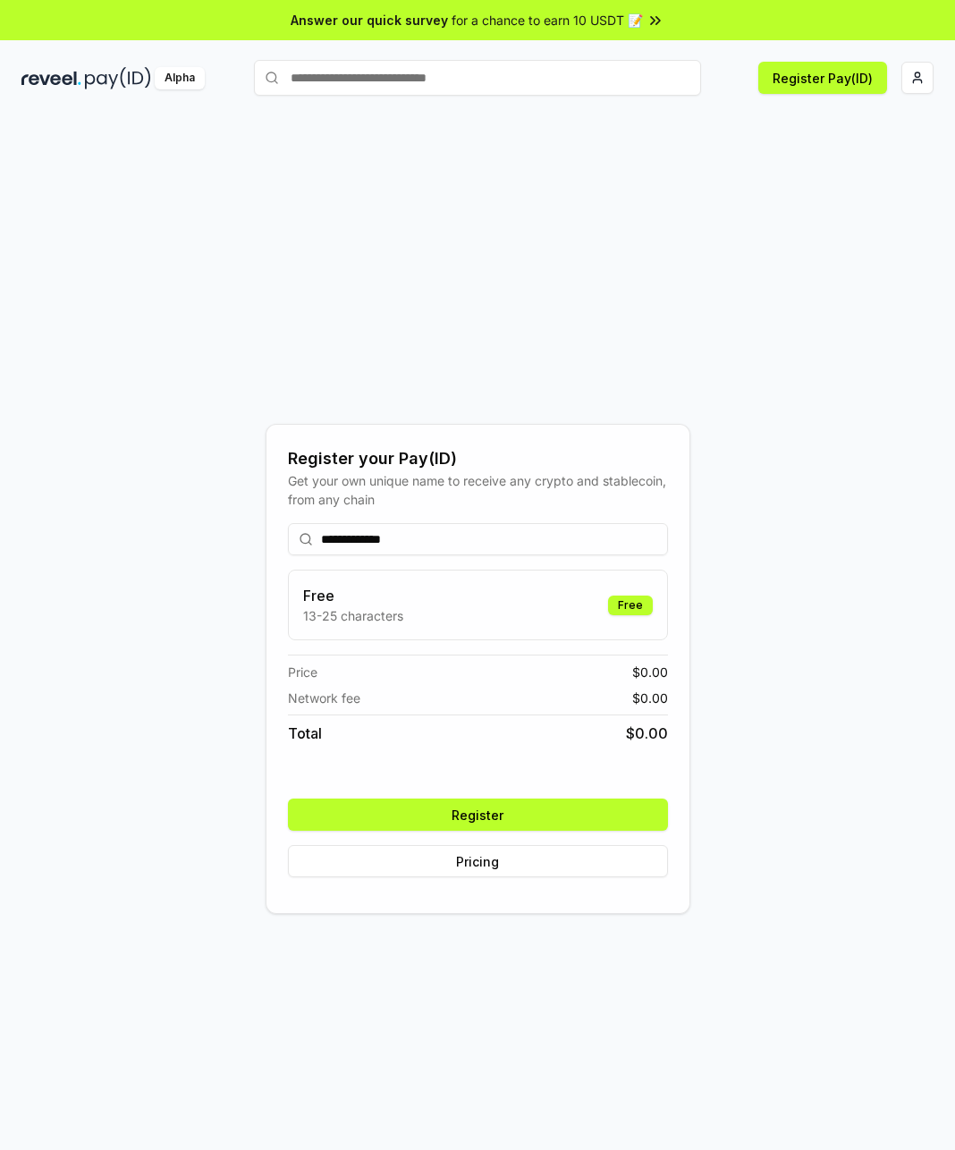
type input "**********"
click at [513, 803] on button "Register" at bounding box center [478, 815] width 380 height 32
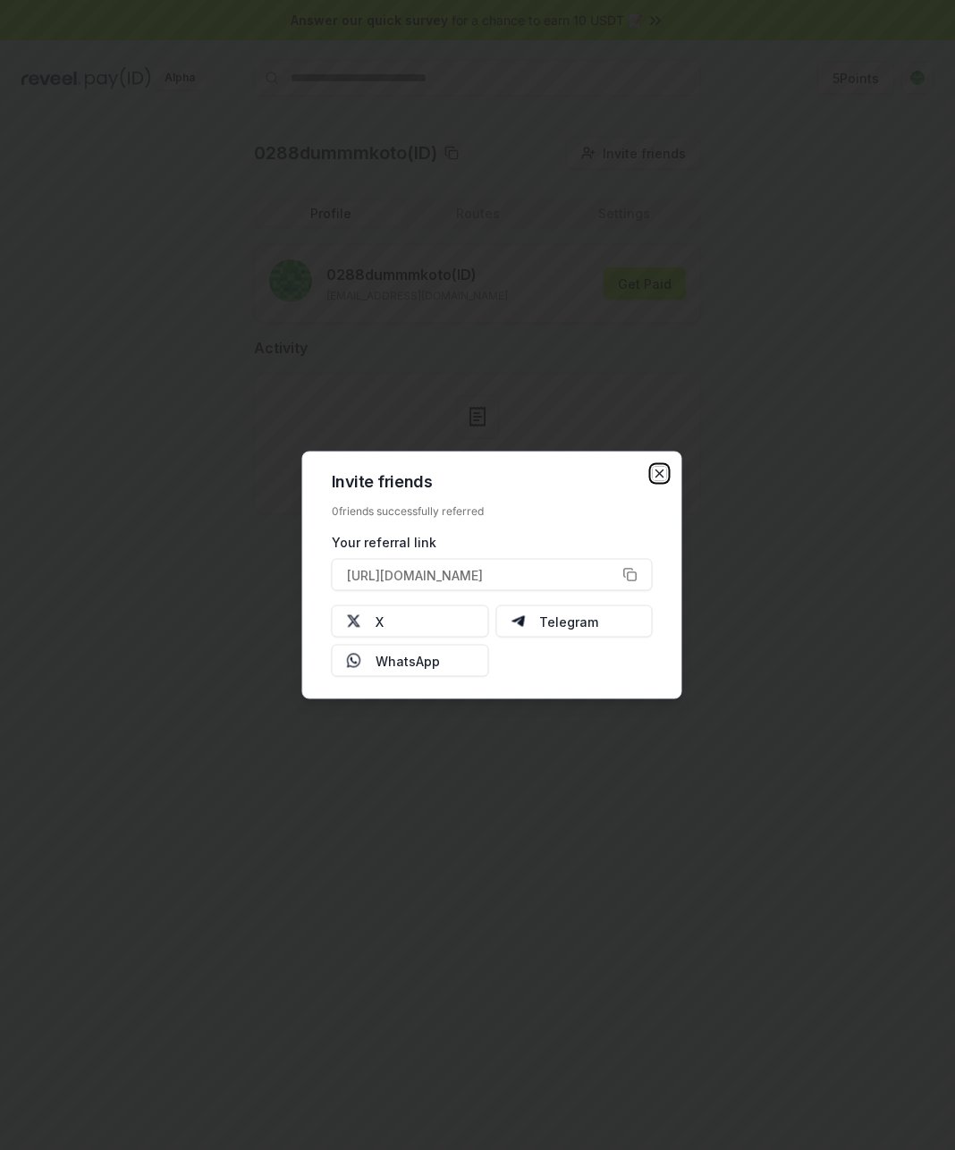
click at [664, 470] on icon "button" at bounding box center [660, 474] width 14 height 14
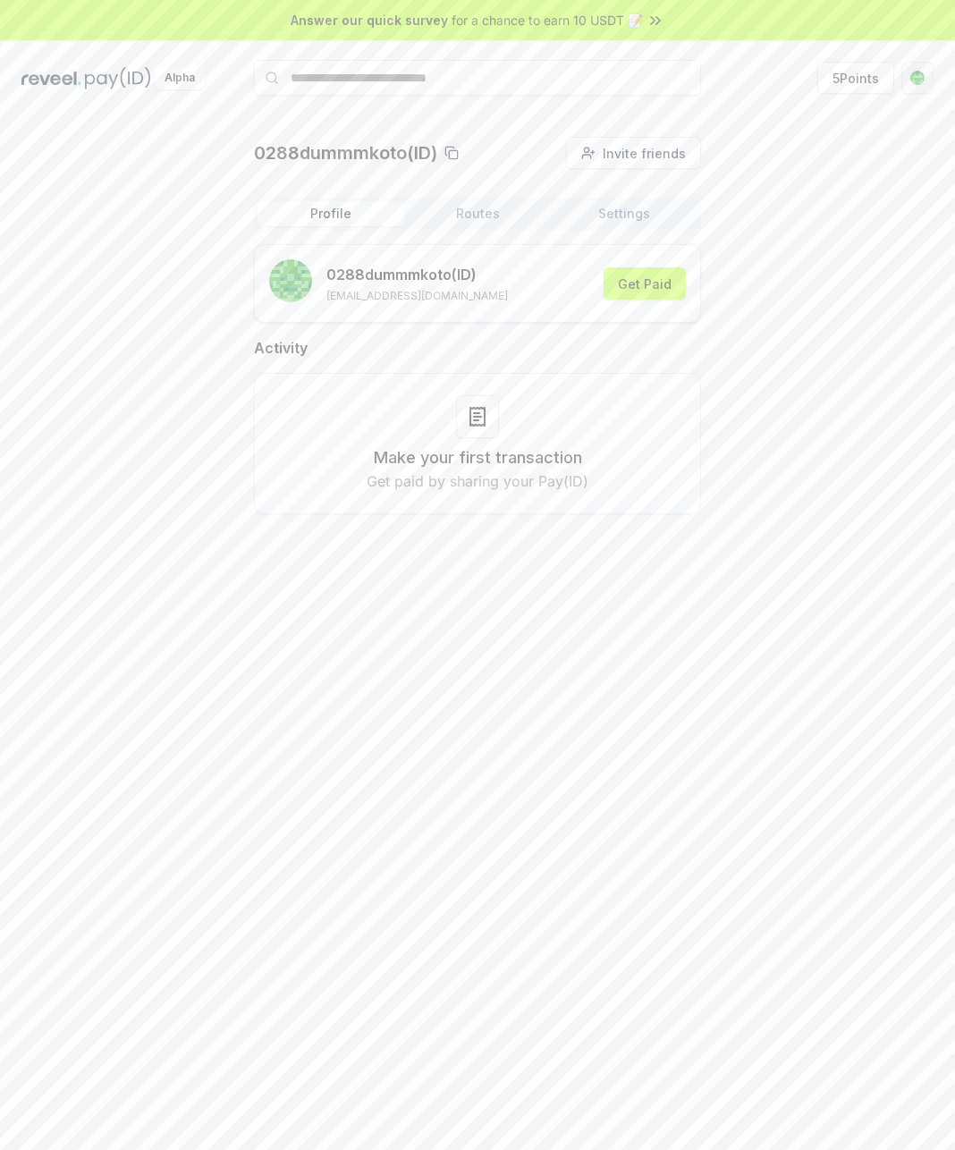
click at [918, 80] on html "Answer our quick survey for a chance to earn 10 USDT 📝 Alpha 5 Points 0288dummm…" at bounding box center [477, 575] width 955 height 1150
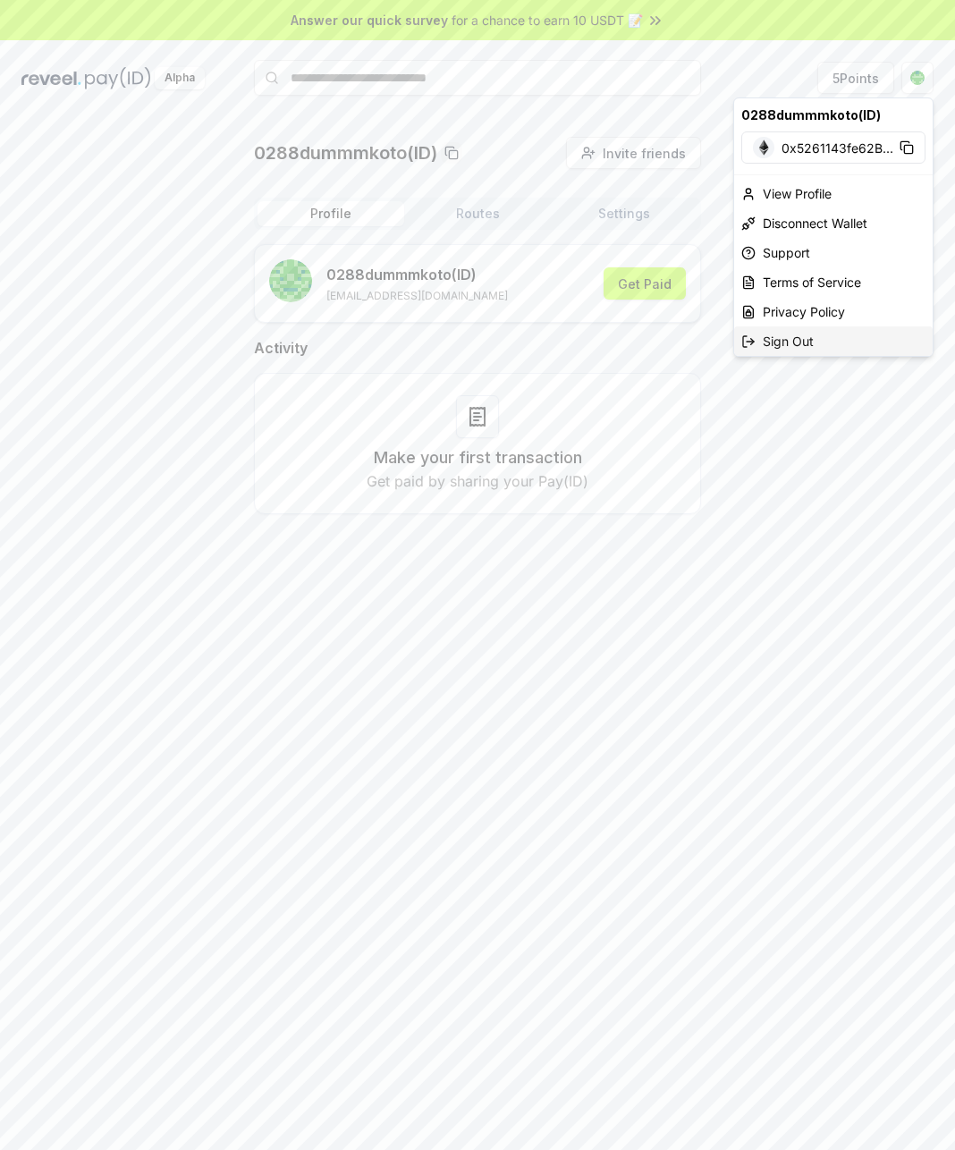
click at [814, 338] on div "Sign Out" at bounding box center [833, 341] width 199 height 30
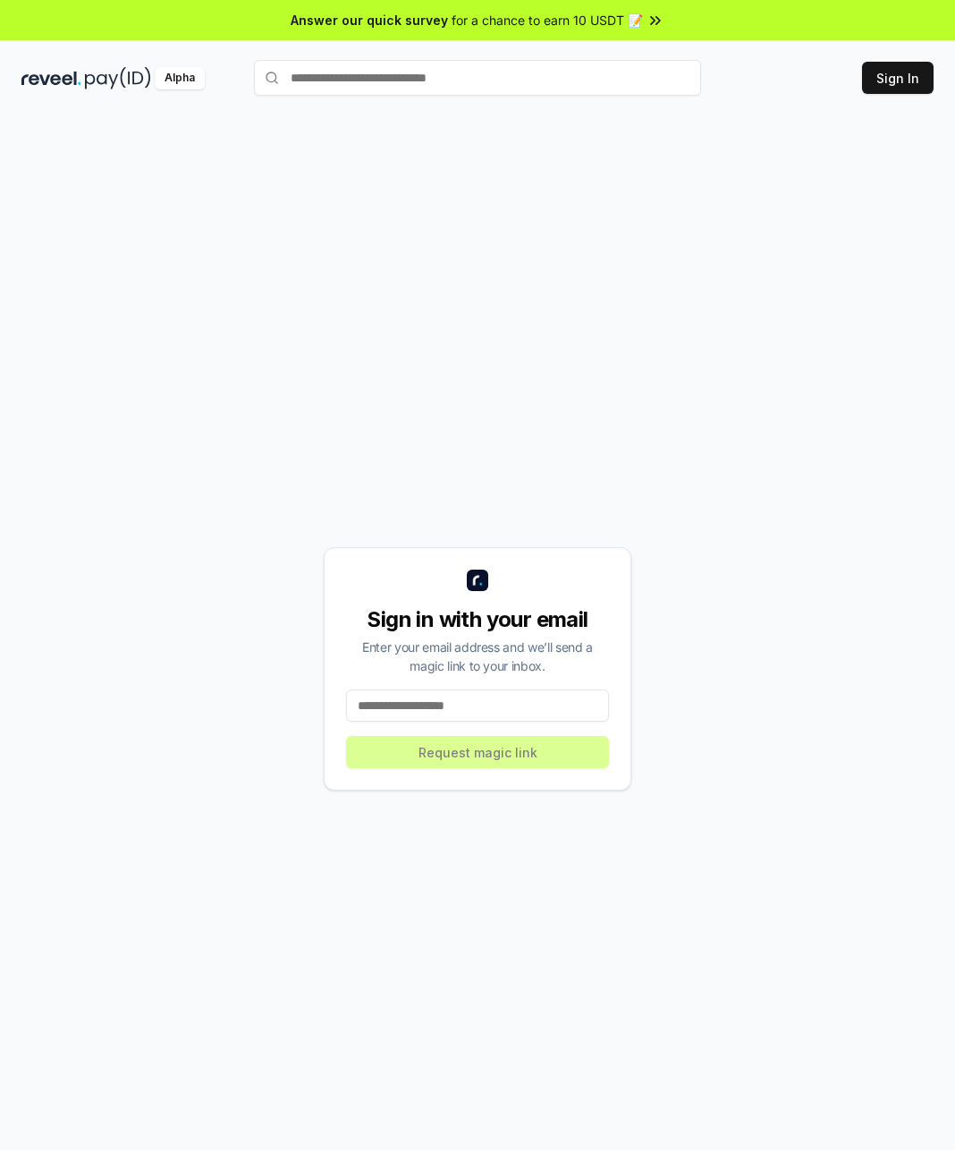
click at [467, 726] on div "Sign in with your email Enter your email address and we’ll send a magic link to…" at bounding box center [478, 668] width 308 height 243
click at [467, 717] on input at bounding box center [477, 705] width 263 height 32
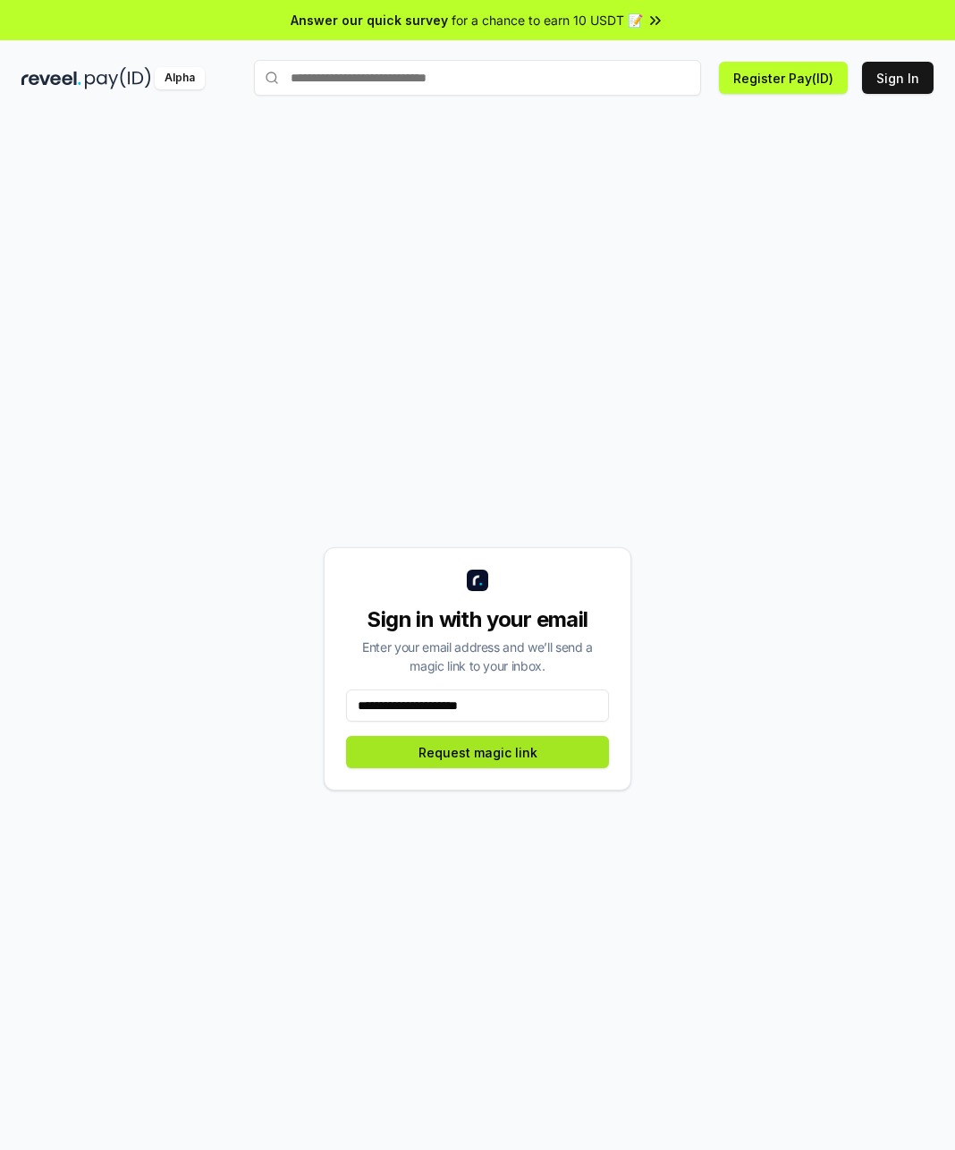
type input "**********"
click at [483, 739] on button "Request magic link" at bounding box center [477, 752] width 263 height 32
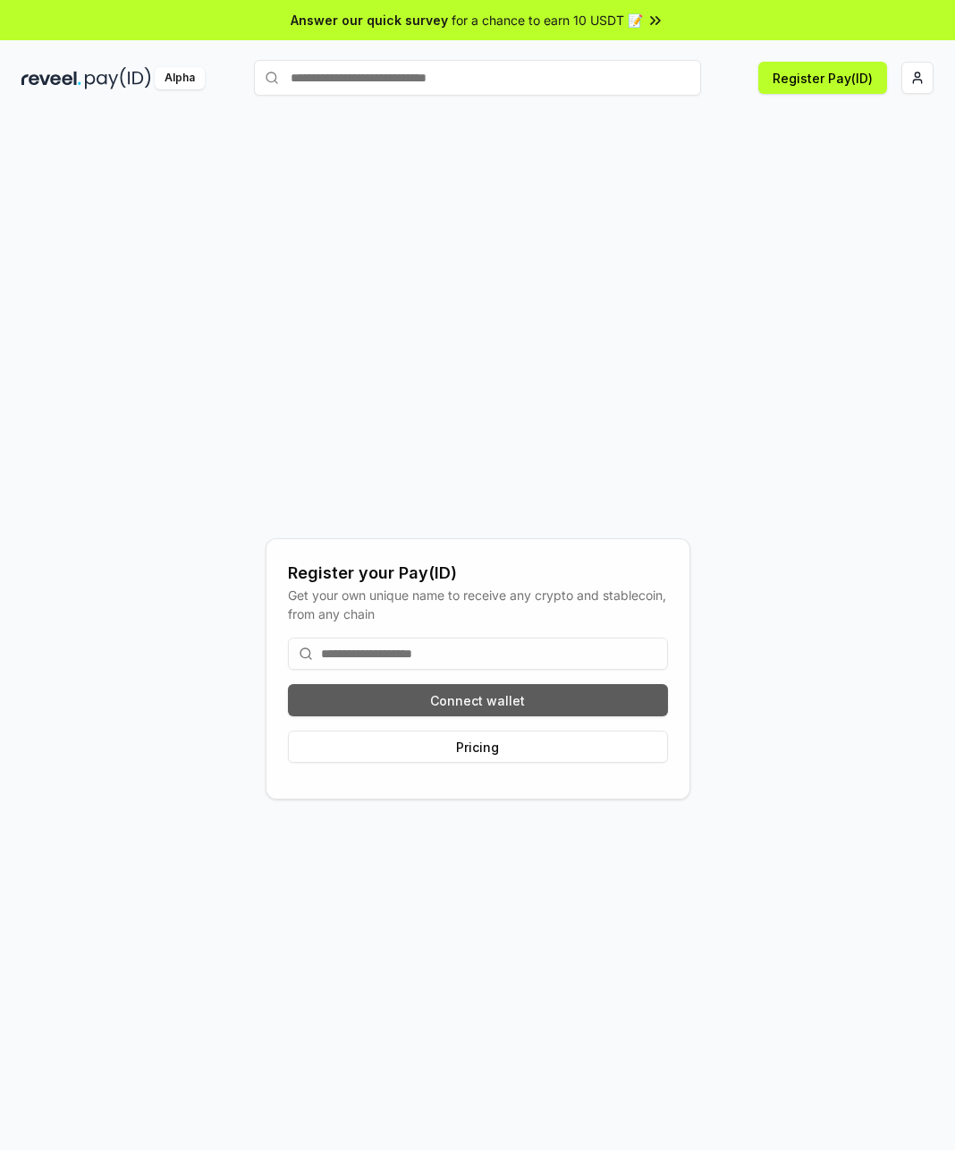
click at [538, 698] on button "Connect wallet" at bounding box center [478, 700] width 380 height 32
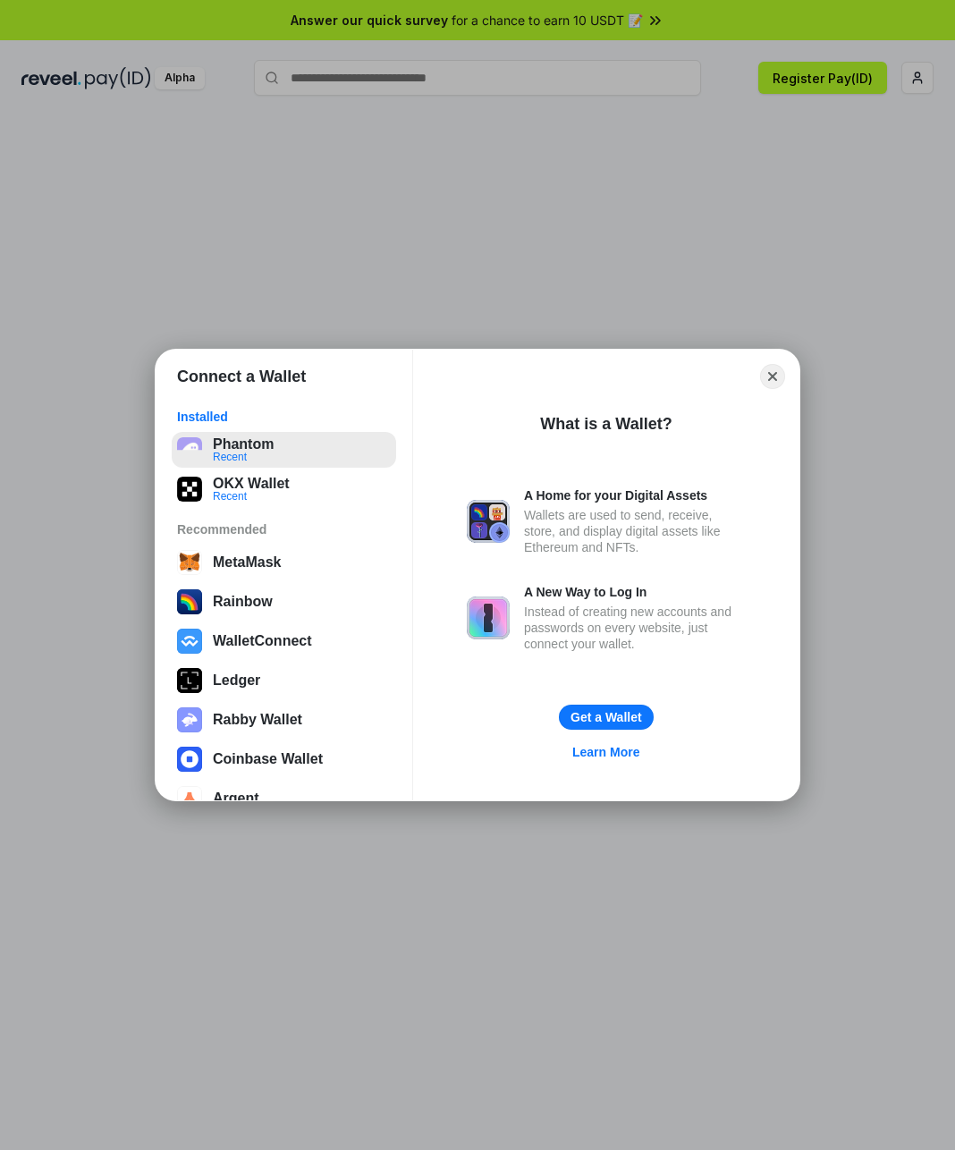
click at [299, 456] on button "Phantom Recent" at bounding box center [284, 450] width 224 height 36
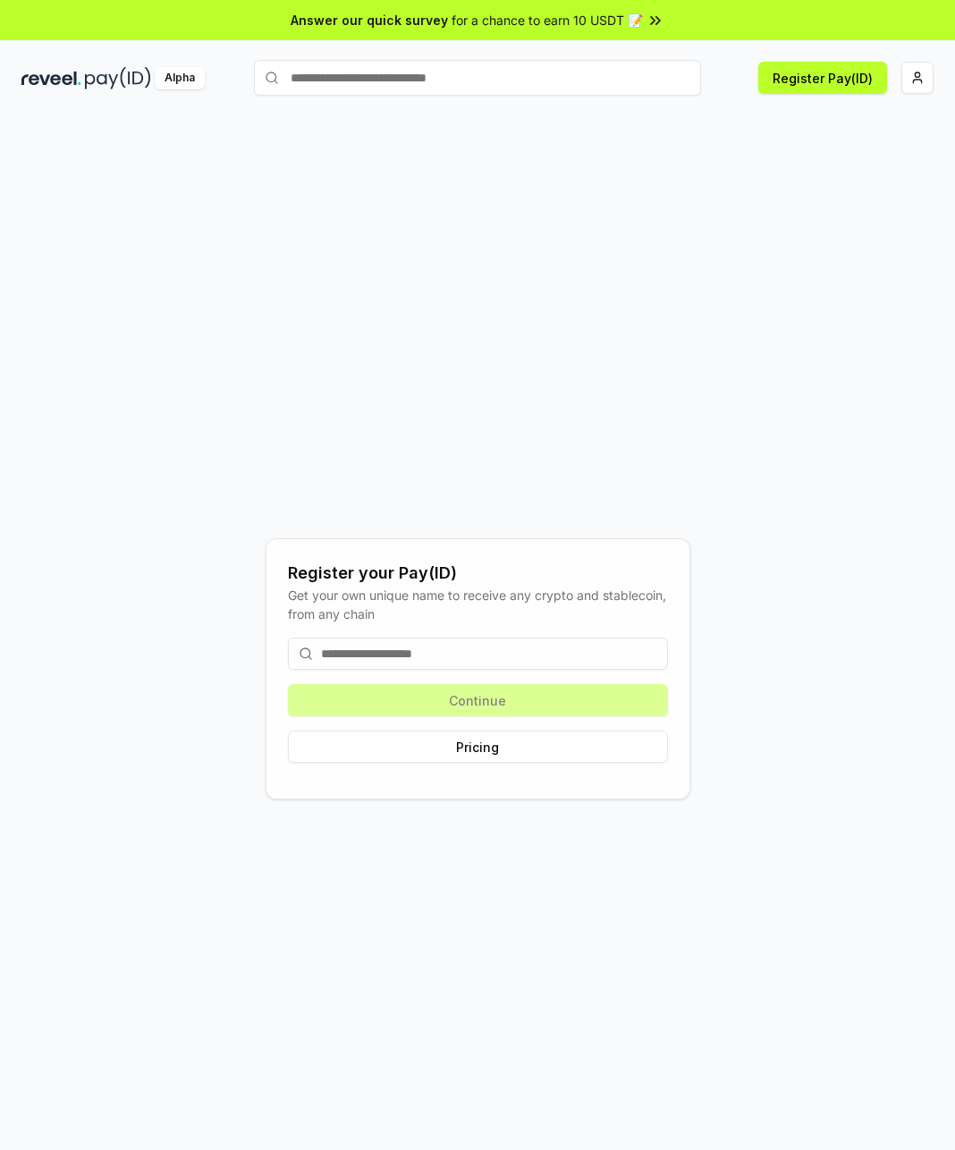
click at [452, 653] on input at bounding box center [478, 654] width 380 height 32
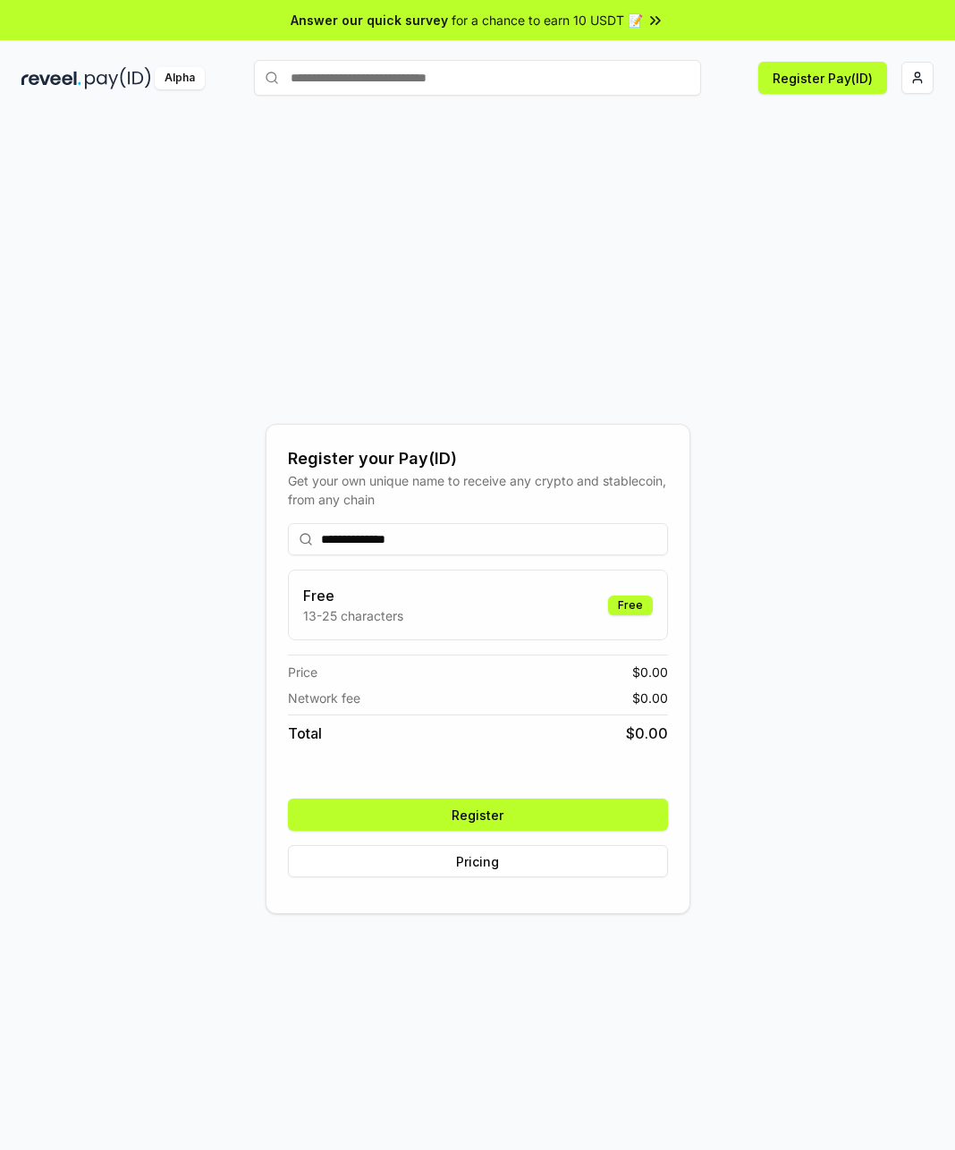
type input "**********"
click at [503, 816] on button "Register" at bounding box center [478, 815] width 380 height 32
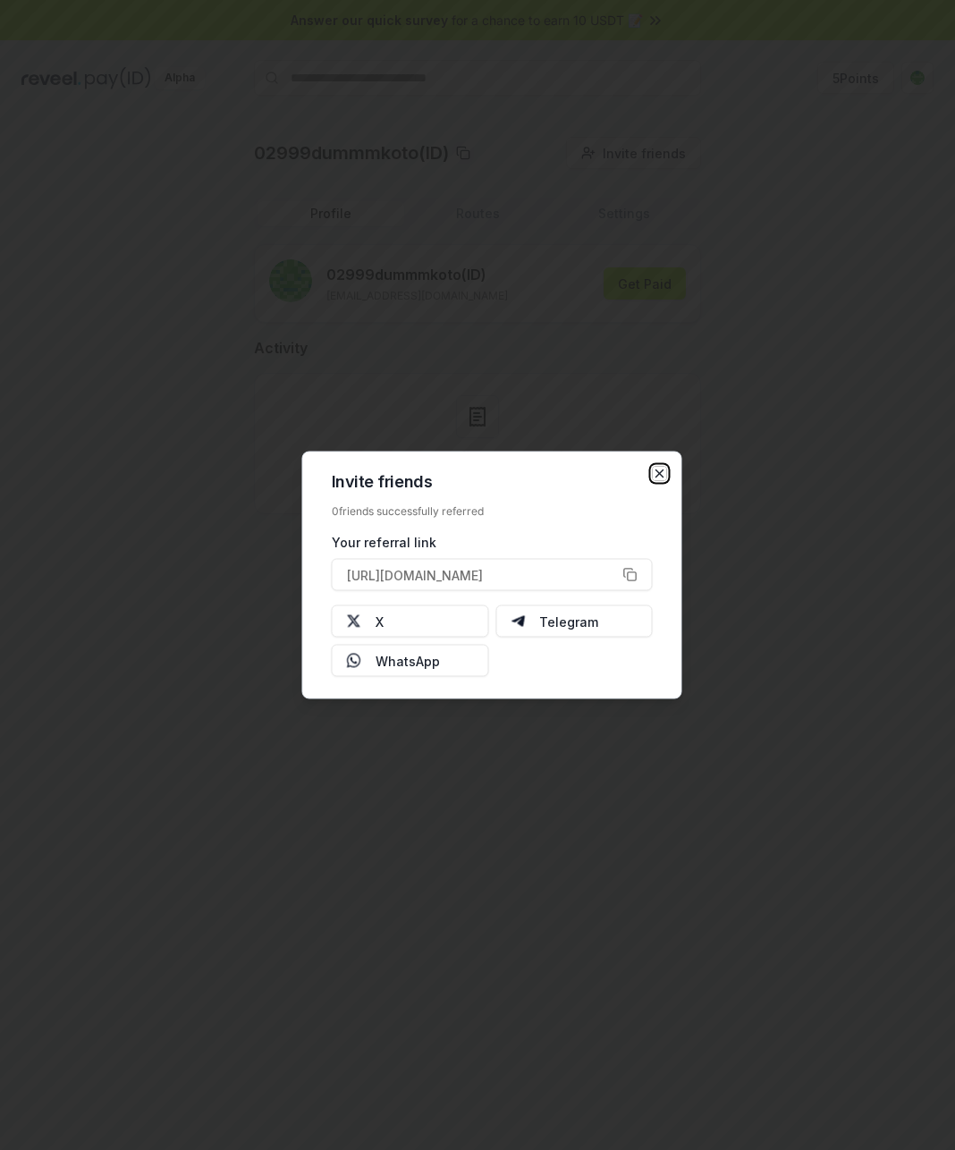
click at [665, 476] on icon "button" at bounding box center [660, 474] width 14 height 14
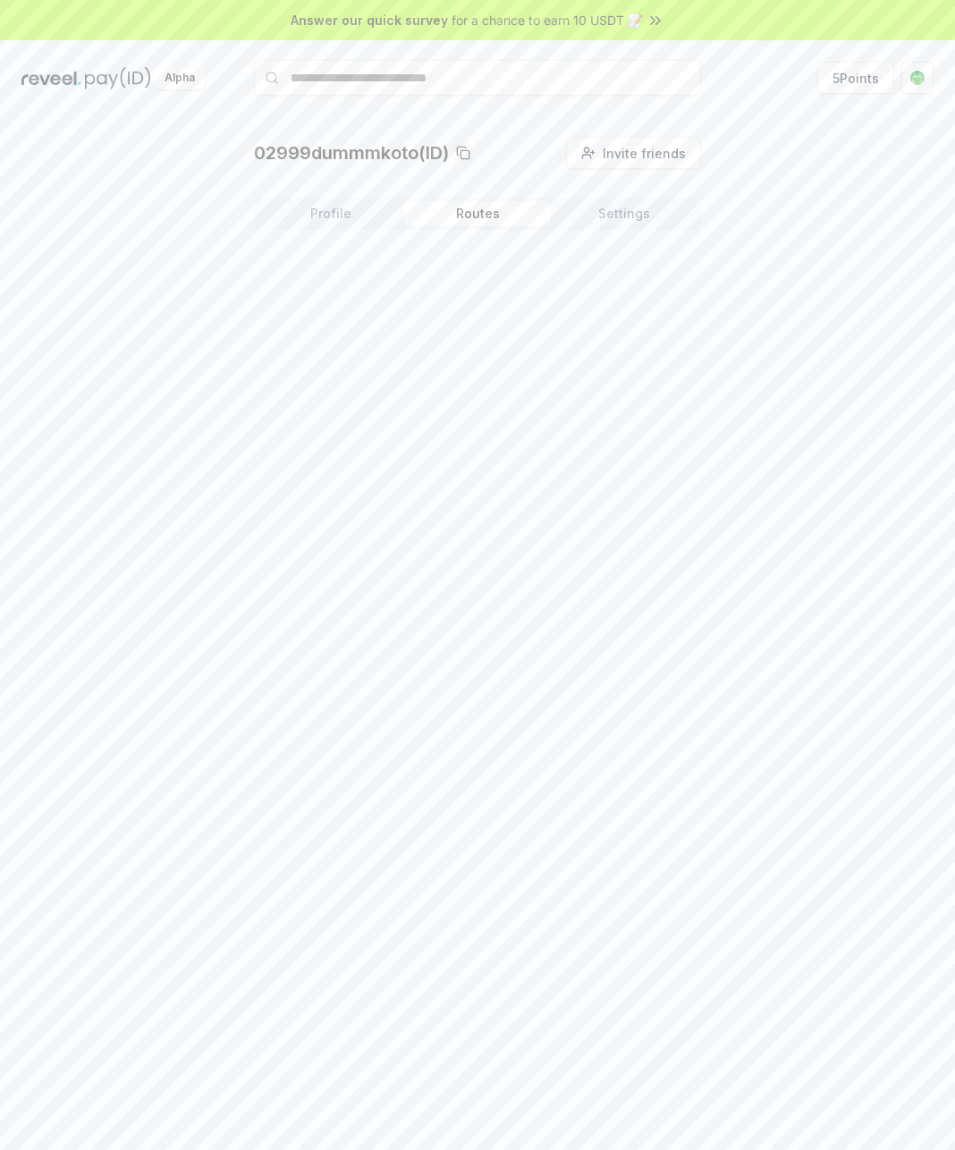
click at [492, 215] on button "Routes" at bounding box center [477, 213] width 147 height 25
click at [637, 213] on button "Settings" at bounding box center [624, 213] width 147 height 25
click at [932, 66] on html "Answer our quick survey for a chance to earn 10 USDT 📝 Alpha 5 Points 02999dumm…" at bounding box center [477, 575] width 955 height 1150
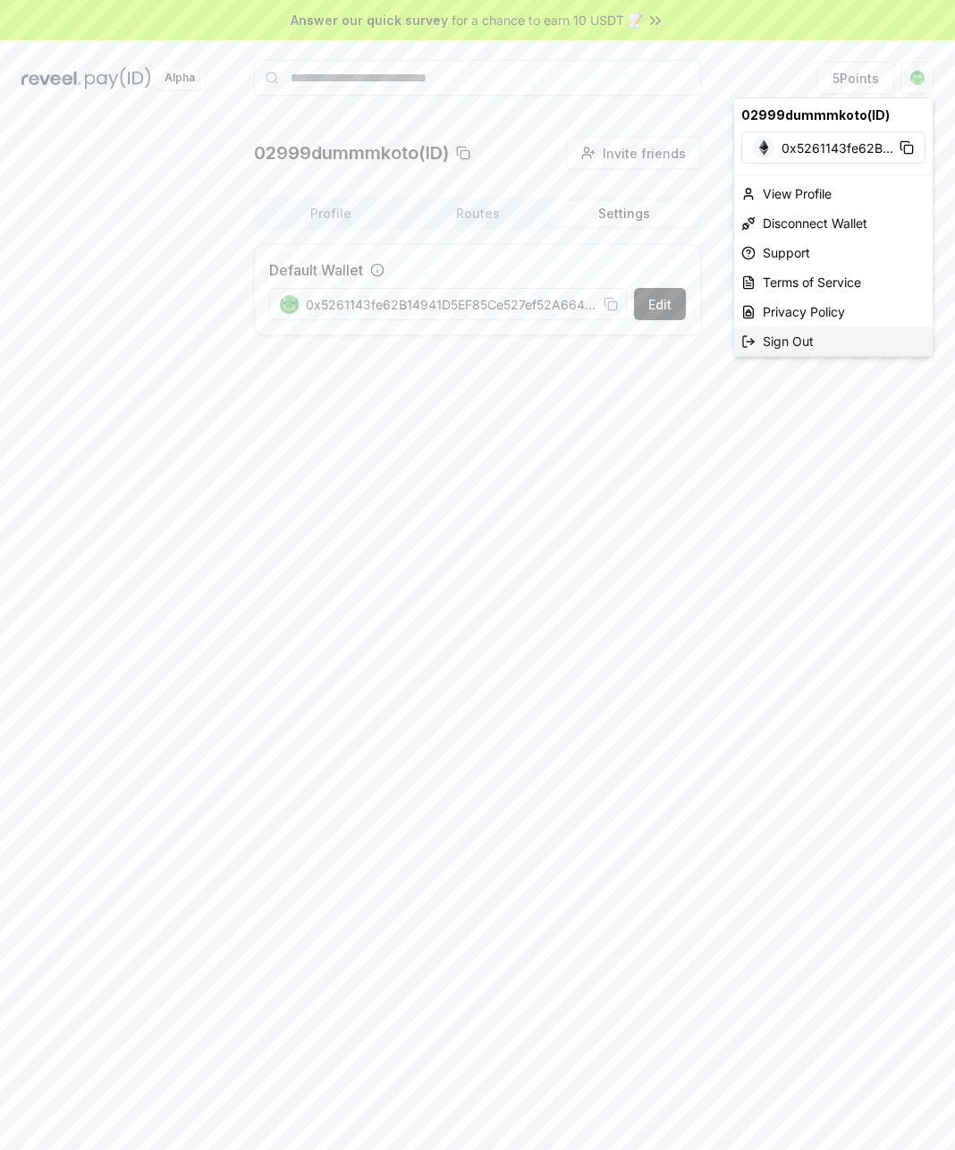
click at [801, 342] on div "Sign Out" at bounding box center [833, 341] width 199 height 30
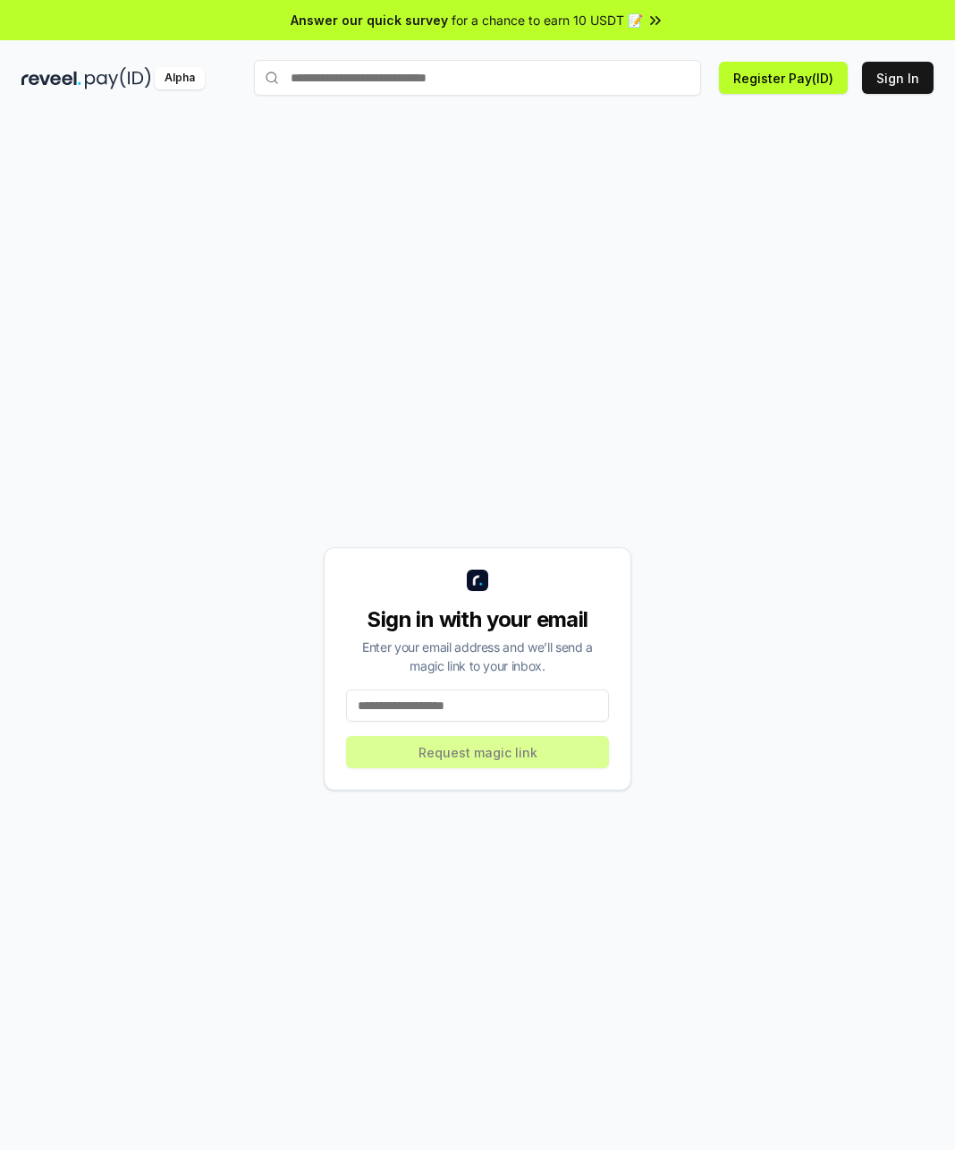
click at [479, 712] on input at bounding box center [477, 705] width 263 height 32
type input "**********"
click at [408, 749] on button "Request magic link" at bounding box center [477, 752] width 263 height 32
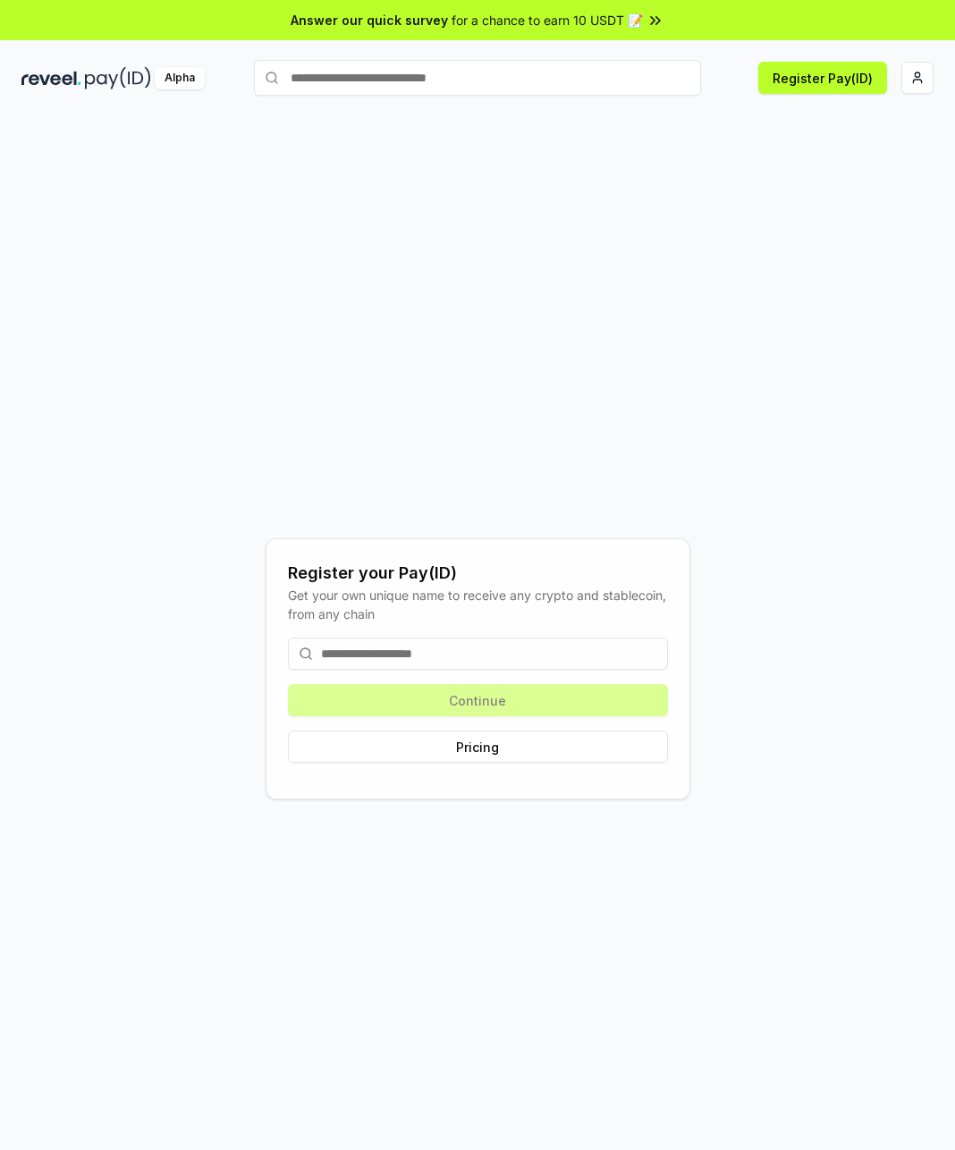
click at [445, 660] on input at bounding box center [478, 654] width 380 height 32
click at [531, 651] on input at bounding box center [478, 654] width 380 height 32
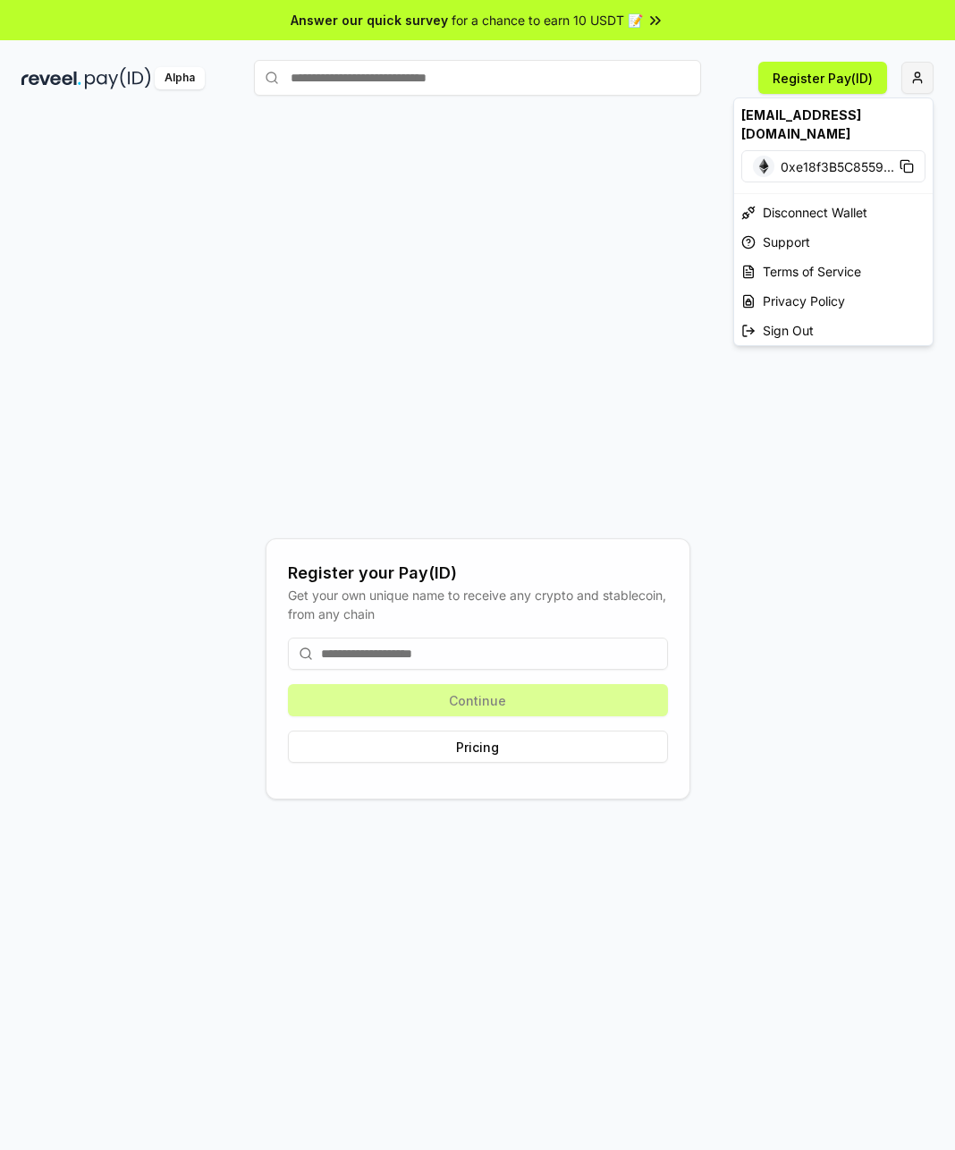
click at [928, 84] on html "Answer our quick survey for a chance to earn 10 USDT 📝 Alpha Register Pay(ID) R…" at bounding box center [477, 575] width 955 height 1150
click at [372, 649] on html "Answer our quick survey for a chance to earn 10 USDT 📝 Alpha Register Pay(ID) R…" at bounding box center [477, 575] width 955 height 1150
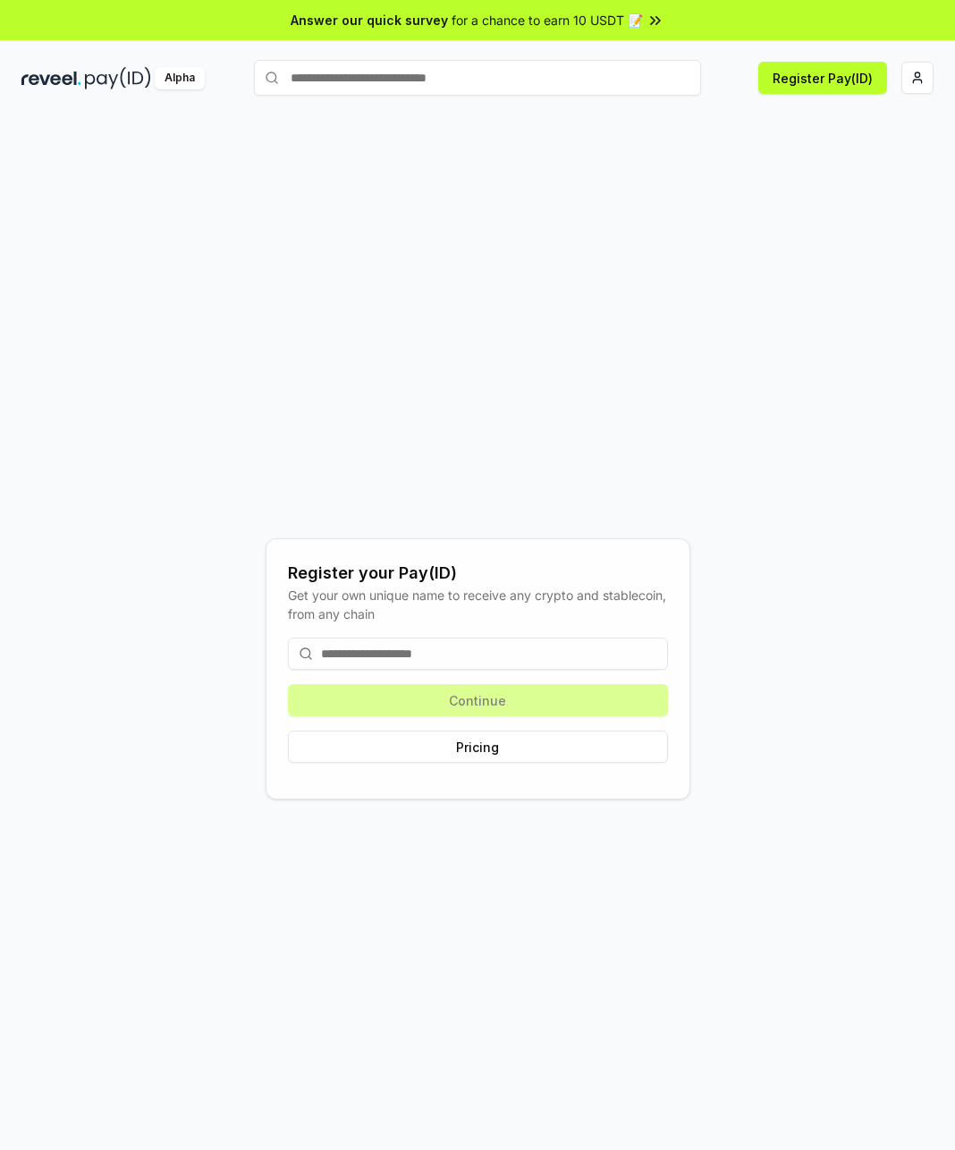
click at [372, 649] on input at bounding box center [478, 654] width 380 height 32
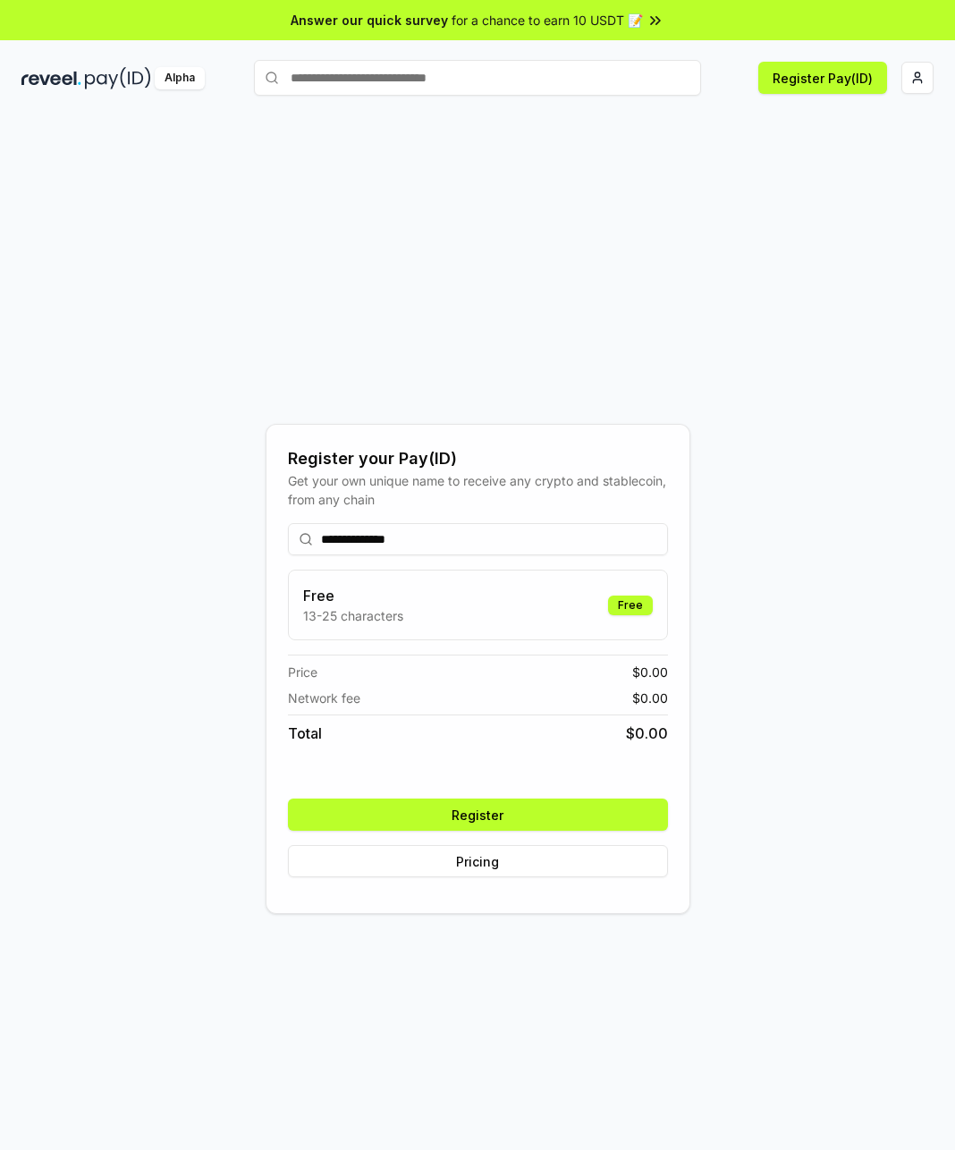
type input "**********"
click at [540, 821] on button "Register" at bounding box center [478, 815] width 380 height 32
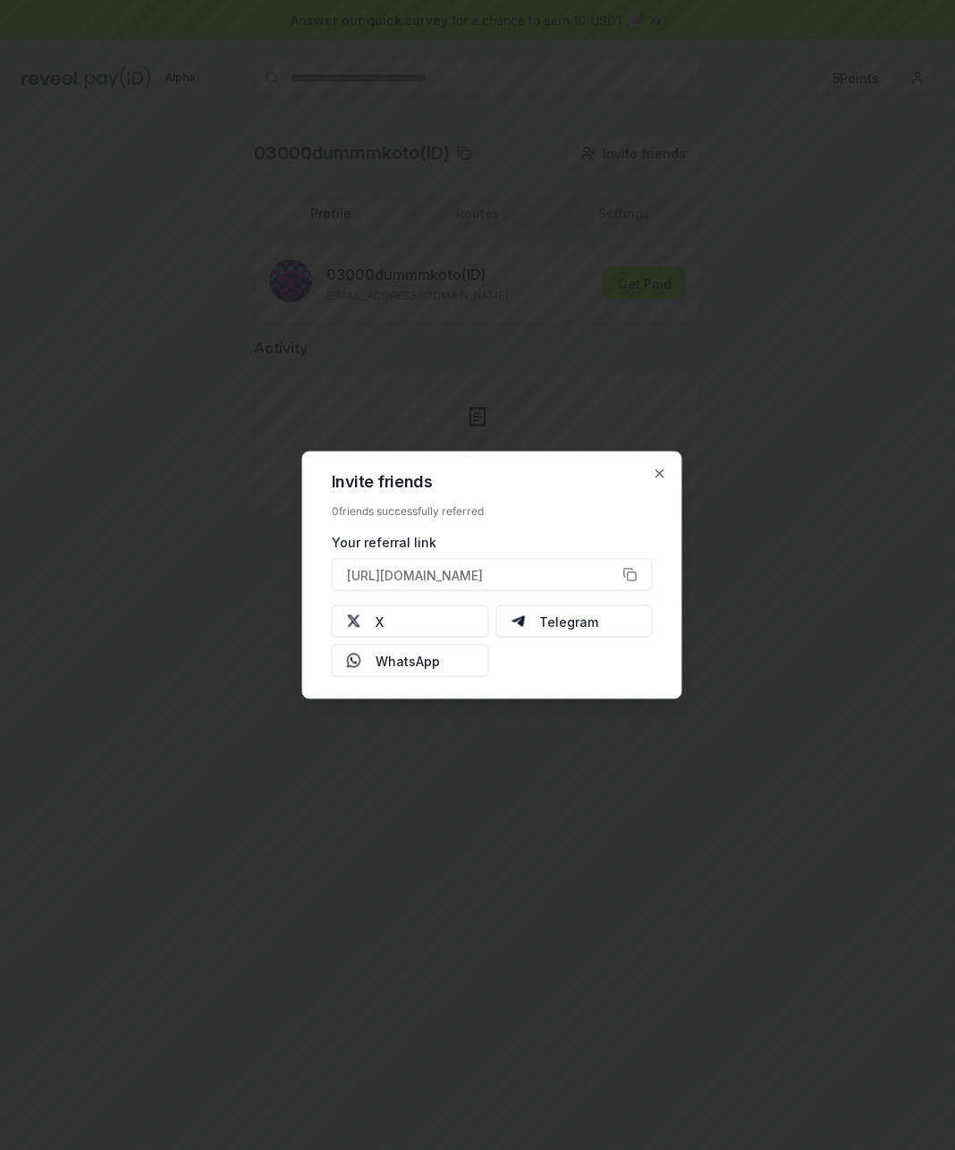
click at [651, 476] on h2 "Invite friends" at bounding box center [492, 482] width 321 height 16
click at [653, 476] on icon "button" at bounding box center [660, 474] width 14 height 14
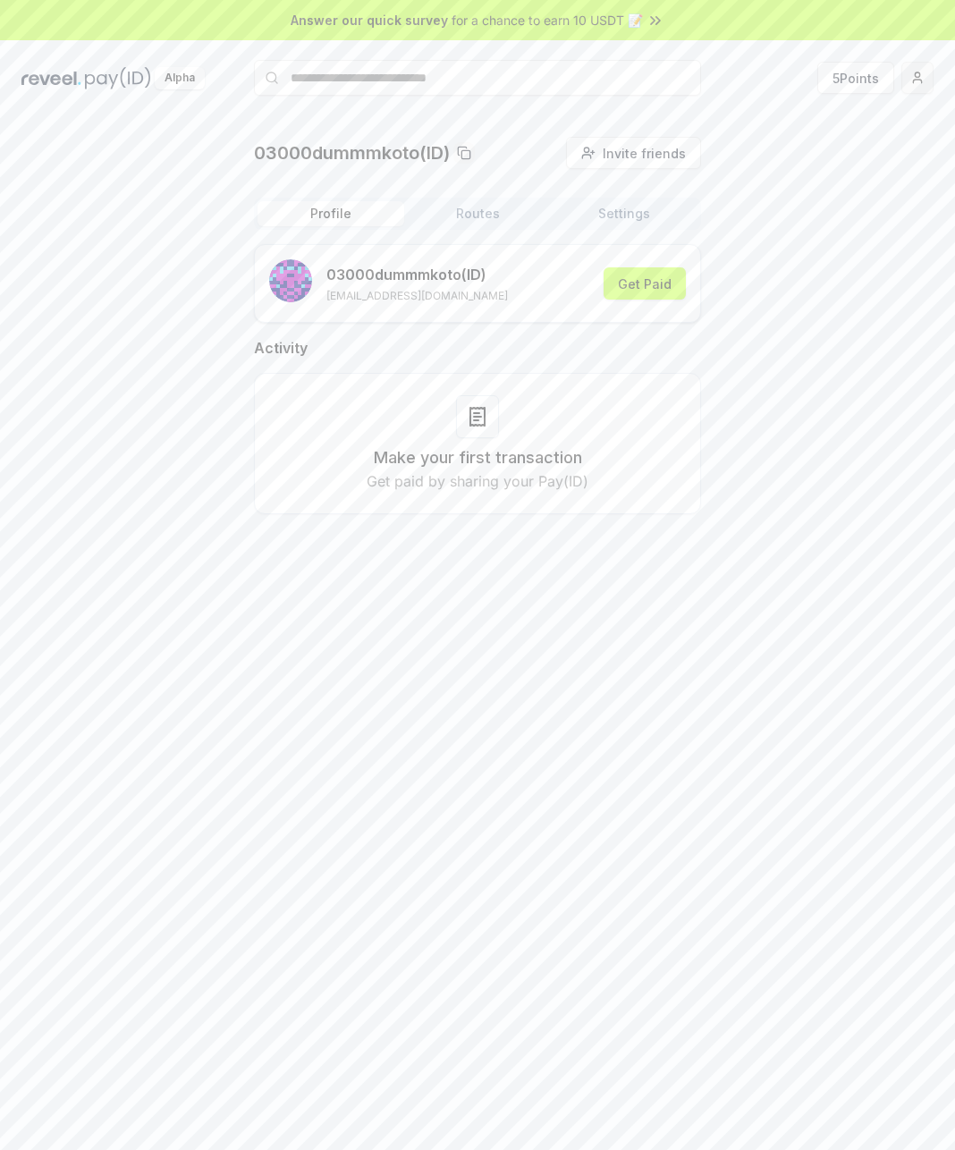
click at [919, 84] on html "Answer our quick survey for a chance to earn 10 USDT 📝 Alpha 5 Points 03000dumm…" at bounding box center [477, 575] width 955 height 1150
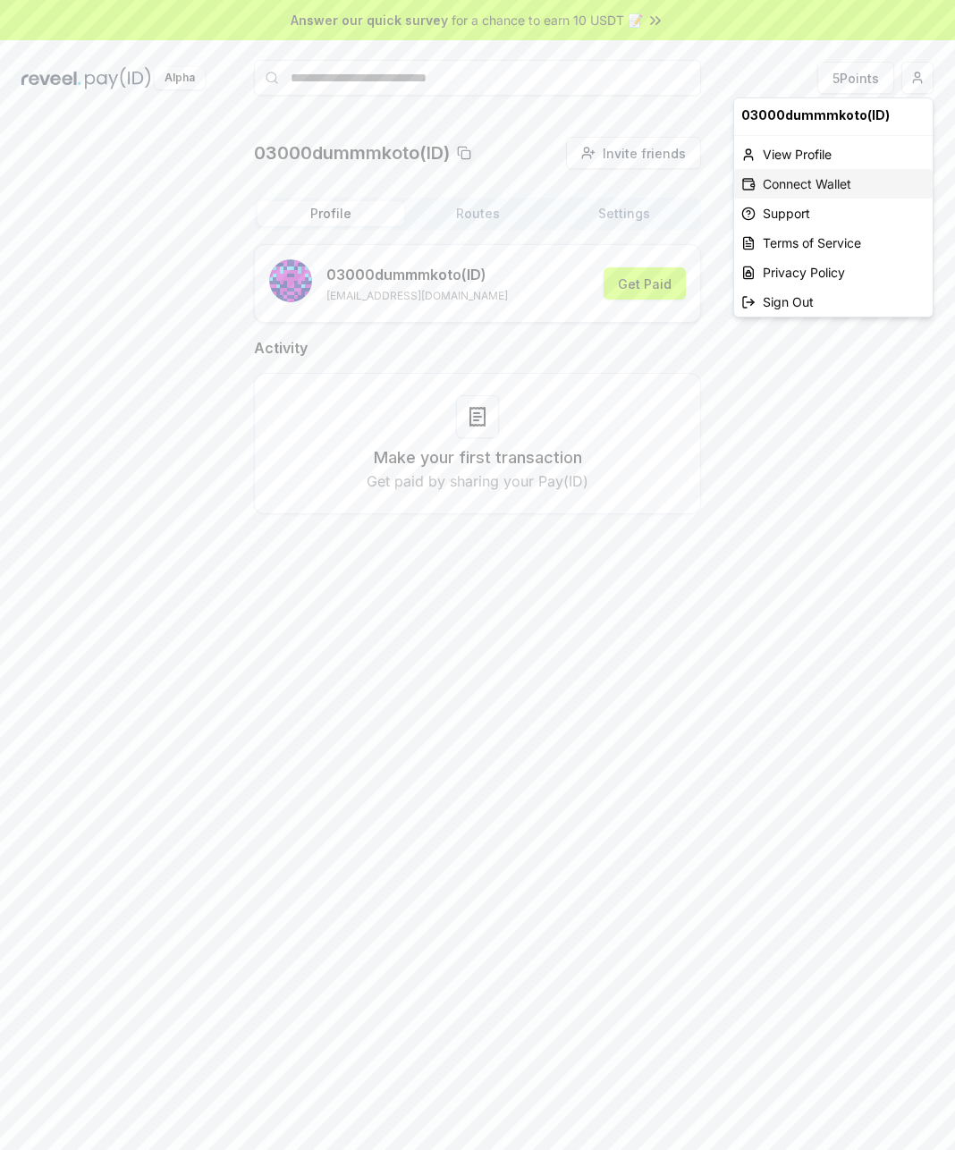
click at [823, 182] on div "Connect Wallet" at bounding box center [833, 184] width 199 height 30
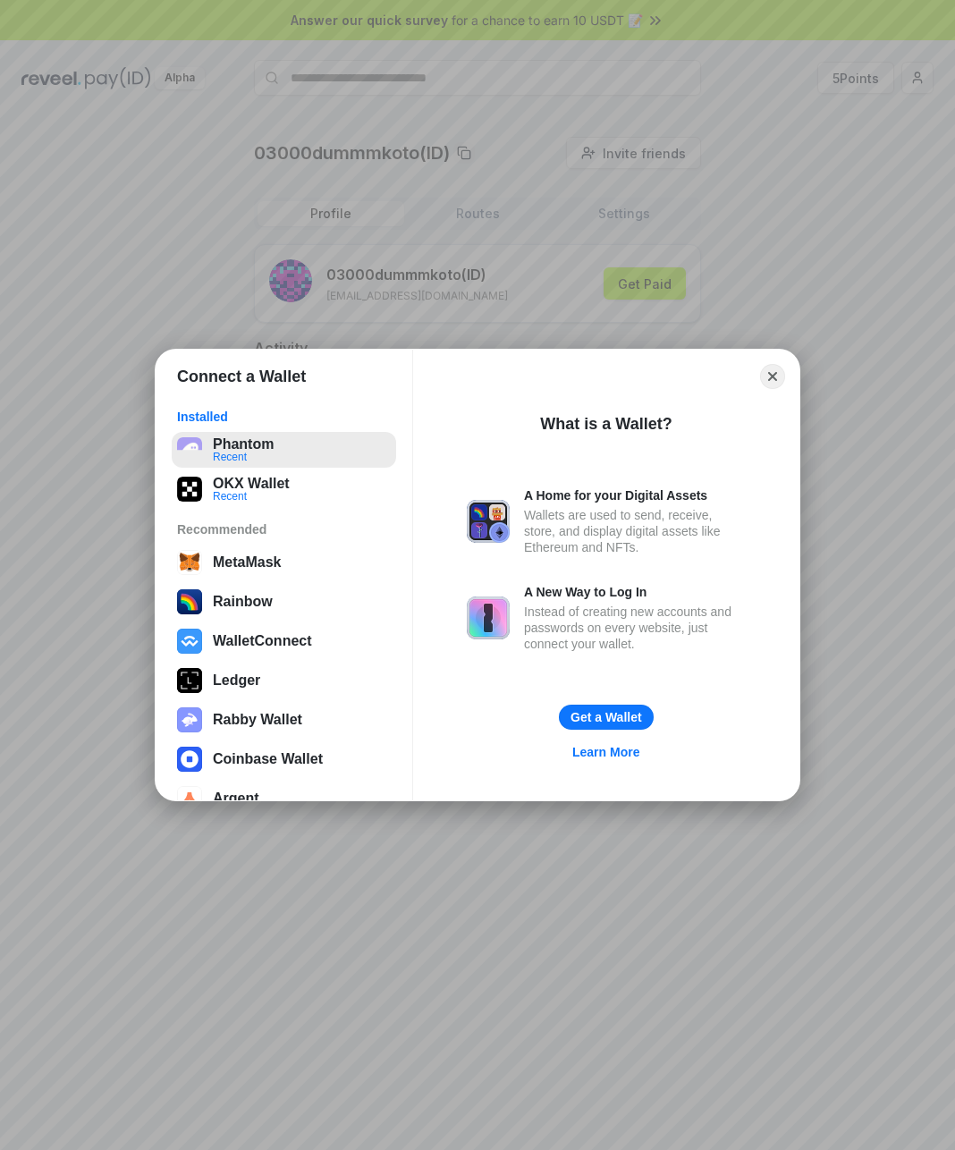
click at [304, 452] on button "Phantom Recent" at bounding box center [284, 450] width 224 height 36
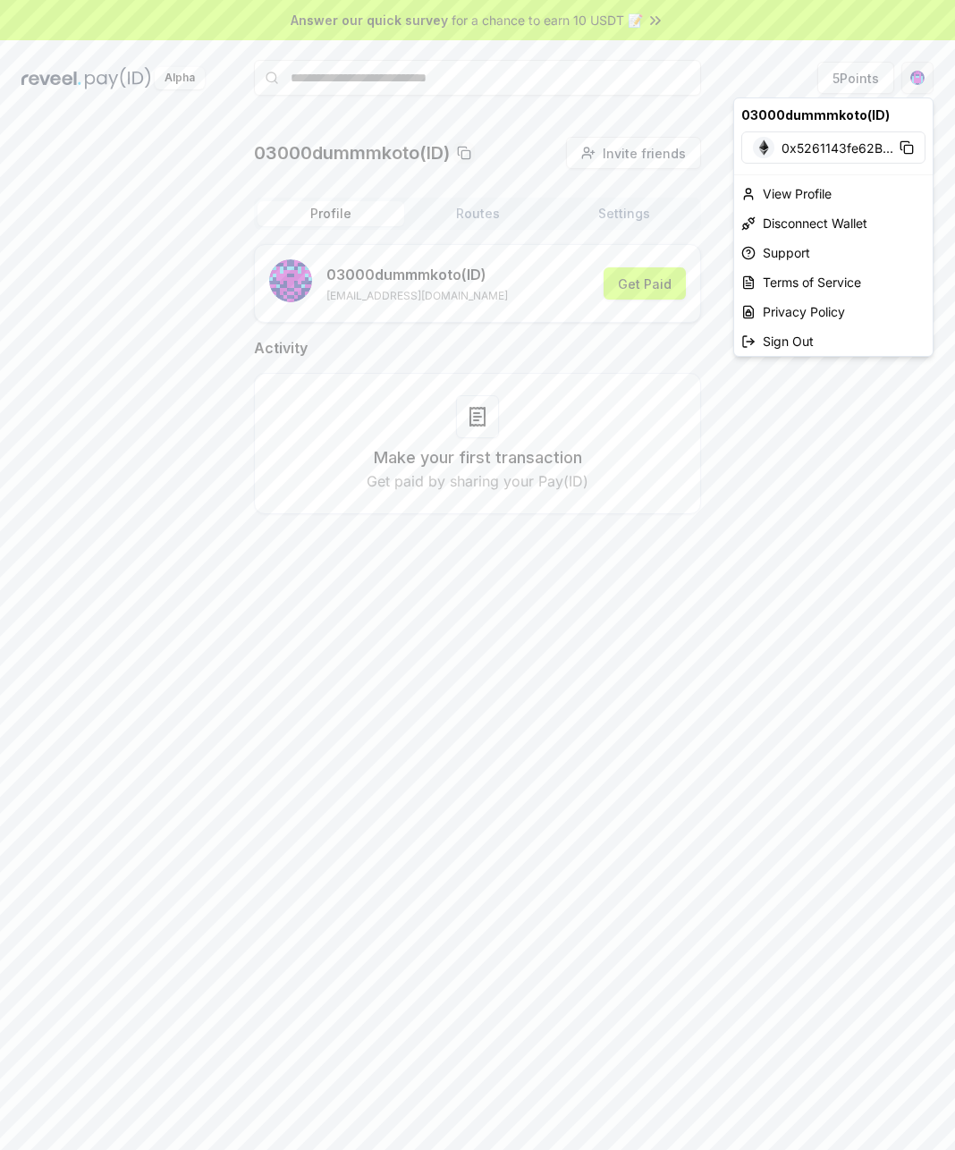
click at [909, 79] on html "Answer our quick survey for a chance to earn 10 USDT 📝 Alpha 5 Points 03000dumm…" at bounding box center [477, 575] width 955 height 1150
click at [808, 338] on div "Sign Out" at bounding box center [833, 341] width 199 height 30
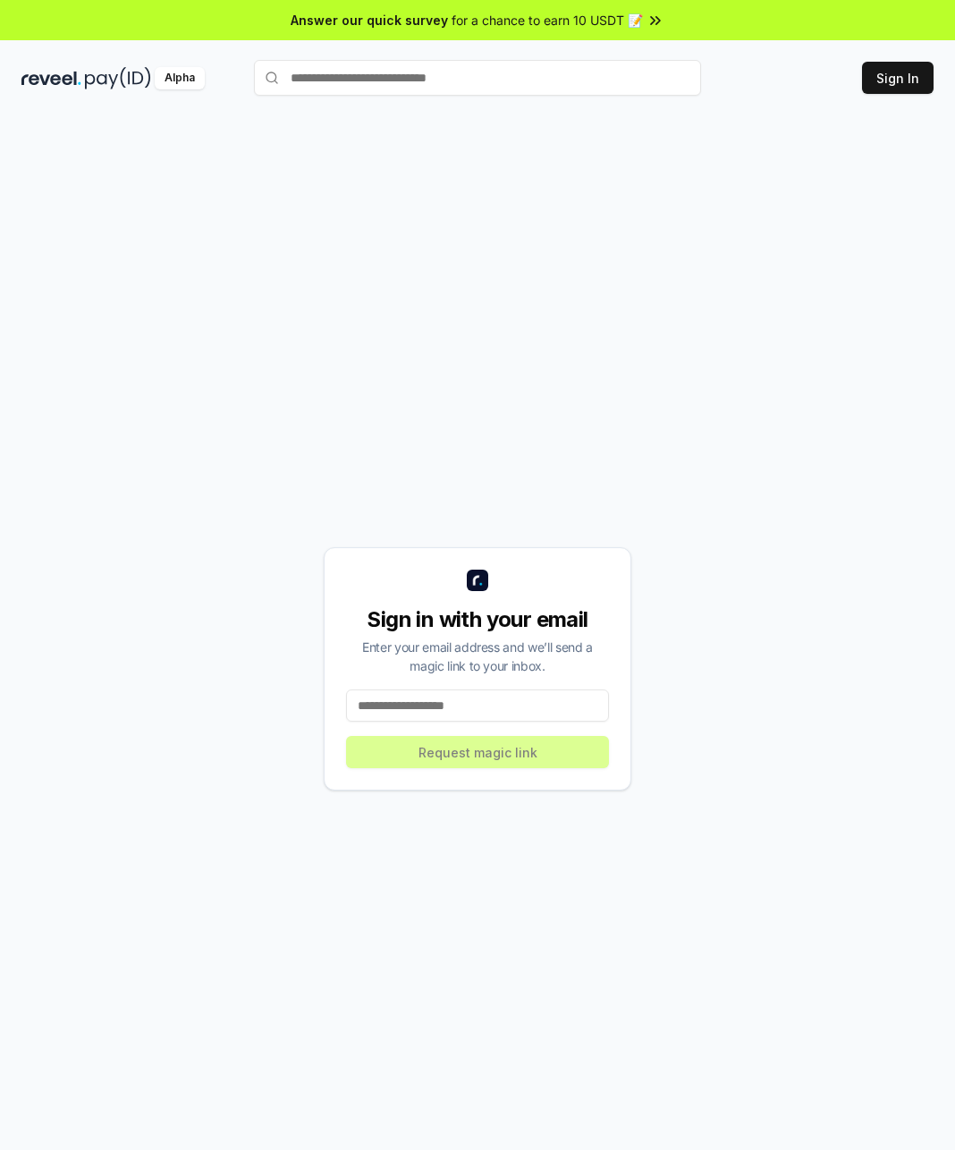
click at [501, 708] on input at bounding box center [477, 705] width 263 height 32
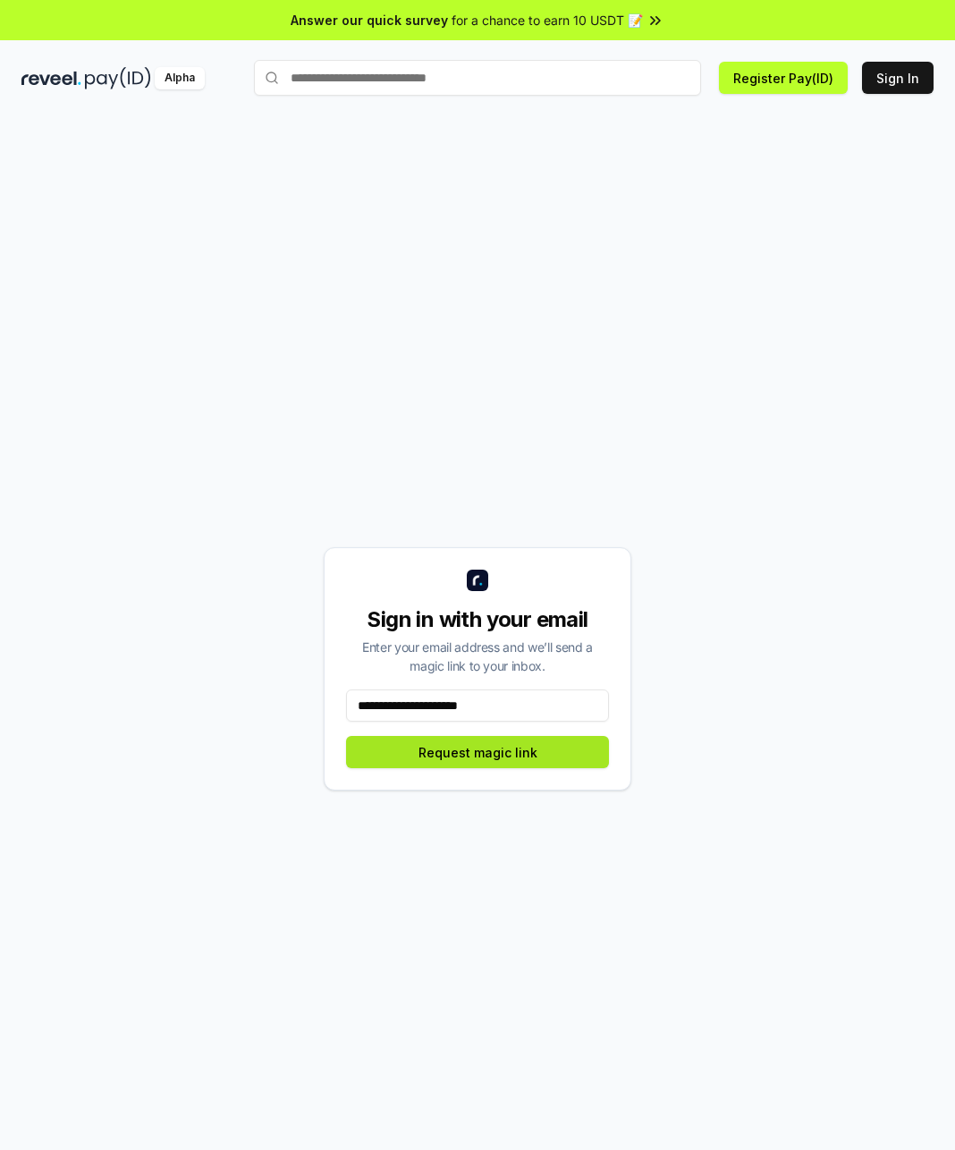
type input "**********"
click at [537, 744] on button "Request magic link" at bounding box center [477, 752] width 263 height 32
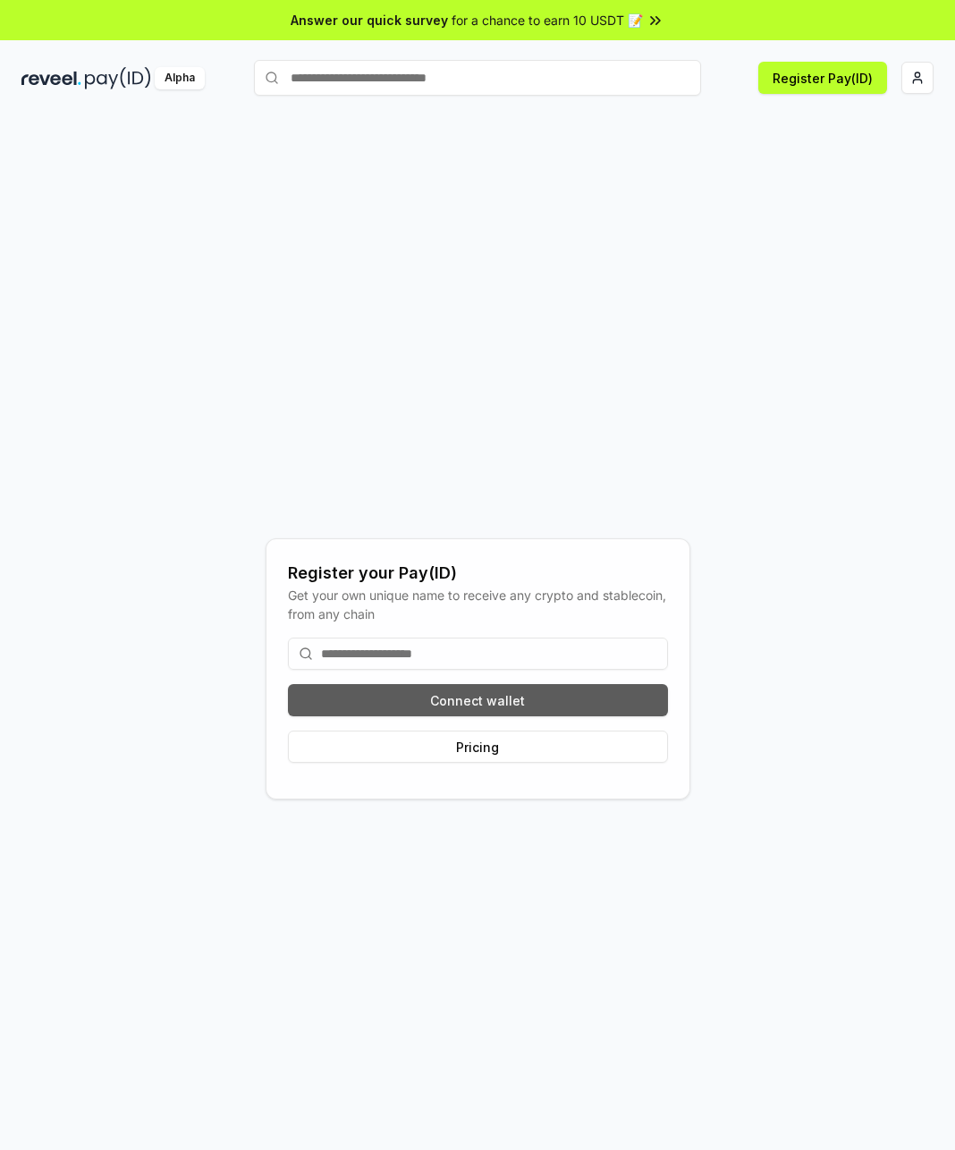
click at [494, 705] on button "Connect wallet" at bounding box center [478, 700] width 380 height 32
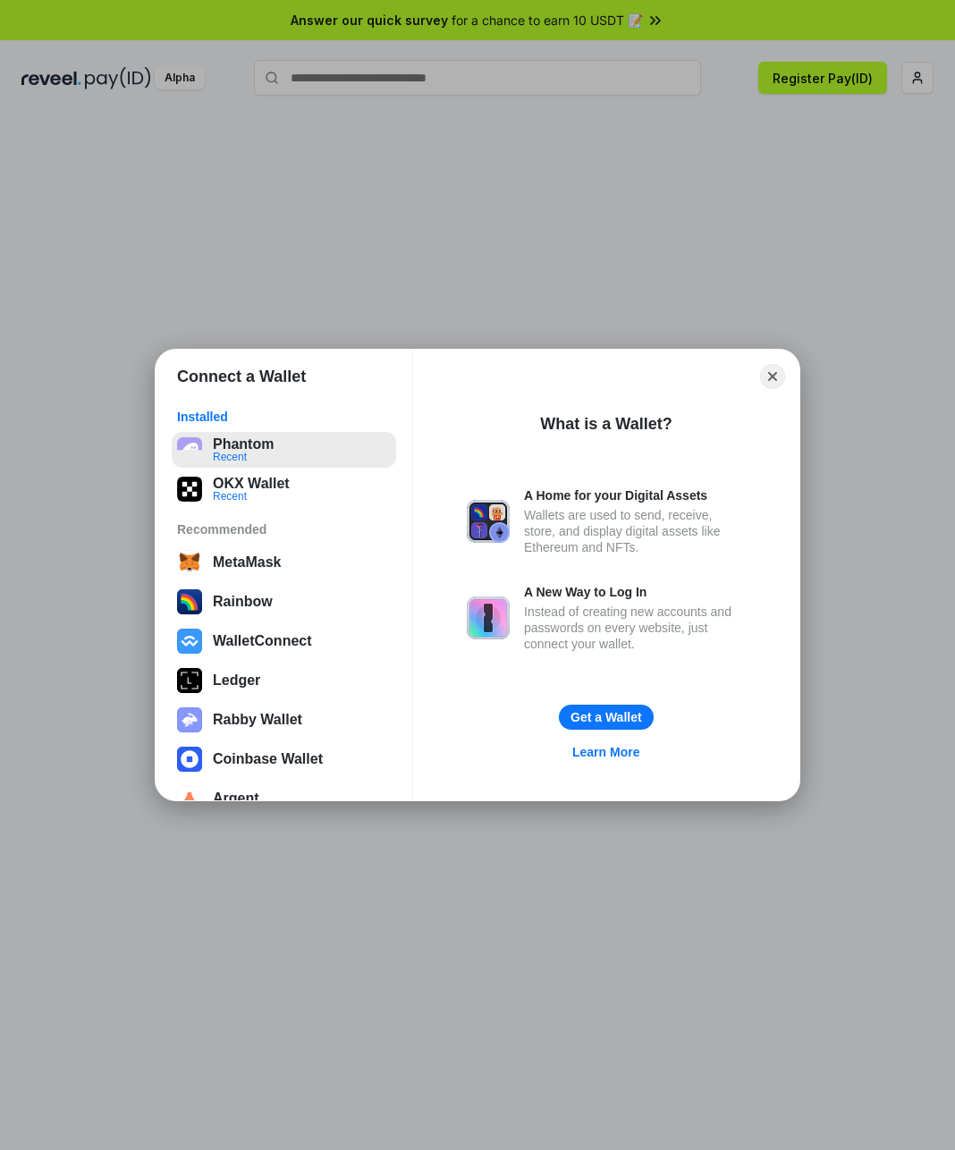
click at [279, 444] on button "Phantom Recent" at bounding box center [284, 450] width 224 height 36
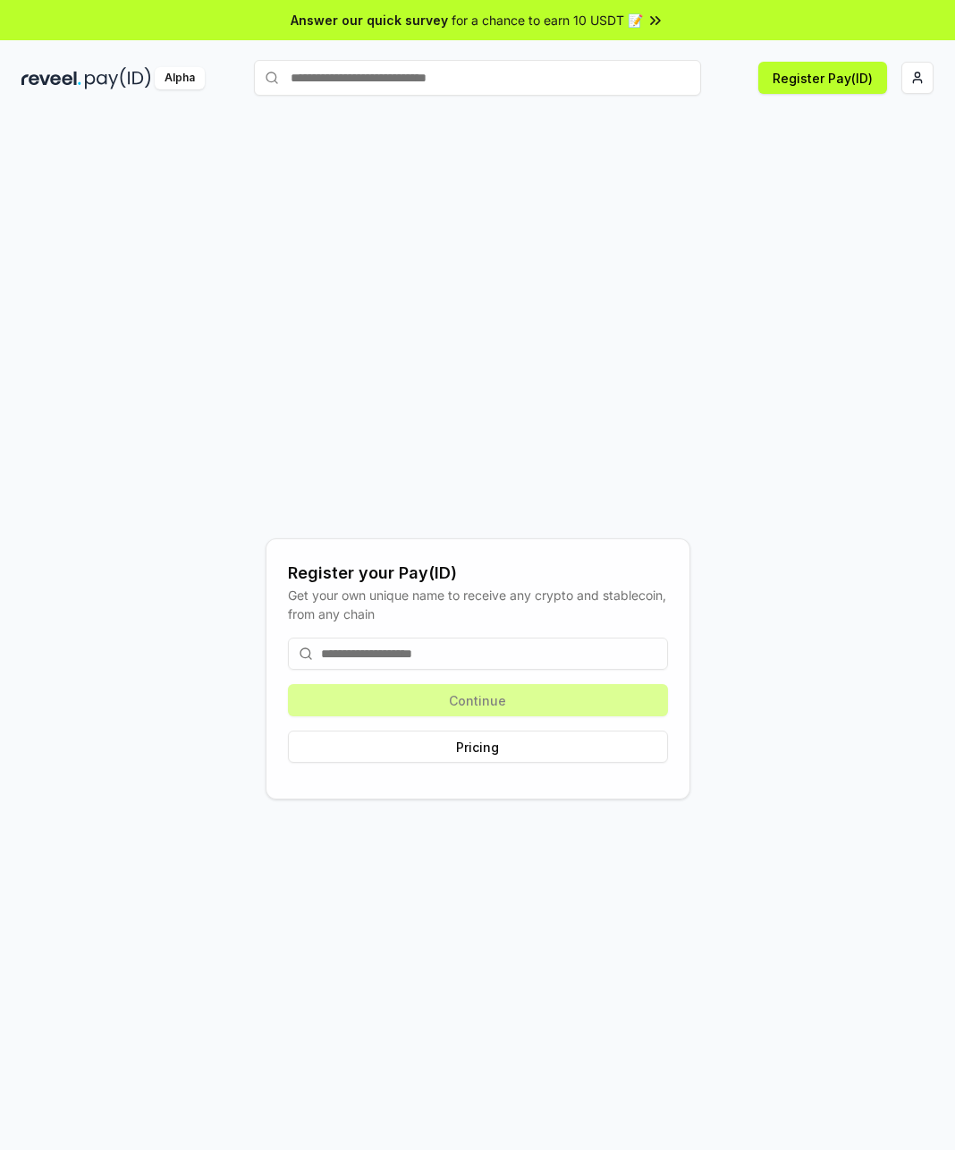
click at [490, 667] on input at bounding box center [478, 654] width 380 height 32
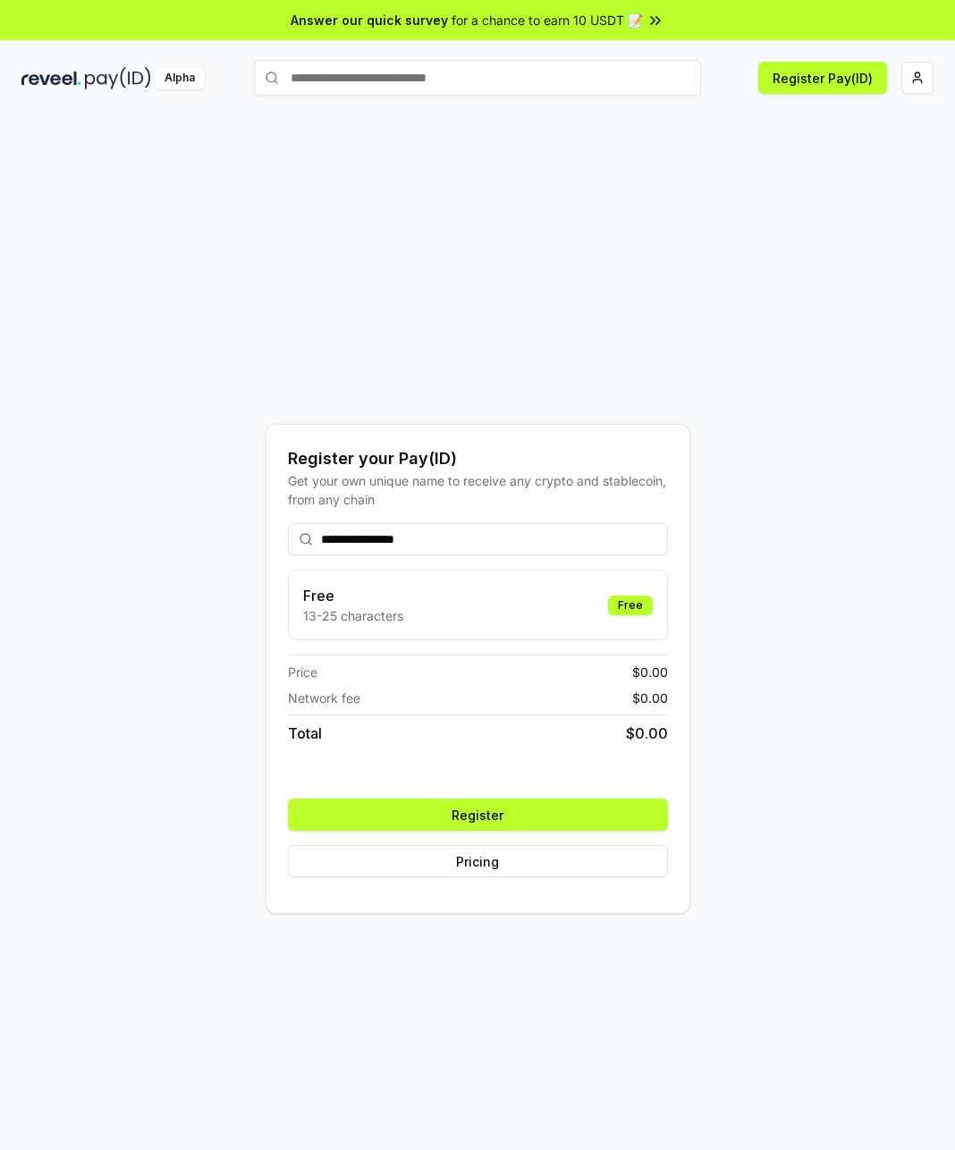
type input "**********"
click at [531, 821] on button "Register" at bounding box center [478, 815] width 380 height 32
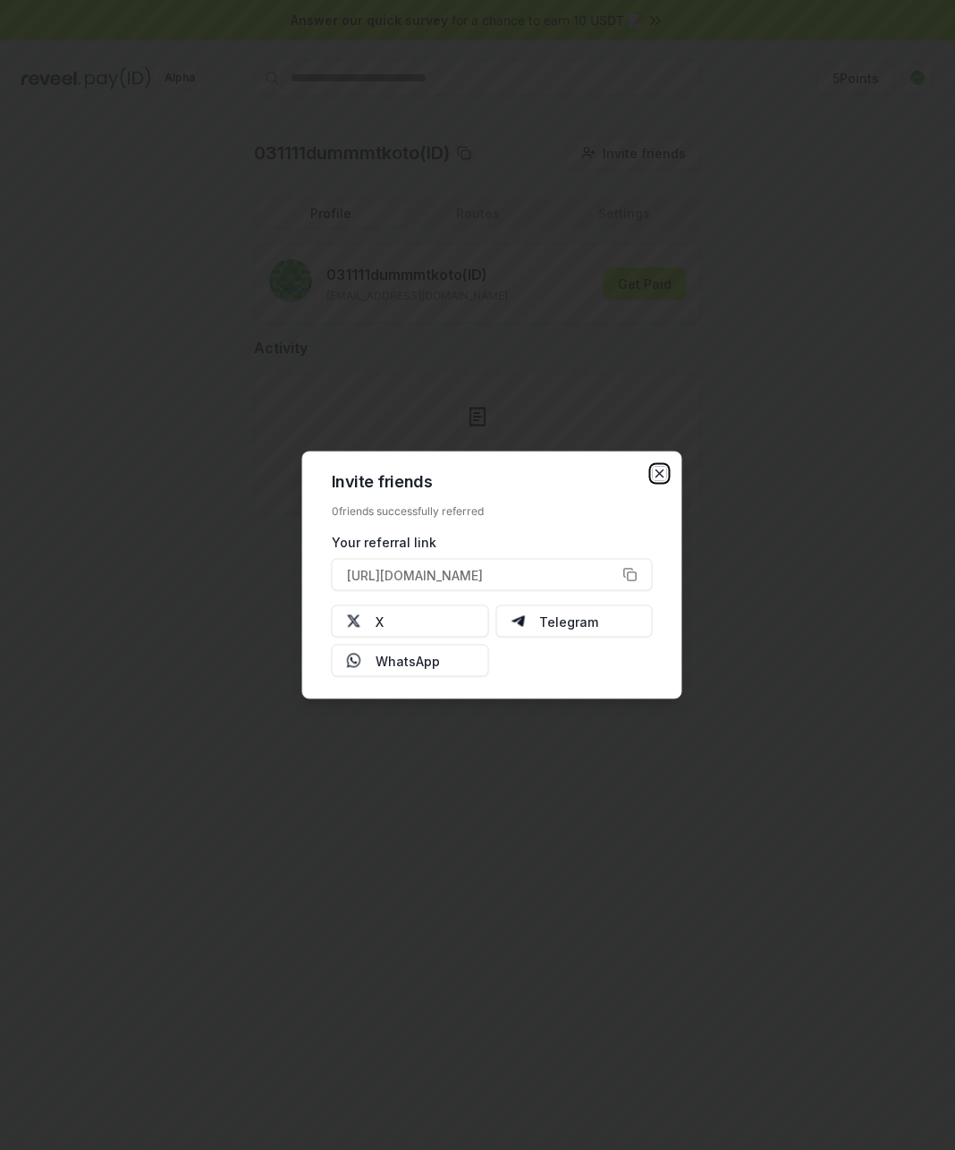
click at [658, 478] on icon "button" at bounding box center [660, 474] width 14 height 14
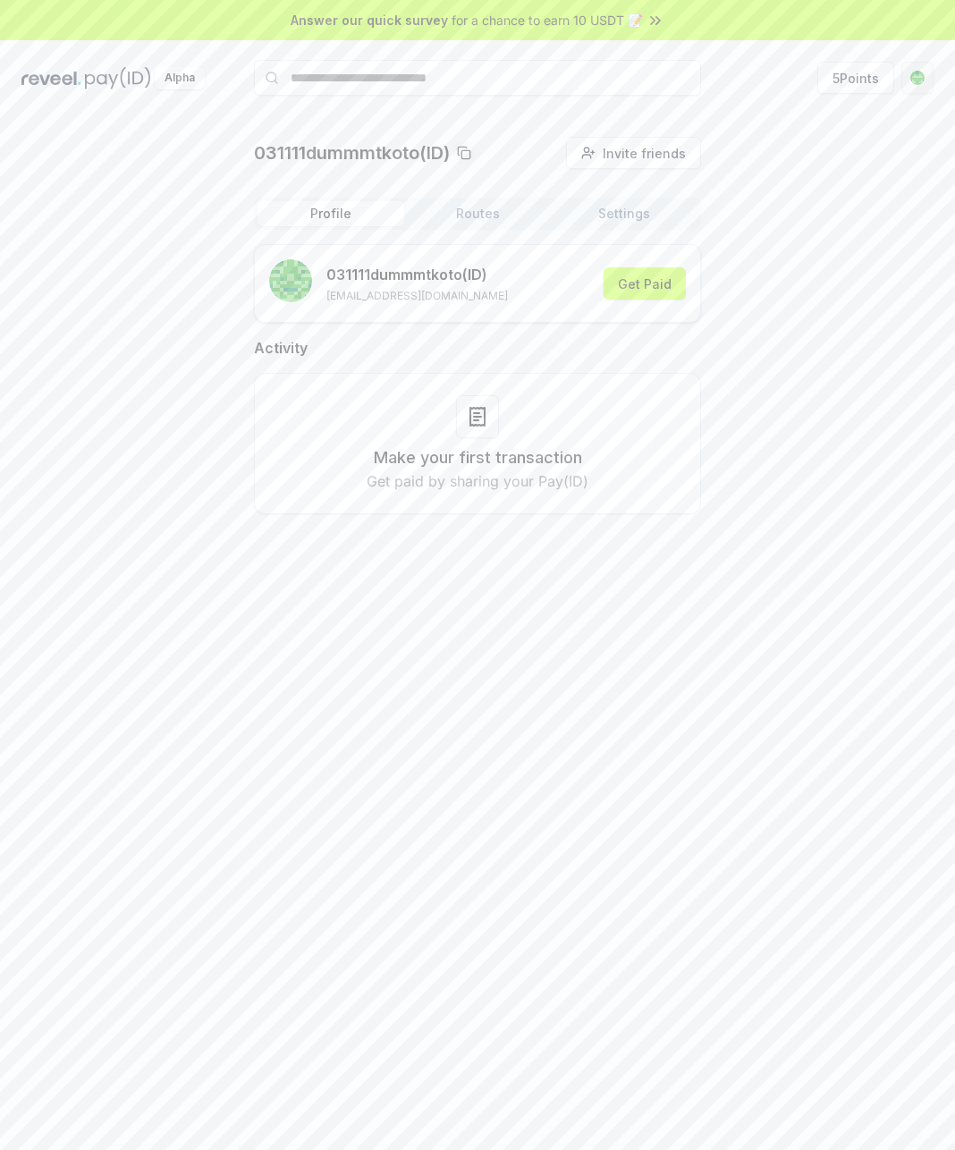
click at [918, 93] on html "Answer our quick survey for a chance to earn 10 USDT 📝 Alpha 5 Points 031111dum…" at bounding box center [477, 575] width 955 height 1150
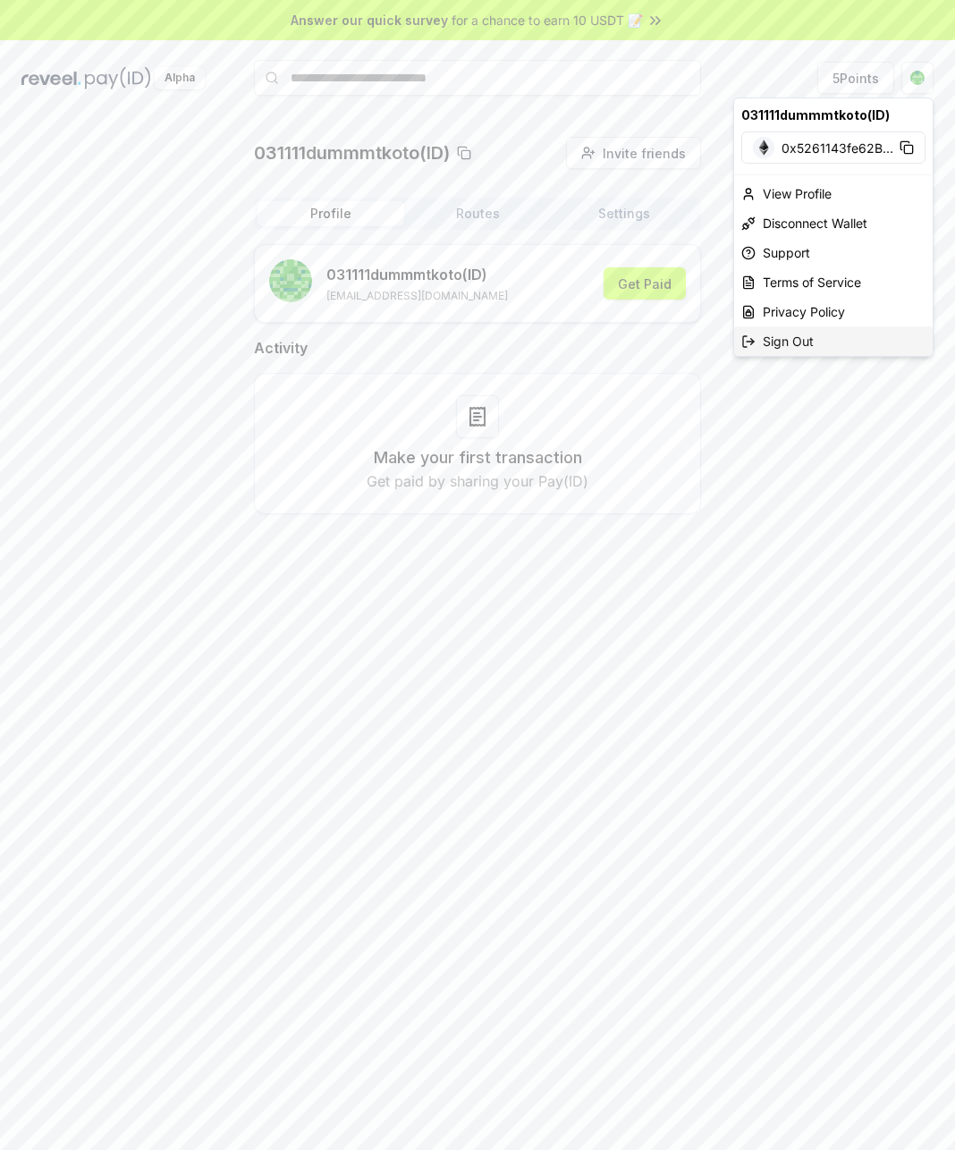
click at [823, 338] on div "Sign Out" at bounding box center [833, 341] width 199 height 30
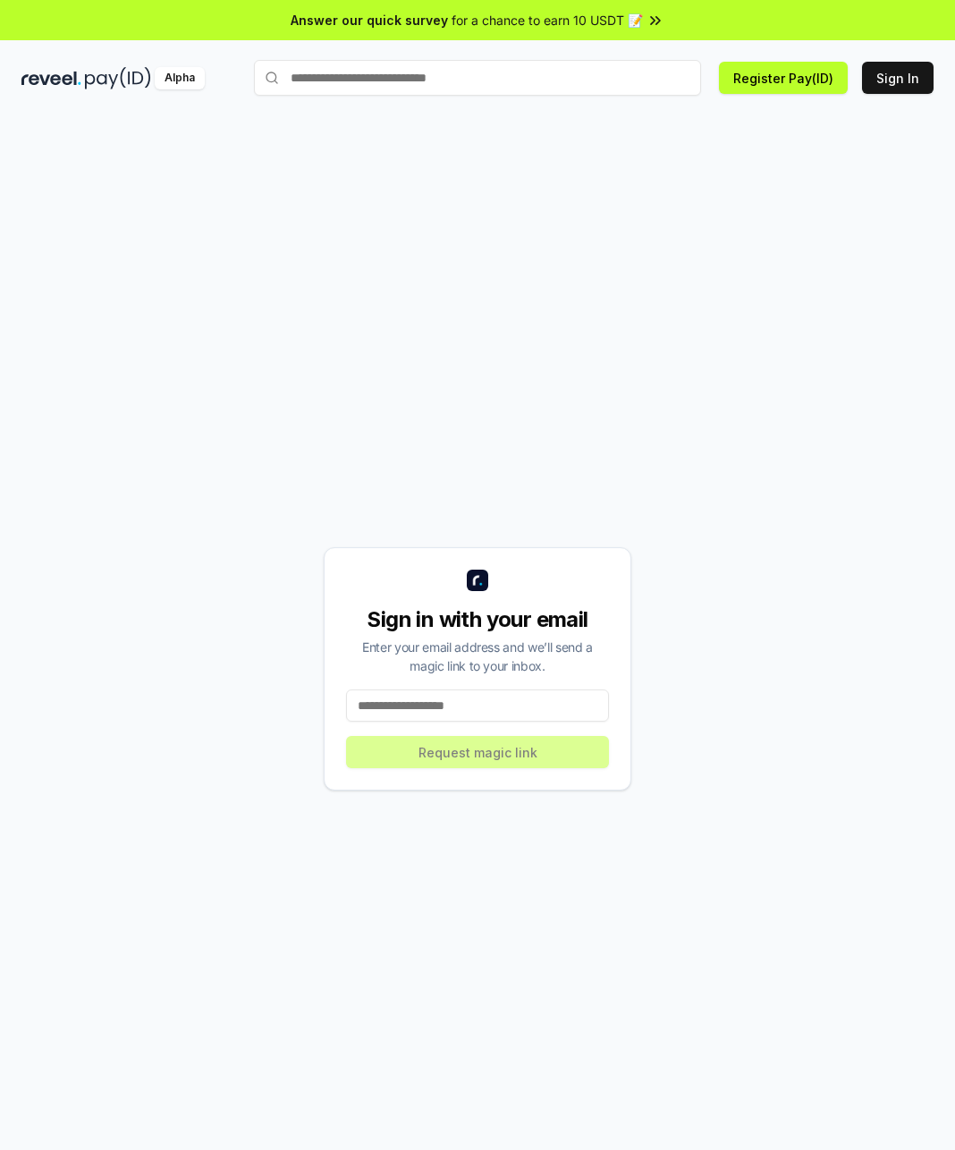
click at [451, 712] on input at bounding box center [477, 705] width 263 height 32
type input "**********"
click at [501, 767] on button "Request magic link" at bounding box center [477, 752] width 263 height 32
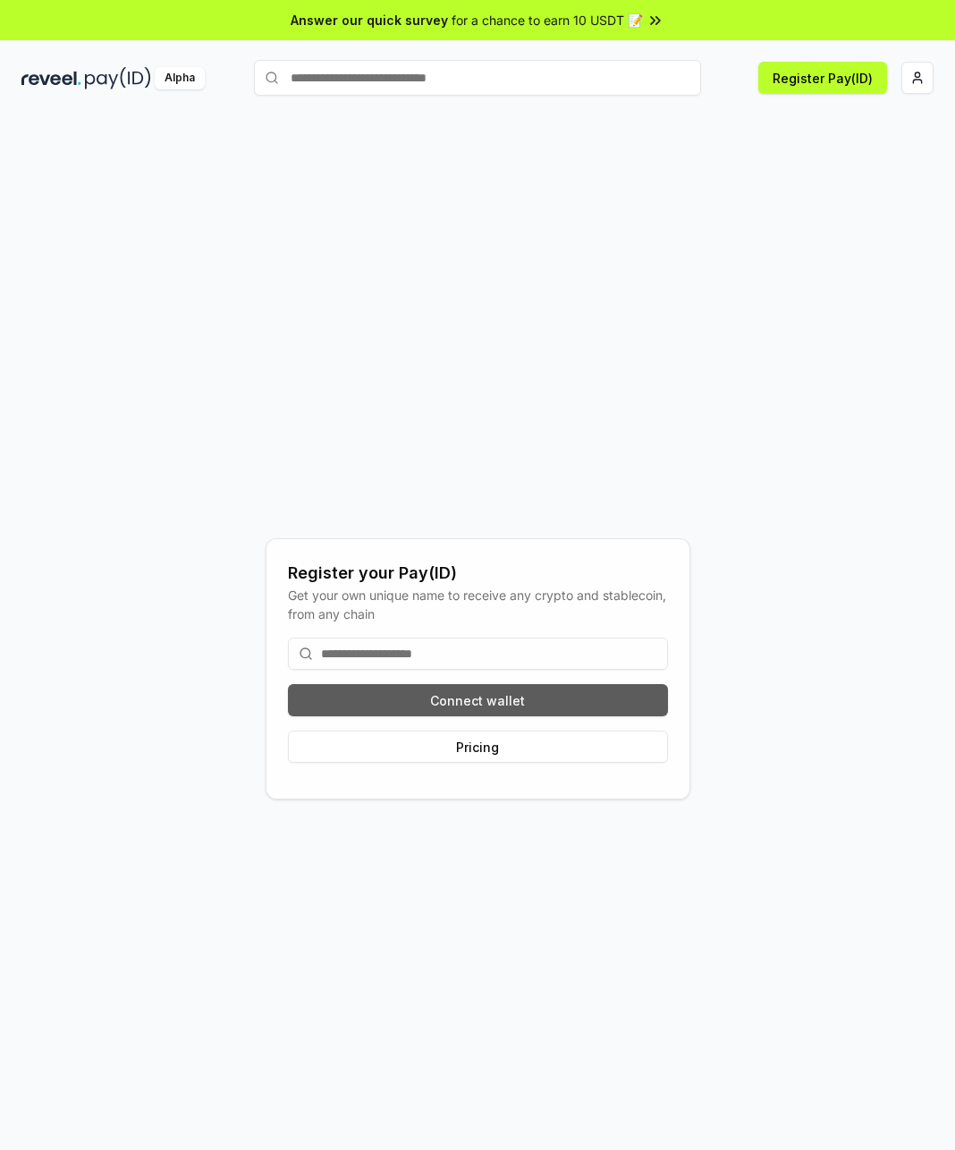
click at [510, 696] on button "Connect wallet" at bounding box center [478, 700] width 380 height 32
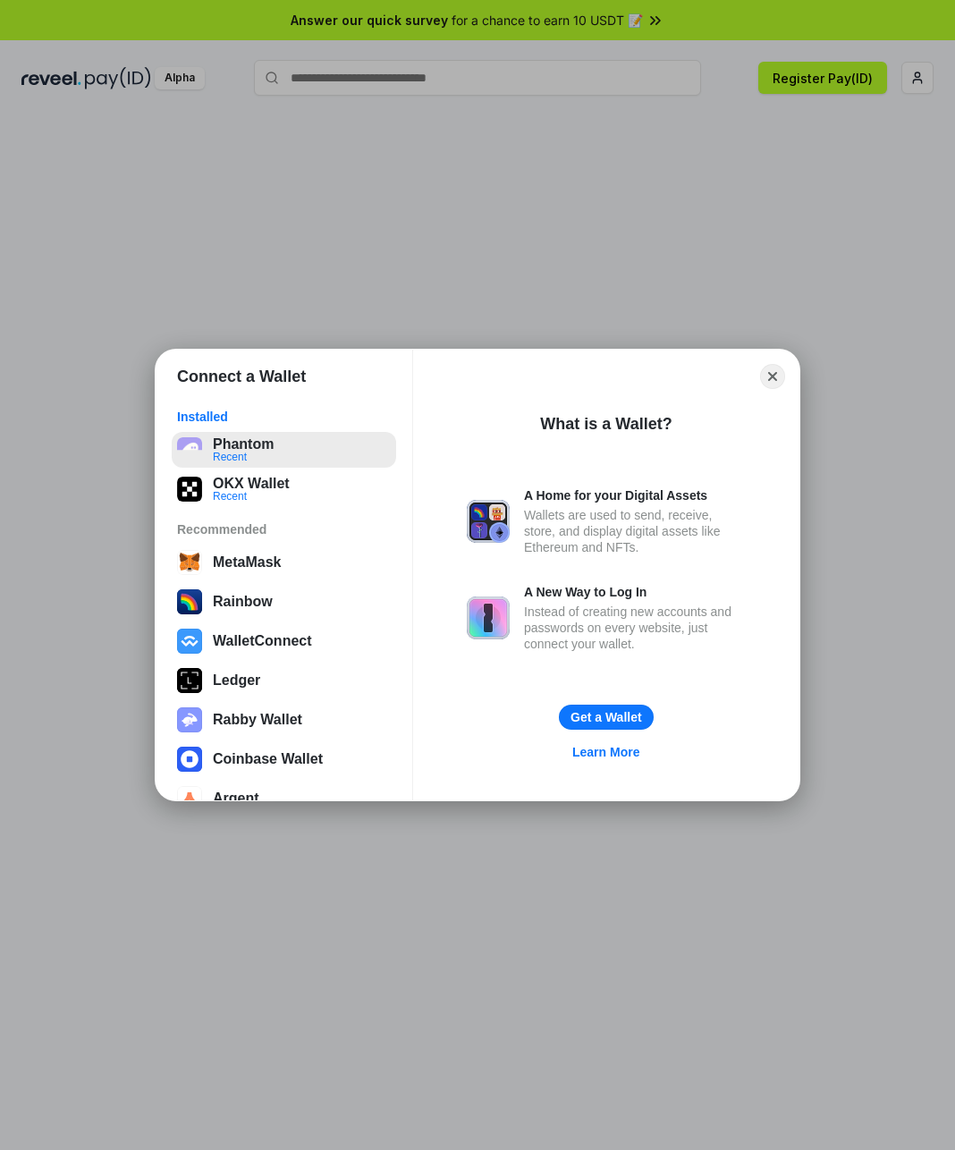
click at [259, 445] on button "Phantom Recent" at bounding box center [284, 450] width 224 height 36
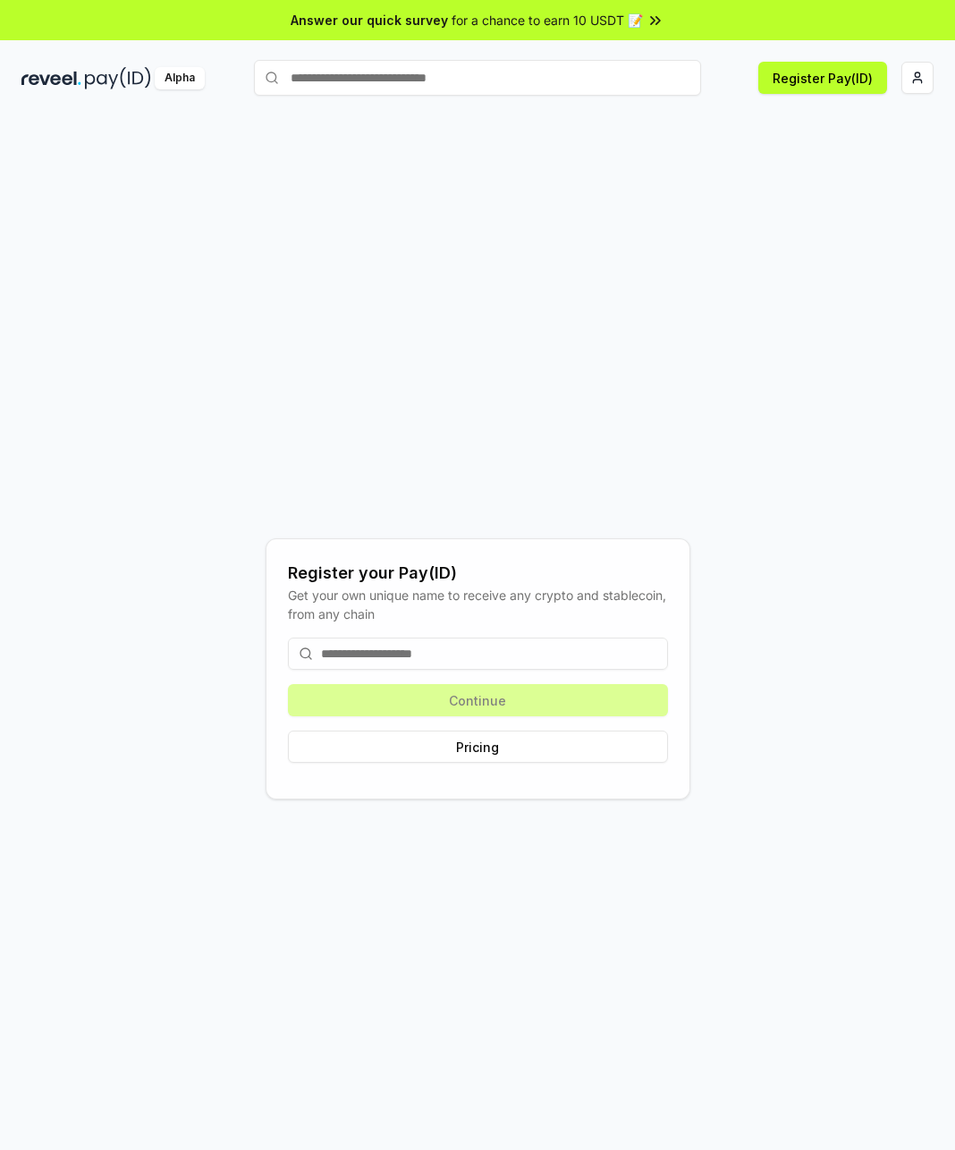
click at [424, 653] on input at bounding box center [478, 654] width 380 height 32
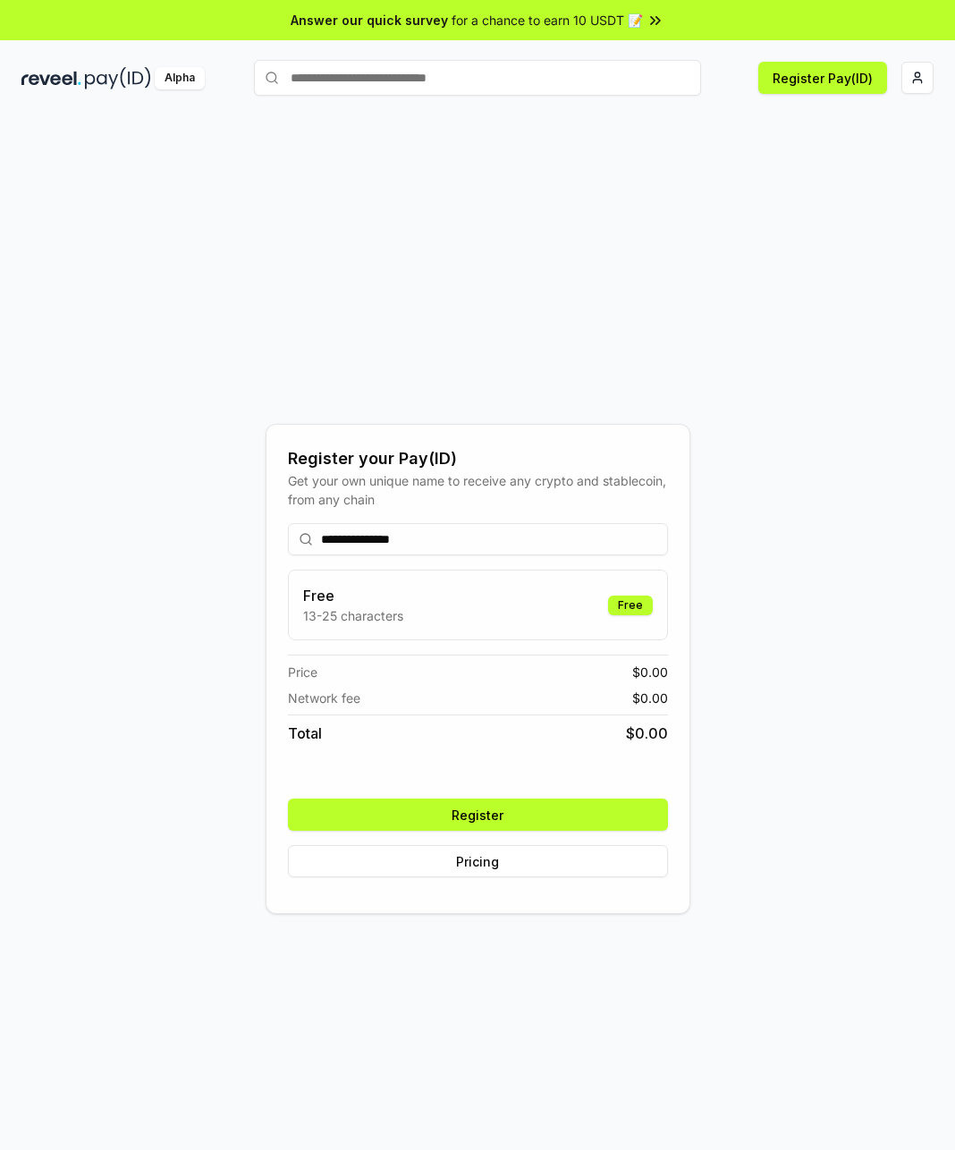
type input "**********"
click at [528, 817] on button "Register" at bounding box center [478, 815] width 380 height 32
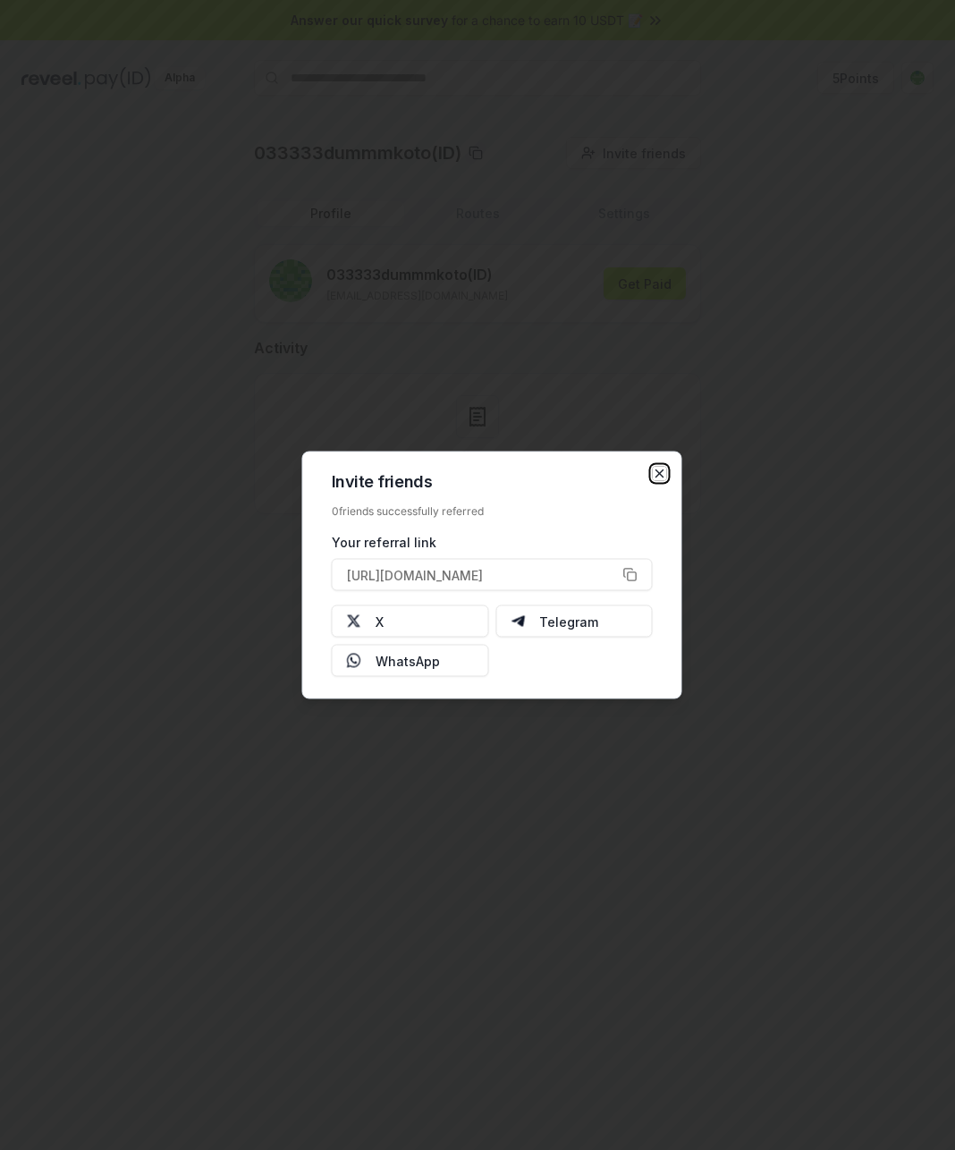
click at [662, 472] on icon "button" at bounding box center [660, 474] width 14 height 14
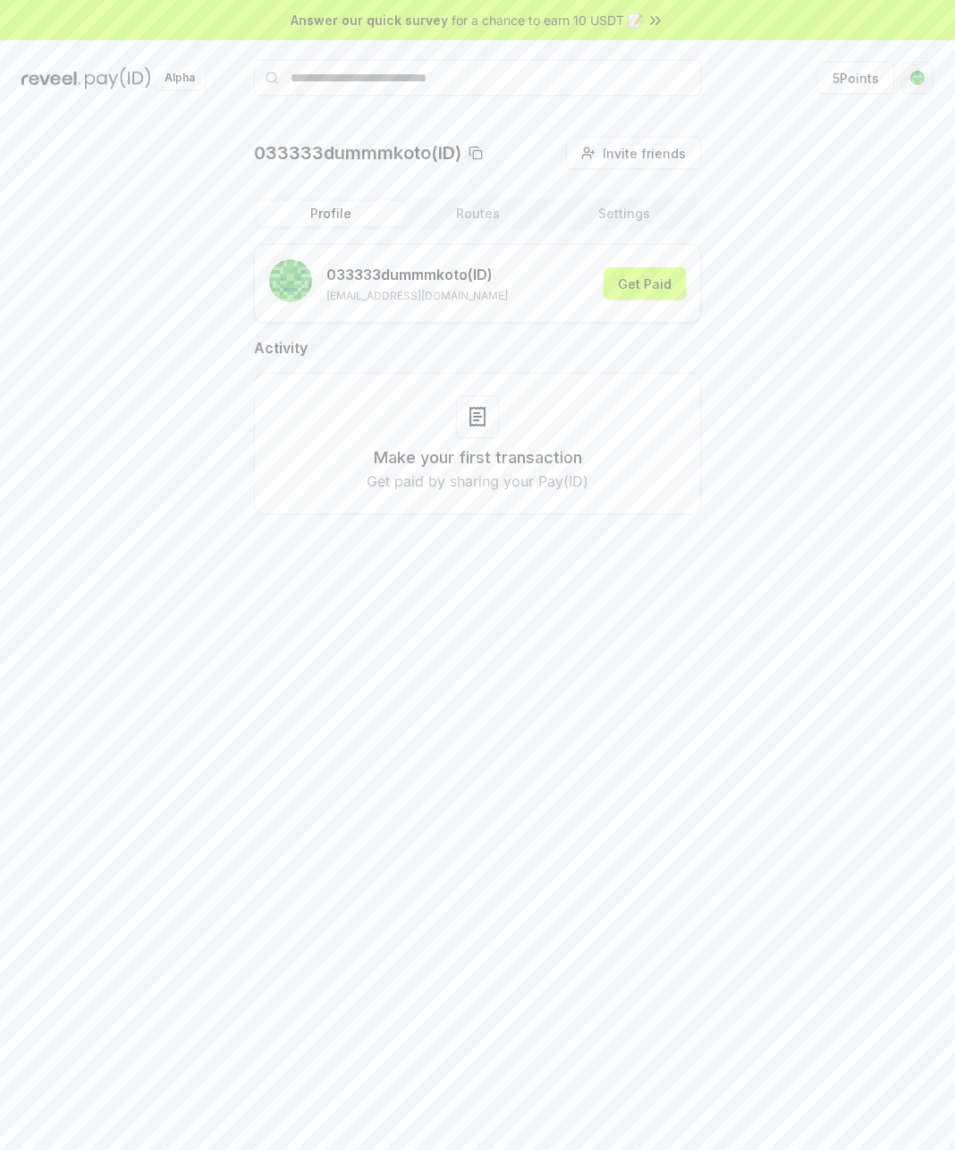
click at [923, 80] on html "Answer our quick survey for a chance to earn 10 USDT 📝 Alpha 5 Points 033333dum…" at bounding box center [477, 575] width 955 height 1150
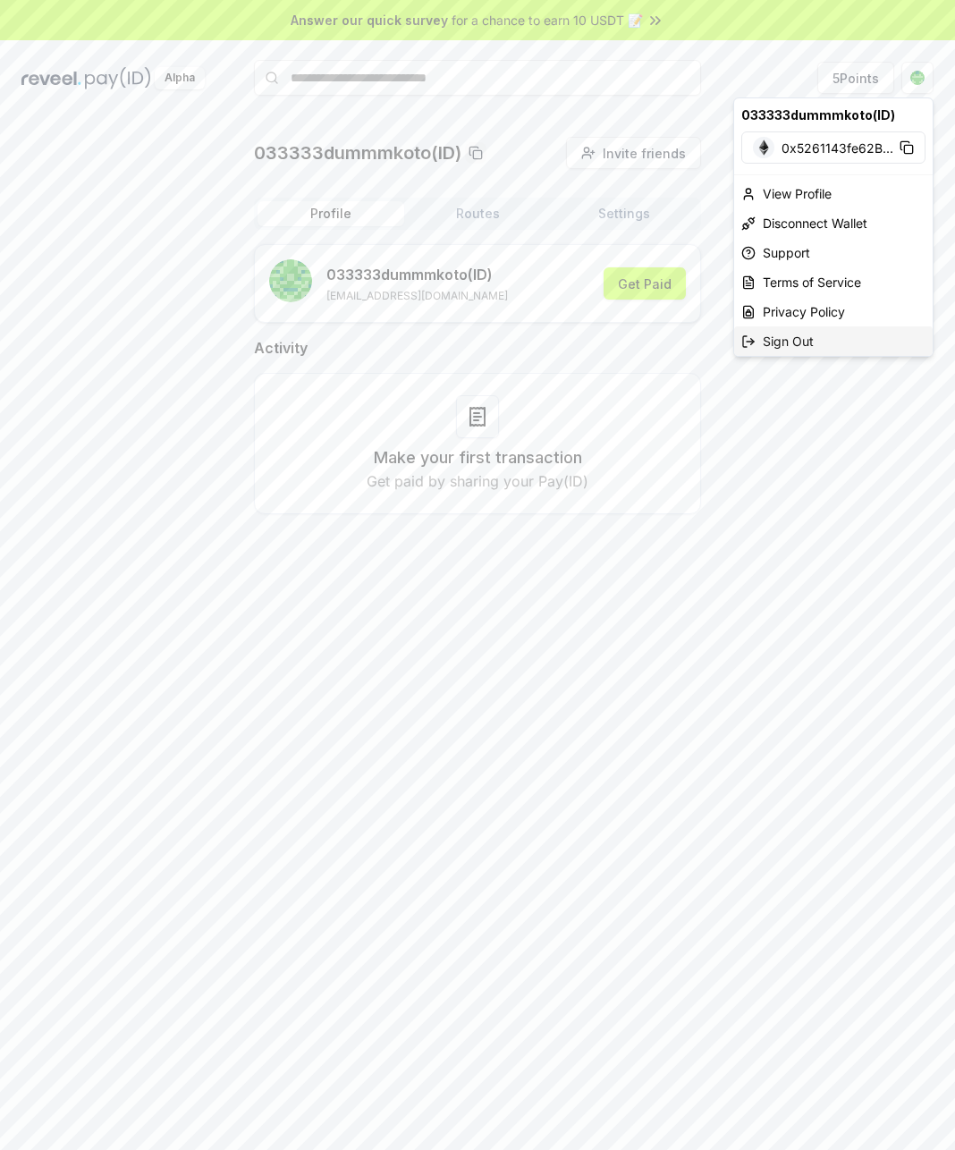
click at [825, 336] on div "Sign Out" at bounding box center [833, 341] width 199 height 30
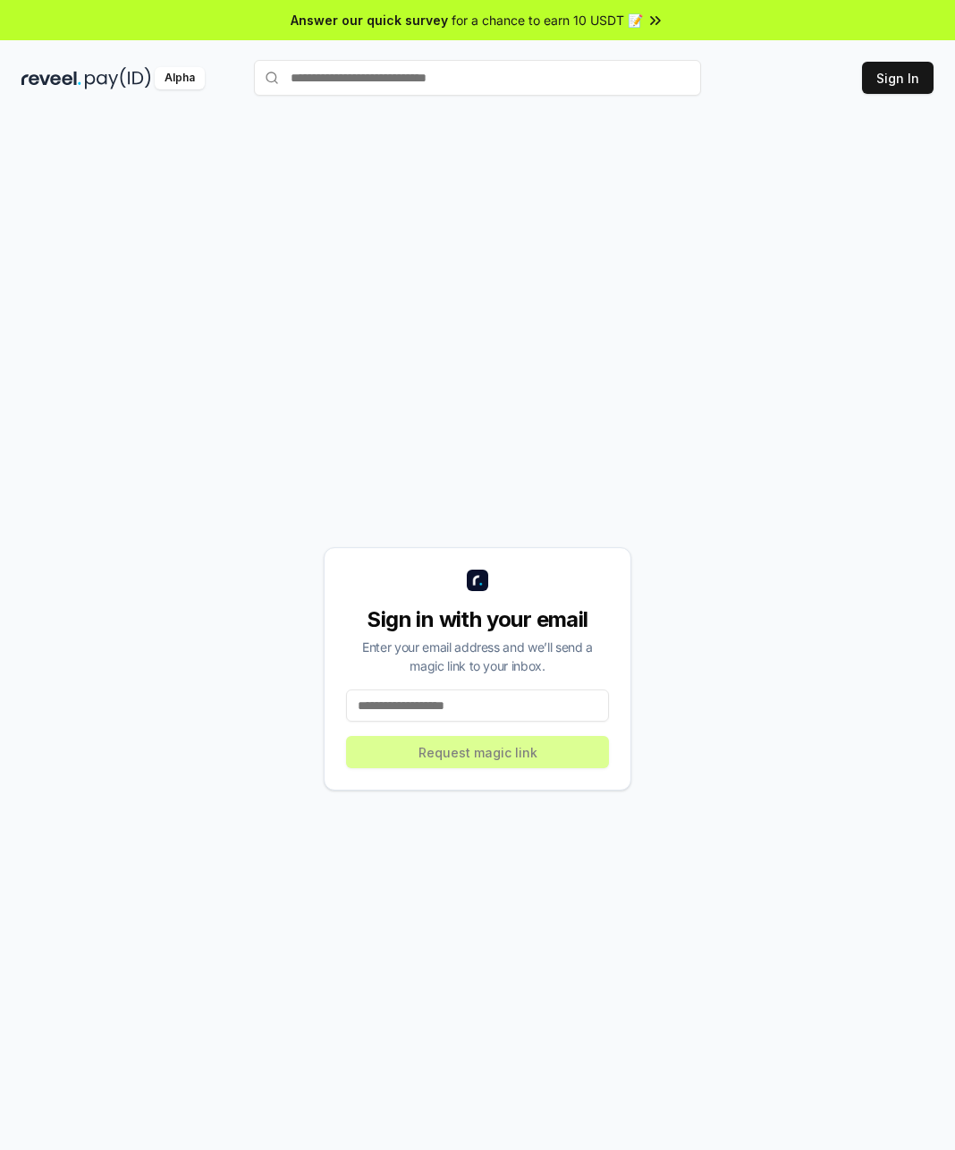
click at [490, 705] on input at bounding box center [477, 705] width 263 height 32
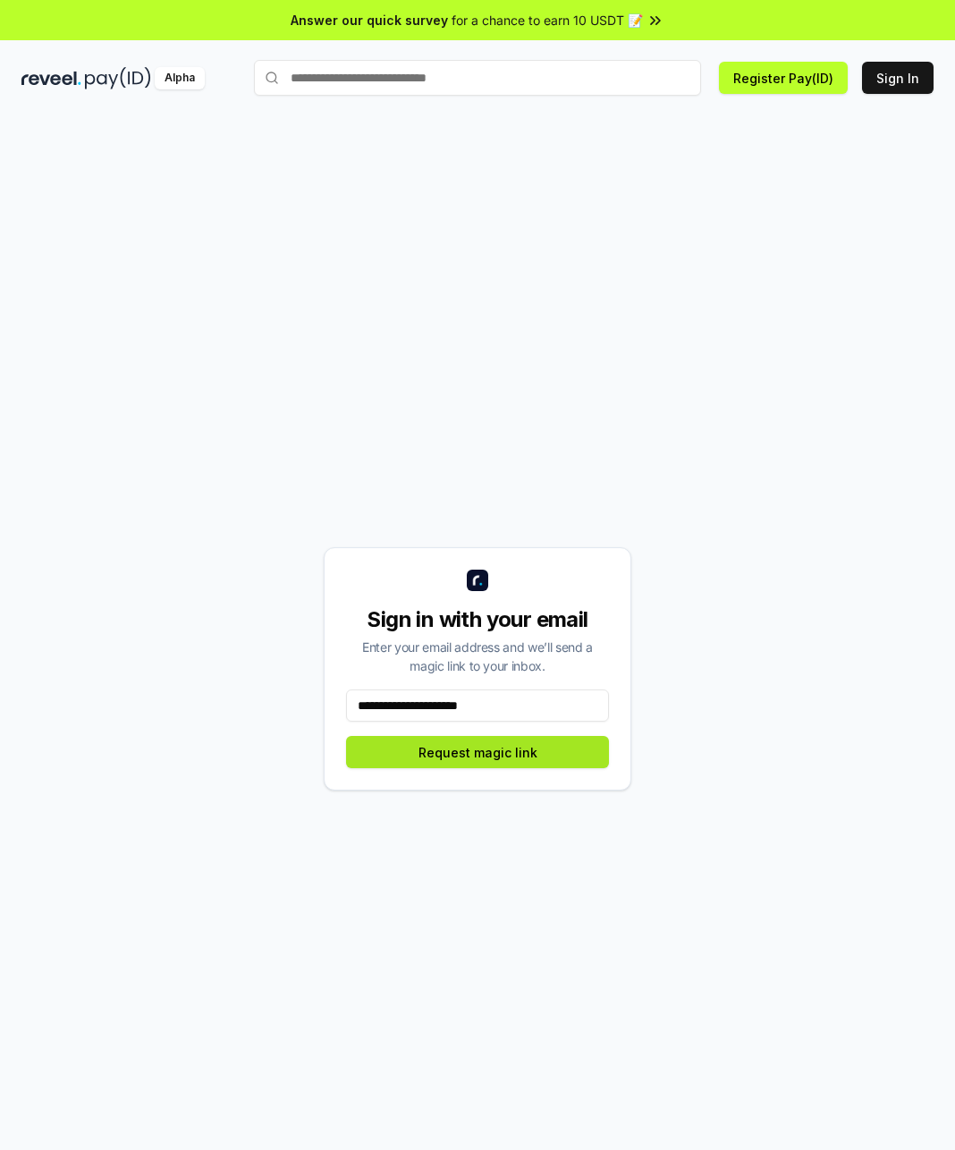
type input "**********"
click at [544, 744] on button "Request magic link" at bounding box center [477, 752] width 263 height 32
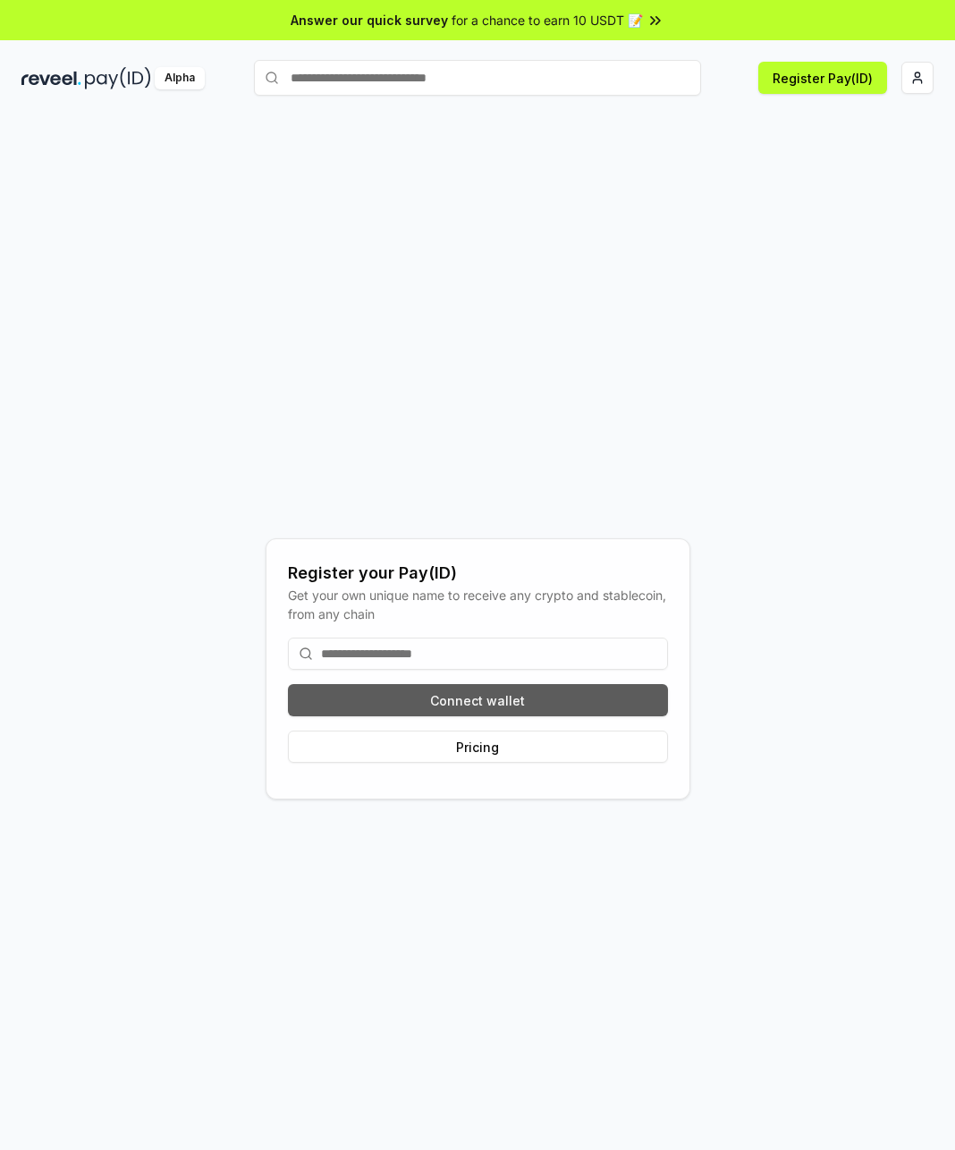
click at [478, 696] on button "Connect wallet" at bounding box center [478, 700] width 380 height 32
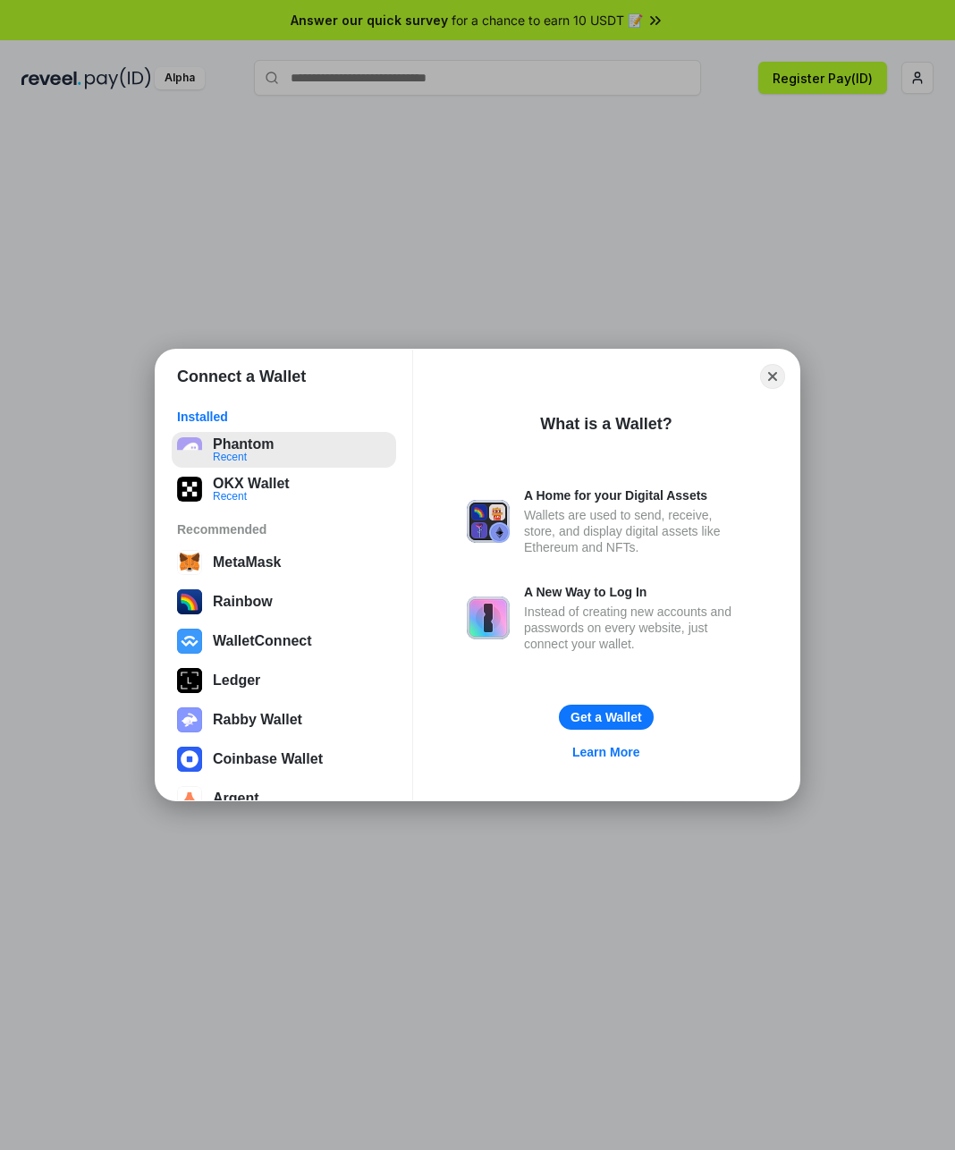
click at [275, 451] on button "Phantom Recent" at bounding box center [284, 450] width 224 height 36
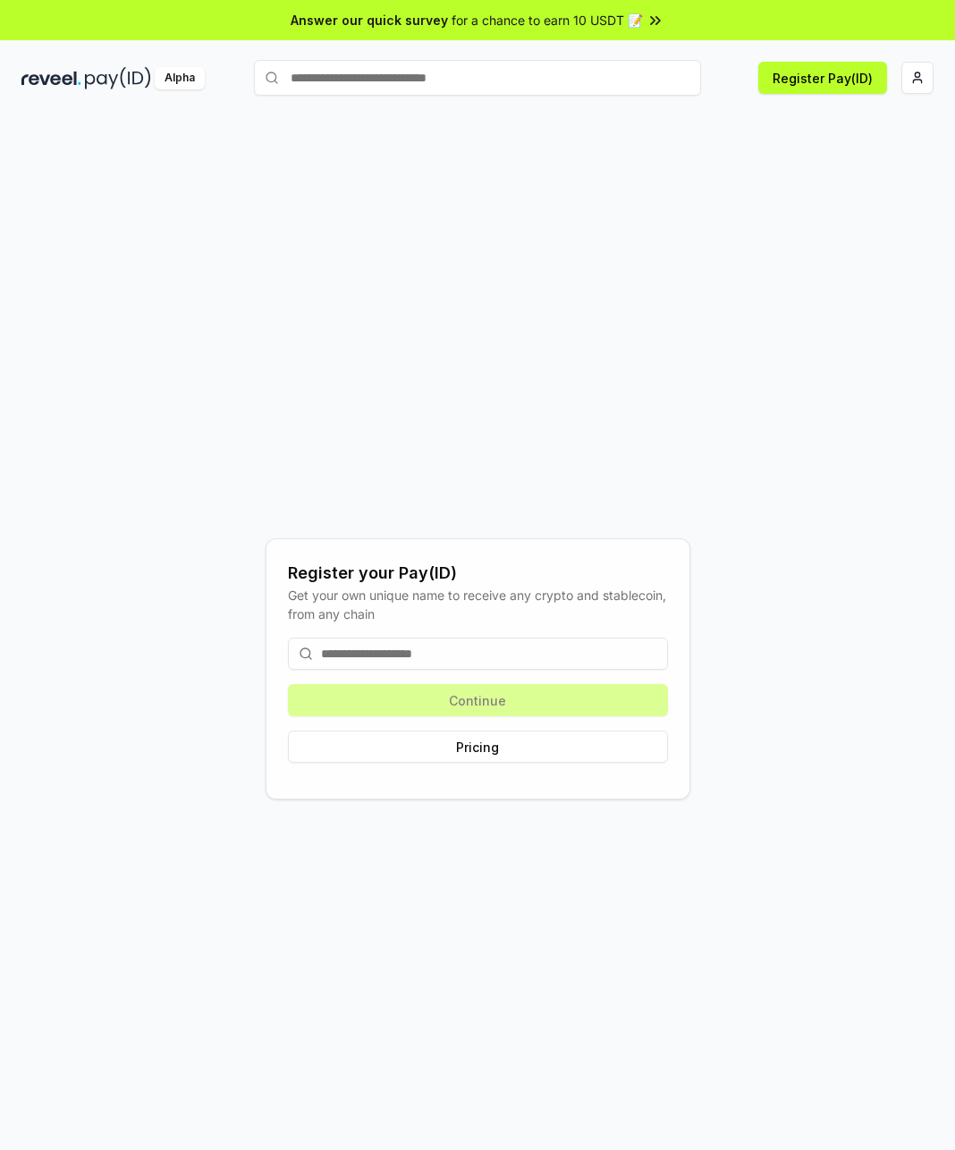
click at [388, 664] on input at bounding box center [478, 654] width 380 height 32
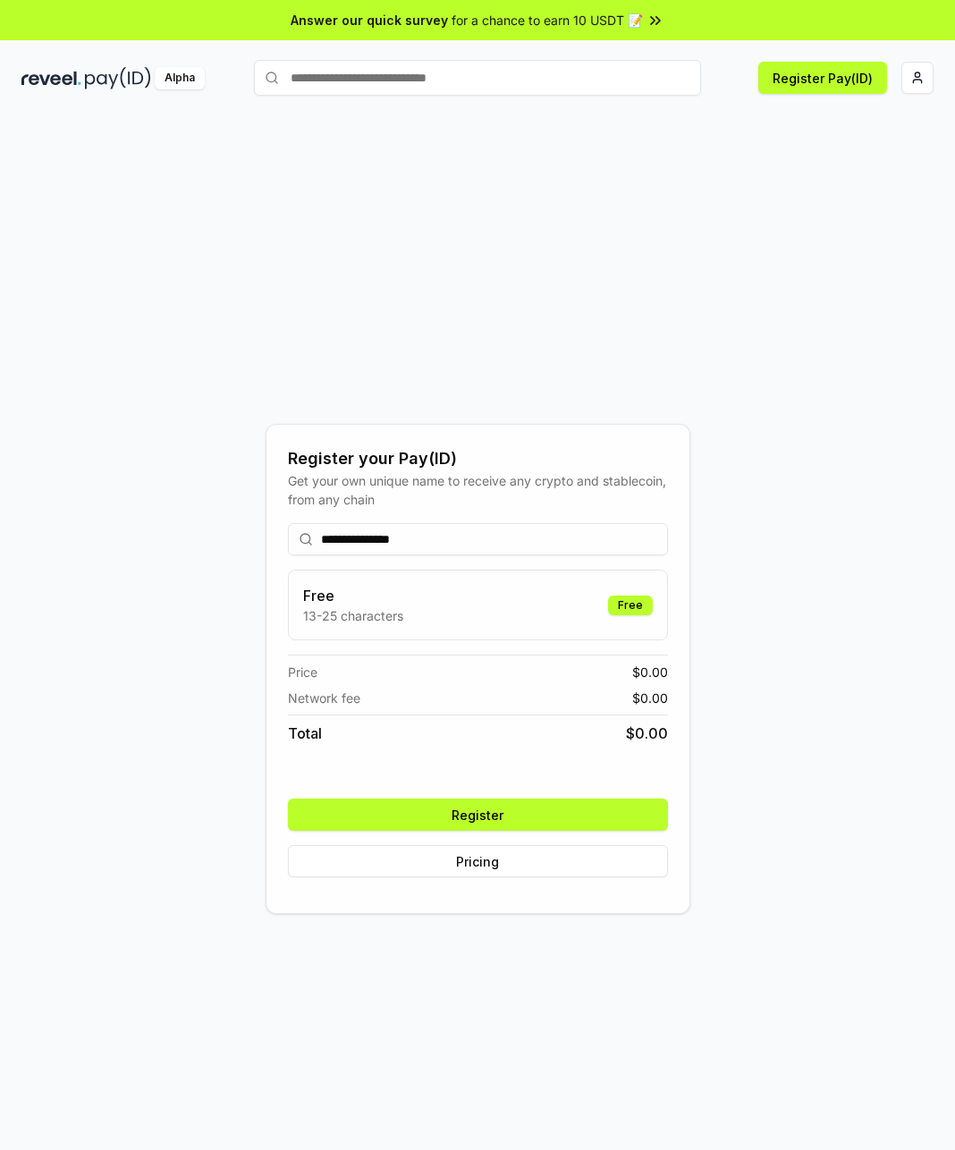
type input "**********"
click at [442, 798] on div "**********" at bounding box center [478, 700] width 380 height 383
click at [444, 801] on button "Register" at bounding box center [478, 815] width 380 height 32
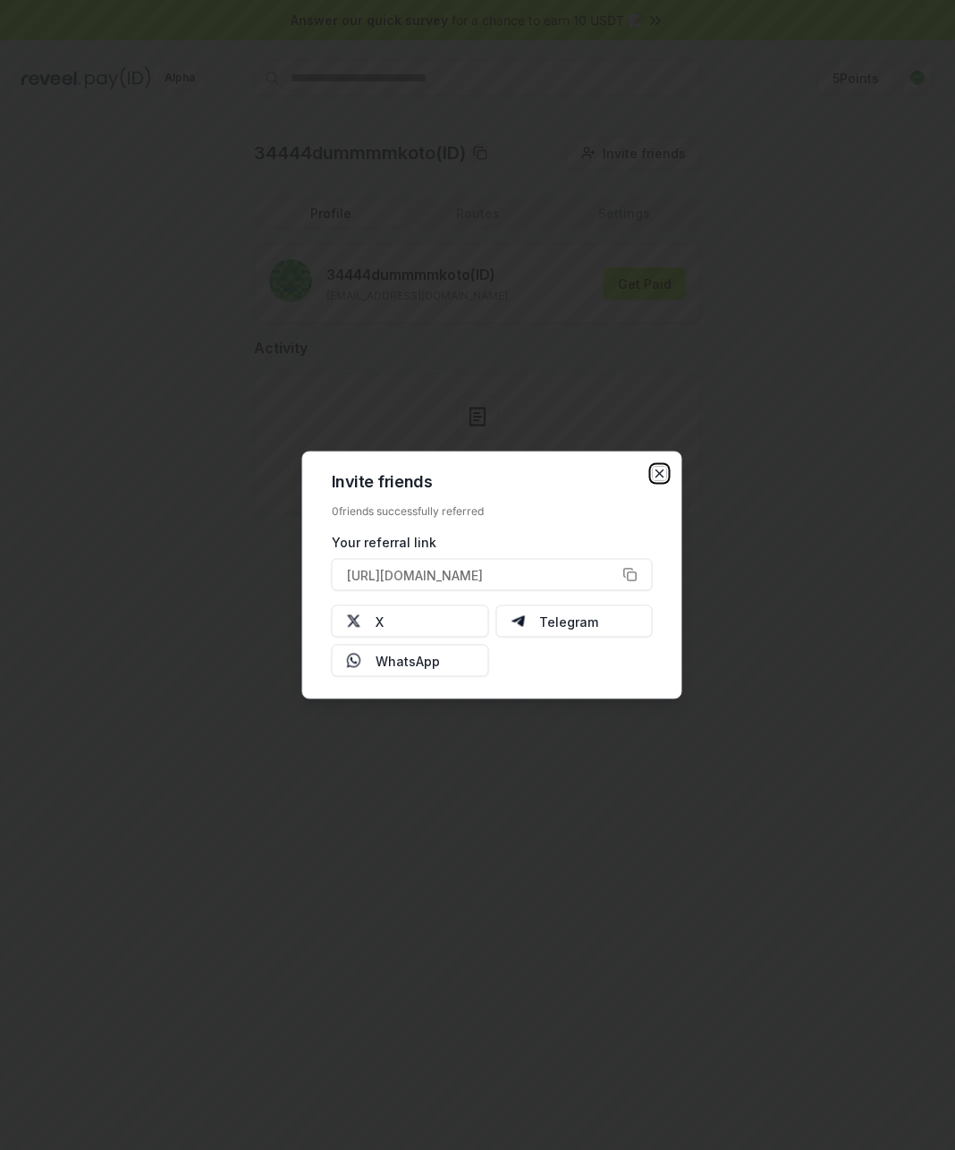
click at [660, 478] on icon "button" at bounding box center [660, 474] width 14 height 14
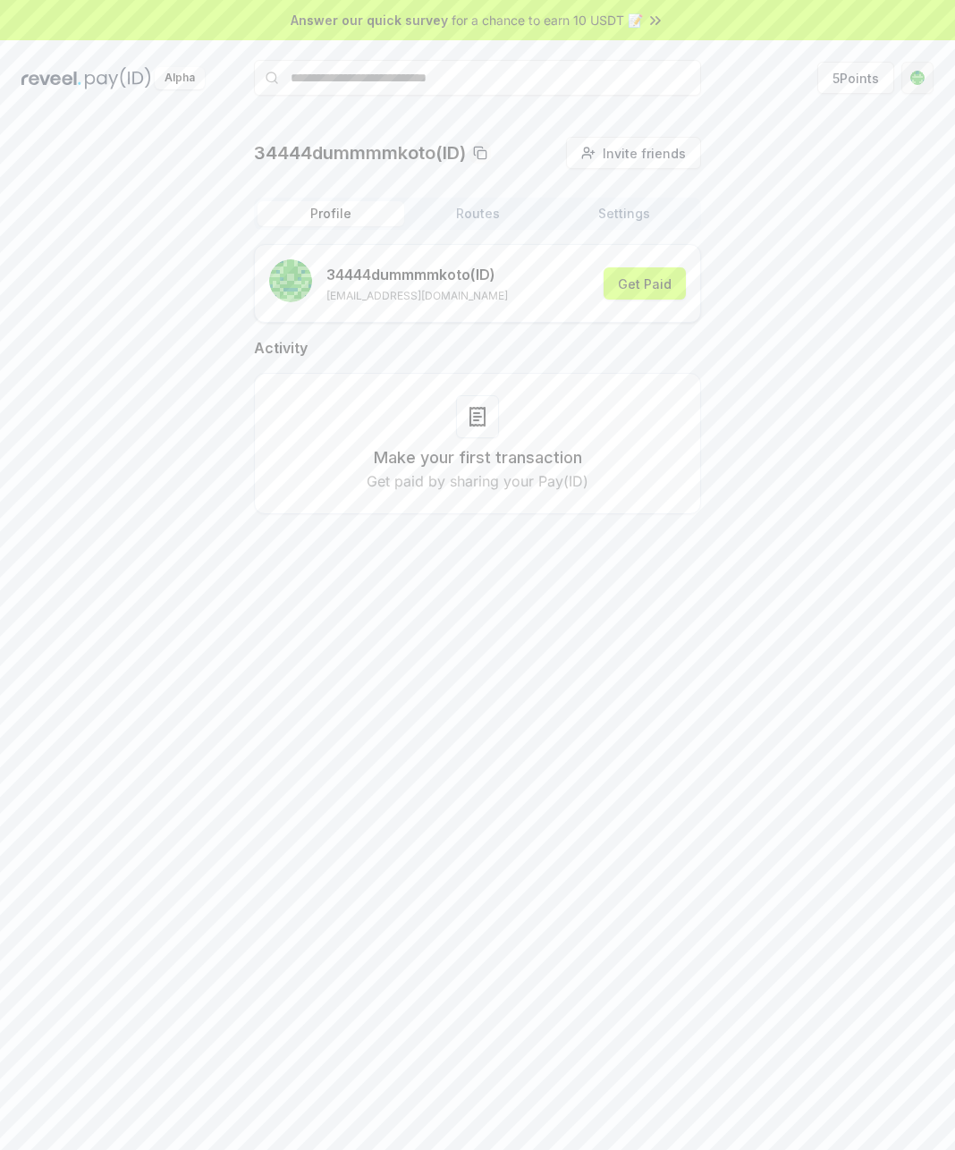
click at [919, 86] on html "Answer our quick survey for a chance to earn 10 USDT 📝 Alpha 5 Points 34444dumm…" at bounding box center [477, 575] width 955 height 1150
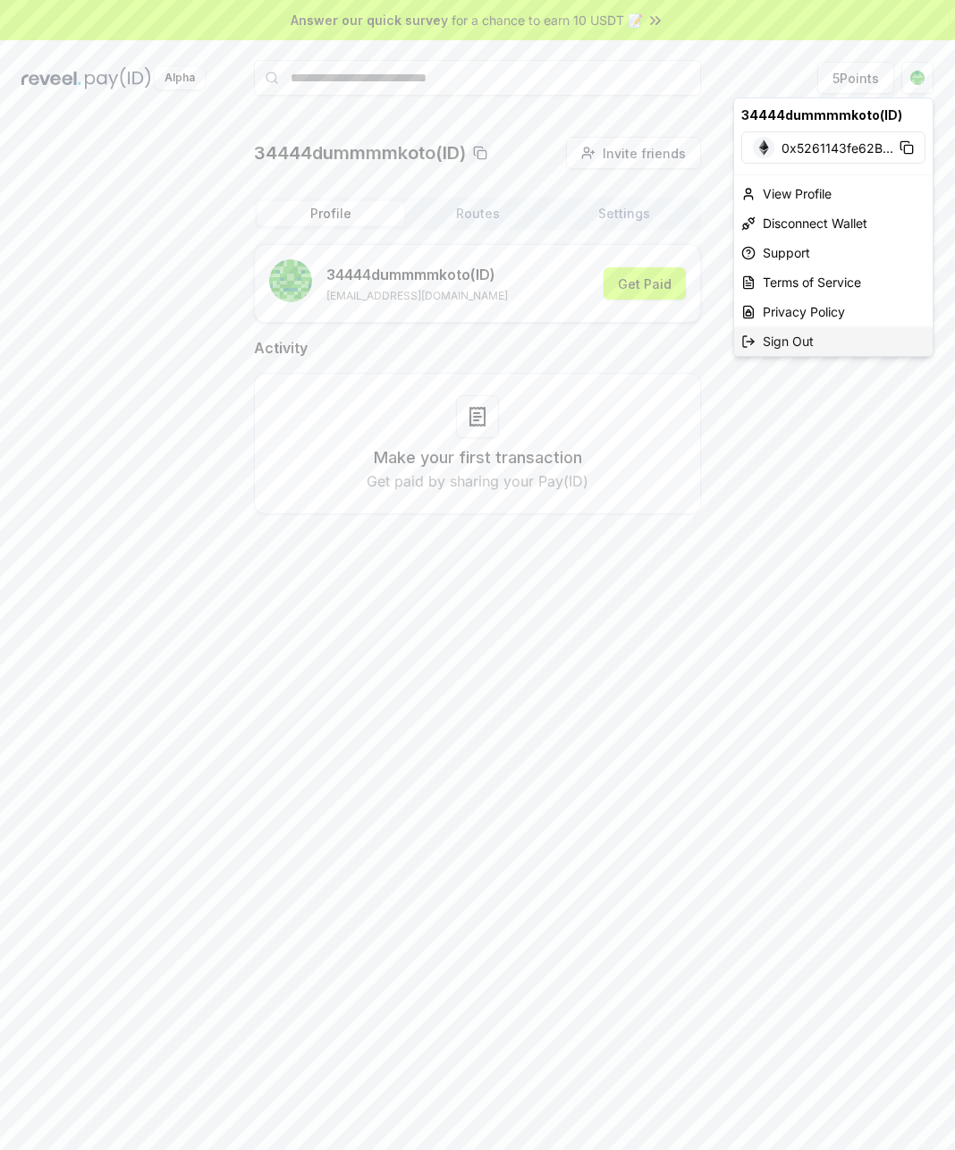
click at [782, 345] on div "Sign Out" at bounding box center [833, 341] width 199 height 30
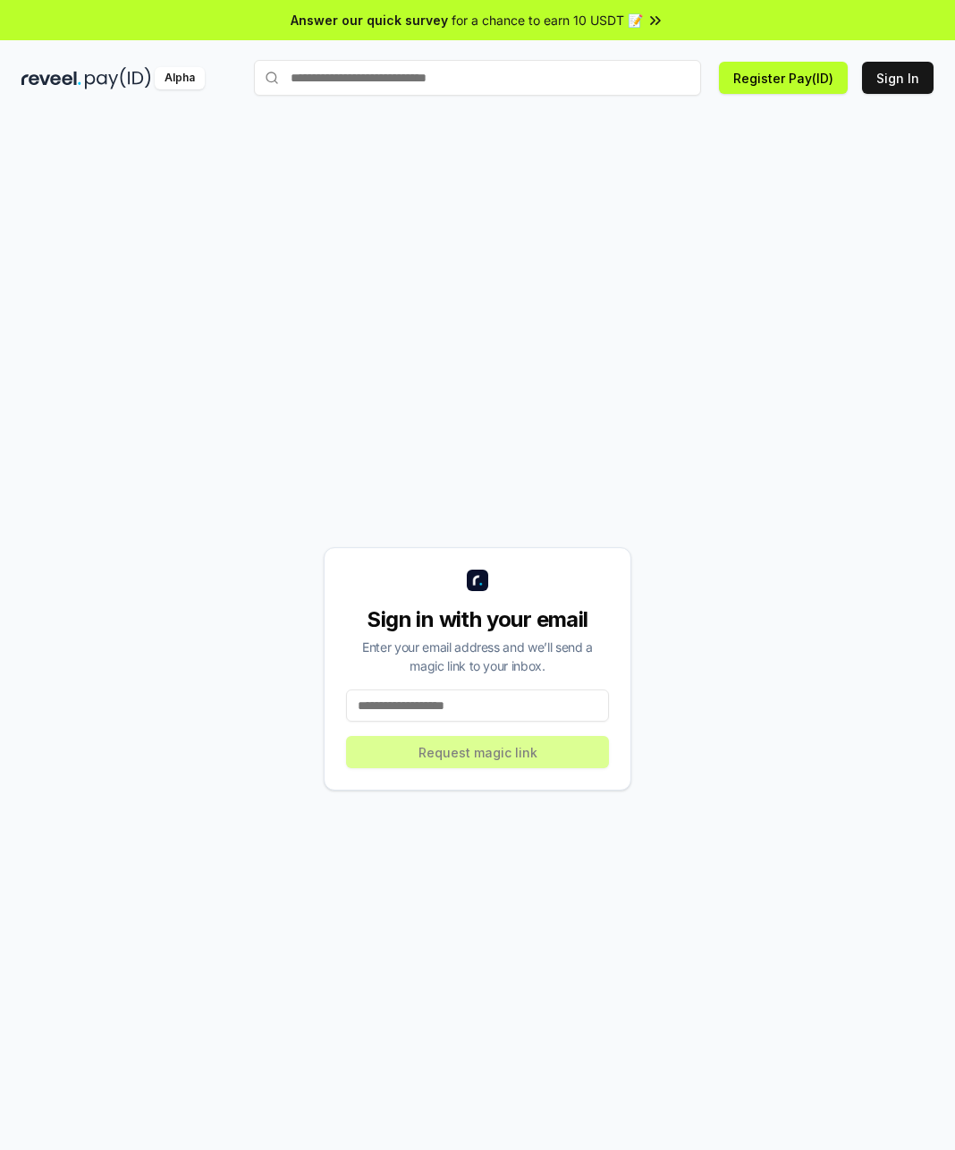
click at [483, 705] on input at bounding box center [477, 705] width 263 height 32
type input "**********"
click at [494, 757] on button "Request magic link" at bounding box center [477, 752] width 263 height 32
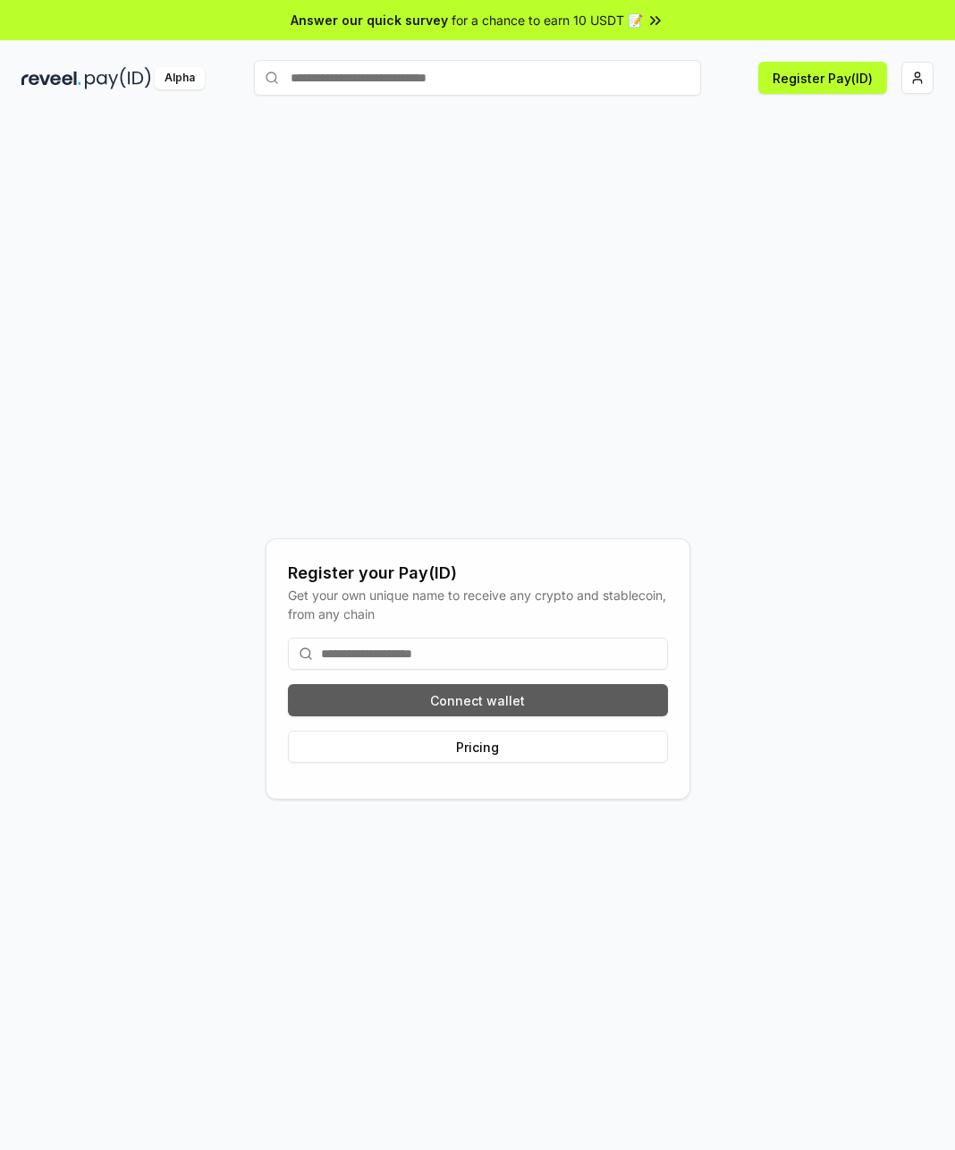
click at [417, 706] on button "Connect wallet" at bounding box center [478, 700] width 380 height 32
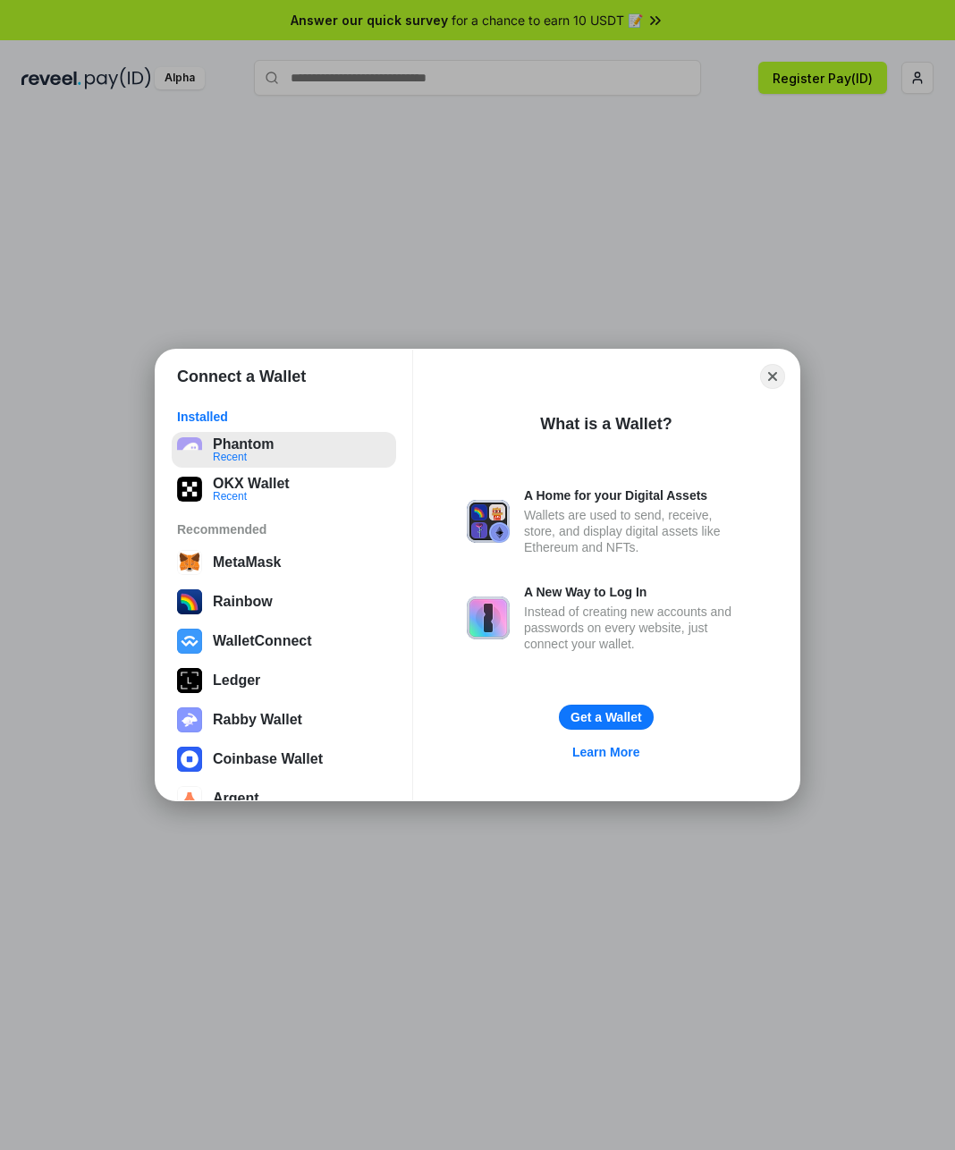
click at [241, 444] on button "Phantom Recent" at bounding box center [284, 450] width 224 height 36
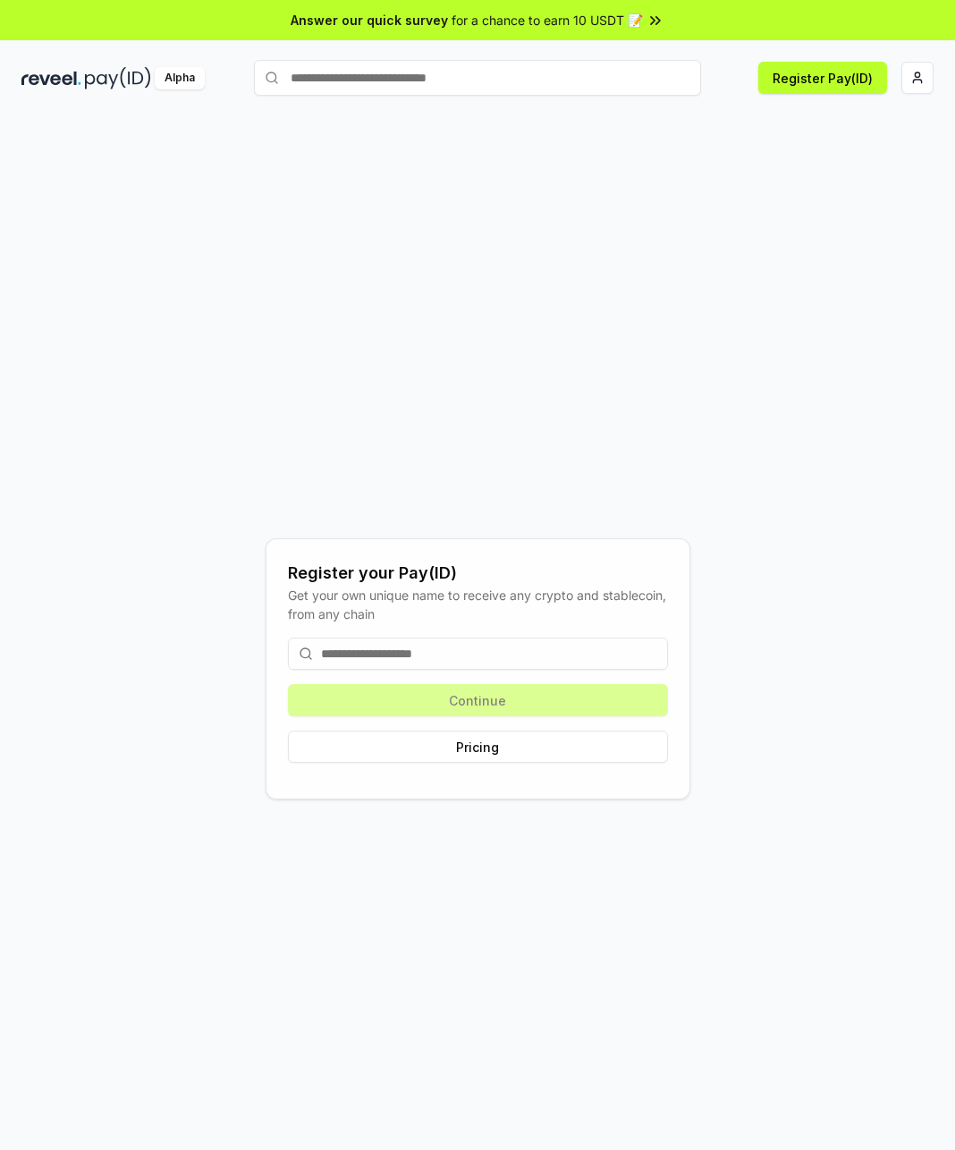
click at [551, 646] on input at bounding box center [478, 654] width 380 height 32
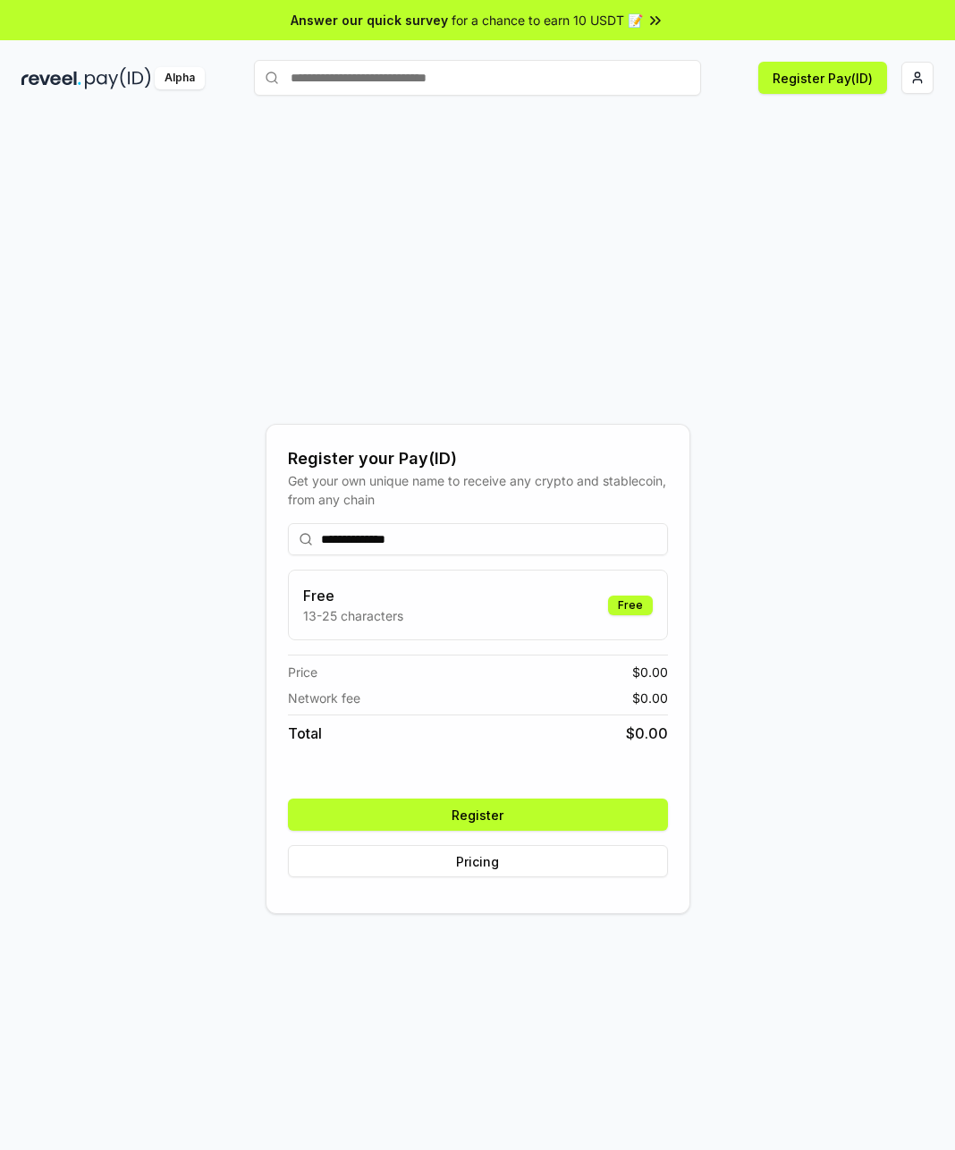
type input "**********"
click at [504, 819] on button "Register" at bounding box center [478, 815] width 380 height 32
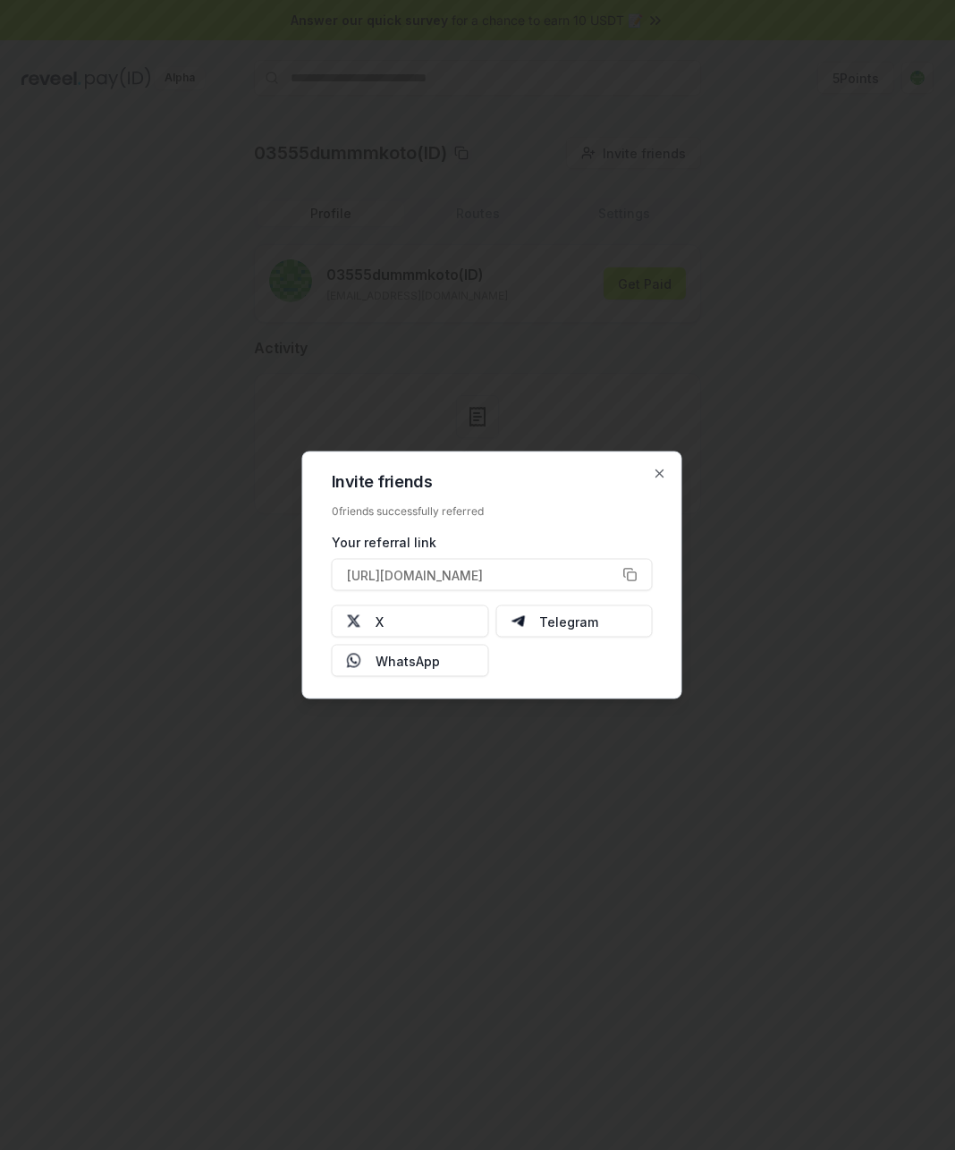
click at [875, 216] on div at bounding box center [477, 575] width 955 height 1150
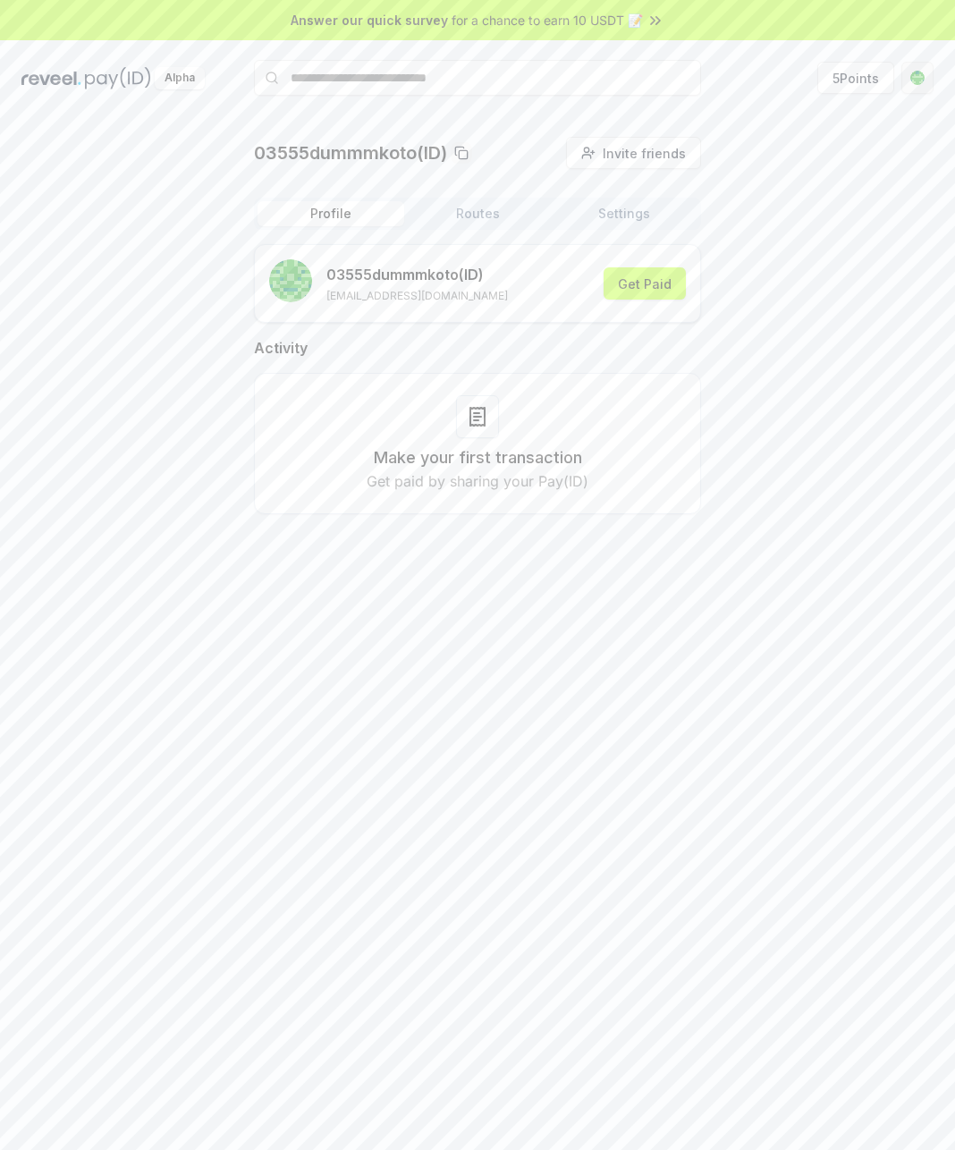
click at [918, 84] on html "Answer our quick survey for a chance to earn 10 USDT 📝 Alpha 5 Points 03555dumm…" at bounding box center [477, 575] width 955 height 1150
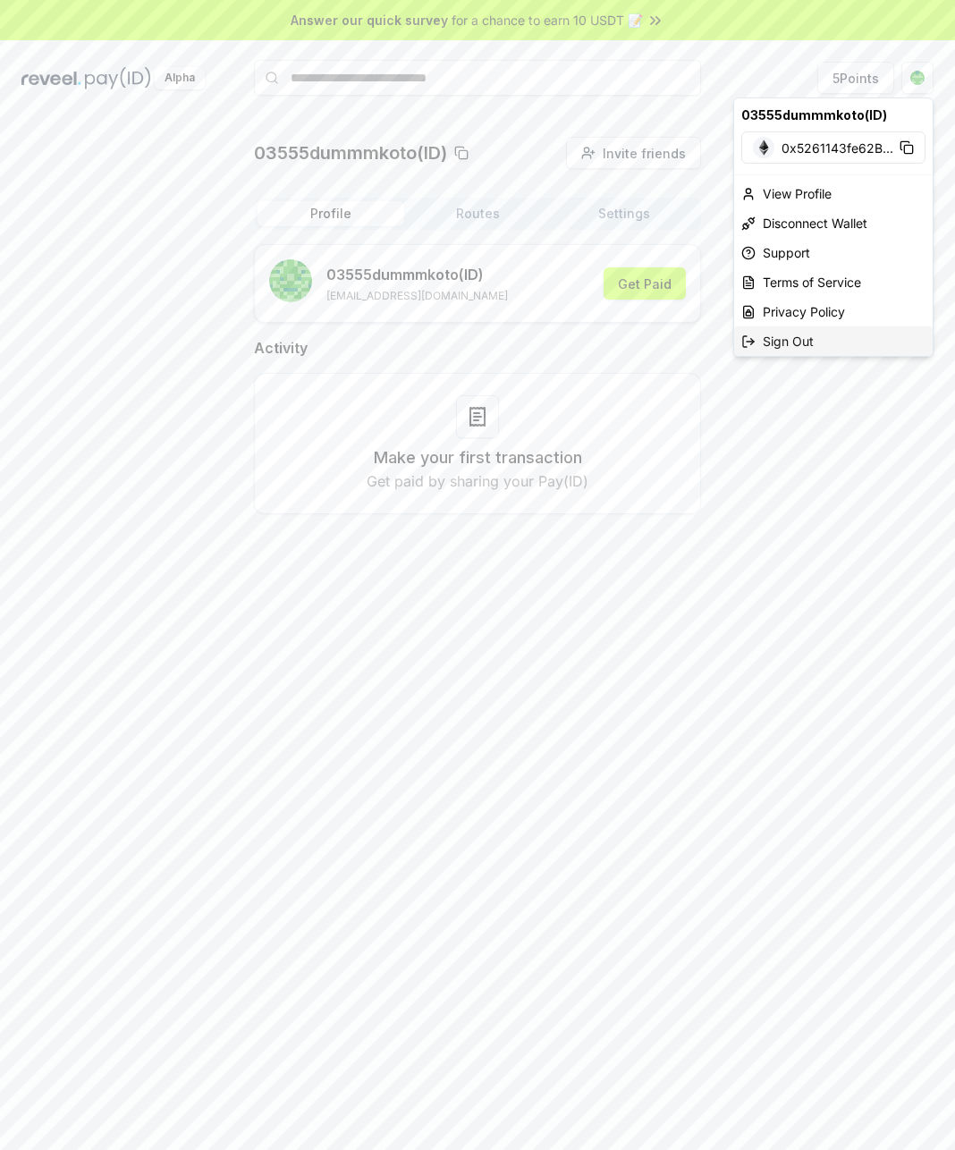
click at [832, 340] on div "Sign Out" at bounding box center [833, 341] width 199 height 30
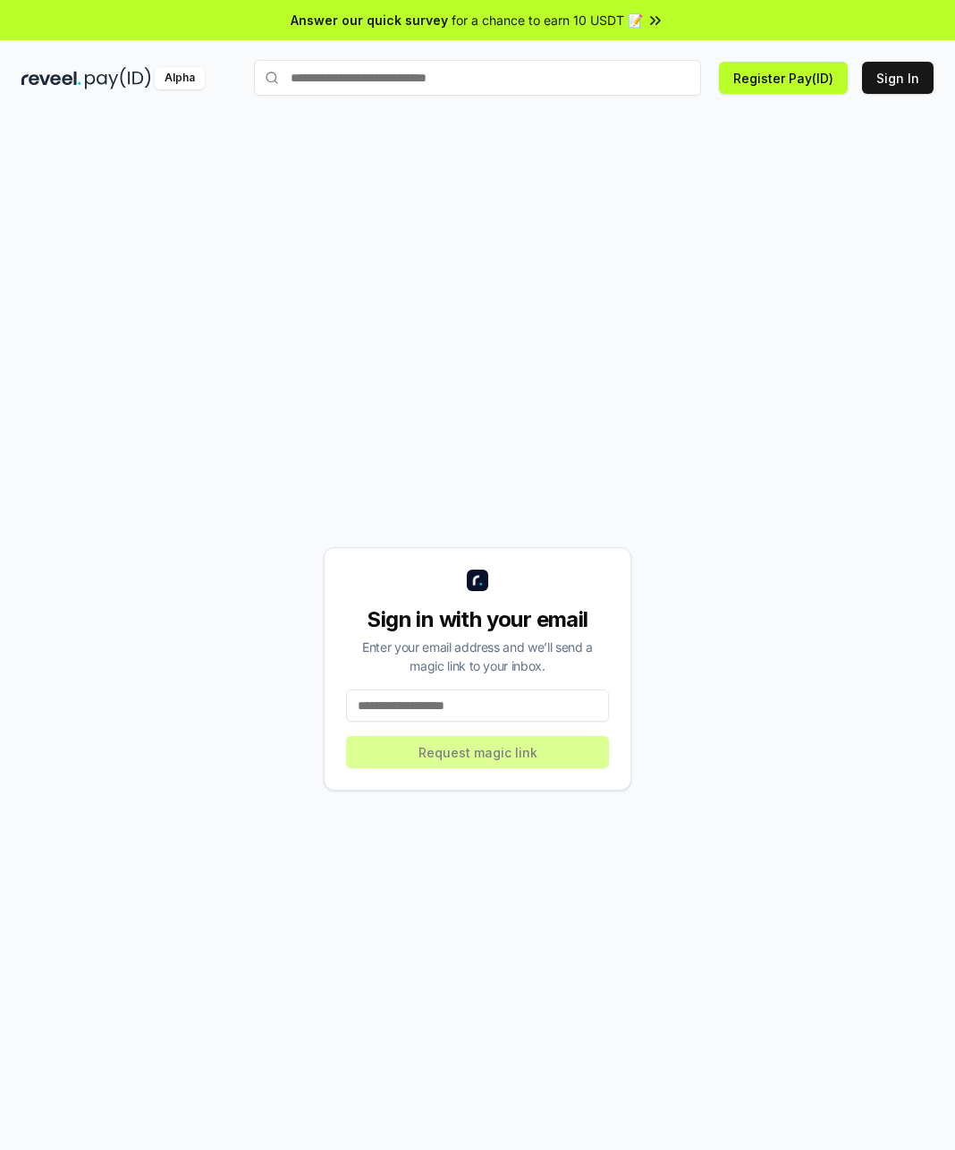
click at [515, 714] on input at bounding box center [477, 705] width 263 height 32
type input "**********"
click at [522, 758] on button "Request magic link" at bounding box center [477, 752] width 263 height 32
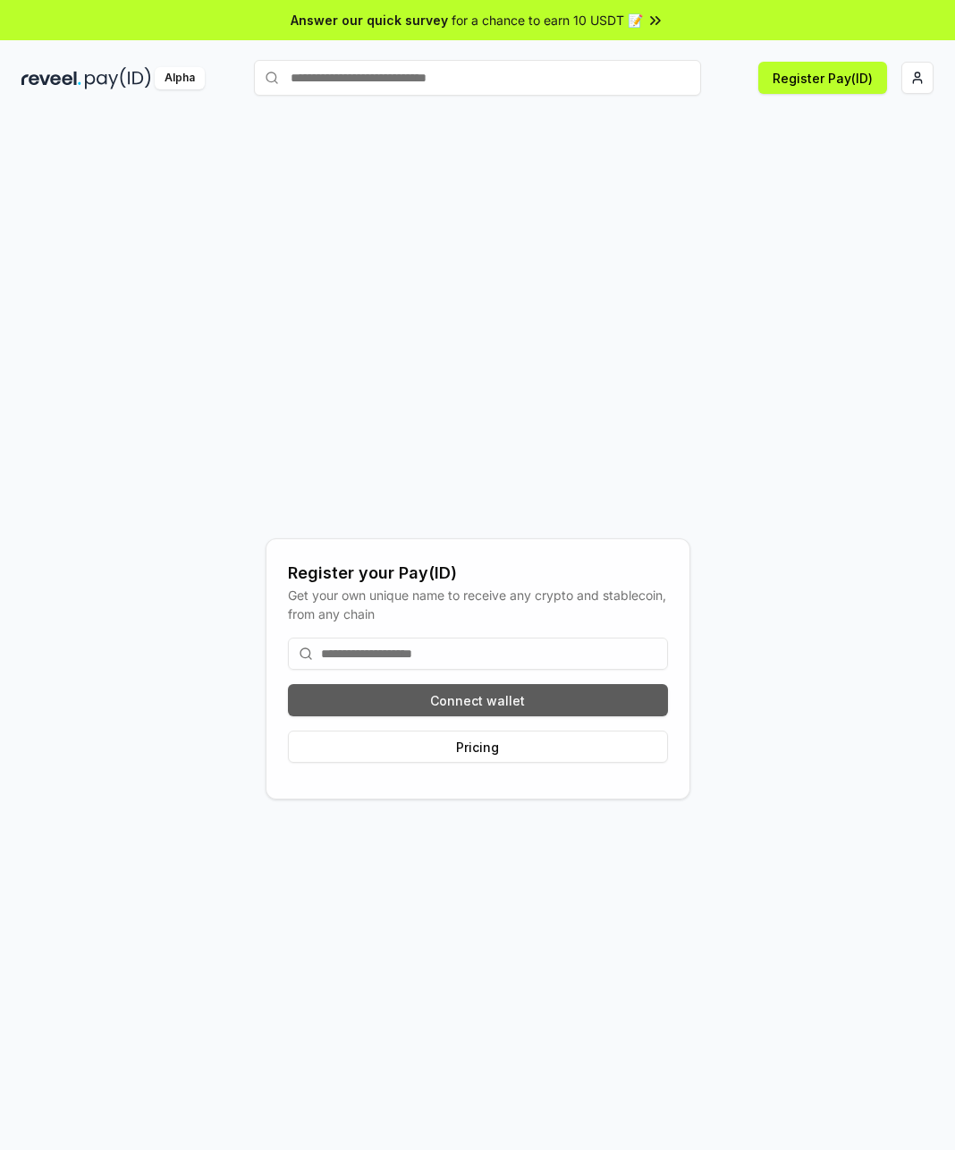
click at [605, 708] on button "Connect wallet" at bounding box center [478, 700] width 380 height 32
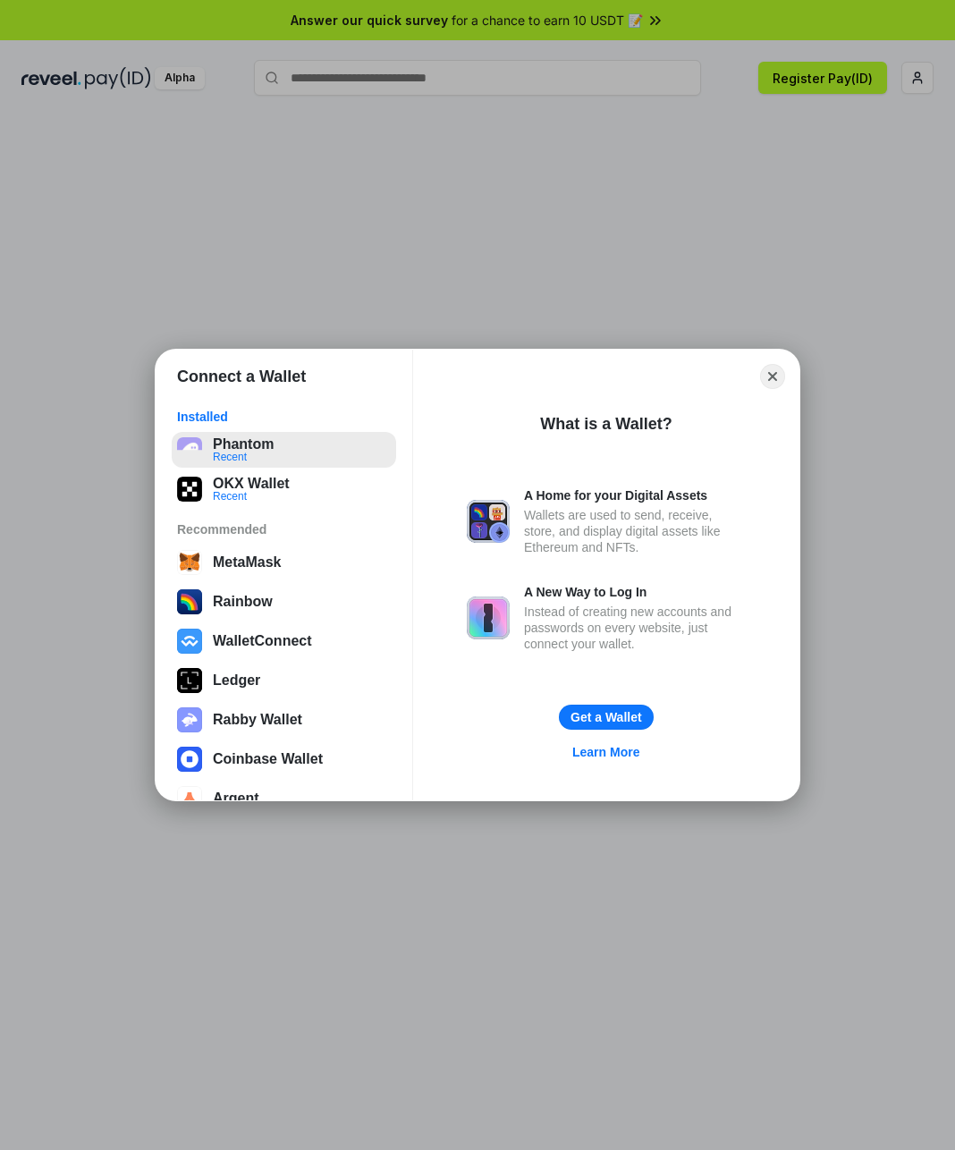
click at [233, 458] on button "Phantom Recent" at bounding box center [284, 450] width 224 height 36
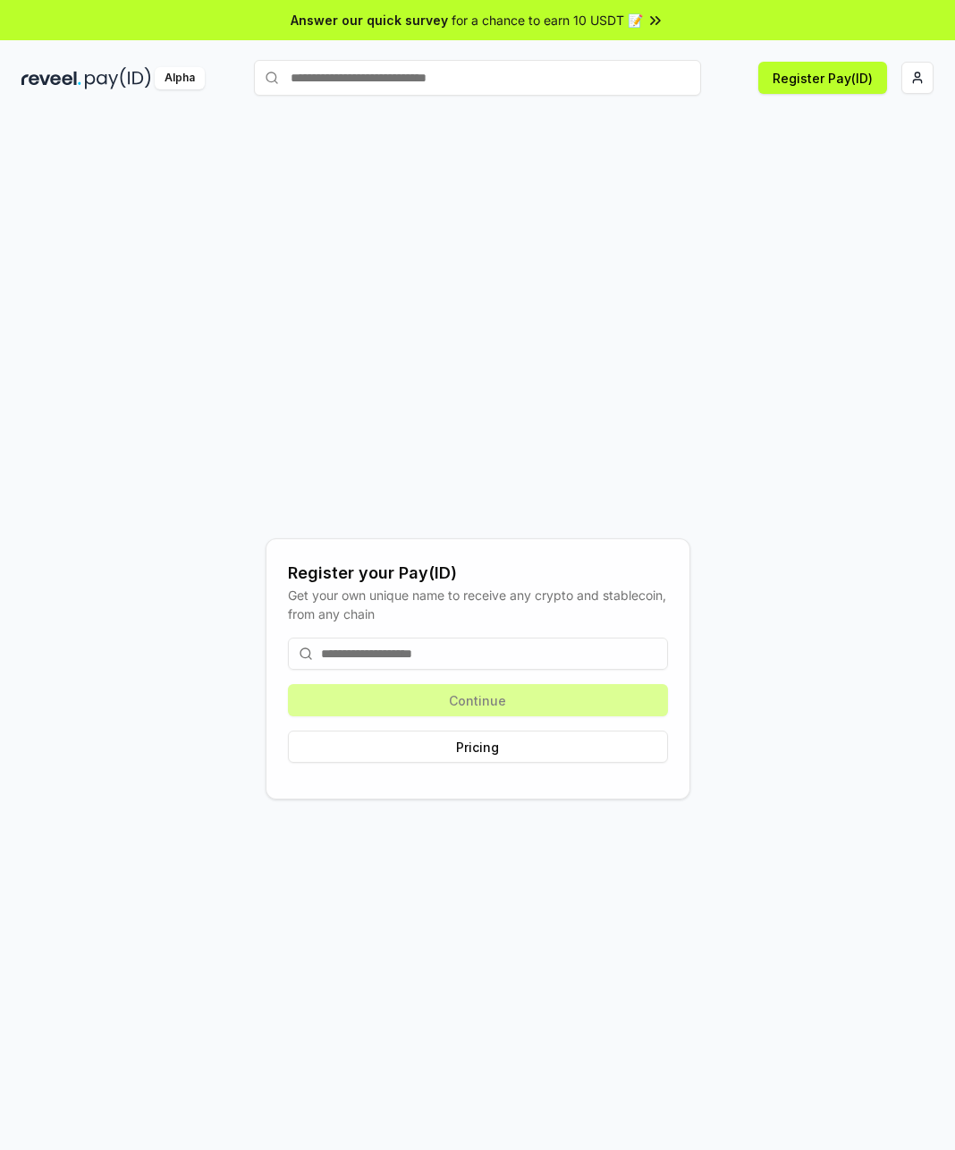
click at [454, 656] on input at bounding box center [478, 654] width 380 height 32
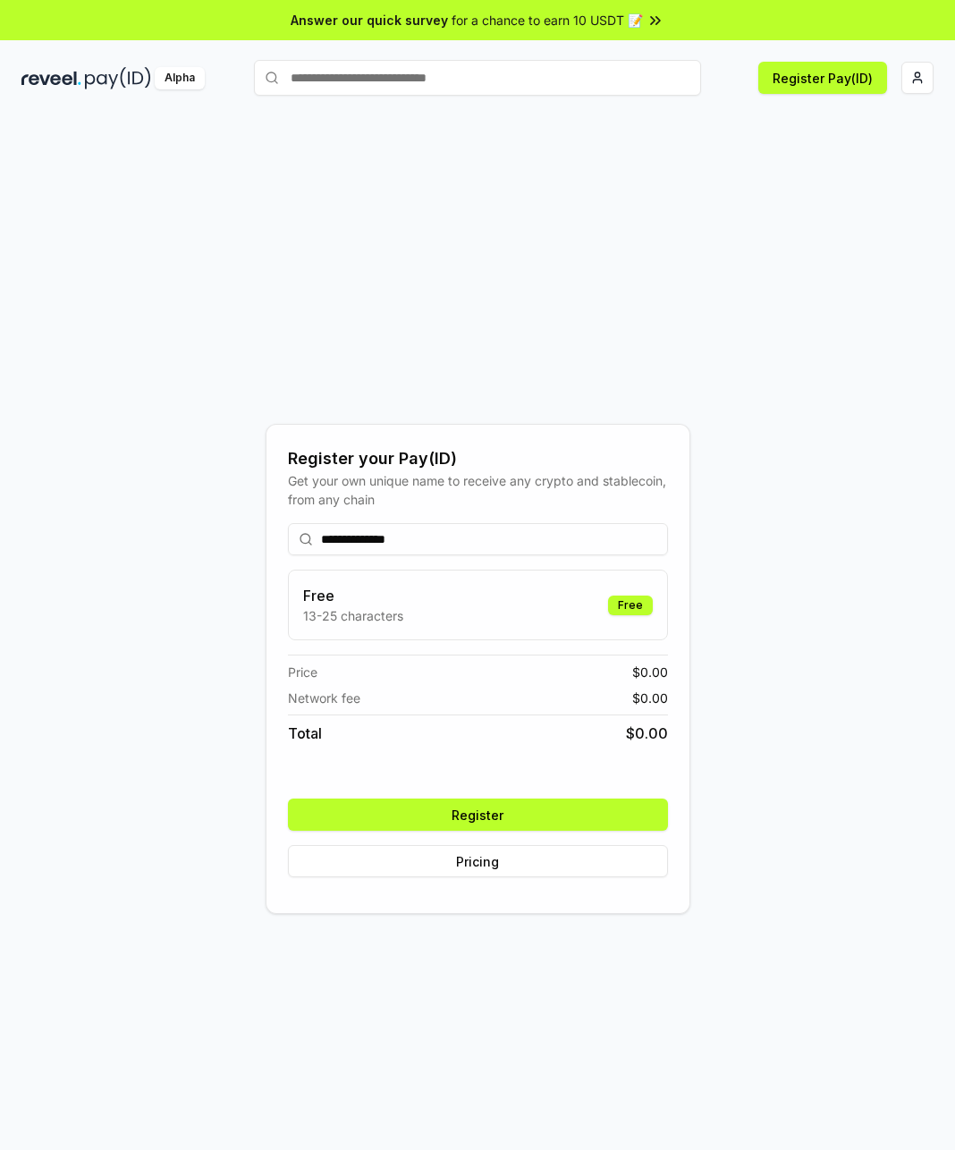
type input "**********"
click at [449, 801] on button "Register" at bounding box center [478, 815] width 380 height 32
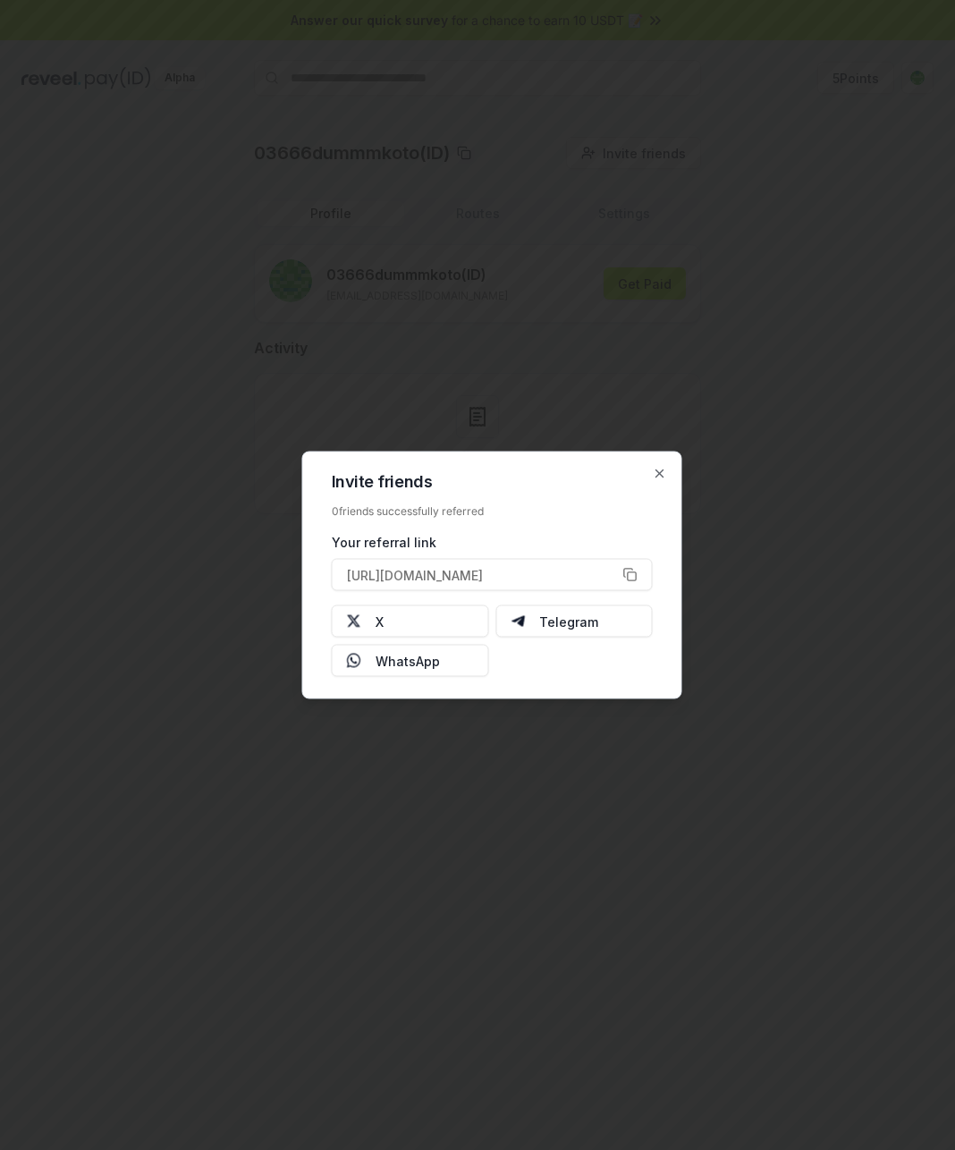
click at [667, 474] on div "Invite friends 0 friends successfully referred Your referral link https://revee…" at bounding box center [492, 576] width 380 height 248
click at [656, 476] on icon "button" at bounding box center [660, 474] width 14 height 14
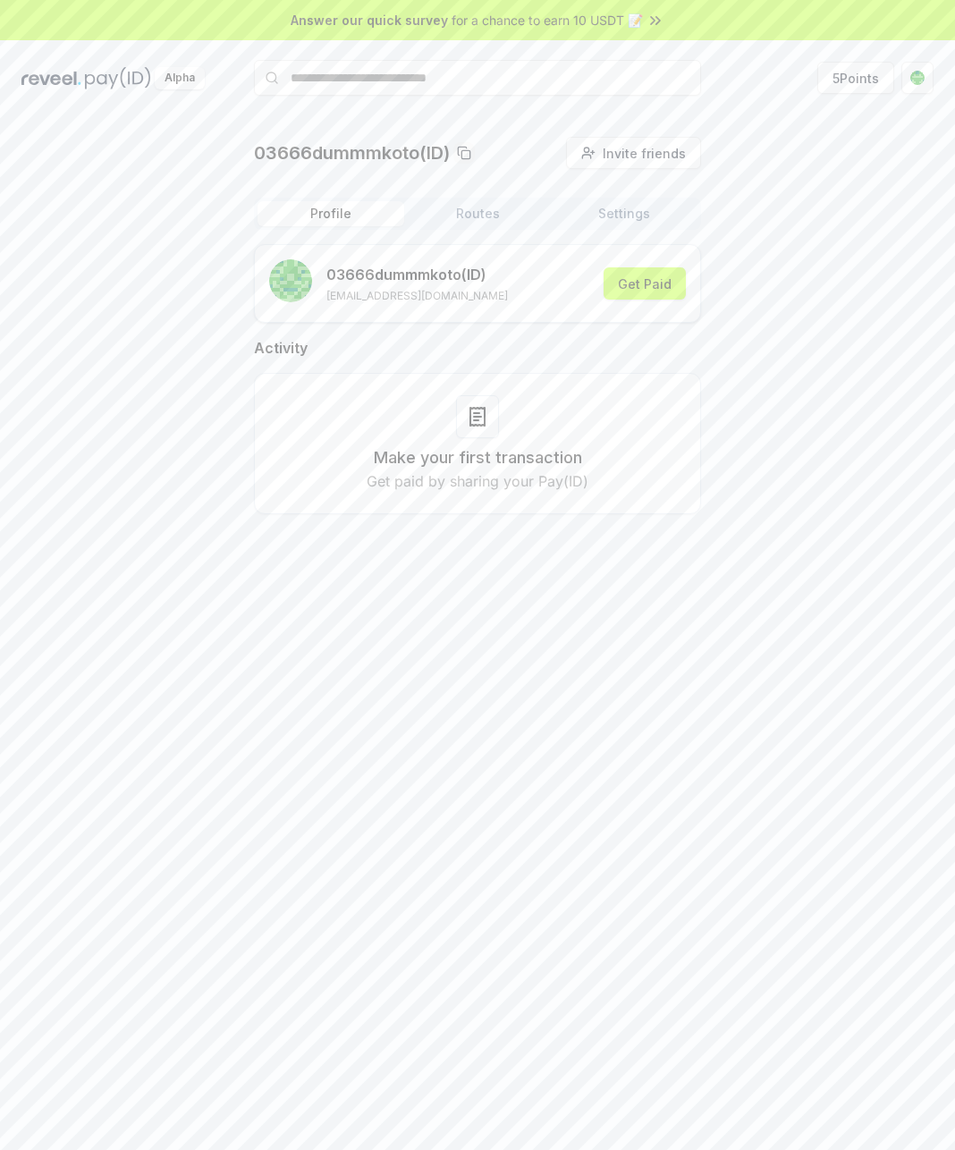
click at [916, 79] on html "Answer our quick survey for a chance to earn 10 USDT 📝 Alpha 5 Points 03666dumm…" at bounding box center [477, 575] width 955 height 1150
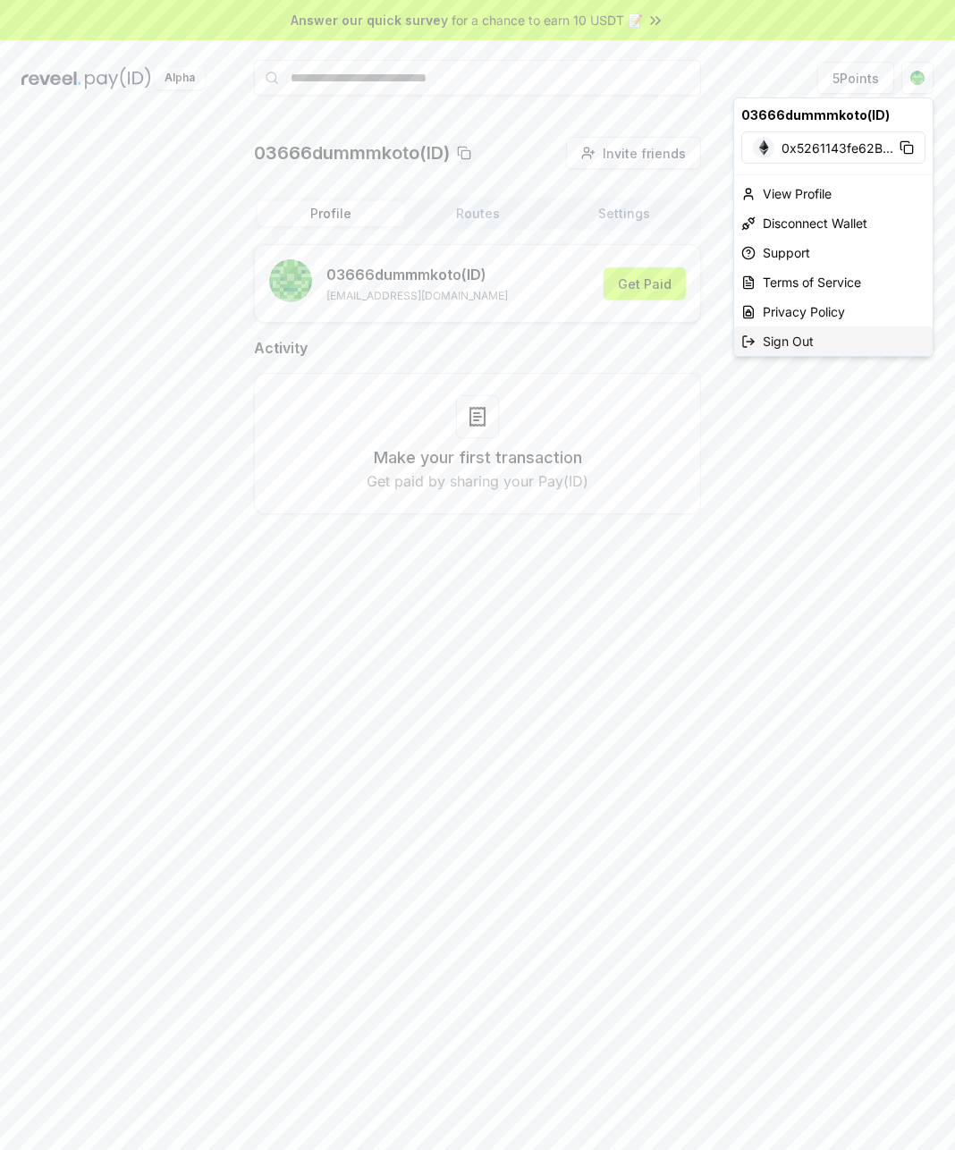
click at [801, 327] on div "Sign Out" at bounding box center [833, 341] width 199 height 30
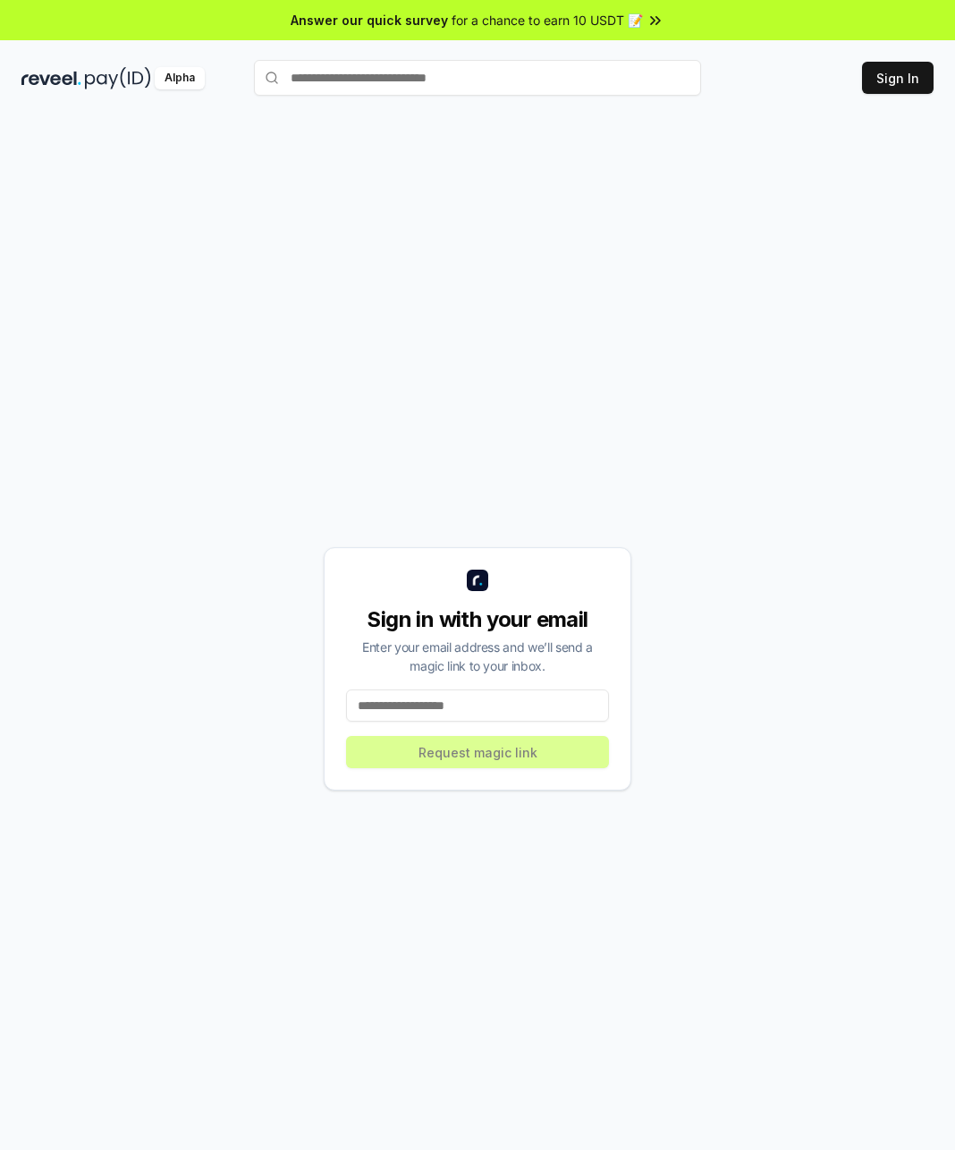
click at [485, 717] on input at bounding box center [477, 705] width 263 height 32
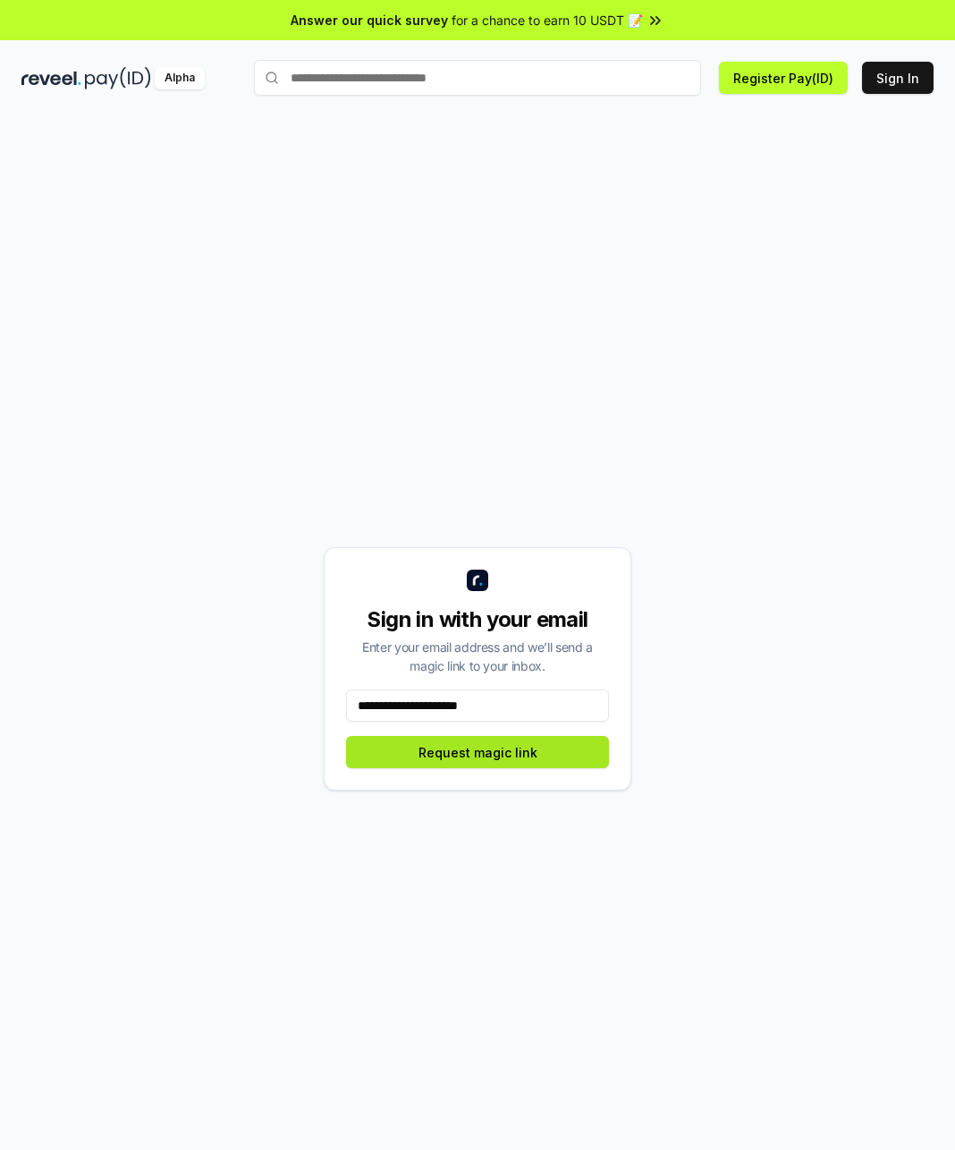
type input "**********"
click at [503, 762] on button "Request magic link" at bounding box center [477, 752] width 263 height 32
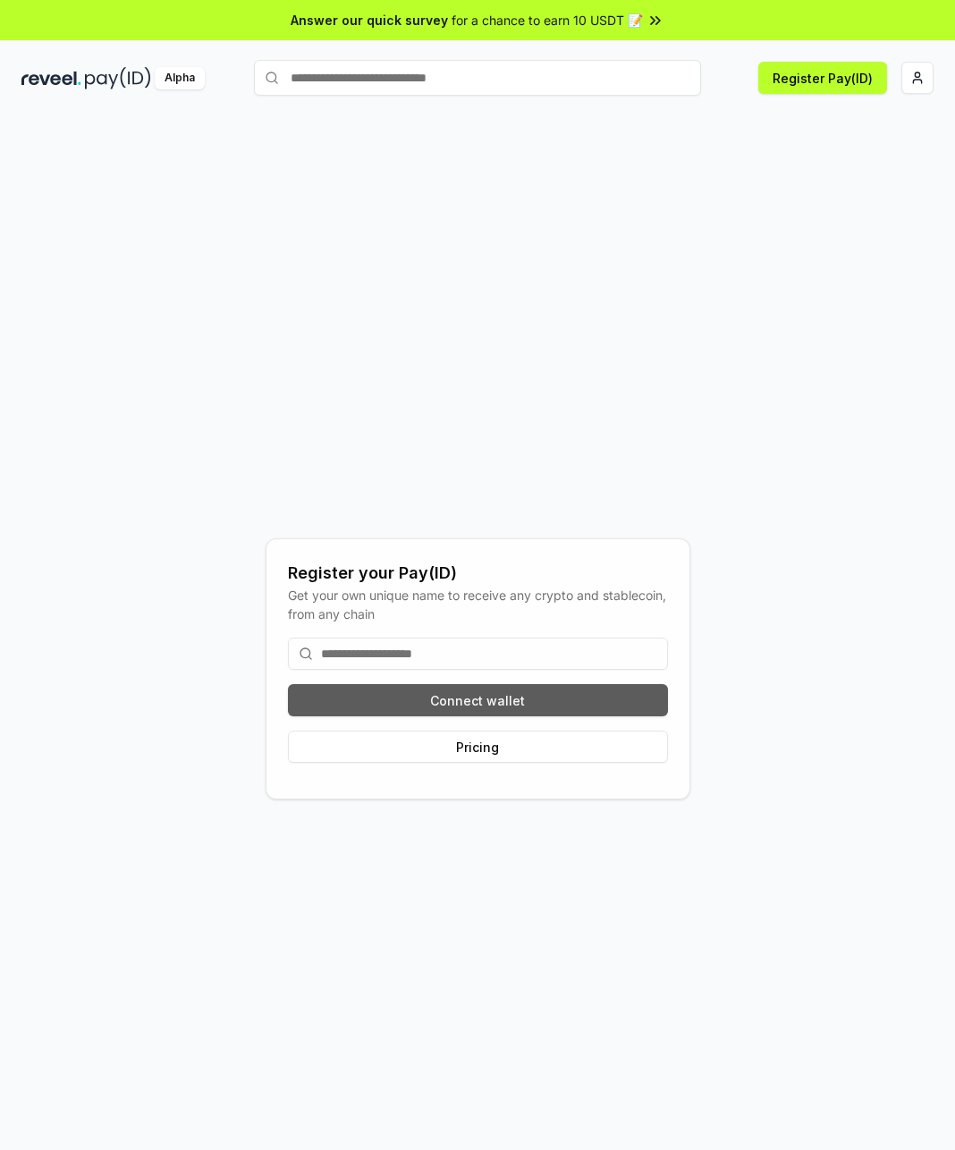
click at [562, 710] on button "Connect wallet" at bounding box center [478, 700] width 380 height 32
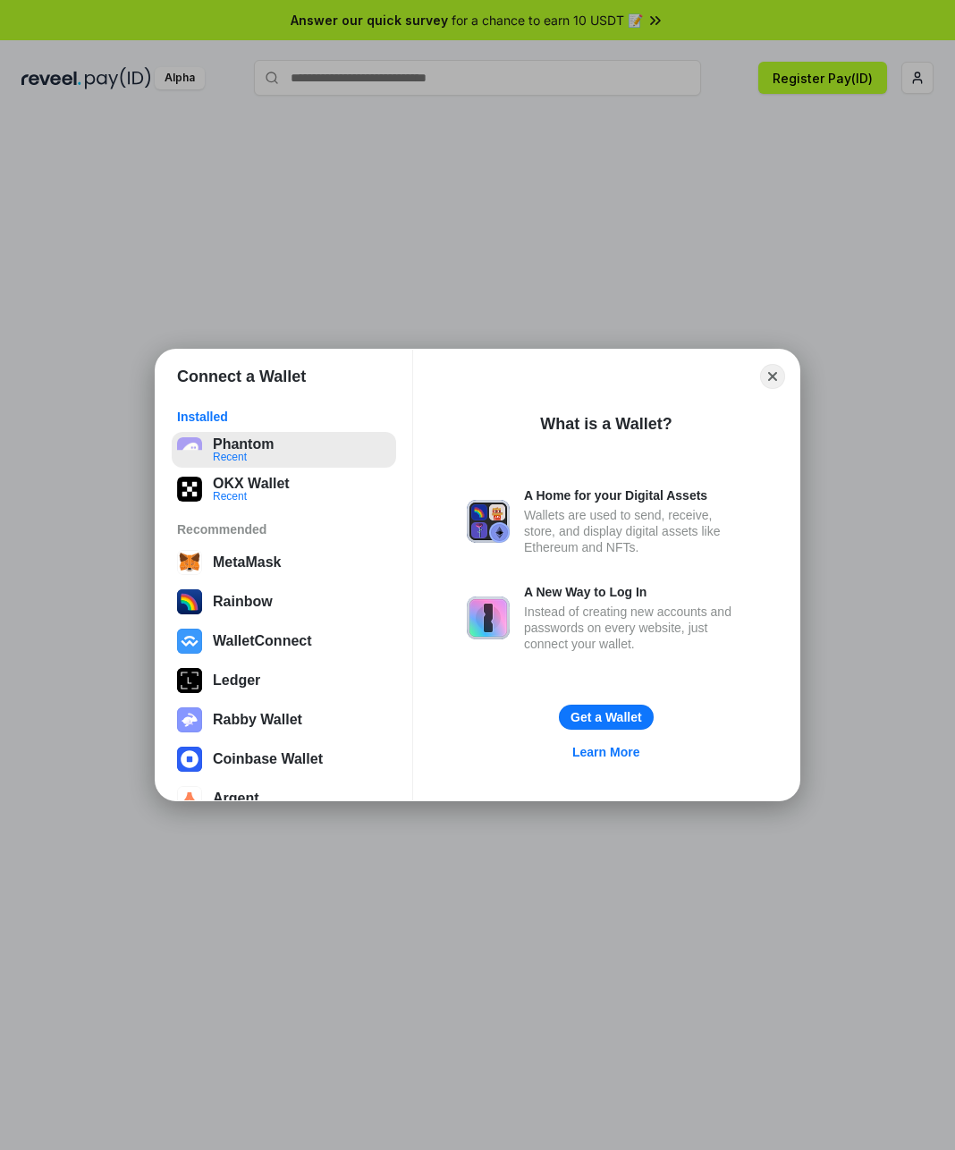
click at [250, 454] on button "Phantom Recent" at bounding box center [284, 450] width 224 height 36
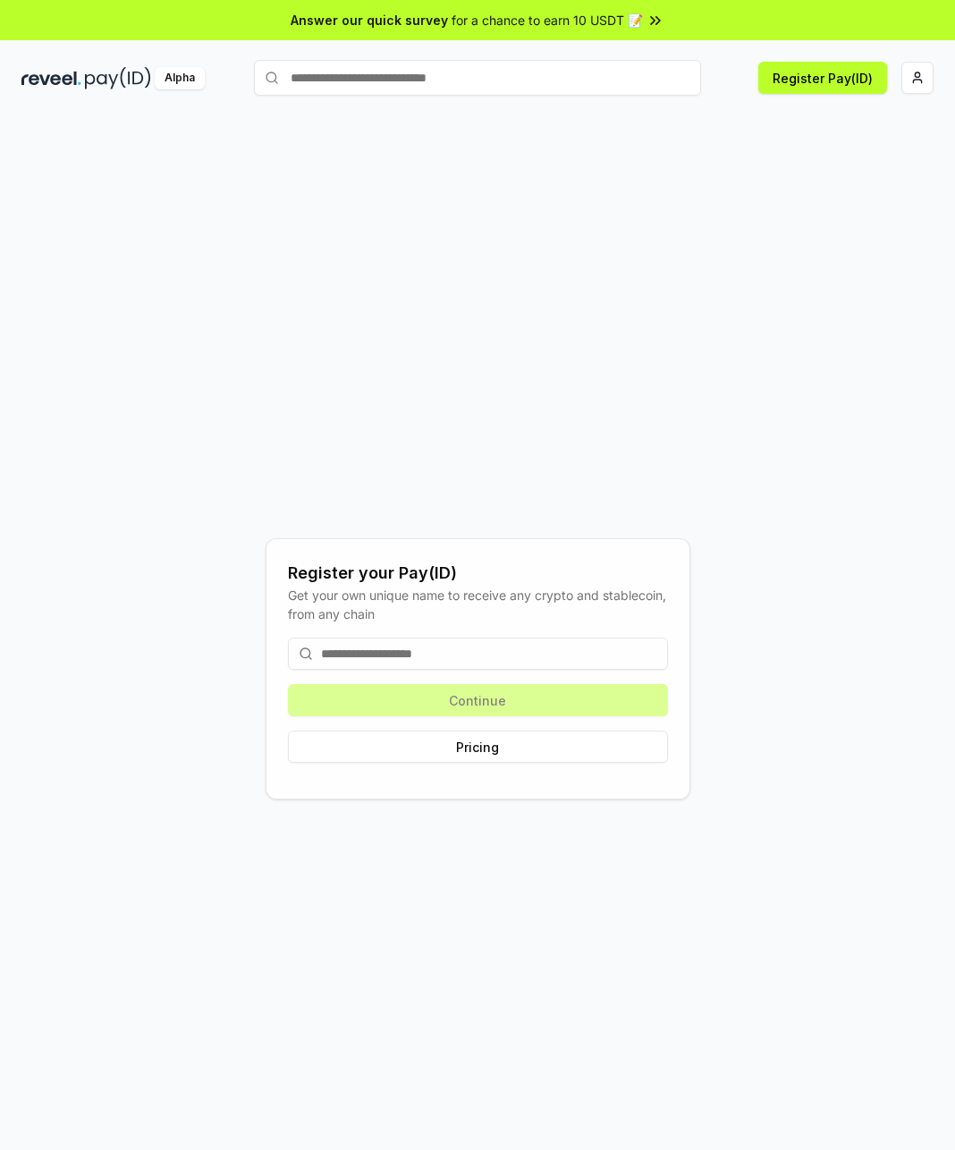
click at [444, 640] on input at bounding box center [478, 654] width 380 height 32
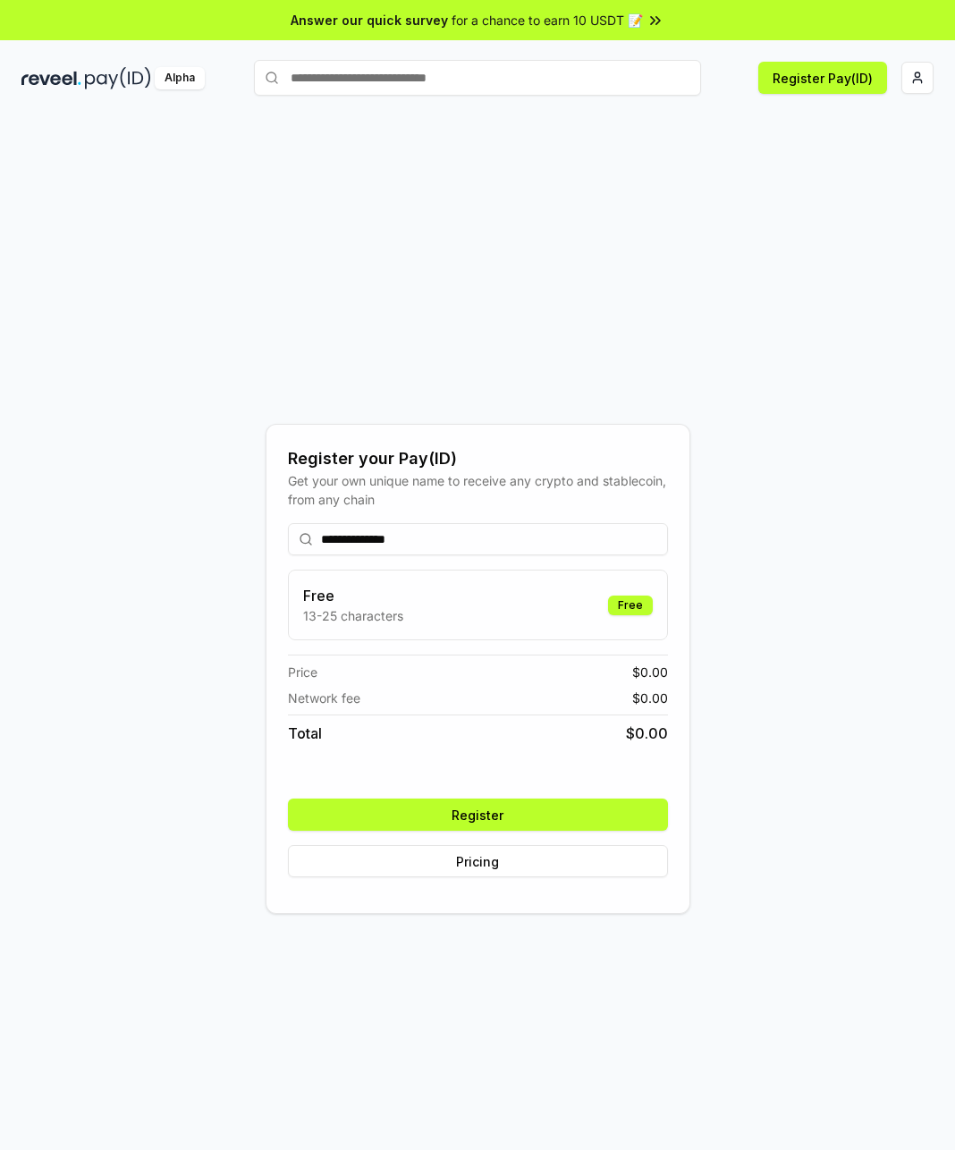
type input "**********"
click at [504, 817] on button "Register" at bounding box center [478, 815] width 380 height 32
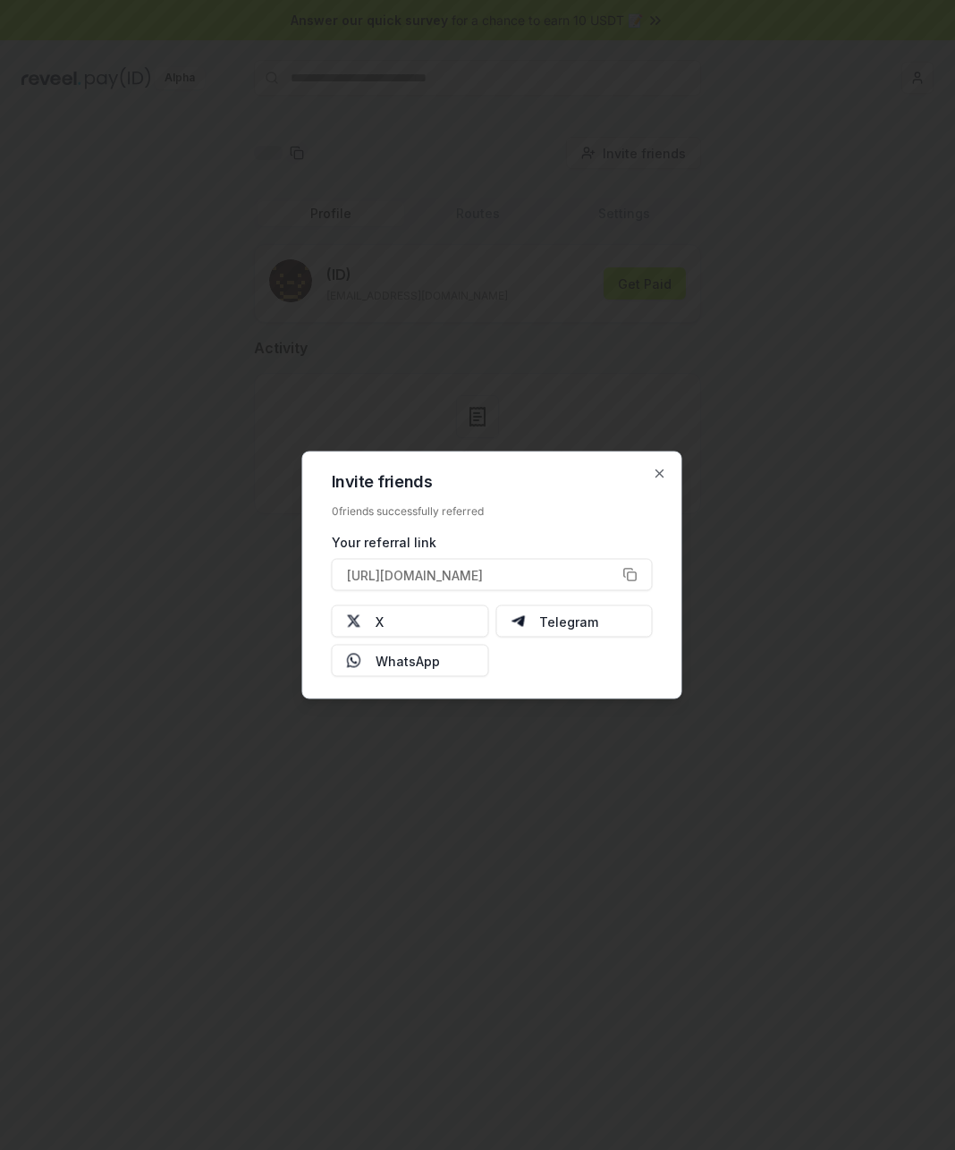
click at [791, 467] on div at bounding box center [477, 575] width 955 height 1150
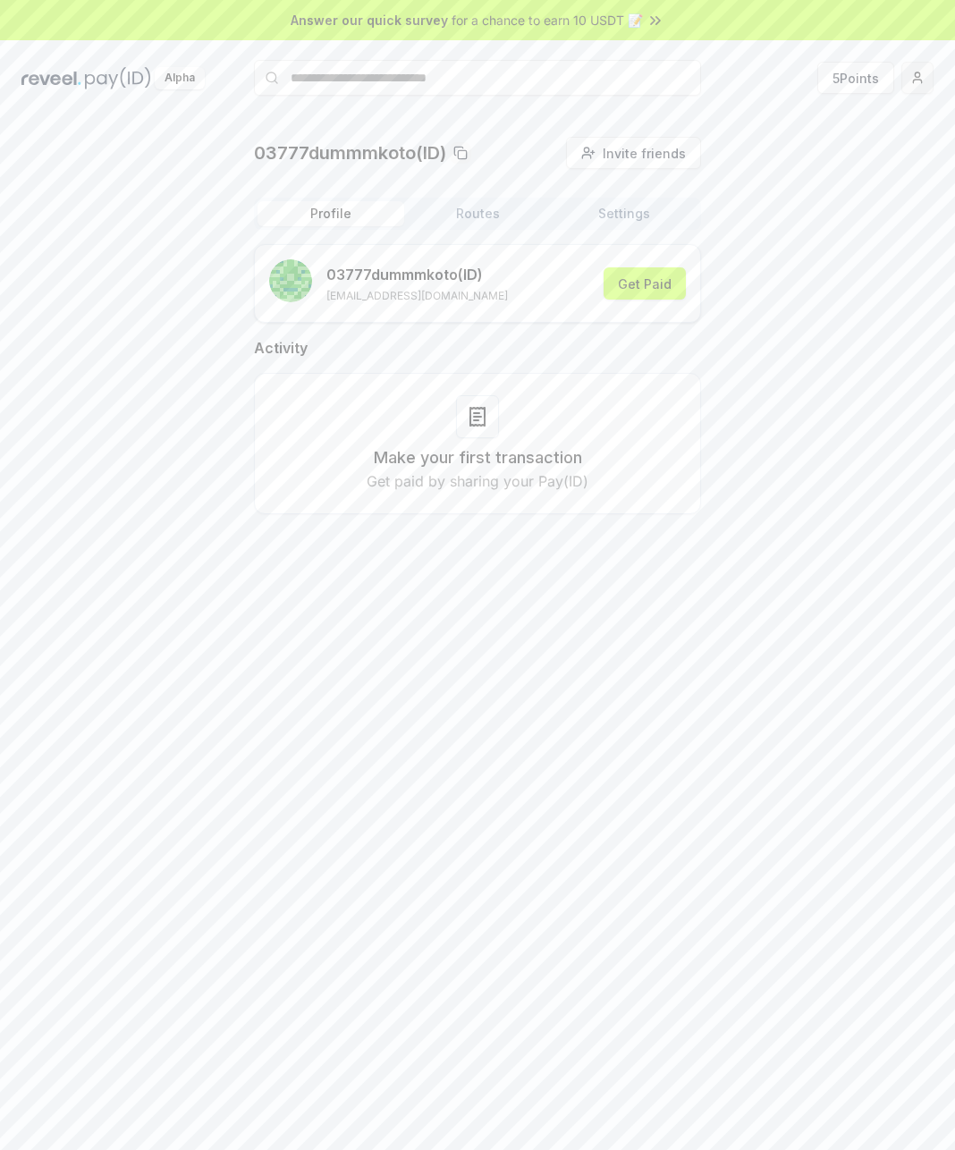
click at [919, 80] on html "Answer our quick survey for a chance to earn 10 USDT 📝 Alpha 5 Points 03777dumm…" at bounding box center [477, 575] width 955 height 1150
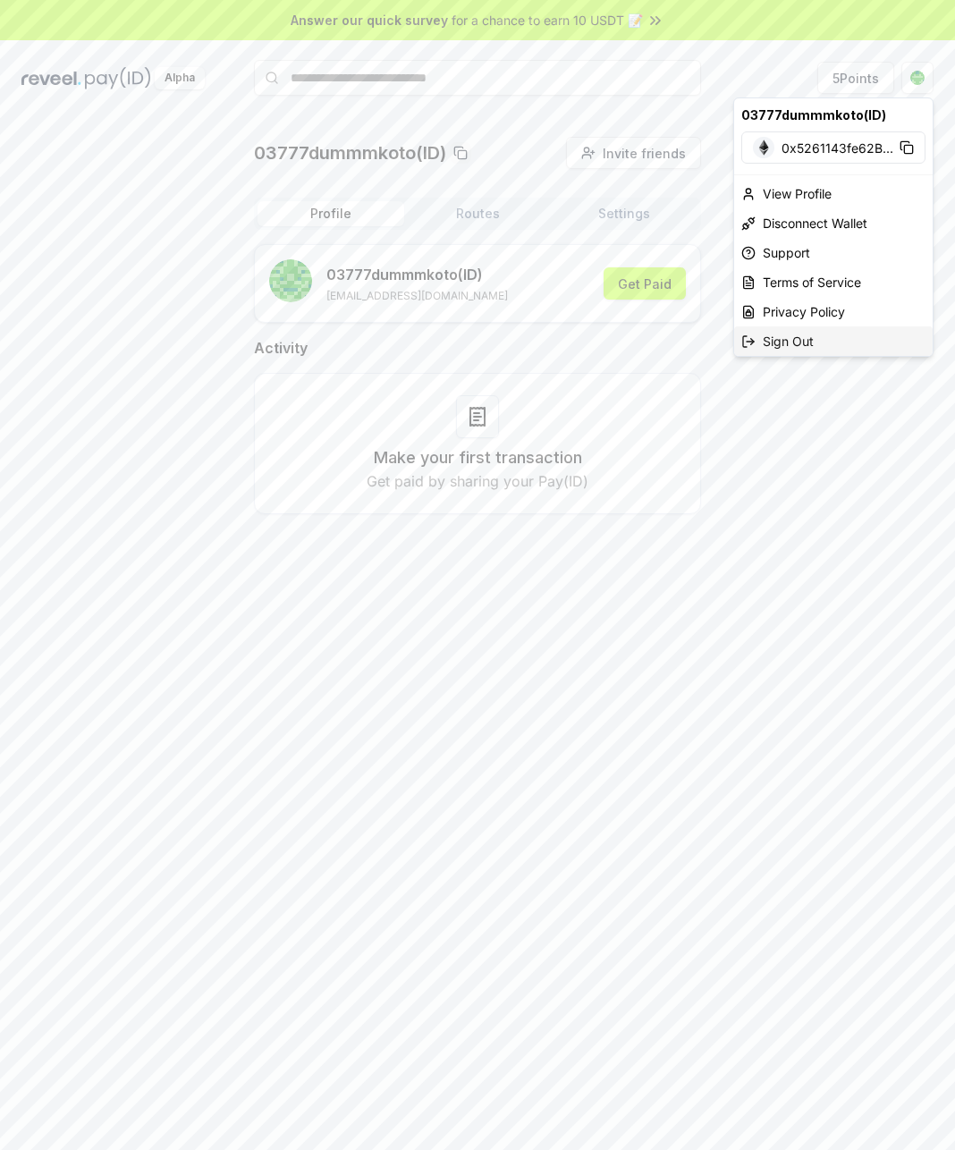
click at [823, 345] on div "Sign Out" at bounding box center [833, 341] width 199 height 30
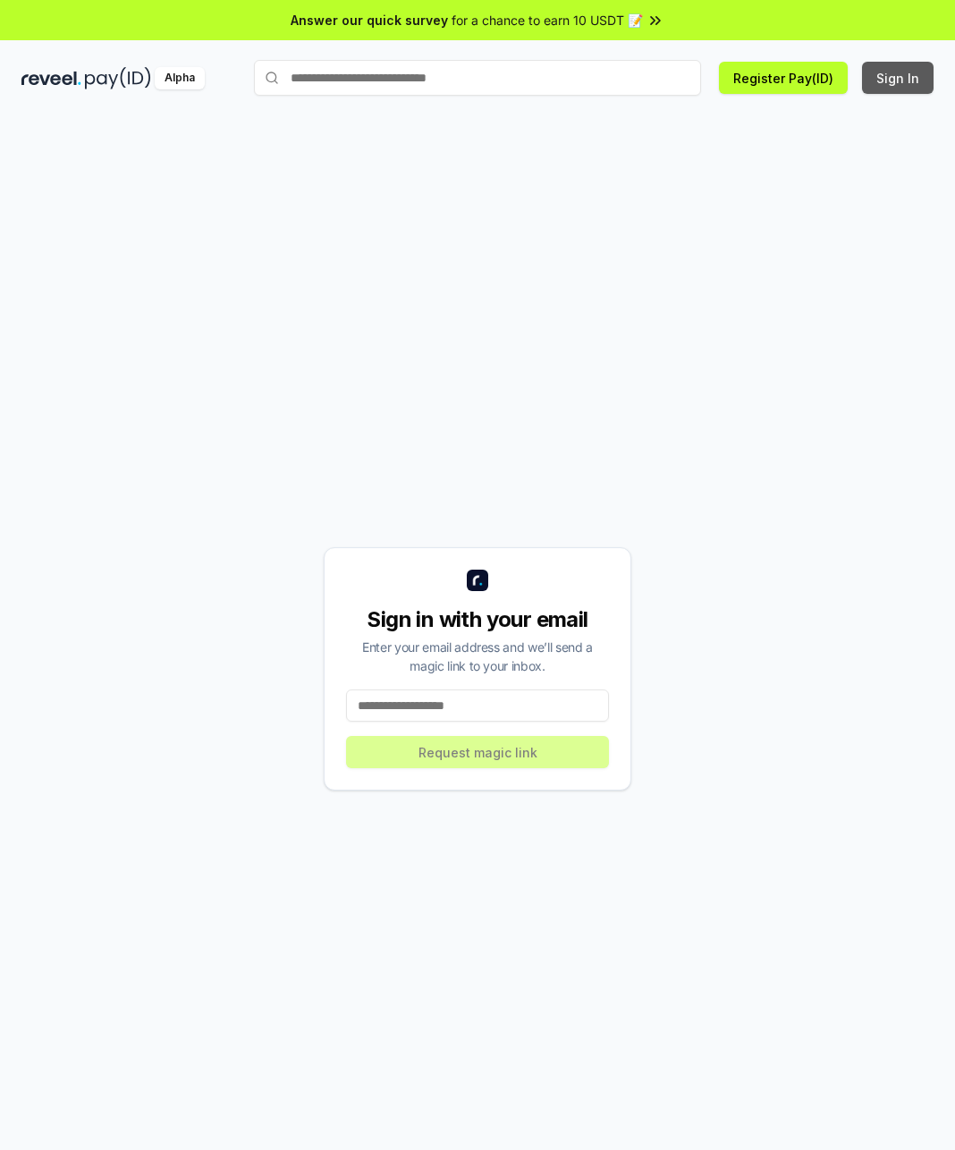
click at [899, 84] on button "Sign In" at bounding box center [898, 78] width 72 height 32
click at [444, 699] on input at bounding box center [477, 705] width 263 height 32
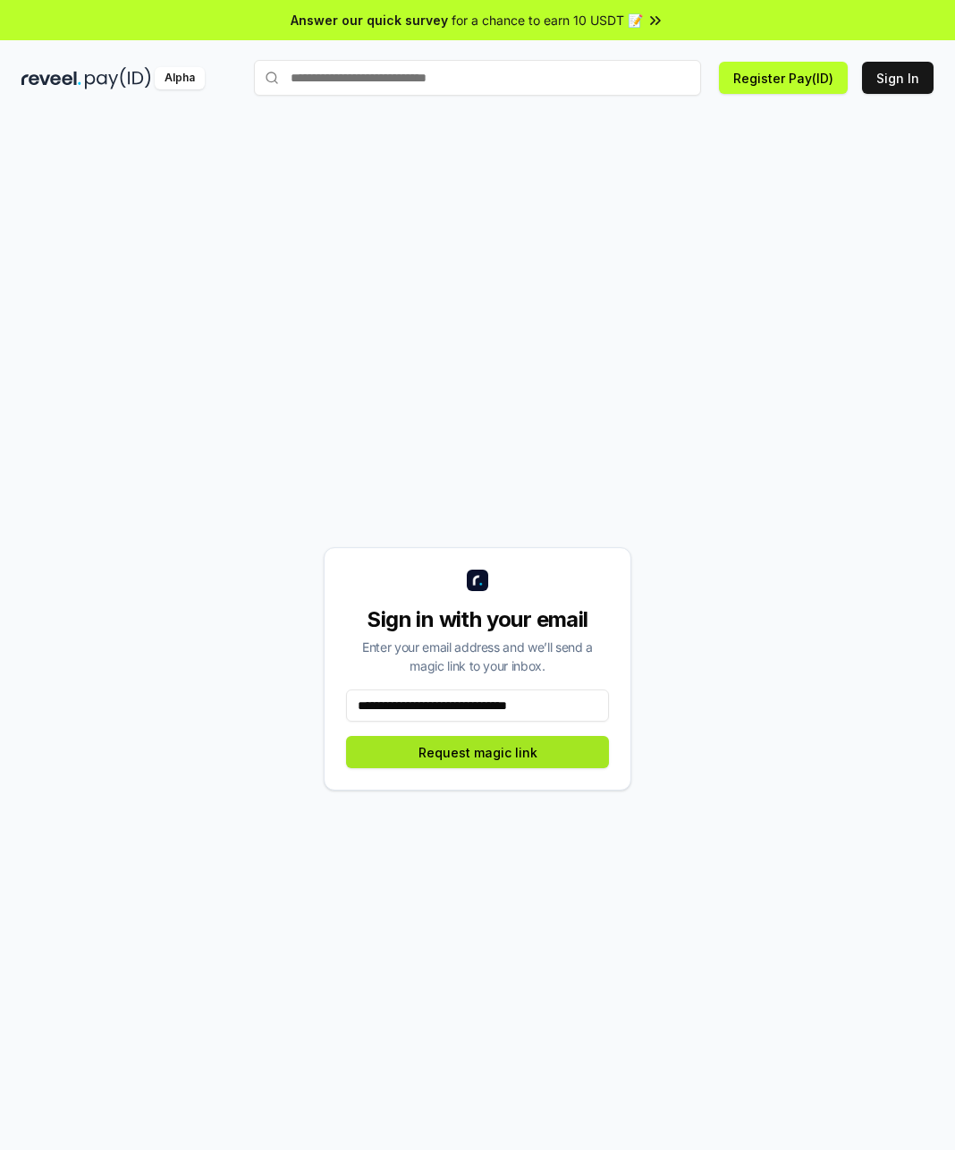
type input "**********"
click at [478, 751] on button "Request magic link" at bounding box center [477, 752] width 263 height 32
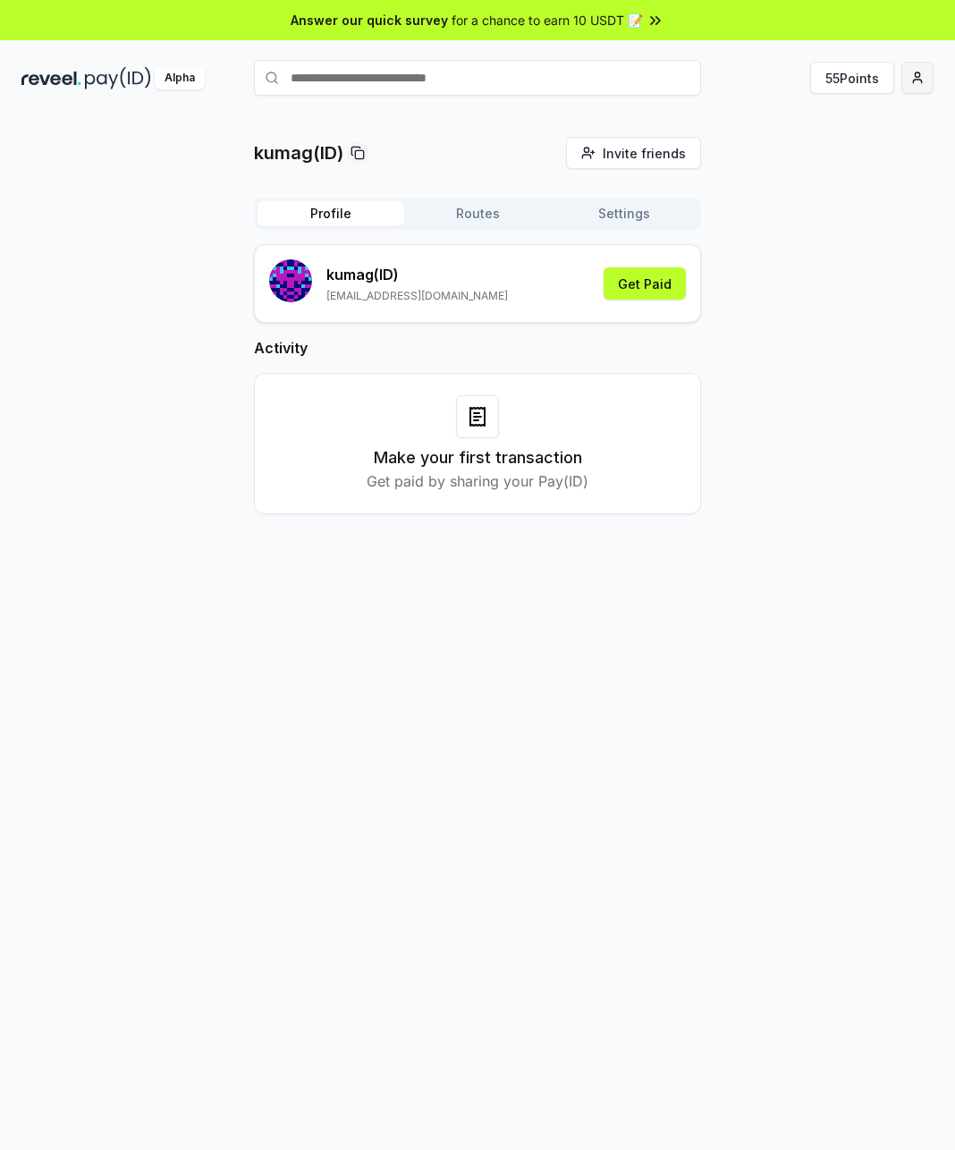
click at [931, 80] on html "Answer our quick survey for a chance to earn 10 USDT 📝 Alpha 55 Points kumag(ID…" at bounding box center [477, 575] width 955 height 1150
click at [645, 215] on html "Answer our quick survey for a chance to earn 10 USDT 📝 Alpha 55 Points kumag(ID…" at bounding box center [477, 575] width 955 height 1150
click at [446, 200] on div "Profile Routes Settings" at bounding box center [477, 214] width 447 height 32
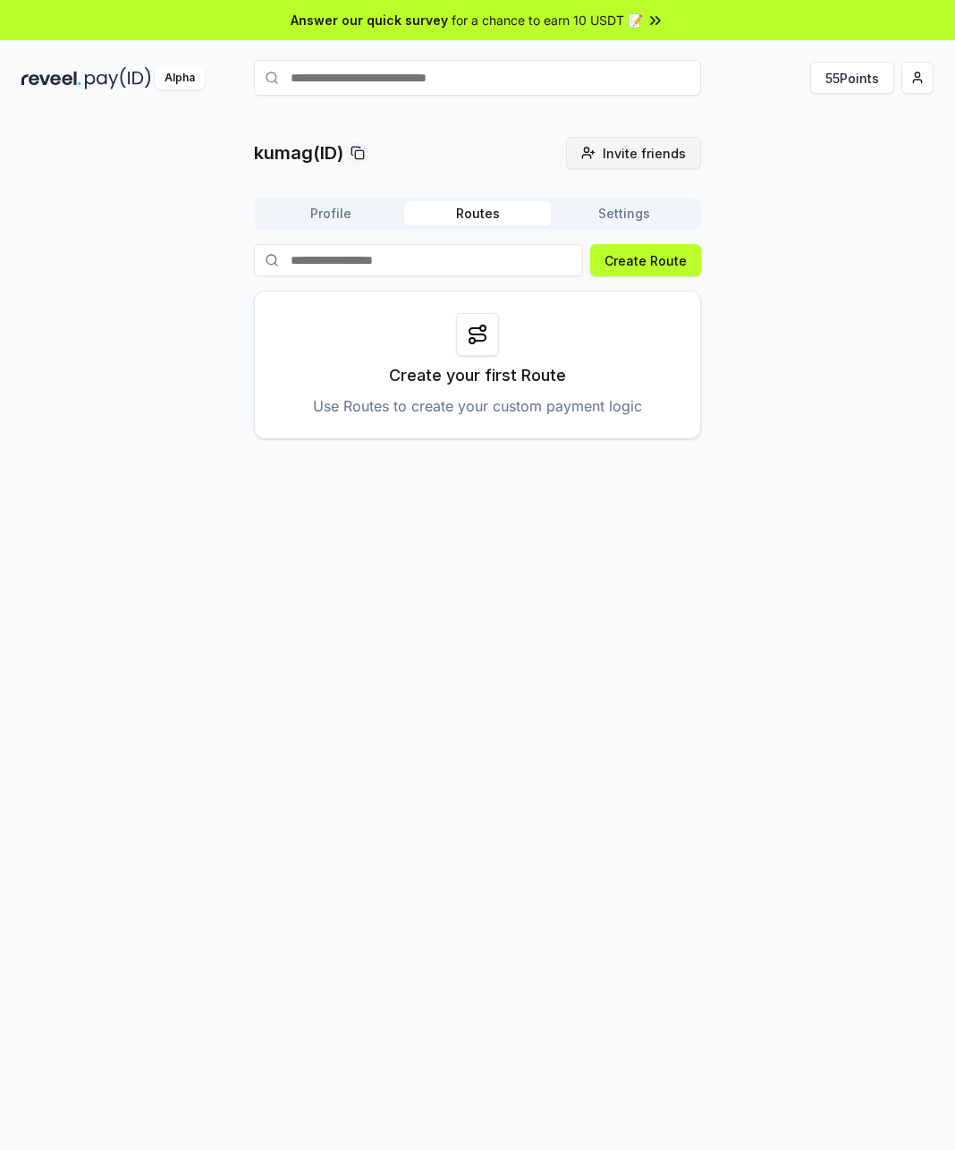
click at [630, 157] on span "Invite friends" at bounding box center [644, 153] width 83 height 19
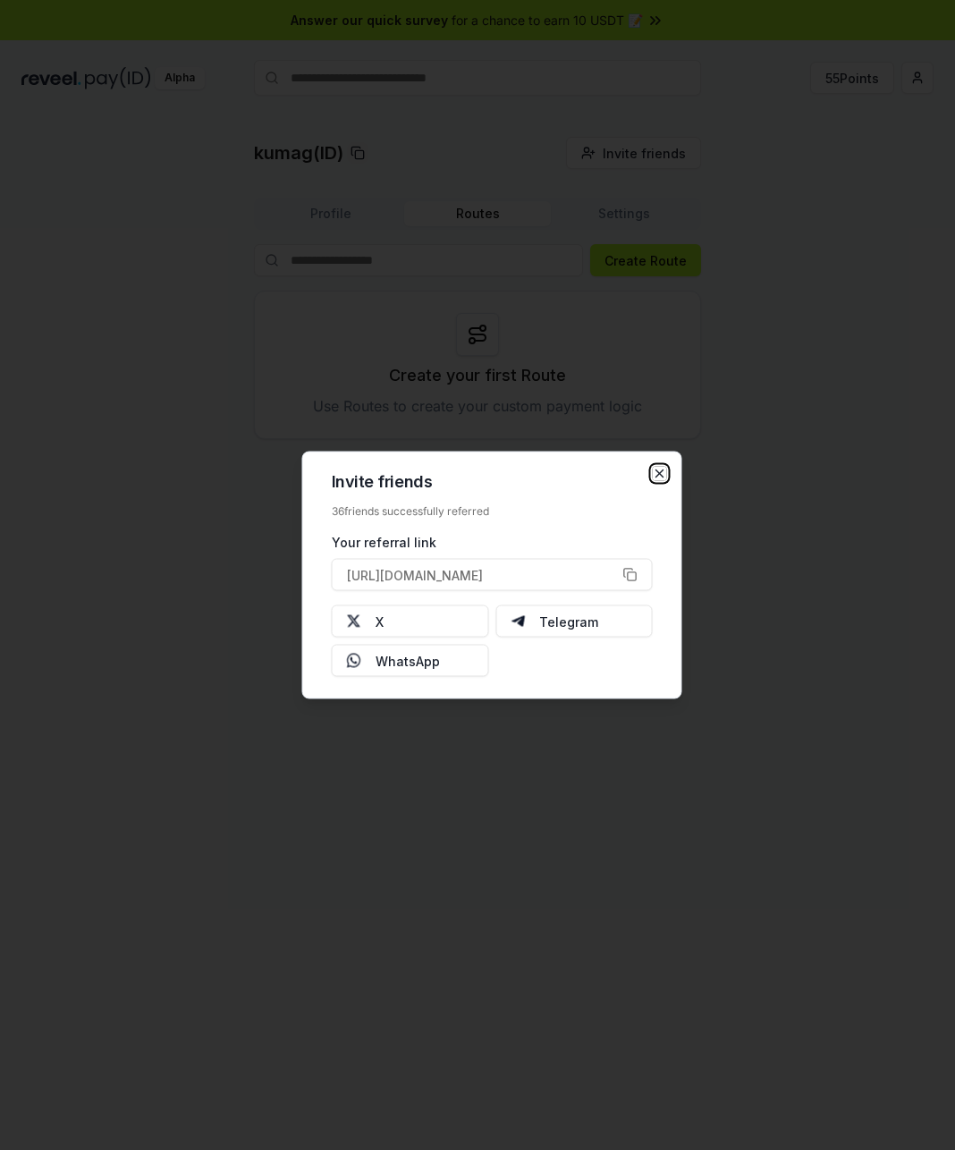
click at [663, 472] on icon "button" at bounding box center [660, 474] width 14 height 14
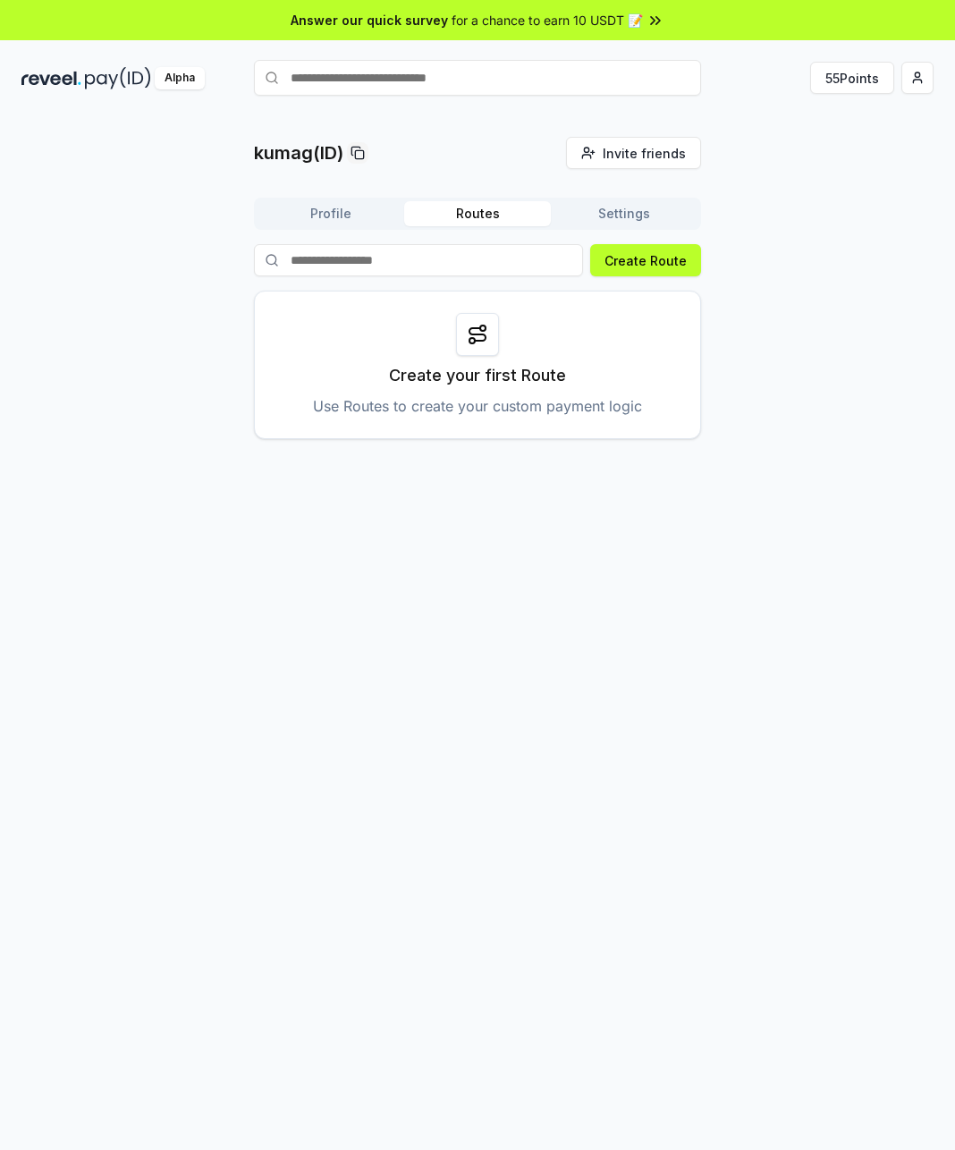
click at [620, 215] on button "Settings" at bounding box center [624, 213] width 147 height 25
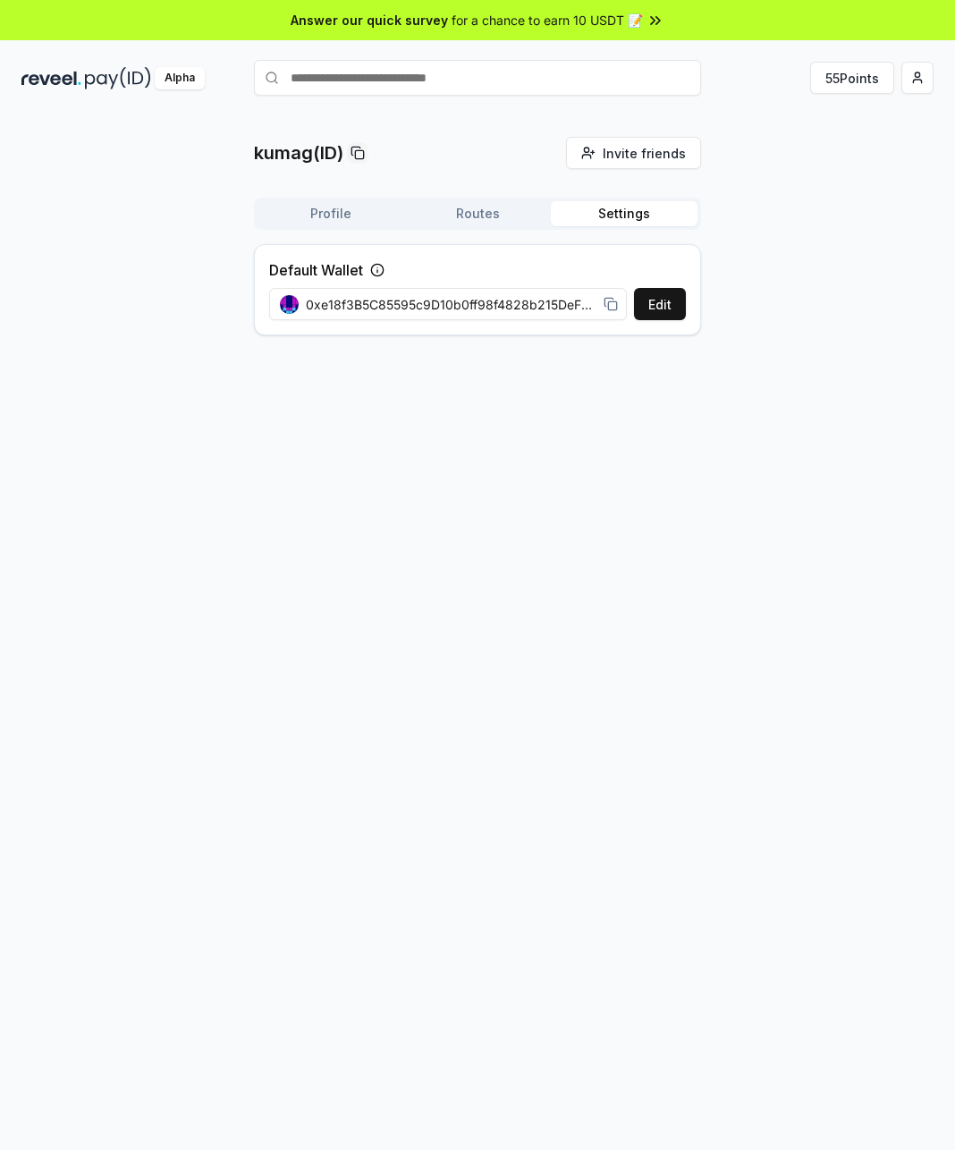
click at [344, 206] on button "Profile" at bounding box center [331, 213] width 147 height 25
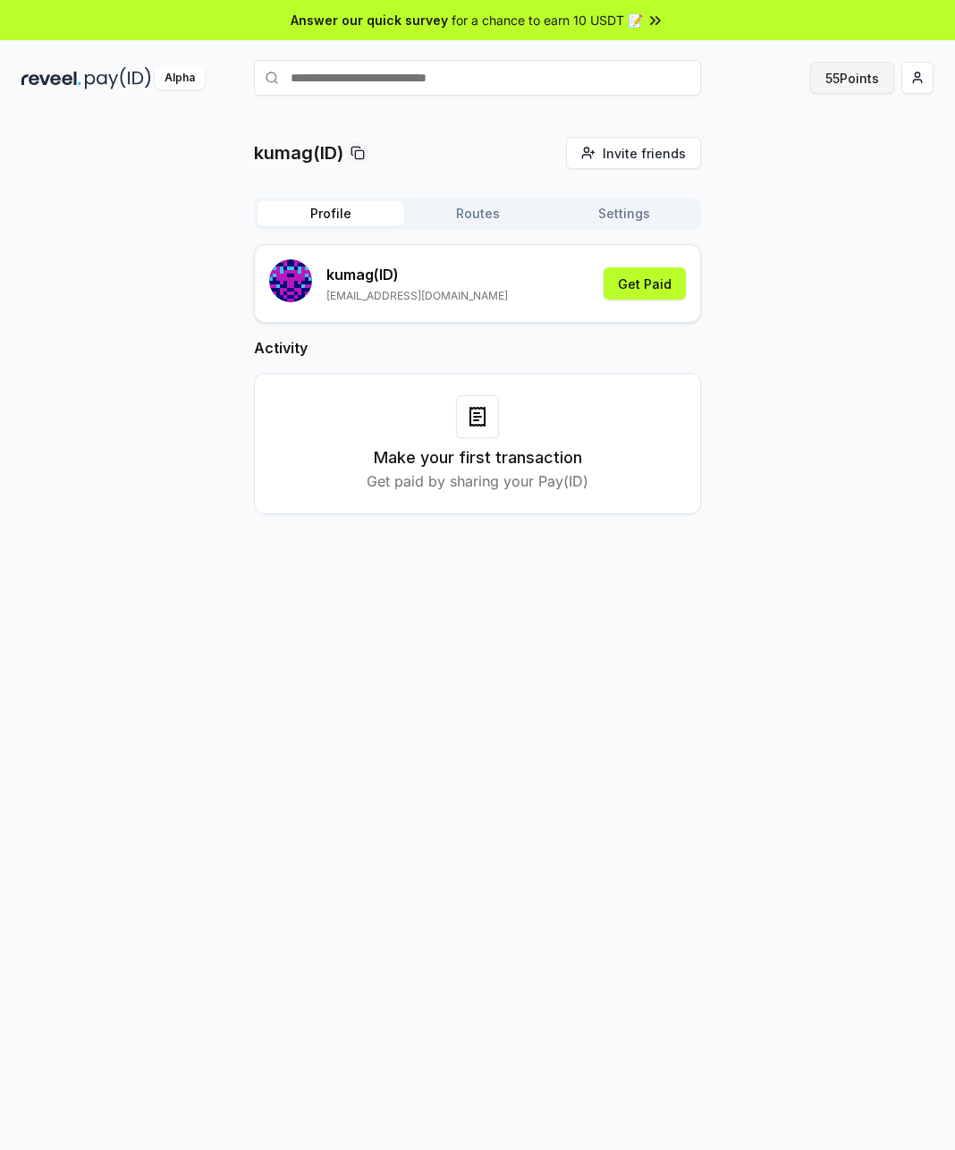
click at [868, 77] on button "55 Points" at bounding box center [852, 78] width 84 height 32
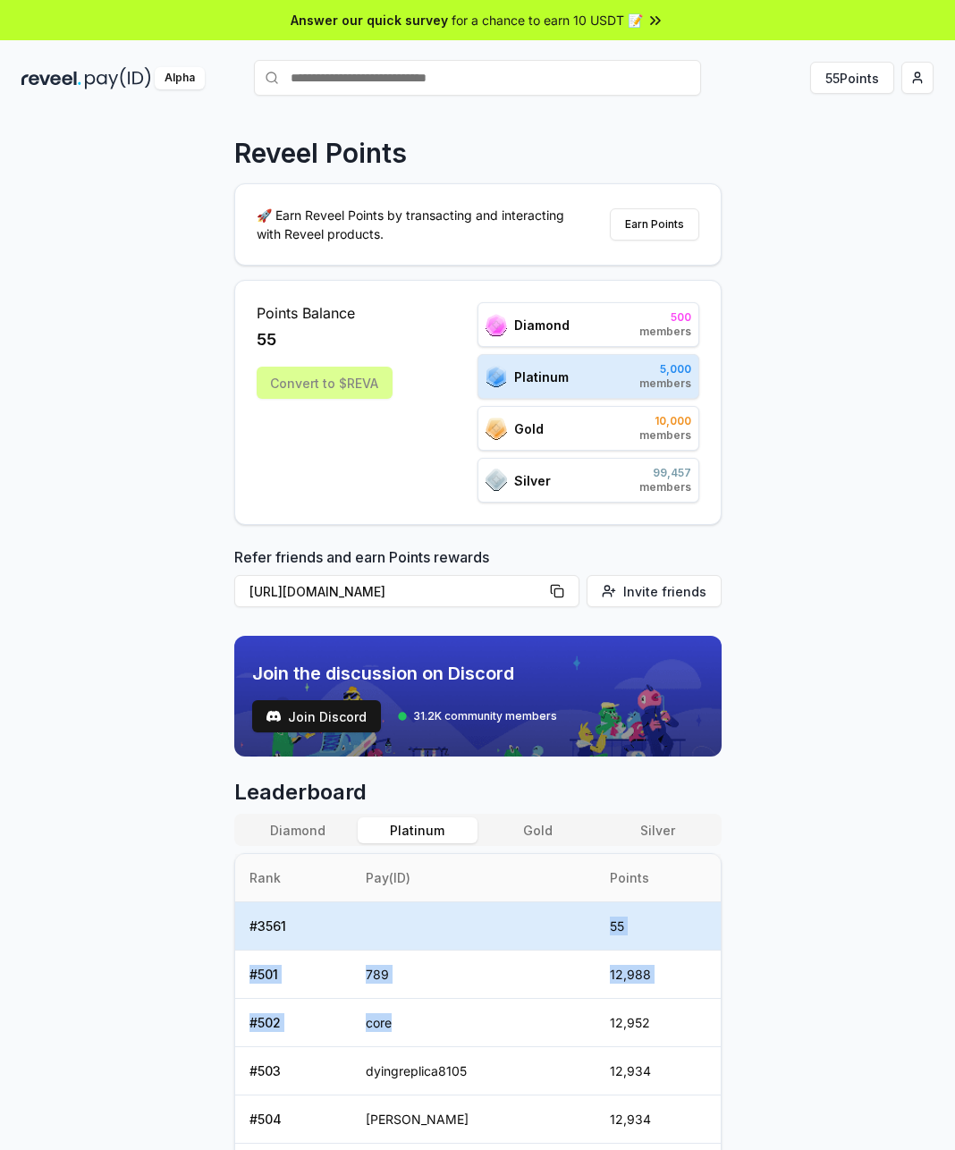
drag, startPoint x: 575, startPoint y: 1025, endPoint x: 596, endPoint y: 892, distance: 134.1
click at [596, 896] on table "Rank Pay(ID) Points # 3561 55 # 501 789 12,988 # 502 core 12,952 # 503 dyingrep…" at bounding box center [478, 1143] width 486 height 579
click at [532, 959] on td "789" at bounding box center [472, 975] width 243 height 48
click at [296, 832] on button "Diamond" at bounding box center [298, 830] width 120 height 26
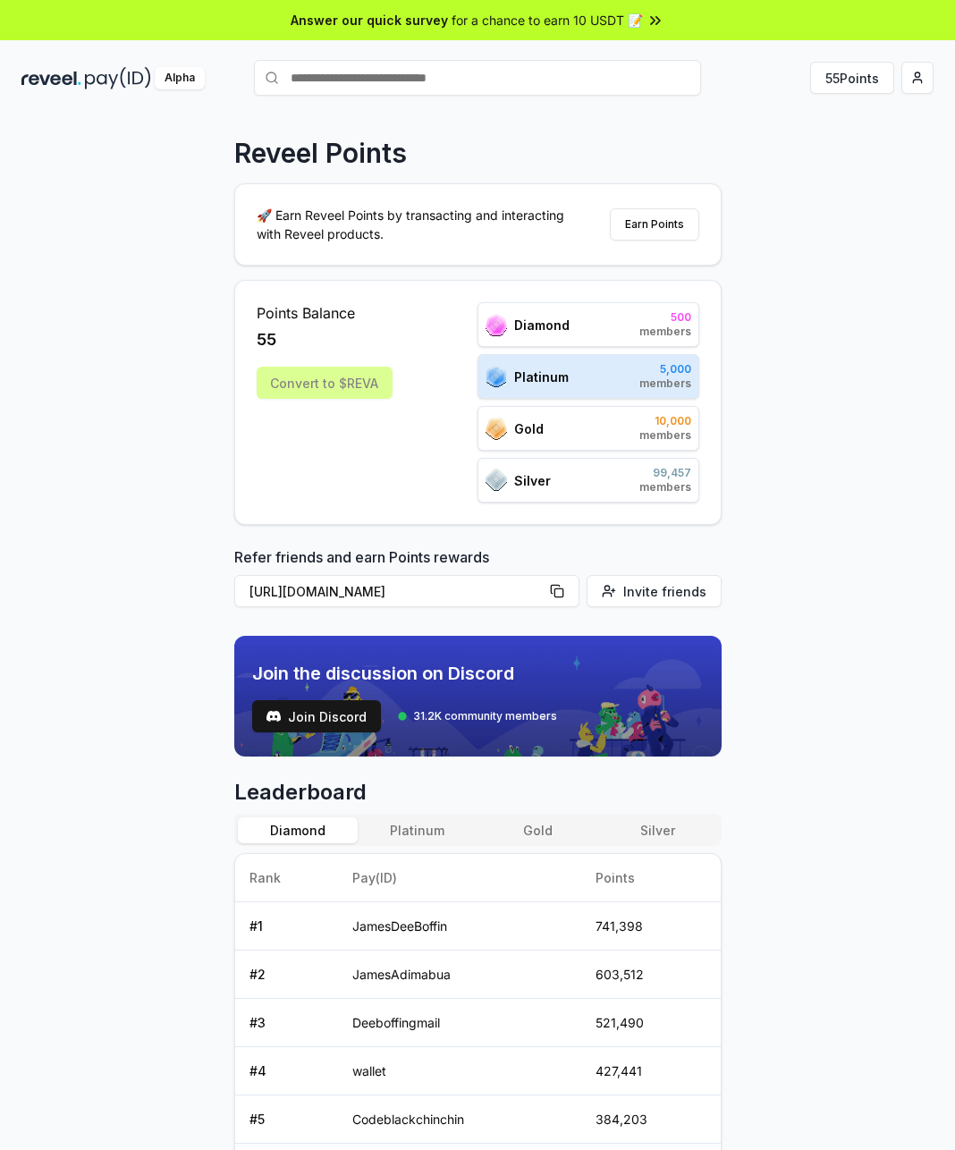
click at [543, 846] on div "Diamond Platinum Gold Silver" at bounding box center [477, 830] width 487 height 32
click at [550, 828] on button "Gold" at bounding box center [538, 830] width 120 height 26
click at [446, 830] on button "Platinum" at bounding box center [418, 830] width 120 height 26
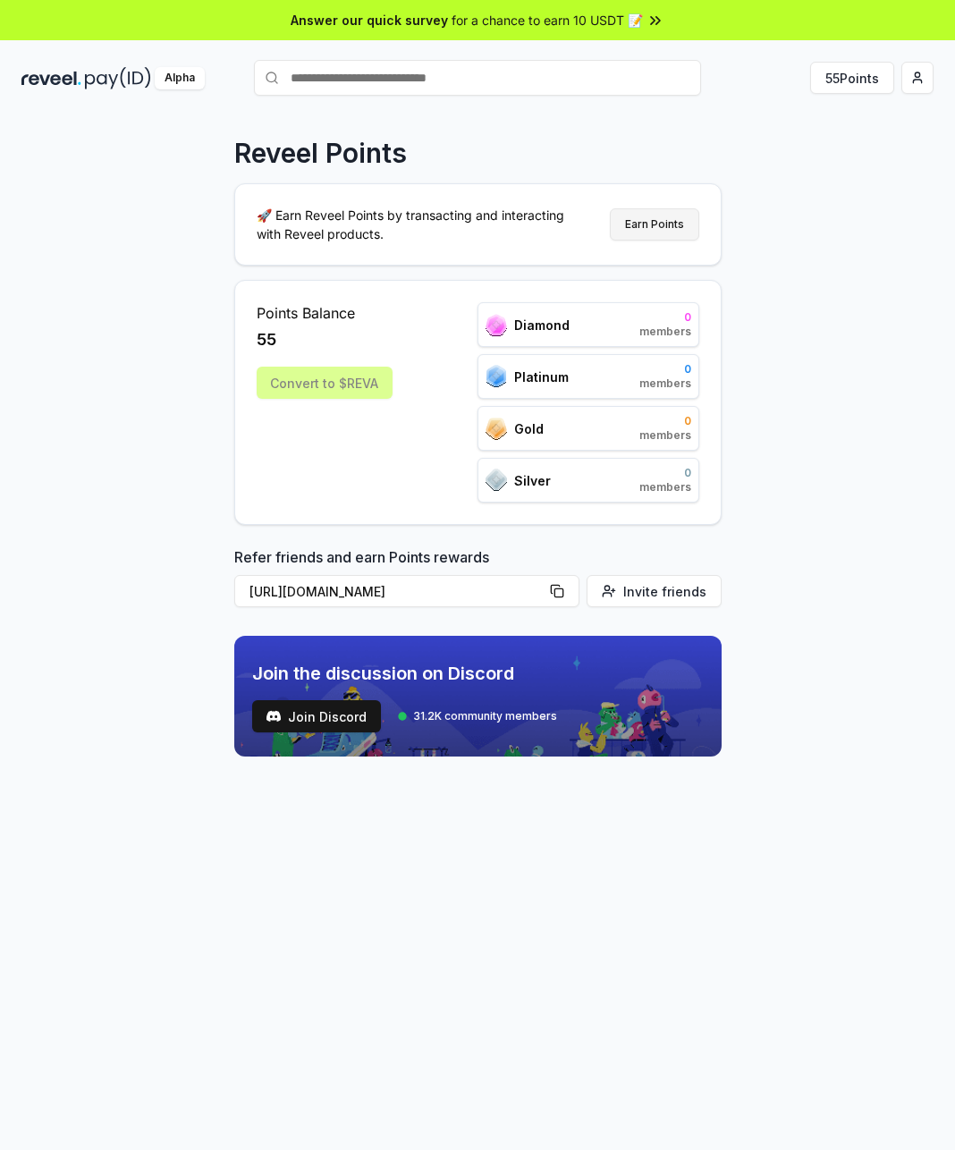
click at [688, 224] on button "Earn Points" at bounding box center [654, 224] width 89 height 32
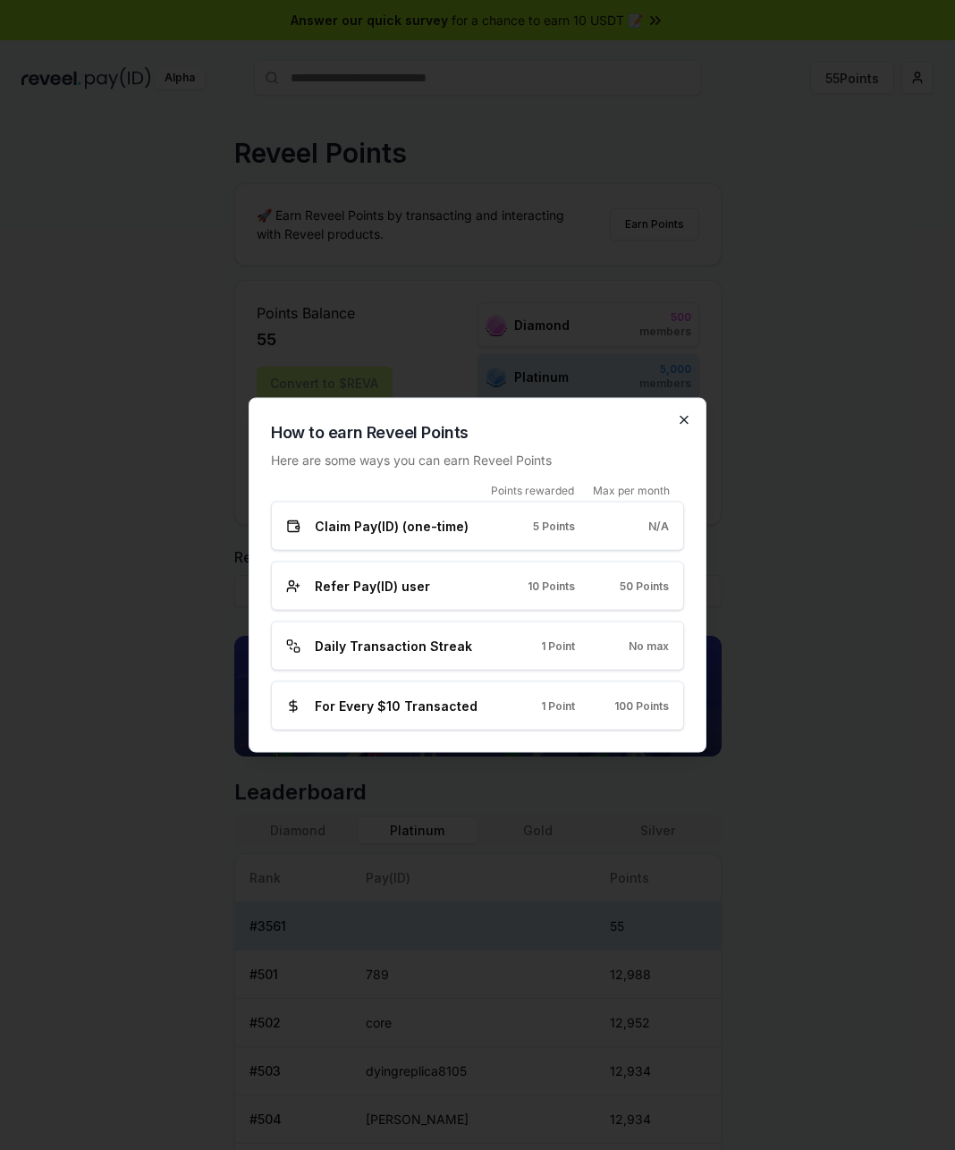
click at [681, 417] on icon "button" at bounding box center [684, 420] width 7 height 7
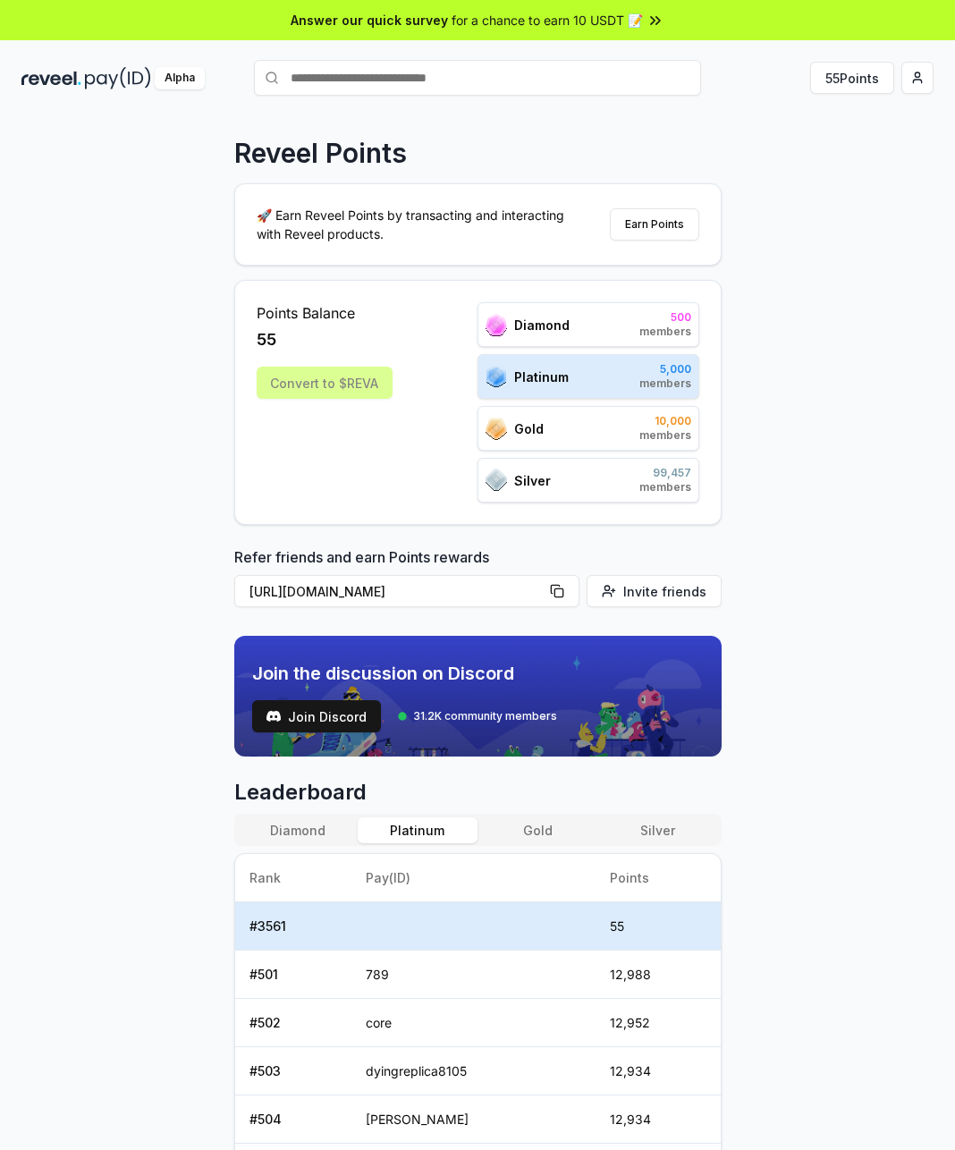
click at [350, 392] on div "Convert to $REVA" at bounding box center [325, 383] width 136 height 32
click at [317, 377] on div "Convert to $REVA" at bounding box center [325, 383] width 136 height 32
click at [916, 80] on html "Answer our quick survey for a chance to earn 10 USDT 📝 Alpha 55 Points Reveel P…" at bounding box center [477, 575] width 955 height 1150
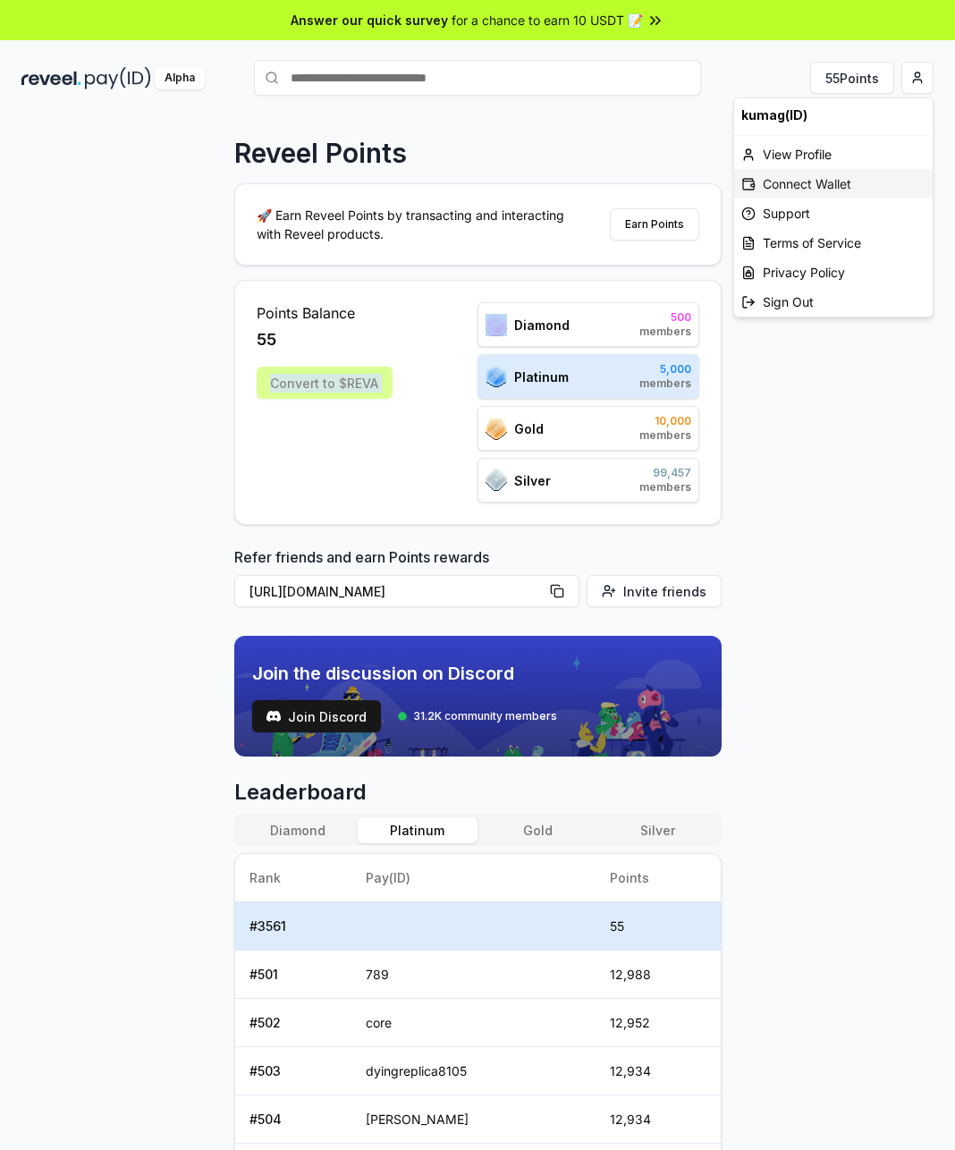
click at [844, 186] on div "Connect Wallet" at bounding box center [833, 184] width 199 height 30
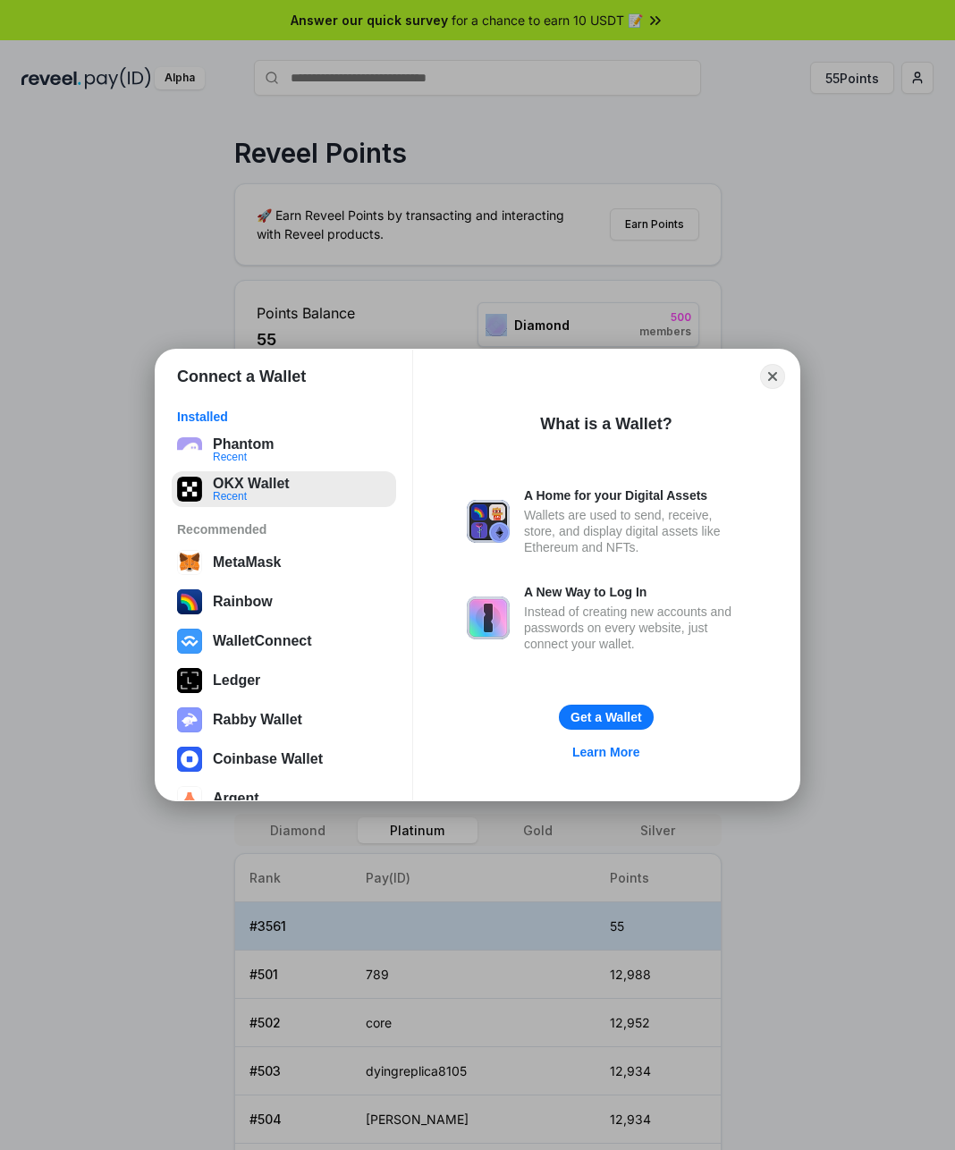
click at [274, 494] on button "OKX Wallet Recent" at bounding box center [284, 489] width 224 height 36
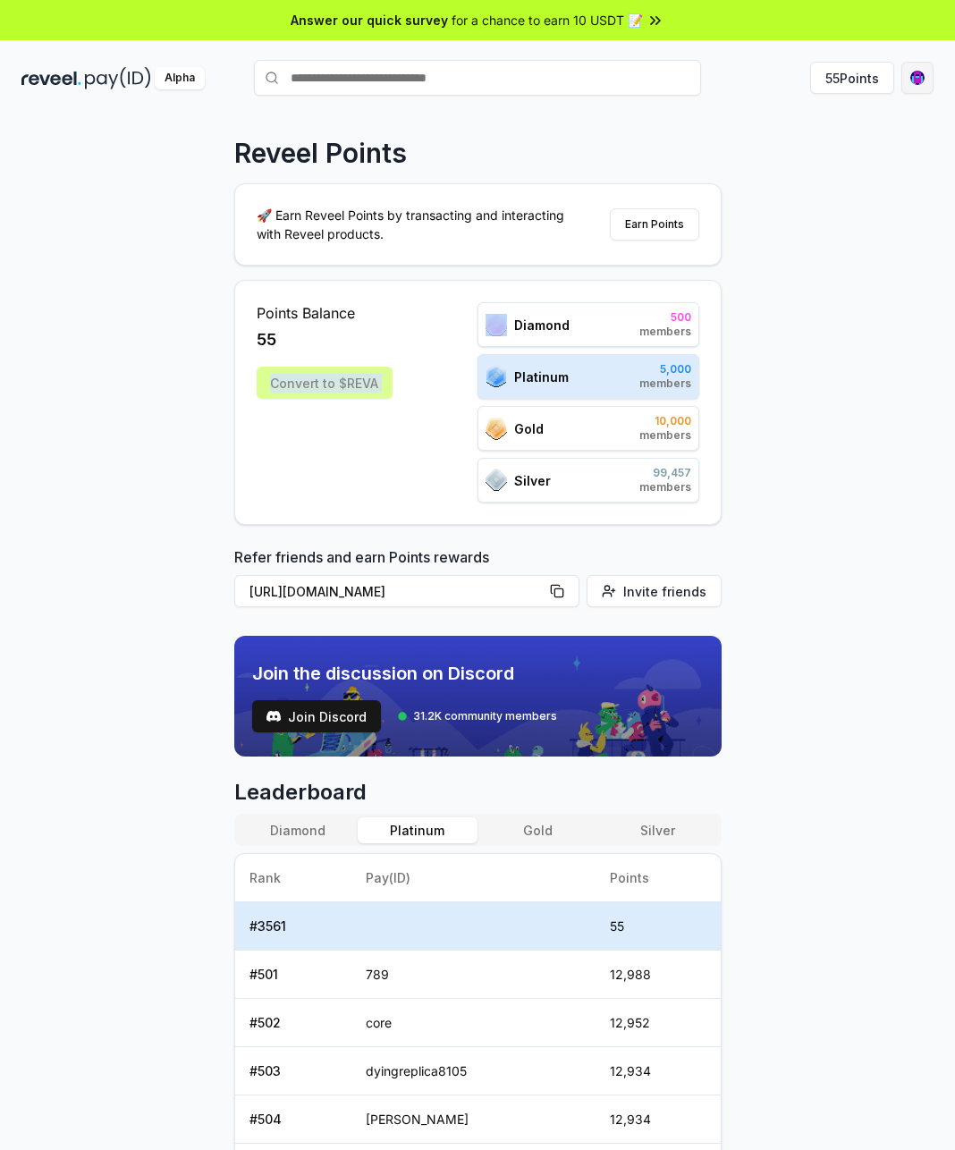
click at [918, 93] on html "Answer our quick survey for a chance to earn 10 USDT 📝 Alpha 55 Points Reveel P…" at bounding box center [477, 575] width 955 height 1150
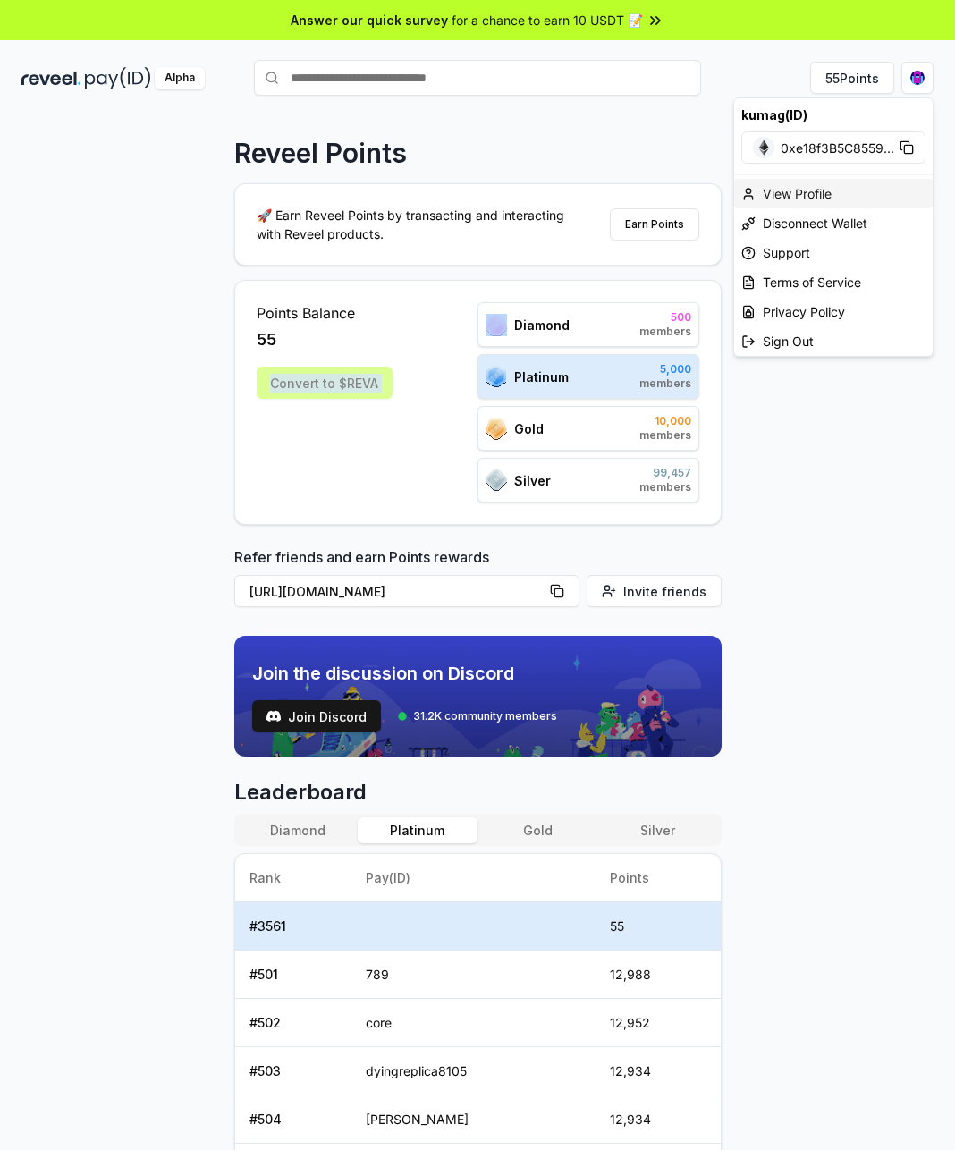
click at [841, 200] on div "View Profile" at bounding box center [833, 194] width 199 height 30
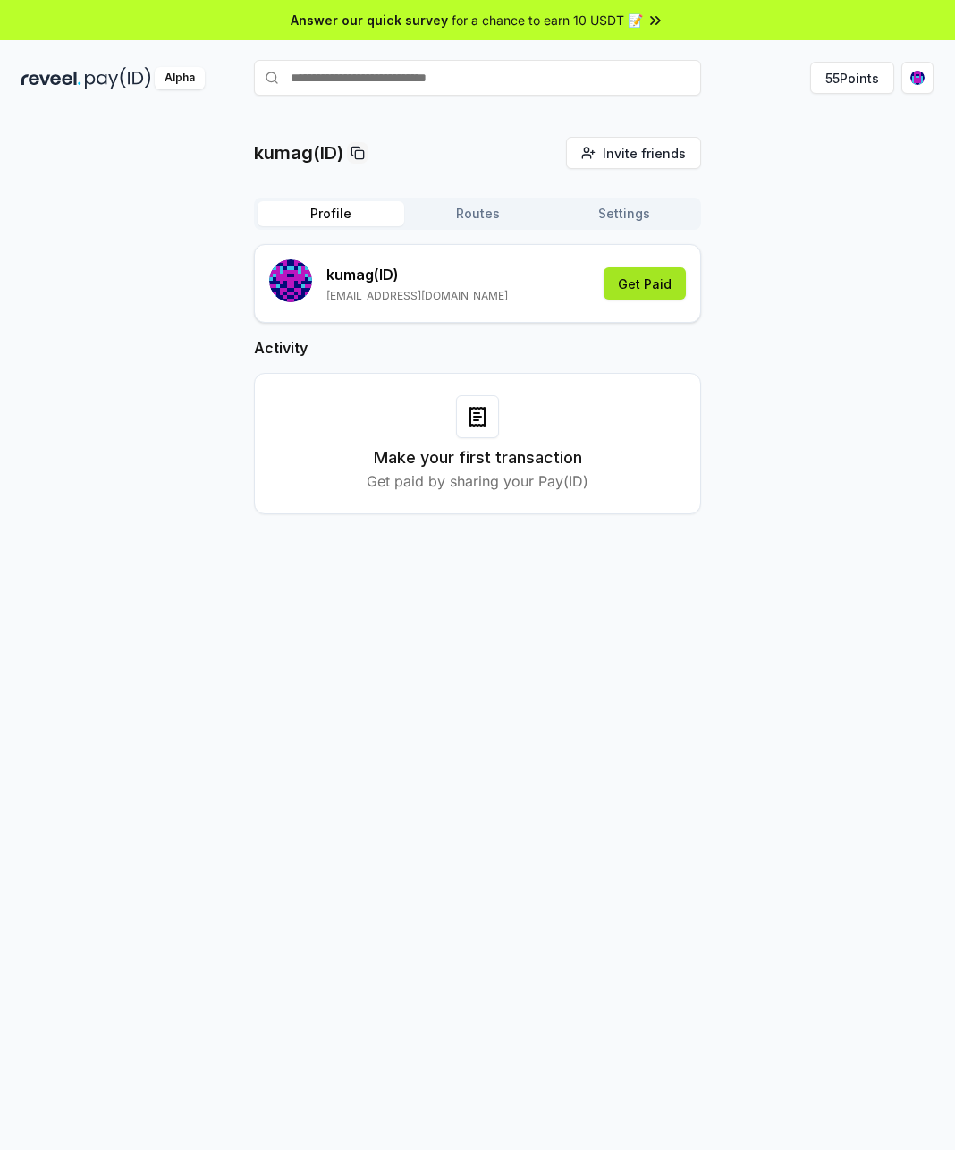
click at [638, 284] on button "Get Paid" at bounding box center [645, 283] width 82 height 32
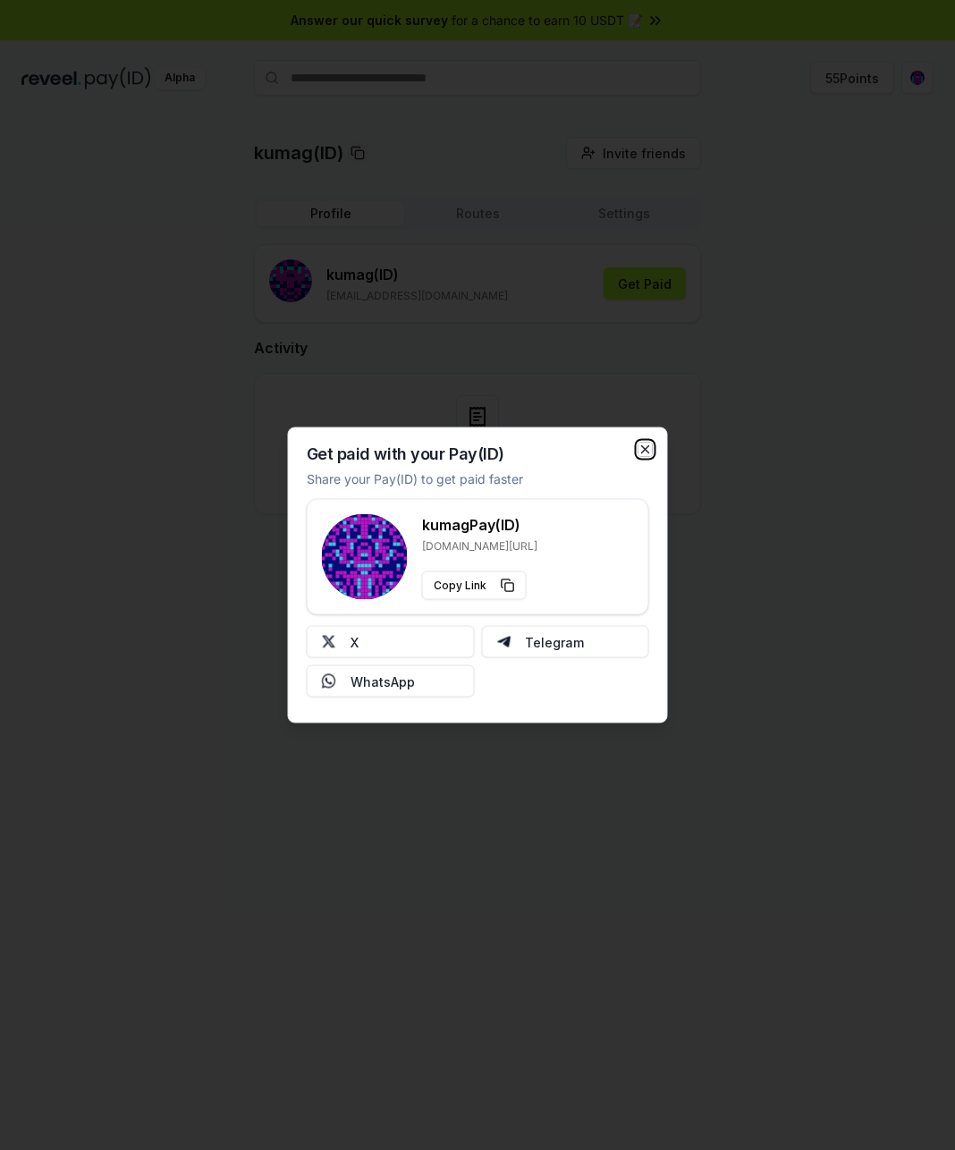
click at [647, 456] on icon "button" at bounding box center [645, 450] width 14 height 14
